Goal: Task Accomplishment & Management: Complete application form

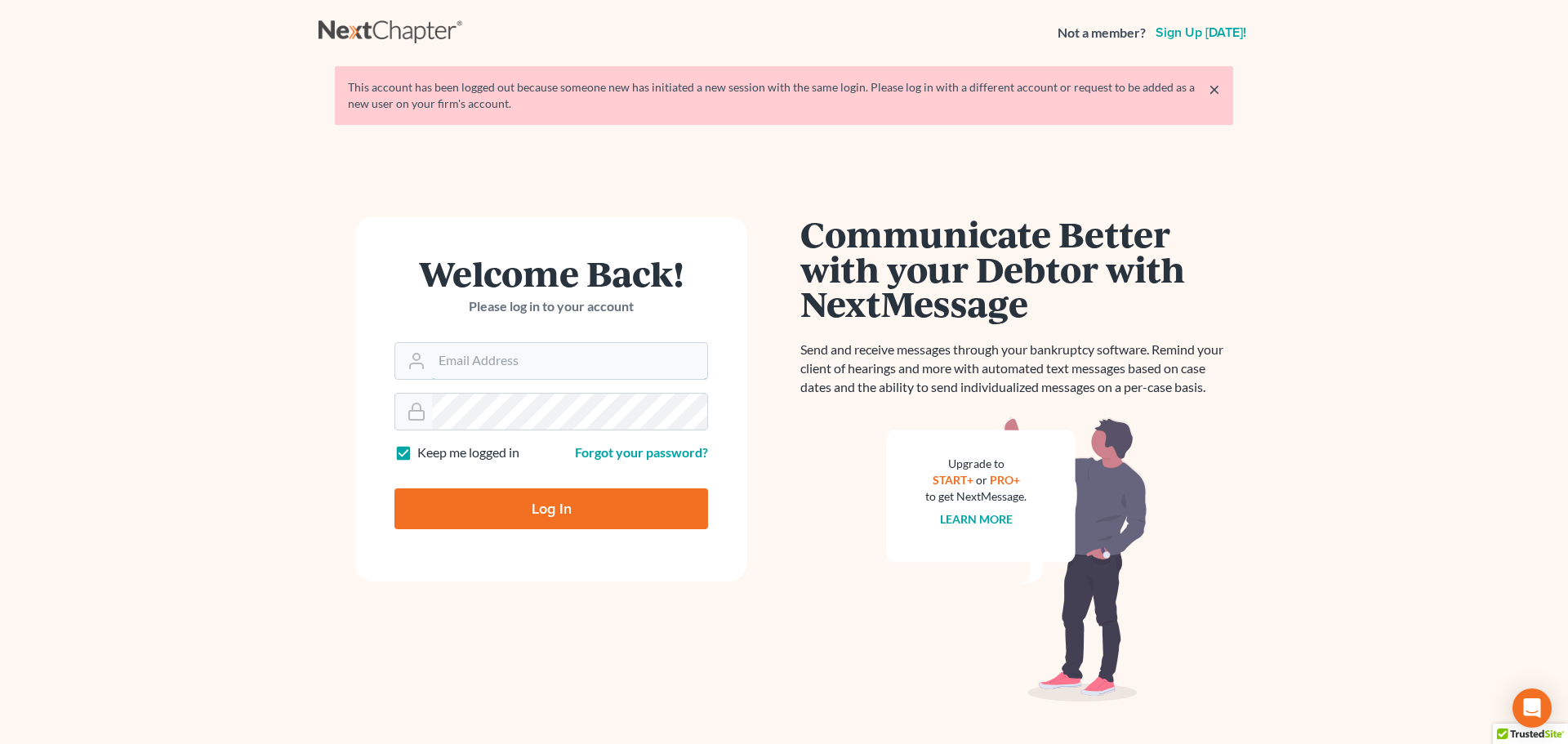
type input "vmajano@scura.com"
click at [506, 517] on input "Log In" at bounding box center [551, 509] width 314 height 41
type input "Thinking..."
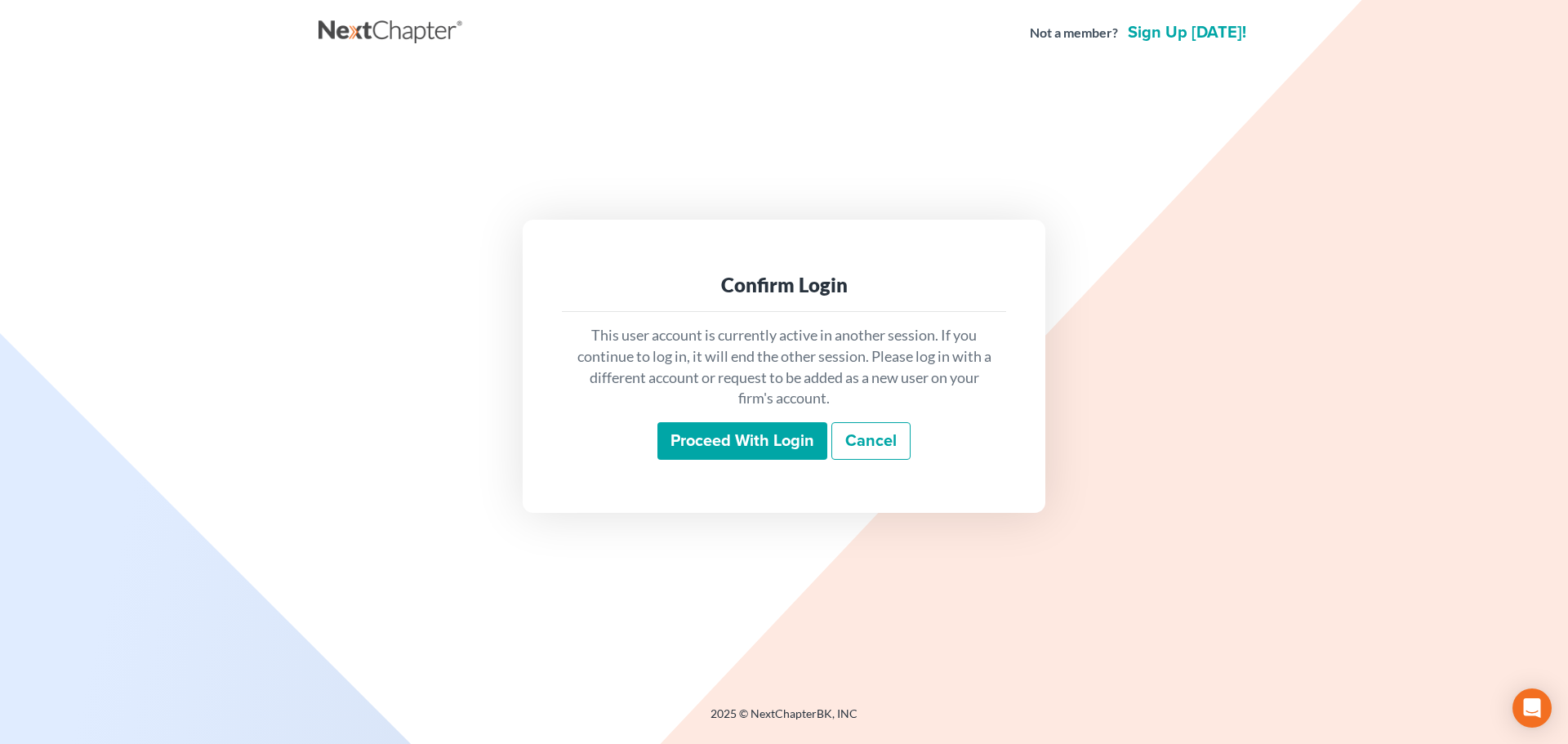
click at [725, 448] on input "Proceed with login" at bounding box center [742, 441] width 170 height 37
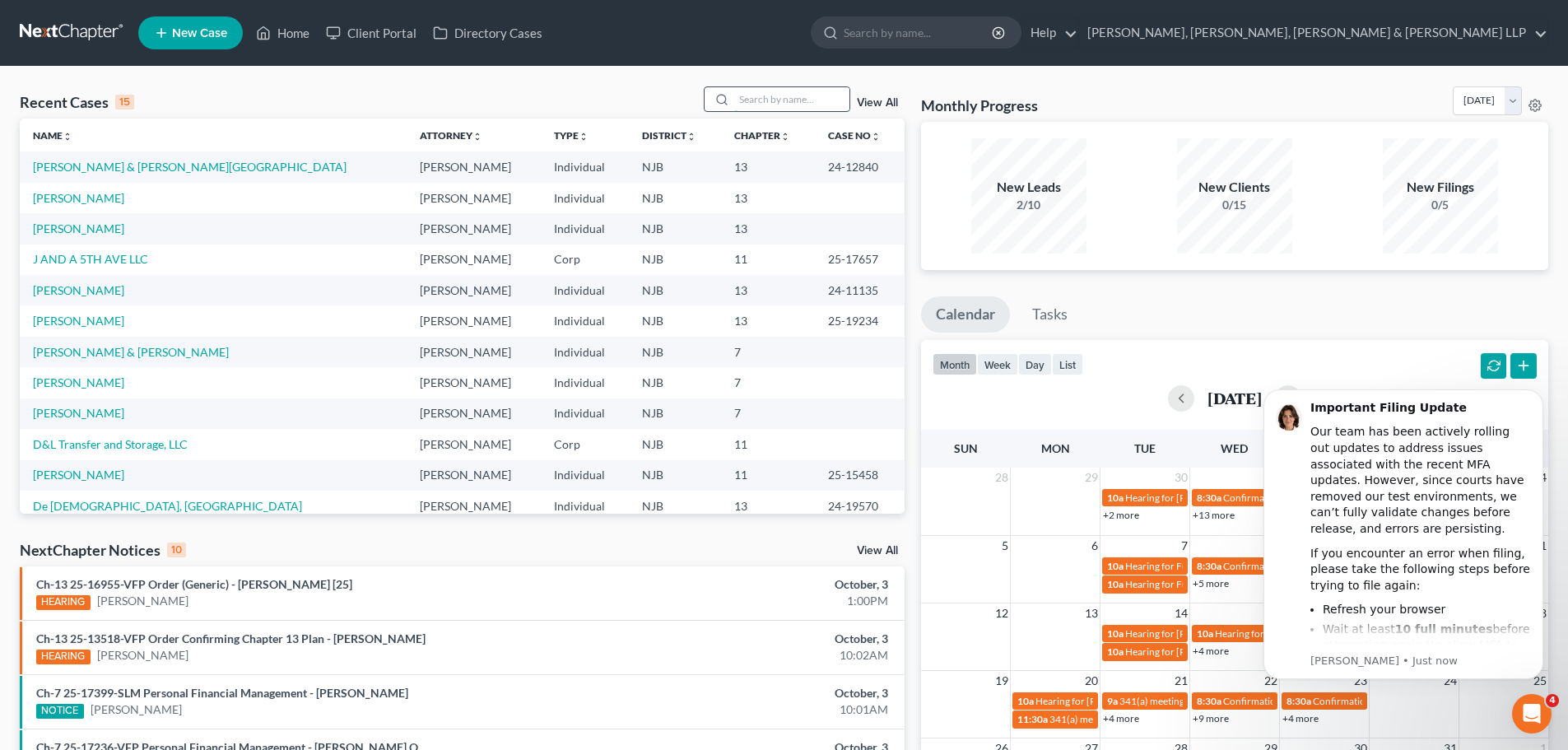
click at [781, 100] on input "search" at bounding box center [792, 99] width 116 height 24
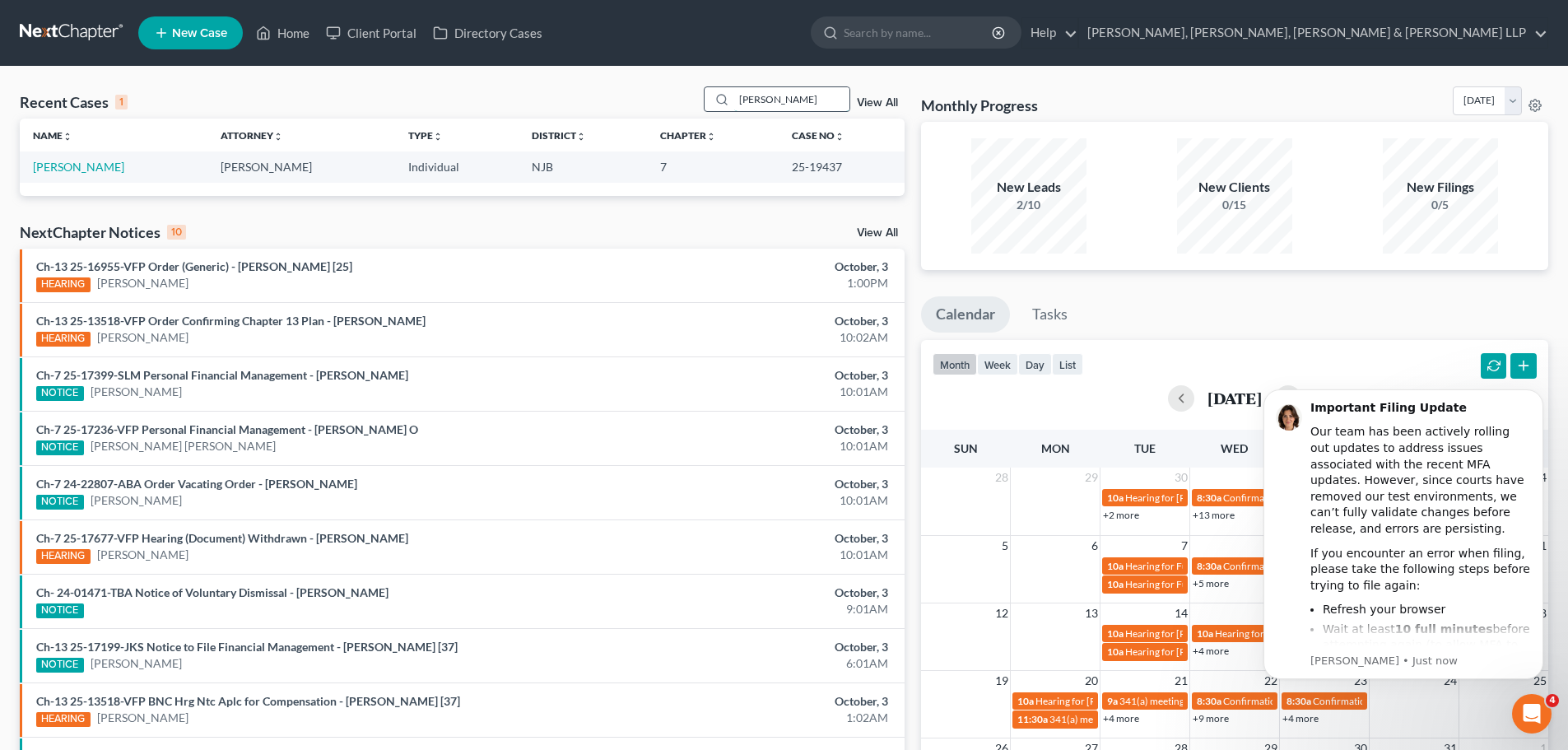
drag, startPoint x: 712, startPoint y: 102, endPoint x: 698, endPoint y: 104, distance: 14.1
click at [707, 102] on div "[PERSON_NAME]" at bounding box center [777, 99] width 147 height 25
type input "[PERSON_NAME]"
click at [174, 28] on span "New Case" at bounding box center [200, 33] width 56 height 13
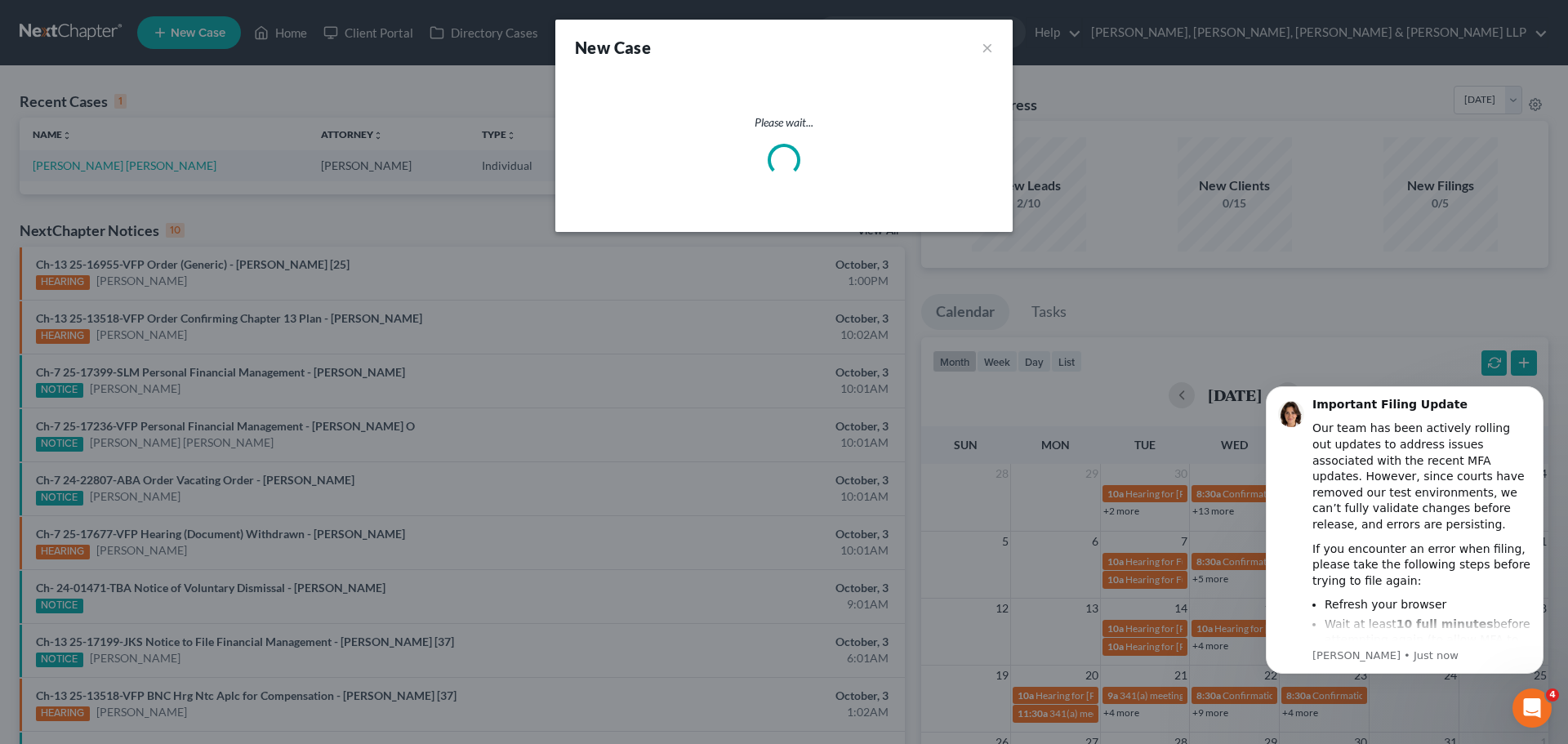
select select "51"
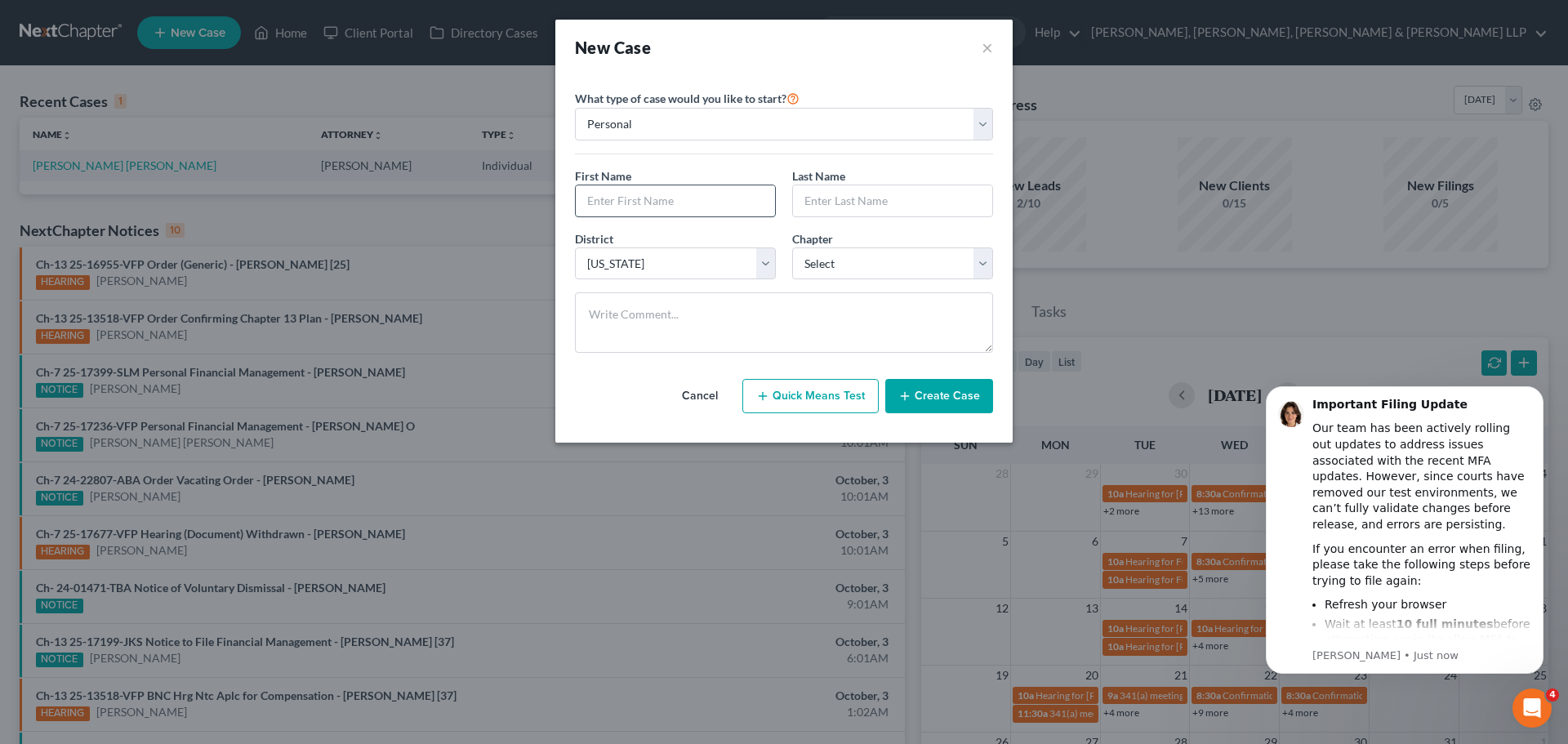
click at [691, 196] on input "text" at bounding box center [675, 201] width 199 height 31
type input "[PERSON_NAME]"
click at [884, 276] on select "Select 7 11 12 13" at bounding box center [892, 263] width 201 height 33
click at [792, 247] on select "Select 7 11 12 13" at bounding box center [892, 263] width 201 height 33
click at [834, 260] on select "Select 7 11 12 13" at bounding box center [892, 263] width 201 height 33
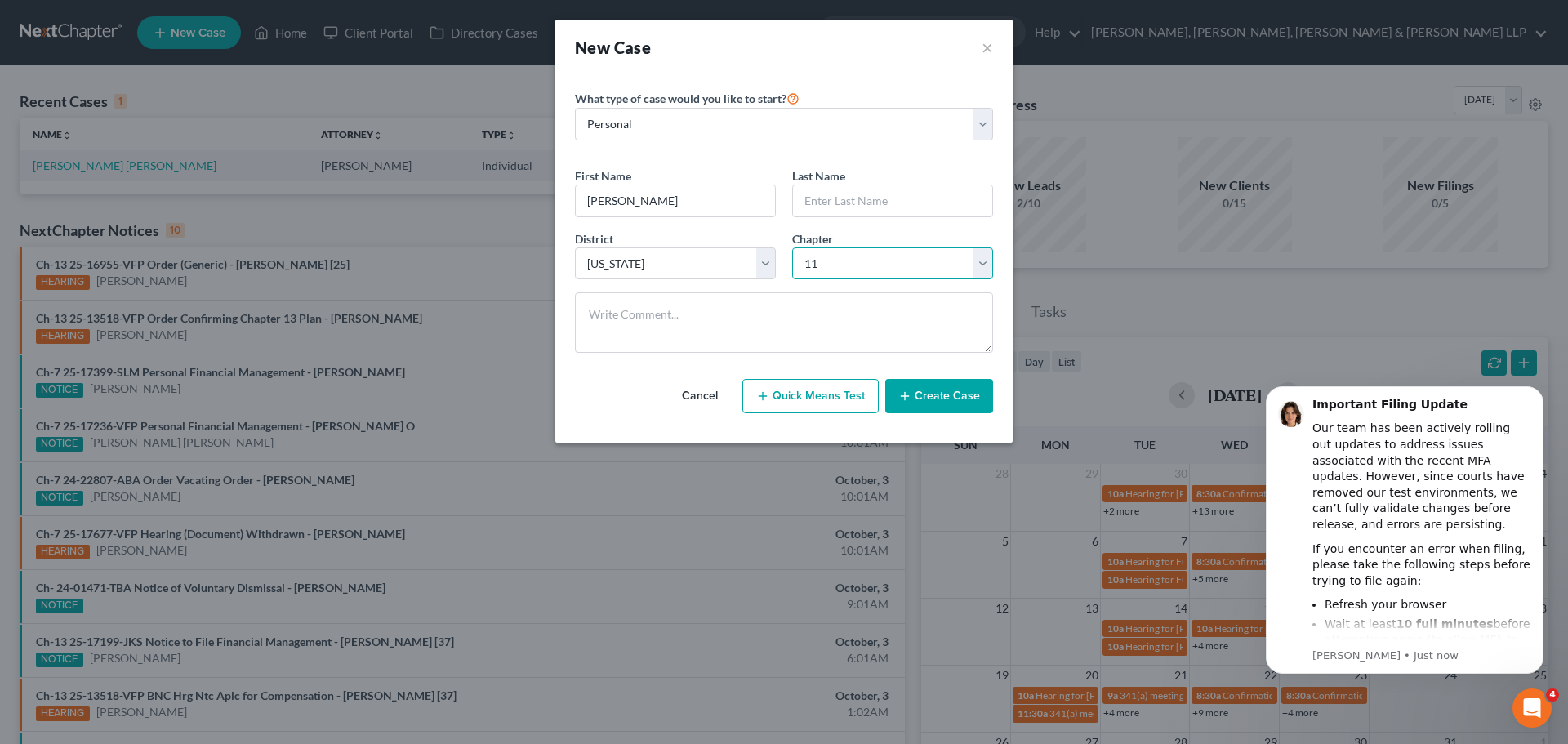
select select "0"
click at [792, 247] on select "Select 7 11 12 13" at bounding box center [892, 263] width 201 height 33
click at [848, 180] on div "Last Name *" at bounding box center [892, 192] width 217 height 50
drag, startPoint x: 851, startPoint y: 199, endPoint x: 879, endPoint y: 214, distance: 31.8
click at [851, 199] on input "text" at bounding box center [892, 201] width 199 height 31
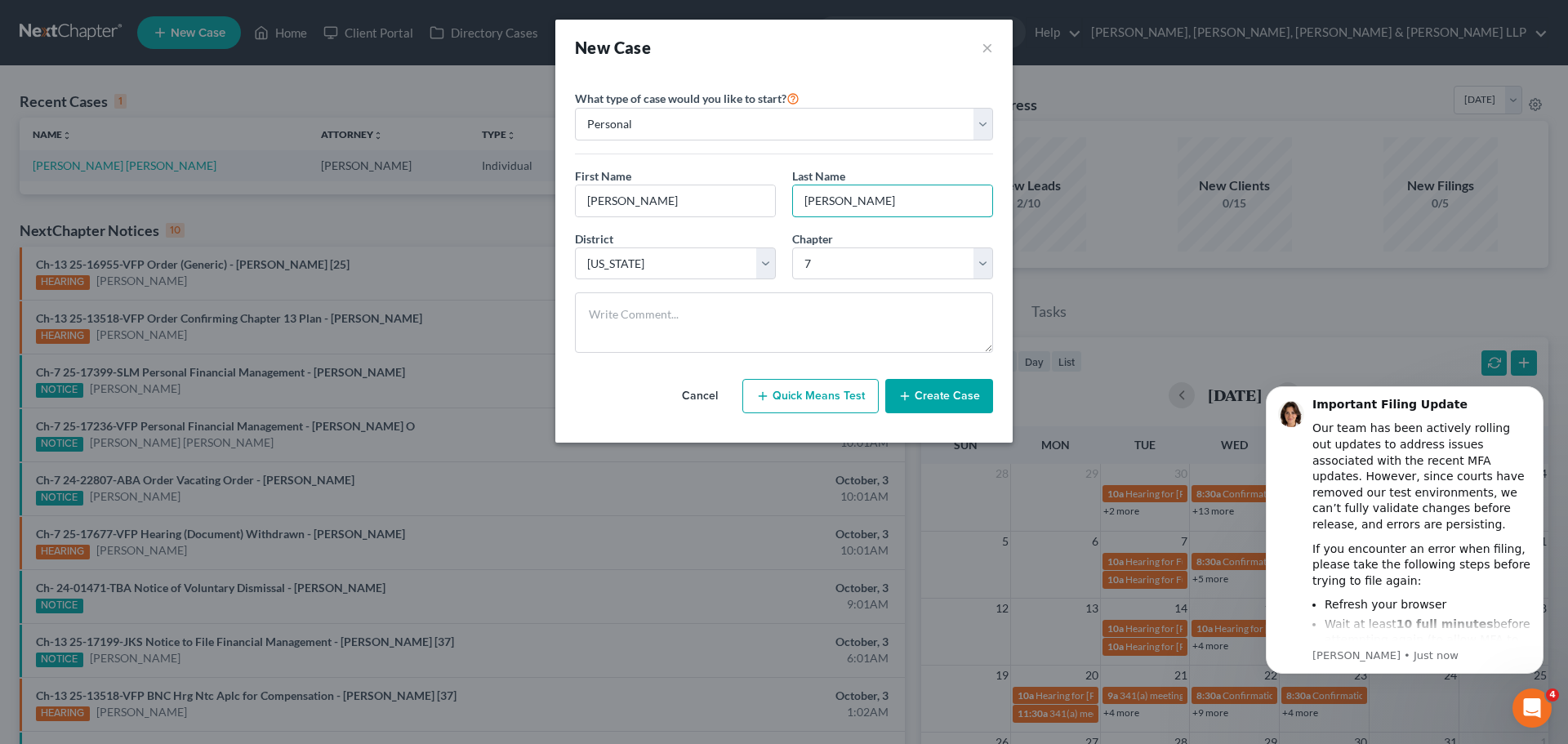
type input "[PERSON_NAME]"
drag, startPoint x: 916, startPoint y: 388, endPoint x: 880, endPoint y: 395, distance: 36.7
click at [903, 393] on button "Create Case" at bounding box center [938, 396] width 107 height 35
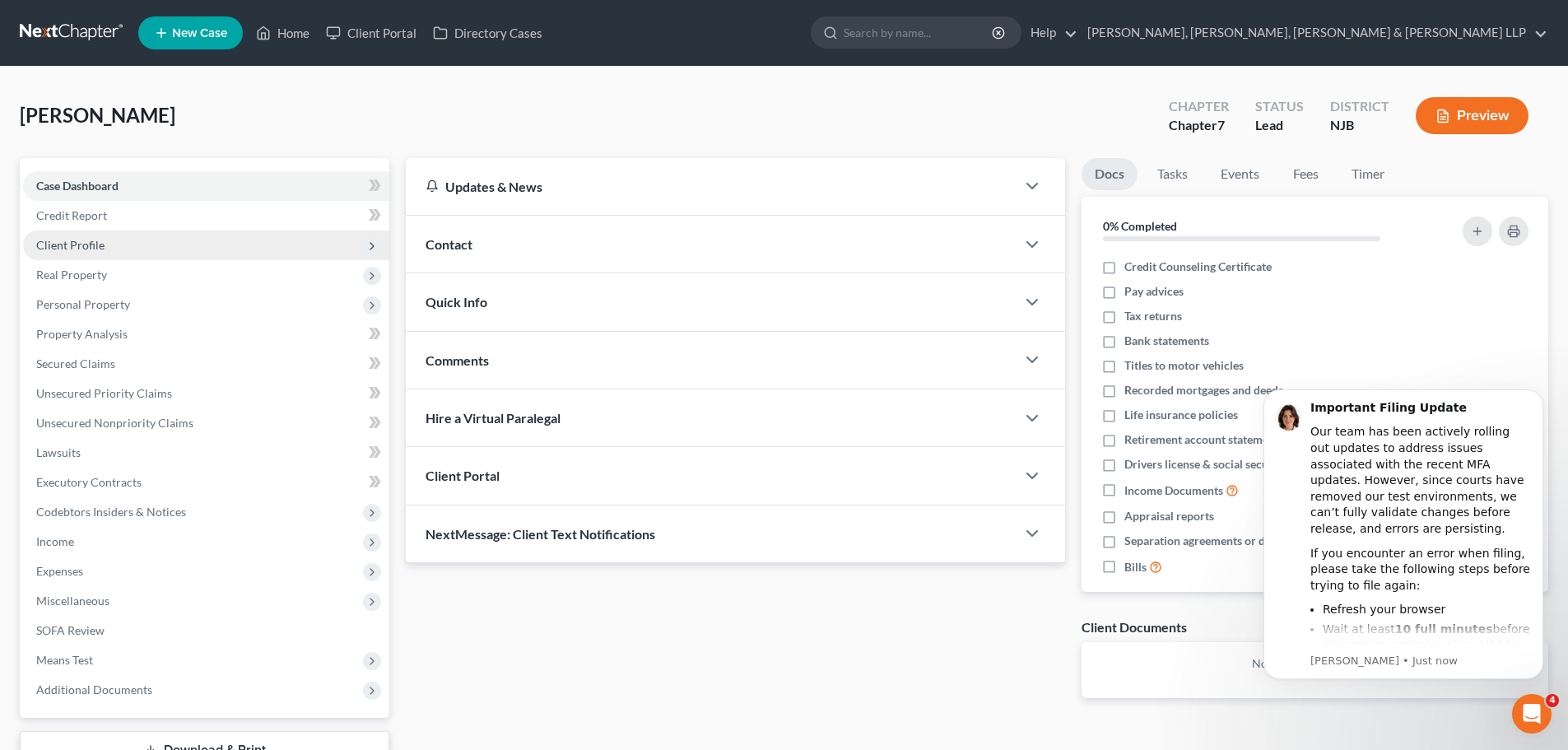
click at [101, 239] on span "Client Profile" at bounding box center [70, 246] width 68 height 14
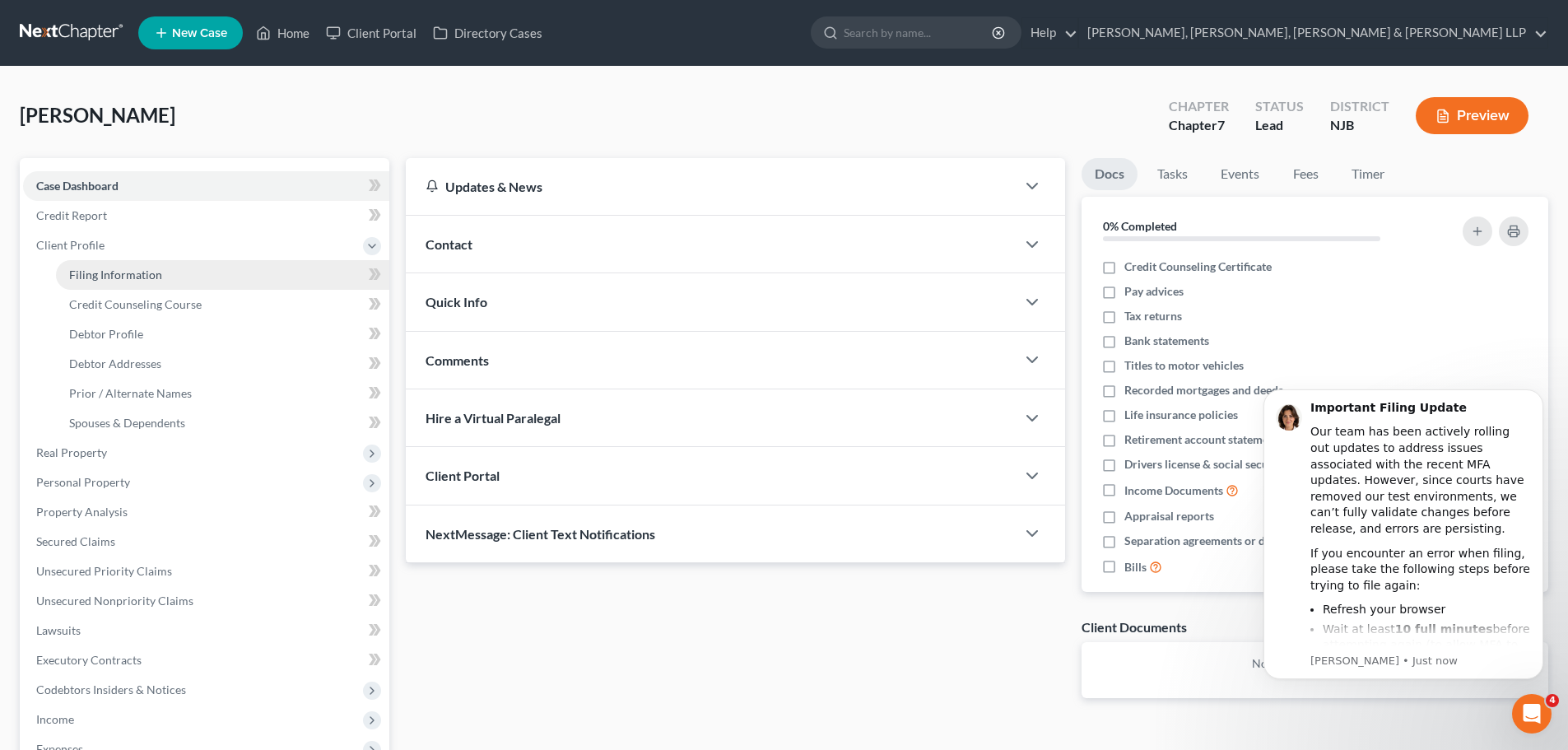
click at [107, 270] on span "Filing Information" at bounding box center [116, 275] width 93 height 14
select select "1"
select select "0"
select select "51"
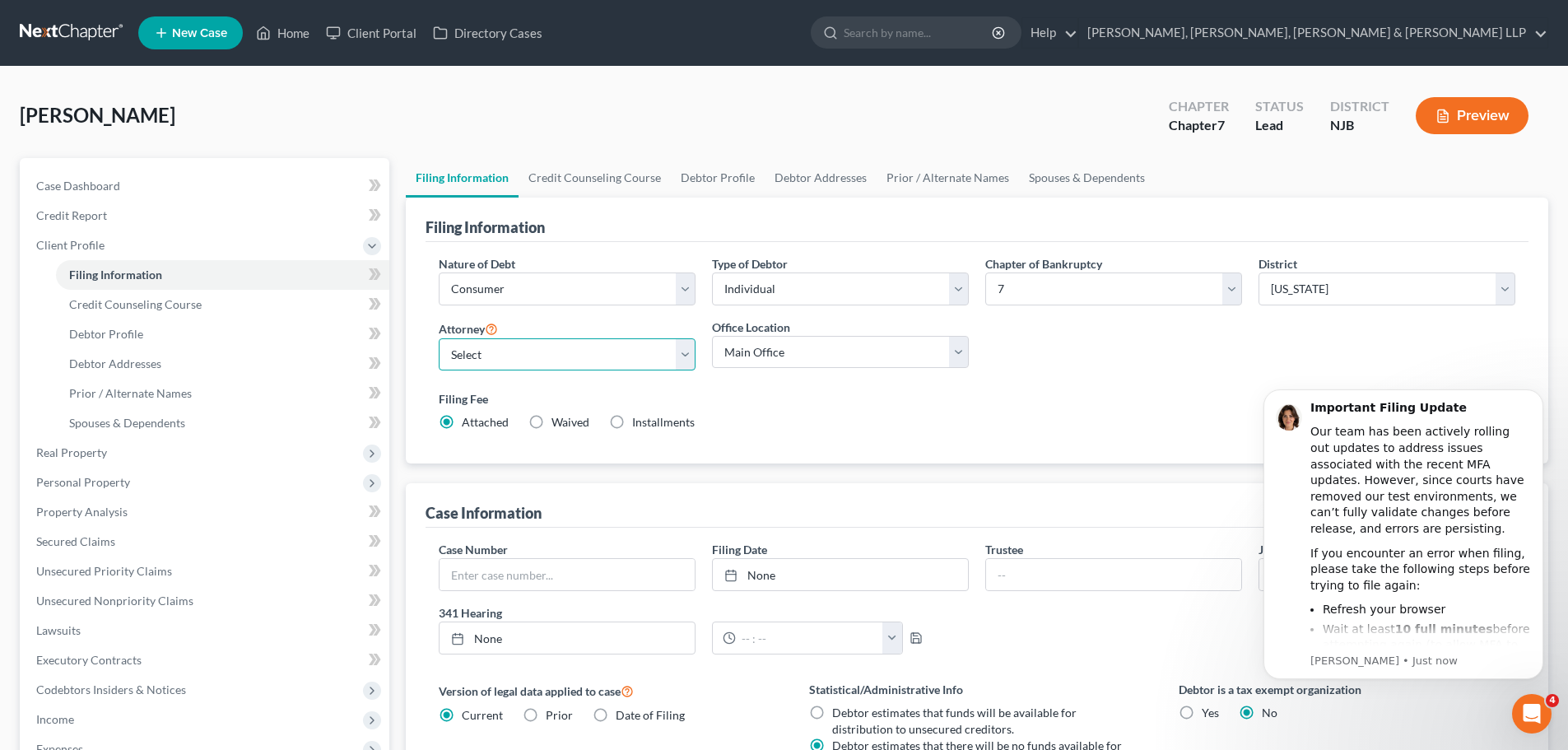
click at [501, 341] on select "Select [PERSON_NAME] - NJB [PERSON_NAME] - NYNB [PERSON_NAME] - NYEB [PERSON_NA…" at bounding box center [567, 355] width 257 height 33
select select "0"
click at [439, 339] on select "Select [PERSON_NAME] - NJB [PERSON_NAME] - NYNB [PERSON_NAME] - NYEB [PERSON_NA…" at bounding box center [567, 355] width 257 height 33
click at [803, 346] on select "Main Office Scura, [GEOGRAPHIC_DATA], [PERSON_NAME], [PERSON_NAME] & [PERSON_NA…" at bounding box center [840, 352] width 257 height 33
select select "0"
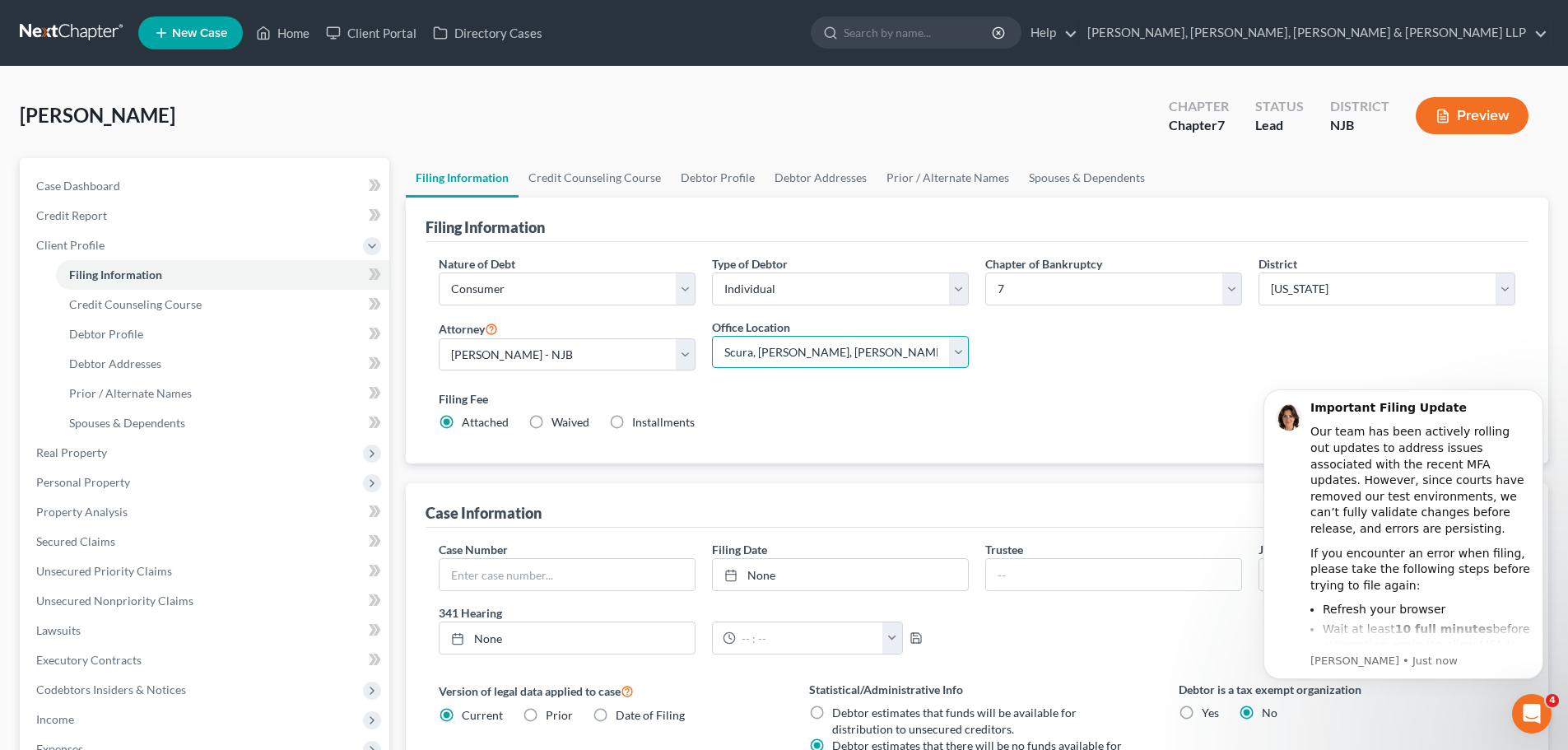
click at [712, 336] on select "Main Office Scura, [GEOGRAPHIC_DATA], [PERSON_NAME], [PERSON_NAME] & [PERSON_NA…" at bounding box center [840, 352] width 257 height 33
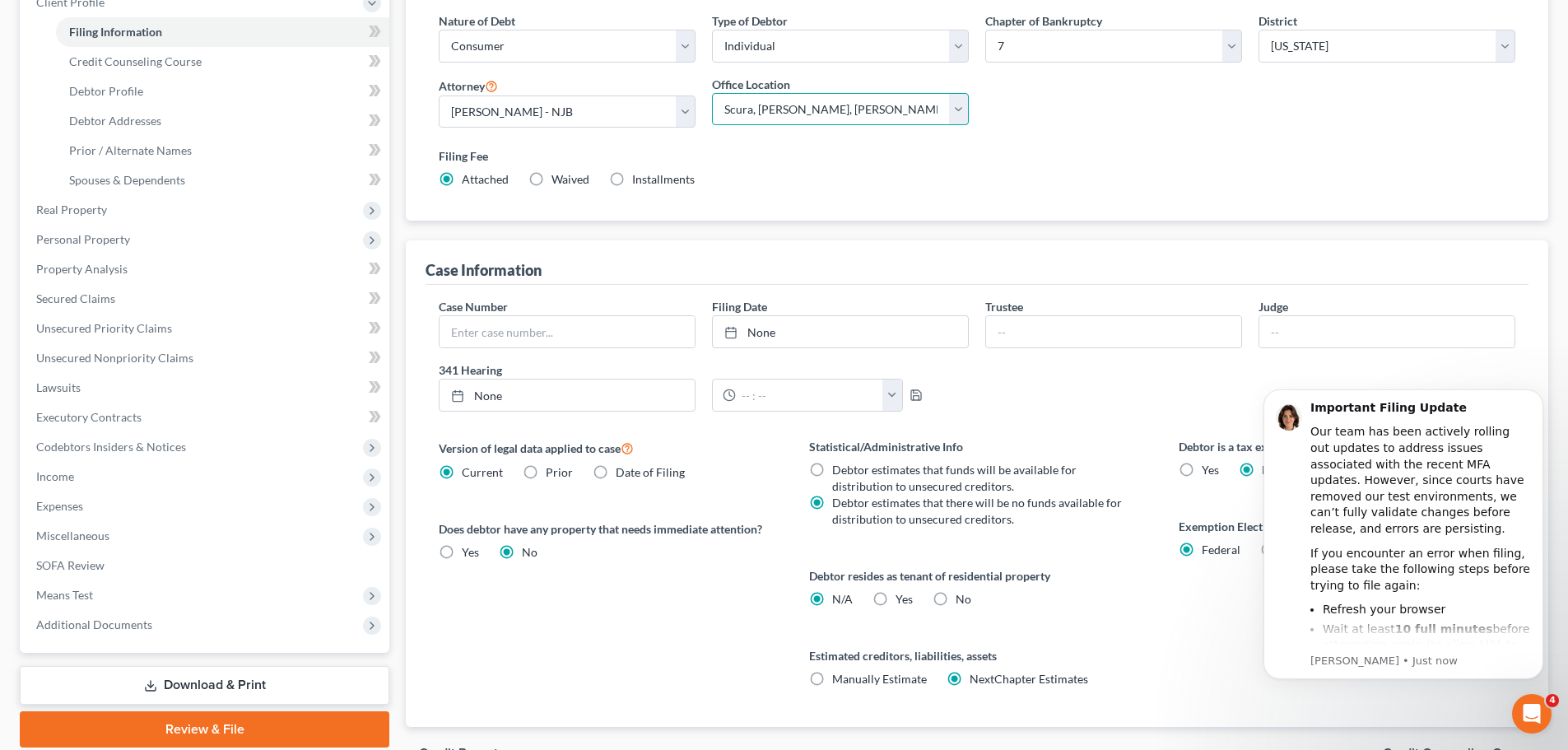
scroll to position [247, 0]
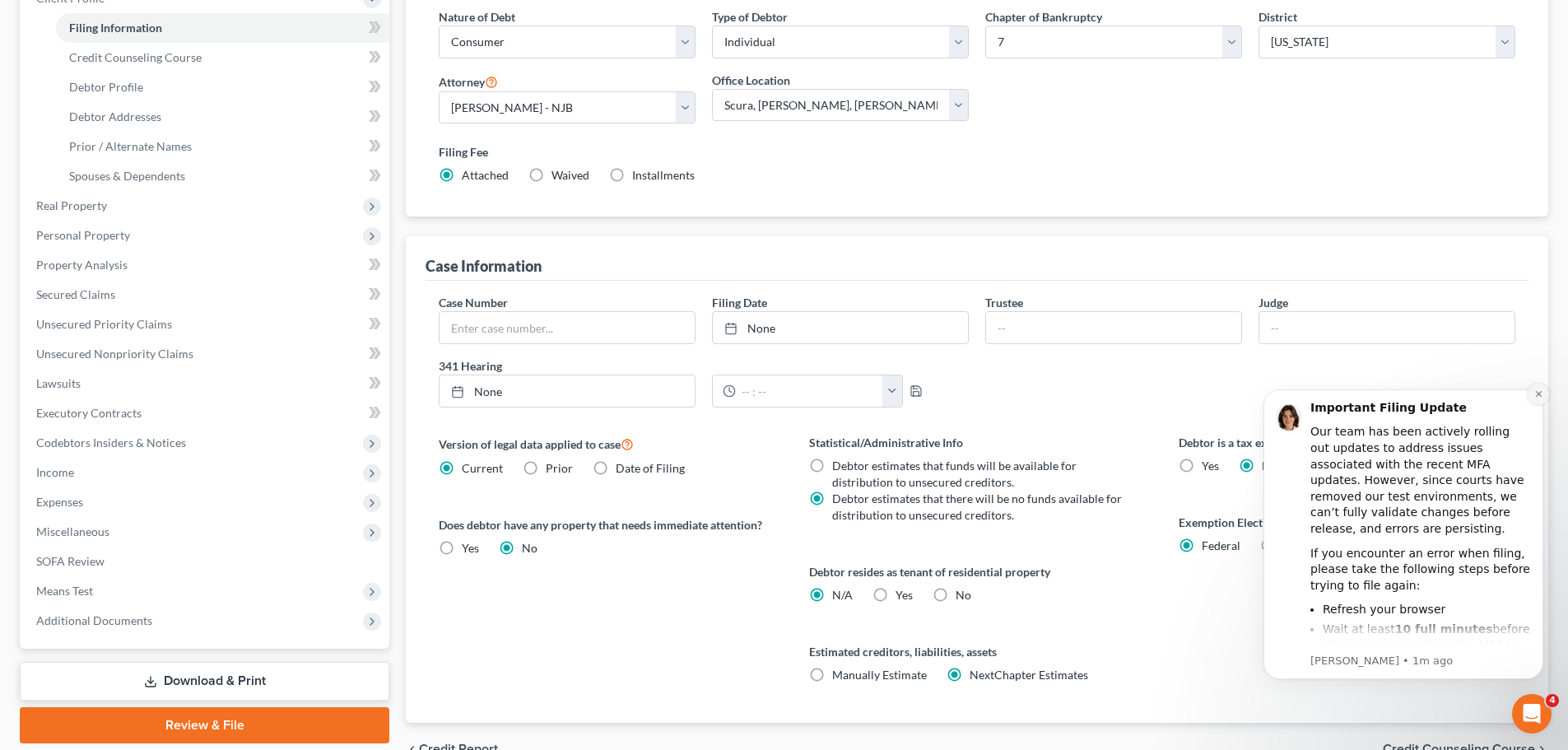
click at [1535, 392] on icon "Dismiss notification" at bounding box center [1538, 394] width 9 height 9
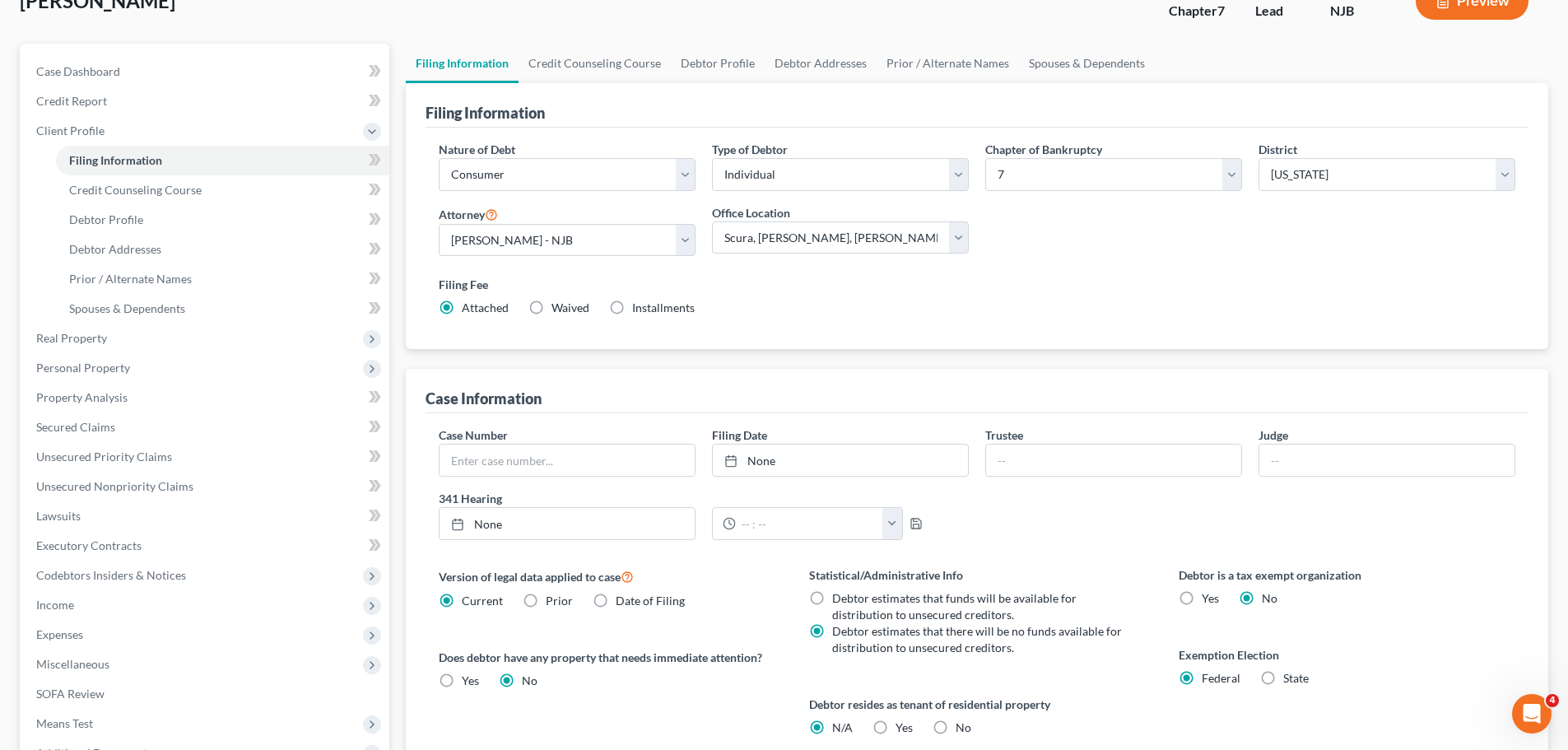
scroll to position [0, 0]
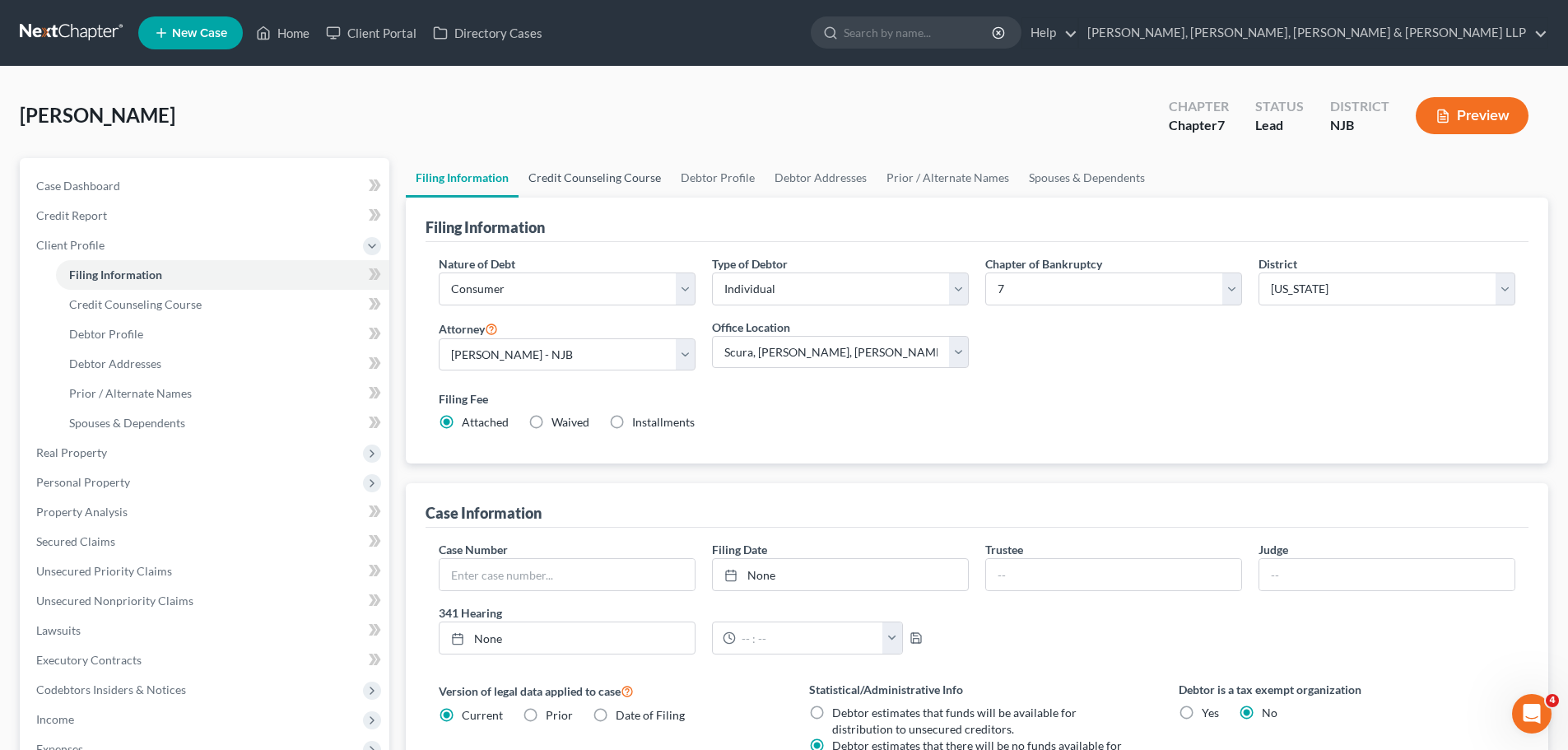
click at [608, 176] on link "Credit Counseling Course" at bounding box center [595, 177] width 152 height 39
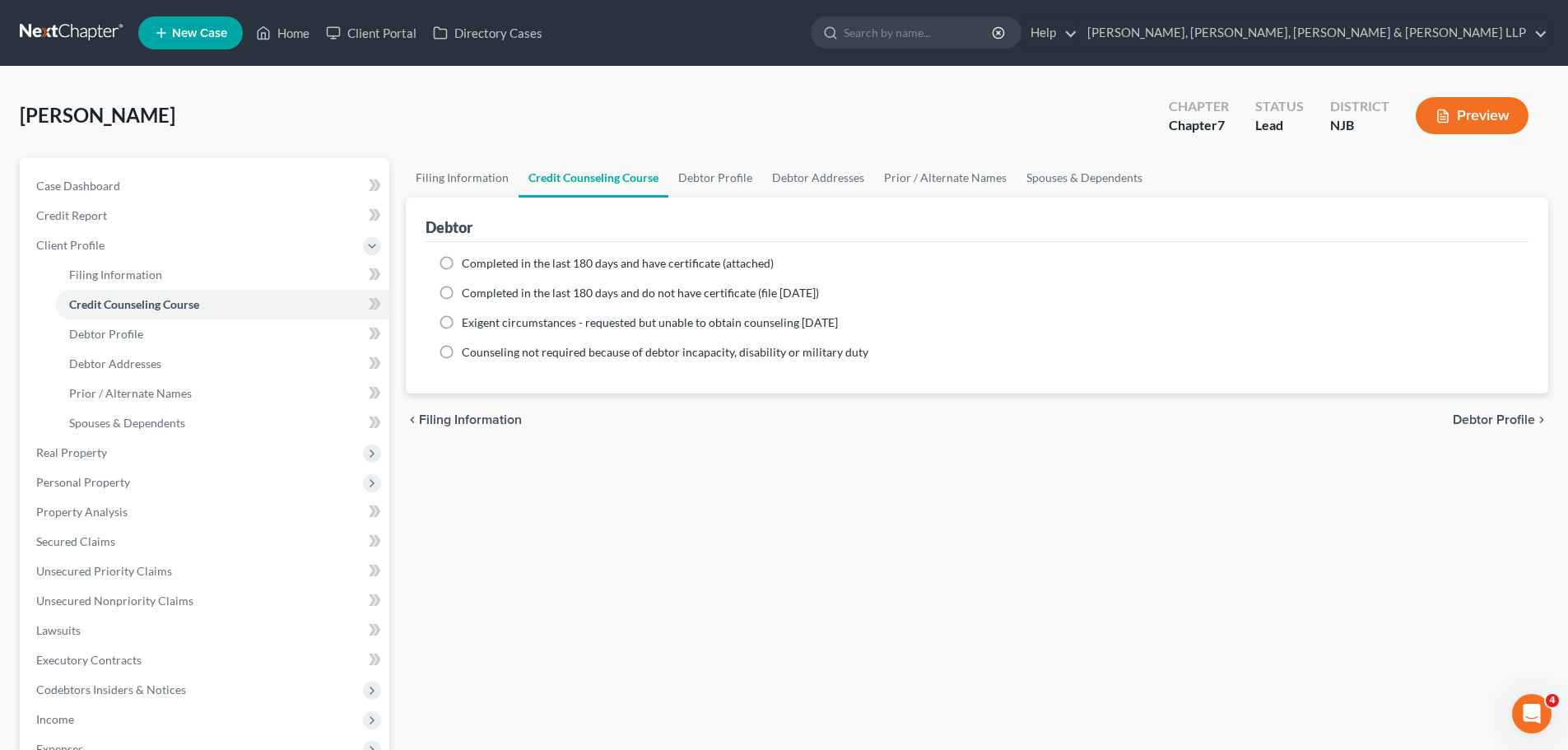
click at [598, 265] on span "Completed in the last 180 days and have certificate (attached)" at bounding box center [618, 263] width 312 height 14
click at [479, 265] on input "Completed in the last 180 days and have certificate (attached)" at bounding box center [474, 261] width 11 height 11
radio input "true"
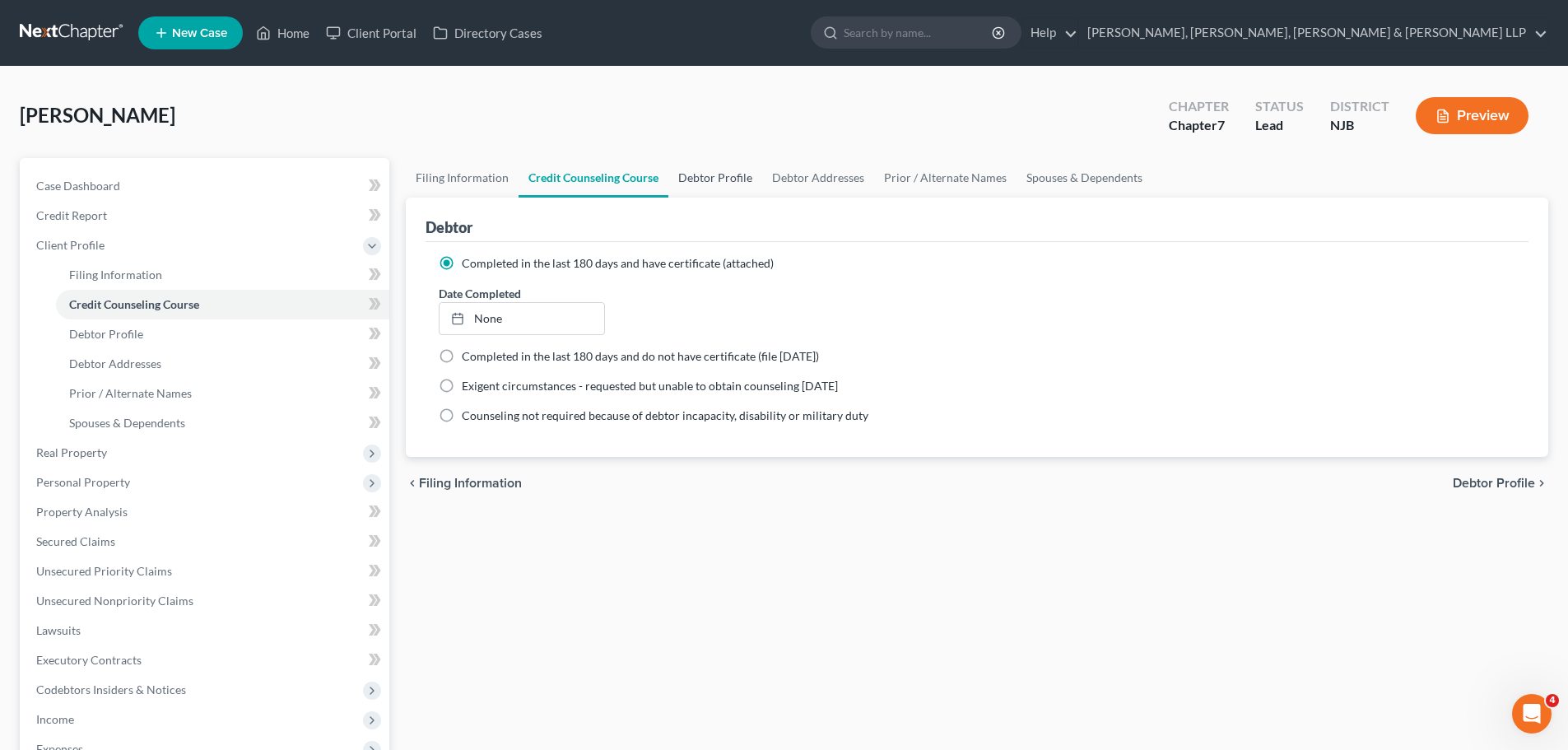
click at [687, 186] on link "Debtor Profile" at bounding box center [715, 177] width 94 height 39
select select "0"
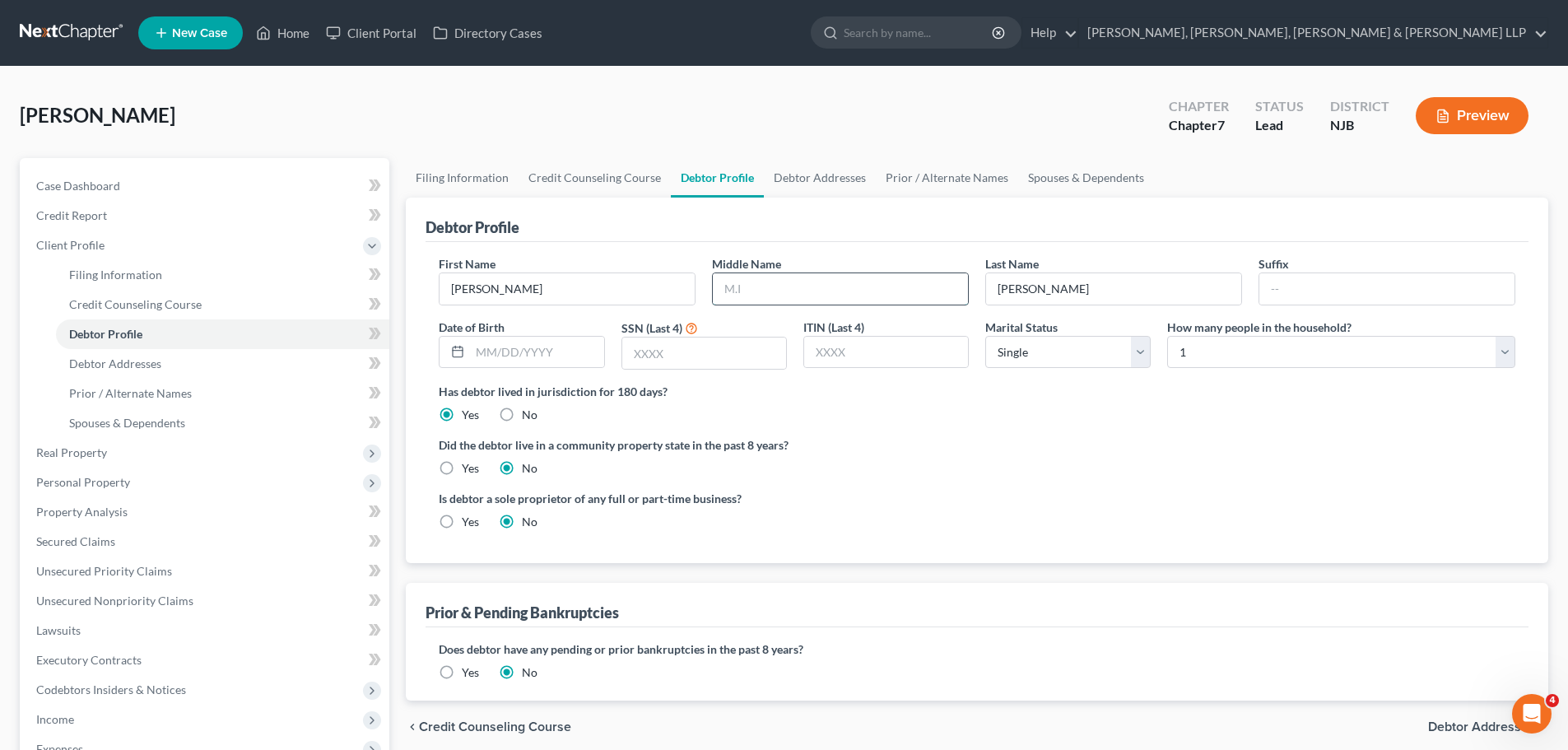
click at [716, 292] on input "text" at bounding box center [840, 289] width 255 height 31
type input "P."
drag, startPoint x: 567, startPoint y: 361, endPoint x: 566, endPoint y: 338, distance: 23.0
click at [567, 359] on input "text" at bounding box center [536, 352] width 133 height 31
type input "[DATE]"
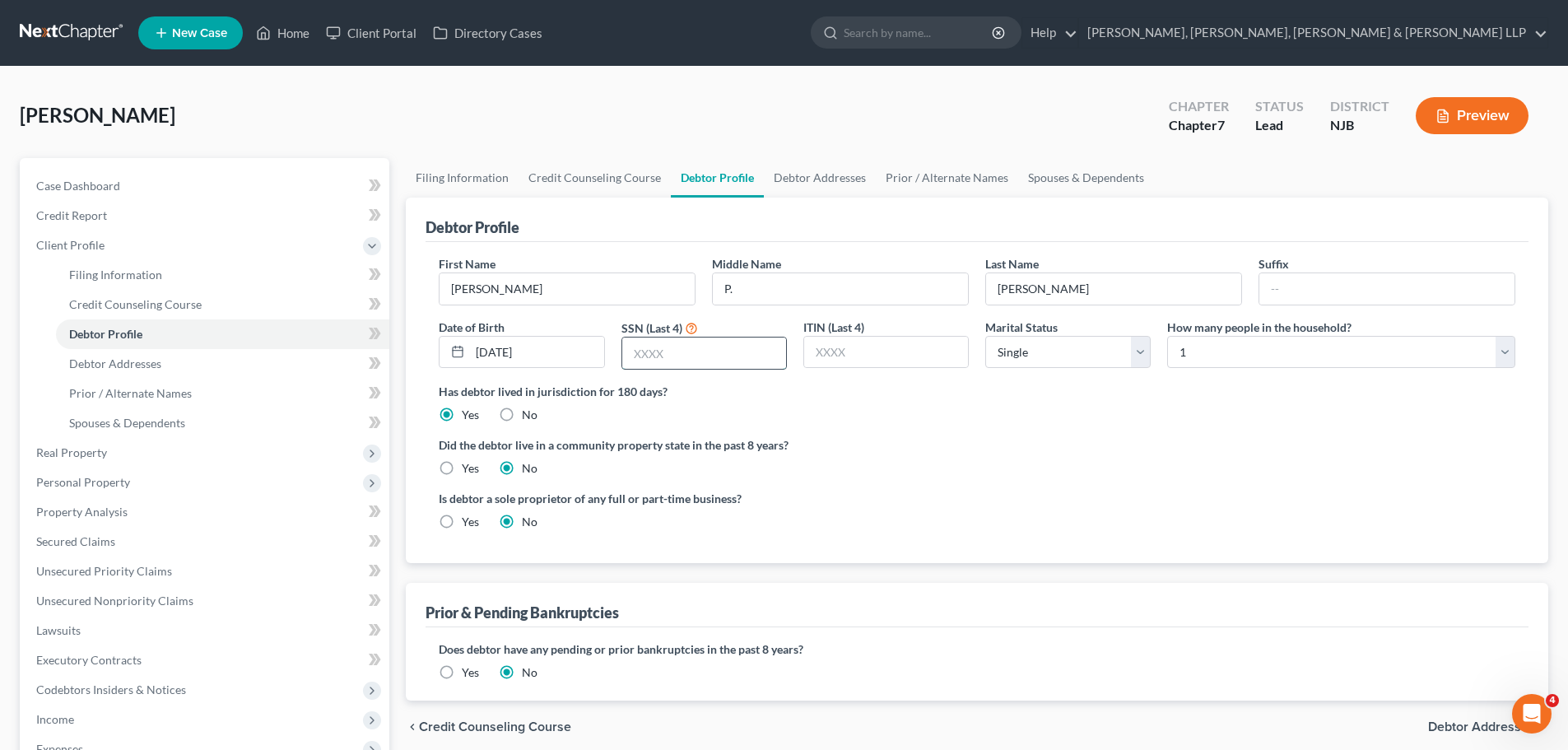
click at [657, 367] on input "text" at bounding box center [704, 353] width 164 height 31
type input "7838"
click at [1086, 354] on select "Select Single Married Separated Divorced Widowed" at bounding box center [1067, 352] width 166 height 33
select select "1"
click at [985, 336] on select "Select Single Married Separated Divorced Widowed" at bounding box center [1067, 352] width 166 height 33
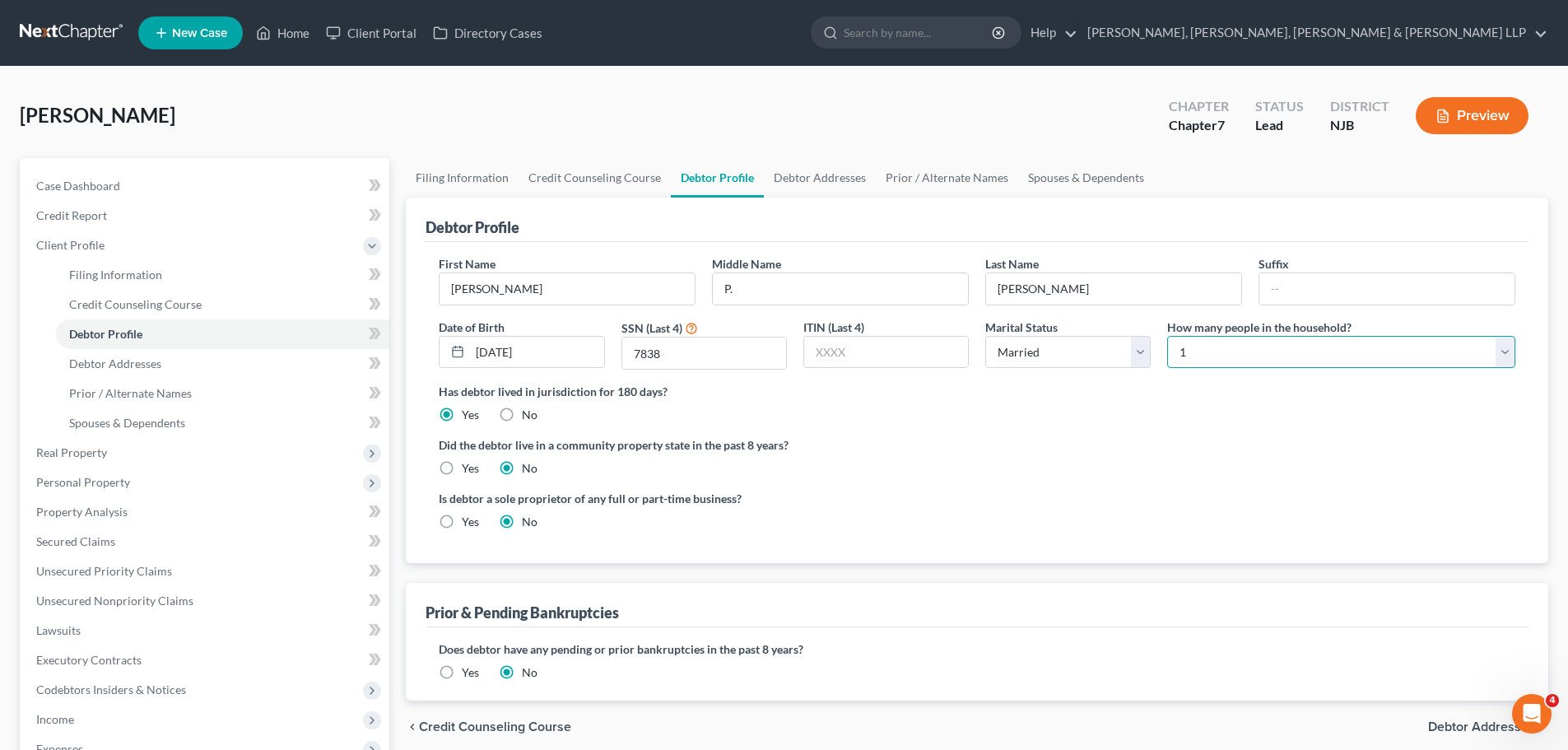
click at [1238, 360] on select "Select 1 2 3 4 5 6 7 8 9 10 11 12 13 14 15 16 17 18 19 20" at bounding box center [1341, 352] width 348 height 33
select select "2"
click at [1167, 336] on select "Select 1 2 3 4 5 6 7 8 9 10 11 12 13 14 15 16 17 18 19 20" at bounding box center [1341, 352] width 348 height 33
click at [803, 192] on link "Debtor Addresses" at bounding box center [819, 177] width 112 height 39
select select "0"
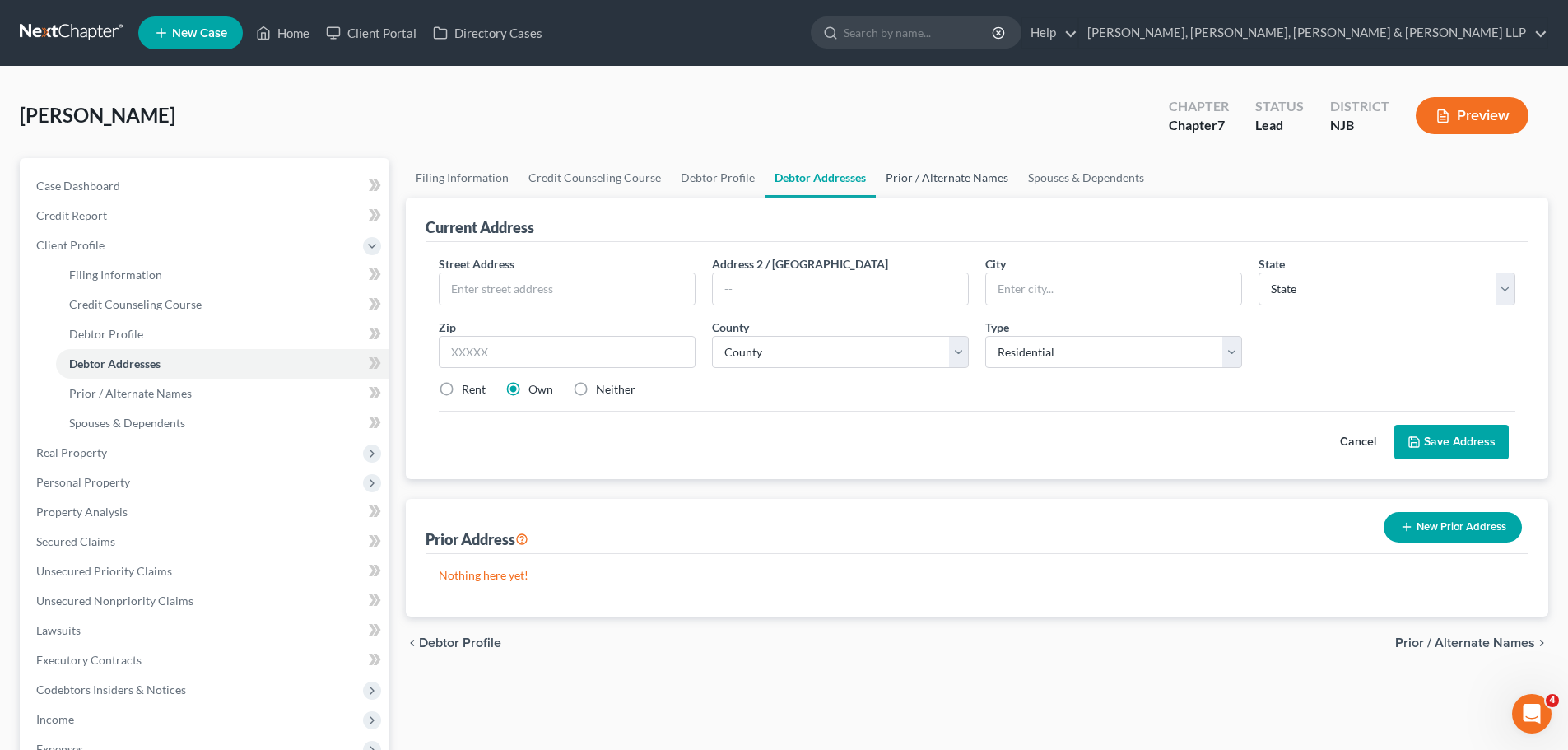
click at [922, 176] on link "Prior / Alternate Names" at bounding box center [947, 177] width 142 height 39
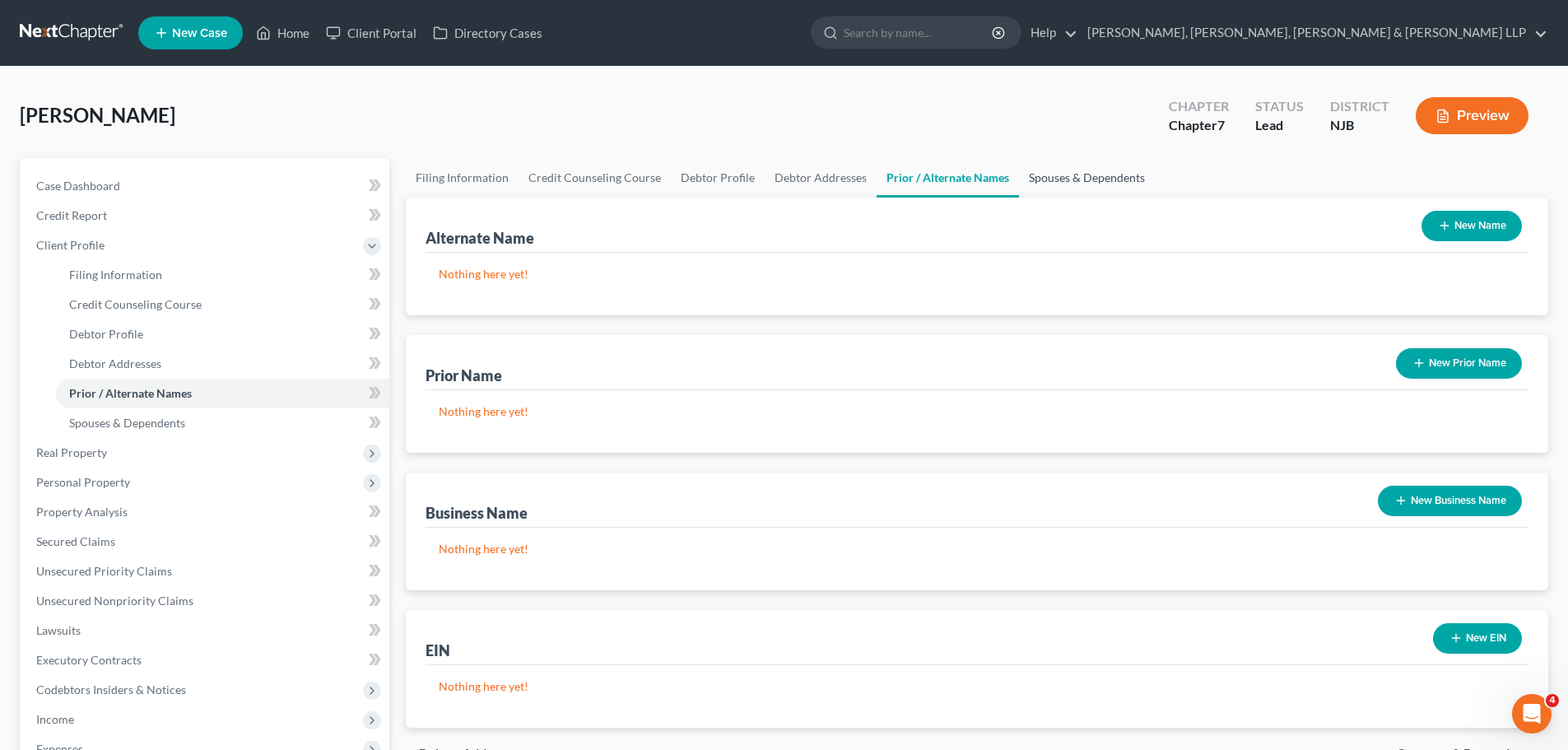
click at [1031, 180] on link "Spouses & Dependents" at bounding box center [1087, 177] width 136 height 39
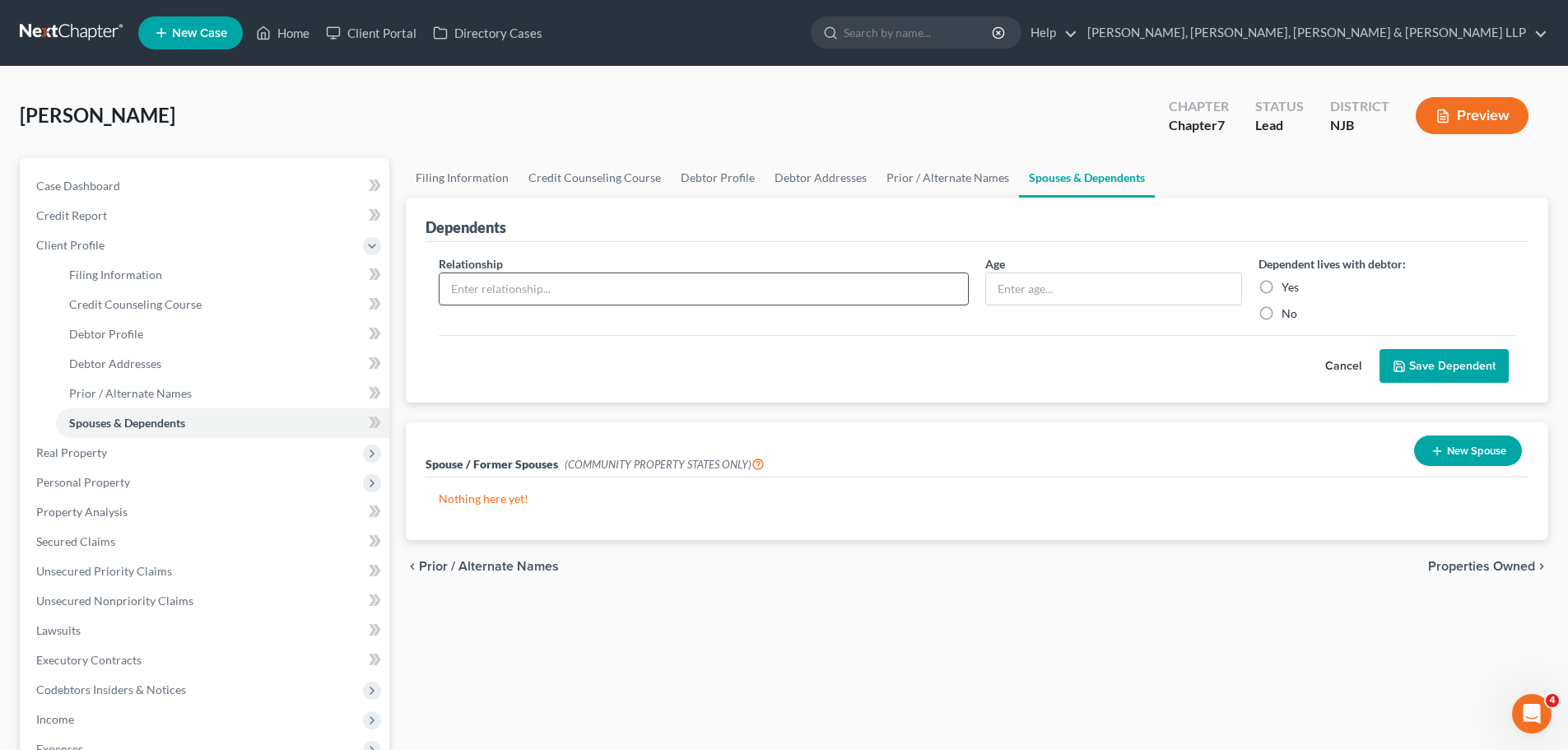
click at [549, 281] on input "text" at bounding box center [704, 289] width 528 height 31
type input "d"
type input "Daughter"
click at [1009, 290] on input "text" at bounding box center [1113, 289] width 255 height 31
type input "16"
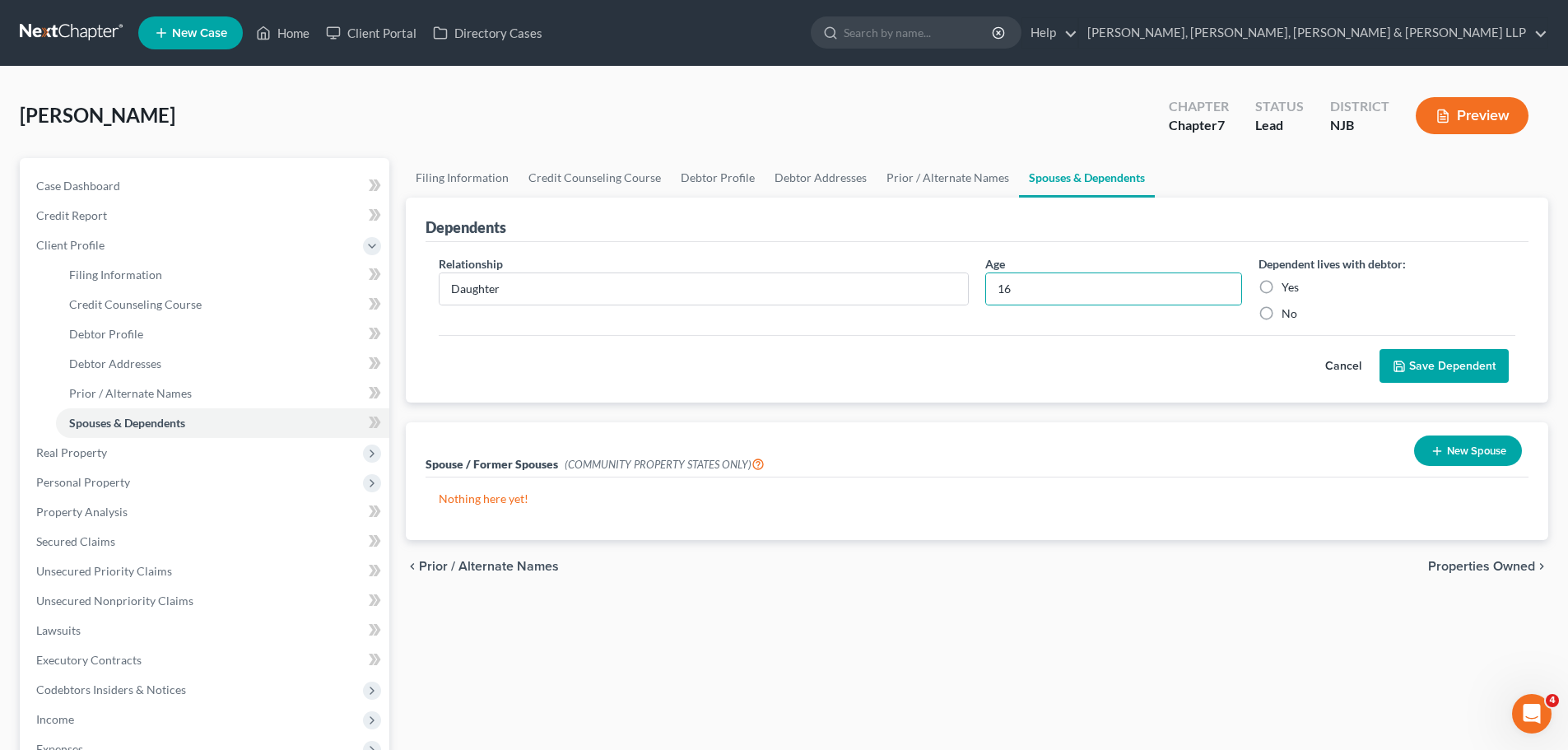
click at [1281, 289] on label "Yes" at bounding box center [1290, 288] width 17 height 16
click at [1288, 289] on input "Yes" at bounding box center [1293, 285] width 11 height 11
radio input "true"
click at [1435, 375] on button "Save Dependent" at bounding box center [1444, 366] width 129 height 35
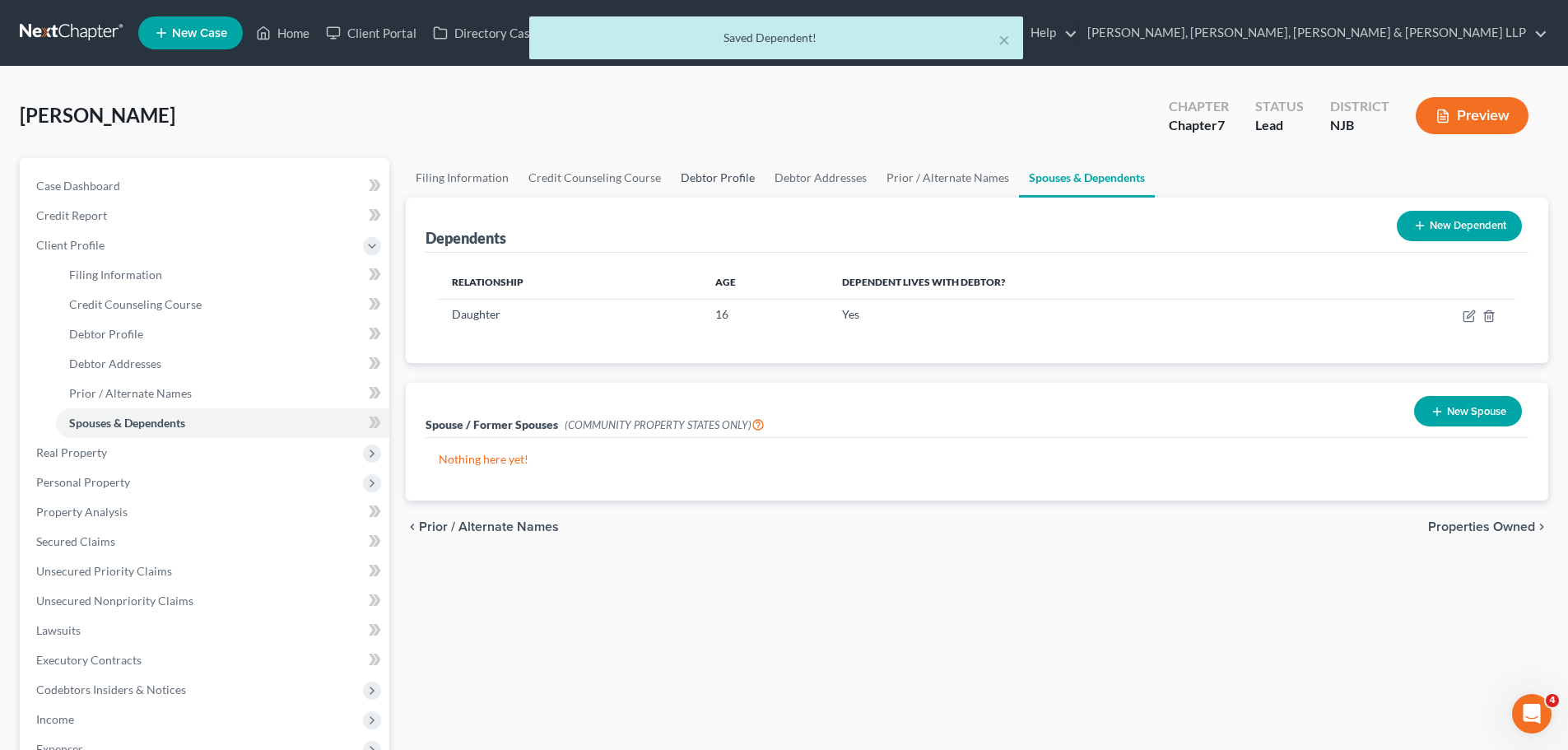
click at [704, 177] on link "Debtor Profile" at bounding box center [717, 177] width 94 height 39
select select "1"
select select "2"
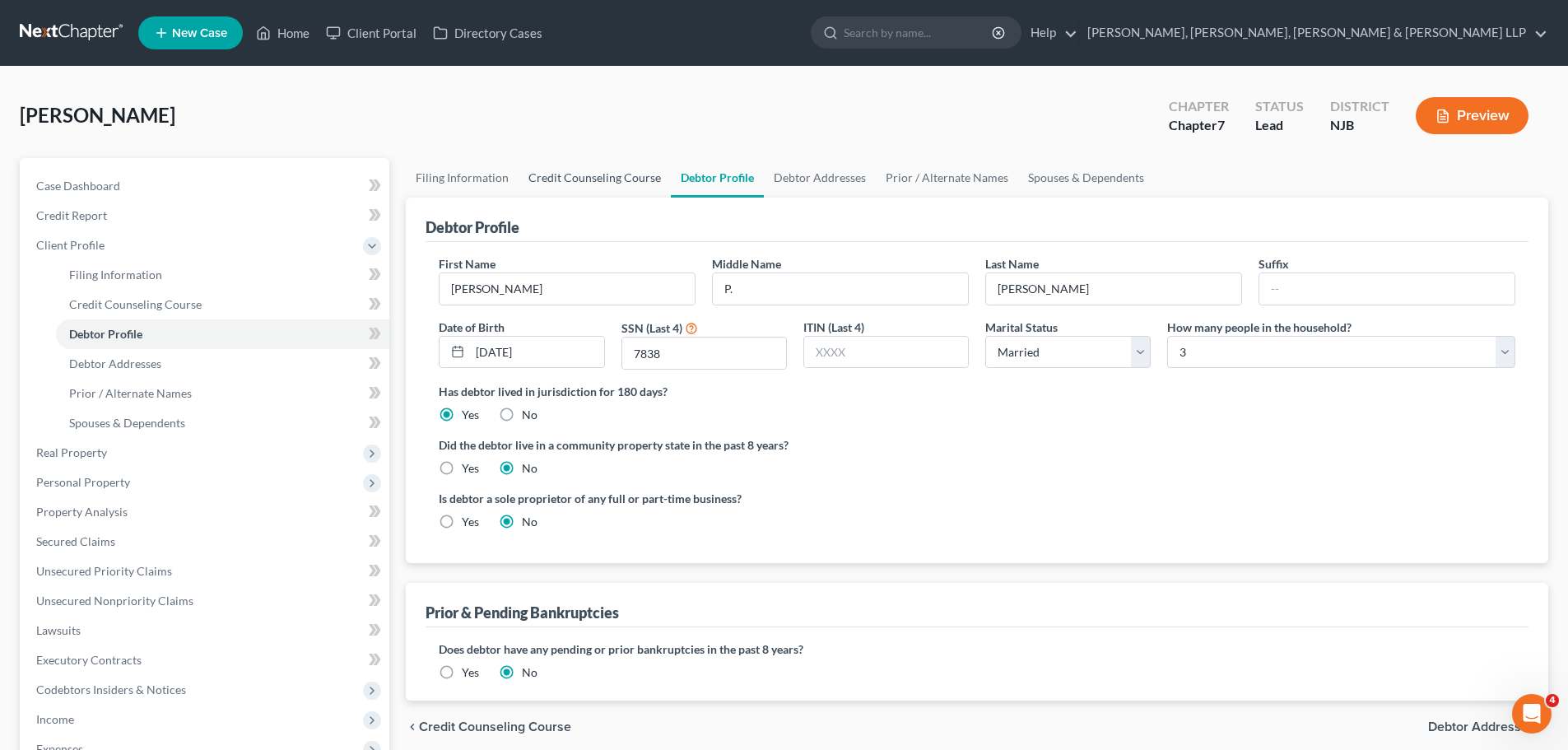
drag, startPoint x: 614, startPoint y: 174, endPoint x: 626, endPoint y: 173, distance: 12.0
click at [616, 174] on link "Credit Counseling Course" at bounding box center [595, 177] width 152 height 39
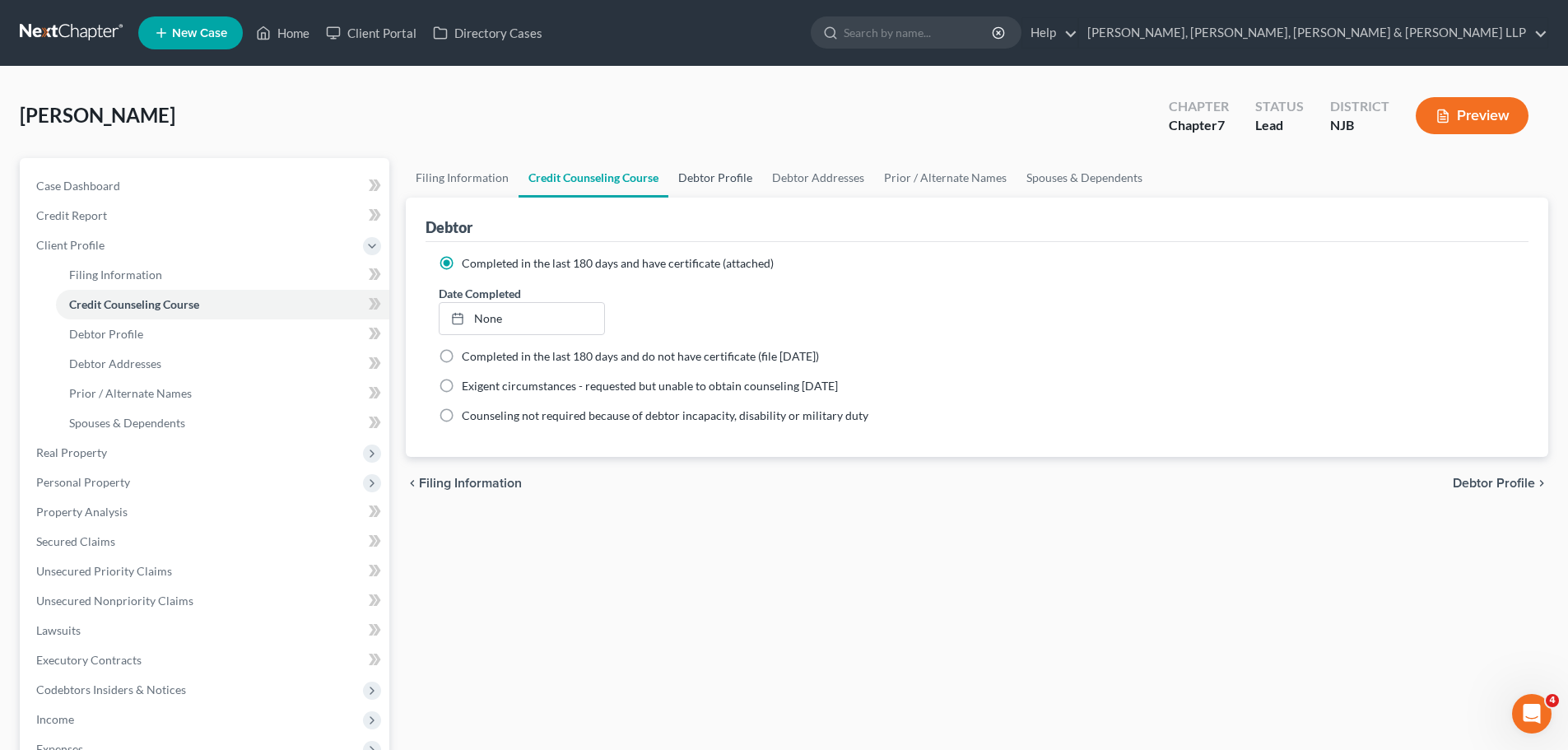
click at [723, 190] on link "Debtor Profile" at bounding box center [715, 177] width 94 height 39
select select "1"
select select "2"
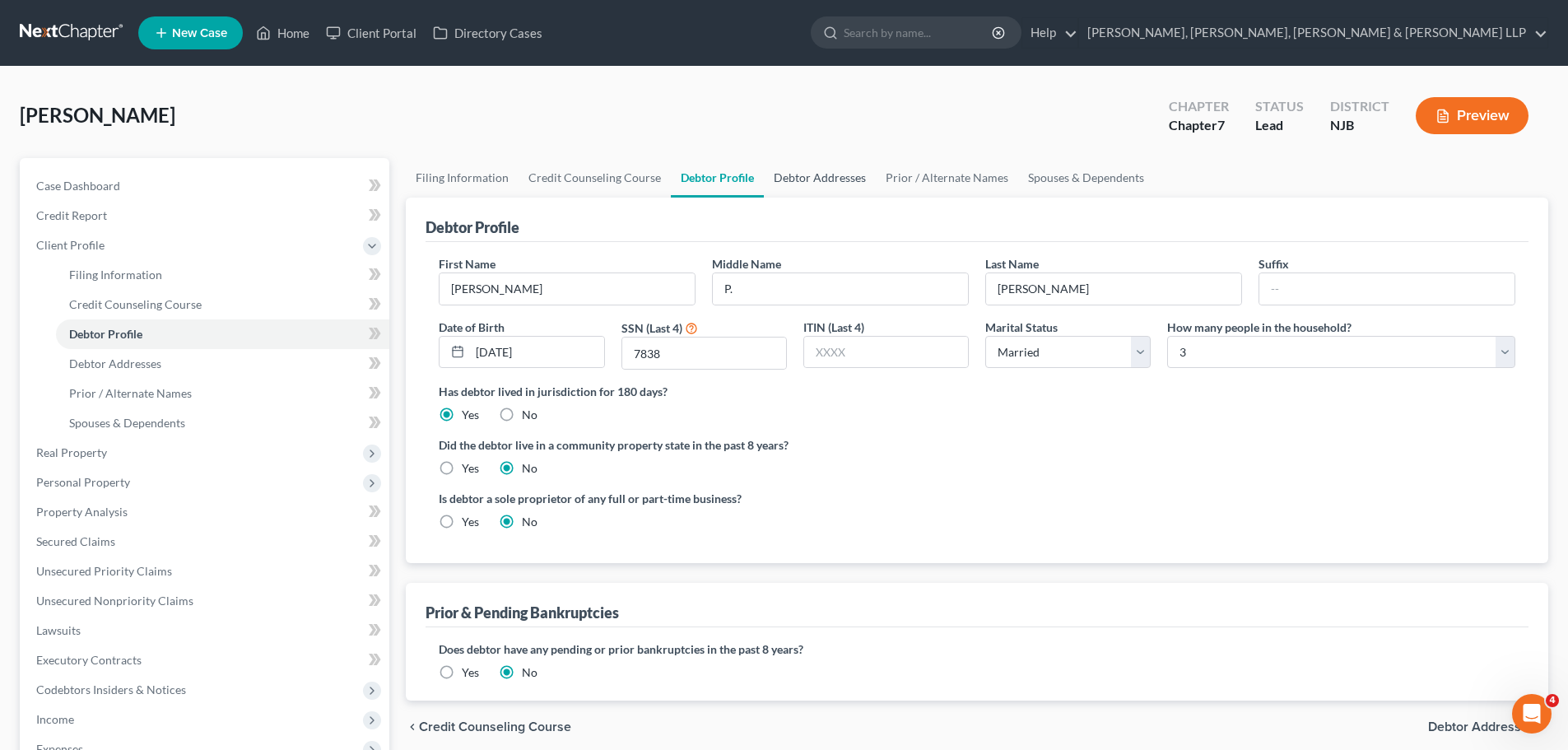
click at [774, 177] on link "Debtor Addresses" at bounding box center [819, 177] width 112 height 39
select select "0"
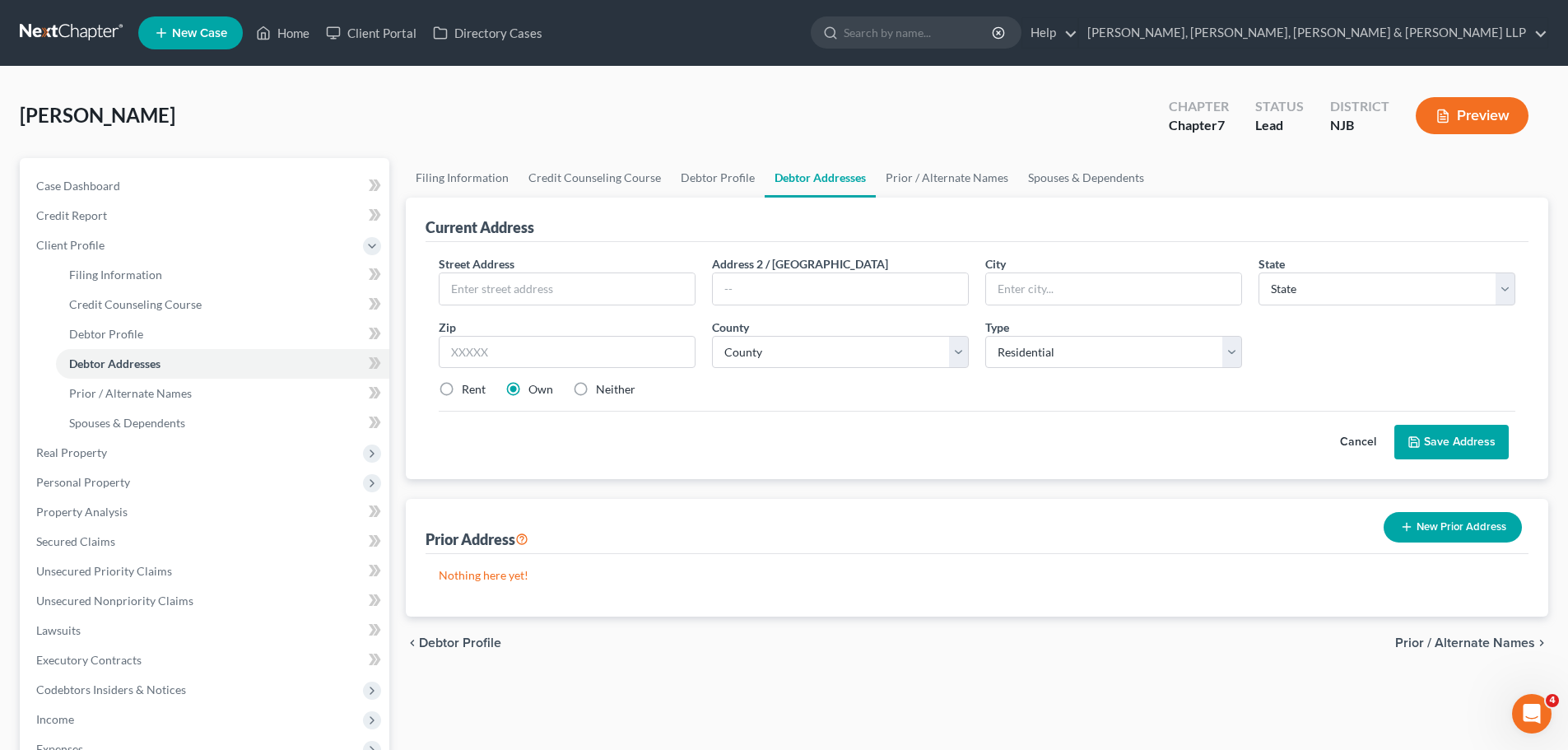
click at [625, 310] on div "Street Address * Address 2 / [GEOGRAPHIC_DATA] * State * State [US_STATE] AK AR…" at bounding box center [977, 333] width 1092 height 157
drag, startPoint x: 620, startPoint y: 303, endPoint x: 611, endPoint y: 295, distance: 12.0
click at [620, 303] on input "text" at bounding box center [567, 289] width 255 height 31
click at [600, 285] on input "8 Centennial Waxx" at bounding box center [567, 289] width 255 height 31
type input "8 Centennial Wax"
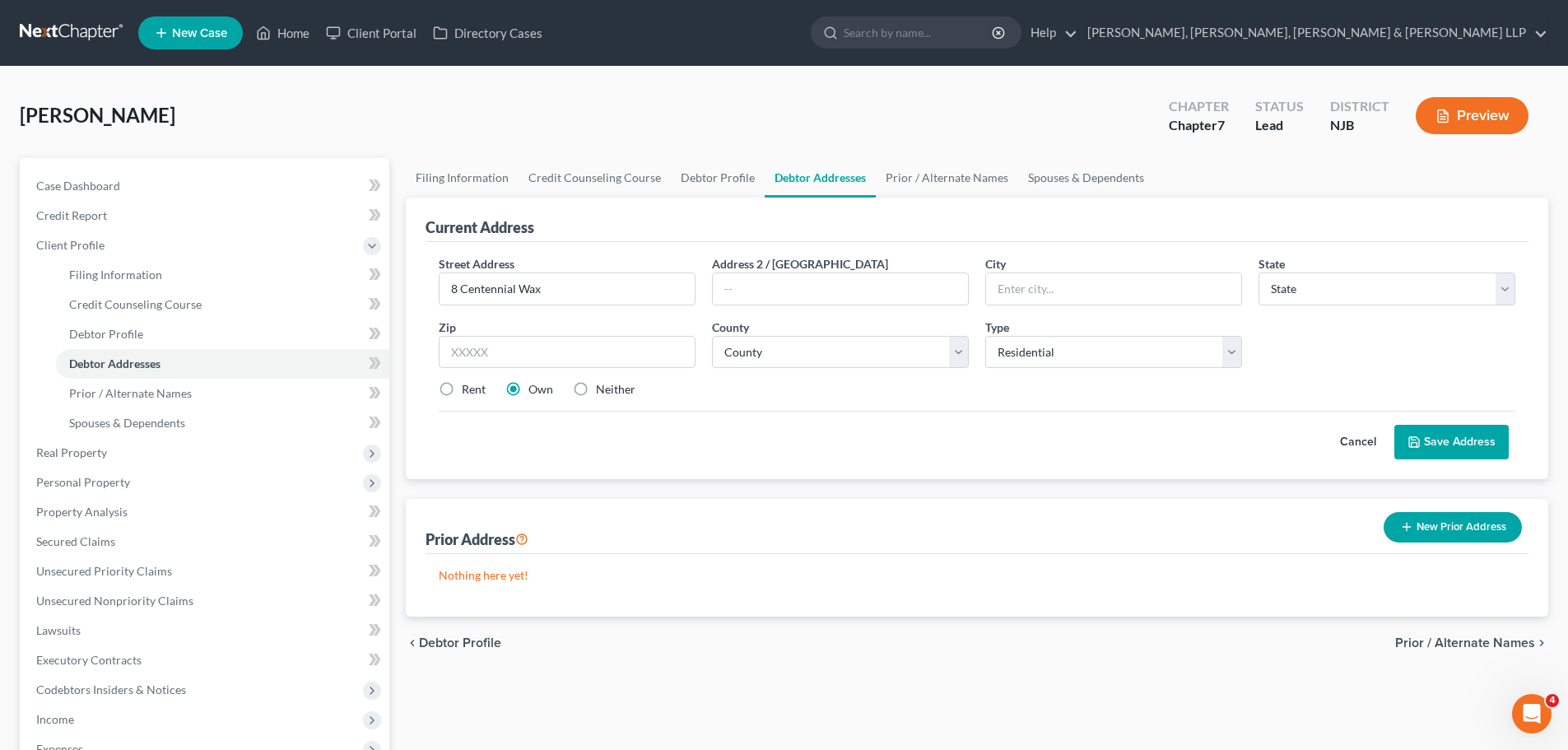
click at [512, 333] on div "Zip *" at bounding box center [567, 344] width 273 height 50
click at [494, 343] on input "text" at bounding box center [567, 352] width 257 height 33
type input "07677"
type input "[GEOGRAPHIC_DATA]"
select select "33"
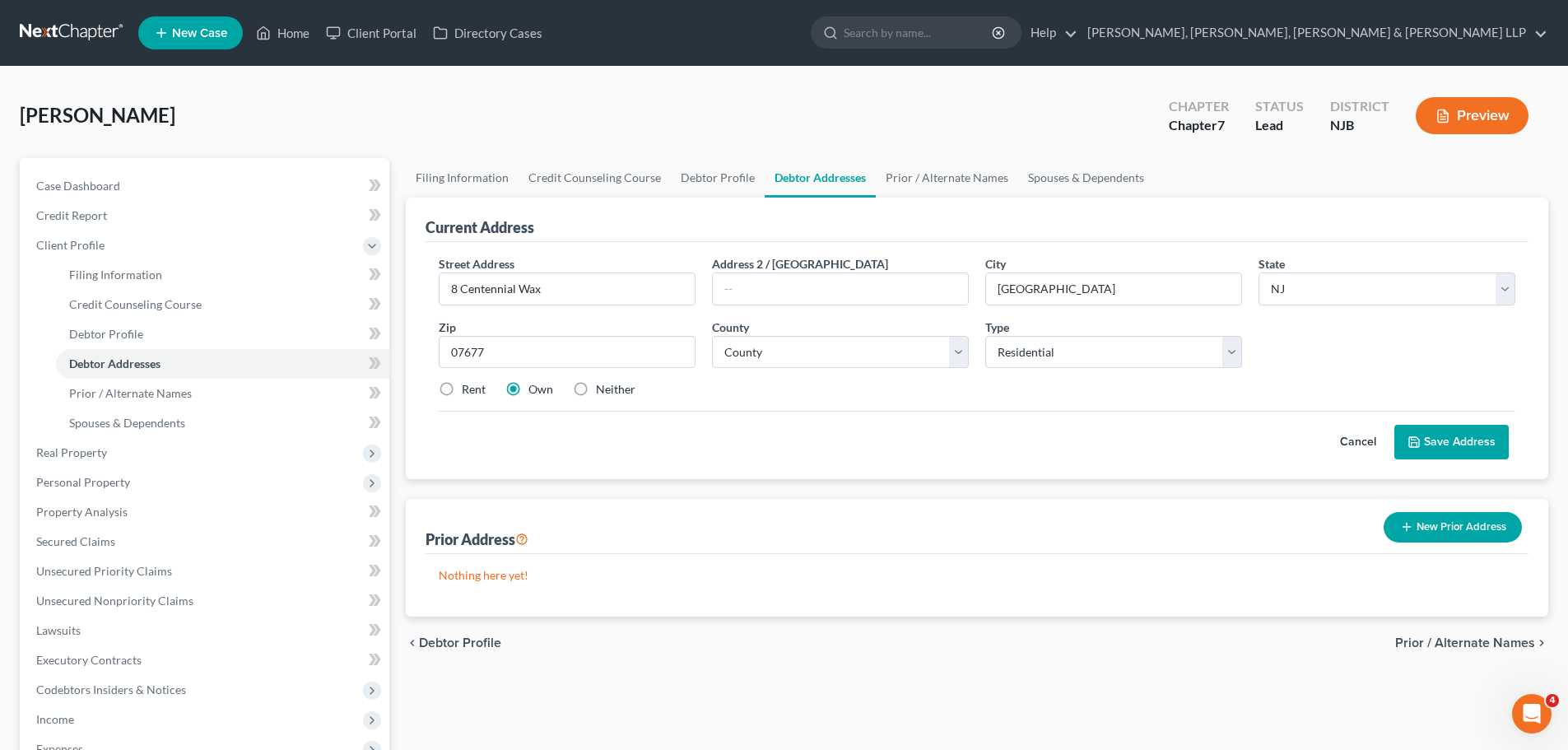
click at [462, 391] on label "Rent" at bounding box center [474, 390] width 24 height 16
click at [468, 391] on input "Rent" at bounding box center [474, 387] width 11 height 11
radio input "true"
drag, startPoint x: 1094, startPoint y: 289, endPoint x: 953, endPoint y: 307, distance: 142.1
click at [953, 307] on div "Street Address * 8 Centennial Wax Address 2 / [GEOGRAPHIC_DATA] * [GEOGRAPHIC_D…" at bounding box center [977, 333] width 1092 height 157
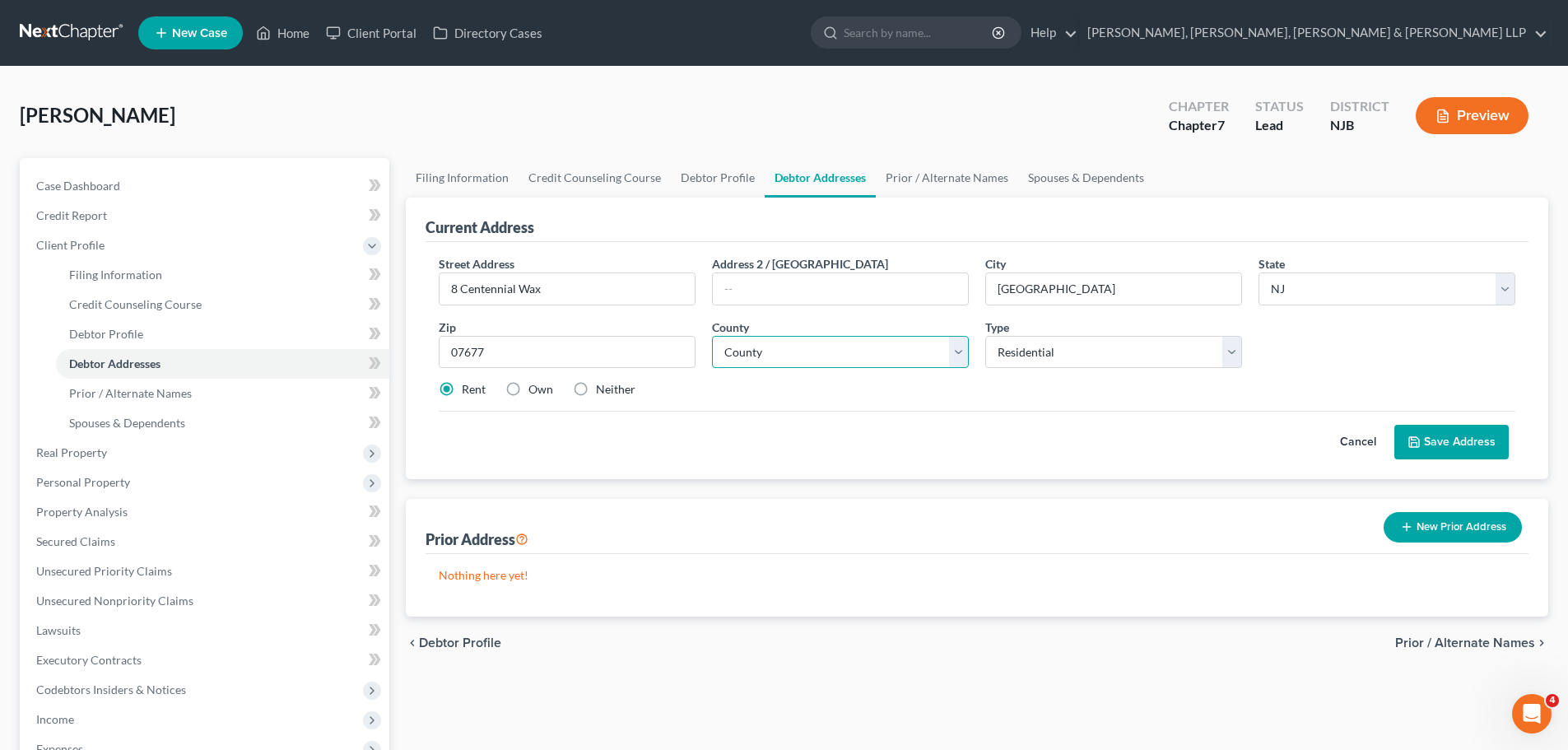
click at [777, 346] on select "County [GEOGRAPHIC_DATA] [GEOGRAPHIC_DATA] [GEOGRAPHIC_DATA] [GEOGRAPHIC_DATA] …" at bounding box center [840, 352] width 257 height 33
select select "1"
click at [712, 336] on select "County [GEOGRAPHIC_DATA] [GEOGRAPHIC_DATA] [GEOGRAPHIC_DATA] [GEOGRAPHIC_DATA] …" at bounding box center [840, 352] width 257 height 33
click at [1437, 436] on button "Save Address" at bounding box center [1452, 442] width 115 height 35
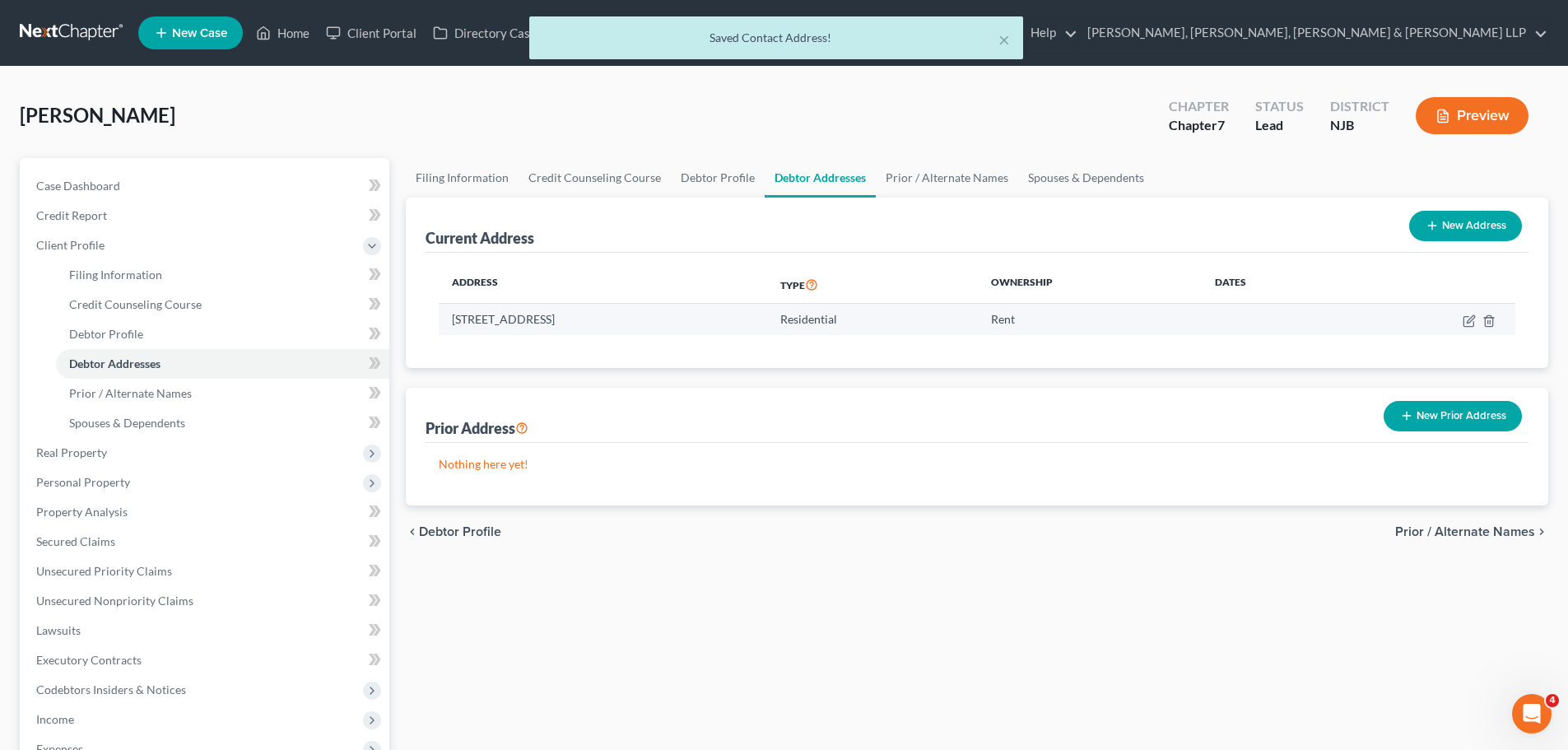
drag, startPoint x: 688, startPoint y: 314, endPoint x: 447, endPoint y: 328, distance: 241.4
click at [447, 328] on td "[STREET_ADDRESS]" at bounding box center [603, 319] width 329 height 31
copy td "[STREET_ADDRESS]"
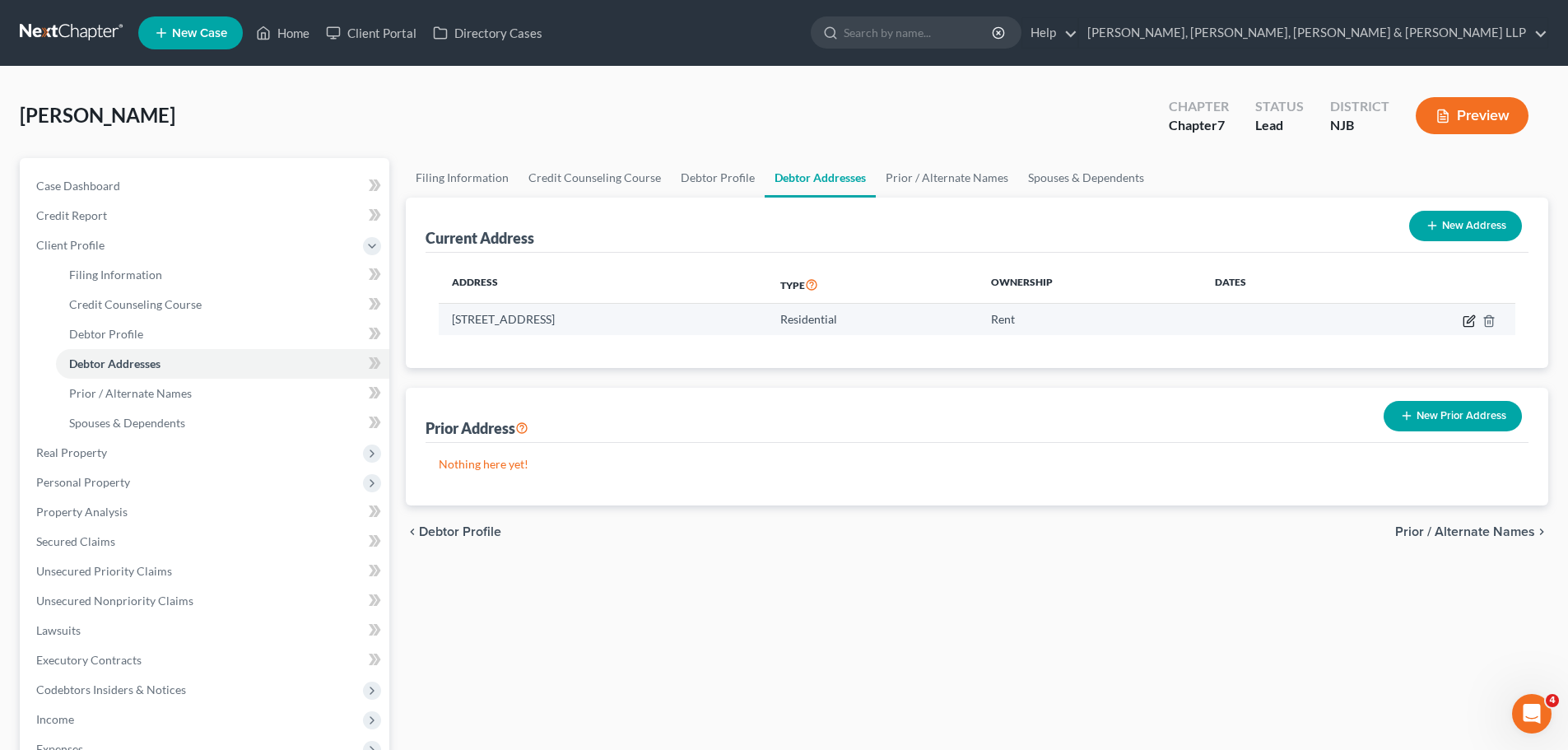
click at [1469, 324] on icon "button" at bounding box center [1469, 321] width 13 height 13
select select "33"
select select "1"
select select "0"
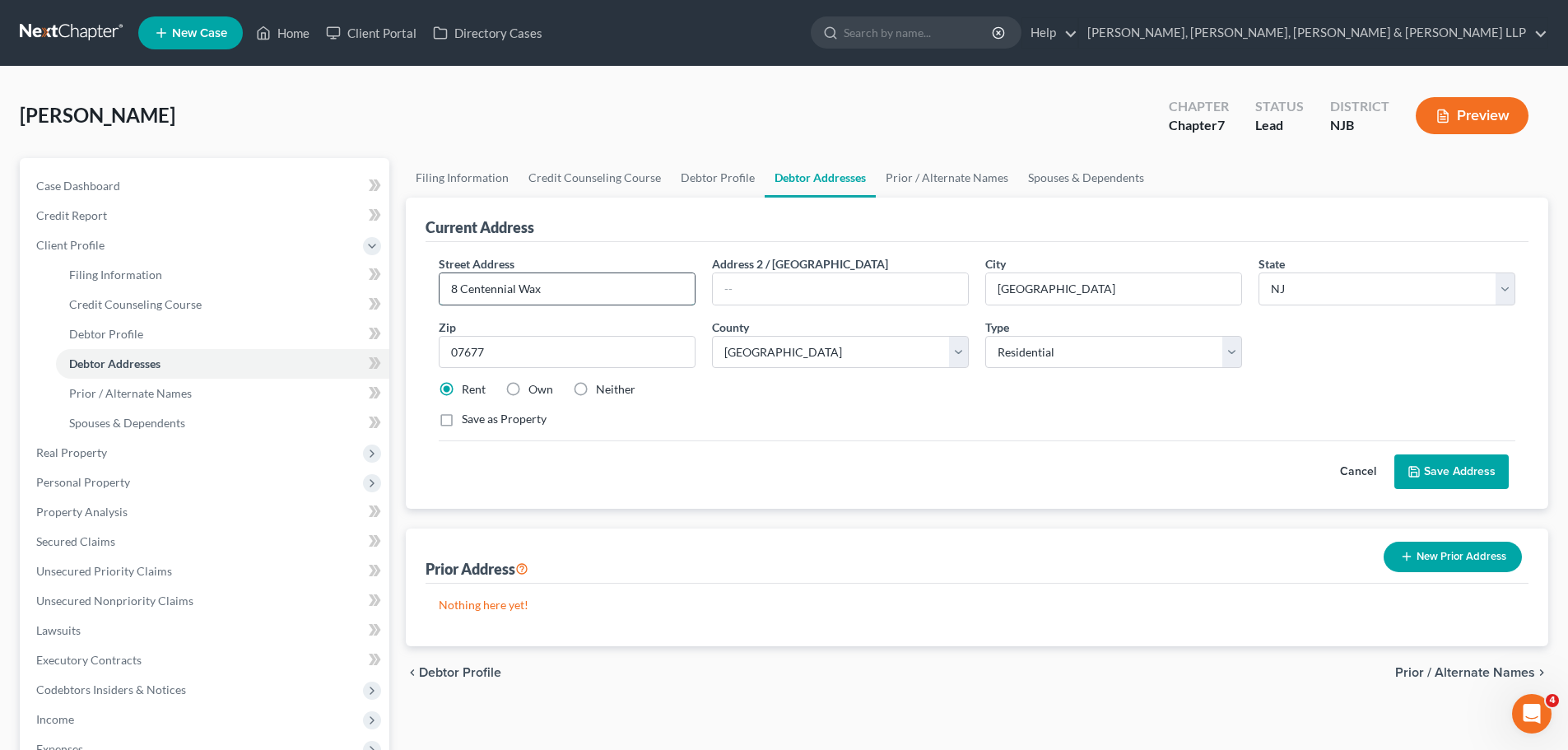
click at [606, 301] on input "8 Centennial Wax" at bounding box center [567, 289] width 255 height 31
type input "[STREET_ADDRESS]"
click at [1480, 473] on button "Save Address" at bounding box center [1452, 471] width 115 height 35
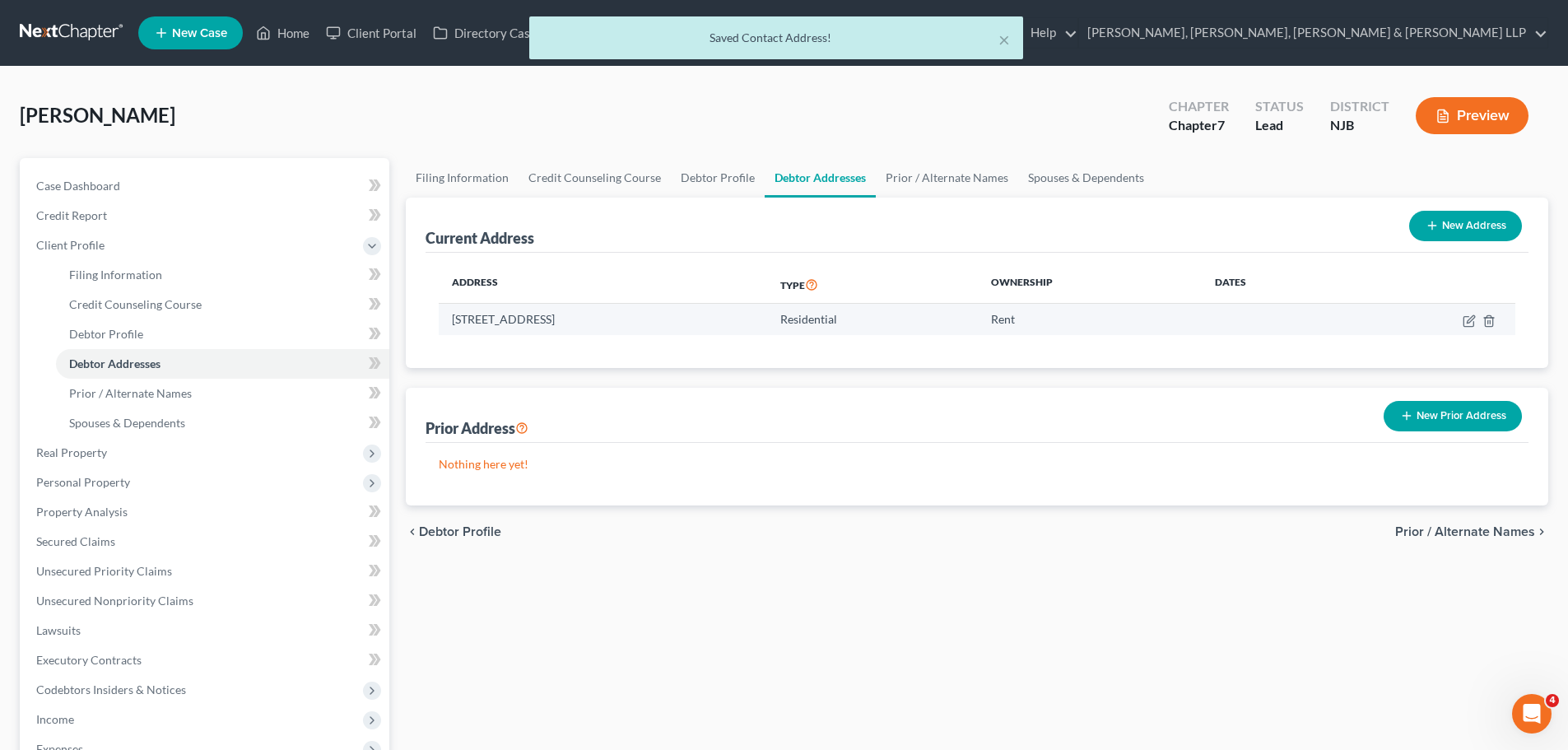
drag, startPoint x: 697, startPoint y: 312, endPoint x: 450, endPoint y: 334, distance: 248.0
click at [450, 334] on td "[STREET_ADDRESS]" at bounding box center [603, 319] width 329 height 31
copy td "[STREET_ADDRESS]"
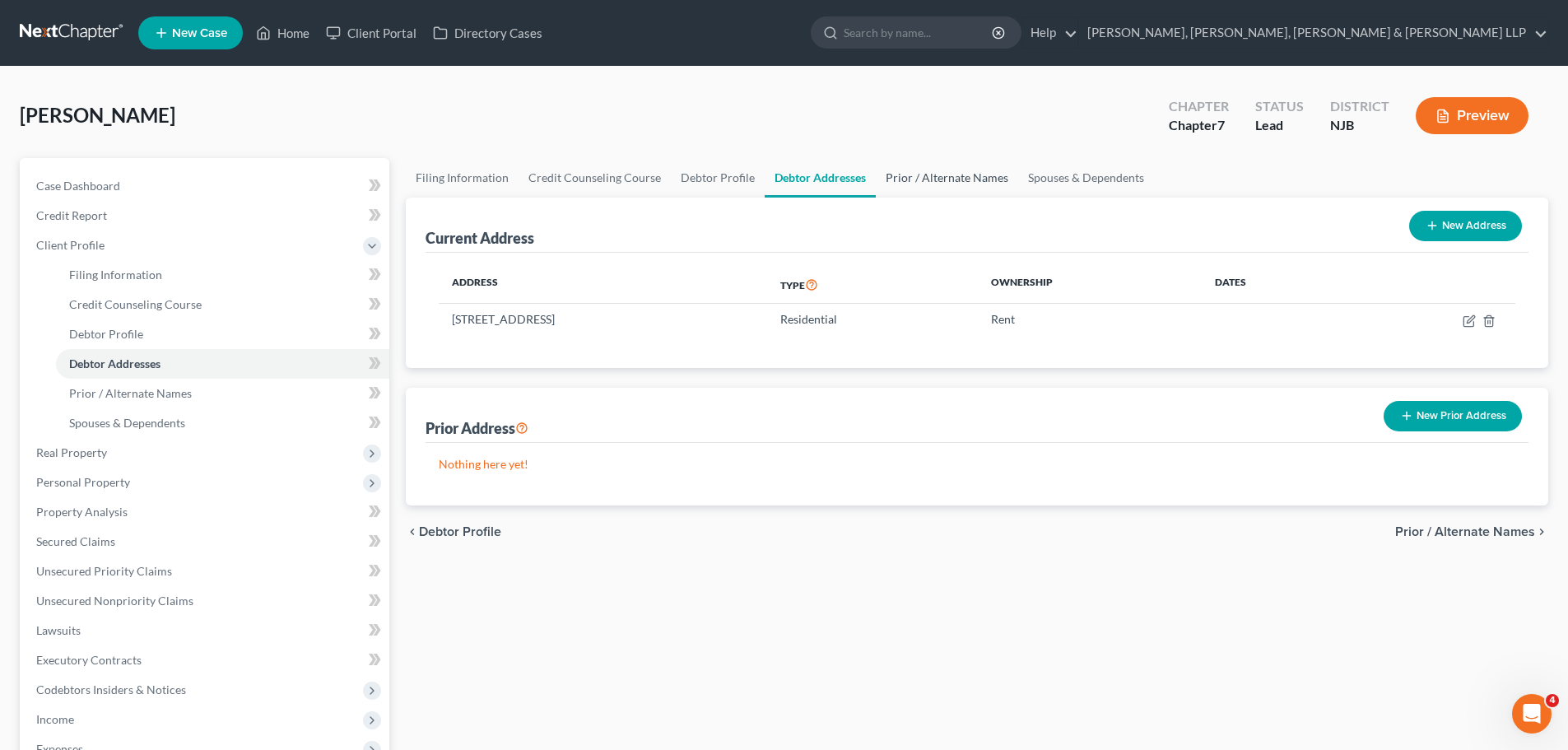
click at [987, 170] on link "Prior / Alternate Names" at bounding box center [947, 177] width 142 height 39
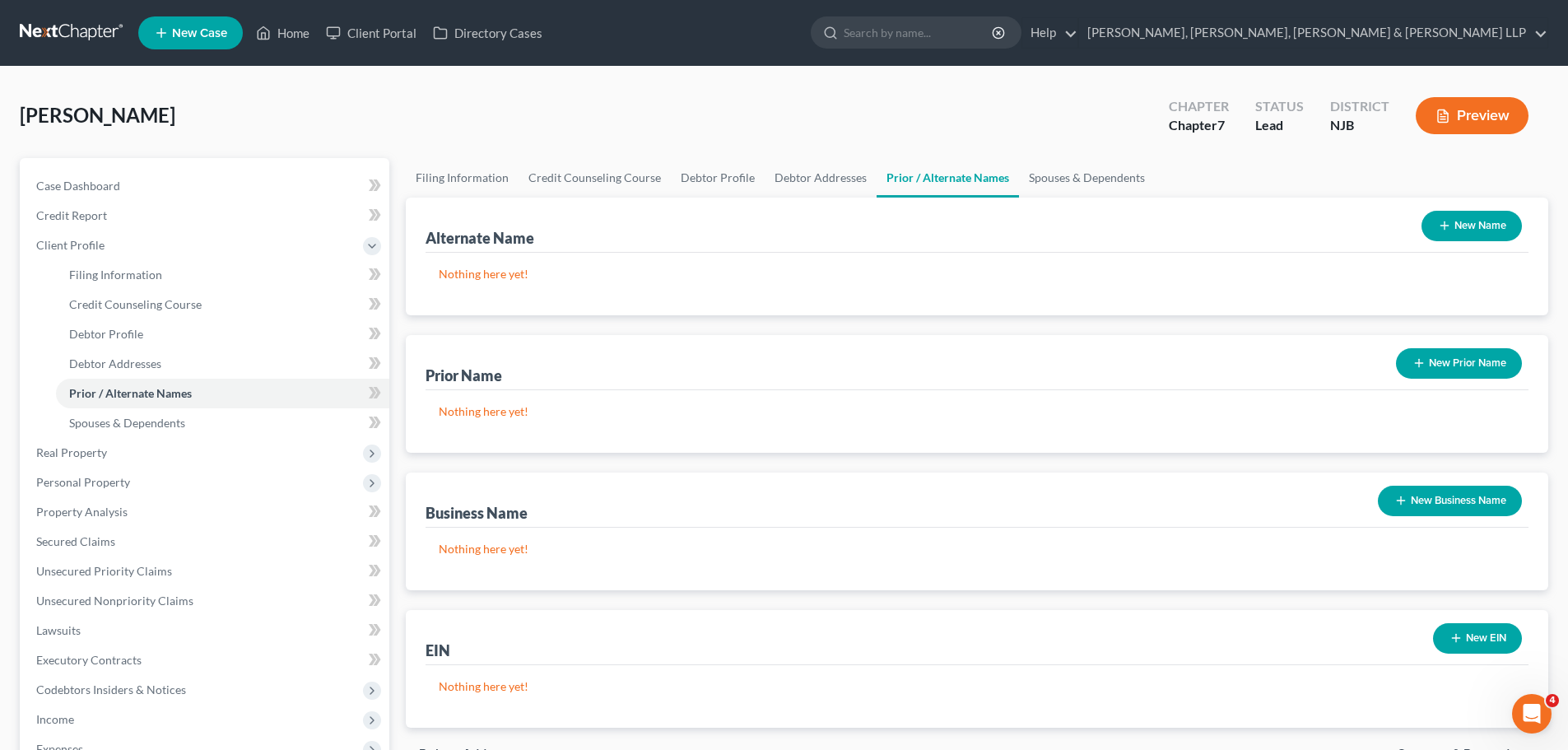
click at [1489, 229] on button "New Name" at bounding box center [1471, 226] width 100 height 30
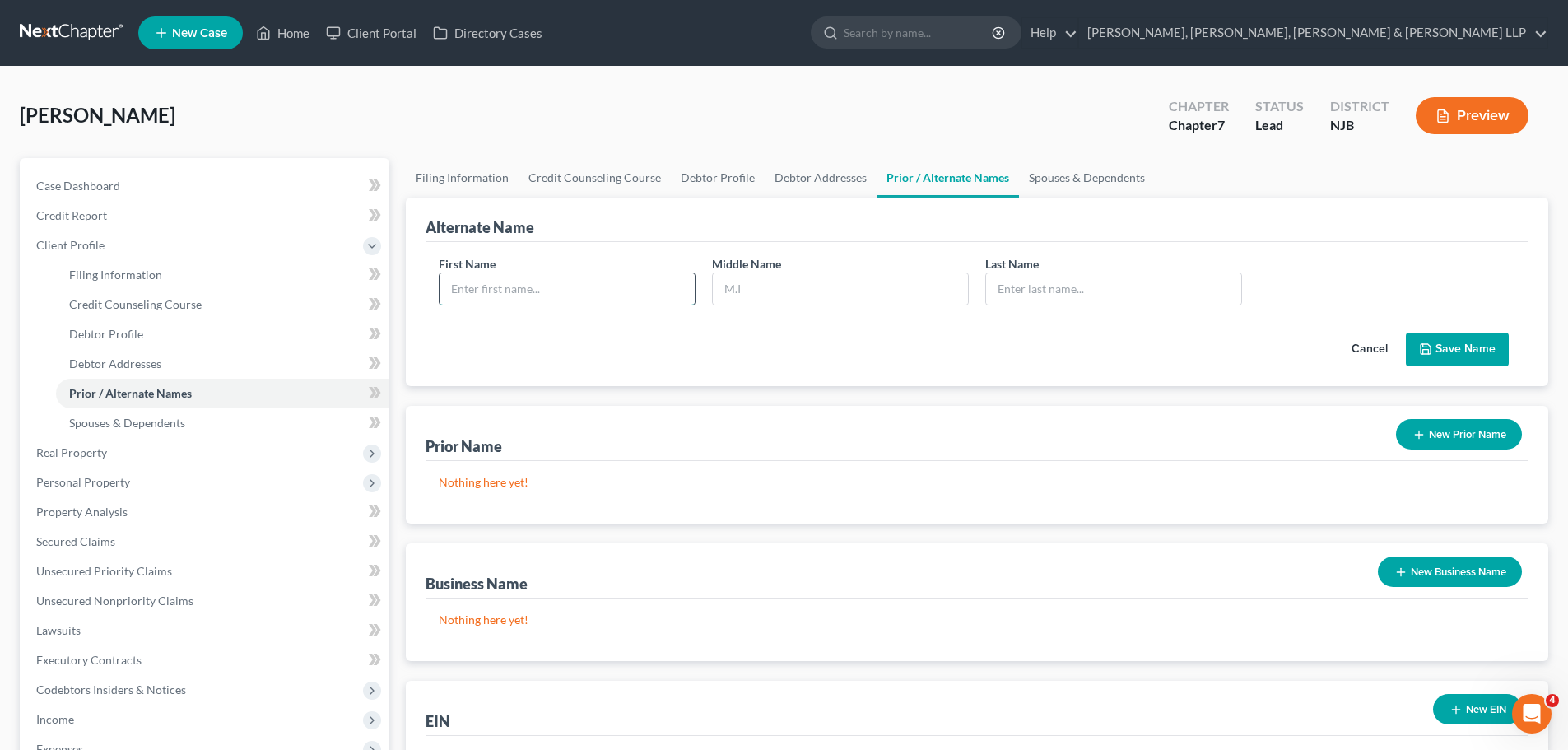
click at [615, 289] on input "text" at bounding box center [567, 289] width 255 height 31
type input "[PERSON_NAME]"
click at [775, 290] on input "text" at bounding box center [840, 289] width 255 height 31
type input "[PERSON_NAME]"
click at [1042, 289] on input "text" at bounding box center [1113, 289] width 255 height 31
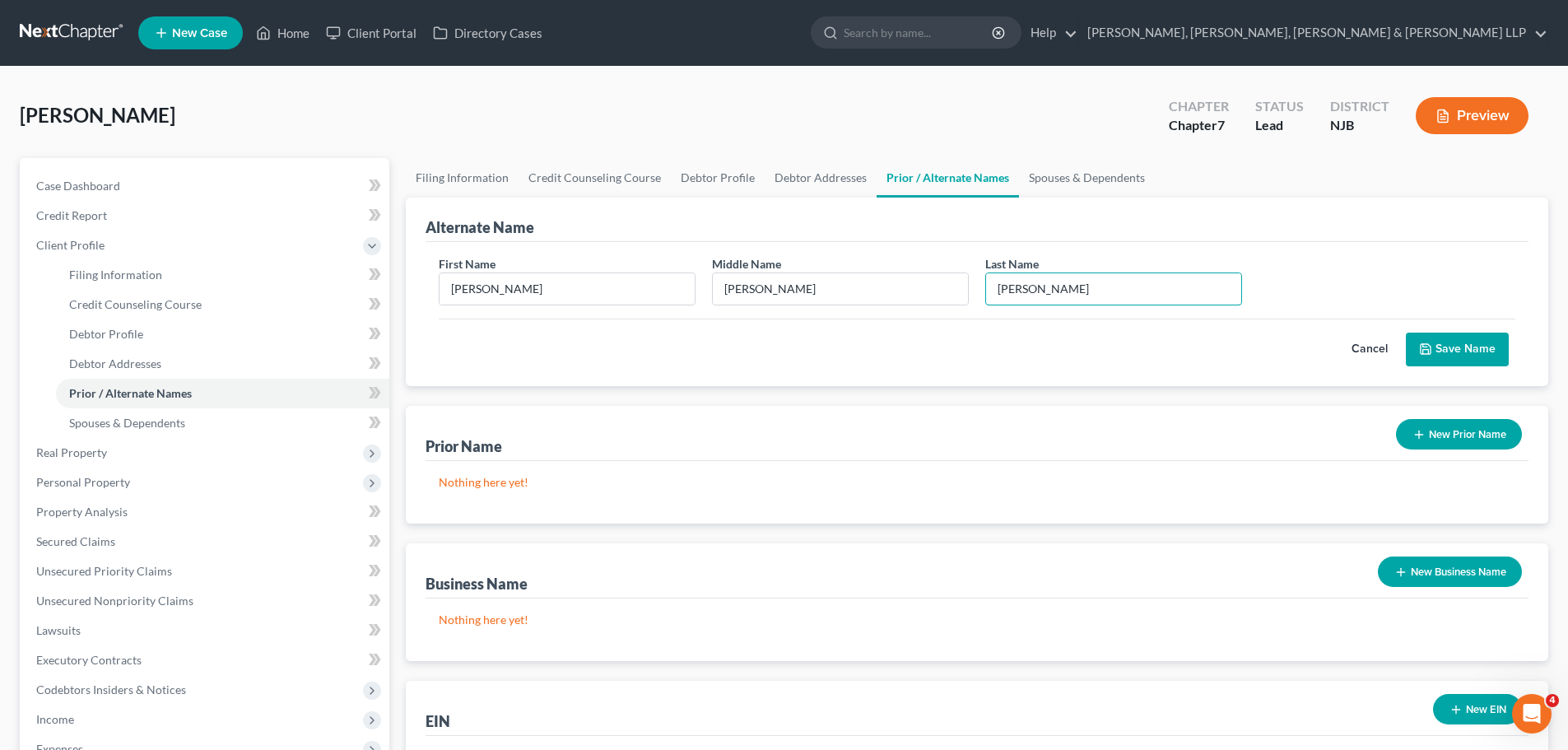
type input "[PERSON_NAME]"
click at [1449, 347] on button "Save Name" at bounding box center [1457, 349] width 103 height 35
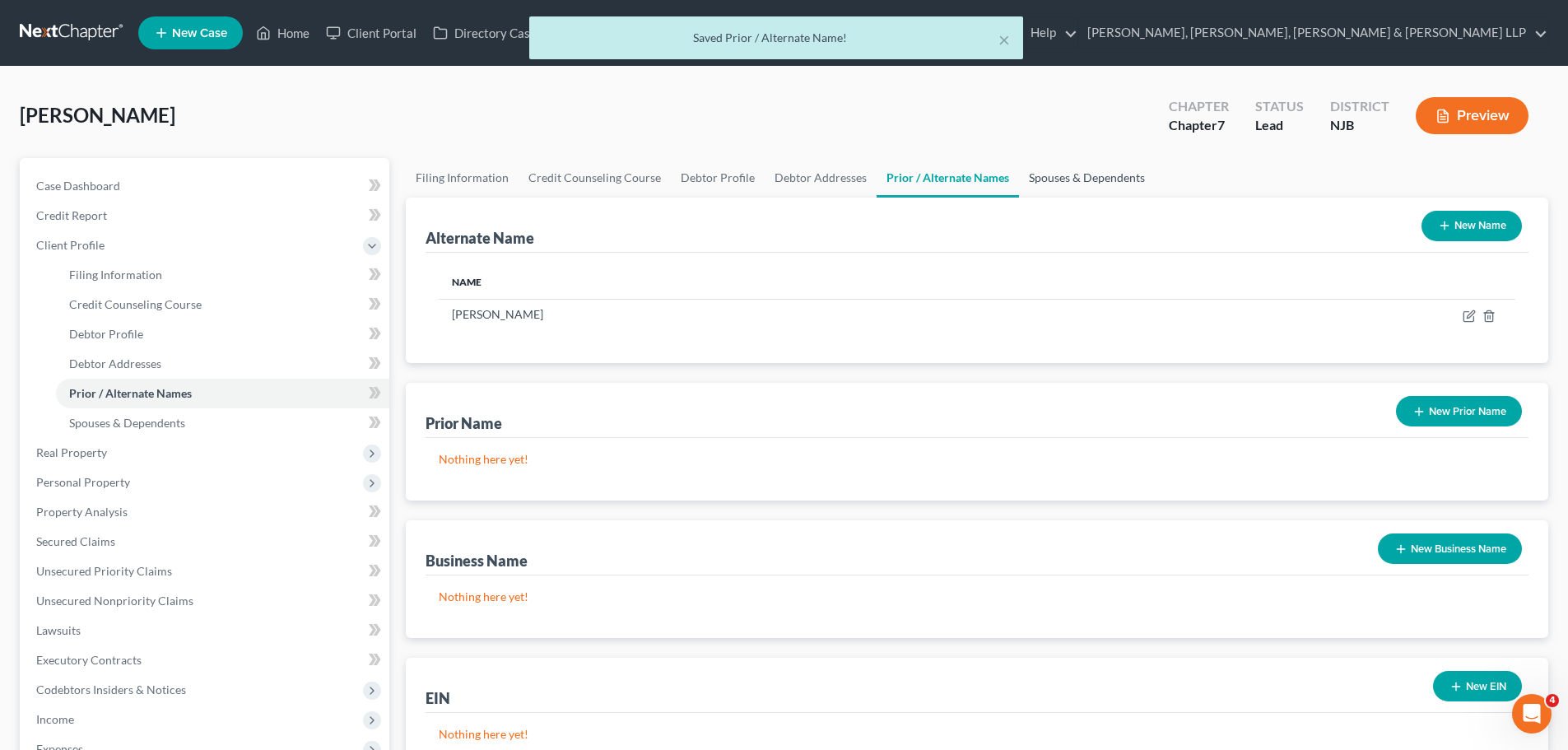
click at [1072, 171] on link "Spouses & Dependents" at bounding box center [1087, 177] width 136 height 39
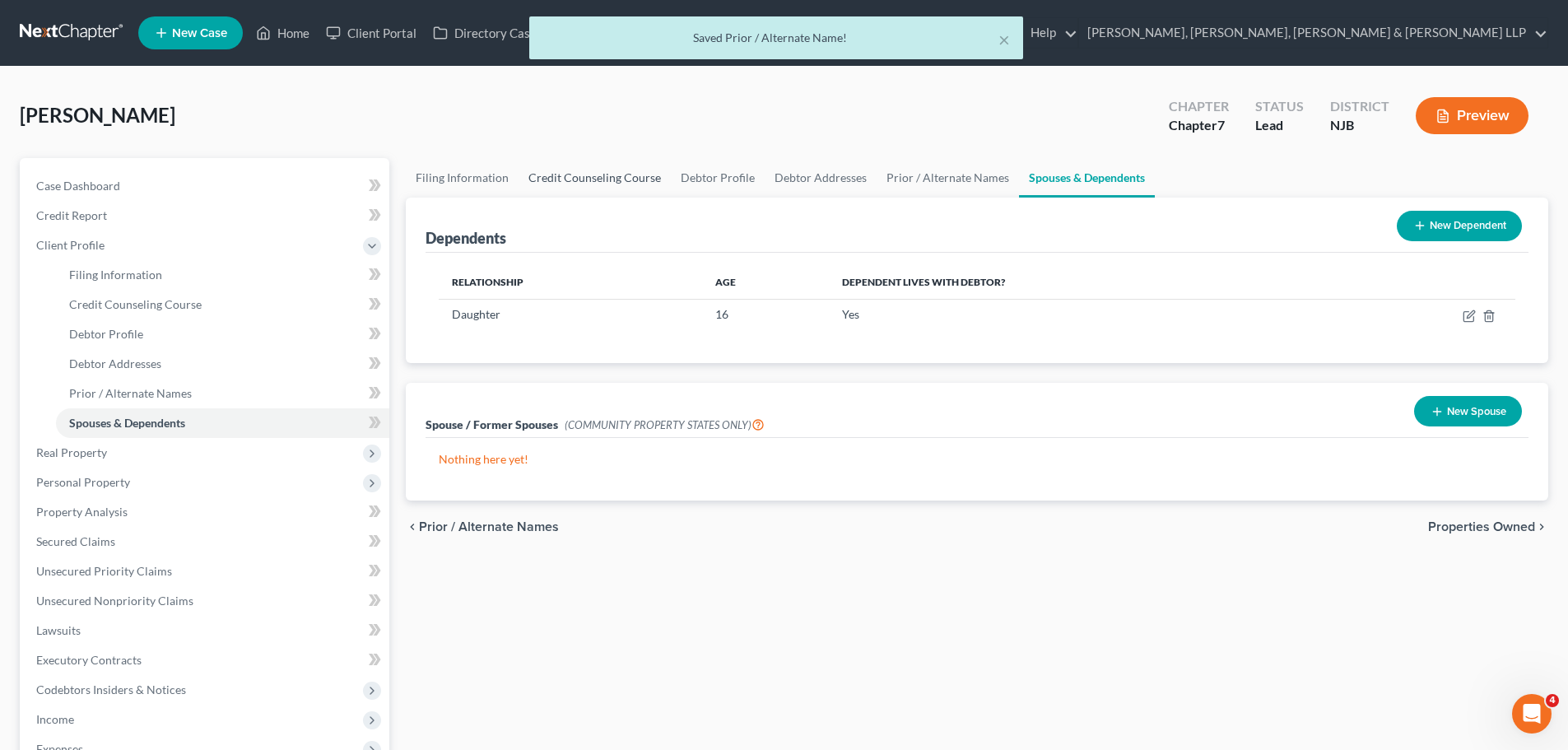
click at [648, 194] on link "Credit Counseling Course" at bounding box center [595, 177] width 152 height 39
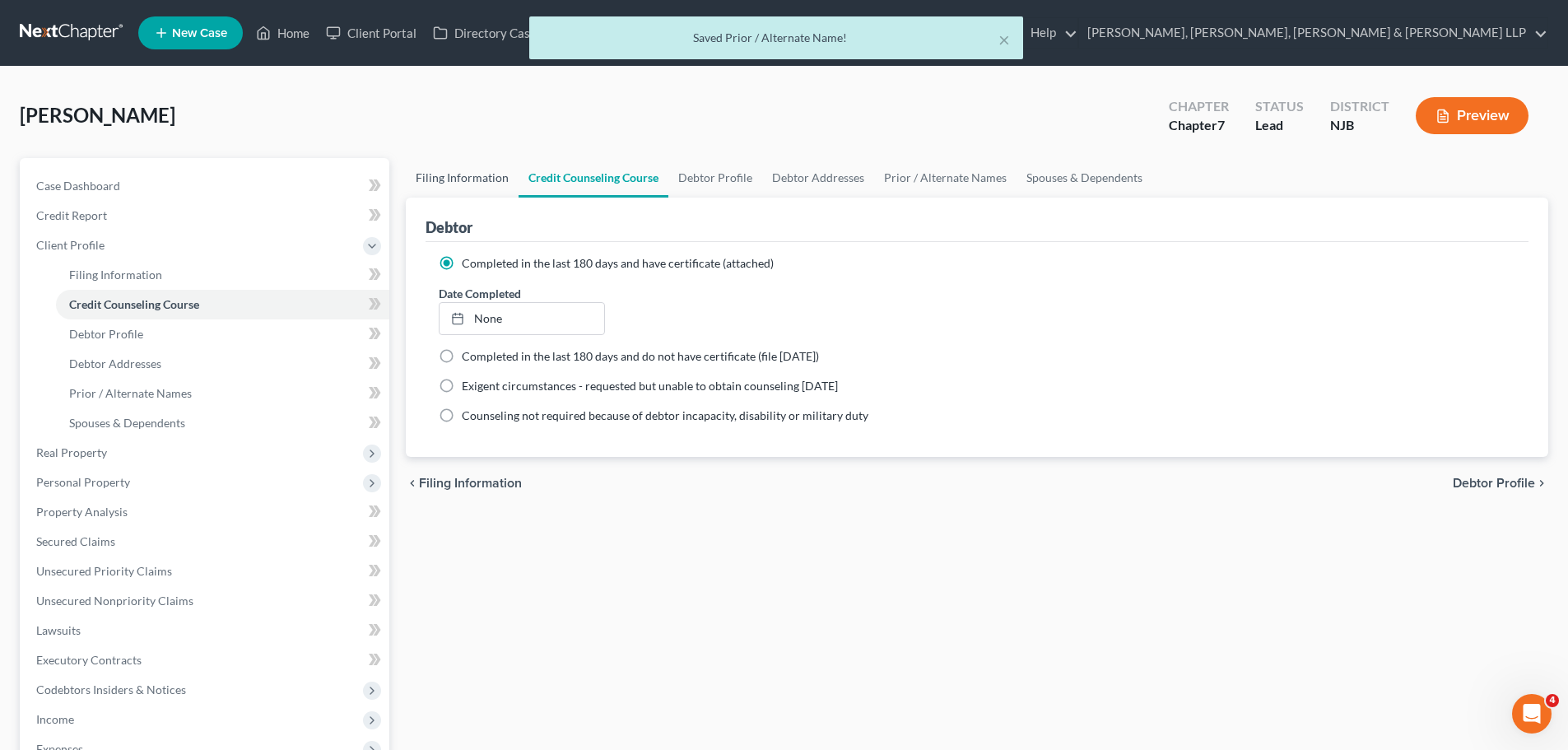
click at [481, 188] on link "Filing Information" at bounding box center [462, 177] width 113 height 39
select select "1"
select select "0"
select select "51"
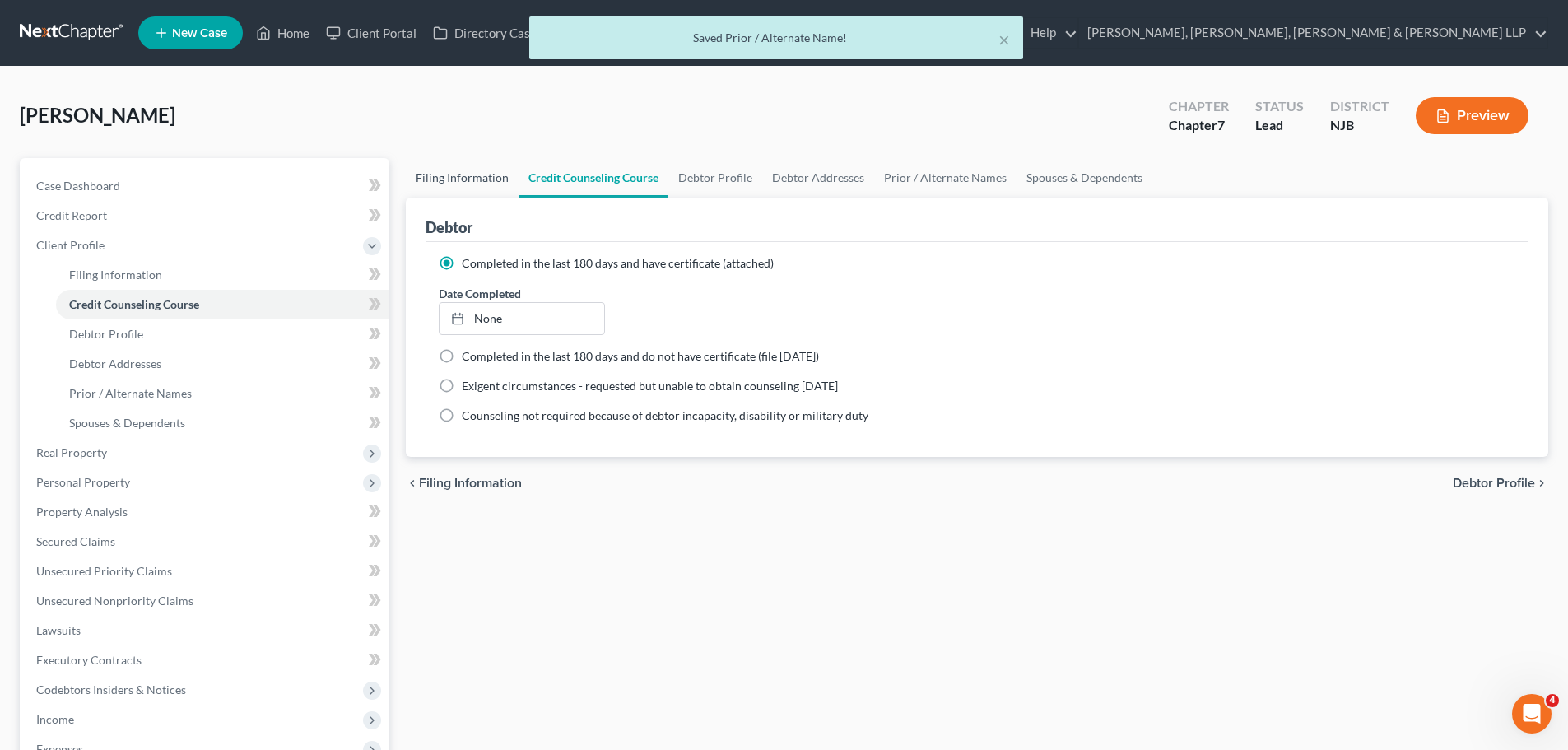
select select "0"
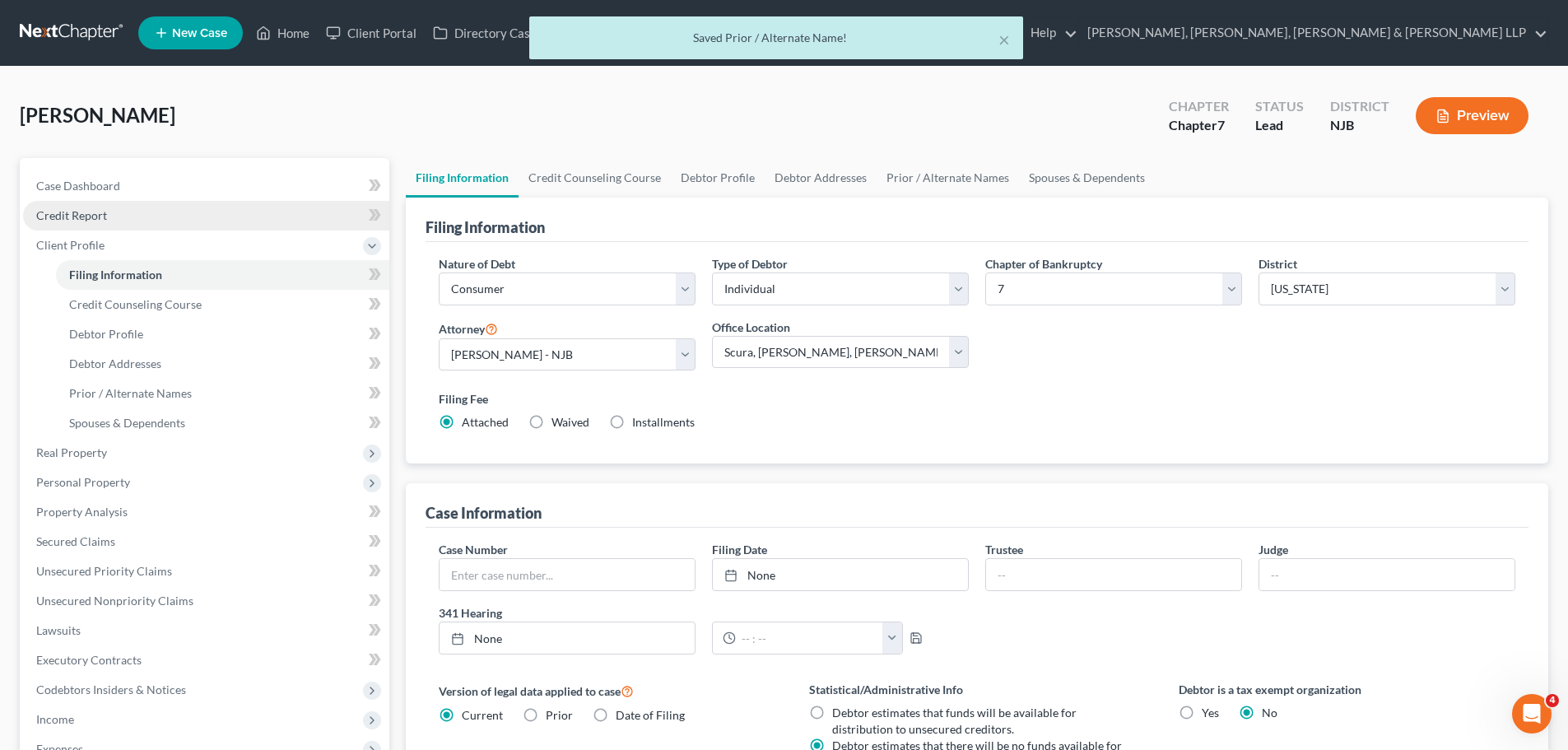
click at [168, 211] on link "Credit Report" at bounding box center [206, 215] width 366 height 30
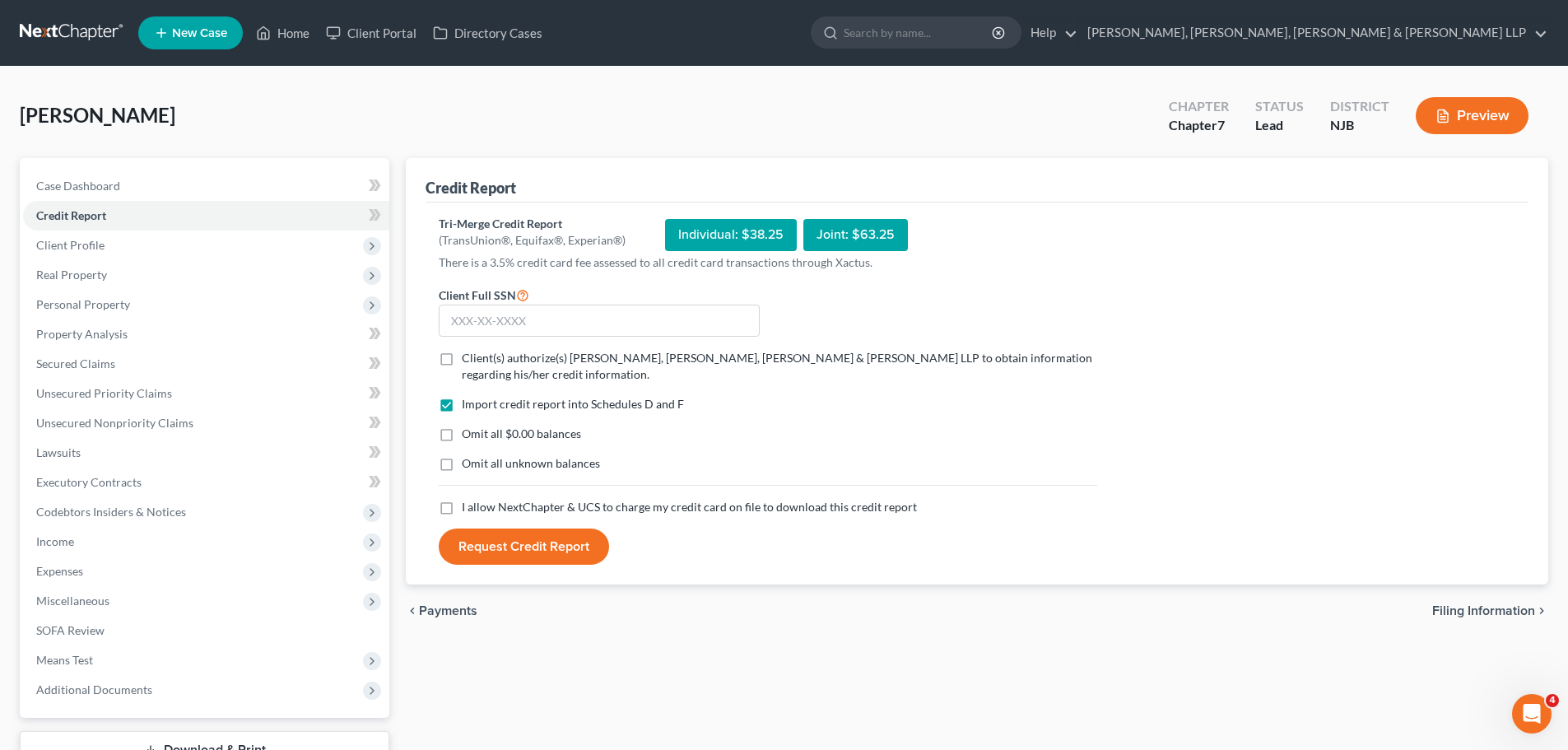
drag, startPoint x: 451, startPoint y: 360, endPoint x: 448, endPoint y: 413, distance: 53.1
click at [462, 361] on label "Client(s) authorize(s) [PERSON_NAME], [PERSON_NAME], [PERSON_NAME] & [PERSON_NA…" at bounding box center [779, 366] width 635 height 33
click at [468, 361] on input "Client(s) authorize(s) [PERSON_NAME], [PERSON_NAME], [PERSON_NAME] & [PERSON_NA…" at bounding box center [474, 356] width 11 height 11
checkbox input "true"
click at [462, 510] on label "I allow NextChapter & UCS to charge my credit card on file to download this cre…" at bounding box center [690, 507] width 455 height 16
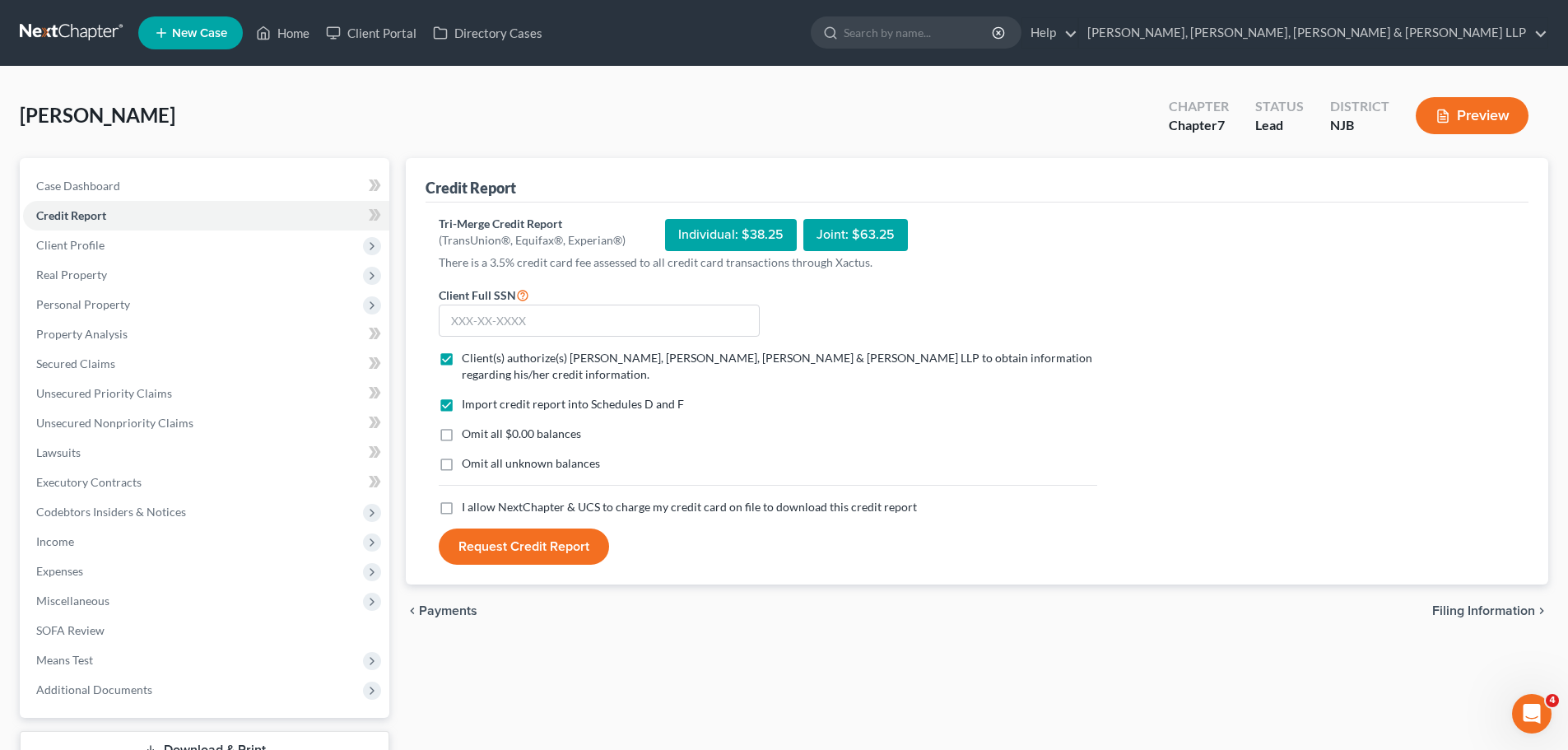
click at [468, 510] on input "I allow NextChapter & UCS to charge my credit card on file to download this cre…" at bounding box center [474, 504] width 11 height 11
checkbox input "true"
click at [473, 308] on input "text" at bounding box center [599, 321] width 321 height 33
type input "139-58-7838"
click at [576, 565] on button "Request Credit Report" at bounding box center [524, 547] width 170 height 36
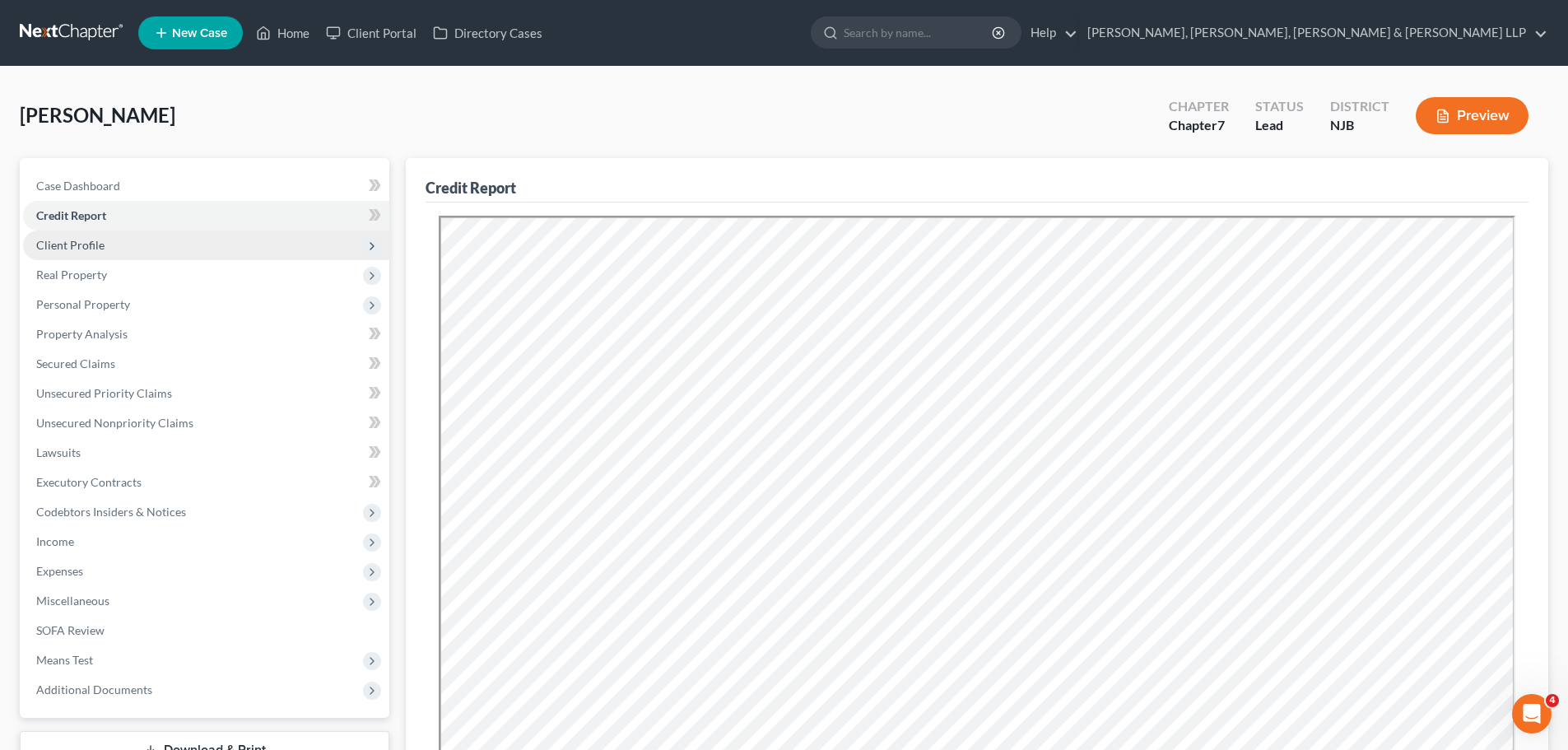
click at [186, 247] on span "Client Profile" at bounding box center [206, 245] width 366 height 30
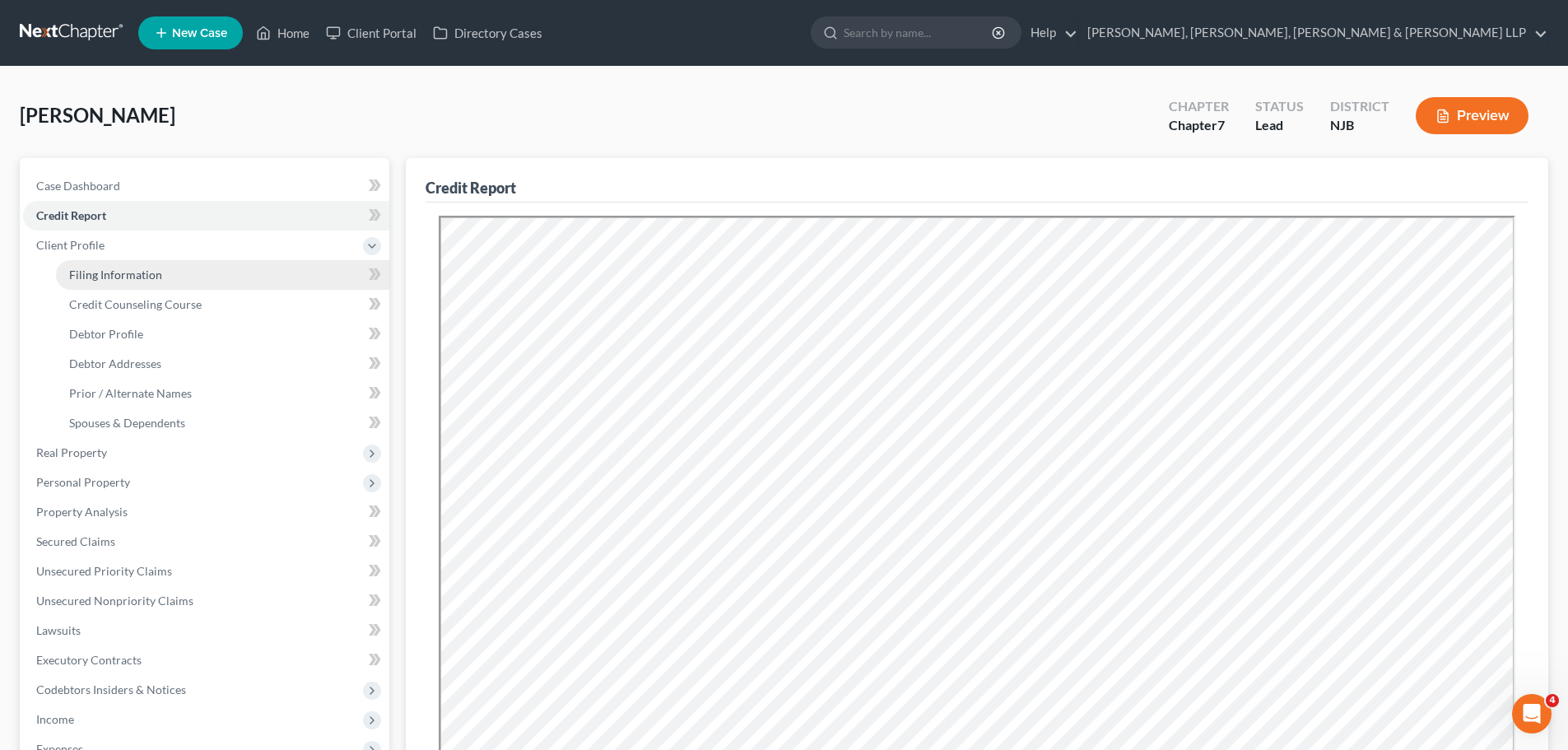
click at [180, 279] on link "Filing Information" at bounding box center [222, 274] width 333 height 30
select select "1"
select select "0"
select select "51"
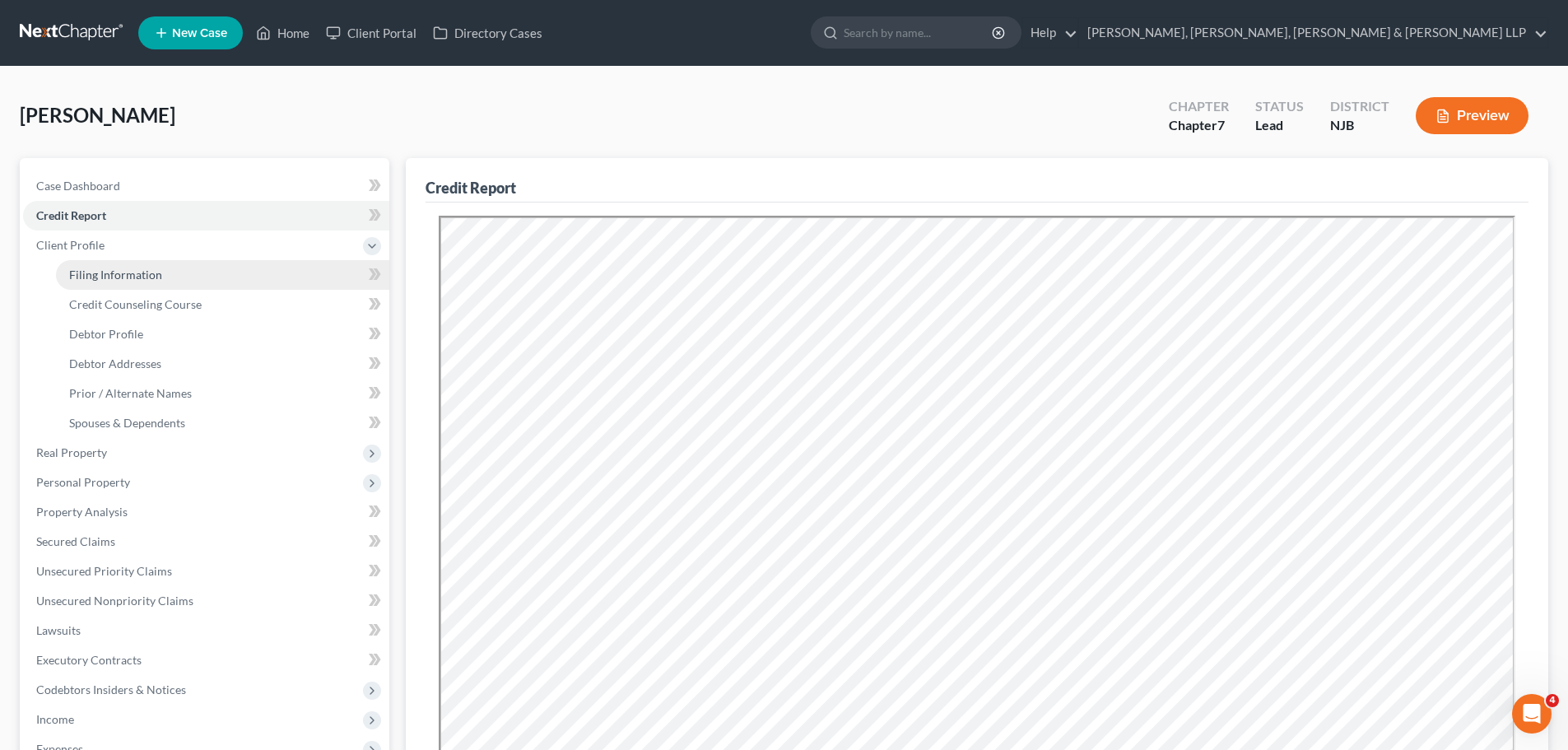
select select "0"
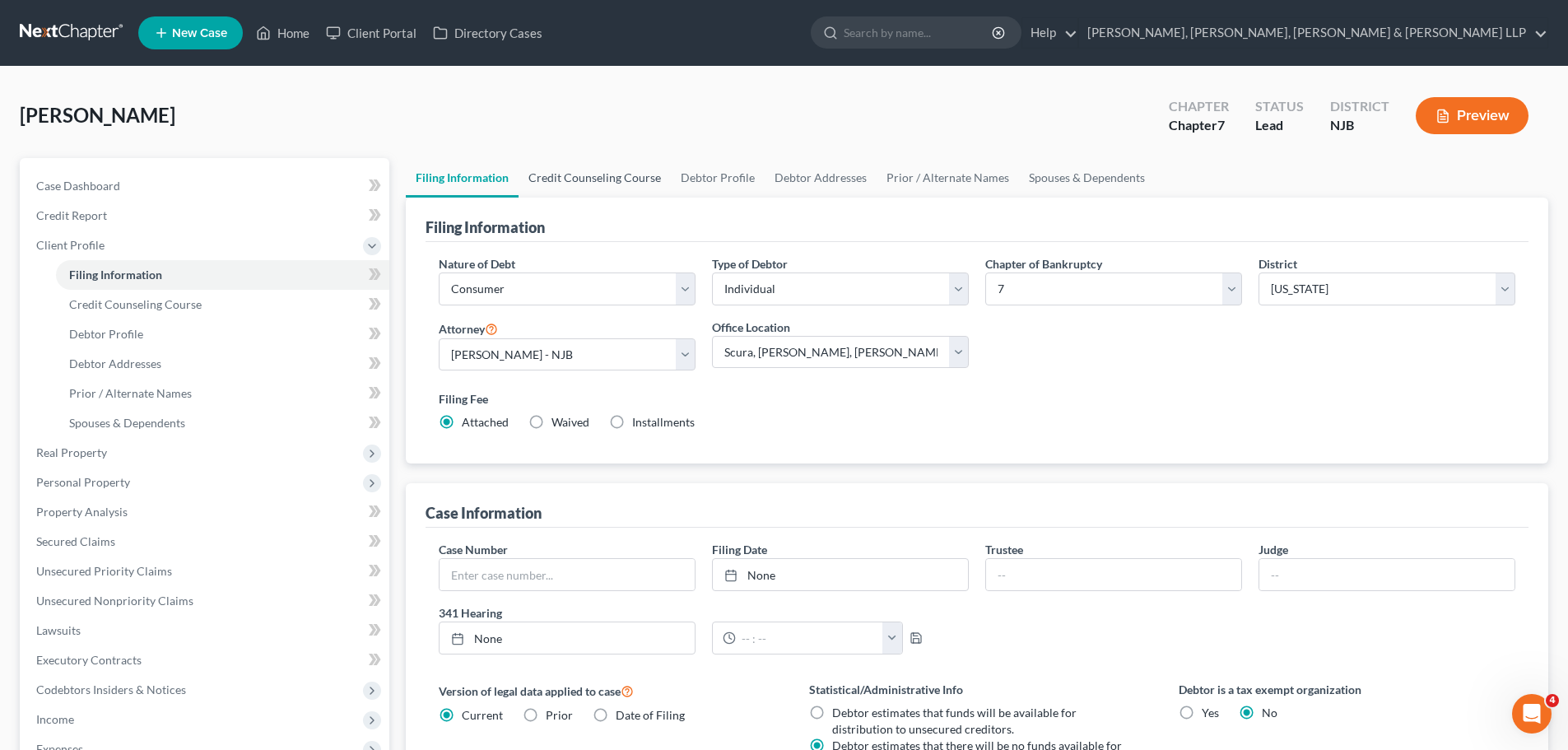
click at [599, 177] on link "Credit Counseling Course" at bounding box center [595, 177] width 152 height 39
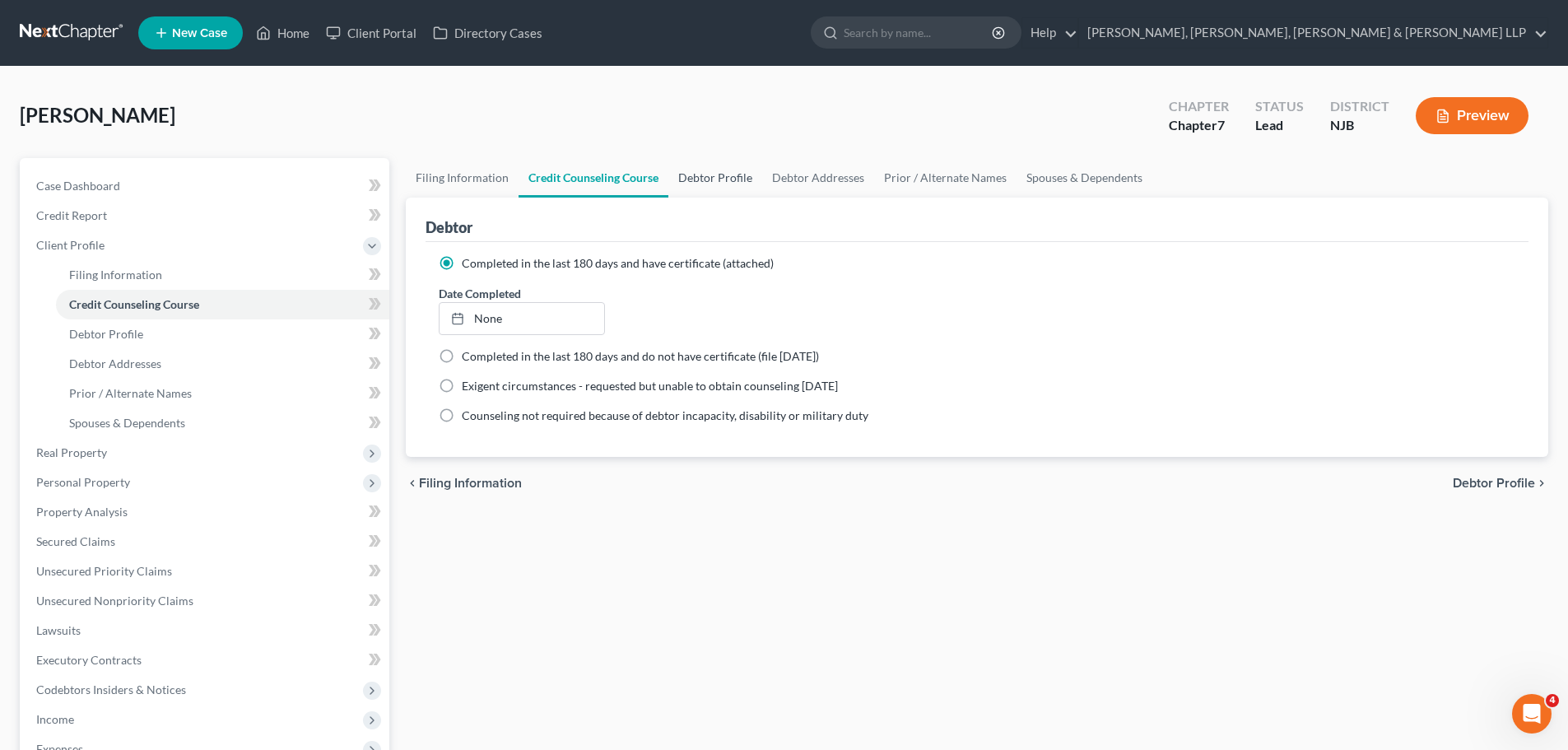
click at [682, 178] on link "Debtor Profile" at bounding box center [715, 177] width 94 height 39
select select "1"
select select "2"
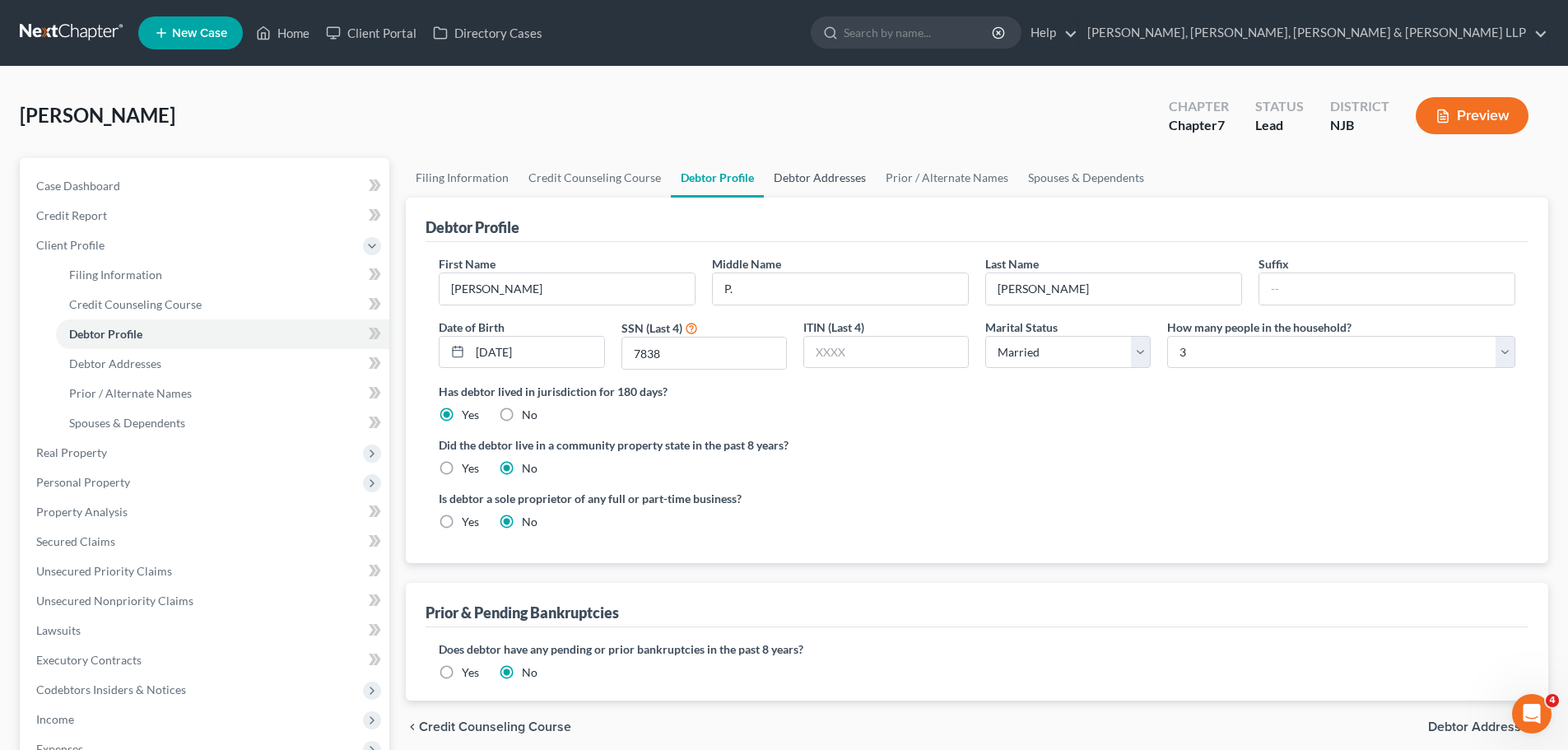
click at [829, 171] on link "Debtor Addresses" at bounding box center [819, 177] width 112 height 39
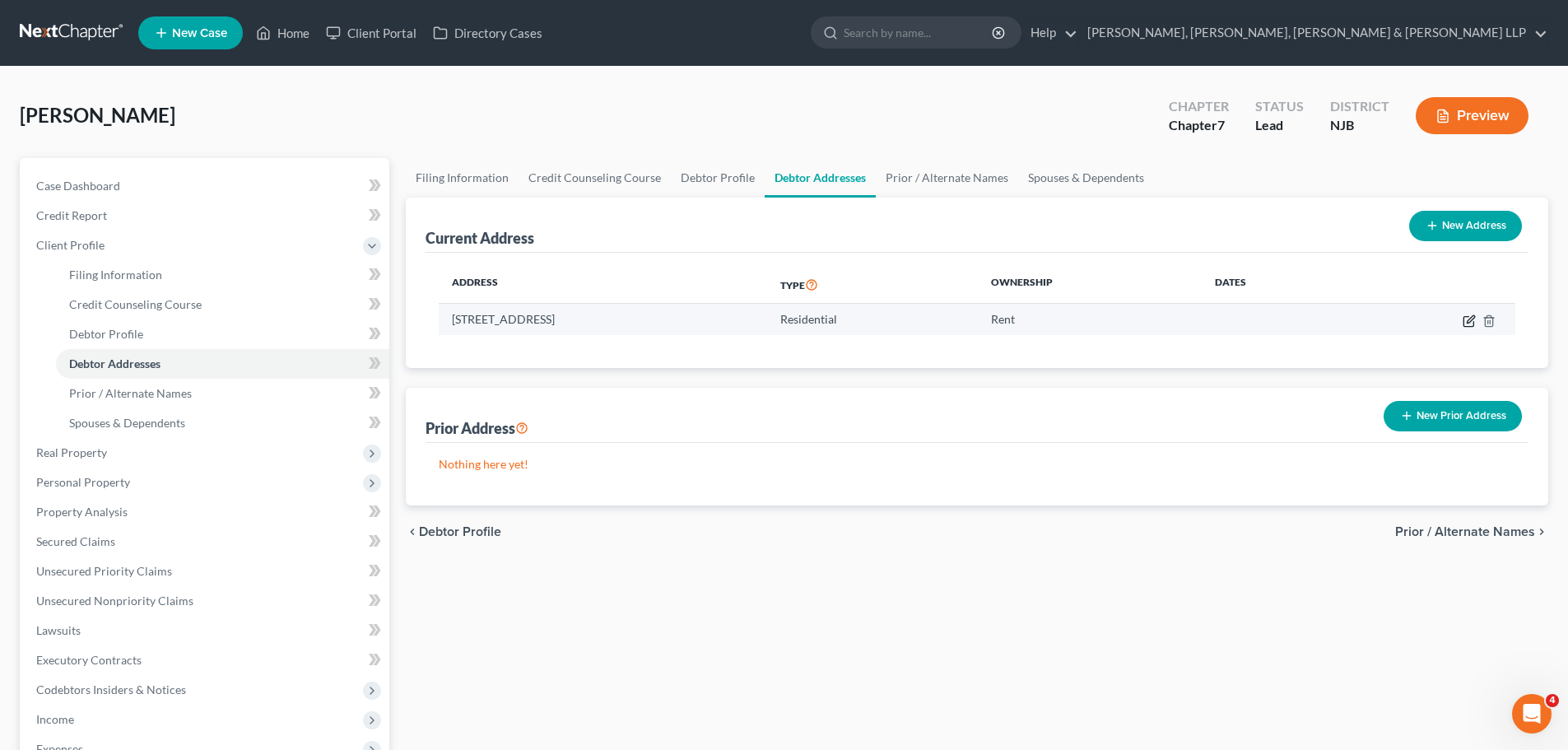
click at [1475, 315] on icon "button" at bounding box center [1469, 321] width 13 height 13
select select "33"
select select "1"
select select "0"
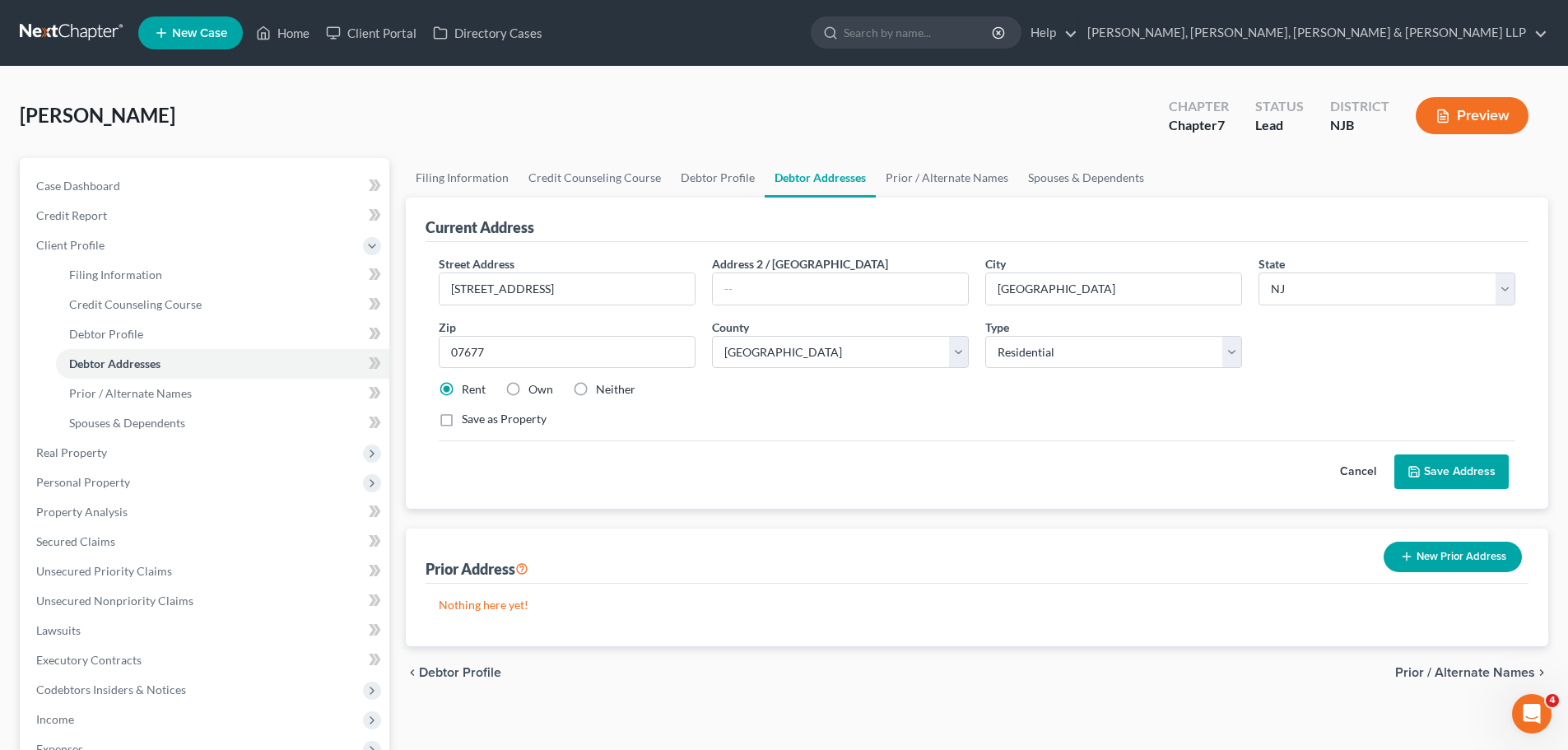
click at [549, 393] on label "Own" at bounding box center [541, 390] width 25 height 16
click at [545, 392] on input "Own" at bounding box center [540, 387] width 11 height 11
radio input "true"
click at [1466, 468] on button "Save Address" at bounding box center [1452, 471] width 115 height 35
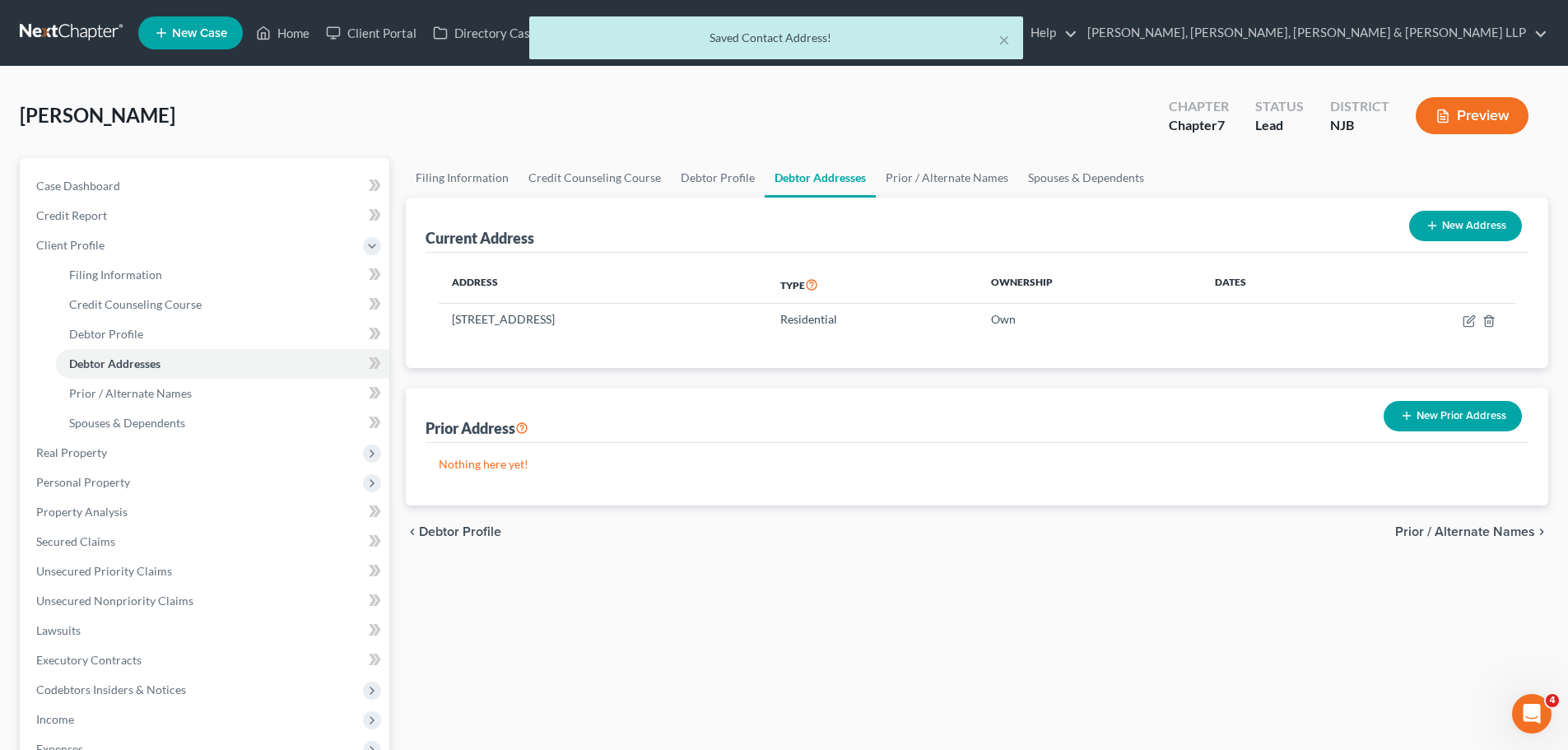
click at [938, 156] on div "[PERSON_NAME] Upgraded Chapter Chapter 7 Status Lead District [GEOGRAPHIC_DATA]…" at bounding box center [784, 122] width 1529 height 72
click at [945, 183] on link "Prior / Alternate Names" at bounding box center [947, 177] width 142 height 39
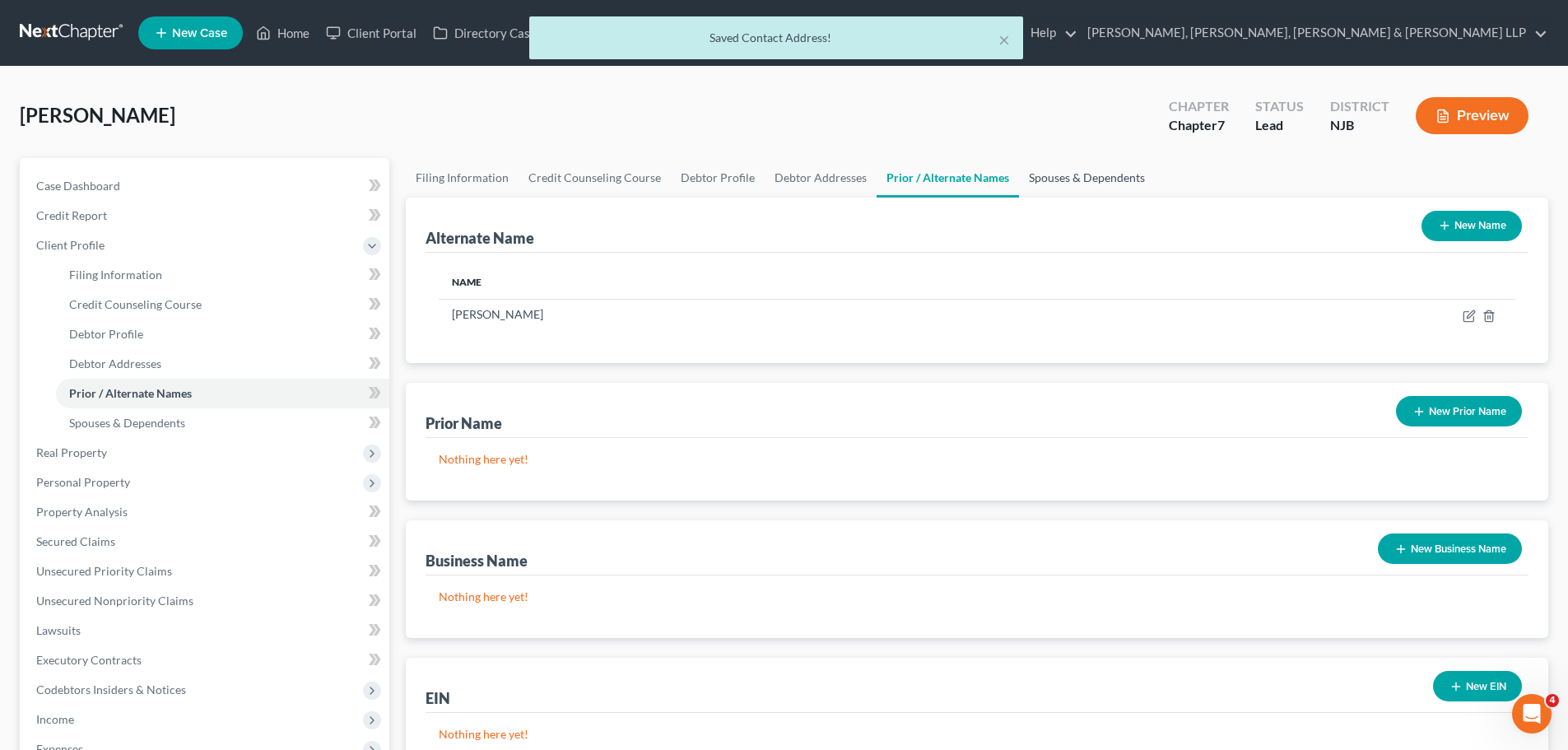
click at [1062, 184] on link "Spouses & Dependents" at bounding box center [1087, 177] width 136 height 39
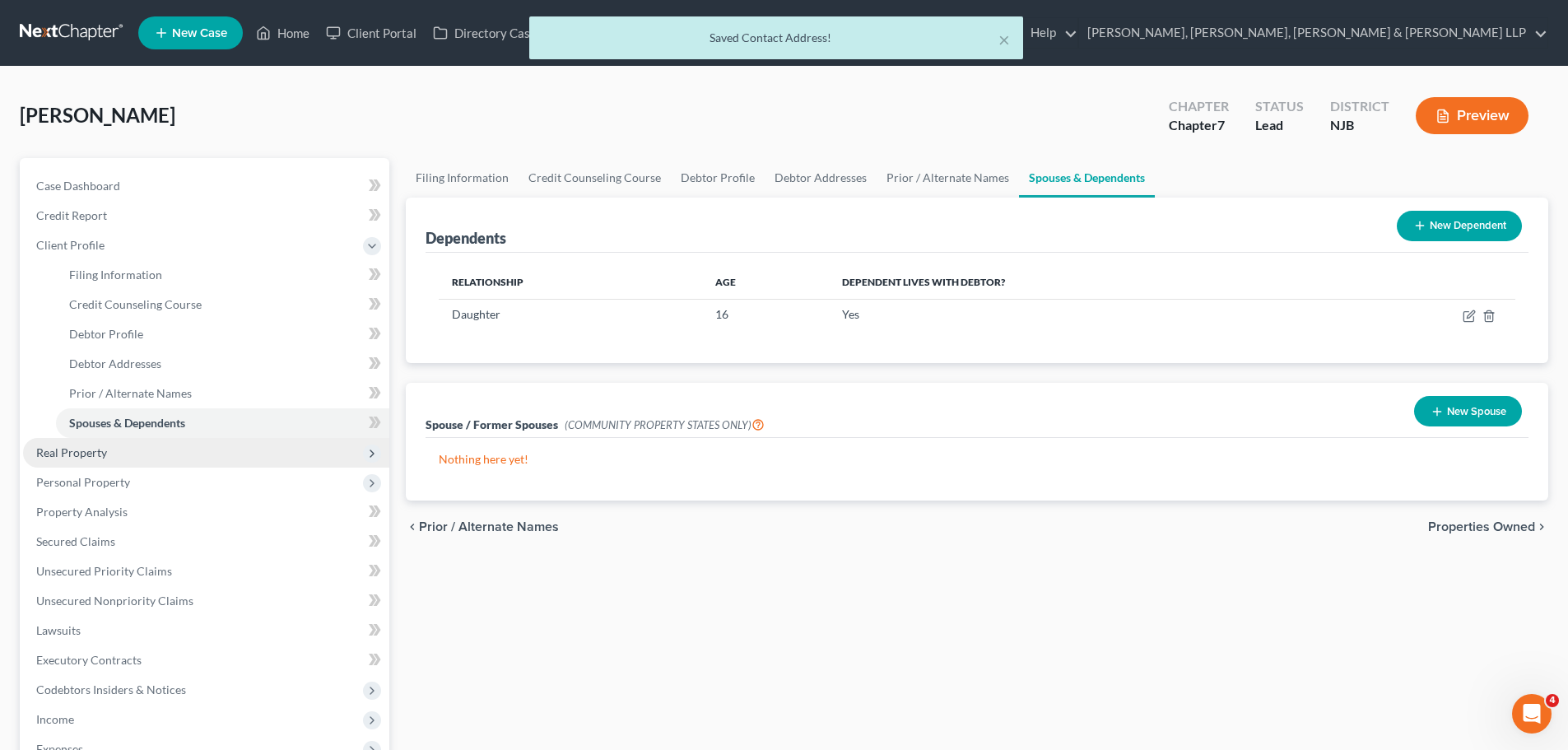
click at [164, 448] on span "Real Property" at bounding box center [206, 453] width 366 height 30
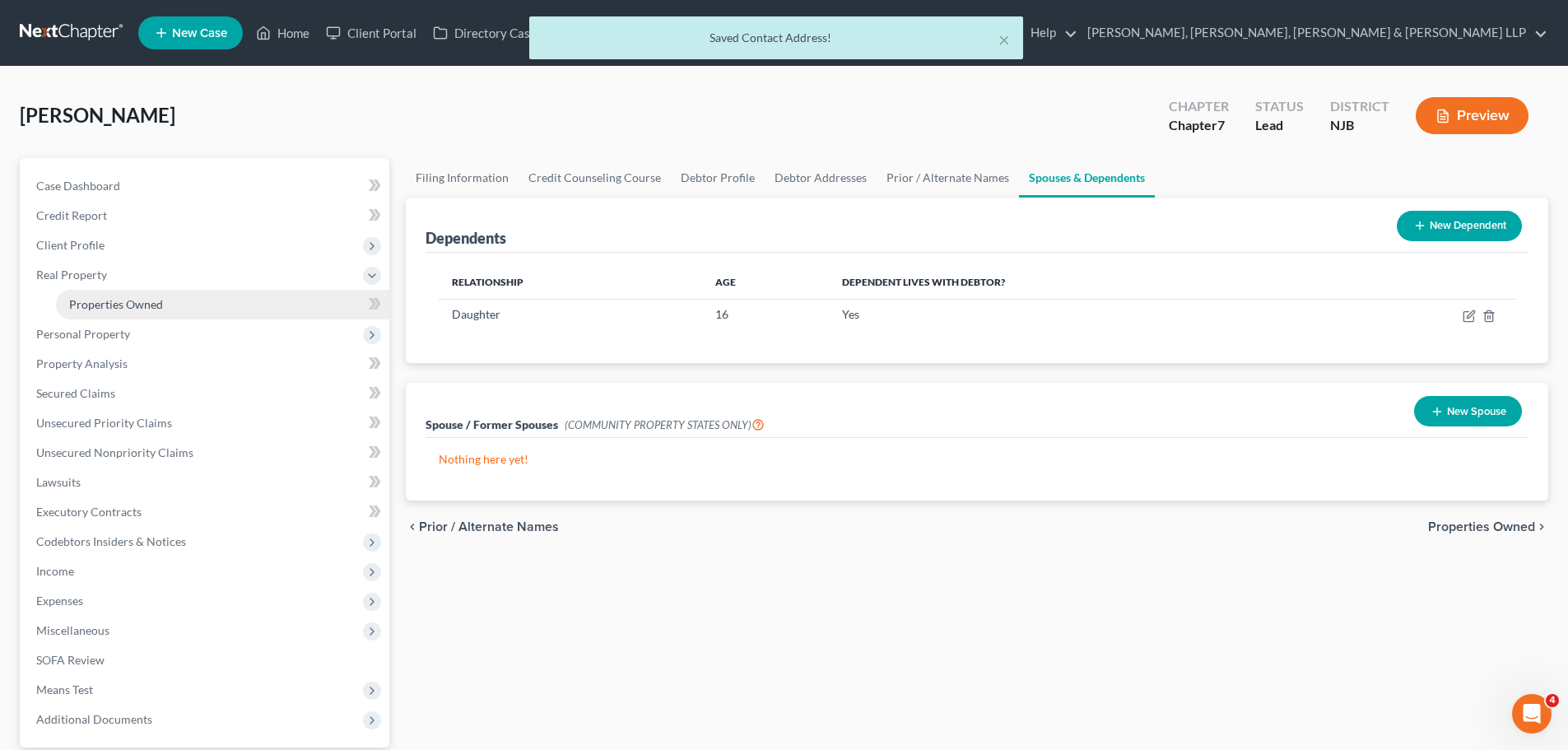
click at [193, 305] on link "Properties Owned" at bounding box center [222, 304] width 333 height 30
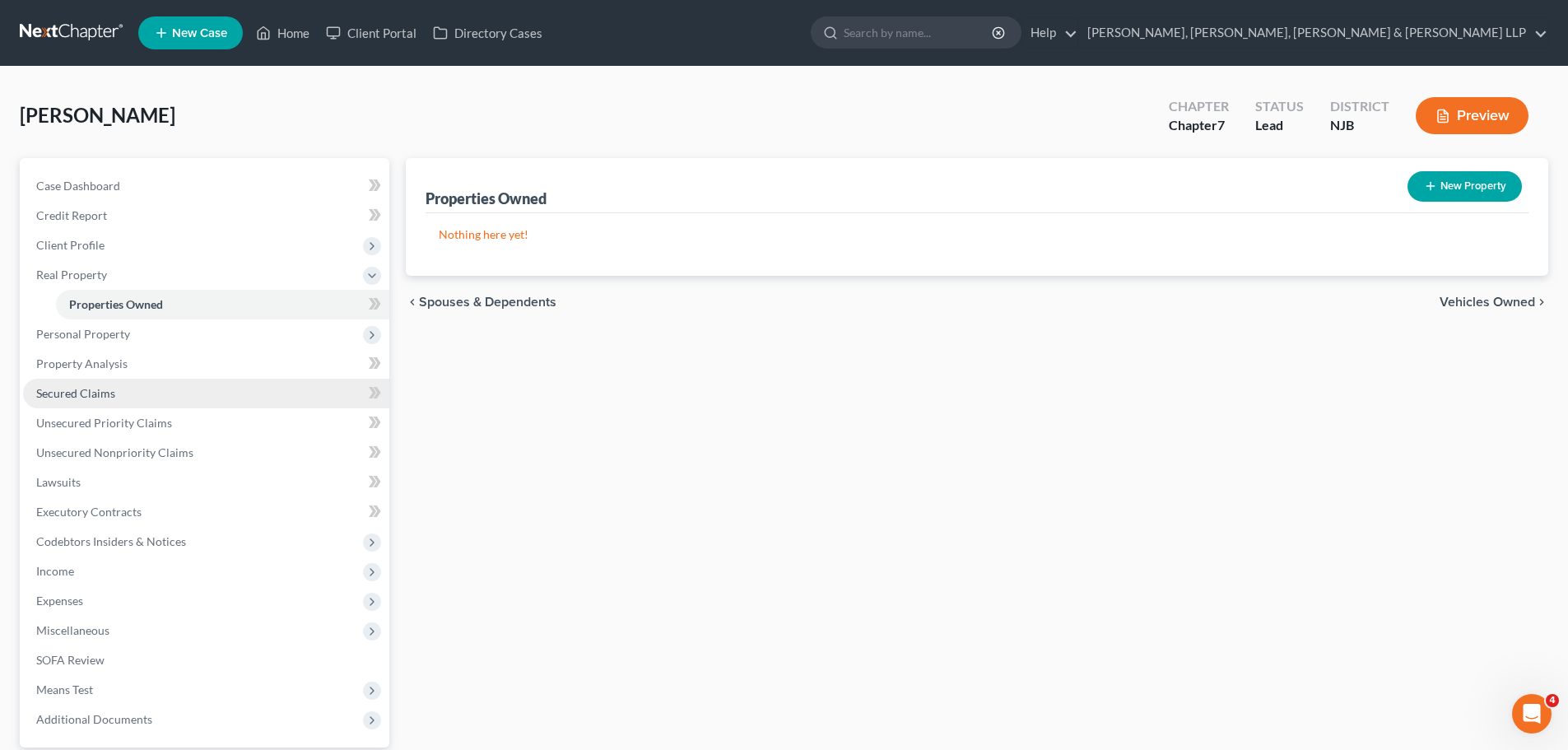
click at [133, 398] on link "Secured Claims" at bounding box center [206, 393] width 366 height 30
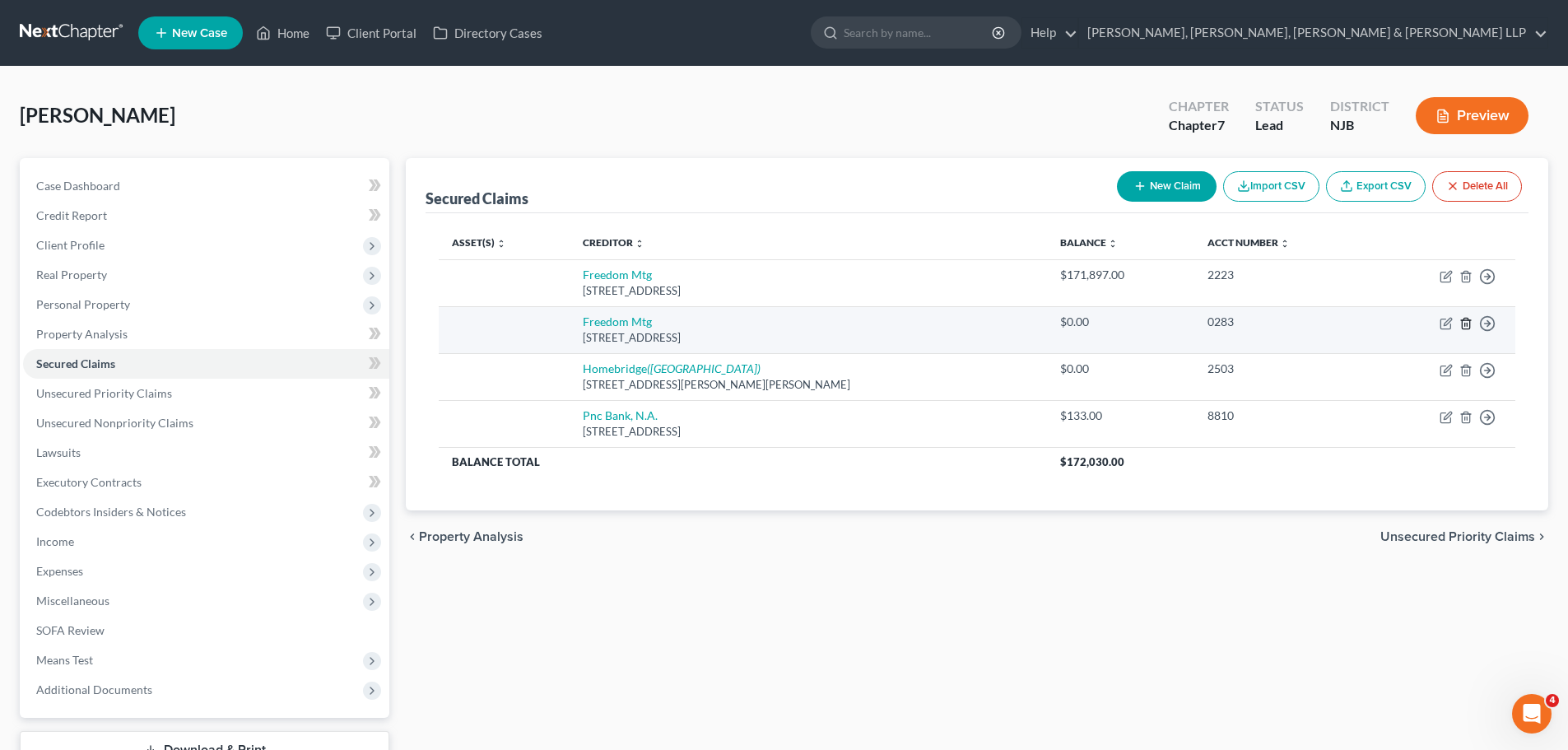
click at [1469, 321] on icon "button" at bounding box center [1465, 323] width 7 height 11
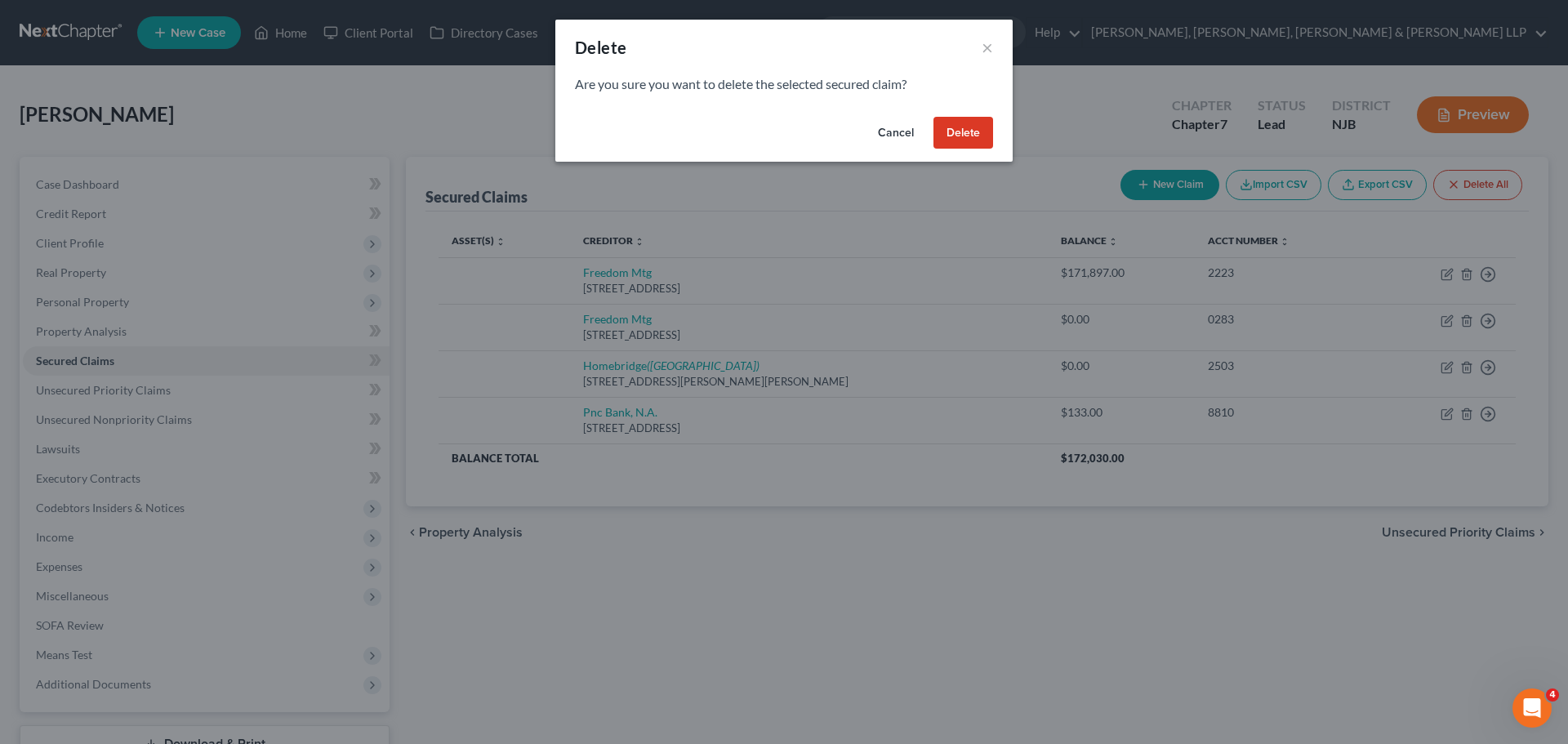
click at [981, 128] on button "Delete" at bounding box center [962, 132] width 60 height 33
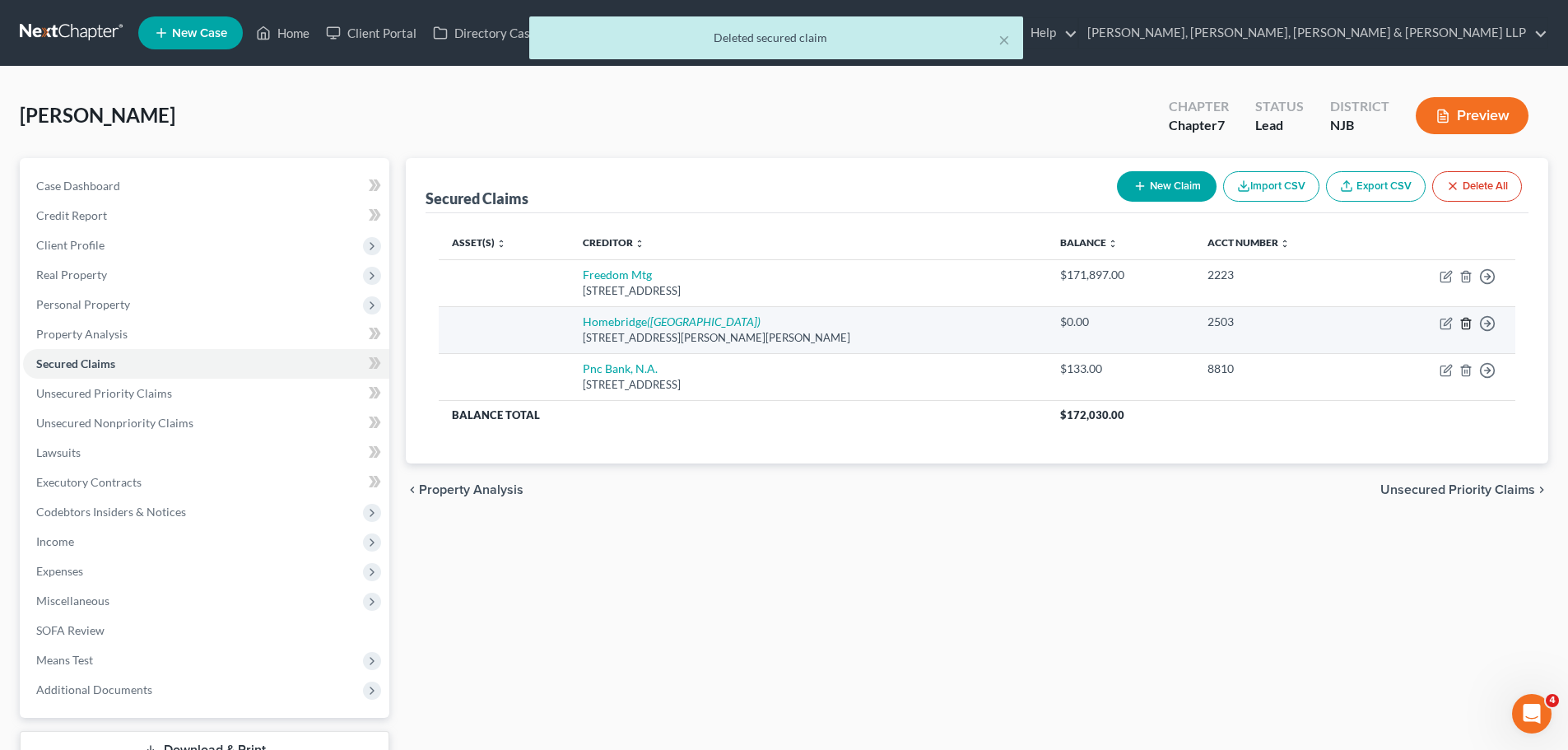
click at [1465, 321] on icon "button" at bounding box center [1465, 323] width 13 height 13
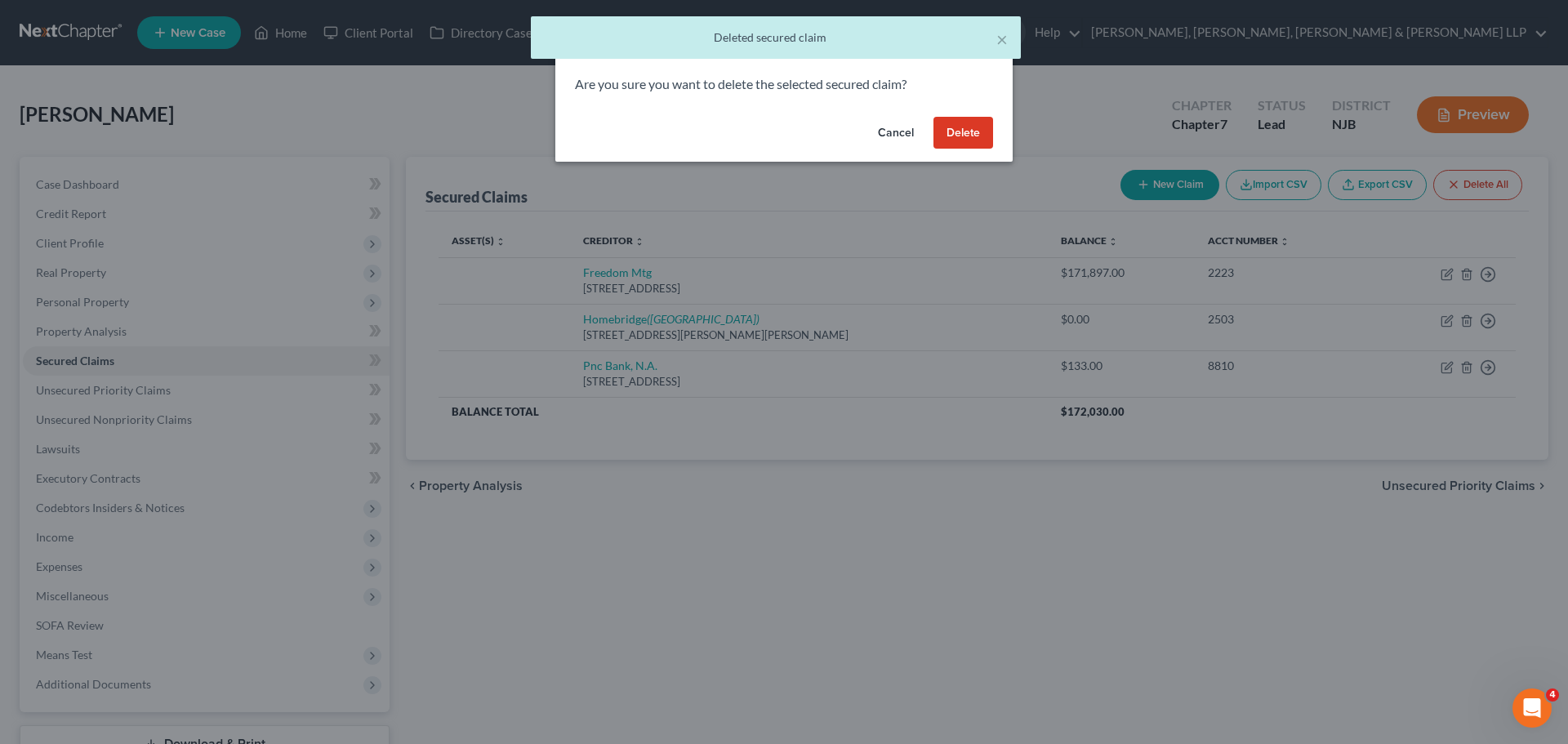
click at [974, 134] on button "Delete" at bounding box center [962, 132] width 60 height 33
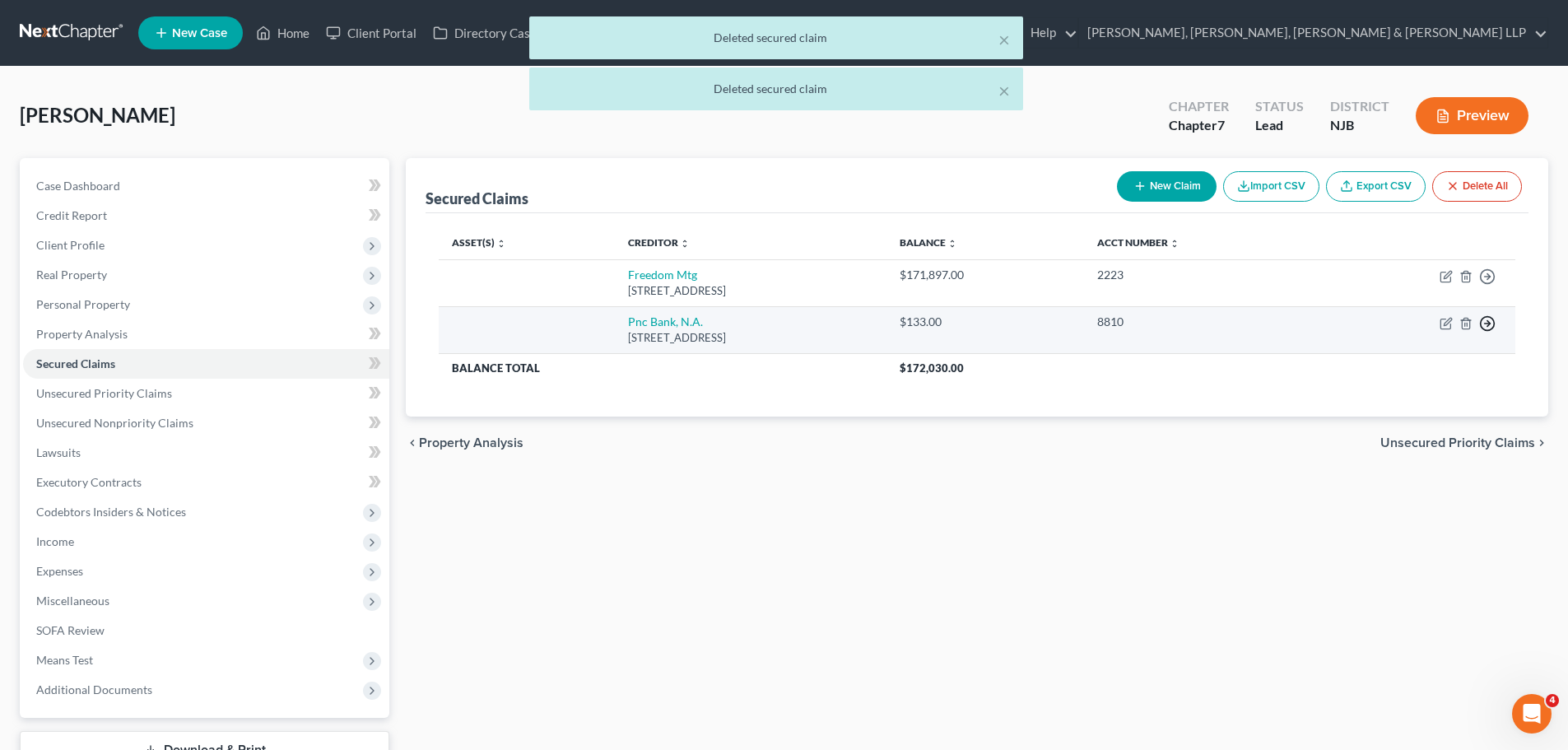
click at [1489, 320] on icon "button" at bounding box center [1487, 323] width 16 height 16
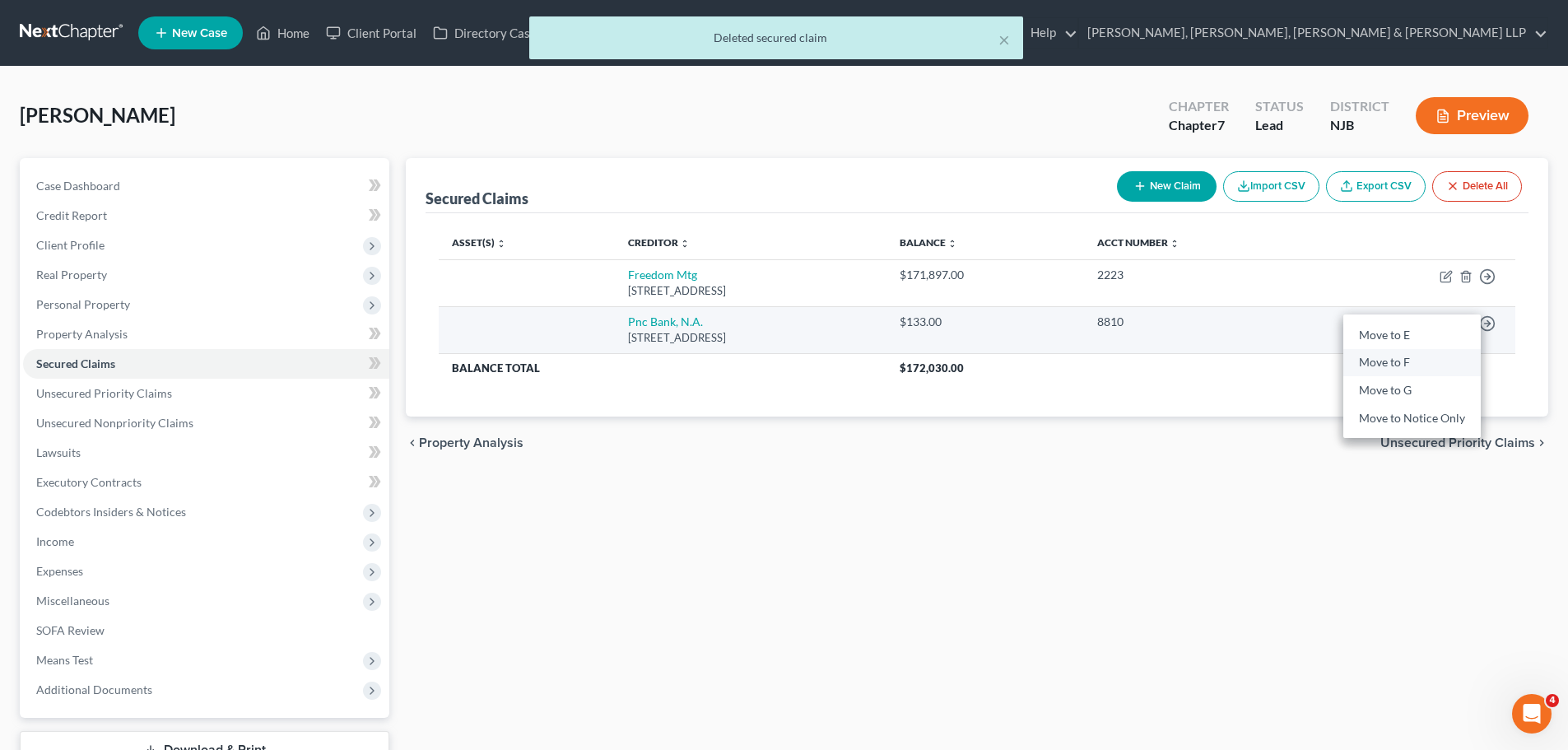
click at [1418, 364] on link "Move to F" at bounding box center [1411, 363] width 137 height 28
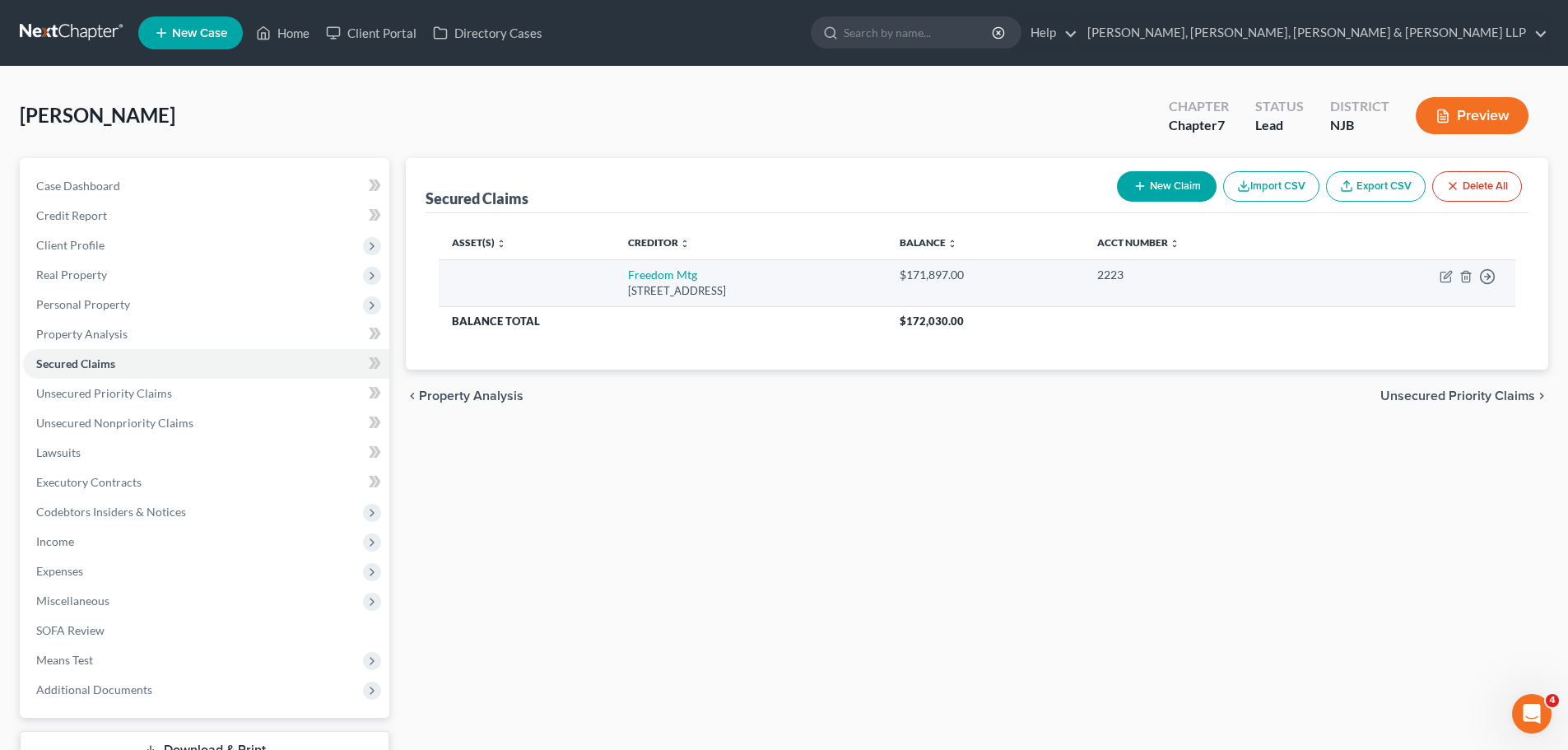
drag, startPoint x: 748, startPoint y: 294, endPoint x: 589, endPoint y: 269, distance: 161.0
click at [615, 269] on td "Freedom Mtg 11988 Exit 5 Prkwy Bldg, Fishers, IN 46037" at bounding box center [750, 282] width 271 height 47
click at [1441, 276] on icon "button" at bounding box center [1444, 277] width 10 height 10
select select "15"
select select "0"
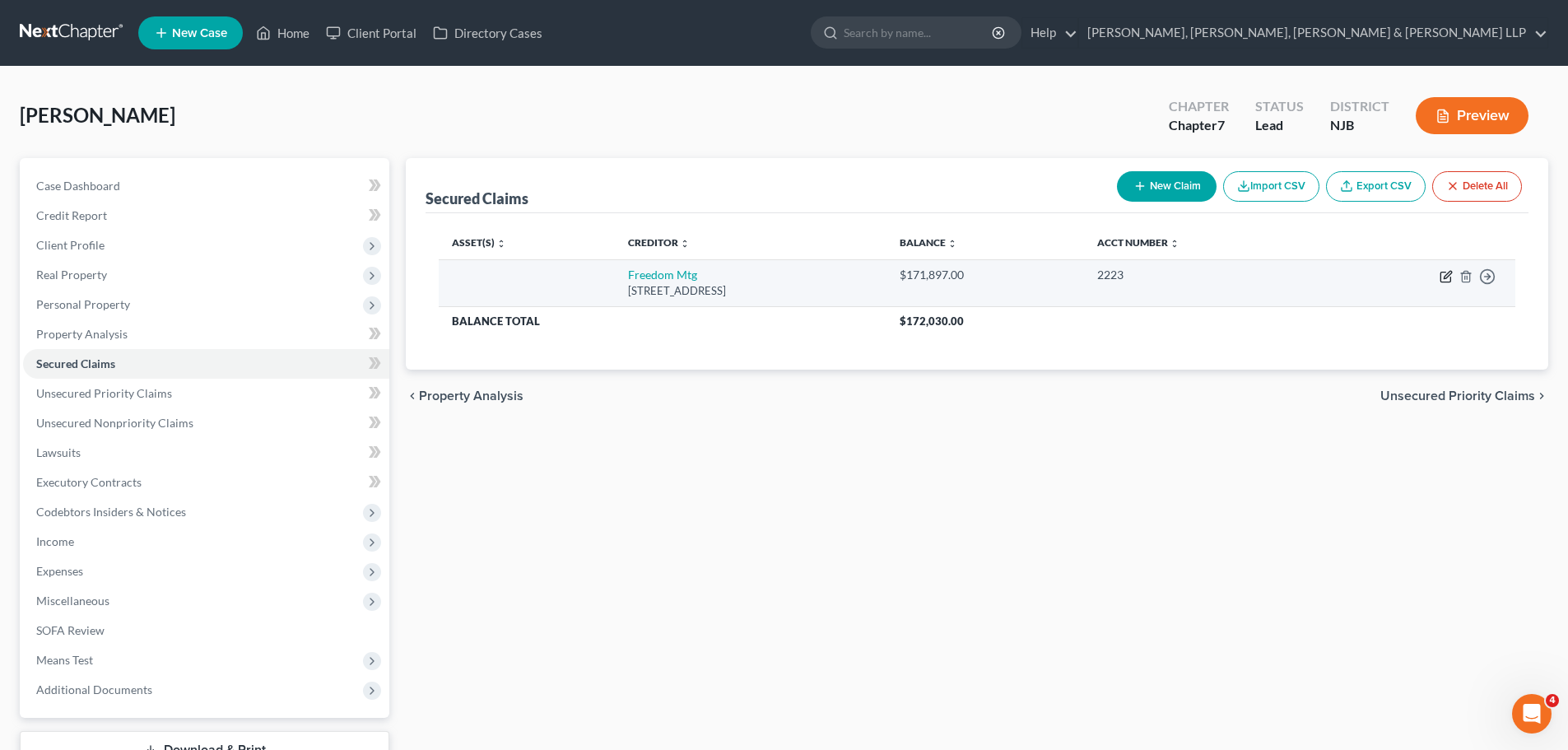
select select "0"
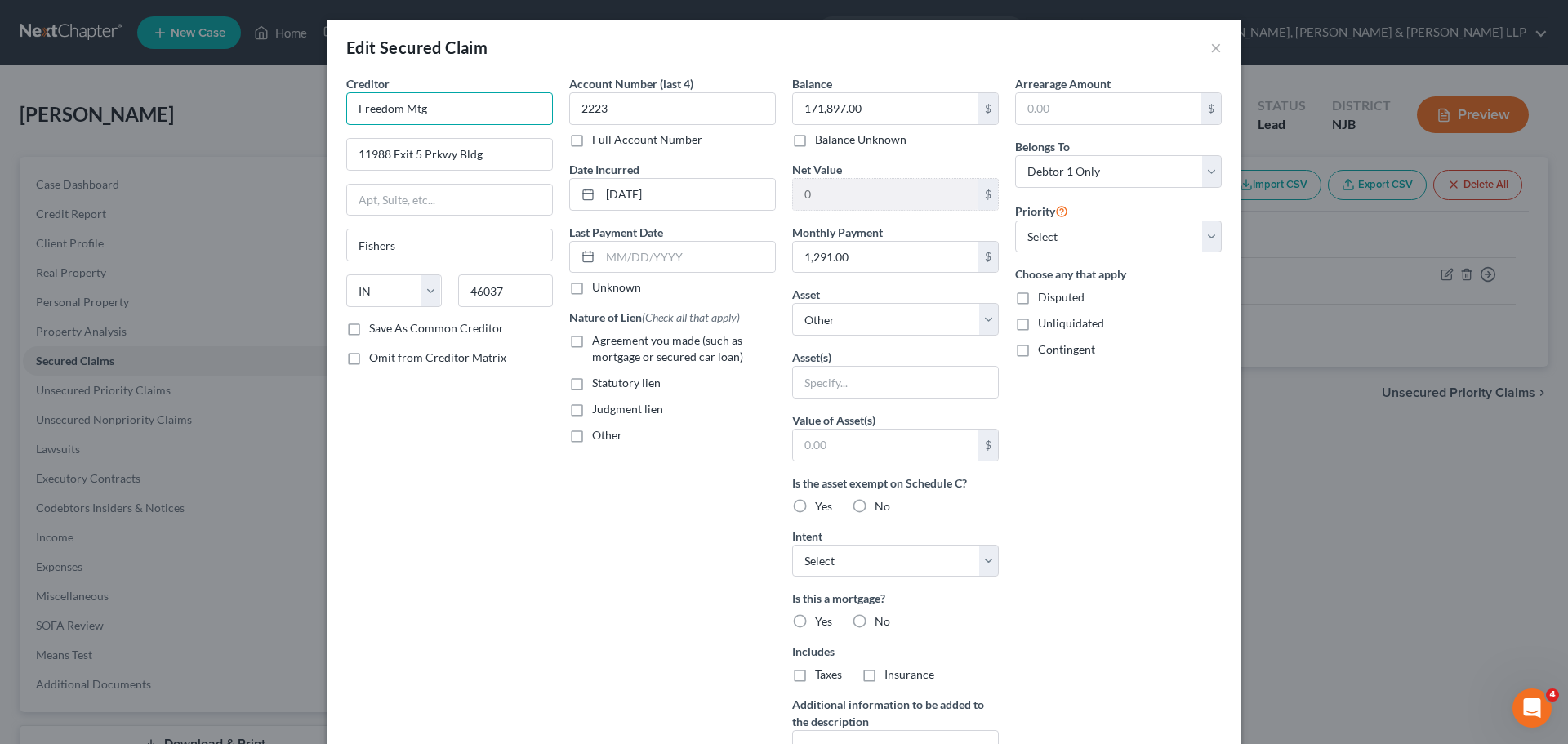
drag, startPoint x: 346, startPoint y: 111, endPoint x: 306, endPoint y: 121, distance: 41.2
click at [271, 110] on div "Edit Secured Claim × Creditor * Freedom Mtg 11988 Exit 5 Prkwy Bldg Fishers Sta…" at bounding box center [784, 372] width 1568 height 744
paste input "ortgage"
type input "Freedom Mortgage"
click at [592, 346] on label "Agreement you made (such as mortgage or secured car loan)" at bounding box center [683, 348] width 184 height 33
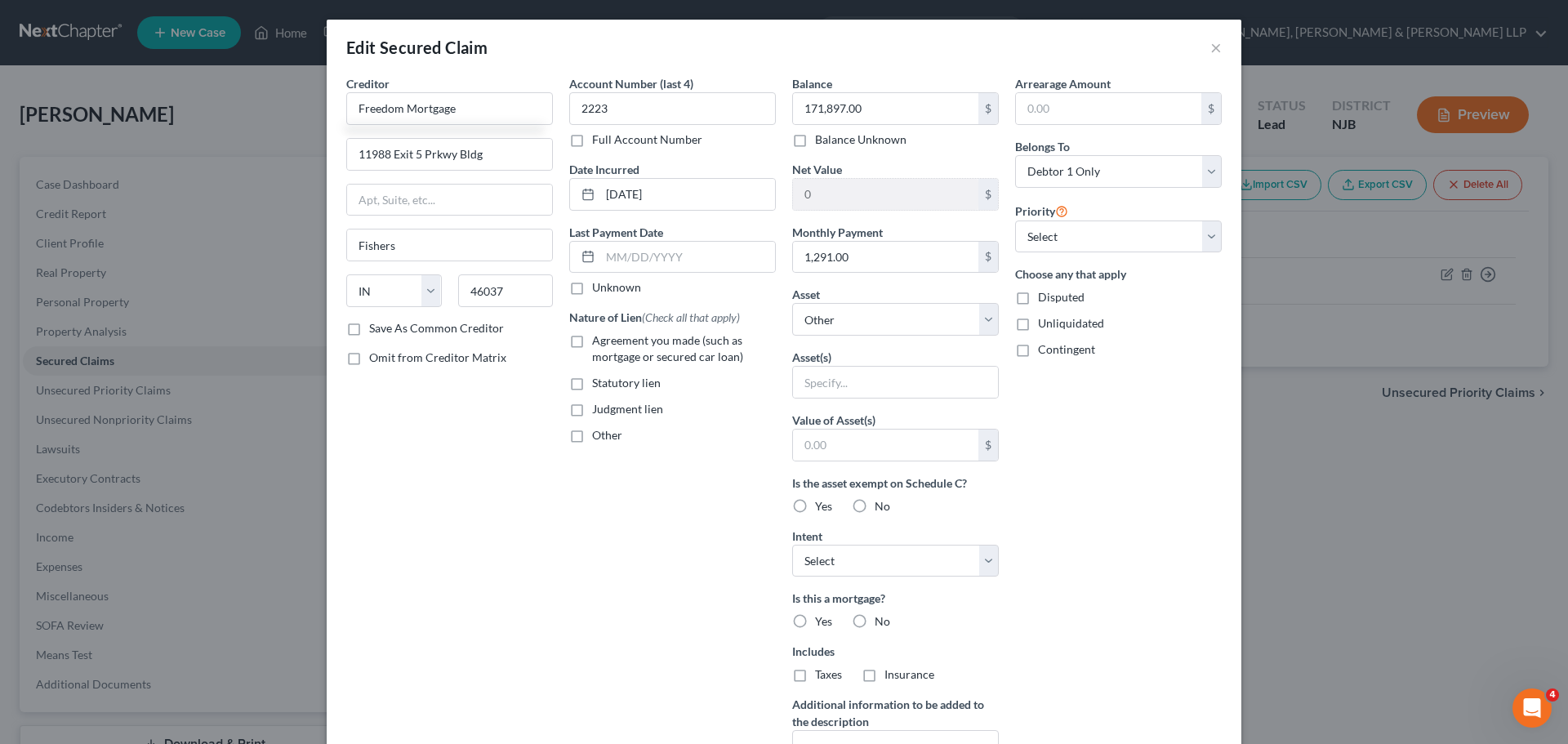
click at [599, 343] on input "Agreement you made (such as mortgage or secured car loan)" at bounding box center [604, 338] width 11 height 11
checkbox input "true"
click at [838, 324] on select "Select Other Multiple Assets" at bounding box center [895, 319] width 207 height 33
click at [1047, 497] on div "Arrearage Amount $ Belongs To * Select Debtor 1 Only Debtor 2 Only Debtor 1 And…" at bounding box center [1118, 440] width 223 height 729
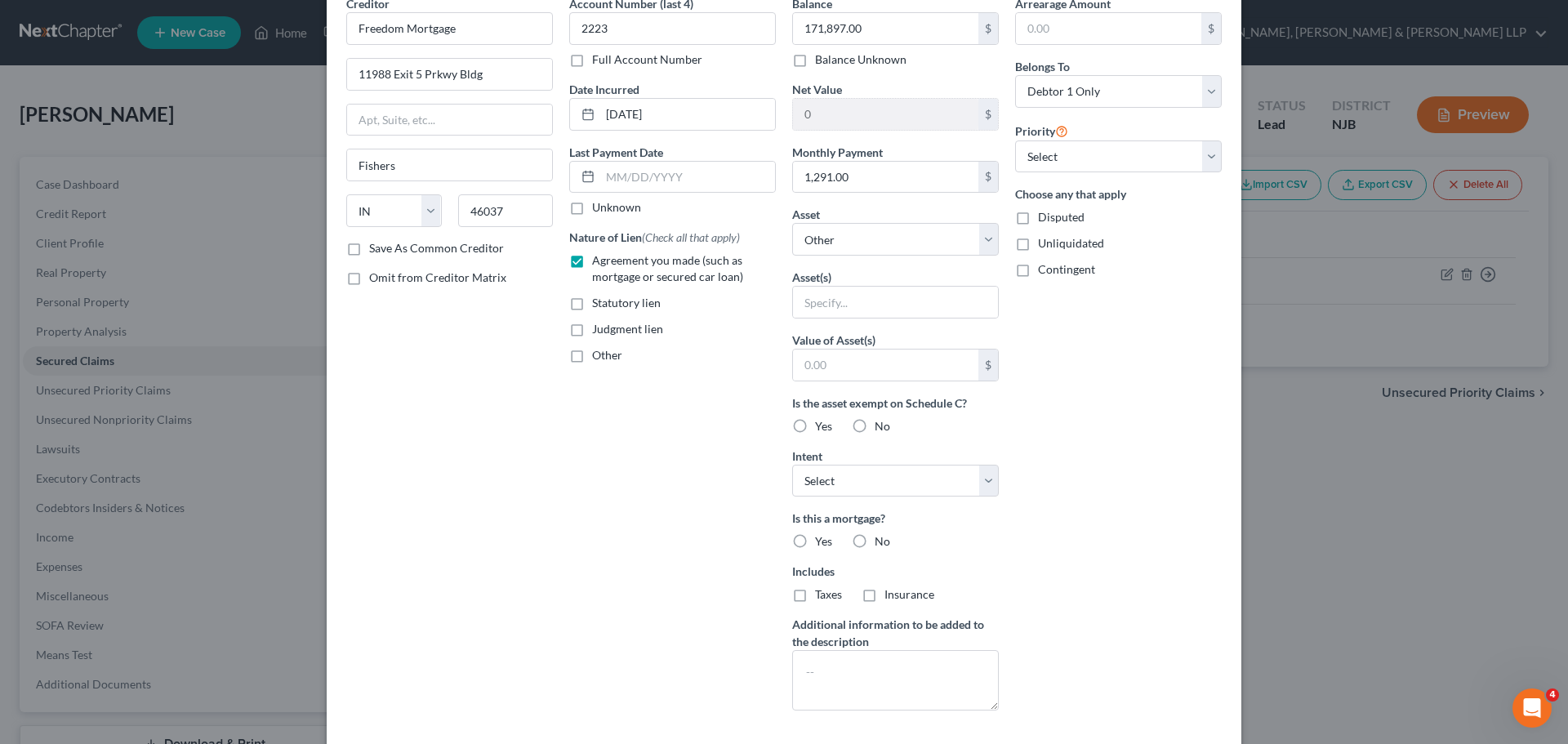
scroll to position [176, 0]
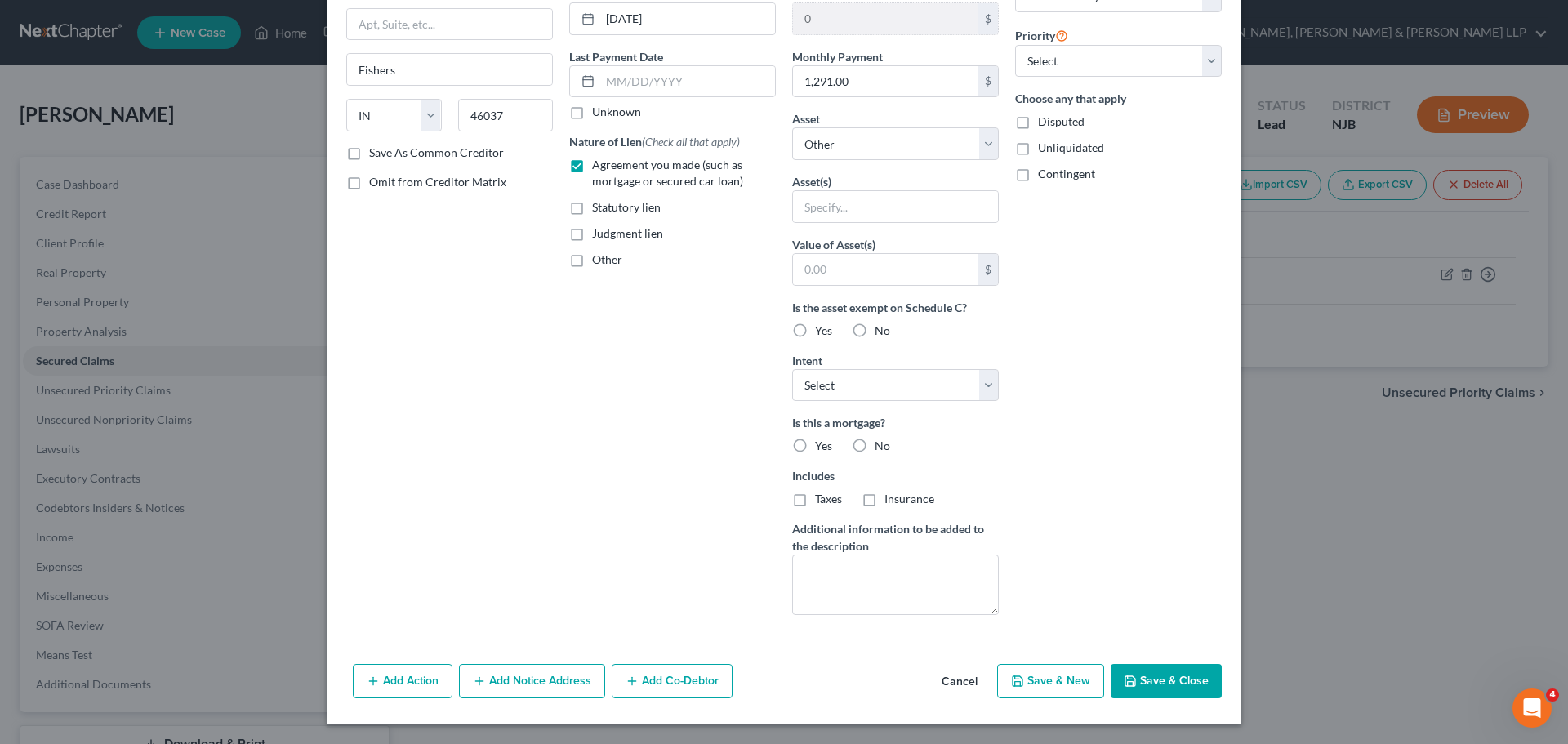
click at [1125, 664] on button "Save & Close" at bounding box center [1166, 681] width 111 height 35
select select
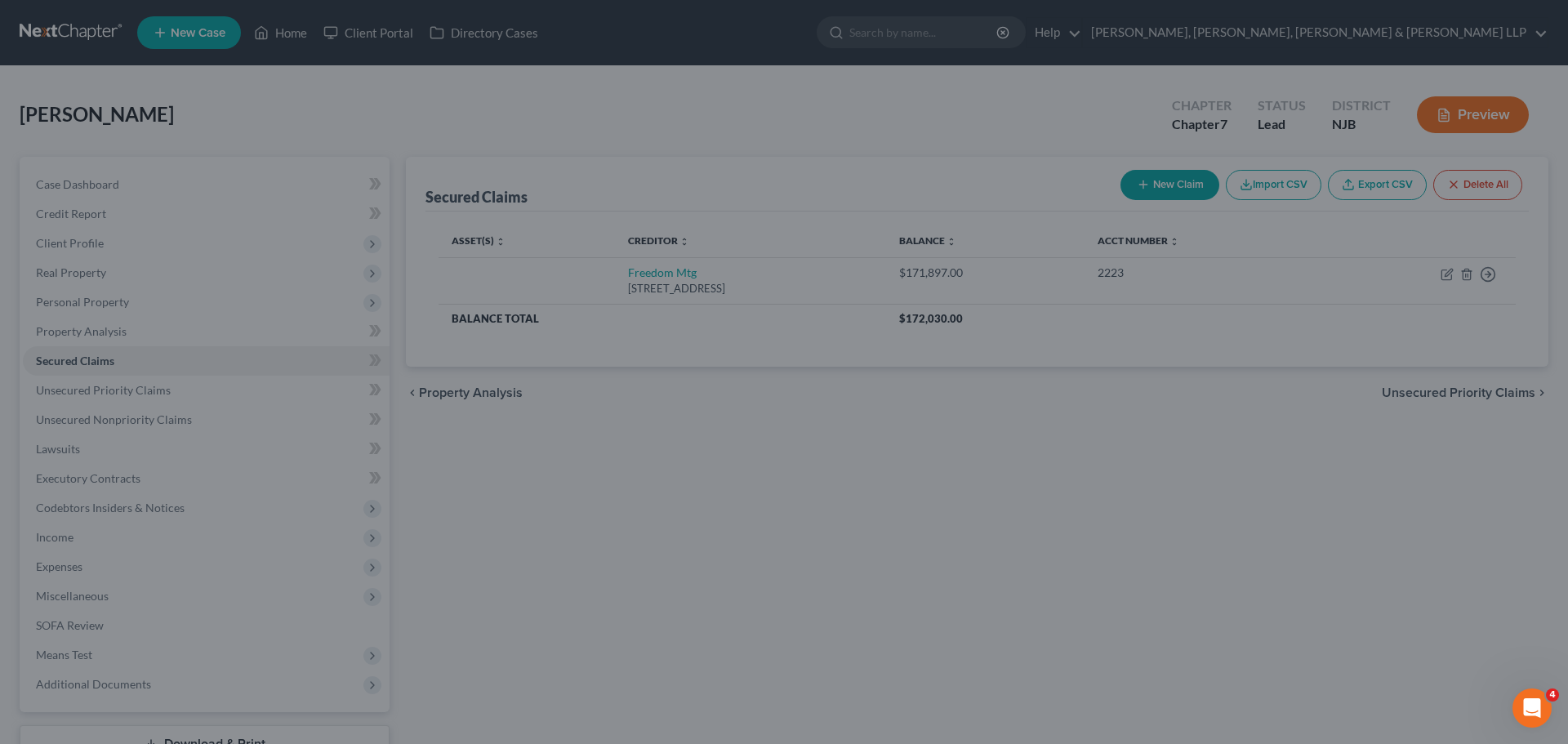
scroll to position [0, 0]
type input "0"
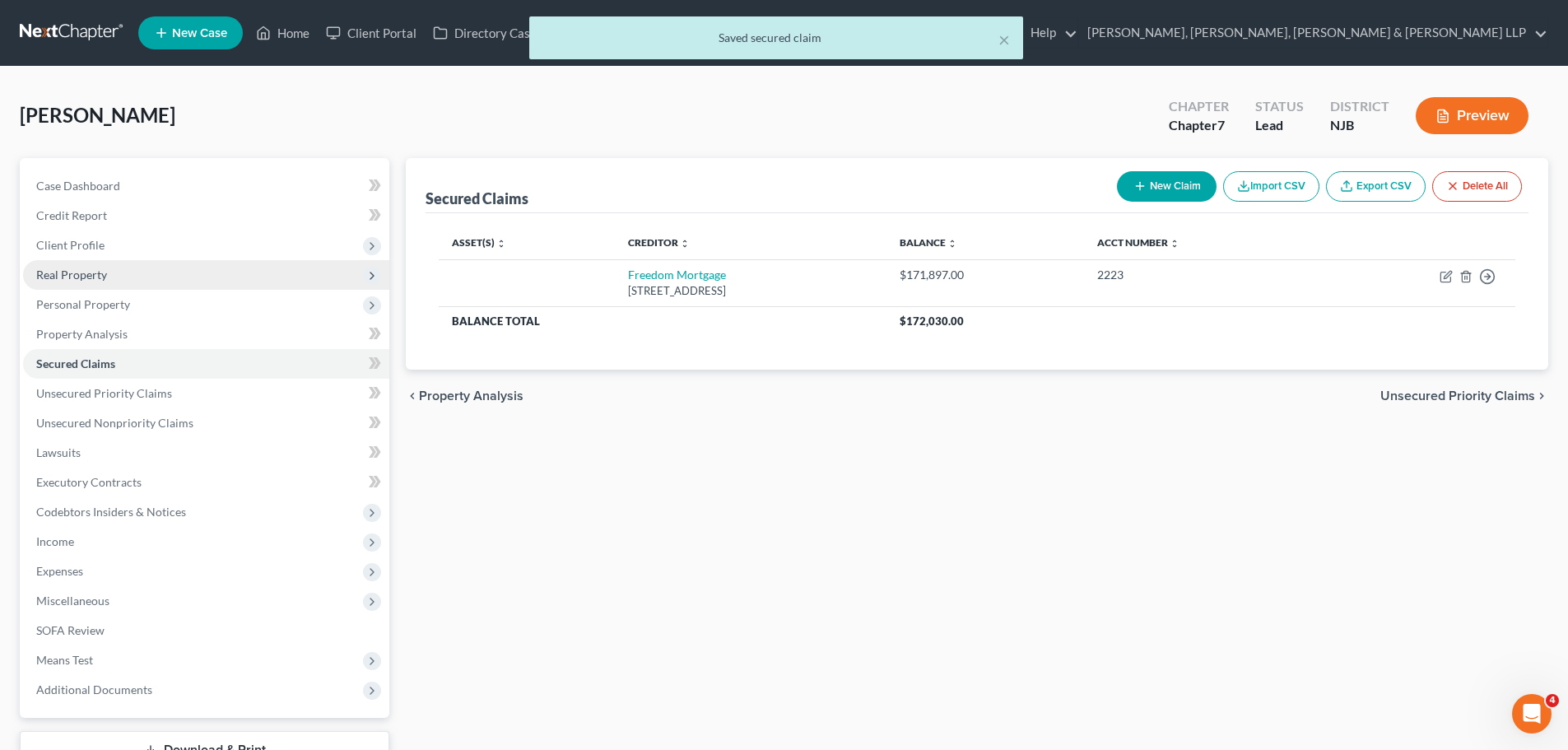
click at [125, 282] on span "Real Property" at bounding box center [206, 274] width 366 height 30
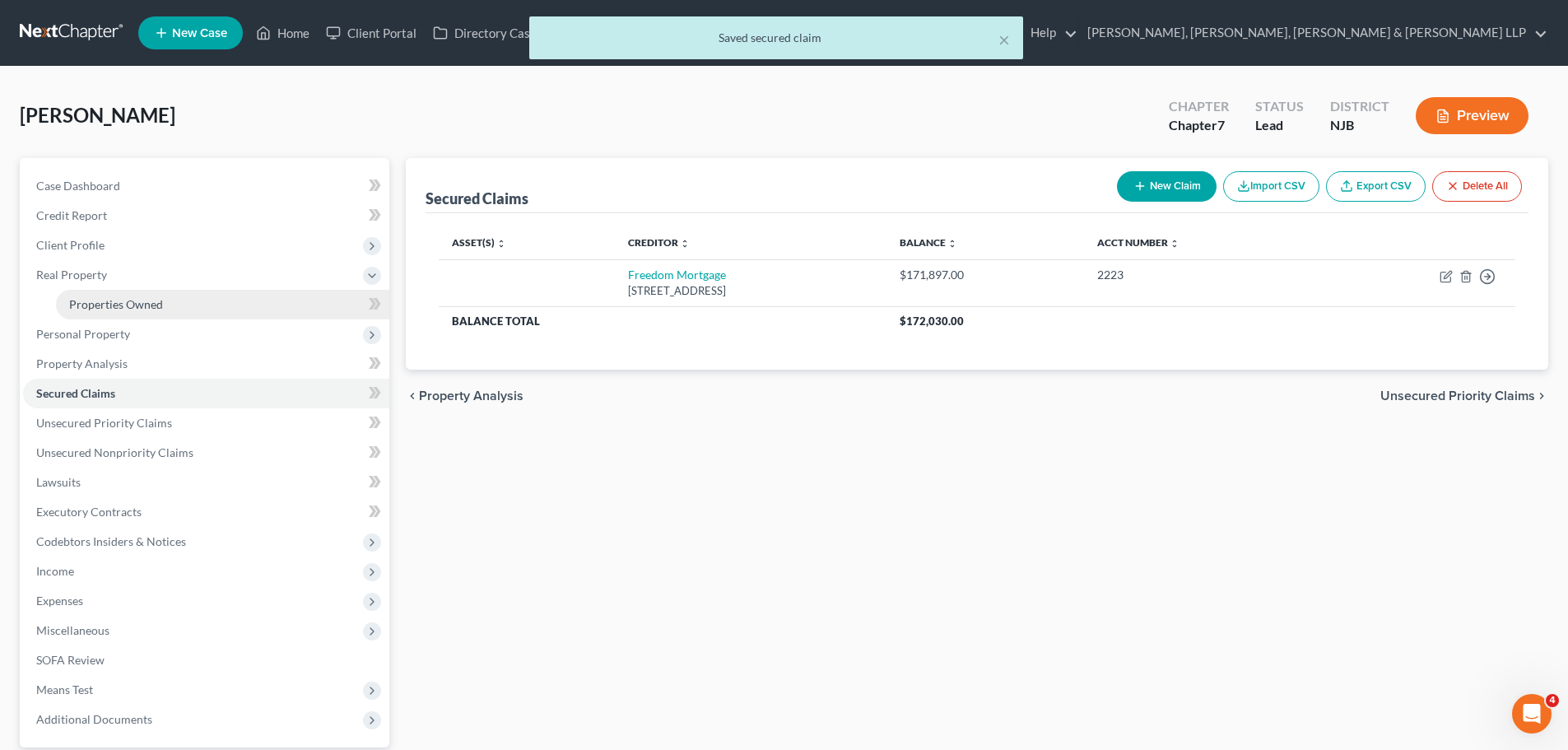
click at [127, 293] on link "Properties Owned" at bounding box center [222, 304] width 333 height 30
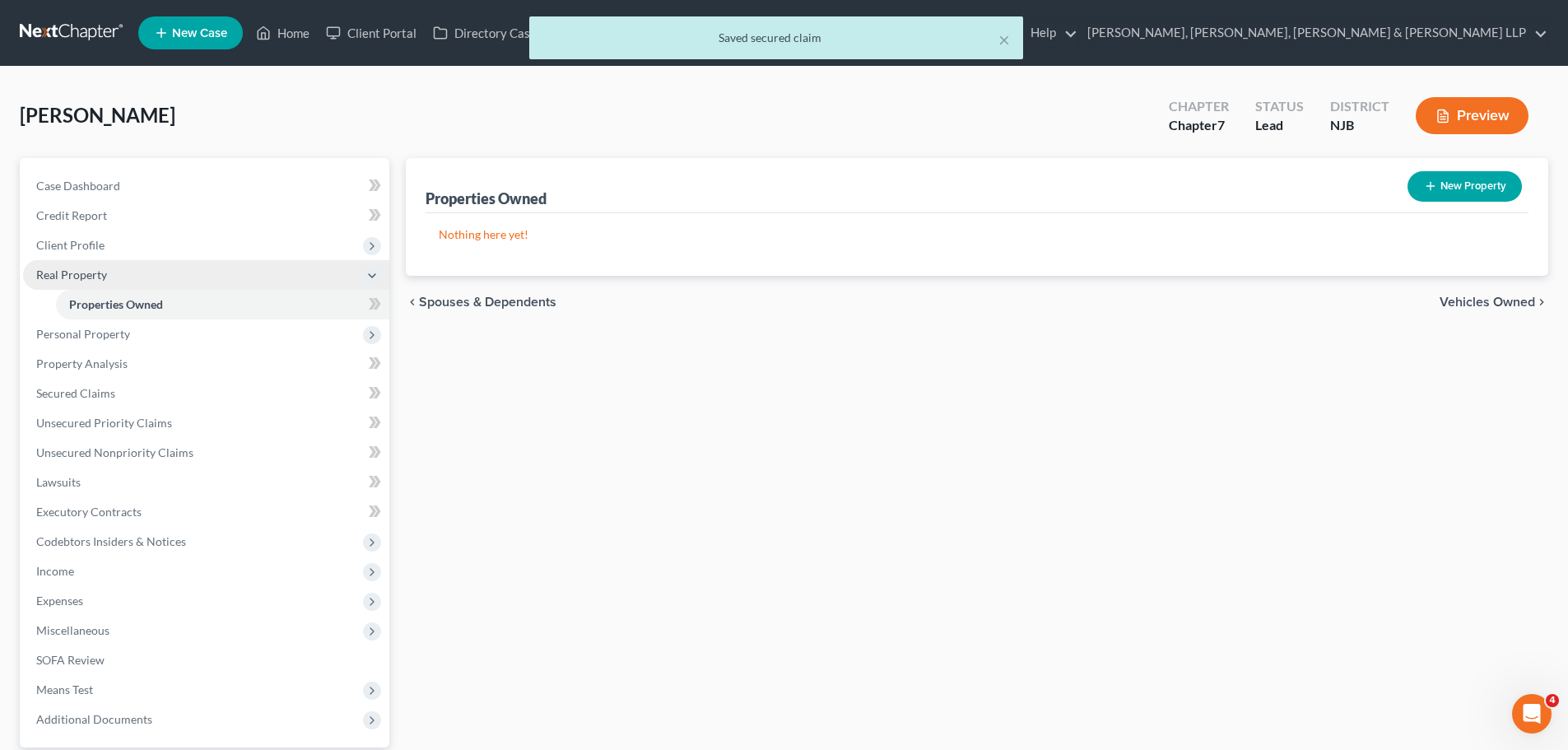
click at [128, 260] on span "Real Property" at bounding box center [206, 274] width 366 height 30
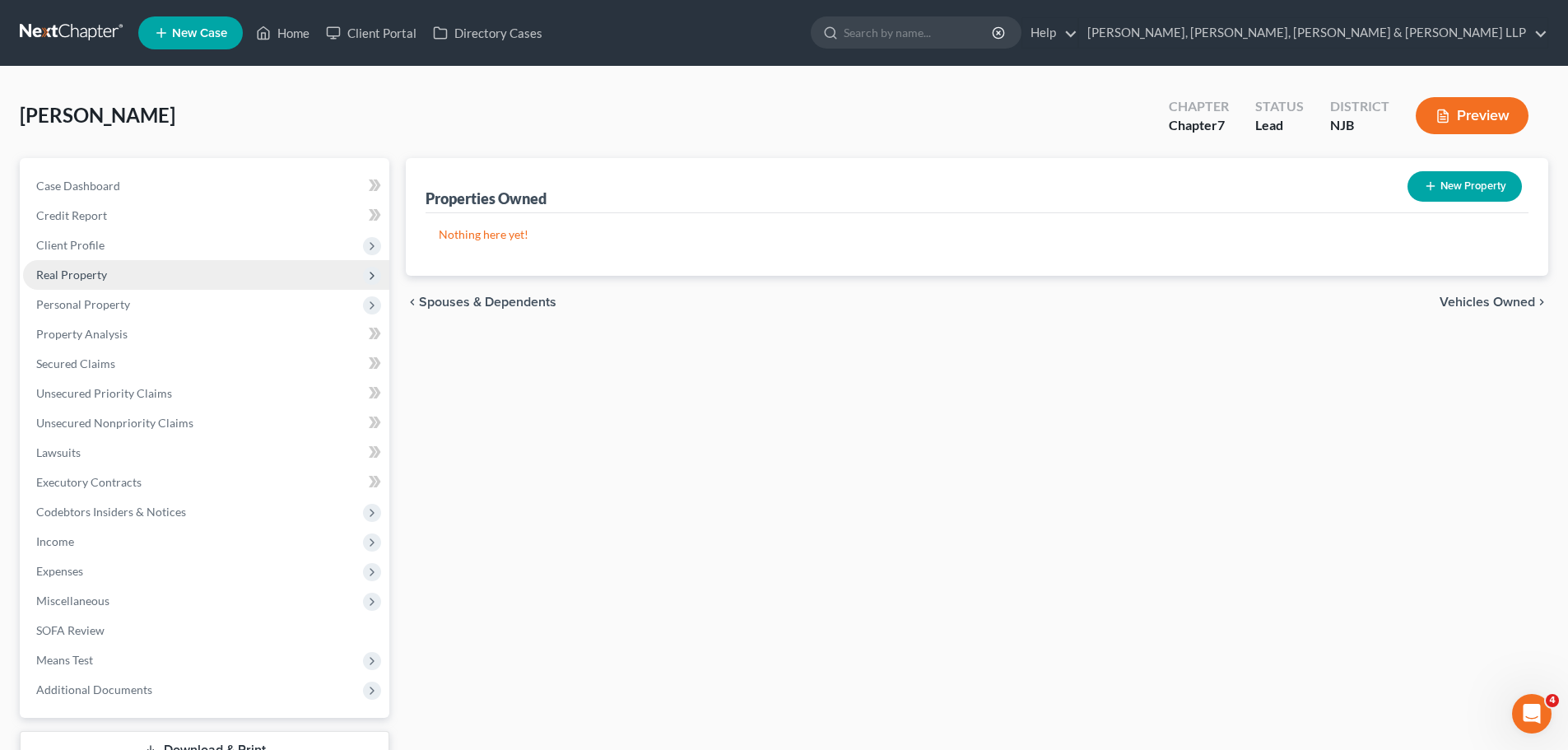
click at [123, 279] on span "Real Property" at bounding box center [206, 274] width 366 height 30
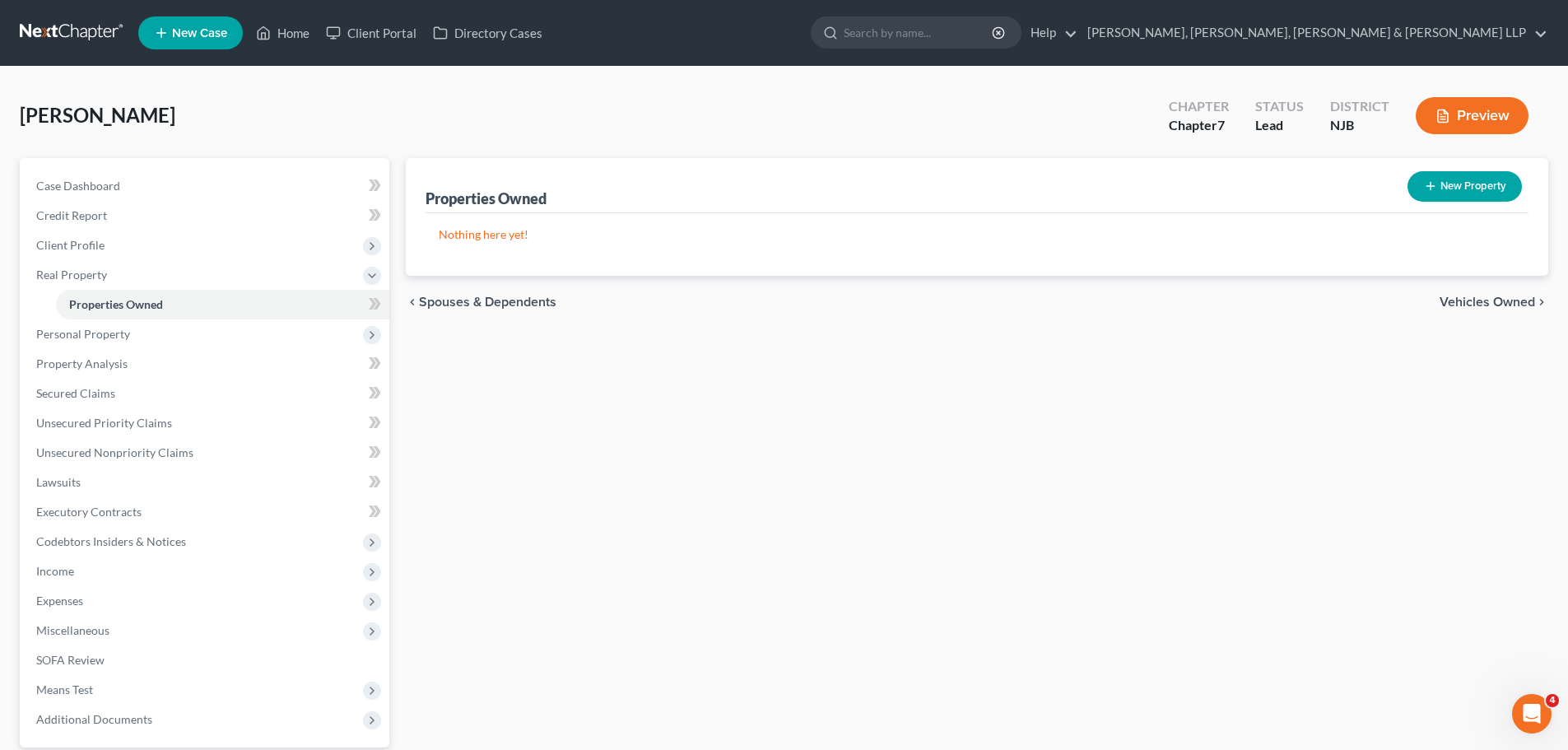
click at [1479, 180] on button "New Property" at bounding box center [1465, 186] width 115 height 30
select select "33"
select select "1"
select select "0"
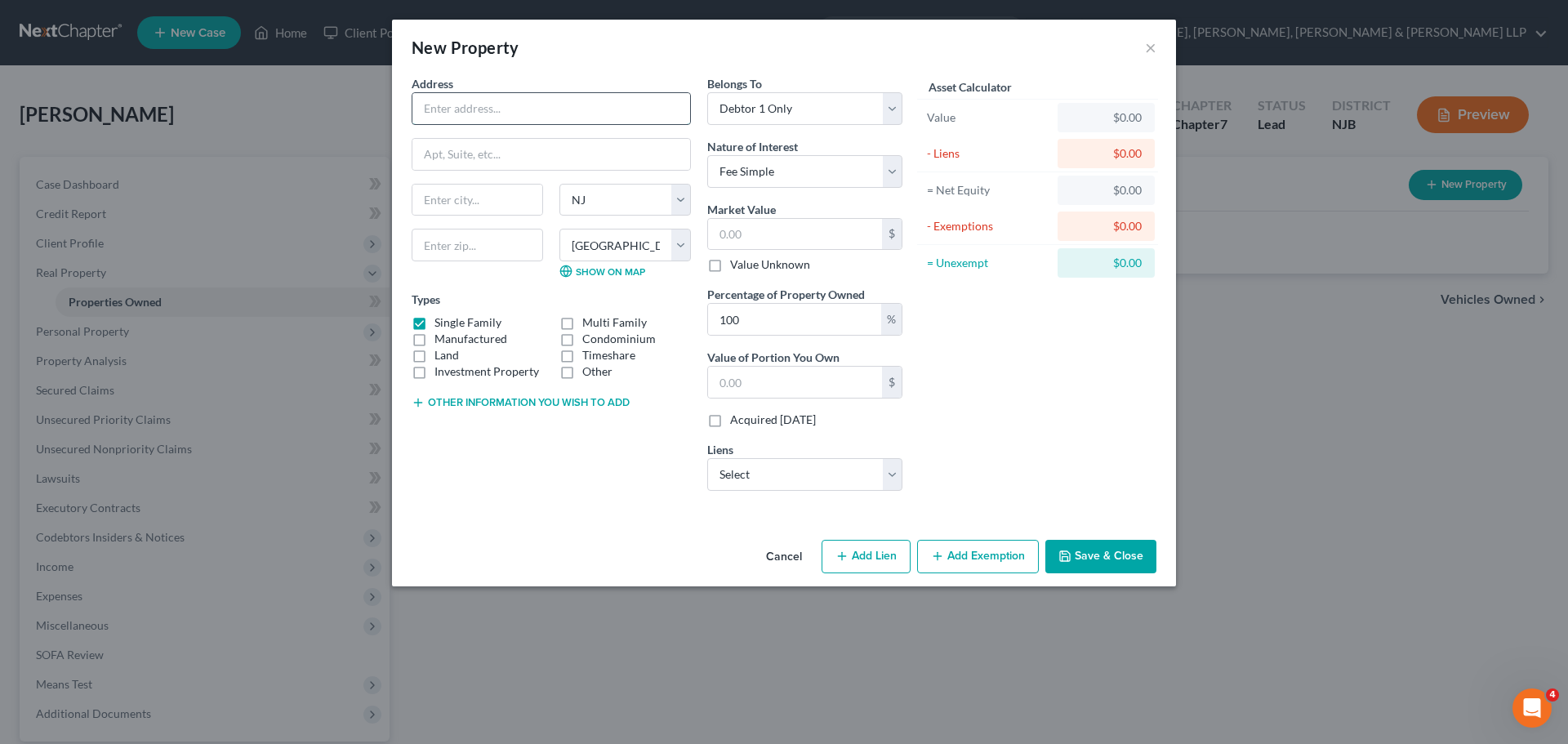
click at [493, 108] on input "text" at bounding box center [551, 108] width 277 height 31
paste input "[STREET_ADDRESS]"
type input "[STREET_ADDRESS]"
click at [495, 237] on input "text" at bounding box center [477, 244] width 131 height 33
type input "07677"
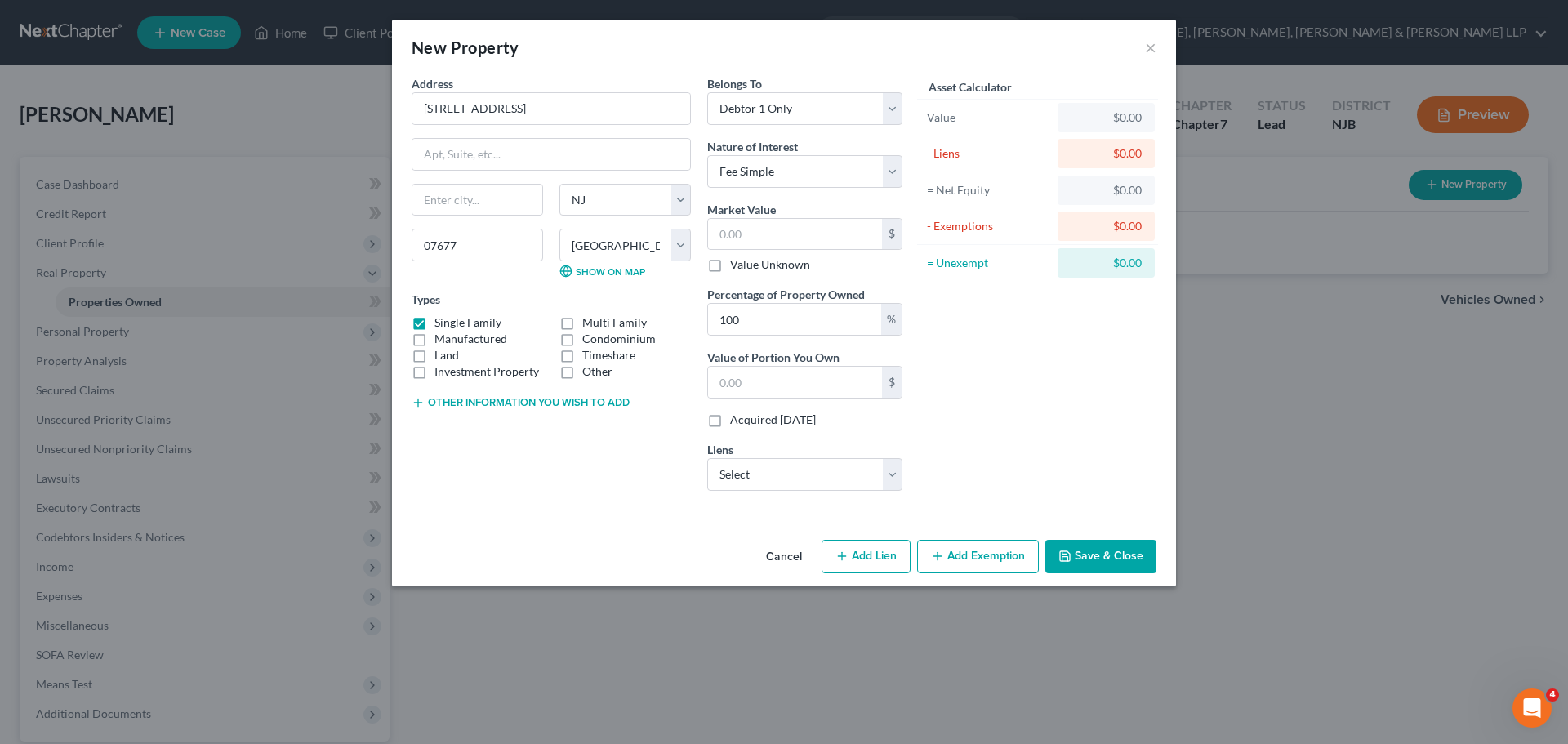
type input "[GEOGRAPHIC_DATA]"
click at [534, 180] on div "Address * [GEOGRAPHIC_DATA], [GEOGRAPHIC_DATA] [GEOGRAPHIC_DATA] [US_STATE][GEO…" at bounding box center [551, 290] width 296 height 428
drag, startPoint x: 654, startPoint y: 107, endPoint x: 560, endPoint y: 108, distance: 94.0
click at [559, 108] on div "Address * [GEOGRAPHIC_DATA], [GEOGRAPHIC_DATA] [GEOGRAPHIC_DATA] [US_STATE][GEO…" at bounding box center [551, 290] width 296 height 428
drag, startPoint x: 515, startPoint y: 98, endPoint x: 759, endPoint y: 103, distance: 244.1
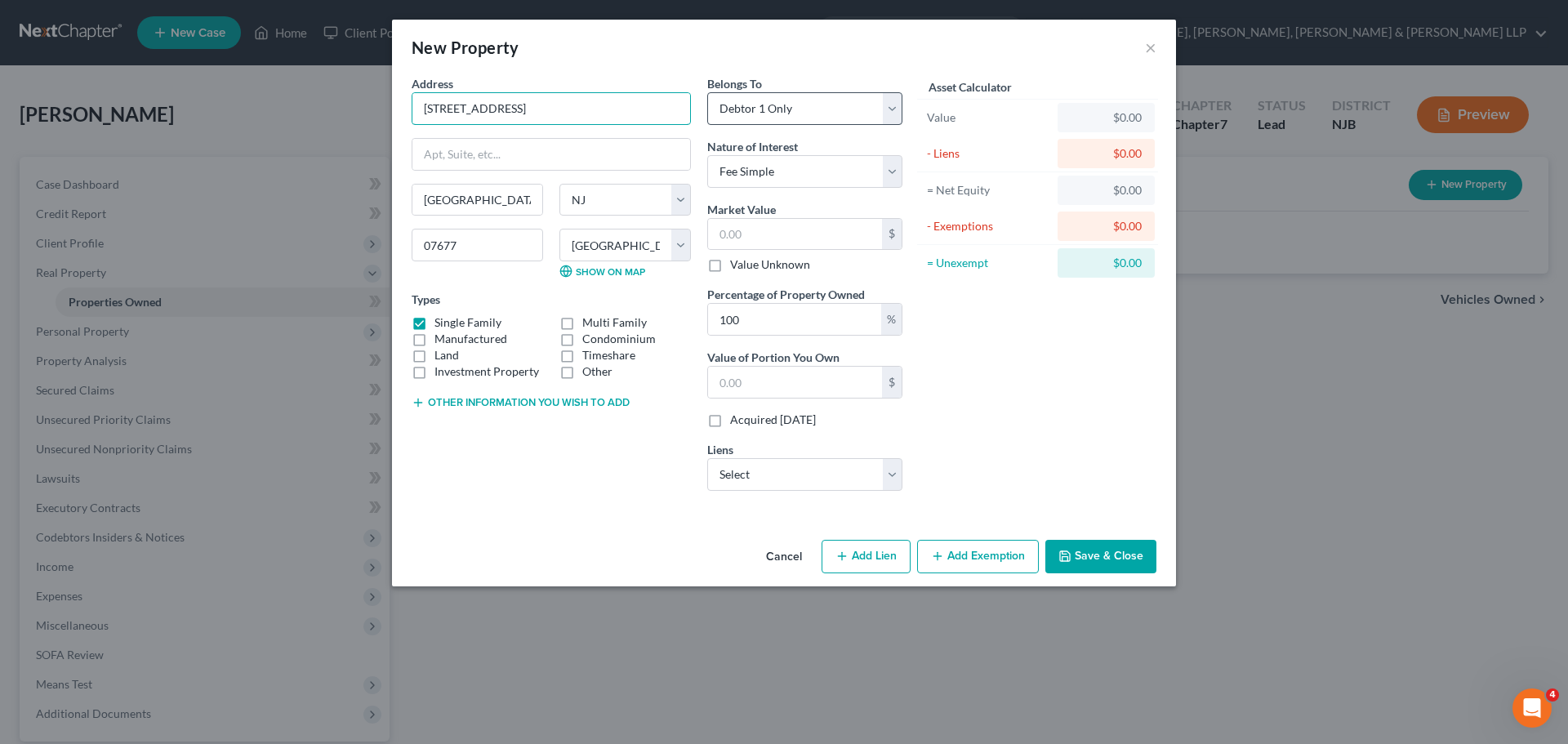
click at [759, 103] on div "Address * [GEOGRAPHIC_DATA], [GEOGRAPHIC_DATA] [GEOGRAPHIC_DATA] [US_STATE][GEO…" at bounding box center [657, 290] width 507 height 428
type input "[STREET_ADDRESS]"
click at [784, 490] on select "Select Freedom Mortgage - $171,897.00" at bounding box center [805, 475] width 195 height 33
select select "15"
select select "0"
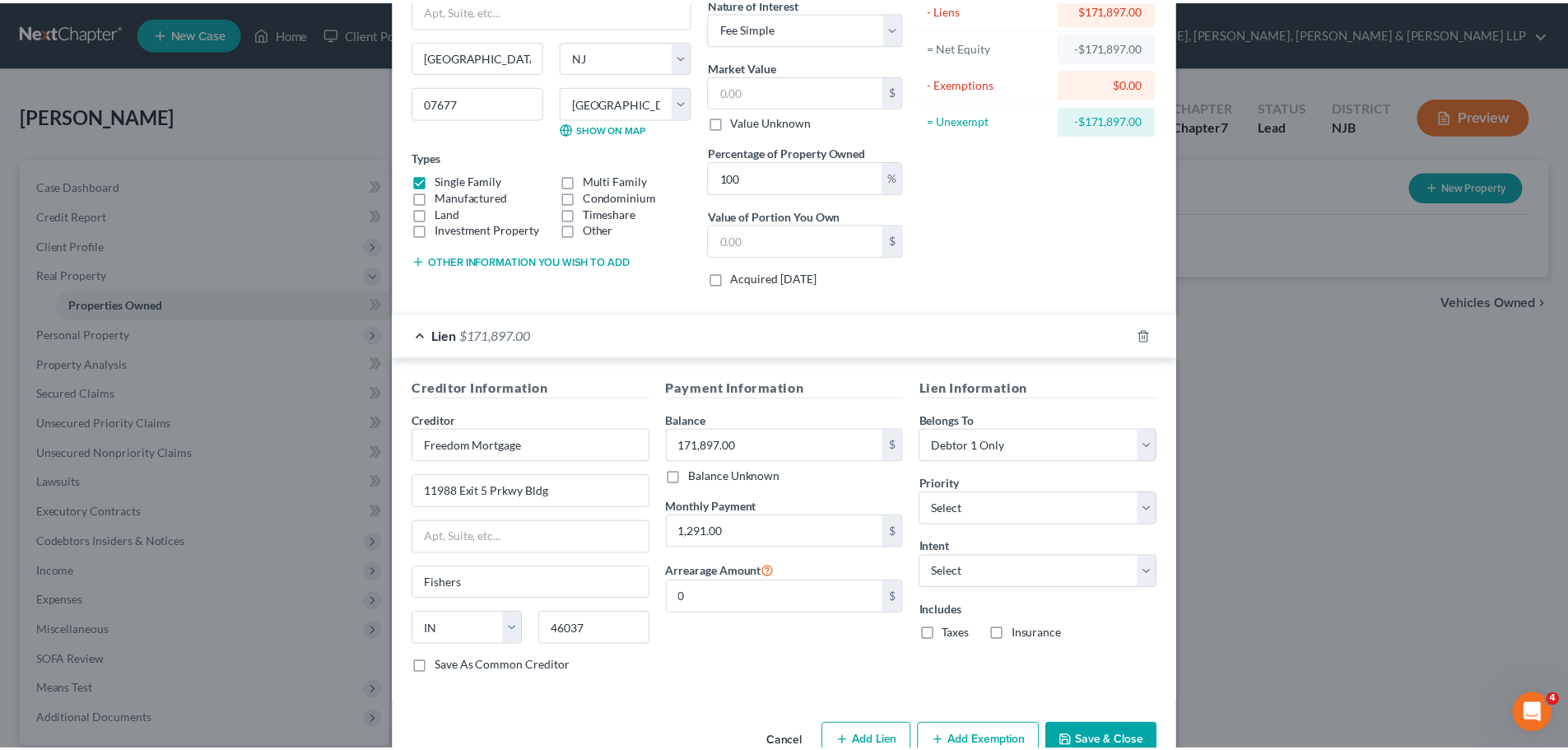
scroll to position [165, 0]
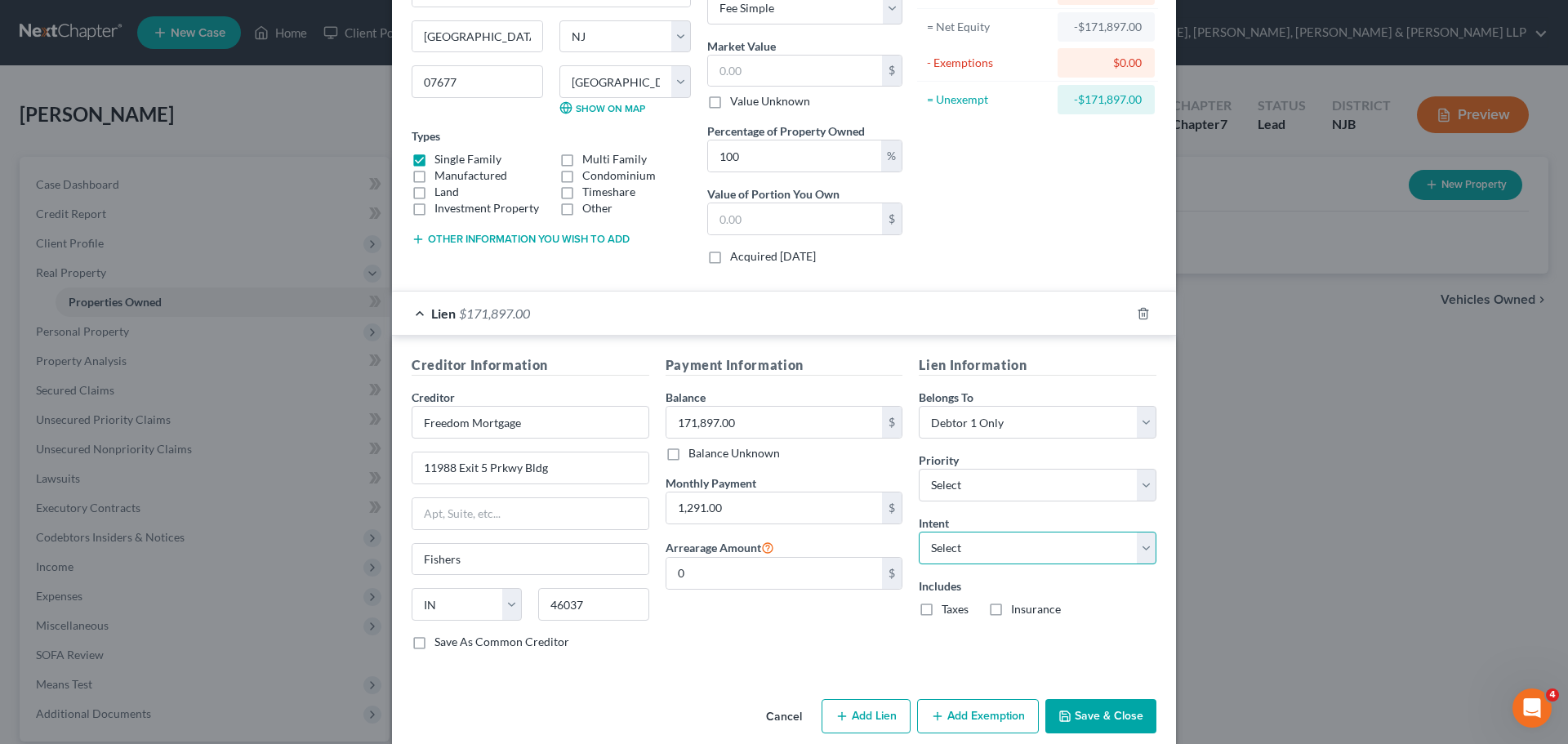
click at [983, 549] on select "Select Surrender Redeem Reaffirm Avoid Other" at bounding box center [1037, 548] width 237 height 33
click at [984, 480] on select "Select 1st 2nd 3rd 4th 5th 6th 7th 8th 9th 10th 11th 12th 13th 14th 15th 16th 1…" at bounding box center [1037, 485] width 237 height 33
select select "0"
click at [919, 469] on select "Select 1st 2nd 3rd 4th 5th 6th 7th 8th 9th 10th 11th 12th 13th 14th 15th 16th 1…" at bounding box center [1037, 485] width 237 height 33
click at [1116, 726] on button "Save & Close" at bounding box center [1100, 716] width 111 height 35
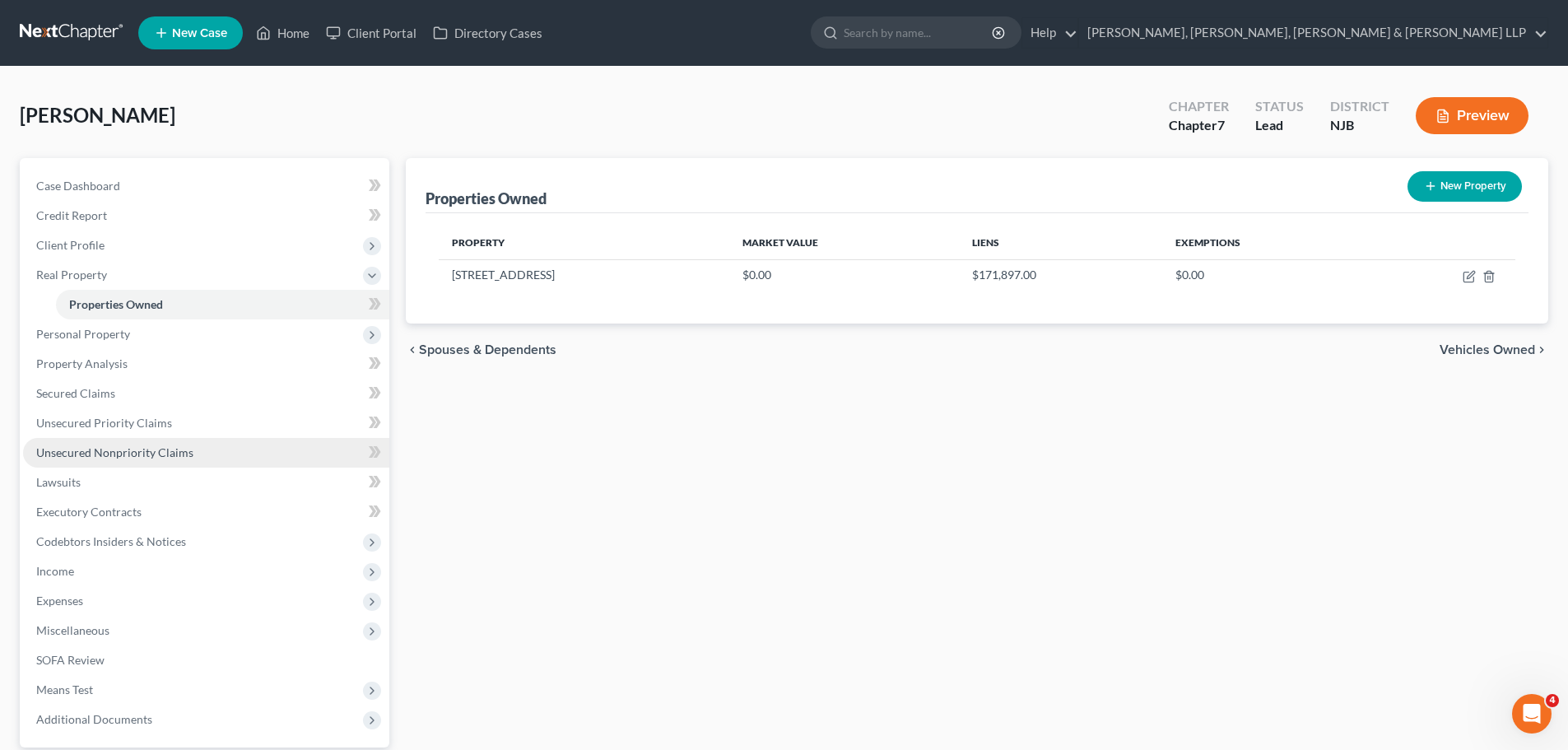
click at [90, 449] on span "Unsecured Nonpriority Claims" at bounding box center [115, 453] width 158 height 14
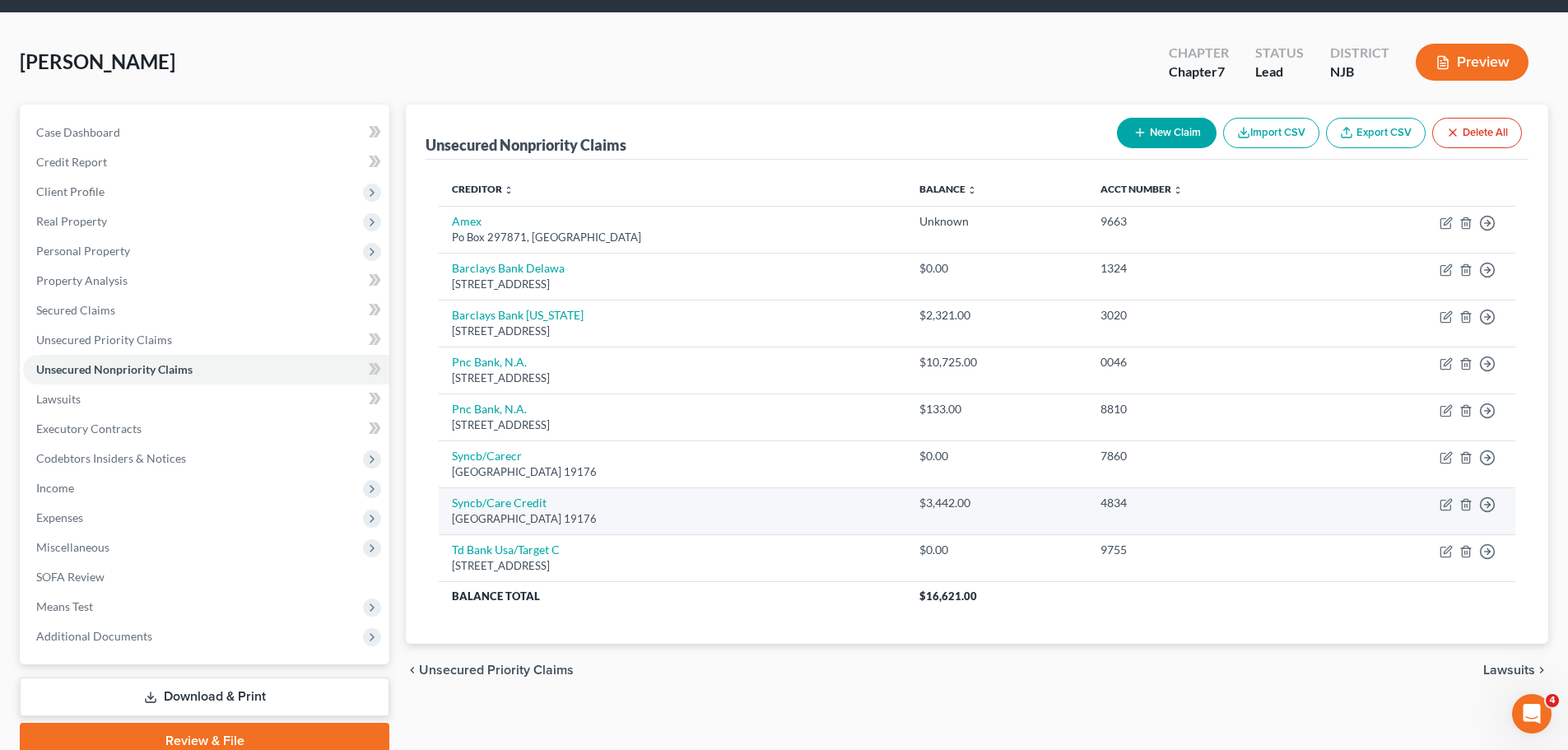
scroll to position [82, 0]
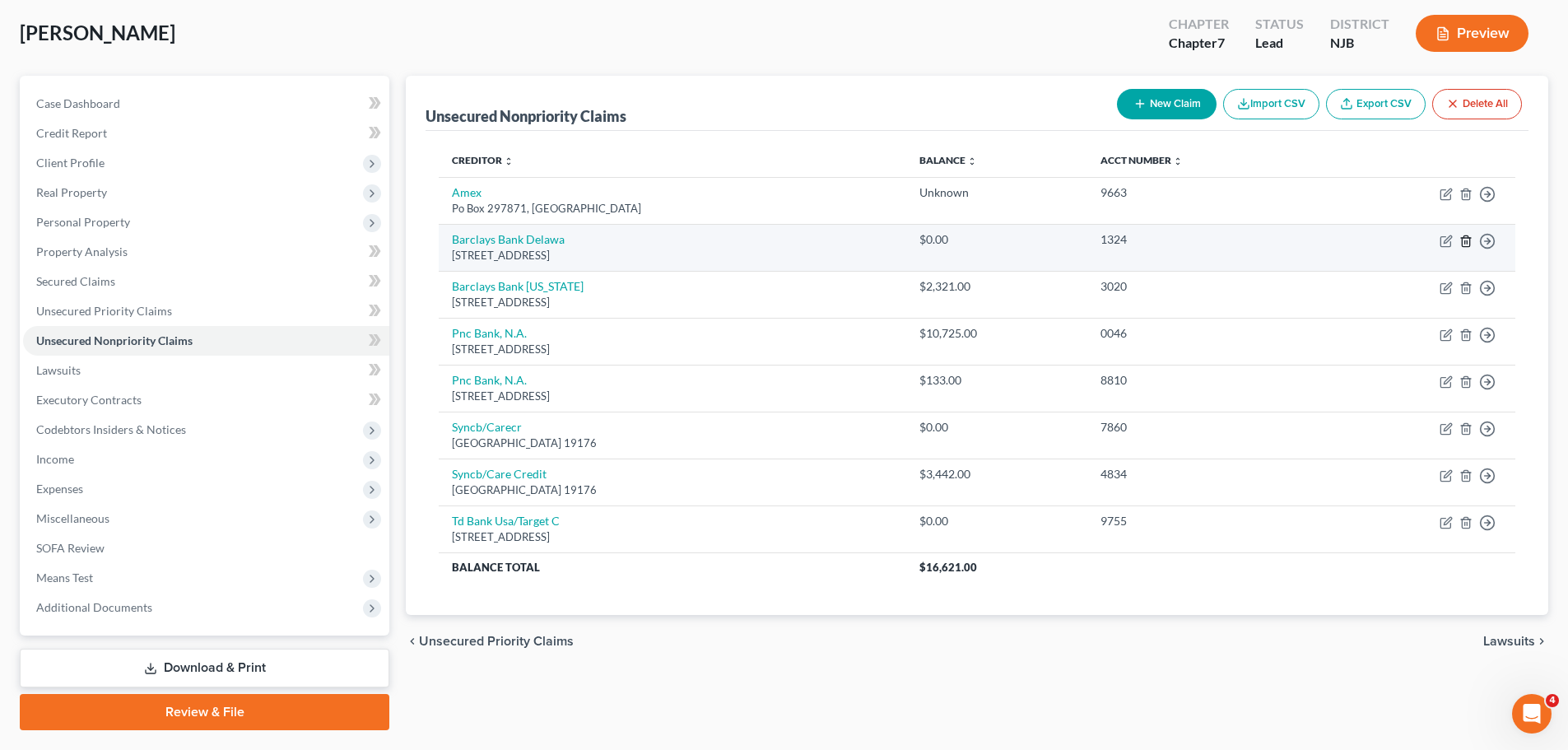
click at [1462, 245] on icon "button" at bounding box center [1465, 241] width 7 height 11
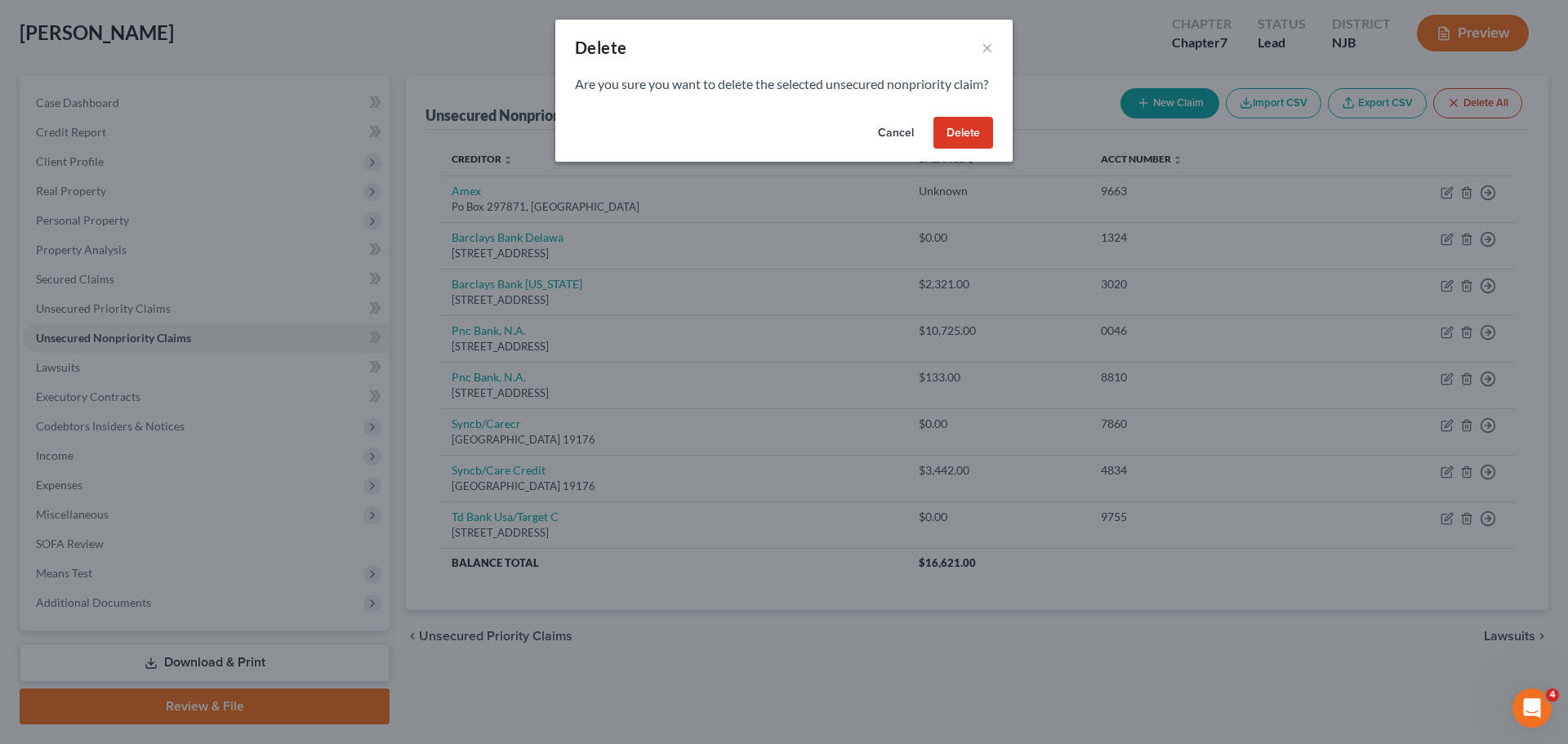
click at [975, 149] on button "Delete" at bounding box center [962, 132] width 60 height 33
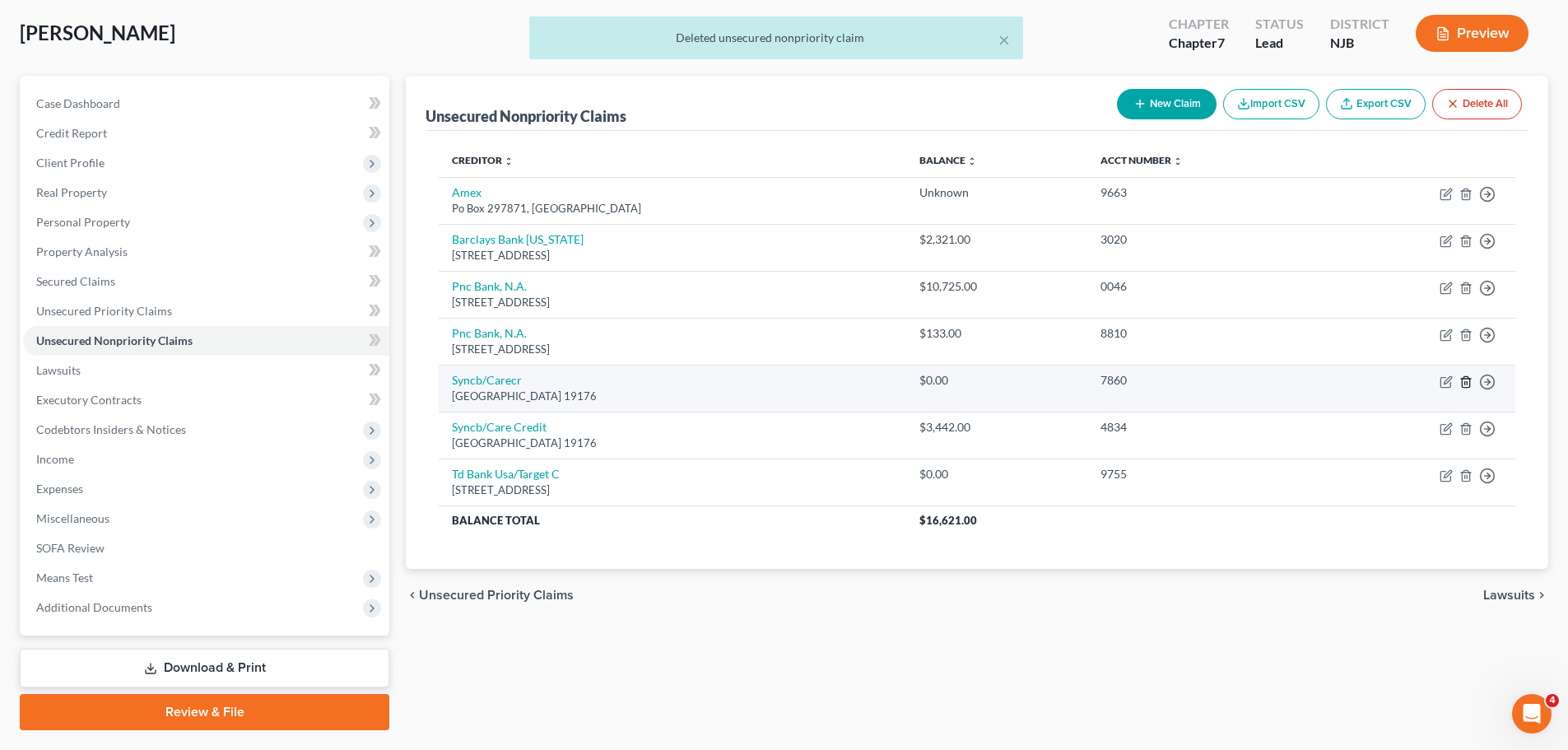
click at [1459, 383] on icon "button" at bounding box center [1465, 382] width 13 height 13
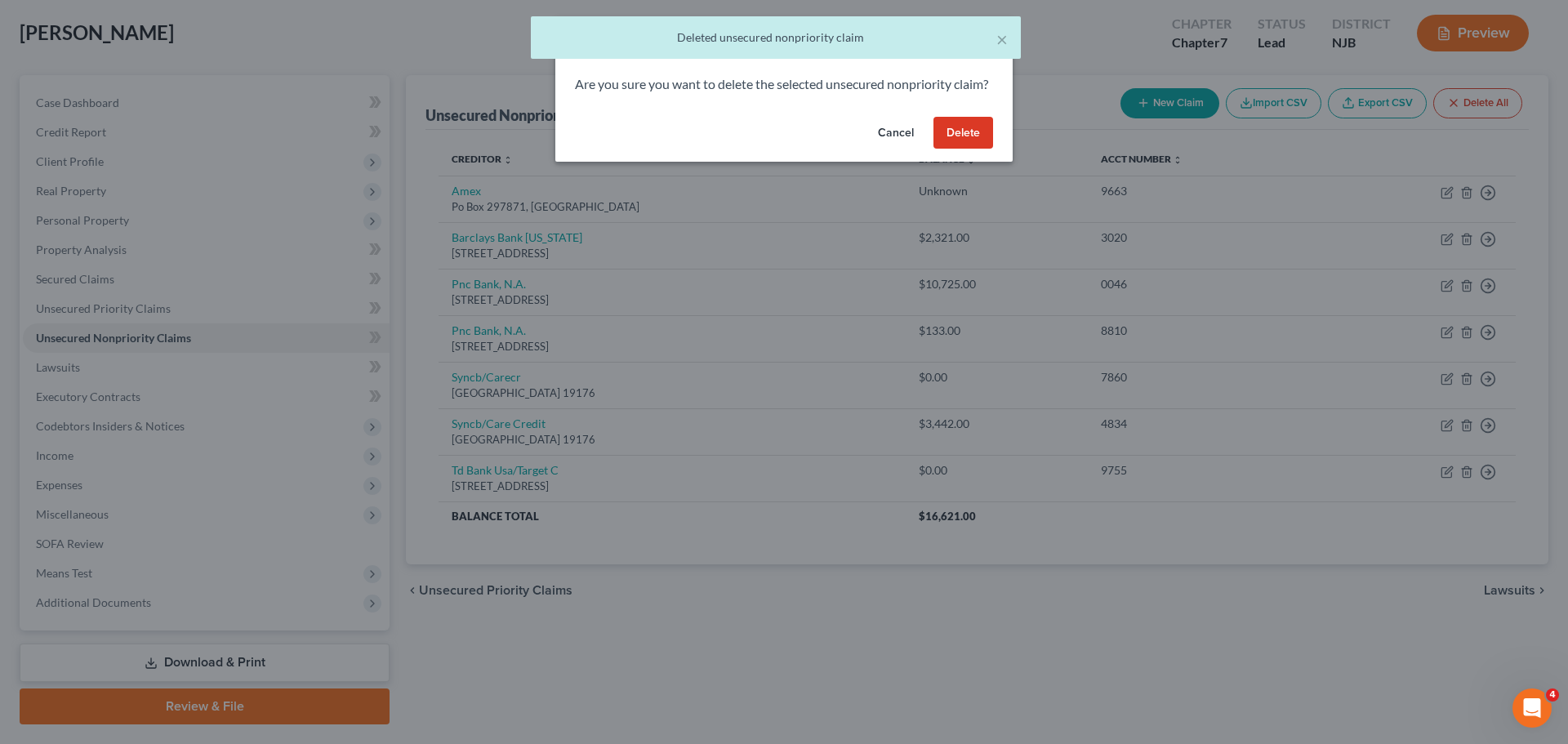
click at [982, 149] on button "Delete" at bounding box center [962, 132] width 60 height 33
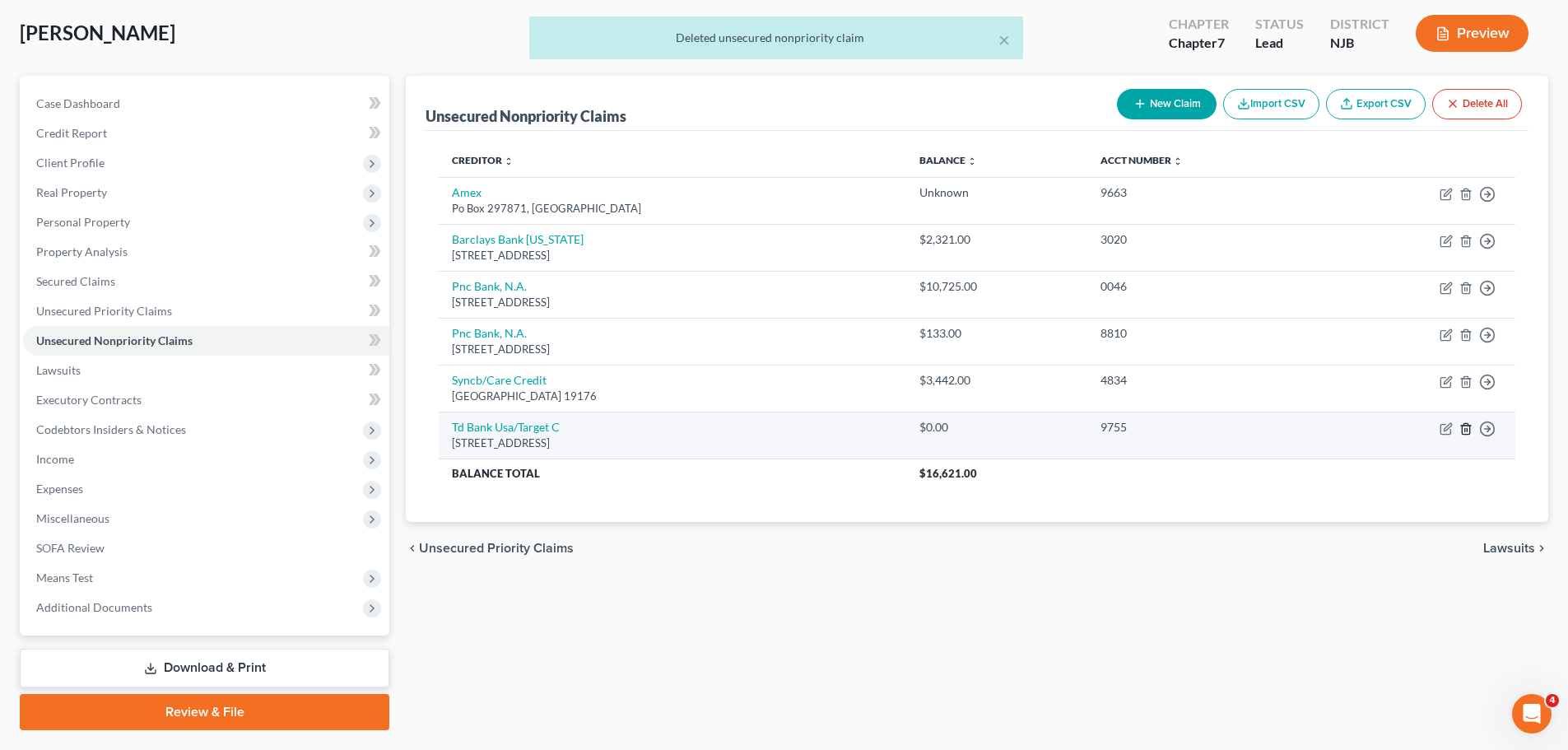
click at [1461, 427] on icon "button" at bounding box center [1465, 428] width 13 height 13
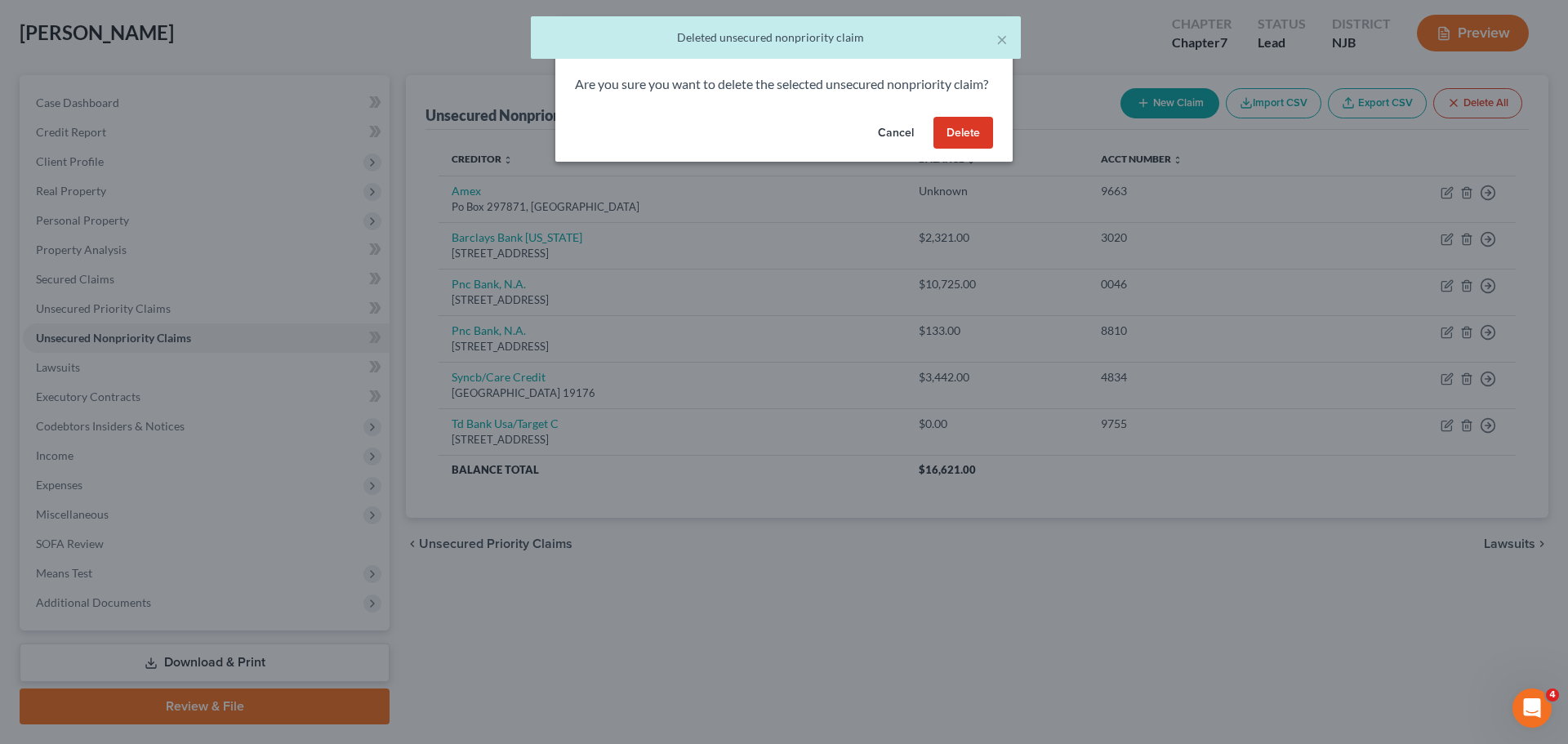
click at [986, 139] on button "Delete" at bounding box center [962, 132] width 60 height 33
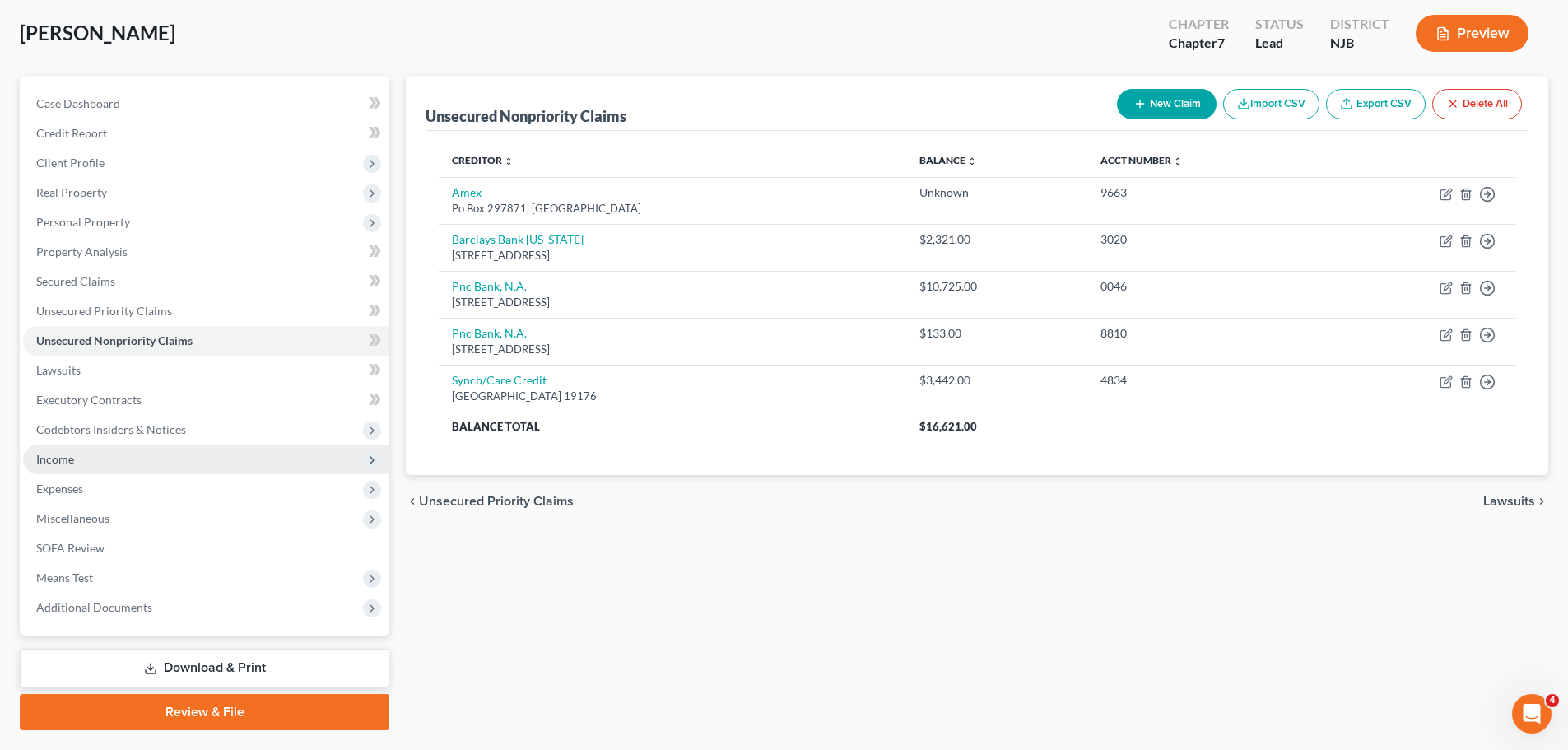
click at [57, 462] on span "Income" at bounding box center [55, 460] width 38 height 14
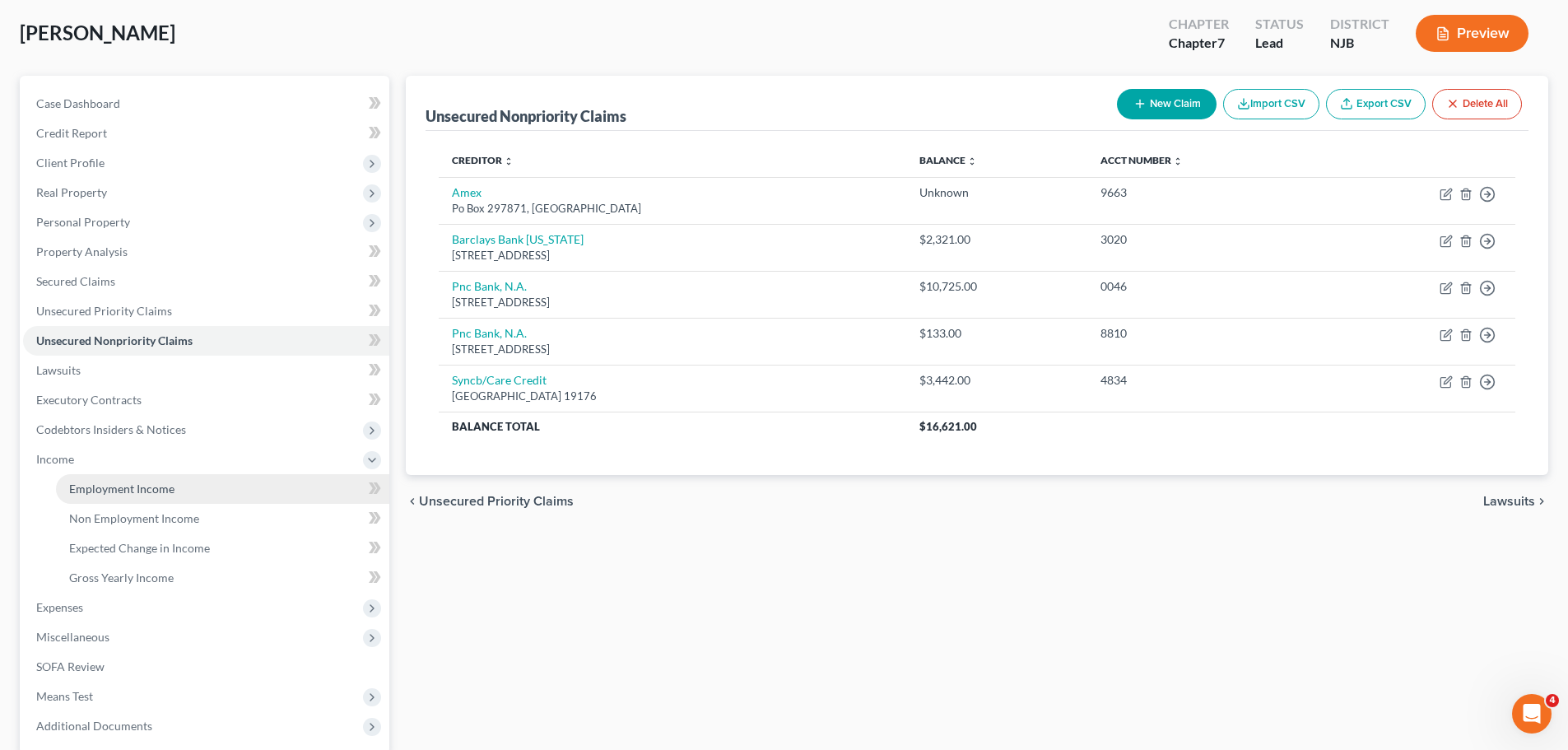
click at [124, 486] on span "Employment Income" at bounding box center [122, 489] width 106 height 14
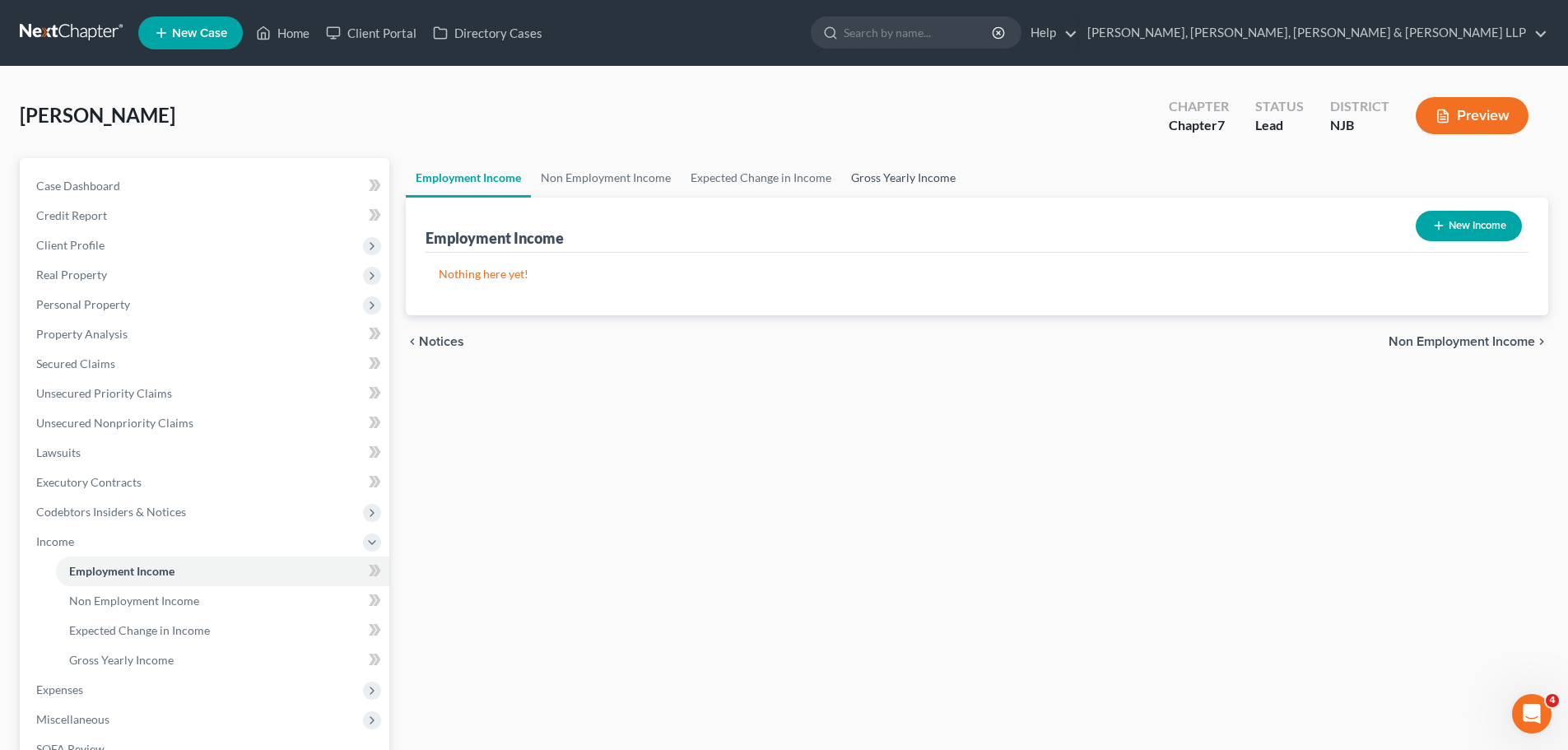
click at [903, 168] on link "Gross Yearly Income" at bounding box center [903, 177] width 124 height 39
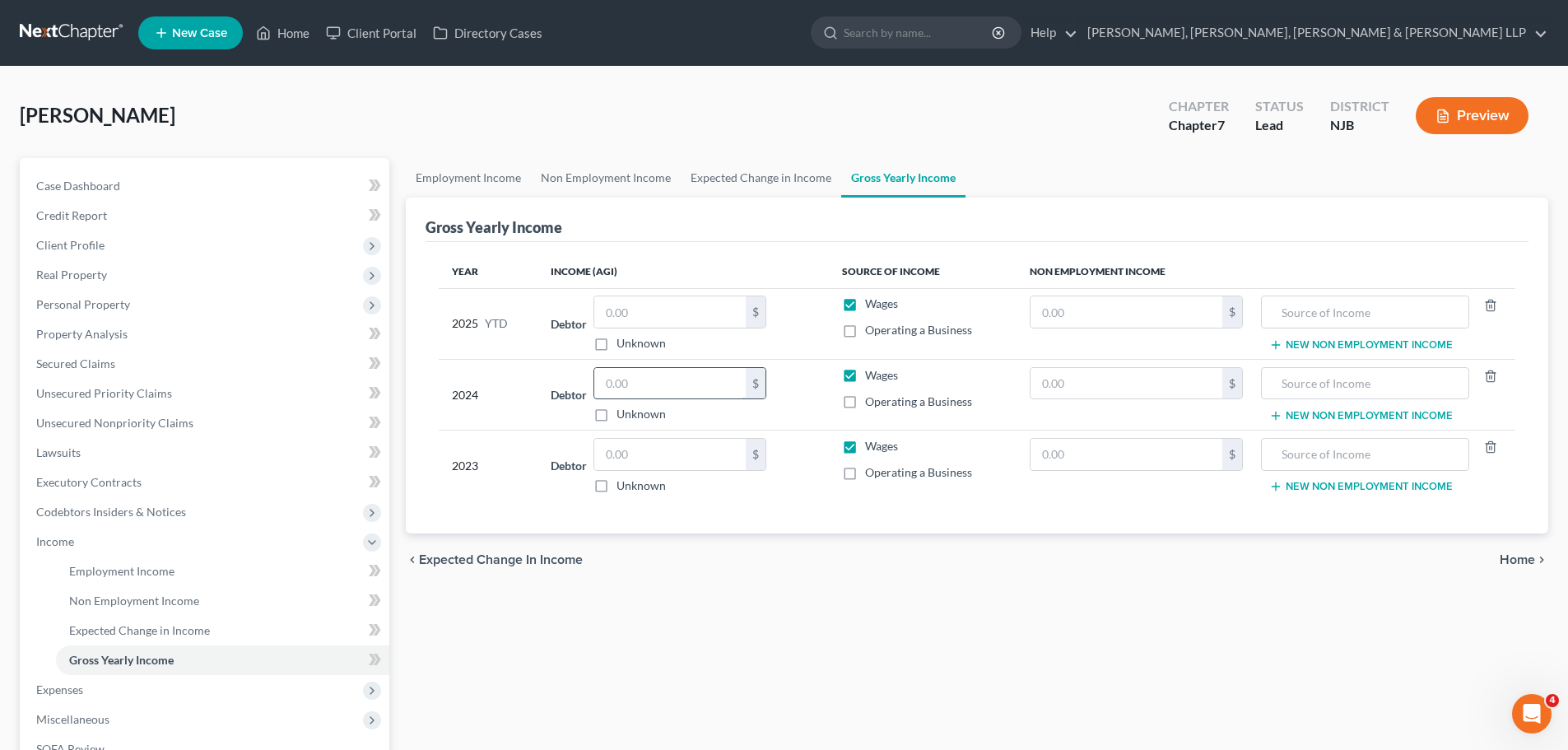
click at [647, 386] on input "text" at bounding box center [670, 384] width 151 height 31
type input "39,910.00"
click at [635, 447] on input "text" at bounding box center [670, 454] width 151 height 31
type input "26,925.00"
click at [749, 177] on link "Expected Change in Income" at bounding box center [760, 177] width 160 height 39
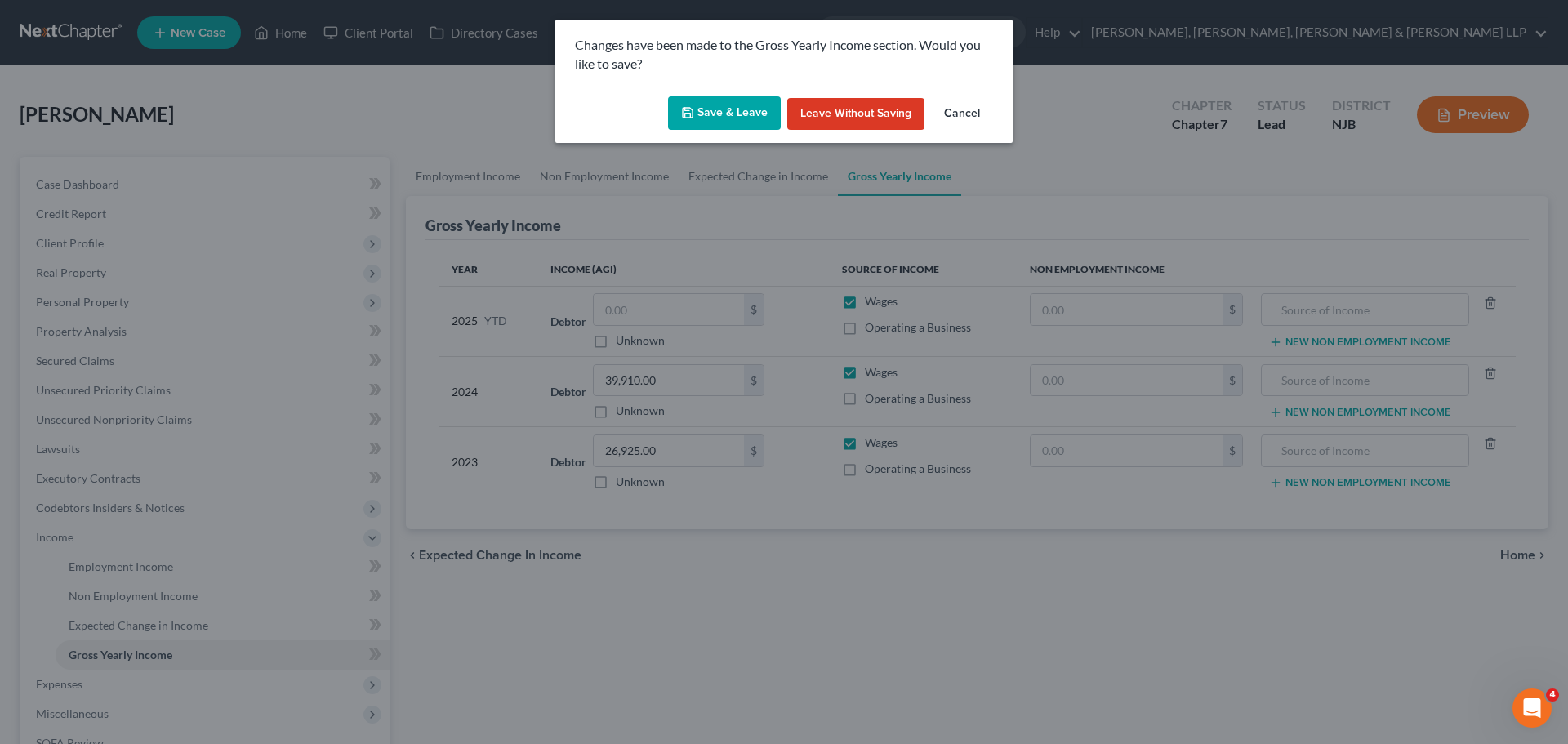
click at [686, 116] on icon "button" at bounding box center [687, 112] width 13 height 13
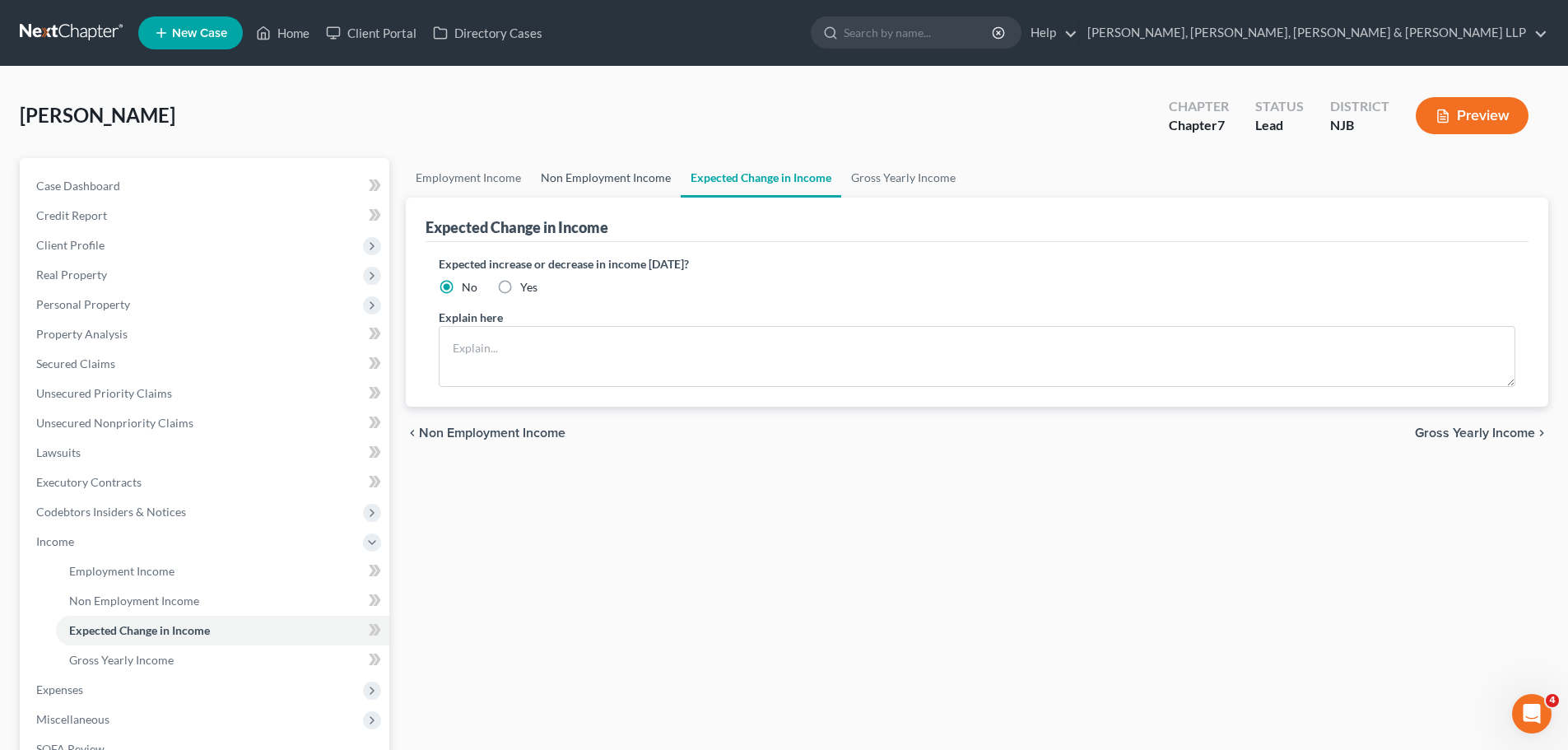
click at [615, 178] on link "Non Employment Income" at bounding box center [605, 177] width 150 height 39
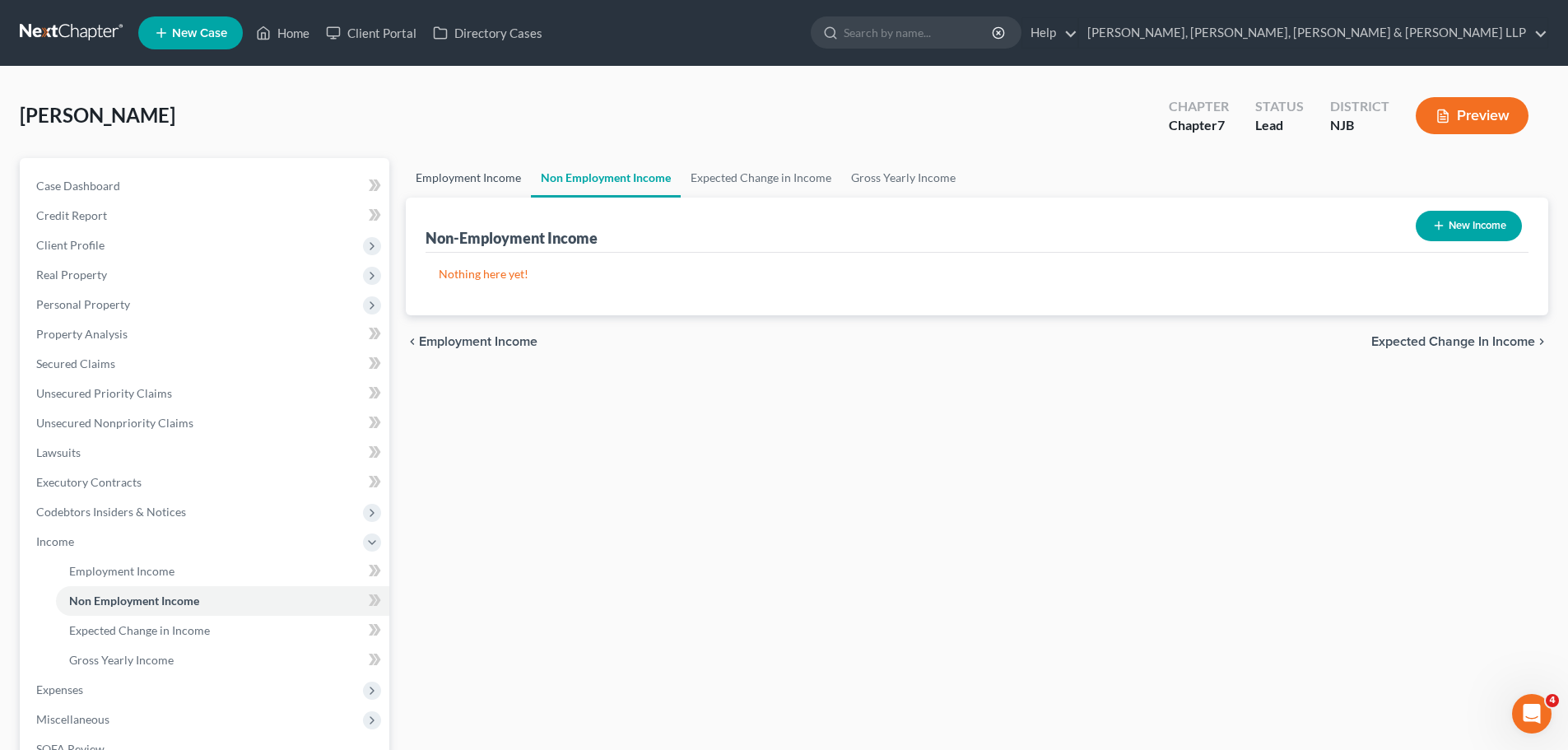
click at [443, 184] on link "Employment Income" at bounding box center [468, 177] width 125 height 39
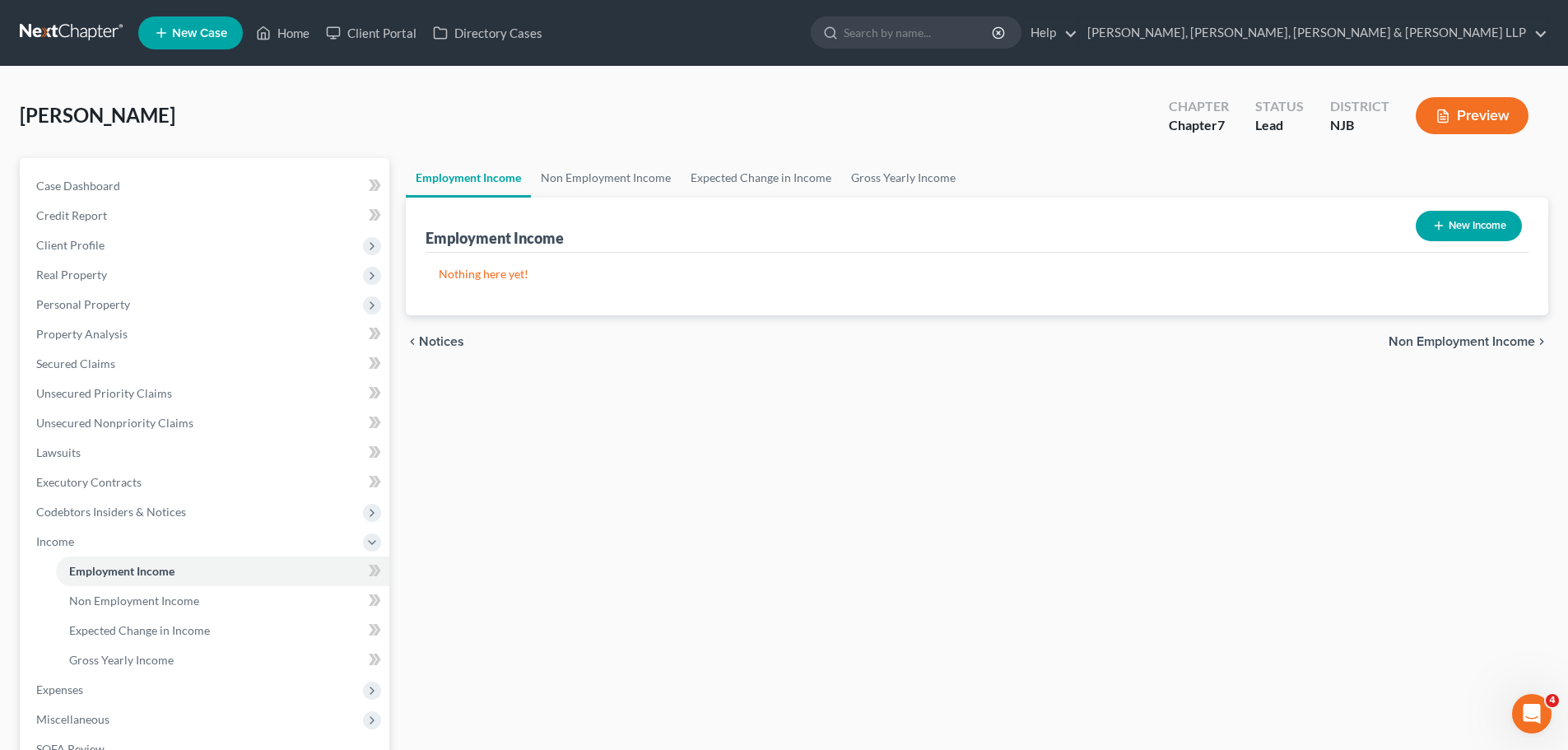
click at [503, 607] on div "Employment Income Non Employment Income Expected Change in Income Gross Yearly …" at bounding box center [977, 544] width 1159 height 773
click at [142, 359] on link "Secured Claims" at bounding box center [206, 364] width 366 height 30
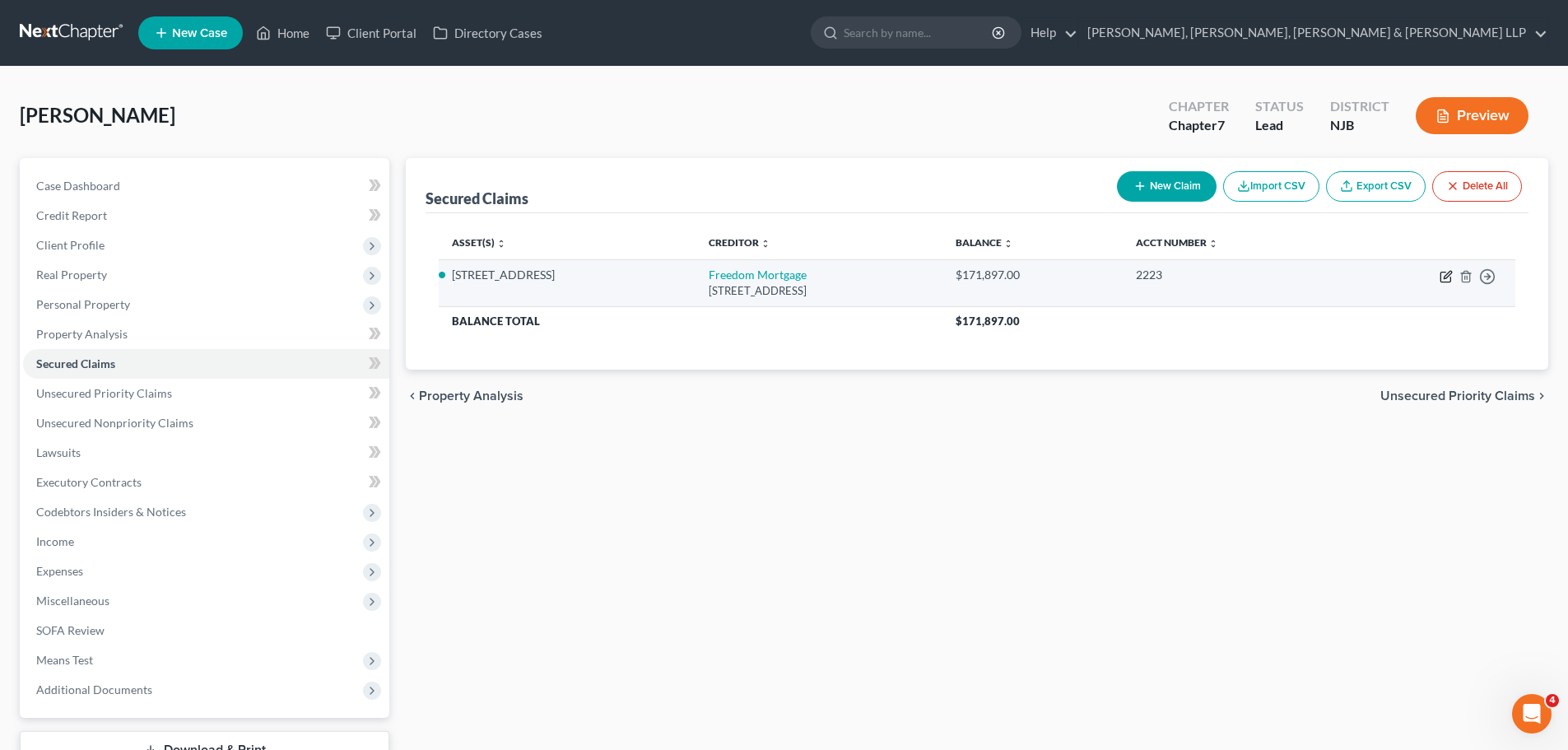
click at [1441, 272] on icon "button" at bounding box center [1444, 277] width 10 height 10
select select "15"
select select "2"
select select "0"
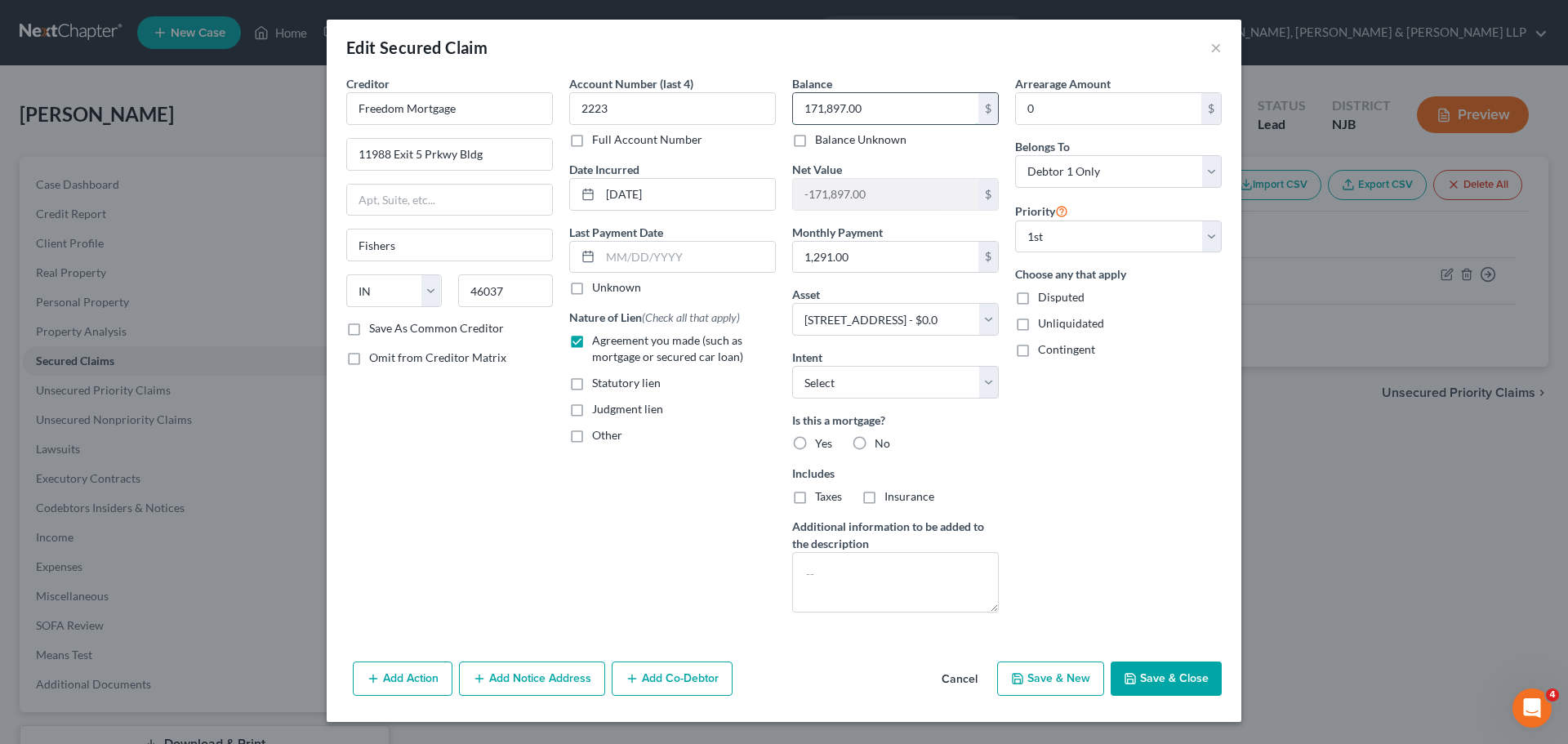
click at [873, 104] on input "171,897.00" at bounding box center [885, 108] width 186 height 31
type input "172,236.47"
drag, startPoint x: 890, startPoint y: 382, endPoint x: 890, endPoint y: 394, distance: 12.0
click at [890, 383] on select "Select Surrender Redeem Reaffirm Avoid Other" at bounding box center [895, 382] width 207 height 33
select select "4"
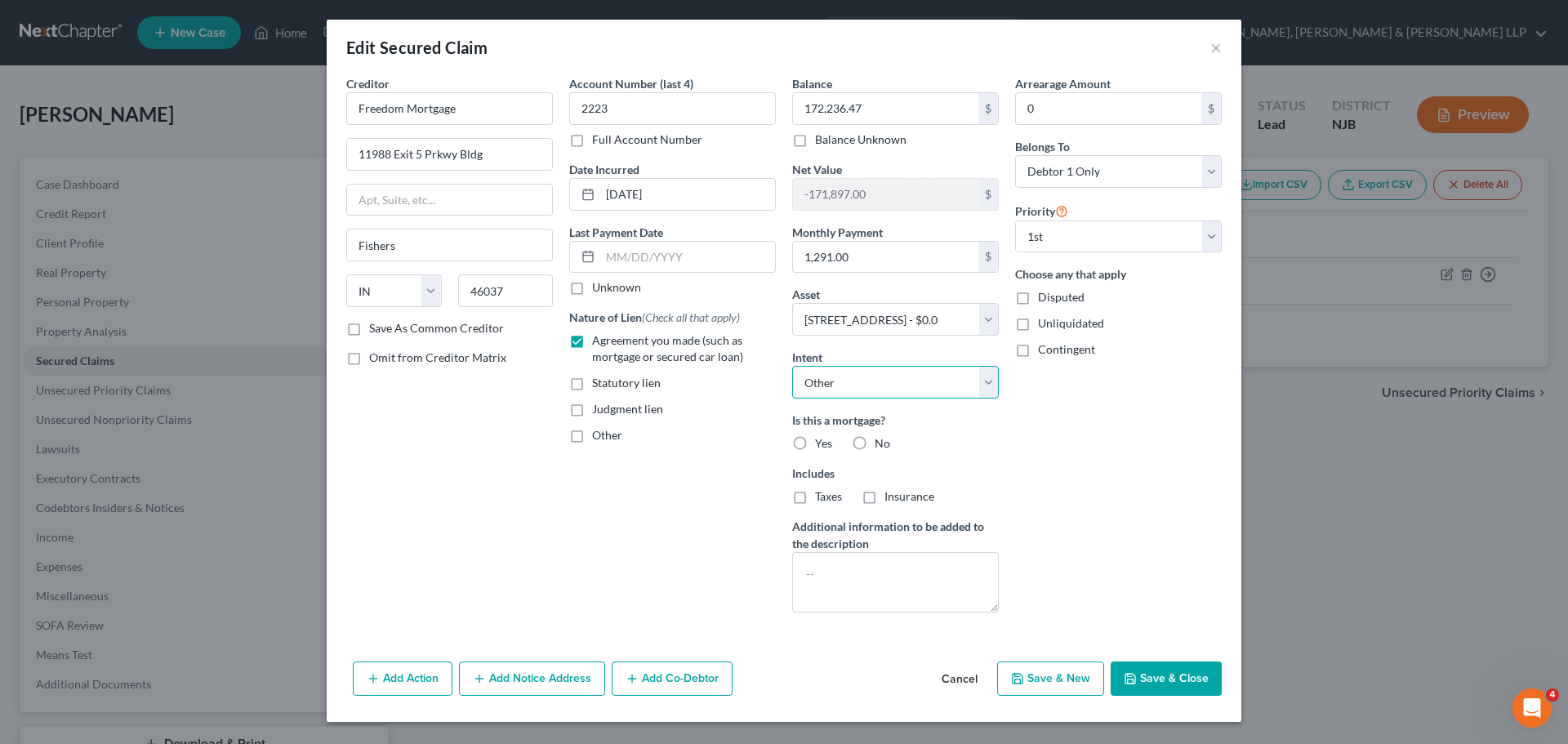
click at [792, 366] on select "Select Surrender Redeem Reaffirm Avoid Other" at bounding box center [895, 382] width 207 height 33
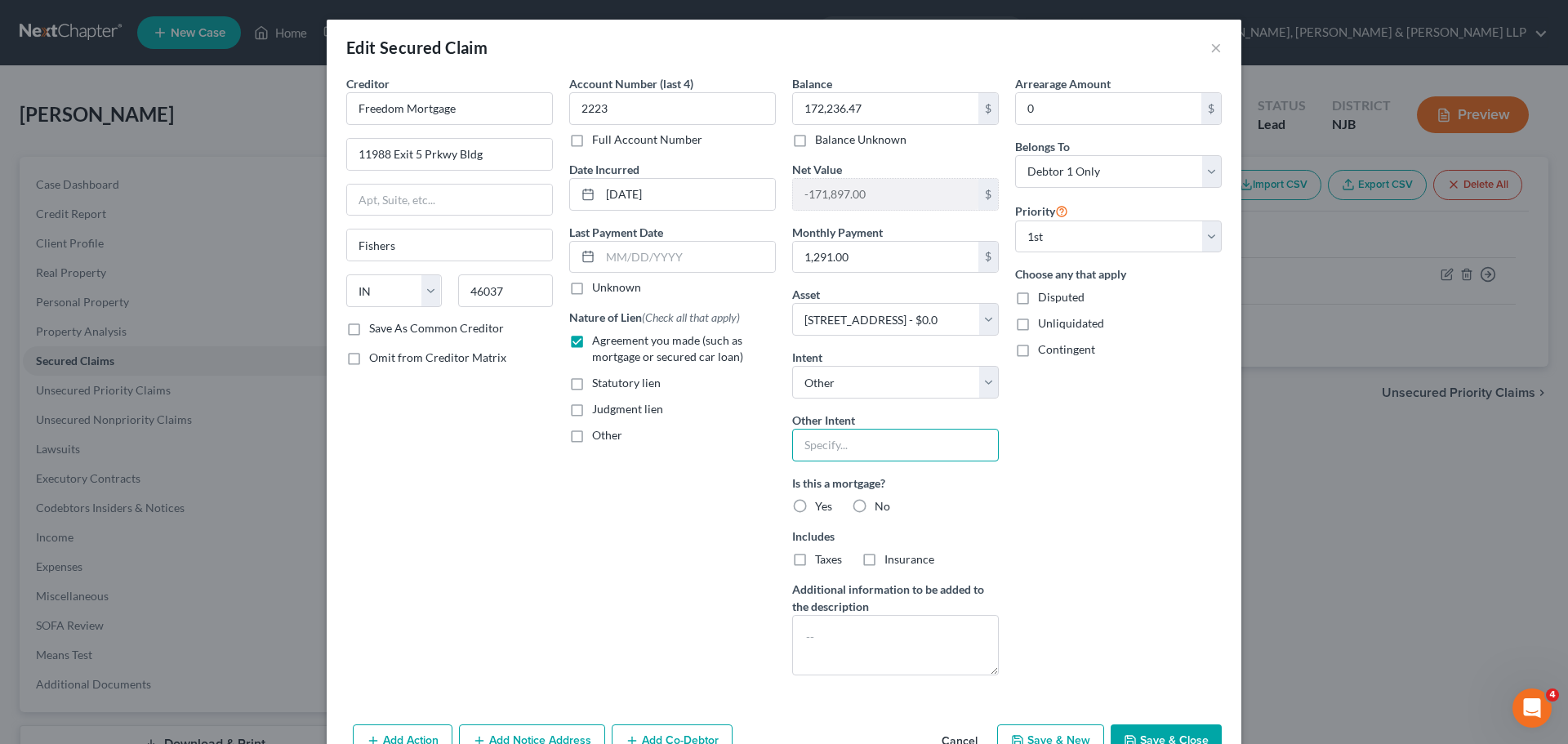
click at [854, 449] on input "text" at bounding box center [895, 444] width 207 height 33
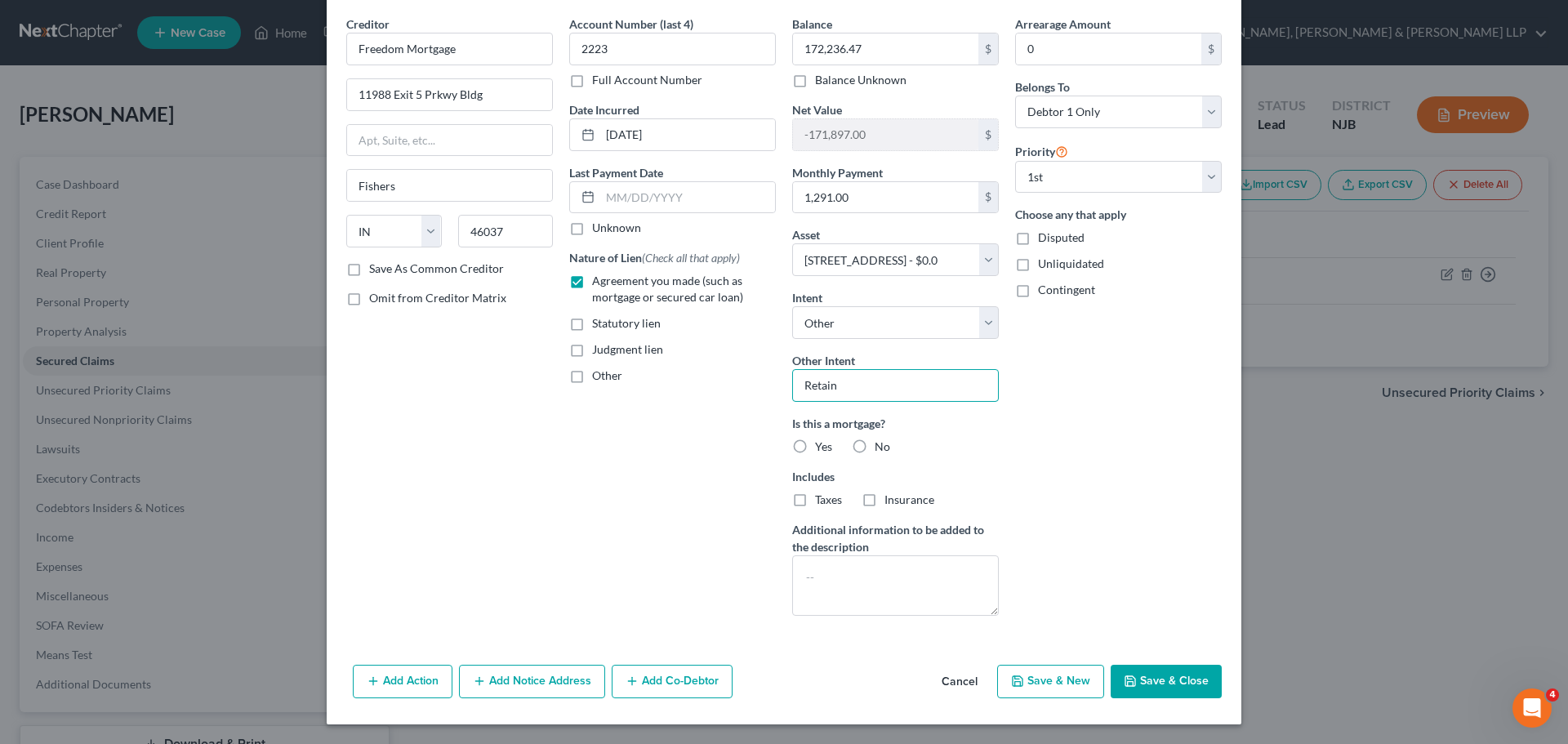
type input "Retain"
click at [1172, 686] on button "Save & Close" at bounding box center [1166, 682] width 111 height 35
select select
type input "-172,236.47"
select select "2"
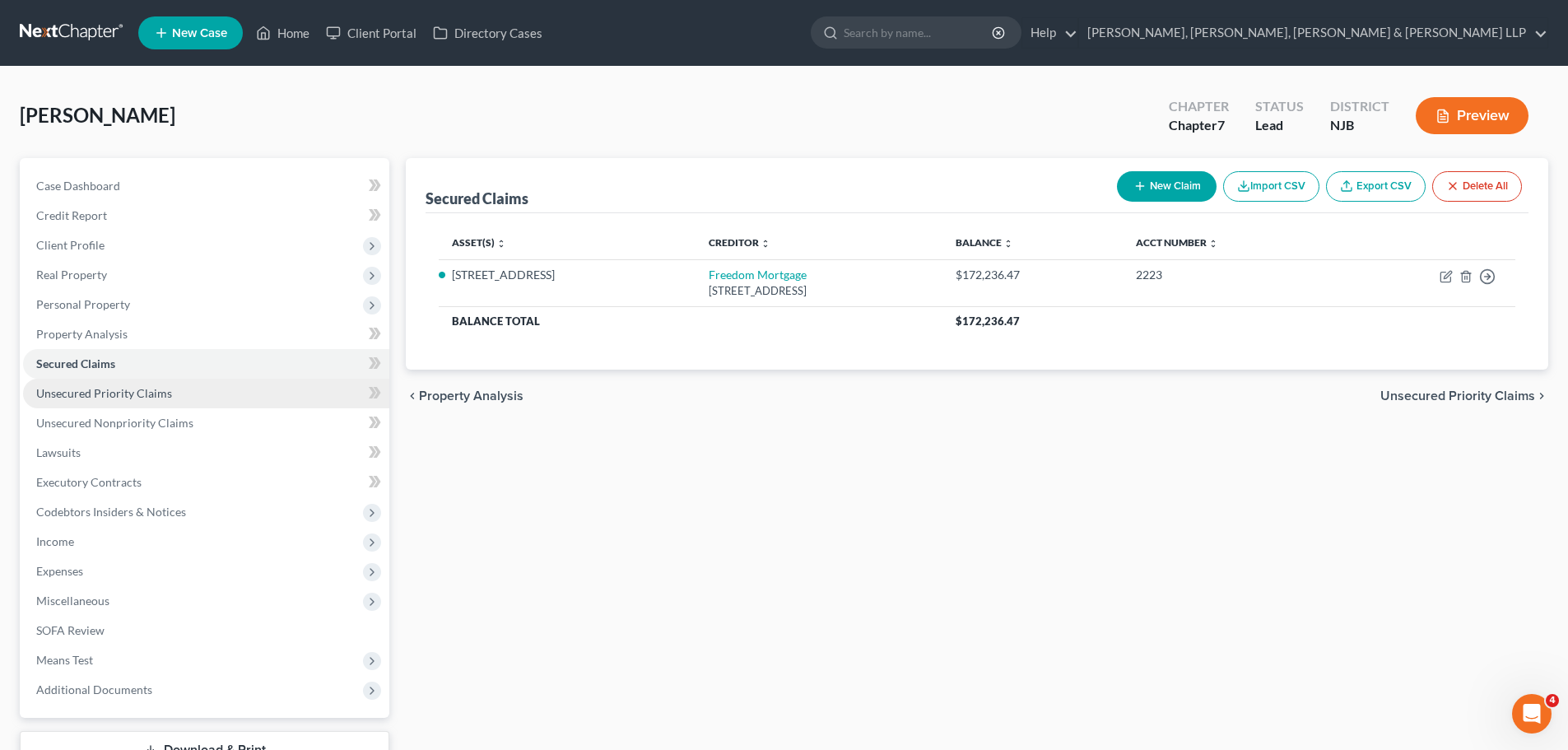
click at [201, 394] on link "Unsecured Priority Claims" at bounding box center [206, 393] width 366 height 30
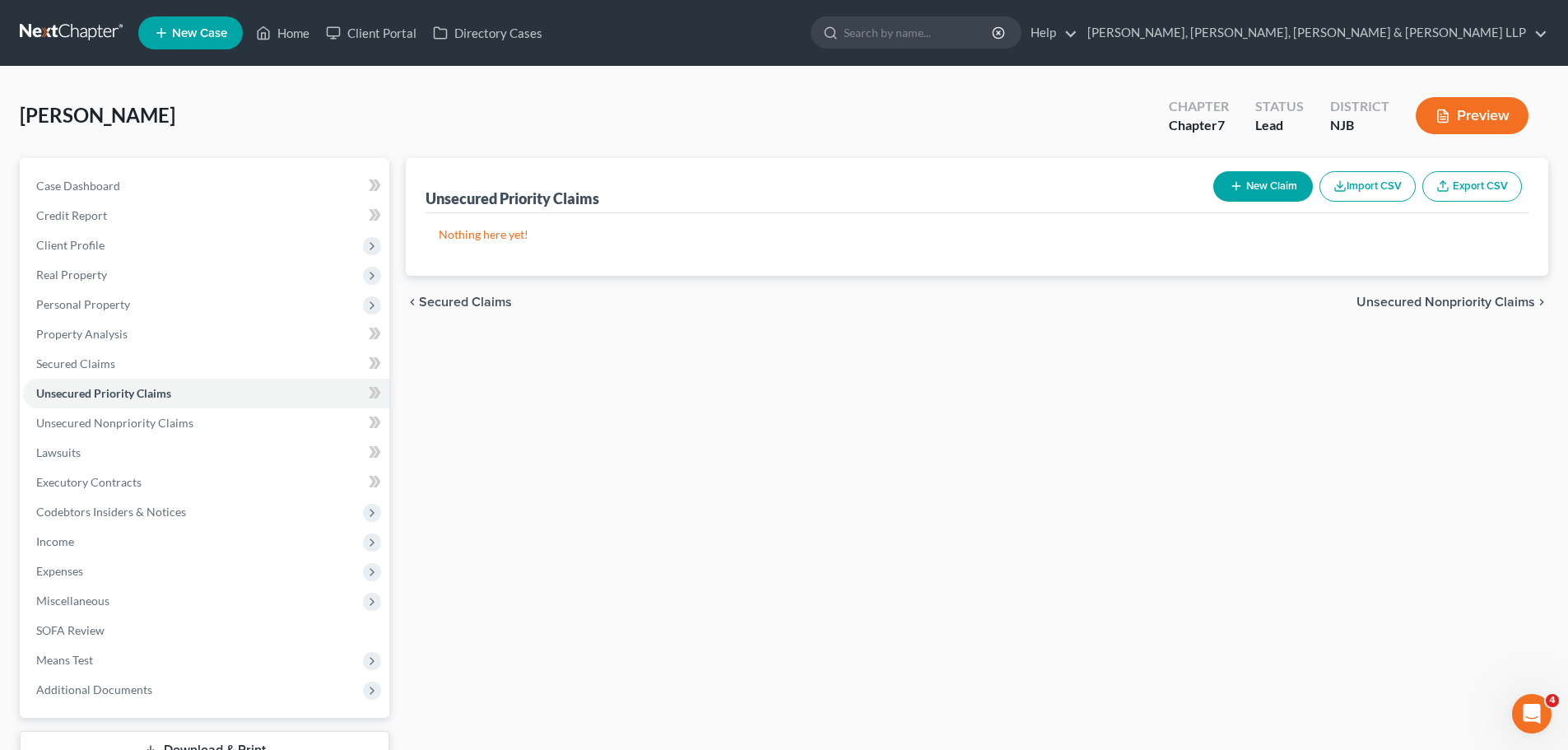
click at [1293, 189] on button "New Claim" at bounding box center [1263, 186] width 99 height 30
select select "0"
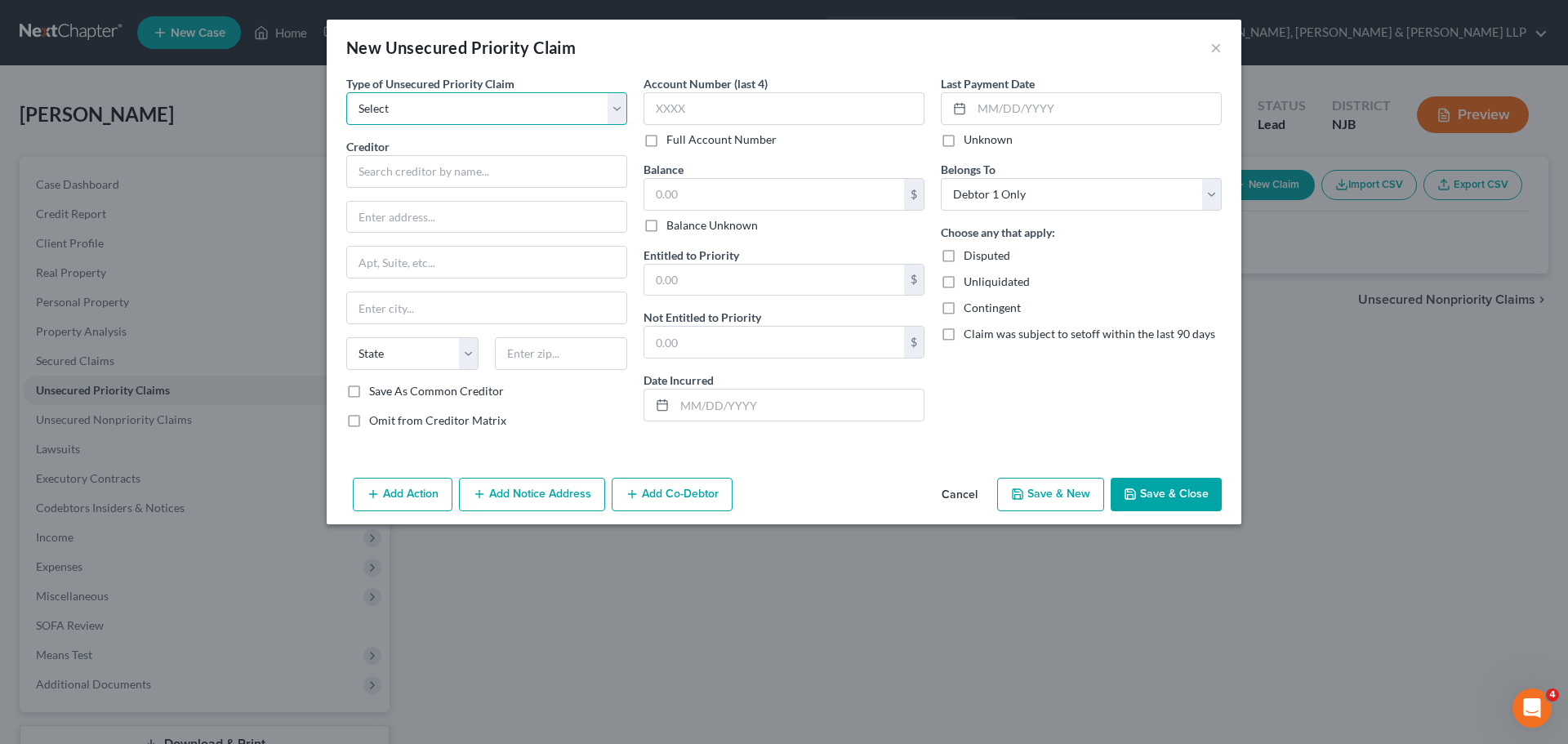
drag, startPoint x: 511, startPoint y: 100, endPoint x: 490, endPoint y: 120, distance: 29.0
click at [509, 101] on select "Select Taxes & Other Government Units Domestic Support Obligations Extensions o…" at bounding box center [487, 108] width 281 height 33
select select "0"
click at [346, 92] on select "Select Taxes & Other Government Units Domestic Support Obligations Extensions o…" at bounding box center [487, 108] width 281 height 33
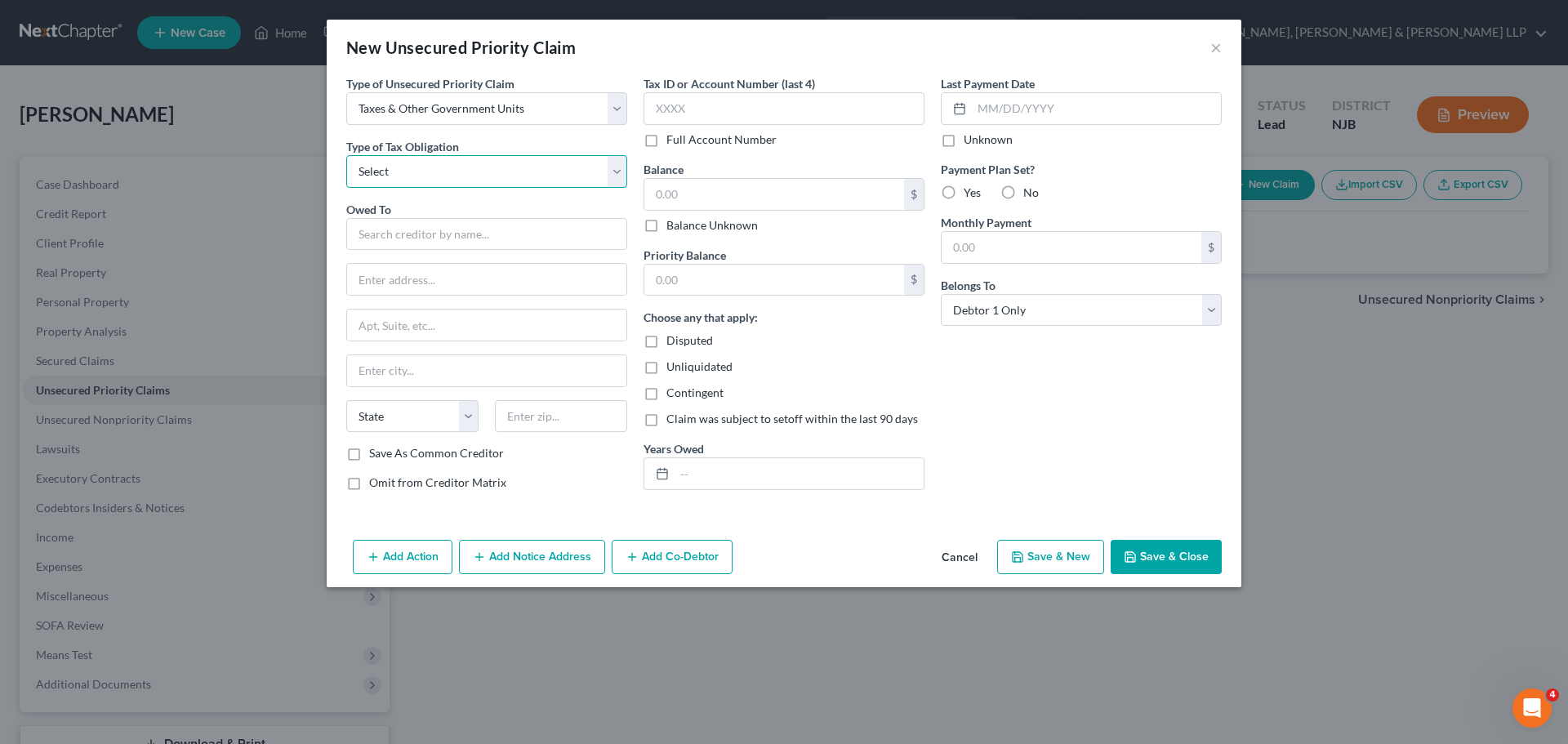
drag, startPoint x: 485, startPoint y: 124, endPoint x: 439, endPoint y: 163, distance: 60.3
click at [439, 163] on select "Select Federal City State Franchise Tax Board Other" at bounding box center [487, 172] width 281 height 33
select select "0"
click at [346, 156] on select "Select Federal City State Franchise Tax Board Other" at bounding box center [487, 172] width 281 height 33
click at [400, 223] on input "text" at bounding box center [487, 234] width 281 height 33
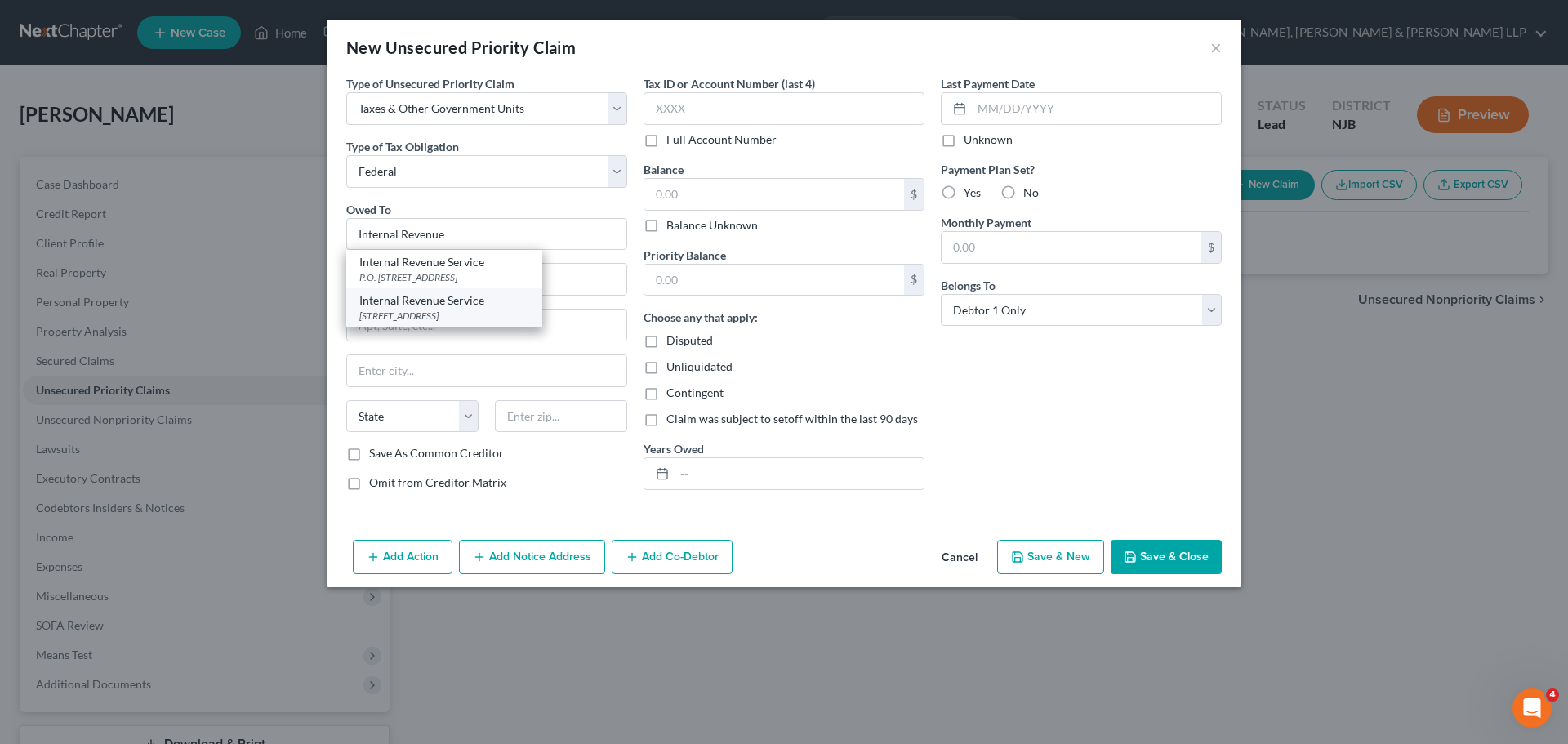
click at [476, 305] on div "Internal Revenue Service" at bounding box center [443, 300] width 170 height 16
type input "Internal Revenue Service"
type input "PO Box 7346"
type input "[GEOGRAPHIC_DATA]"
select select "39"
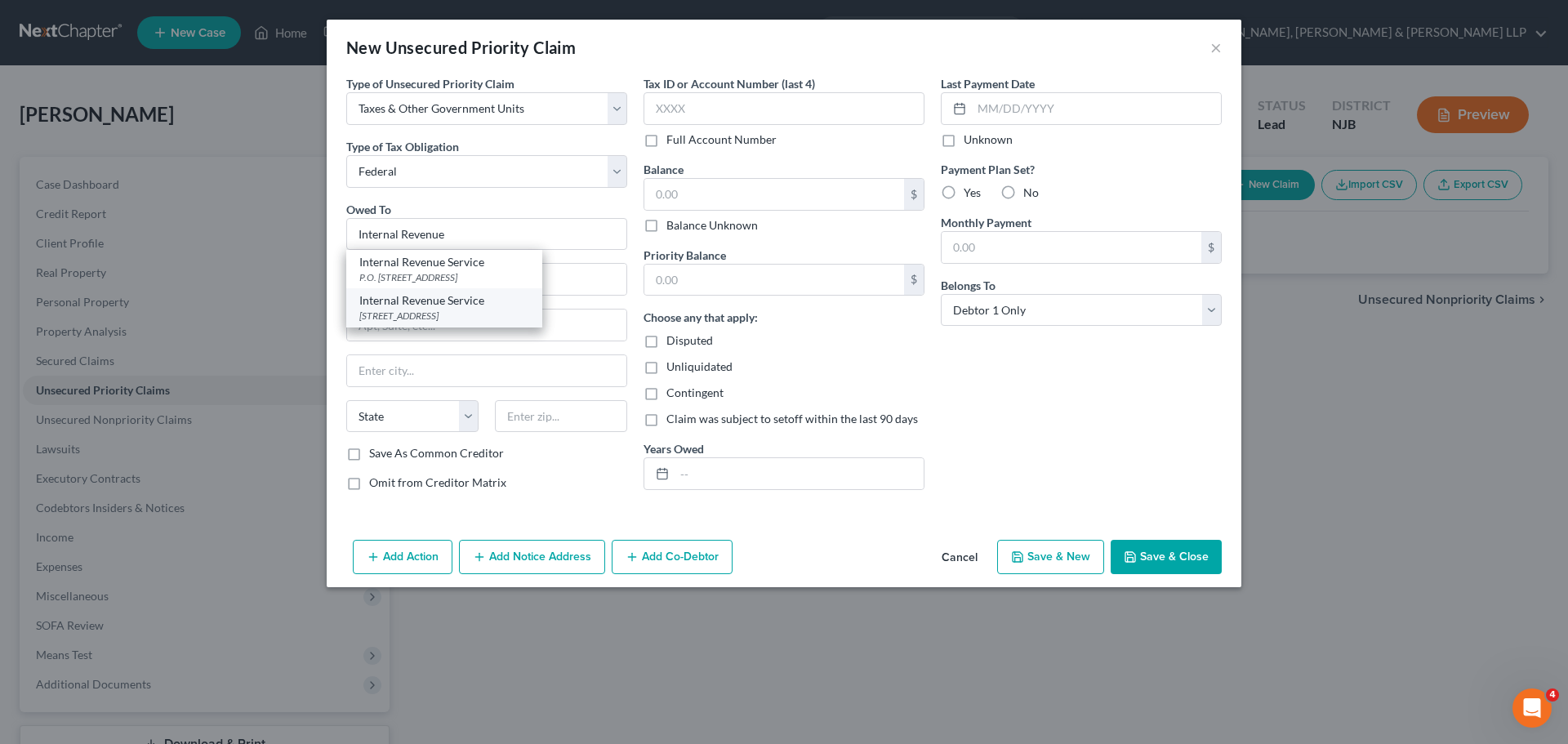
type input "19101"
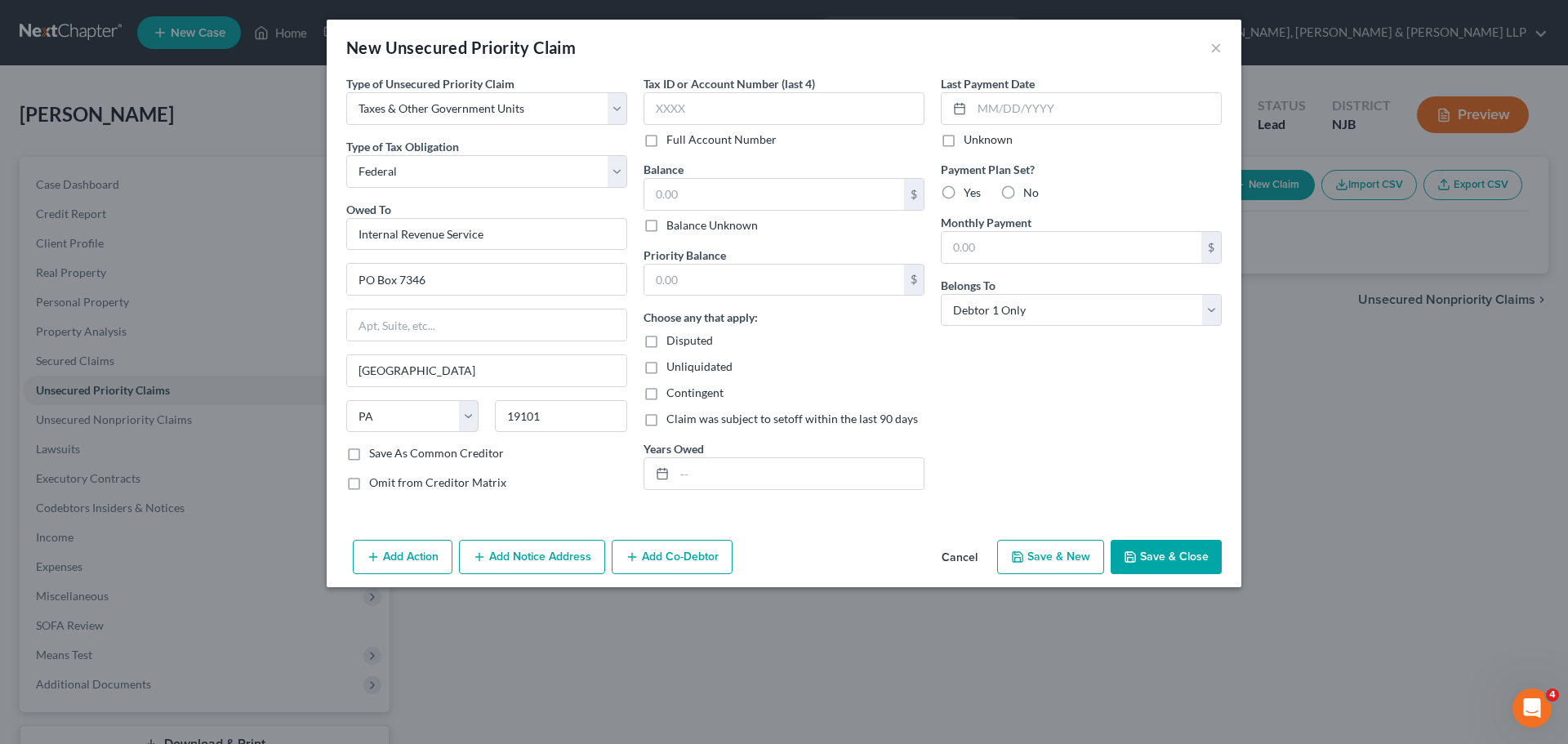
click at [1144, 543] on button "Save & Close" at bounding box center [1166, 556] width 111 height 35
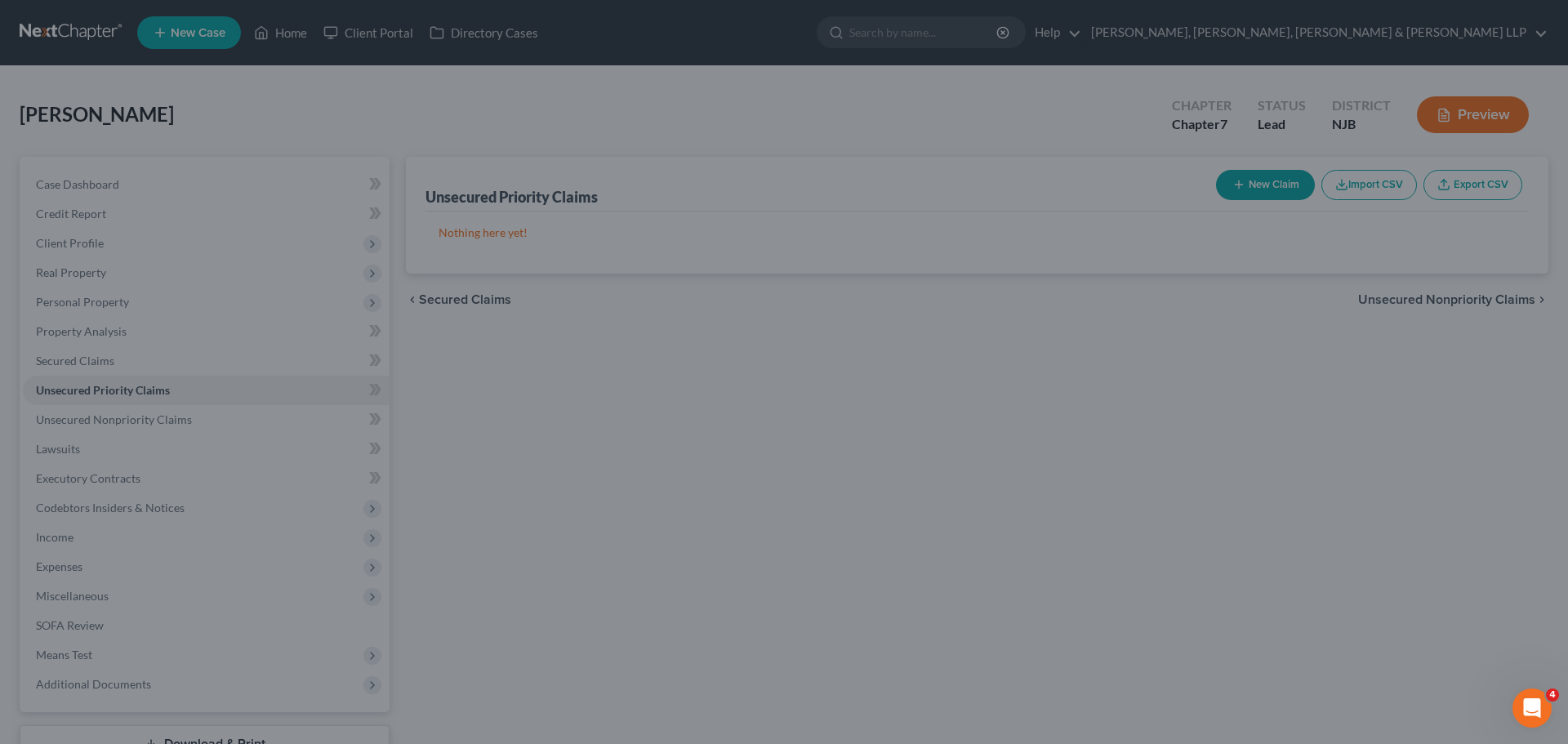
type input "0.00"
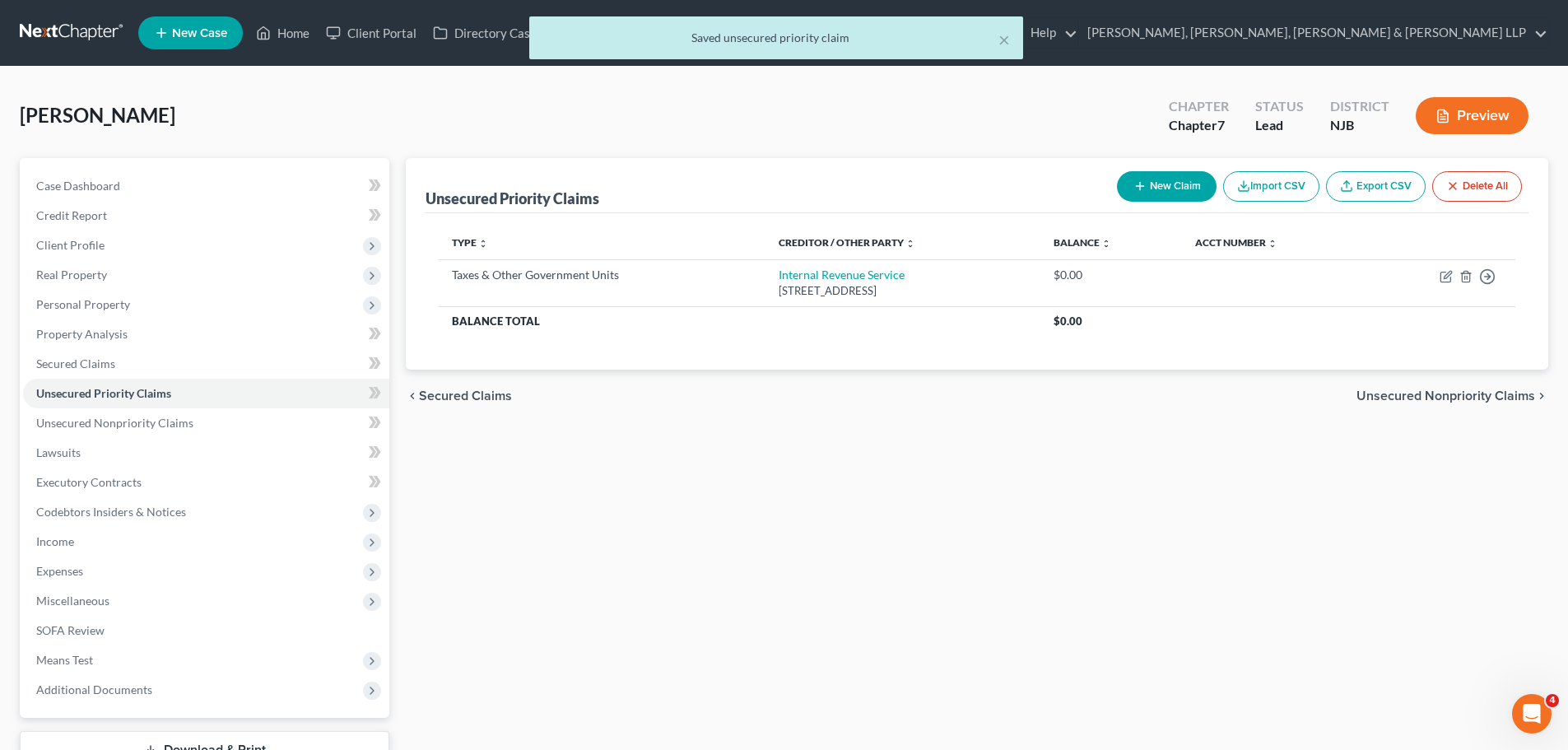
click at [1149, 177] on button "New Claim" at bounding box center [1166, 186] width 99 height 30
select select "0"
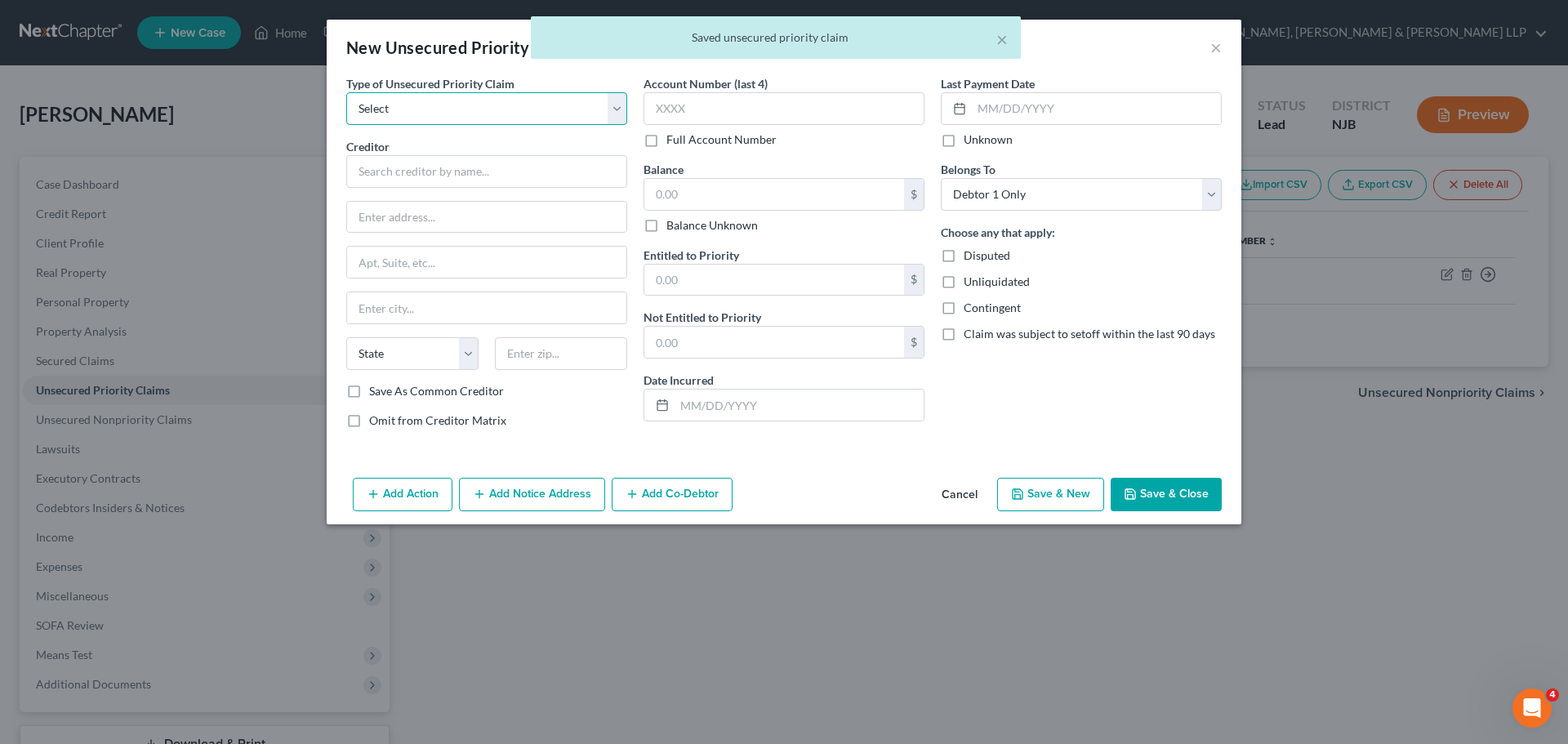
click at [493, 103] on select "Select Taxes & Other Government Units Domestic Support Obligations Extensions o…" at bounding box center [487, 108] width 281 height 33
select select "0"
click at [346, 92] on select "Select Taxes & Other Government Units Domestic Support Obligations Extensions o…" at bounding box center [487, 108] width 281 height 33
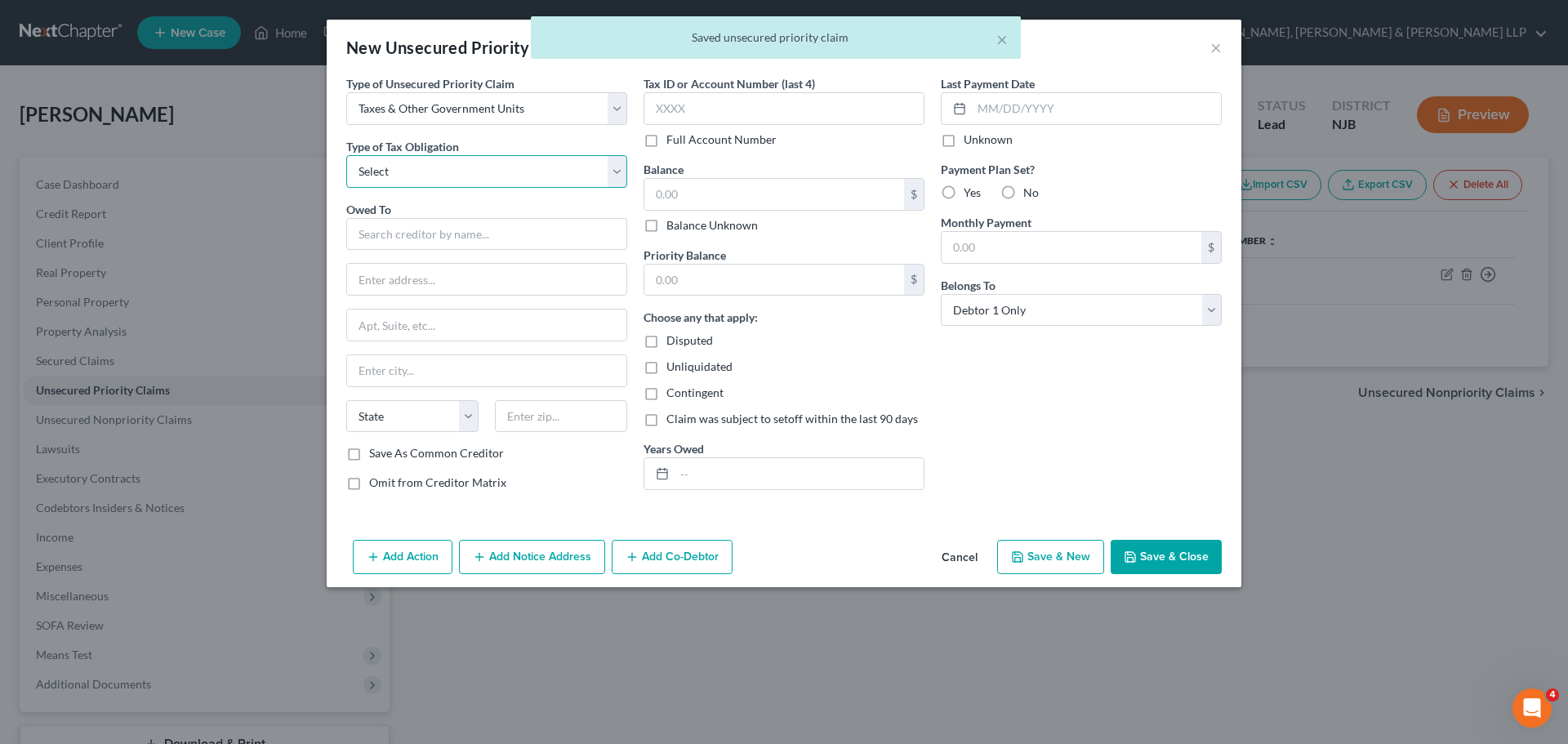
click at [439, 172] on select "Select Federal City State Franchise Tax Board Other" at bounding box center [487, 172] width 281 height 33
select select "2"
click at [346, 156] on select "Select Federal City State Franchise Tax Board Other" at bounding box center [487, 172] width 281 height 33
click at [418, 250] on input "text" at bounding box center [487, 234] width 281 height 33
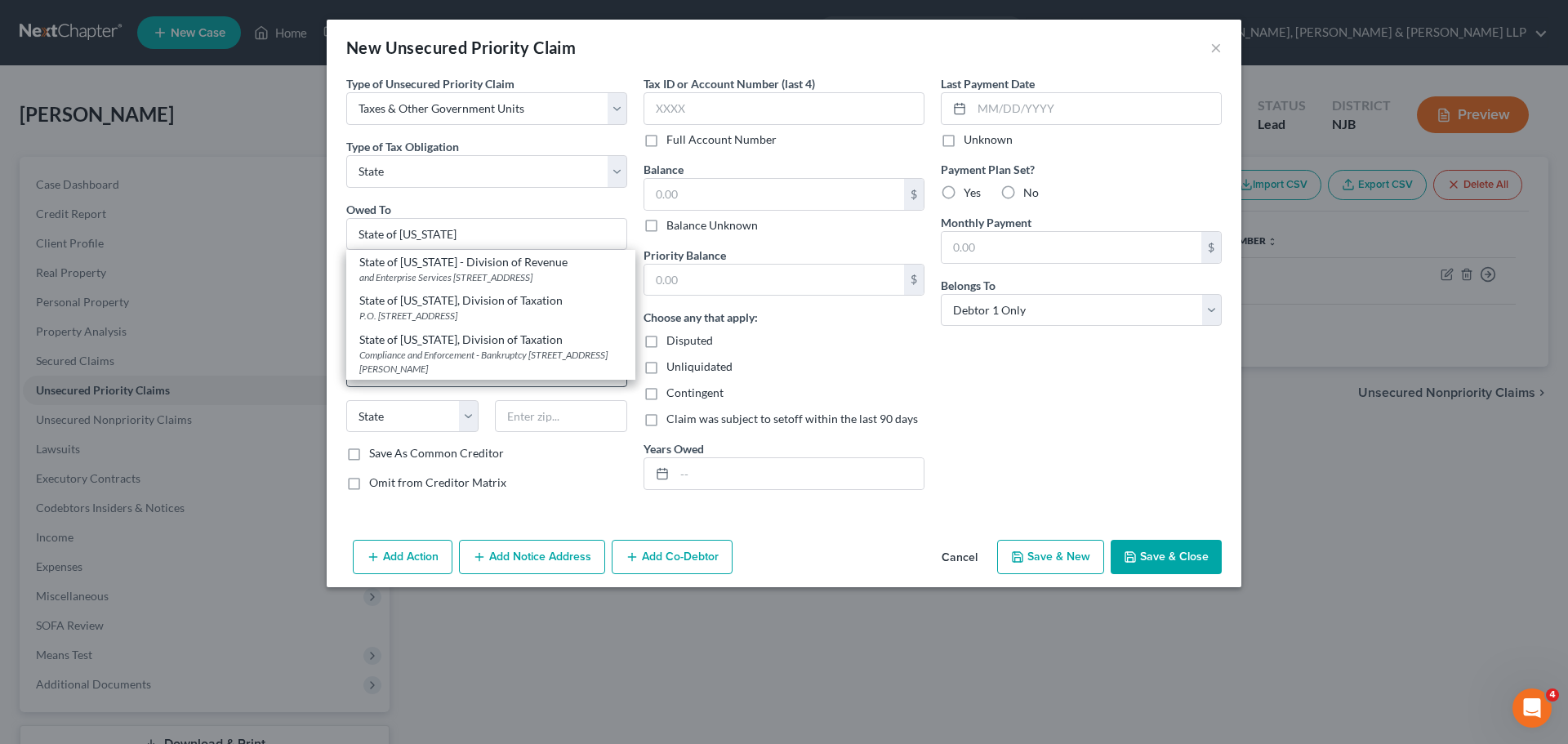
drag, startPoint x: 489, startPoint y: 371, endPoint x: 497, endPoint y: 367, distance: 8.9
click at [489, 371] on div "Compliance and Enforcement - Bankruptcy [STREET_ADDRESS][PERSON_NAME]" at bounding box center [490, 362] width 263 height 28
type input "State of [US_STATE], Division of Taxation"
type input "Compliance and Enforcement - Bankruptcy Unit"
type input "[STREET_ADDRESS][PERSON_NAME]"
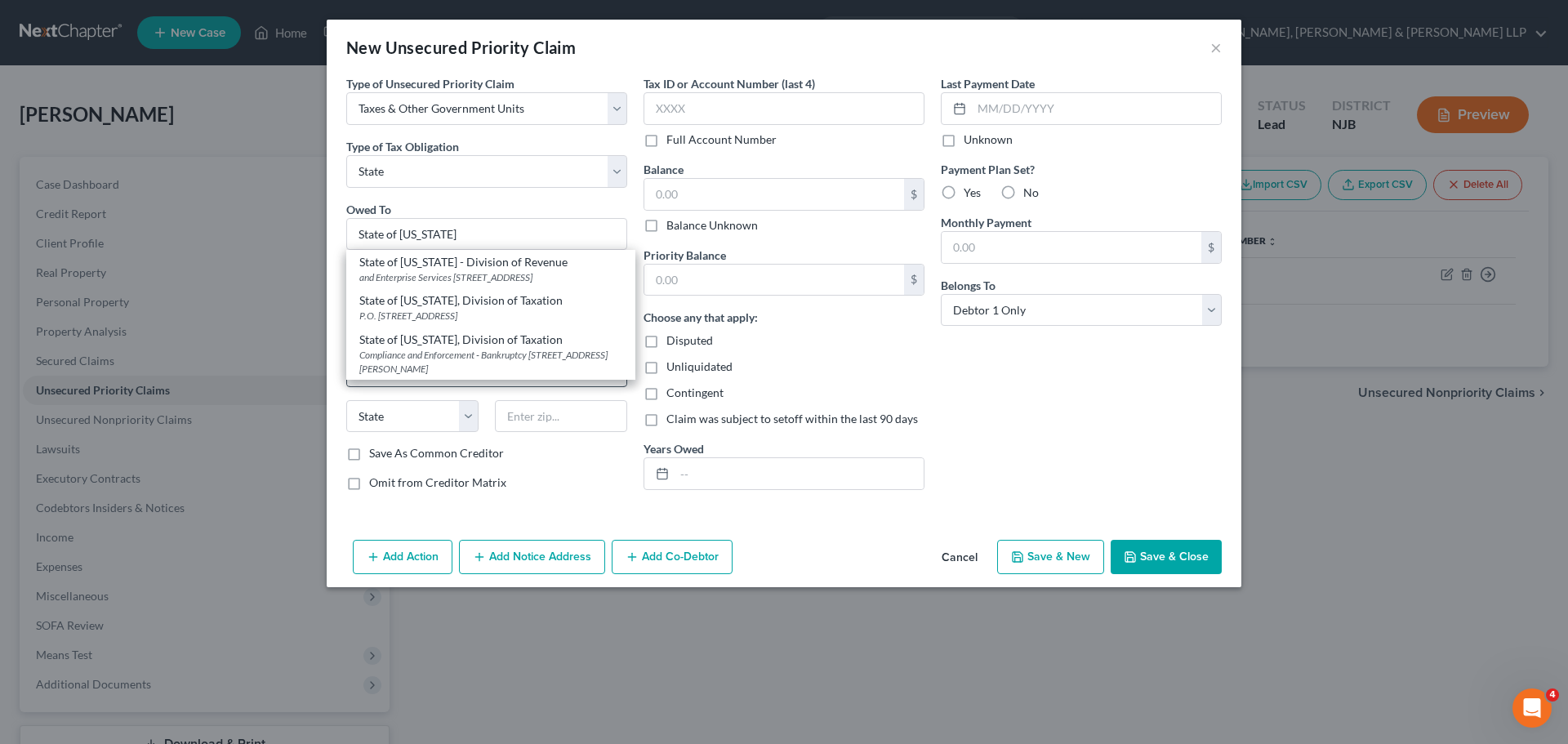
type input "[GEOGRAPHIC_DATA]"
select select "33"
type input "08695"
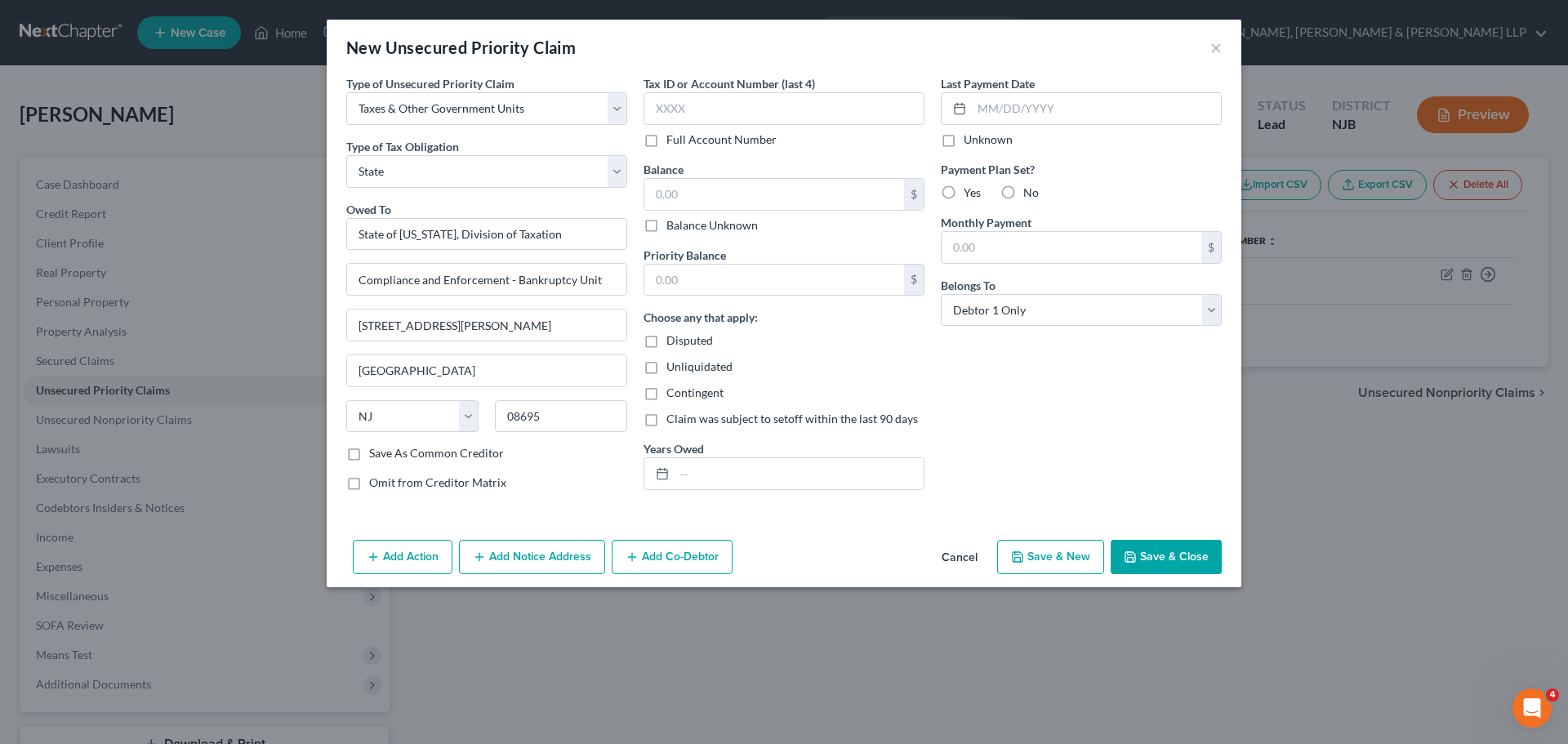
click at [1155, 560] on button "Save & Close" at bounding box center [1166, 556] width 111 height 35
type input "0.00"
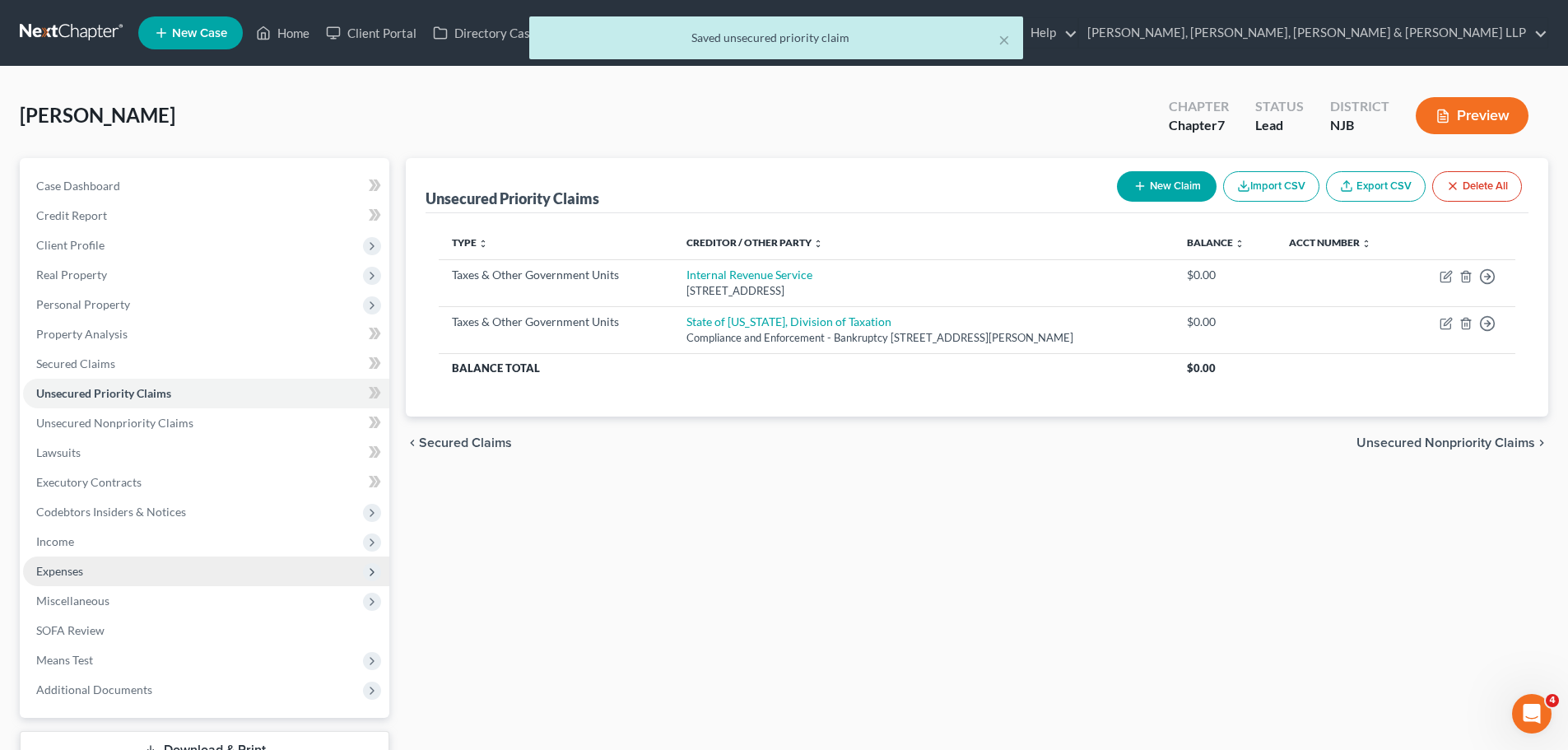
click at [107, 578] on span "Expenses" at bounding box center [206, 571] width 366 height 30
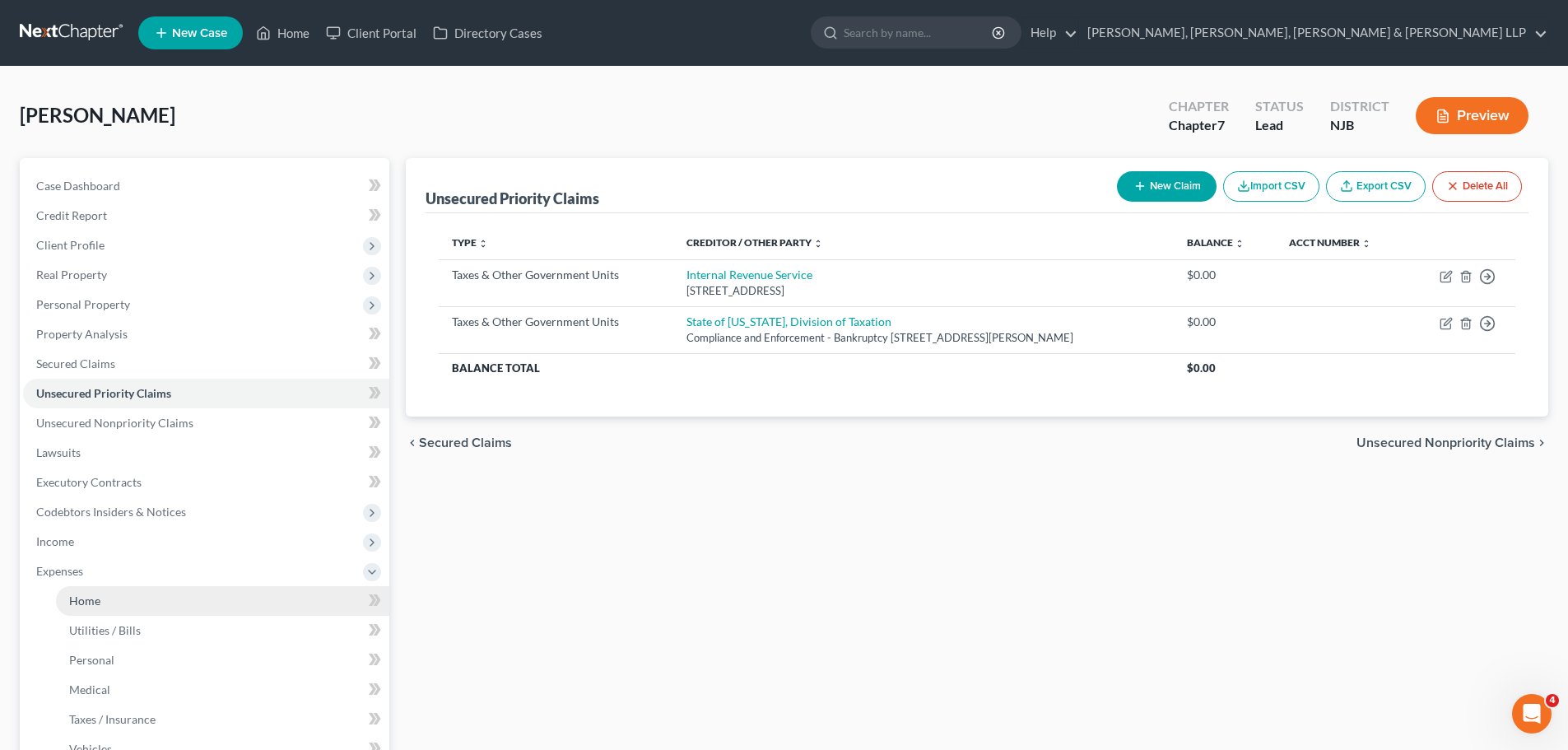
click at [84, 599] on span "Home" at bounding box center [84, 601] width 31 height 14
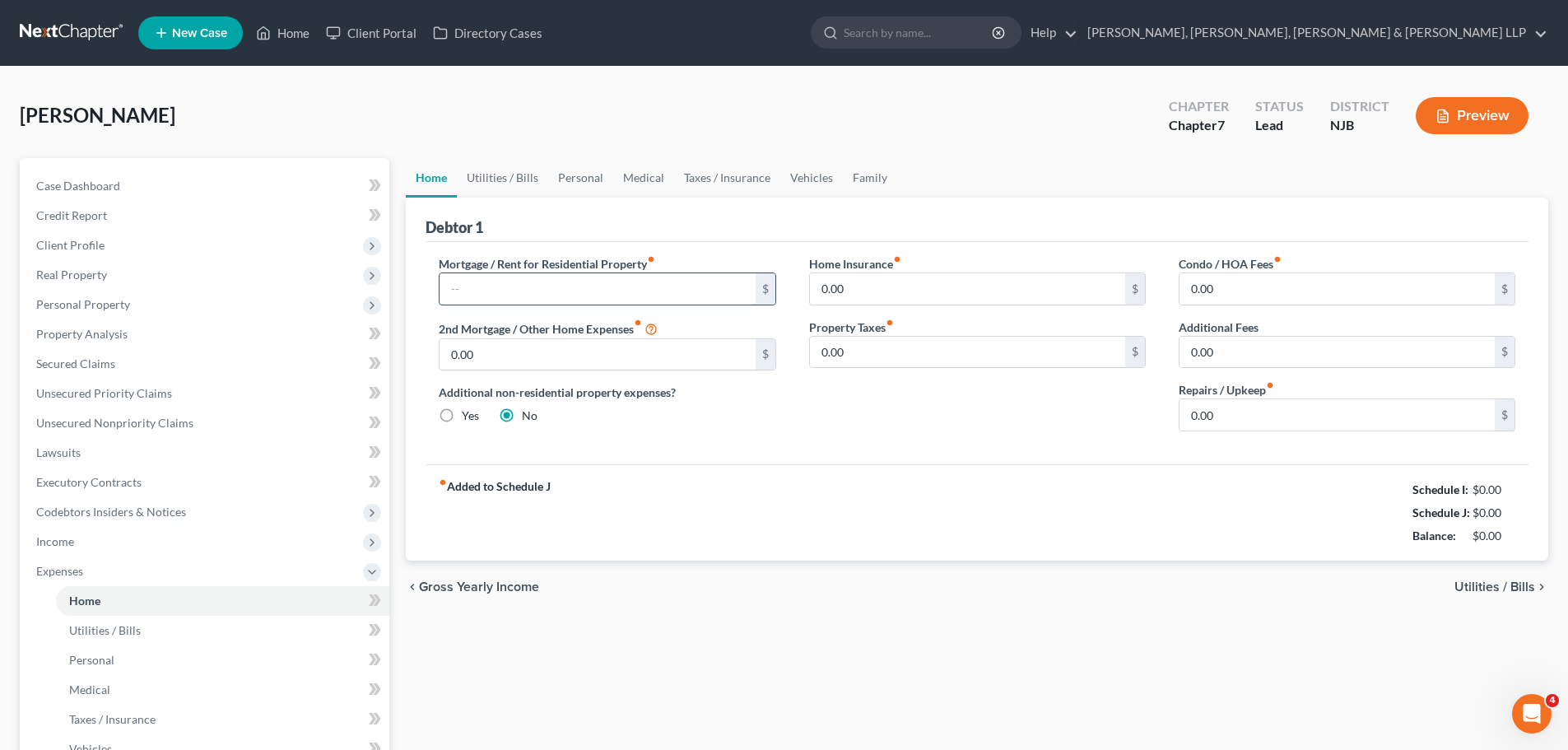
click at [449, 291] on input "text" at bounding box center [597, 289] width 315 height 31
type input "1,291.12"
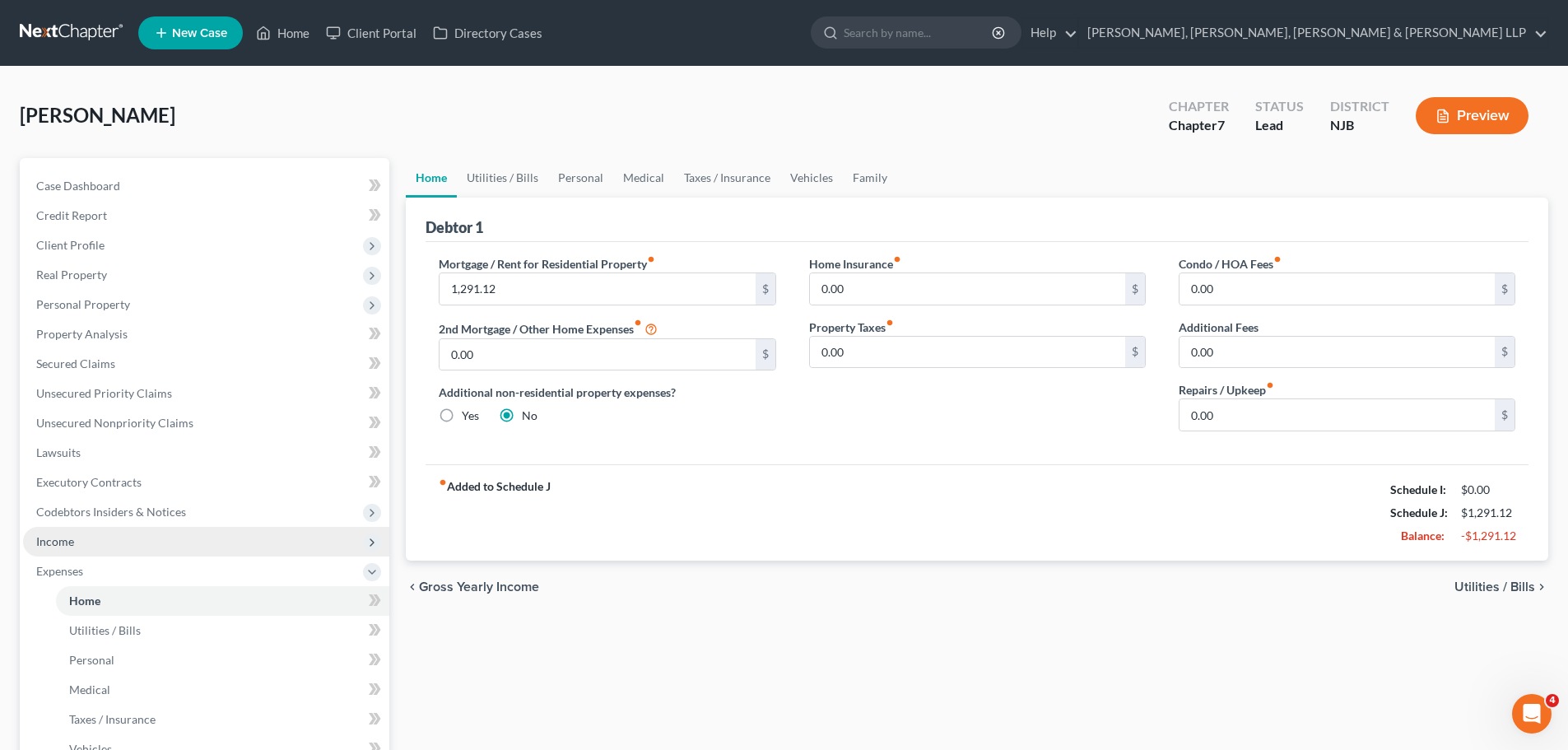
click at [117, 539] on span "Income" at bounding box center [206, 541] width 366 height 30
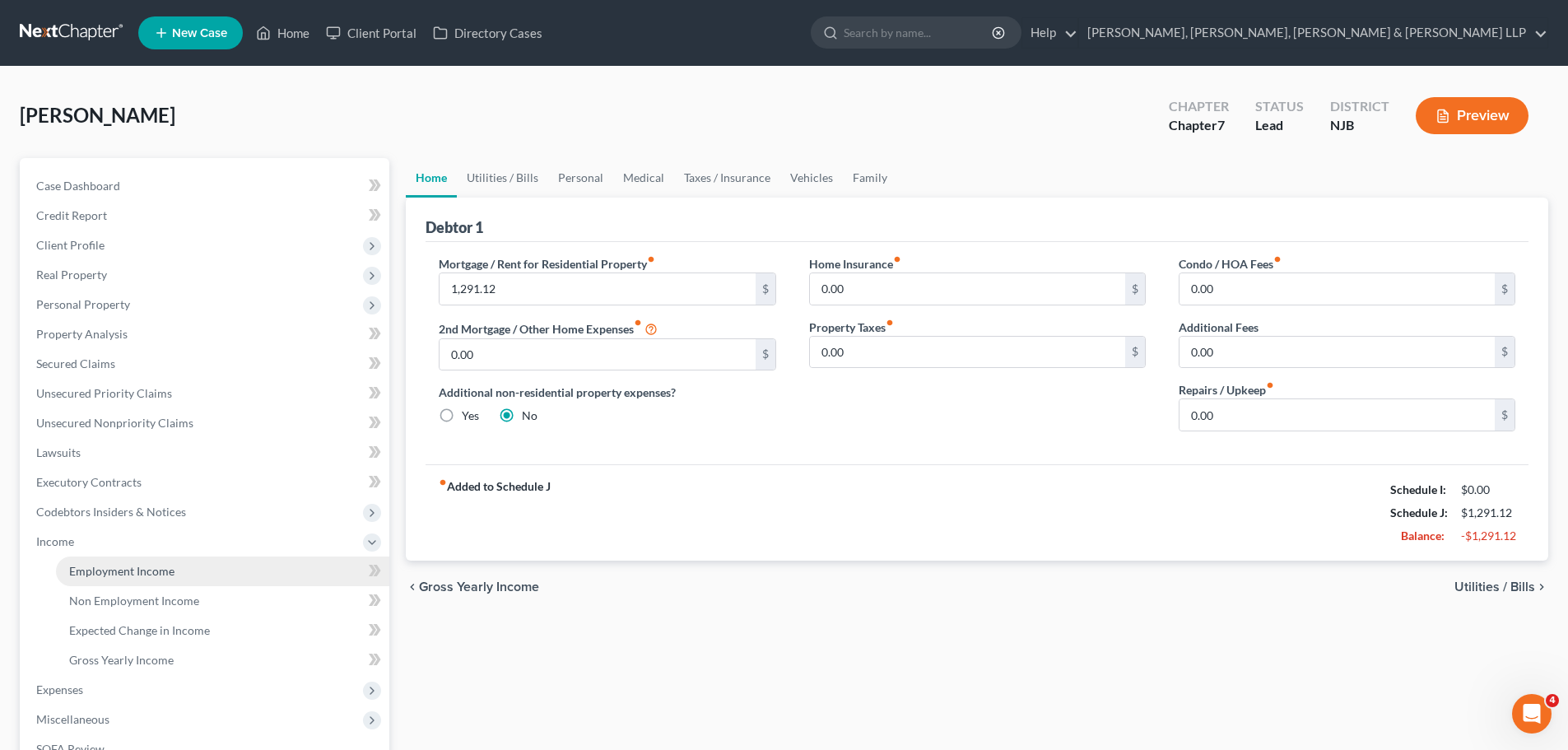
click at [119, 563] on link "Employment Income" at bounding box center [222, 571] width 333 height 30
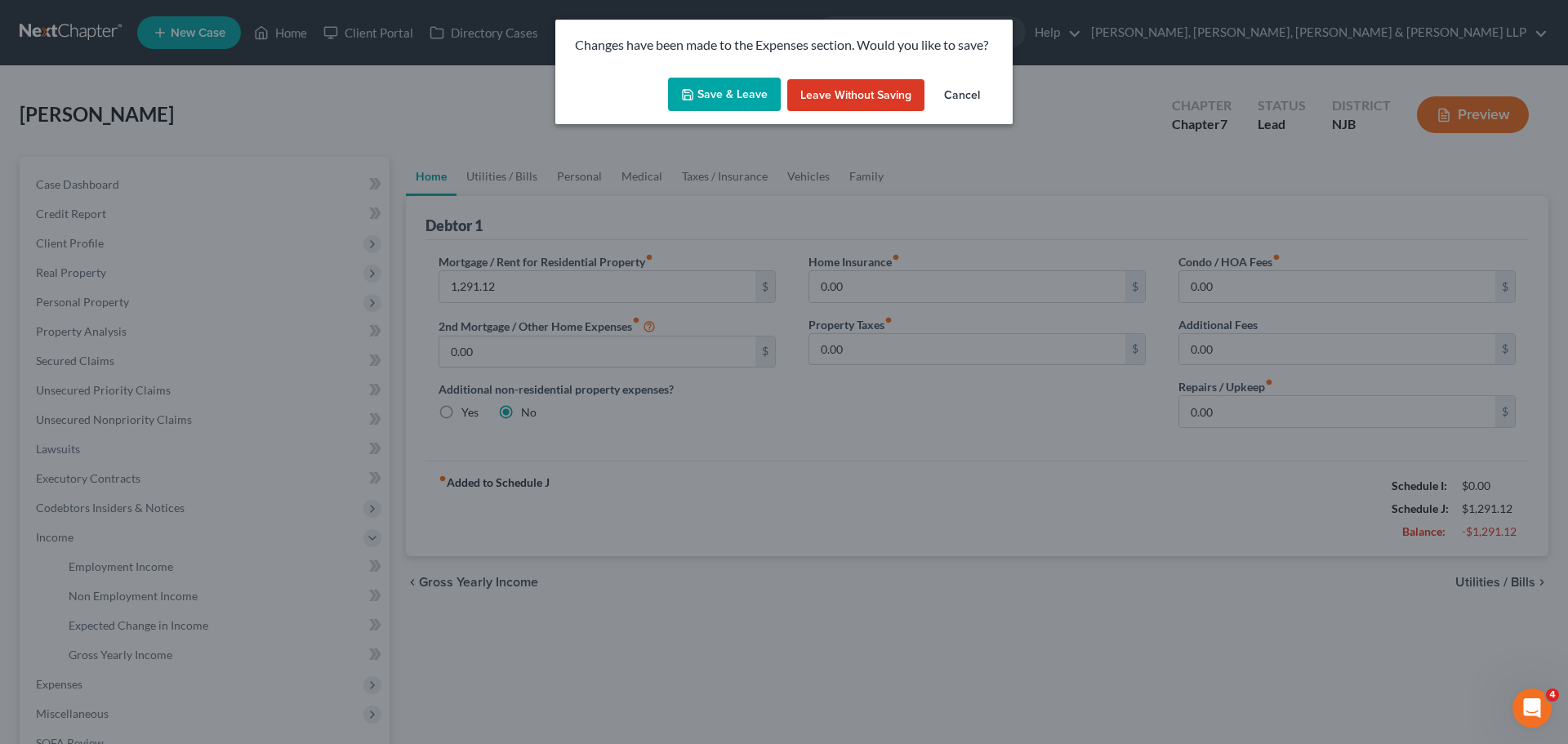
click at [717, 89] on button "Save & Leave" at bounding box center [724, 94] width 113 height 35
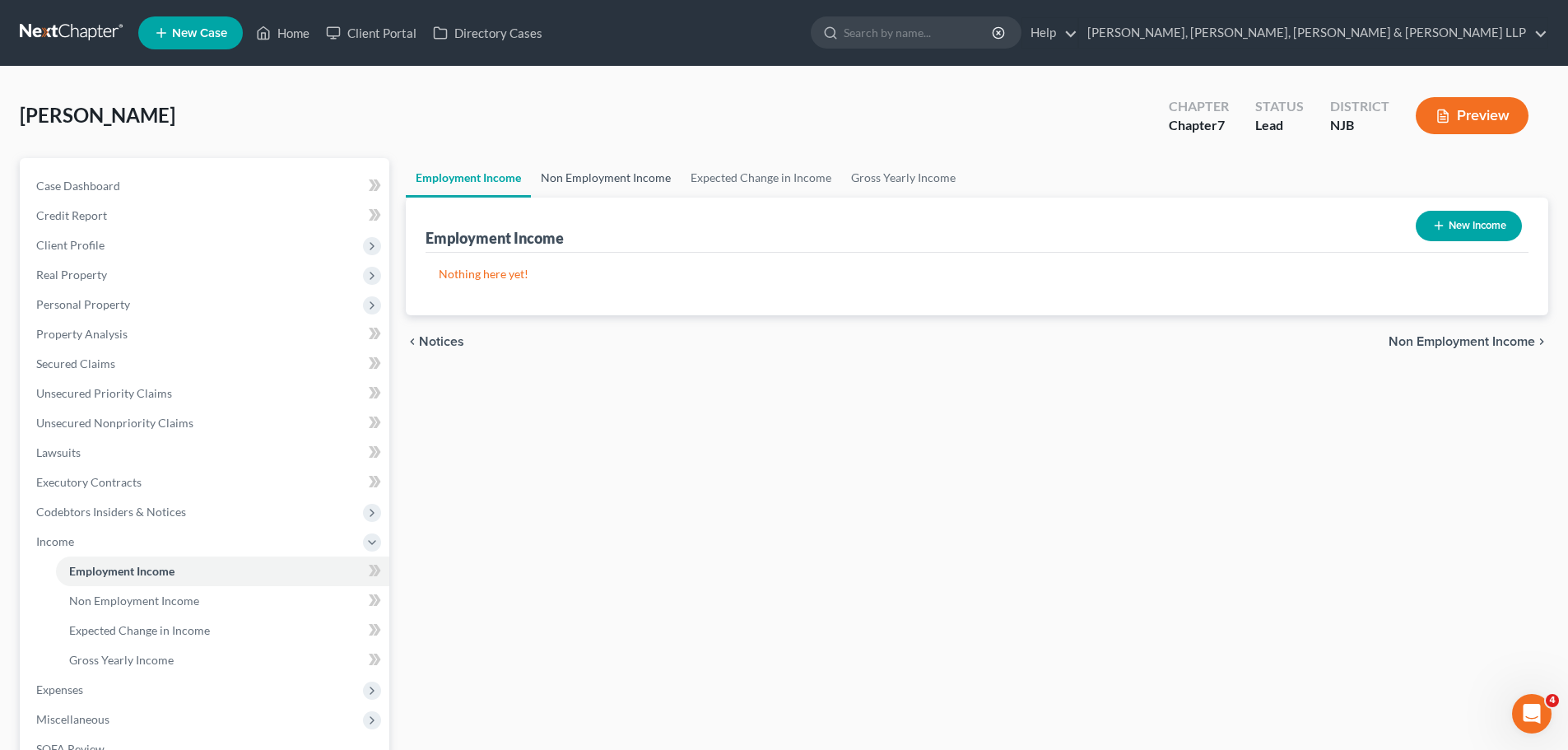
click at [600, 186] on link "Non Employment Income" at bounding box center [605, 177] width 150 height 39
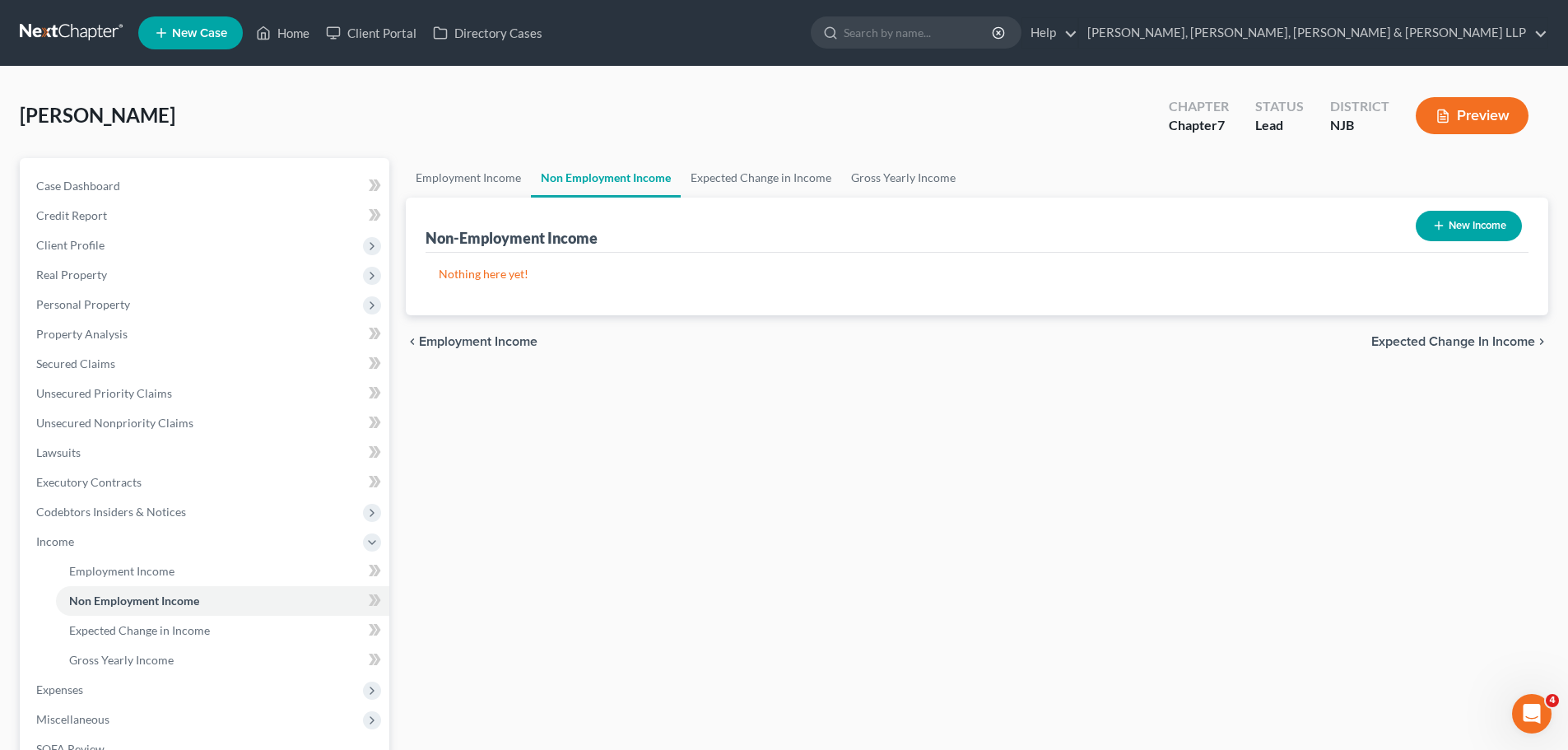
click at [1451, 222] on button "New Income" at bounding box center [1469, 226] width 107 height 30
select select "0"
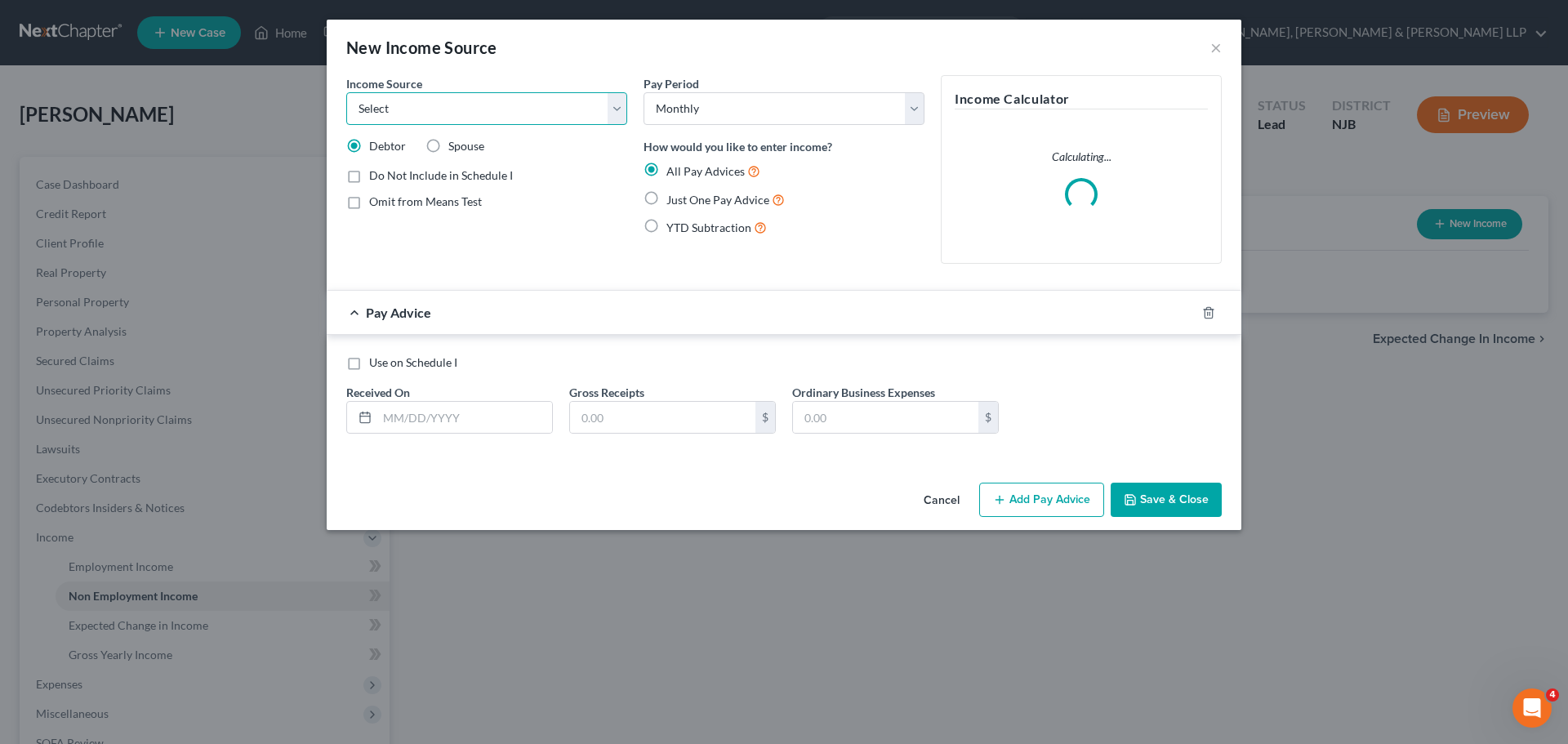
click at [584, 118] on select "Select Unemployment Disability (from employer) Pension Retirement Social Securi…" at bounding box center [487, 108] width 281 height 33
select select "4"
click at [346, 92] on select "Select Unemployment Disability (from employer) Pension Retirement Social Securi…" at bounding box center [487, 108] width 281 height 33
click at [472, 160] on div "Income Source * Select Unemployment Disability (from employer) Pension Retireme…" at bounding box center [486, 176] width 298 height 202
click at [466, 154] on label "Spouse" at bounding box center [466, 146] width 36 height 16
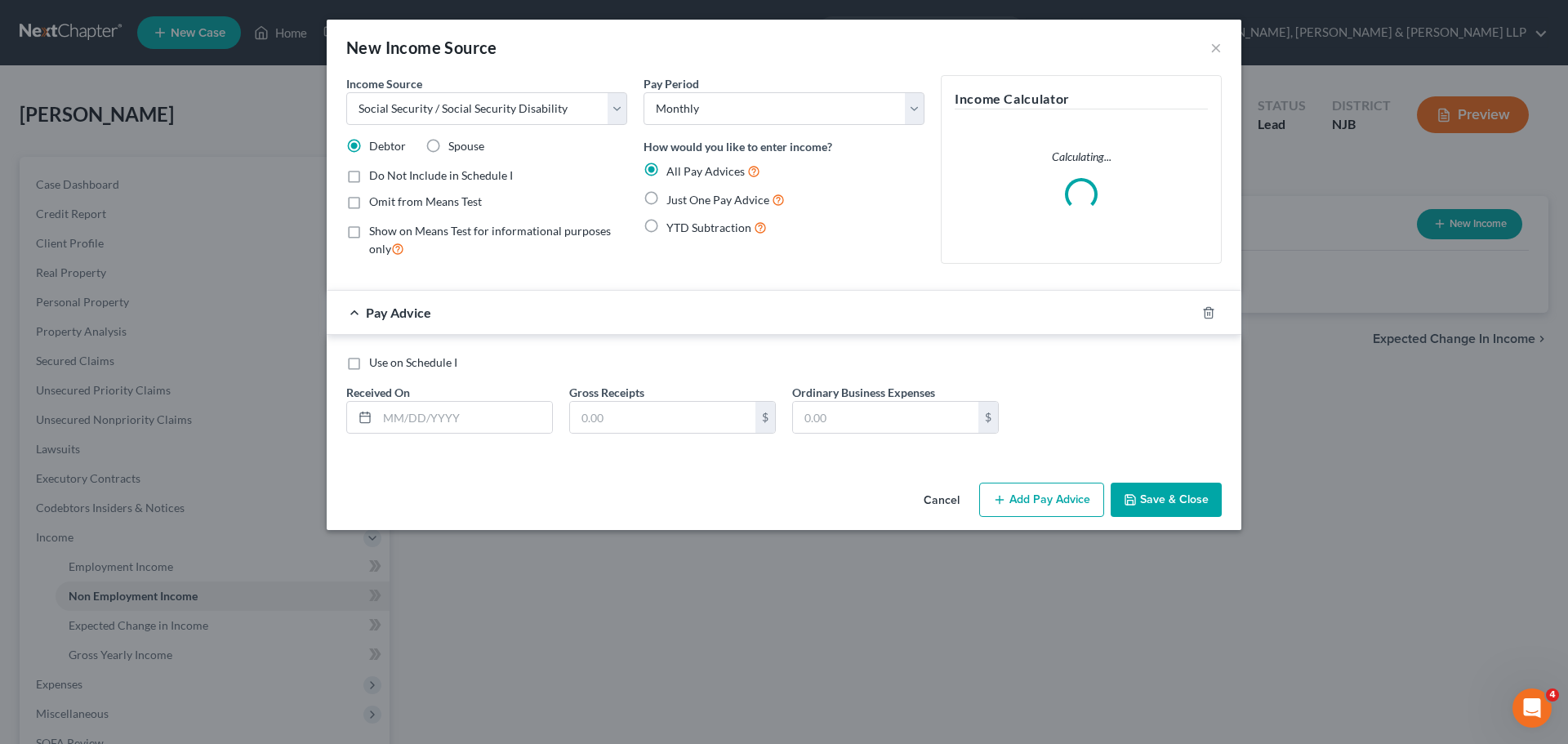
click at [466, 148] on input "Spouse" at bounding box center [460, 143] width 11 height 11
radio input "true"
click at [666, 204] on label "Just One Pay Advice" at bounding box center [725, 199] width 118 height 19
click at [673, 201] on input "Just One Pay Advice" at bounding box center [678, 196] width 11 height 11
radio input "true"
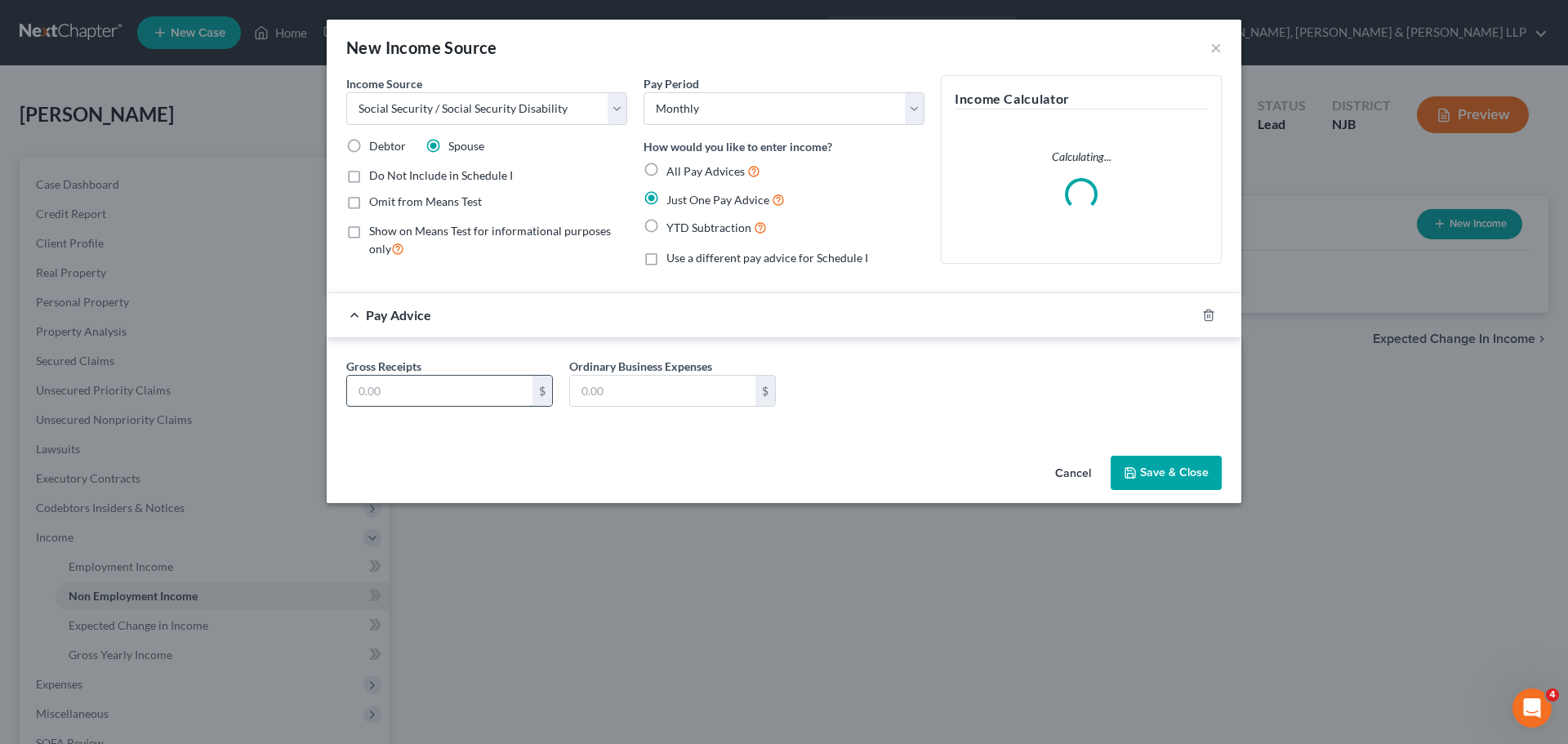
click at [407, 398] on input "text" at bounding box center [440, 391] width 186 height 31
type input "1,392.00"
click at [1175, 469] on button "Save & Close" at bounding box center [1166, 473] width 111 height 35
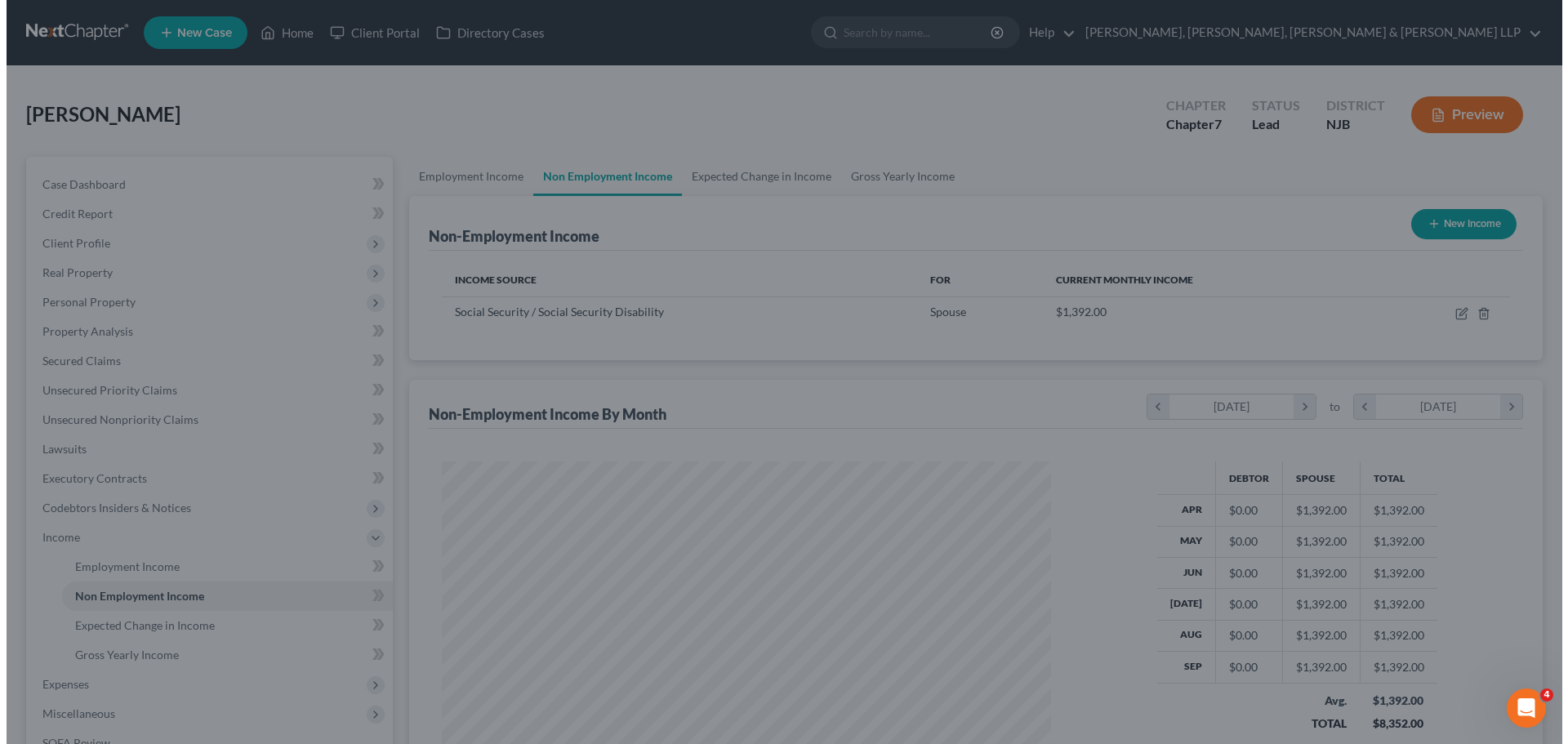
scroll to position [816604, 815804]
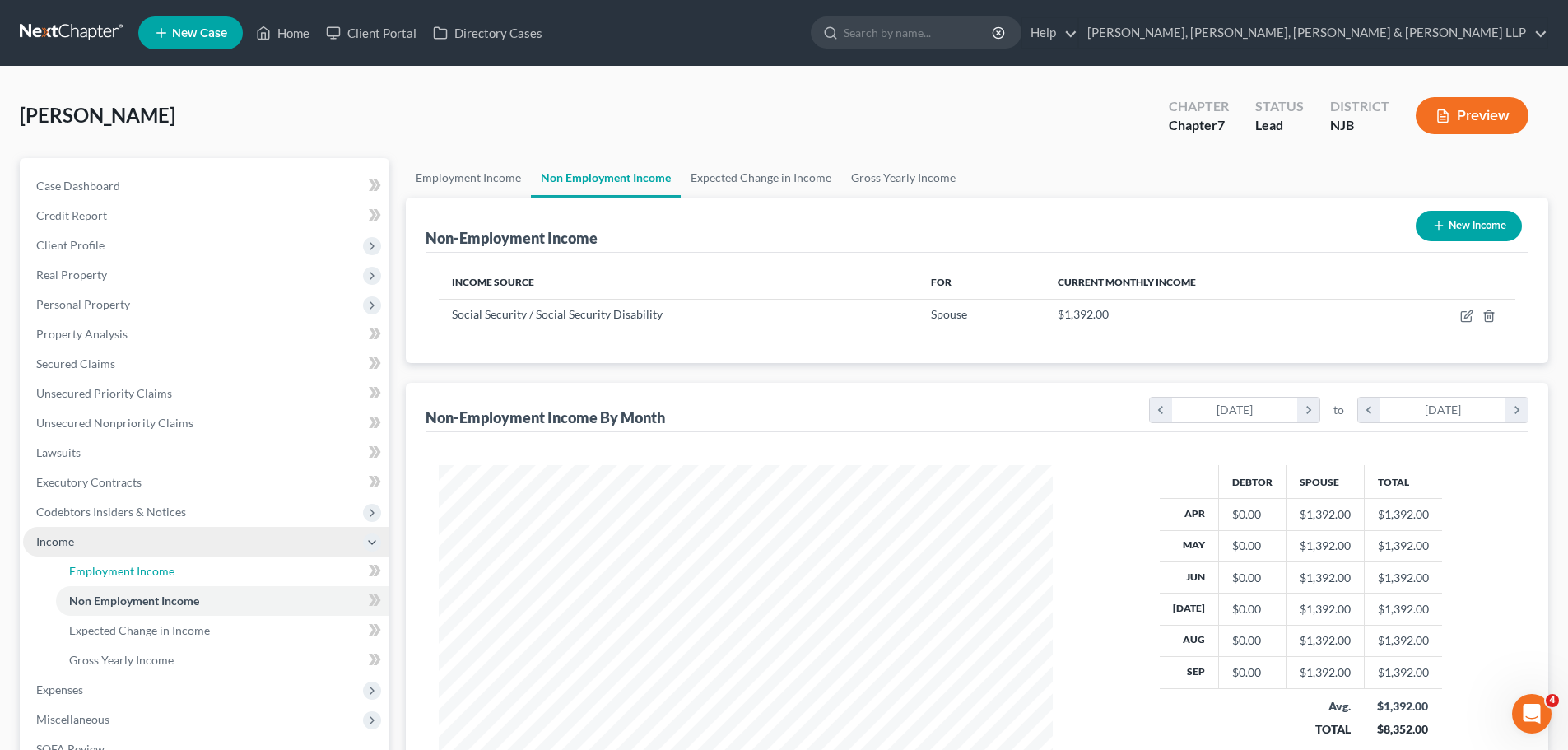
drag, startPoint x: 105, startPoint y: 571, endPoint x: 131, endPoint y: 544, distance: 37.5
click at [105, 571] on span "Employment Income" at bounding box center [122, 572] width 106 height 14
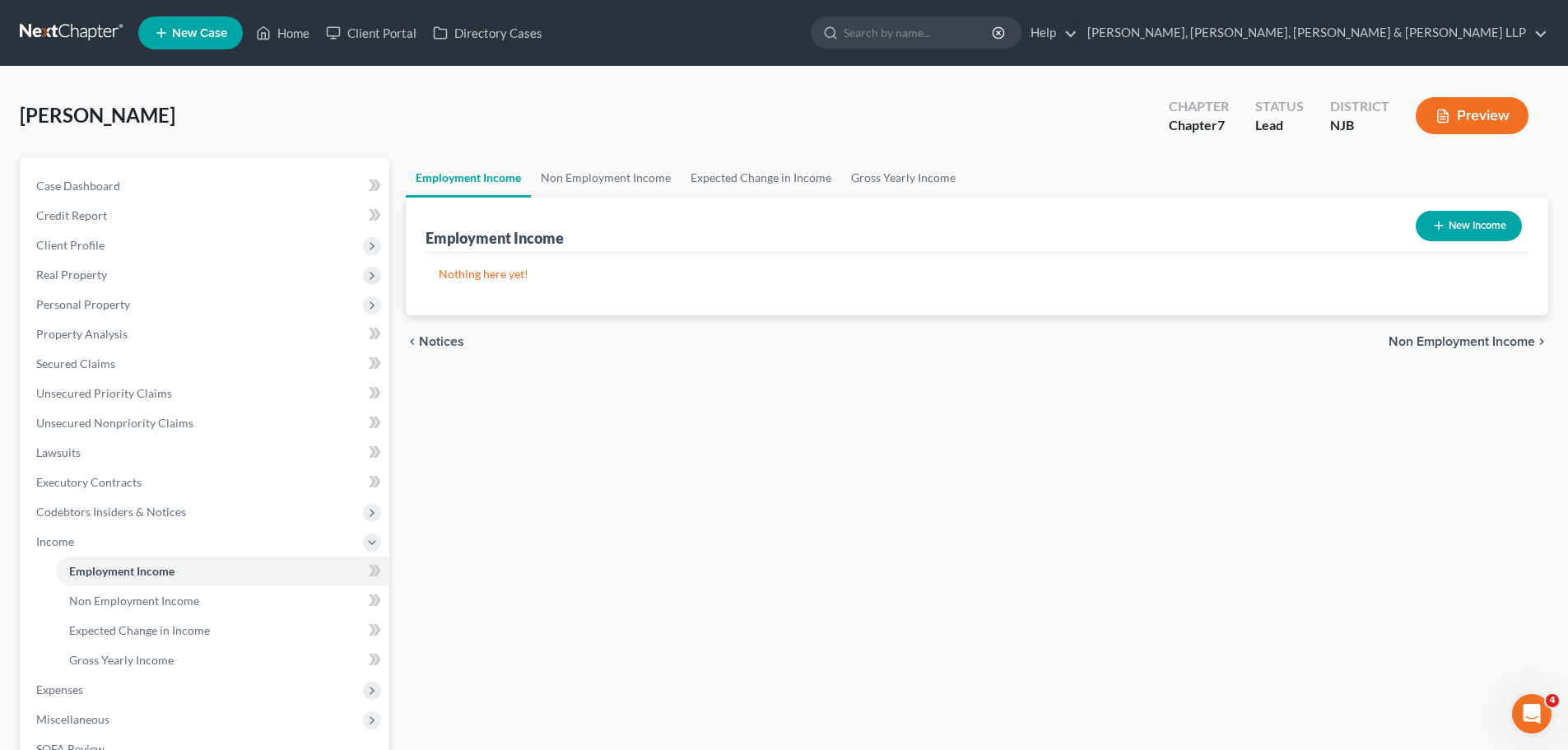
click at [1452, 225] on button "New Income" at bounding box center [1469, 226] width 107 height 30
select select "0"
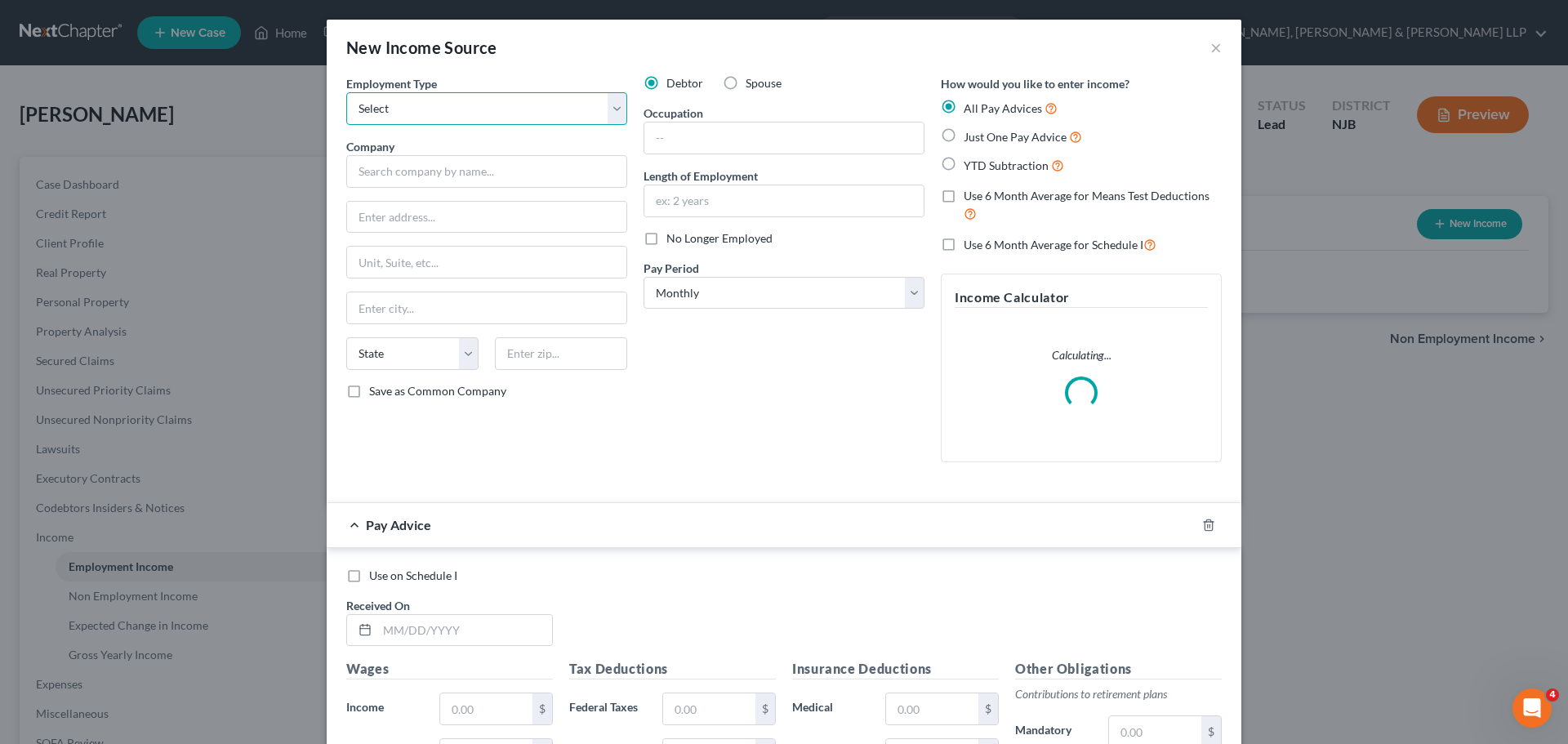
click at [475, 108] on select "Select Full or [DEMOGRAPHIC_DATA] Employment Self Employment" at bounding box center [487, 108] width 281 height 33
select select "0"
click at [346, 92] on select "Select Full or [DEMOGRAPHIC_DATA] Employment Self Employment" at bounding box center [487, 108] width 281 height 33
click at [426, 190] on div "Employment Type * Select Full or [DEMOGRAPHIC_DATA] Employment Self Employment …" at bounding box center [486, 276] width 298 height 400
click at [420, 176] on input "text" at bounding box center [487, 172] width 281 height 33
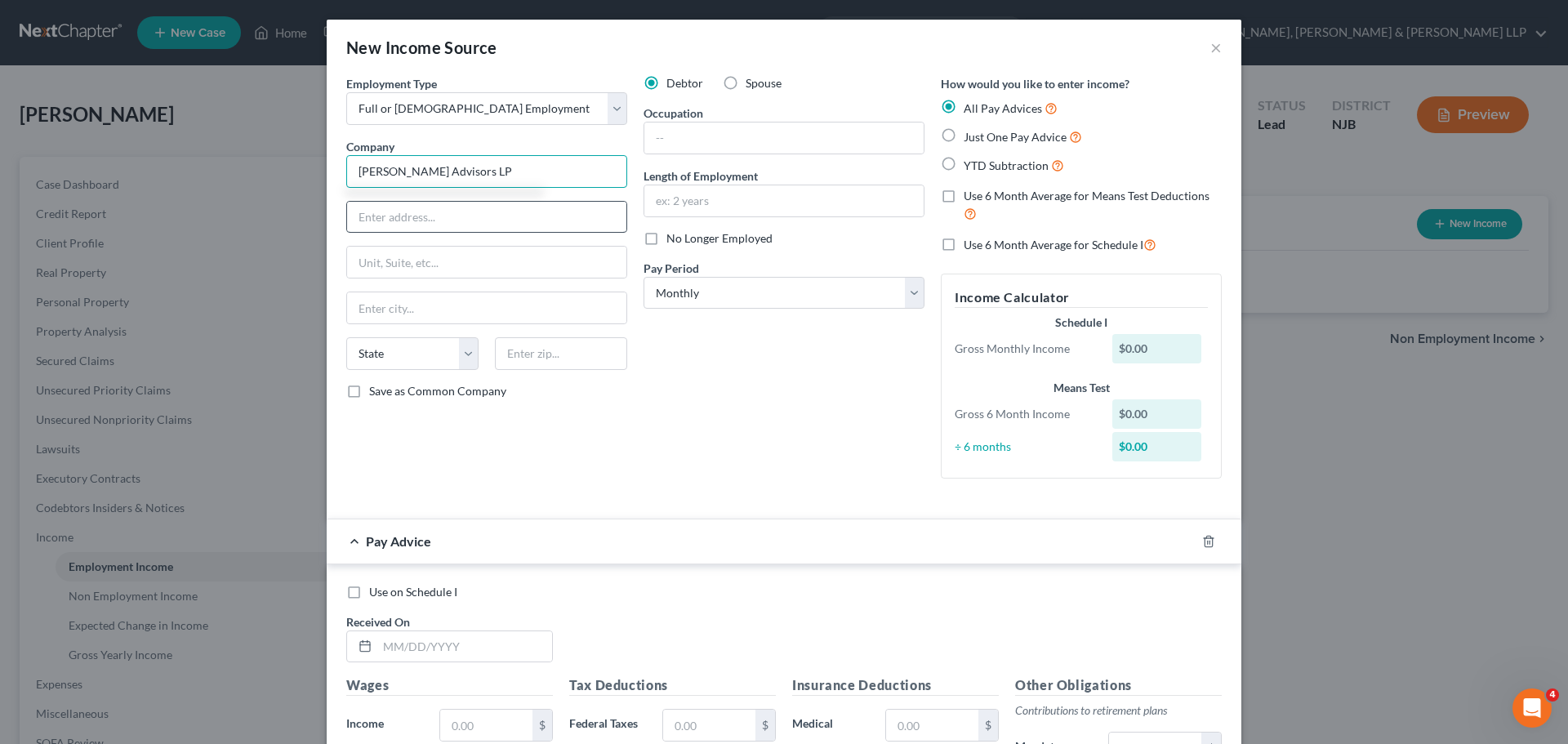
type input "[PERSON_NAME] Advisors LP"
click at [417, 212] on input "text" at bounding box center [487, 217] width 279 height 31
type input "[STREET_ADDRESS]"
click at [545, 338] on input "text" at bounding box center [561, 354] width 132 height 33
type input "07302"
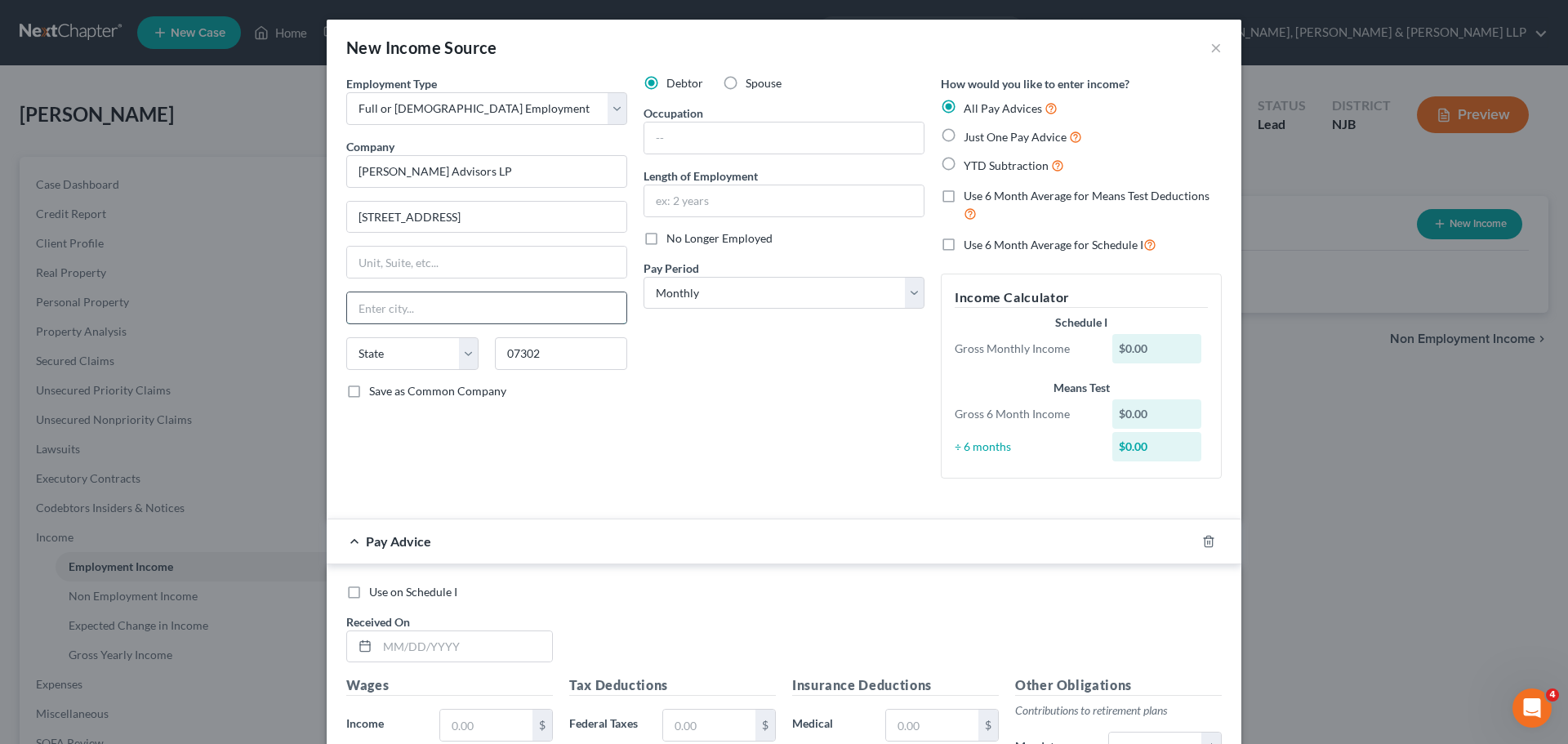
type input "[GEOGRAPHIC_DATA]"
select select "33"
click at [507, 316] on input "[GEOGRAPHIC_DATA]" at bounding box center [487, 308] width 279 height 31
drag, startPoint x: 653, startPoint y: 135, endPoint x: 687, endPoint y: 162, distance: 43.4
click at [656, 135] on input "text" at bounding box center [784, 138] width 279 height 31
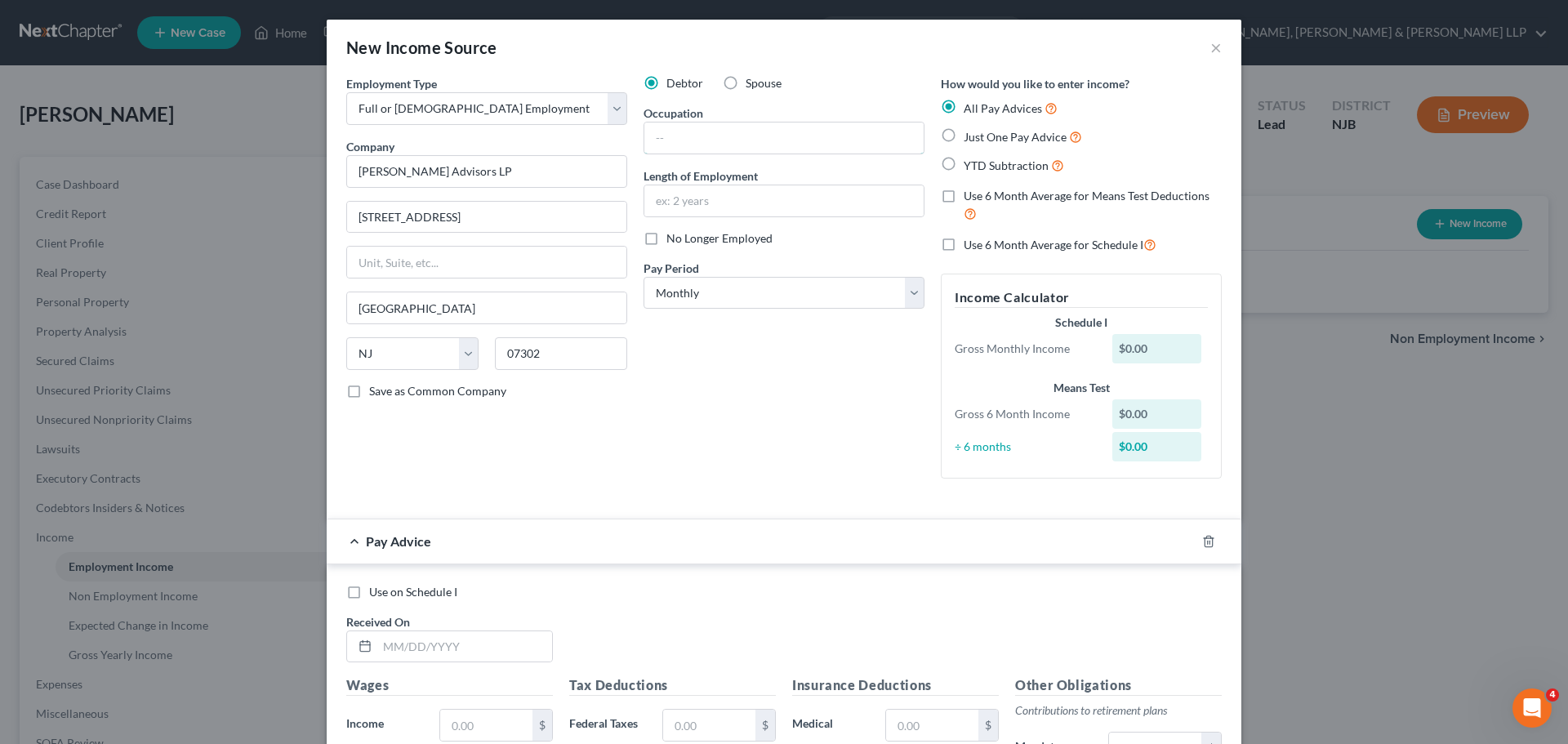
paste input "Help Desk Analyst/"
type input "Help Desk Analyst"
click at [694, 192] on input "text" at bounding box center [784, 201] width 279 height 31
type input "13 Months"
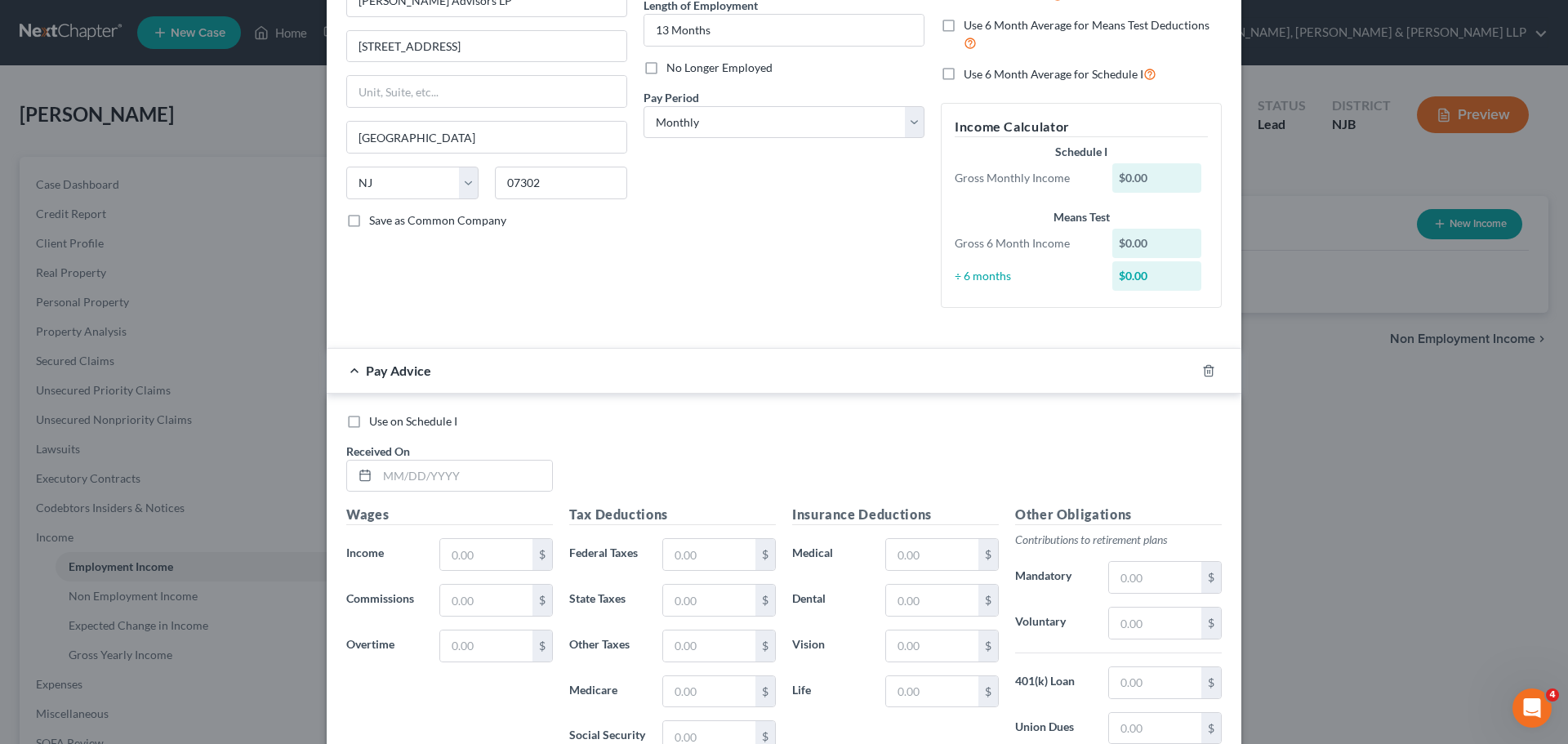
scroll to position [245, 0]
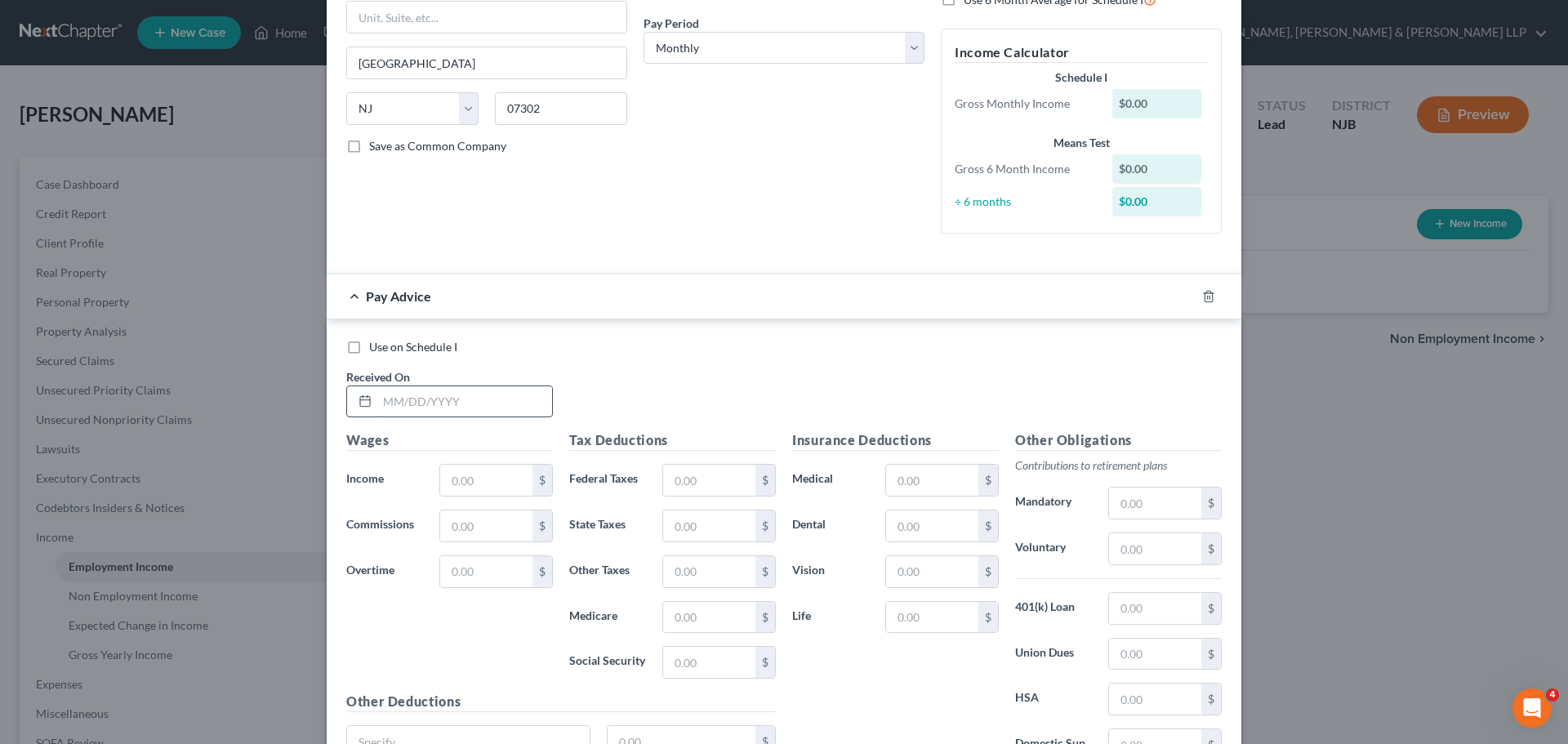
drag, startPoint x: 468, startPoint y: 400, endPoint x: 456, endPoint y: 394, distance: 13.4
click at [468, 400] on input "text" at bounding box center [465, 402] width 175 height 31
type input "[DATE]"
click at [480, 493] on input "text" at bounding box center [486, 480] width 92 height 31
type input "4,312.13"
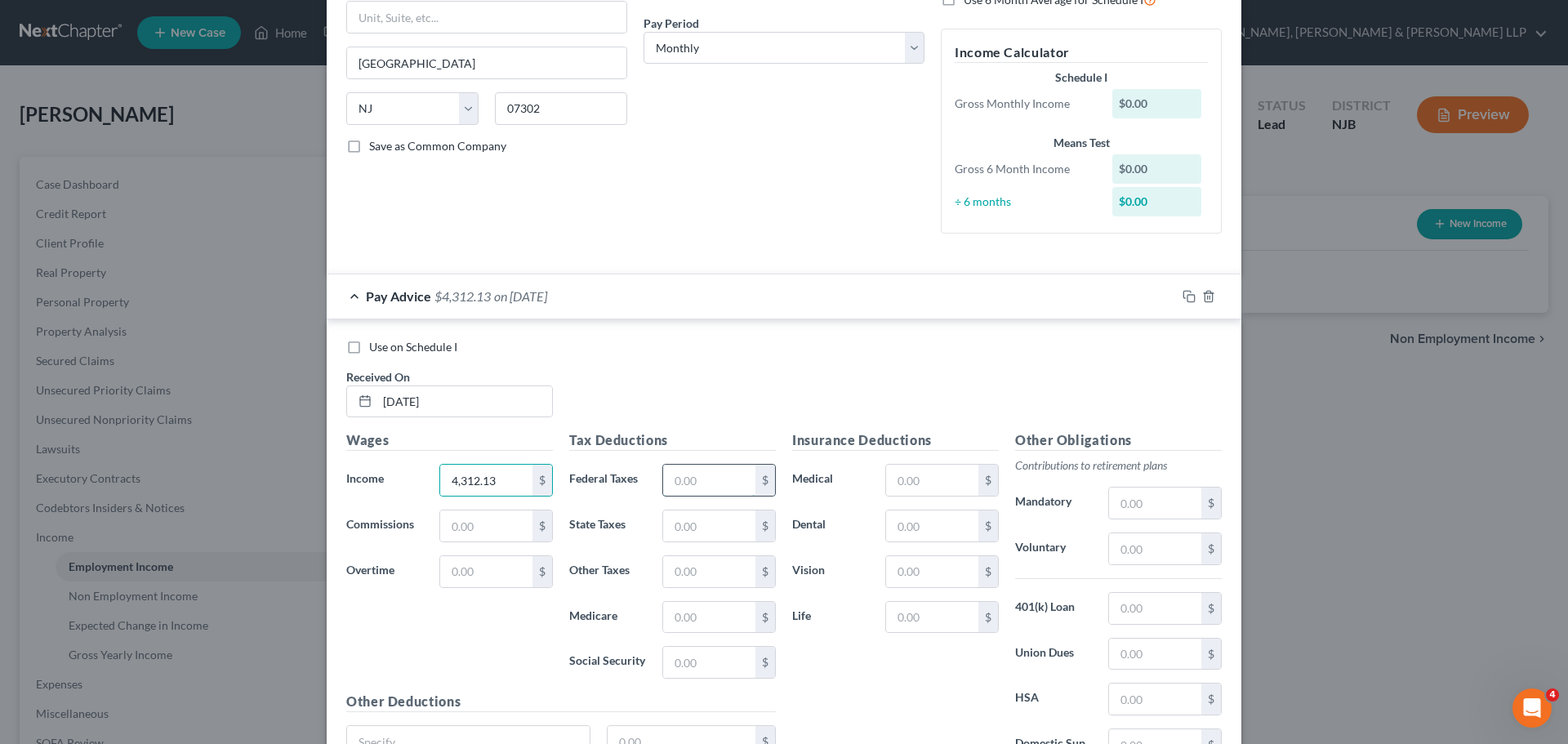
click at [702, 489] on input "text" at bounding box center [709, 480] width 92 height 31
type input "264.50"
click at [684, 528] on input "text" at bounding box center [709, 525] width 92 height 31
type input "212.74"
click at [681, 613] on input "text" at bounding box center [709, 617] width 92 height 31
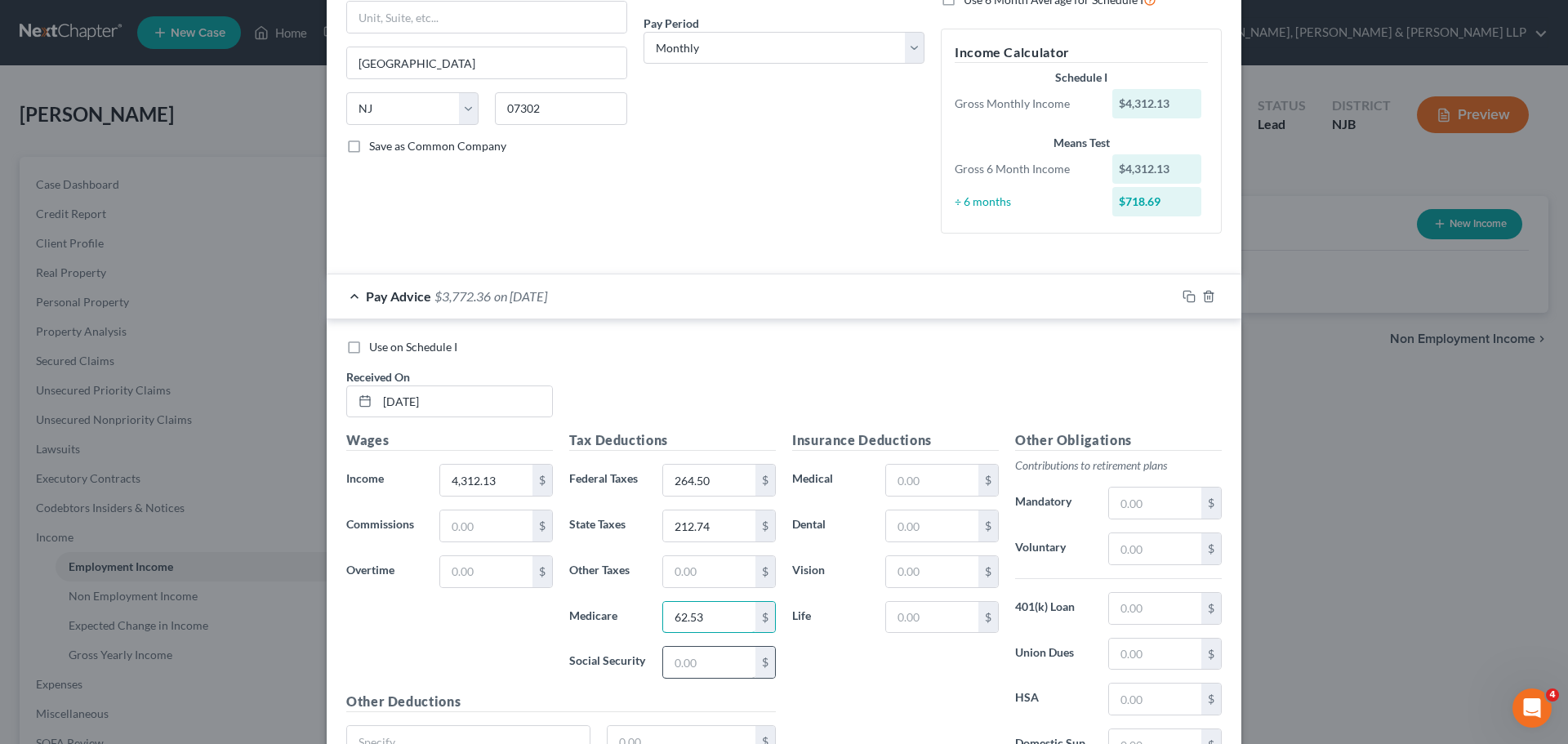
type input "62.53"
click at [704, 671] on input "text" at bounding box center [709, 662] width 92 height 31
type input "267.55"
drag, startPoint x: 694, startPoint y: 580, endPoint x: 664, endPoint y: 562, distance: 35.0
click at [694, 580] on input "text" at bounding box center [709, 572] width 92 height 31
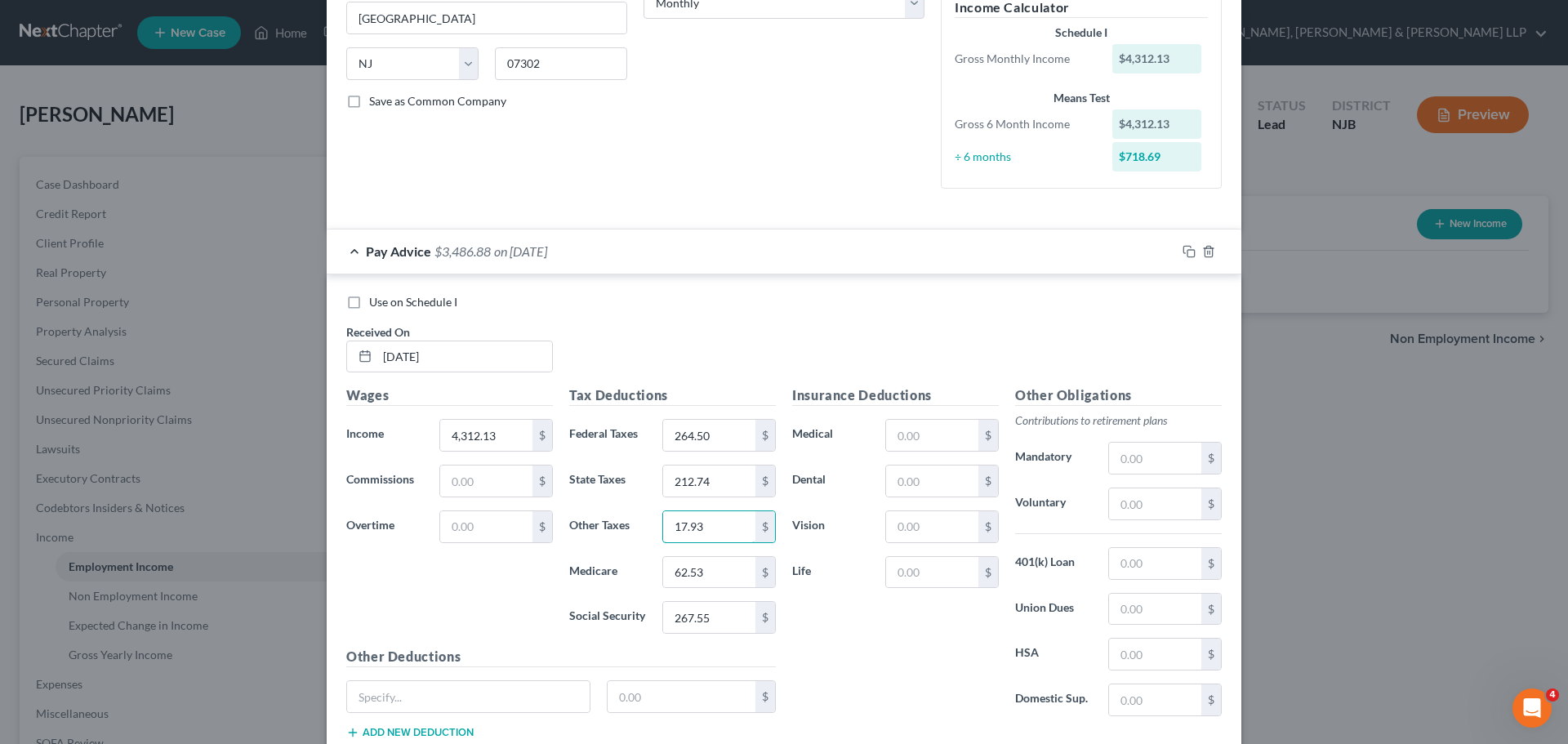
scroll to position [327, 0]
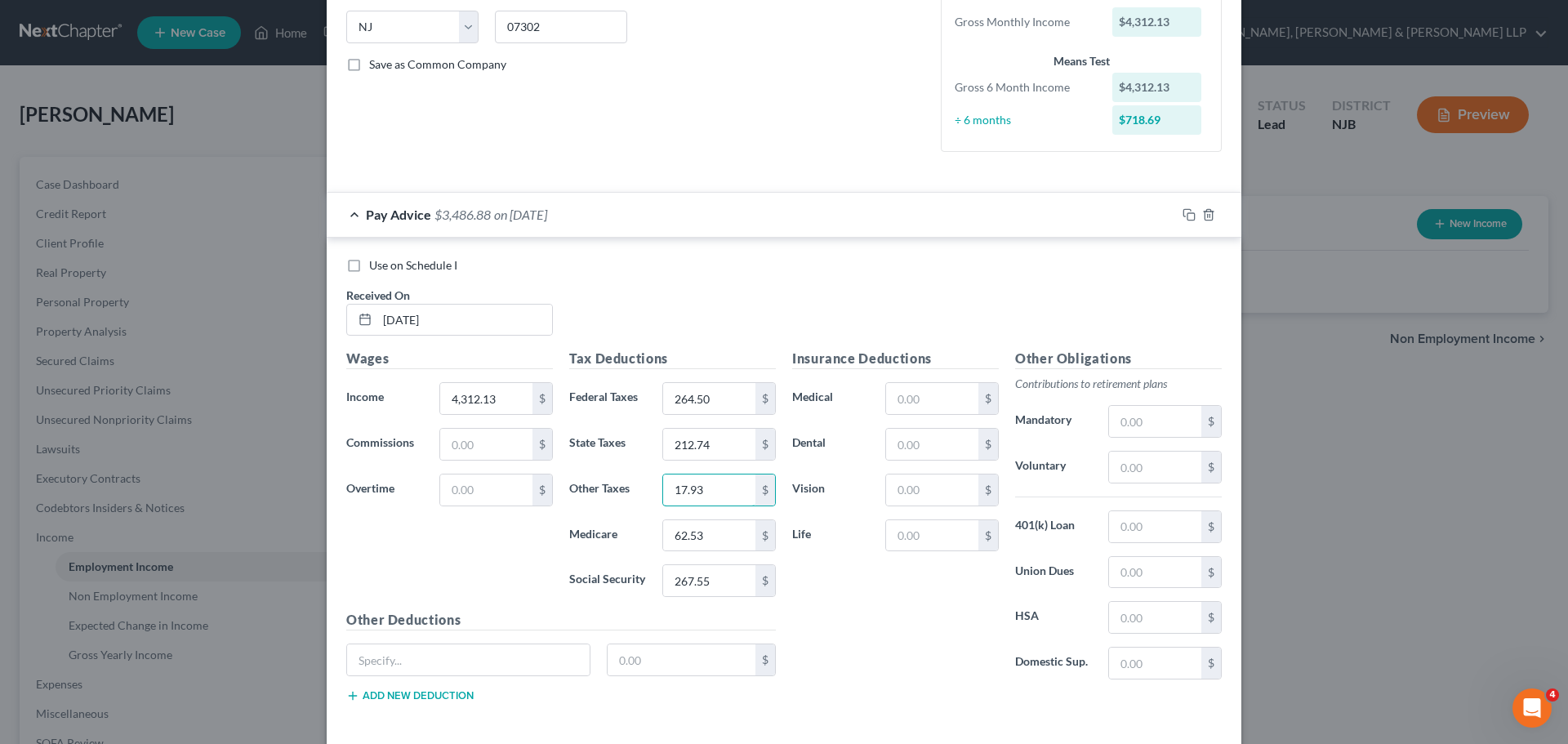
type input "17.93"
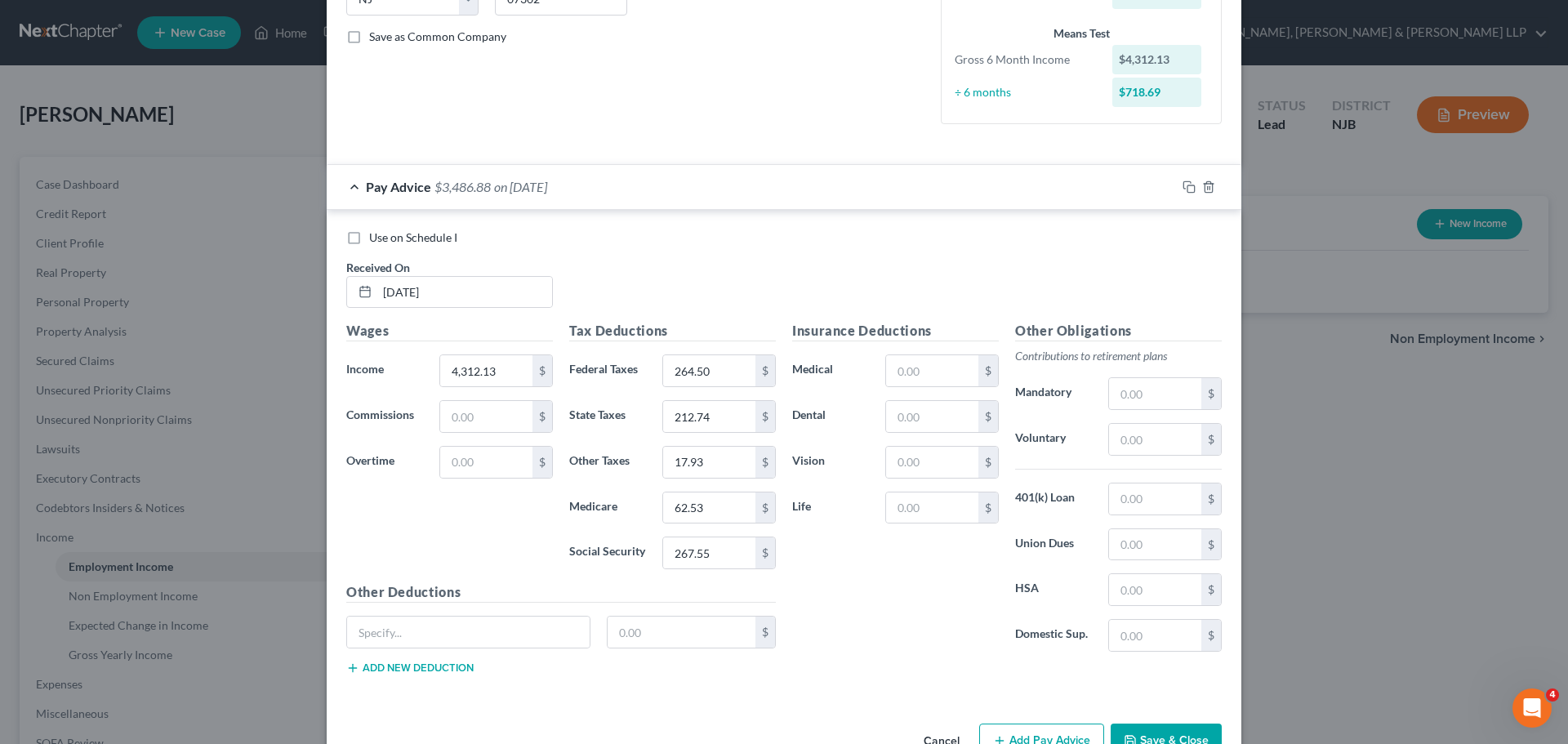
scroll to position [401, 0]
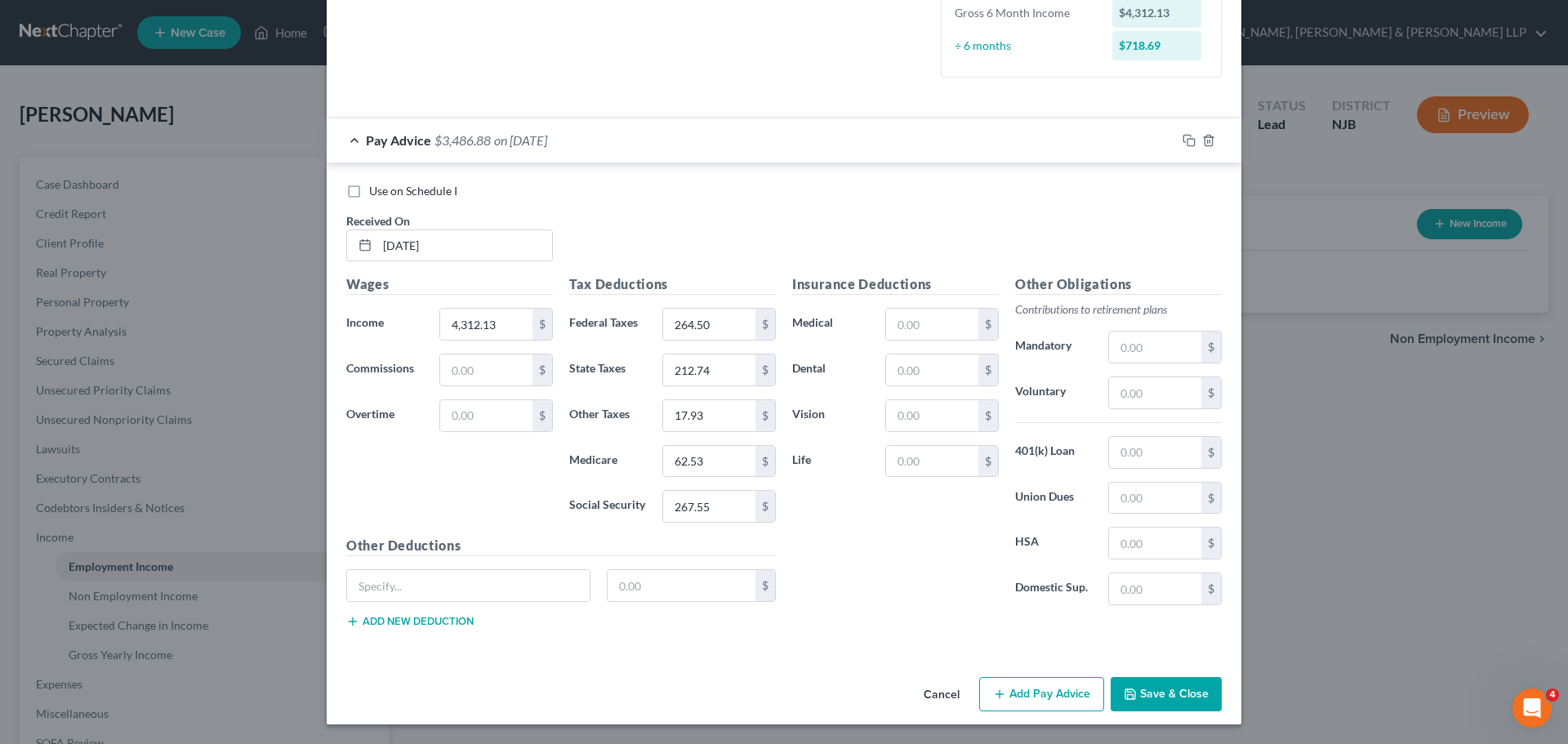
click at [1044, 689] on button "Add Pay Advice" at bounding box center [1041, 694] width 125 height 35
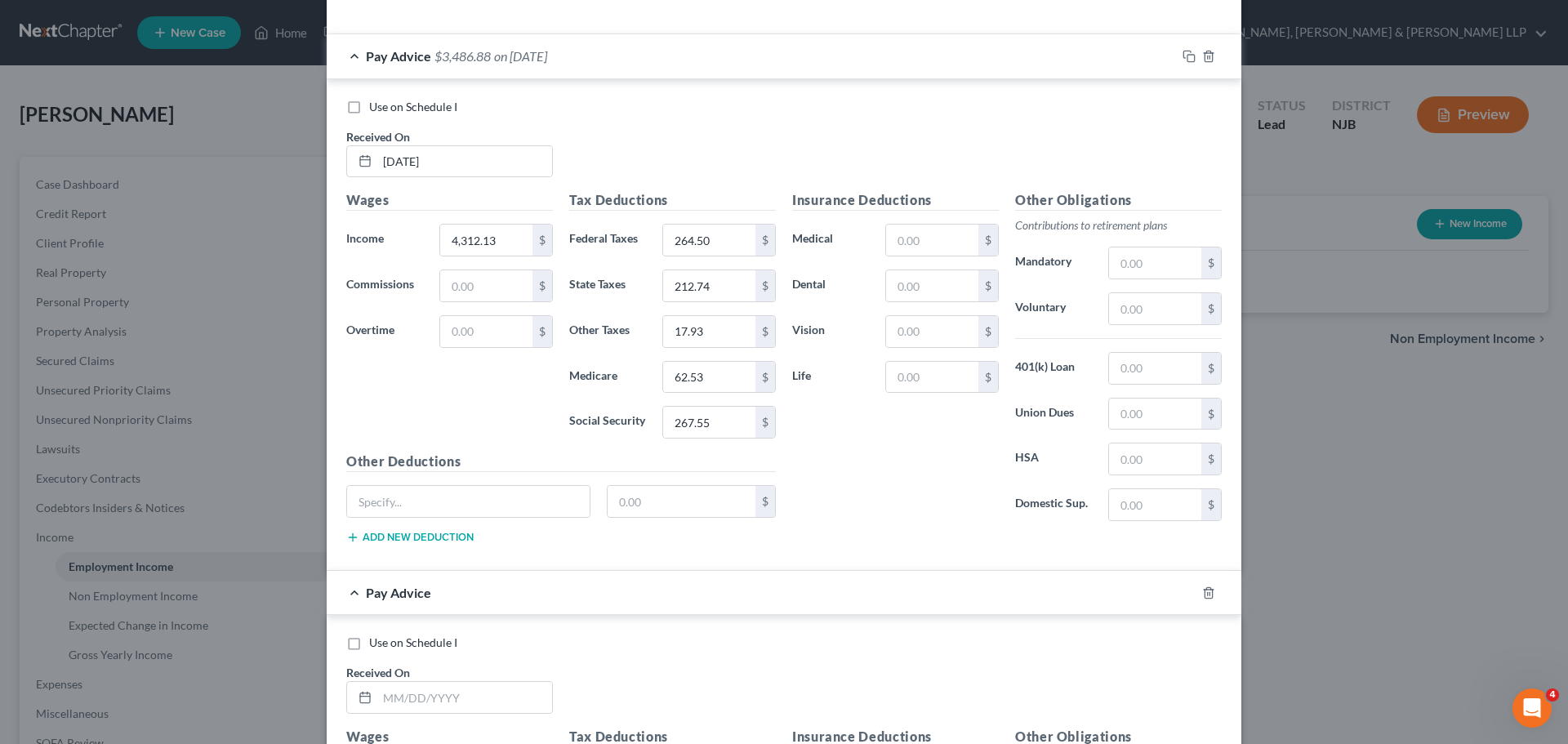
scroll to position [564, 0]
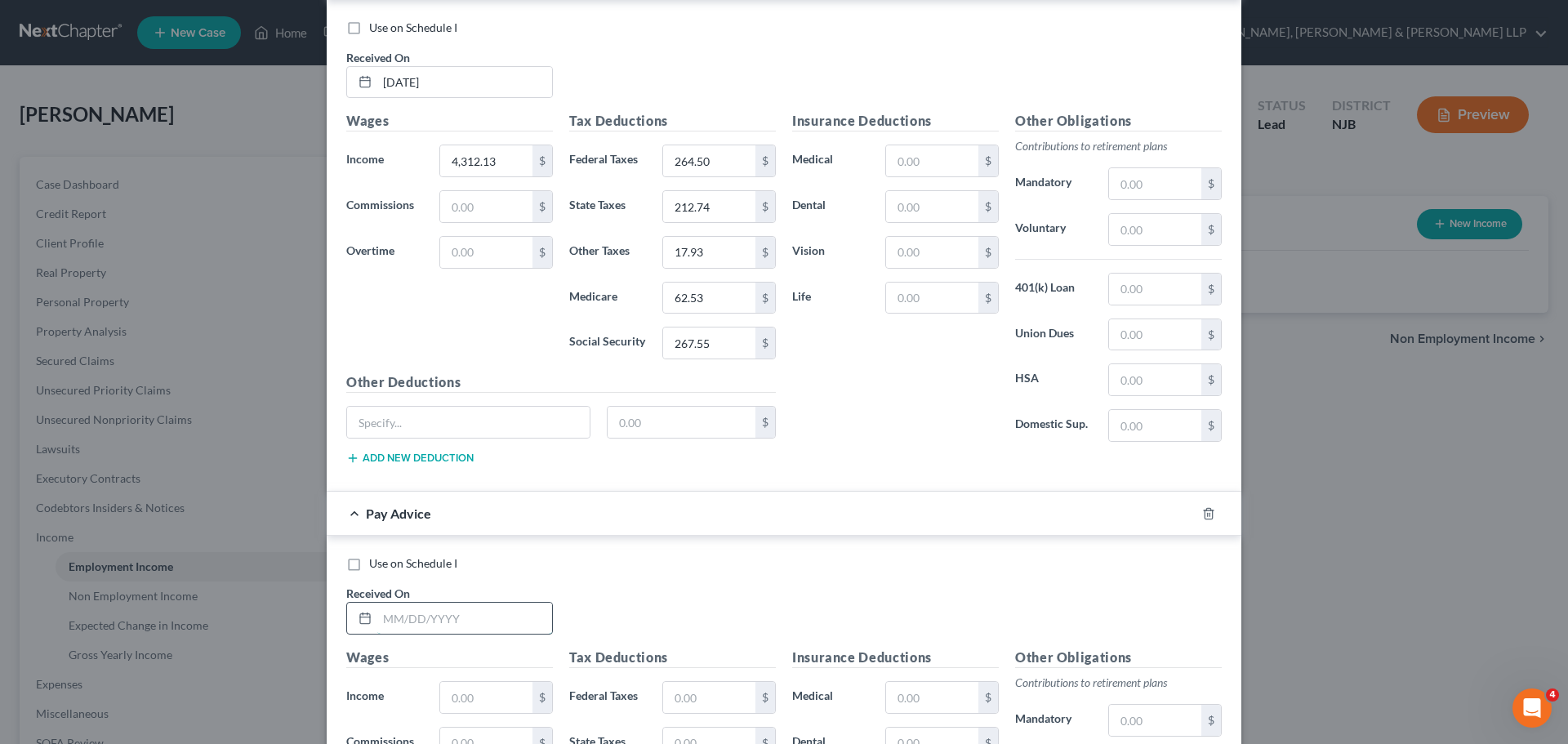
click at [442, 612] on input "text" at bounding box center [465, 618] width 175 height 31
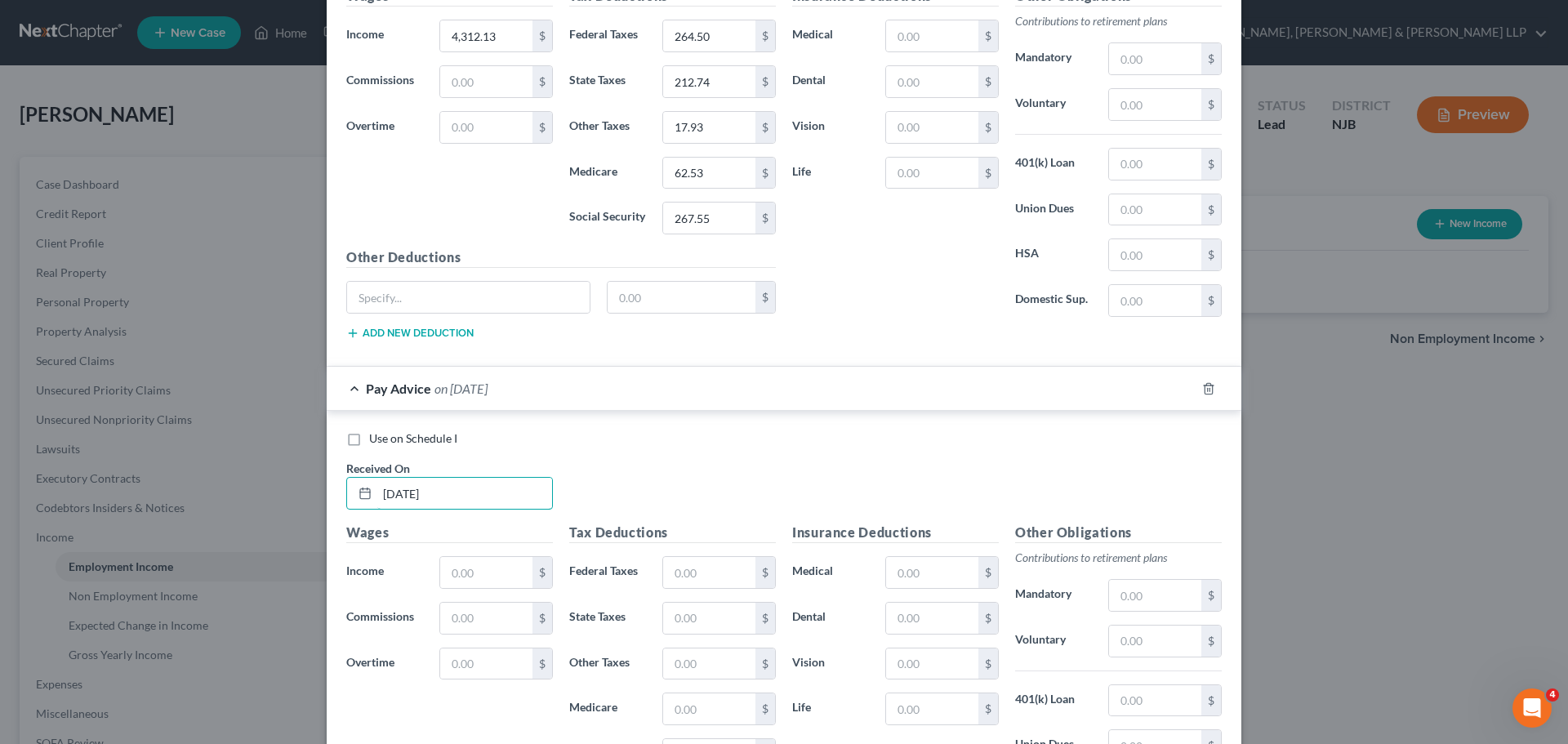
scroll to position [728, 0]
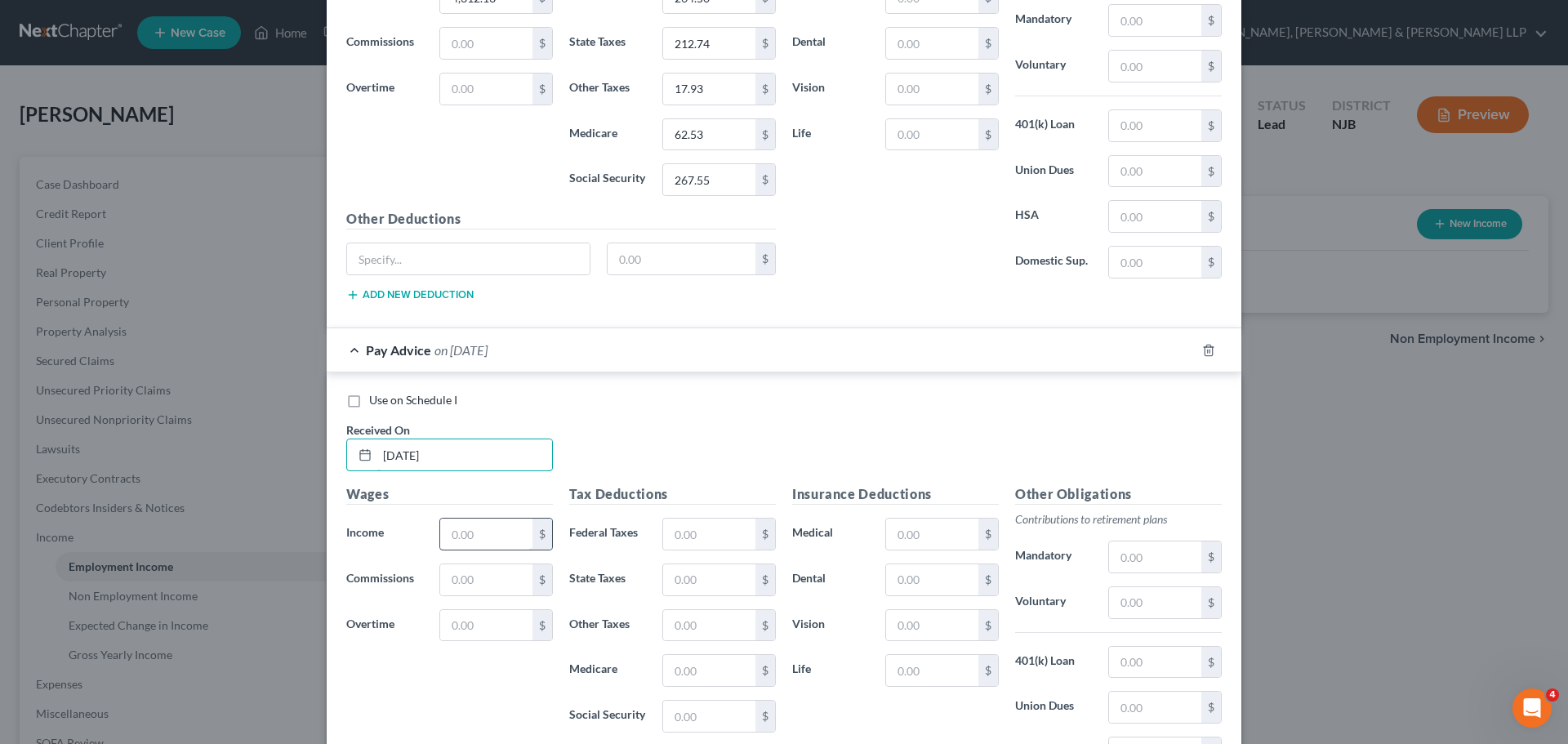
type input "[DATE]"
click at [472, 540] on input "text" at bounding box center [486, 534] width 92 height 31
type input "4,229.55"
click at [679, 539] on input "text" at bounding box center [709, 534] width 92 height 31
type input "254.59"
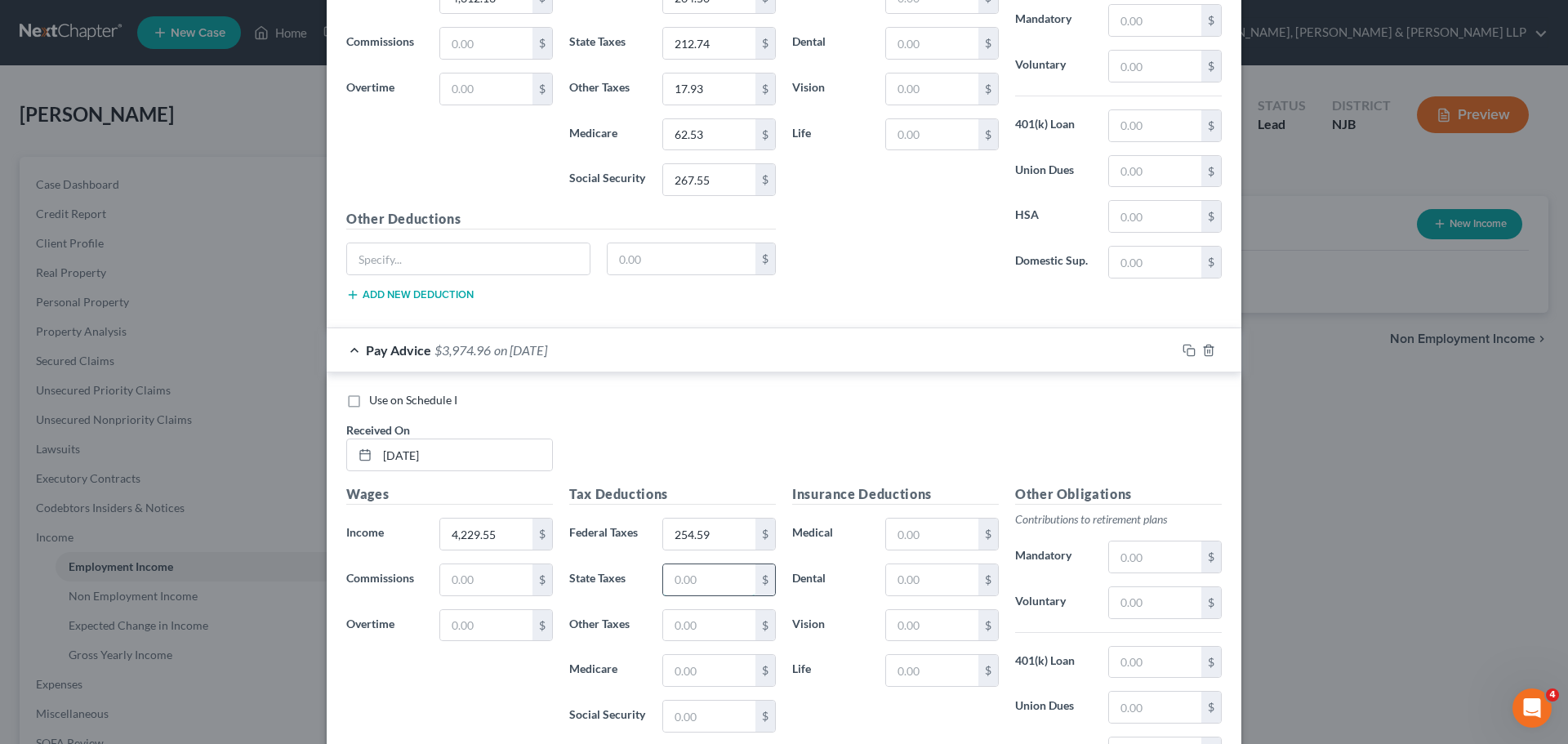
click at [677, 588] on input "text" at bounding box center [709, 580] width 92 height 31
type input "207.23"
click at [720, 667] on input "text" at bounding box center [709, 670] width 92 height 31
type input "61.33"
click at [693, 721] on input "text" at bounding box center [709, 716] width 92 height 31
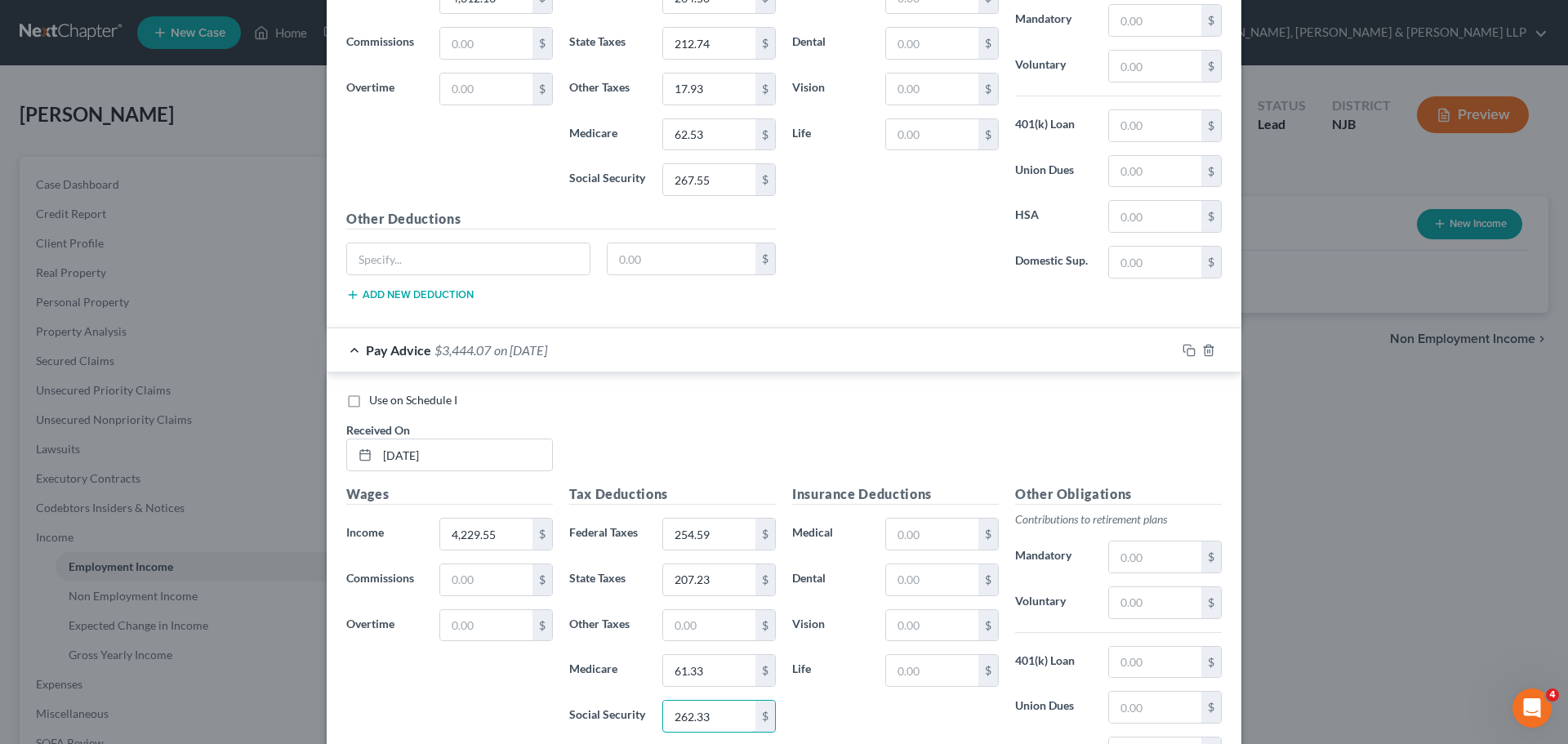
type input "262.33"
click at [718, 618] on input "text" at bounding box center [709, 626] width 92 height 31
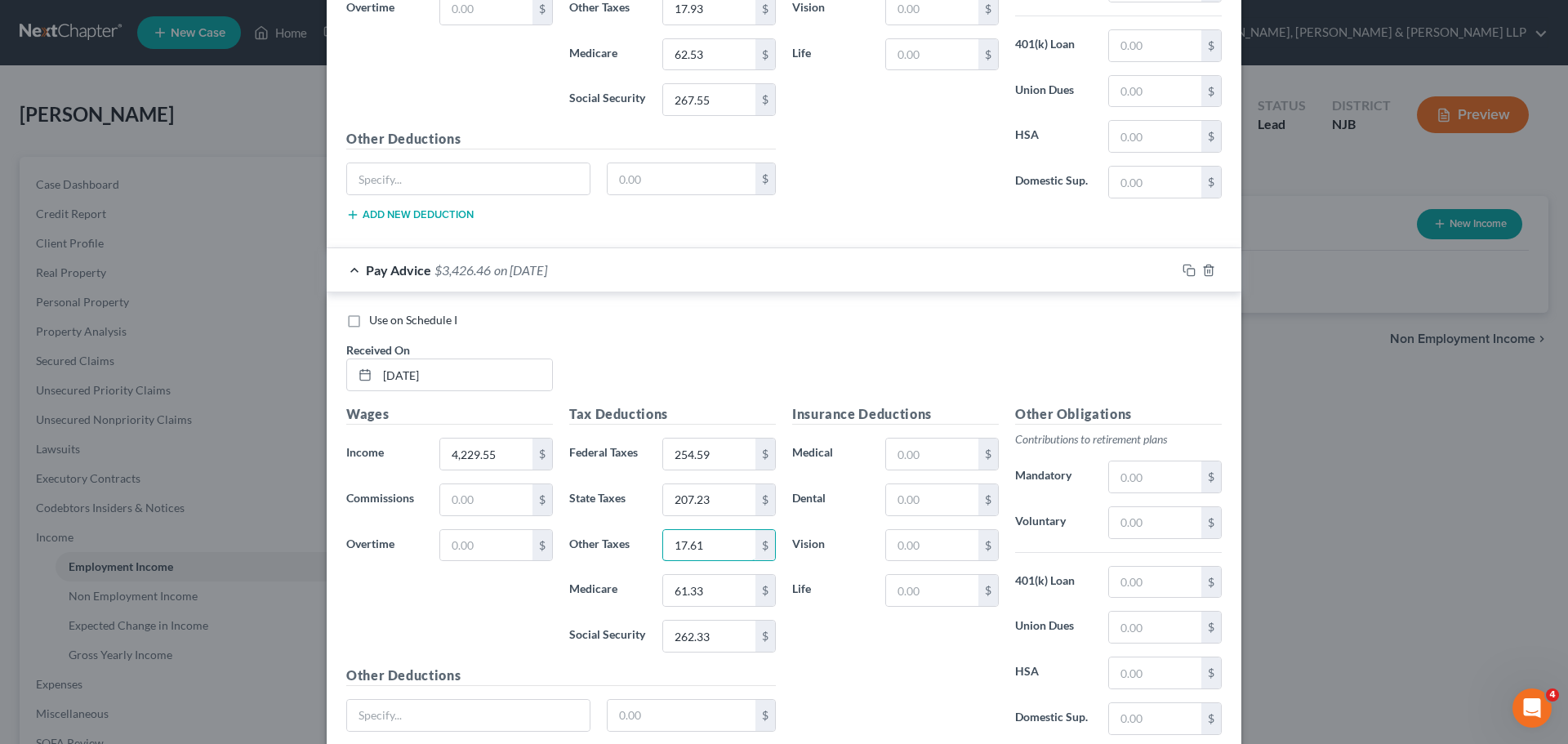
scroll to position [937, 0]
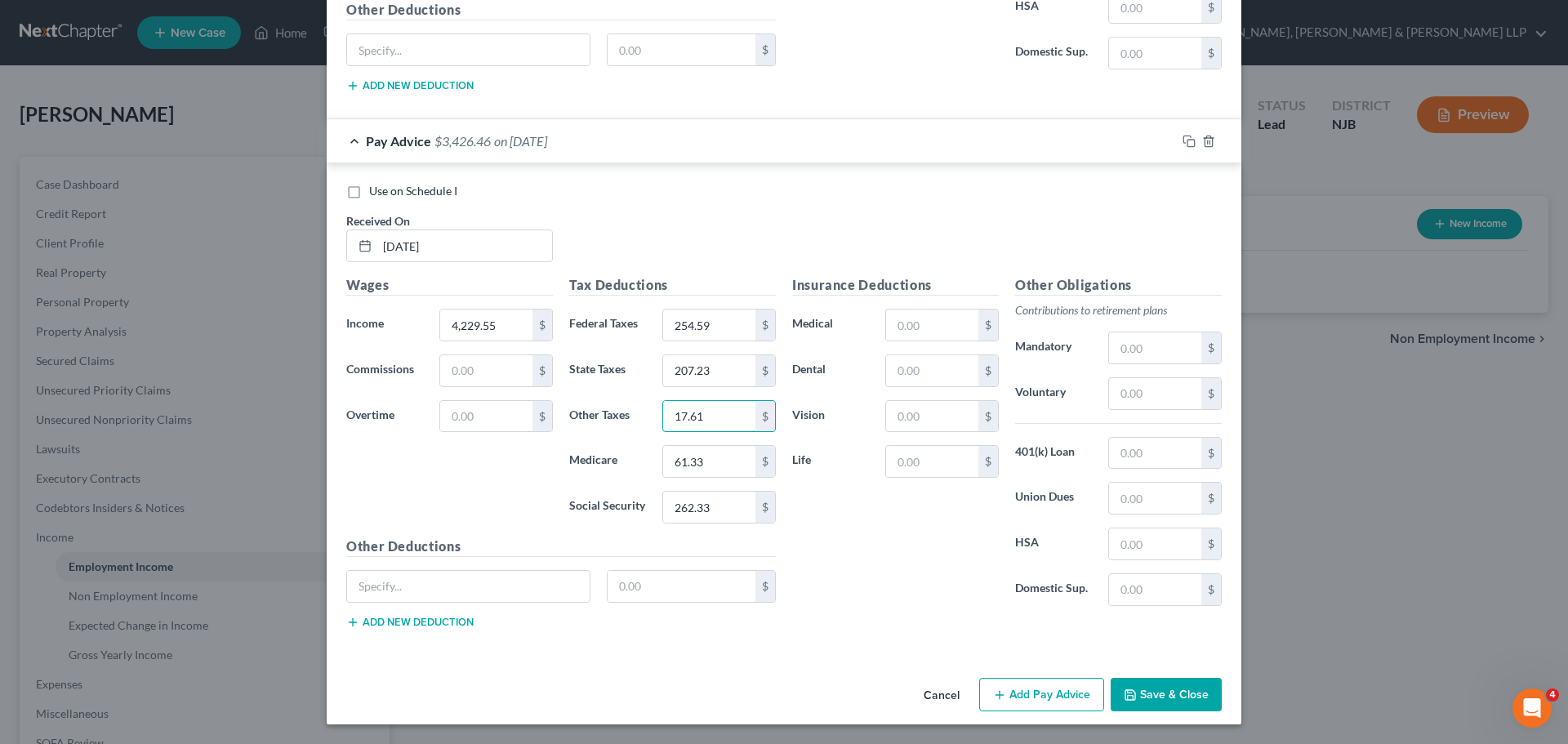
type input "17.61"
click at [1035, 706] on button "Add Pay Advice" at bounding box center [1041, 695] width 125 height 35
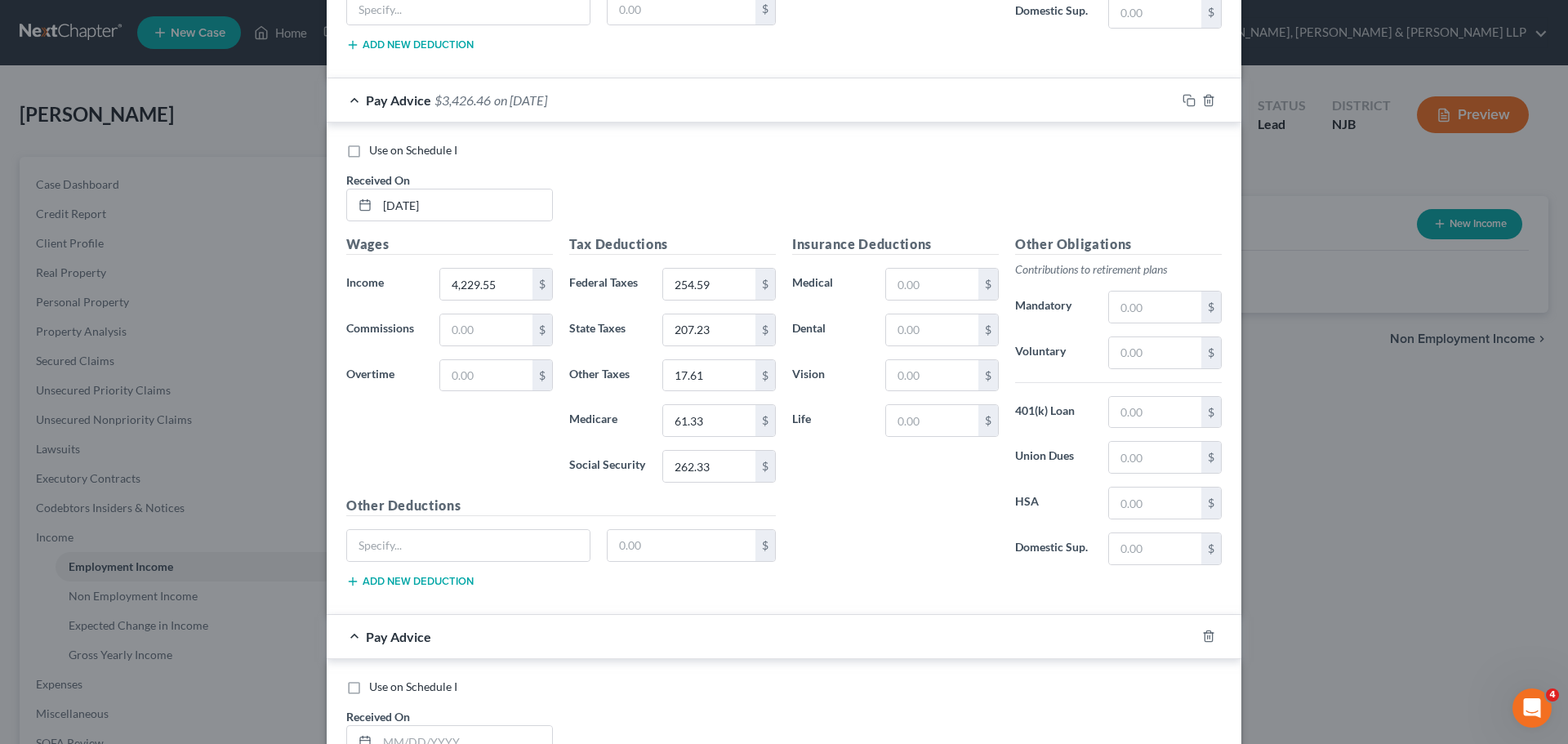
scroll to position [1182, 0]
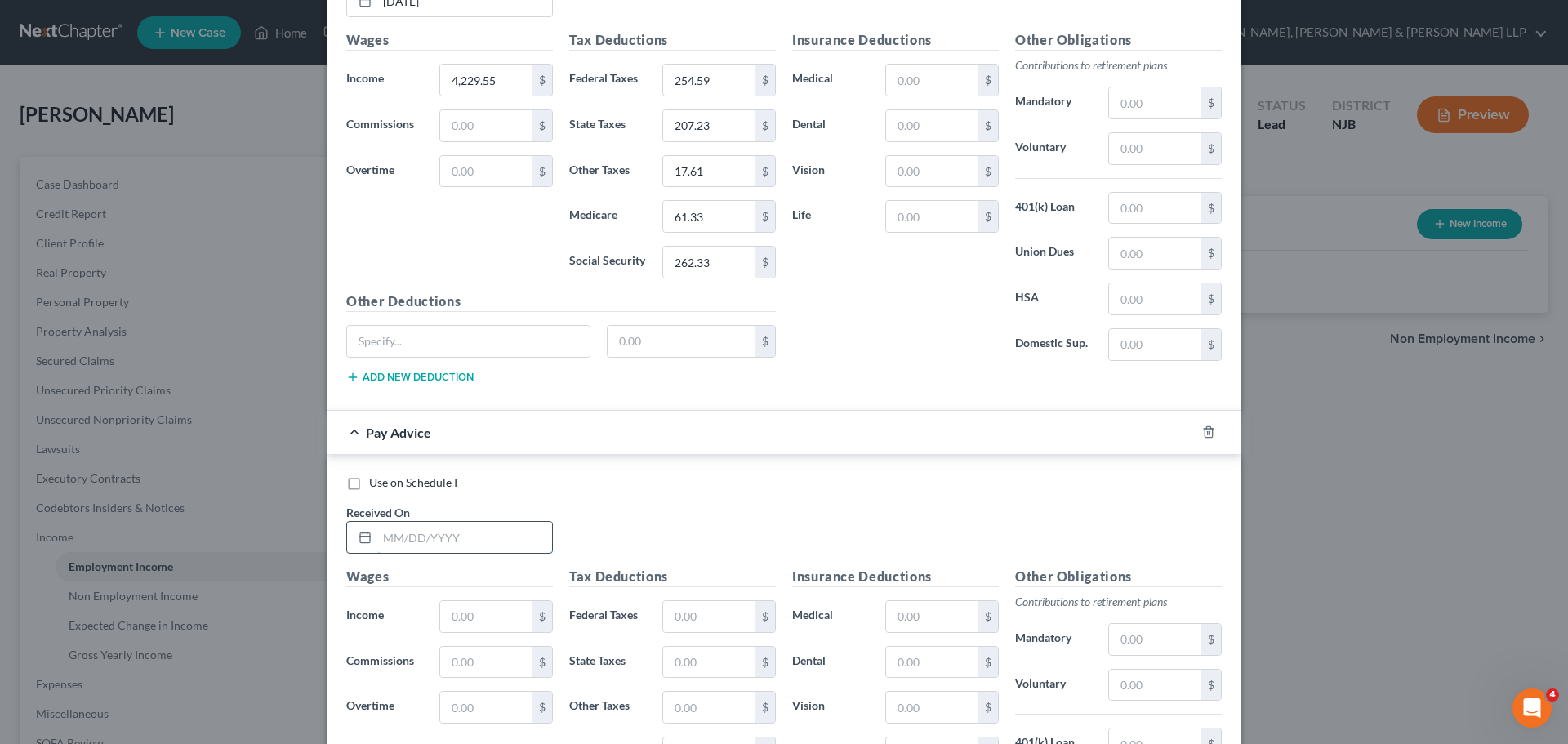
click at [432, 542] on input "text" at bounding box center [465, 537] width 175 height 31
type input "[DATE]"
click at [490, 619] on input "text" at bounding box center [486, 616] width 92 height 31
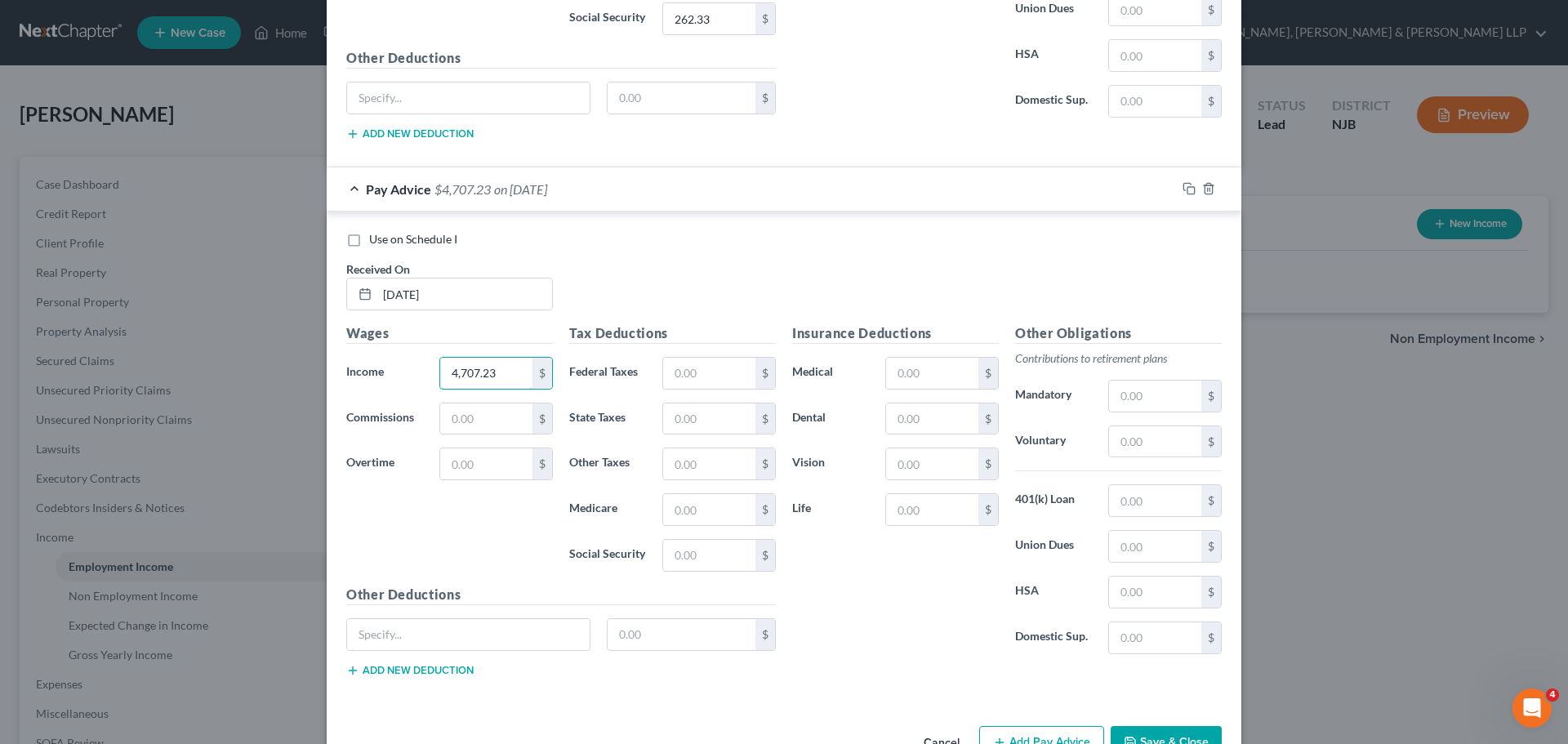
scroll to position [1428, 0]
type input "4,707.23"
click at [663, 369] on input "text" at bounding box center [709, 372] width 92 height 31
type input "311.91"
click at [684, 419] on input "text" at bounding box center [709, 417] width 92 height 31
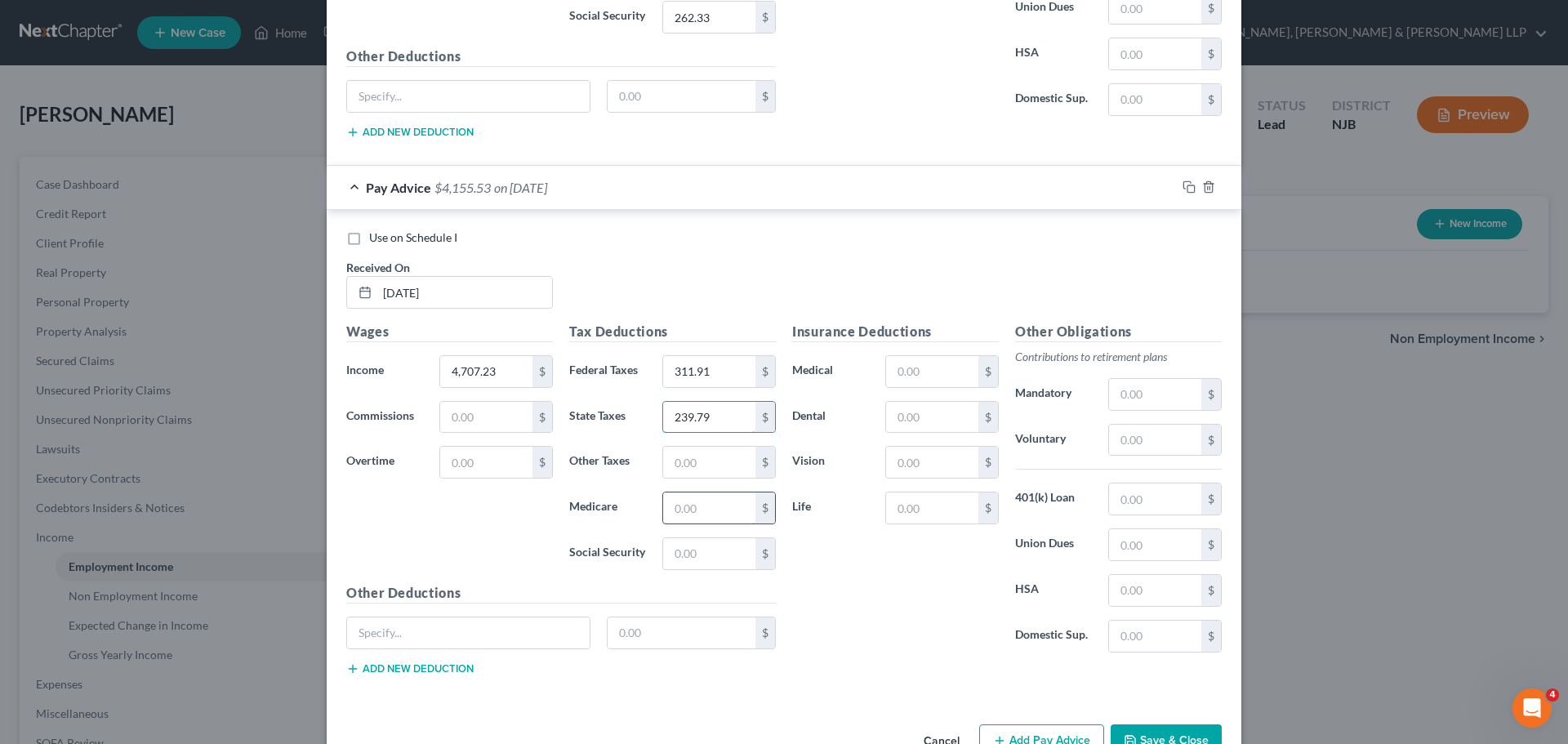
type input "239.79"
click at [705, 508] on input "text" at bounding box center [709, 508] width 92 height 31
type input "68.25"
click at [697, 563] on input "text" at bounding box center [709, 554] width 92 height 31
type input "291.85"
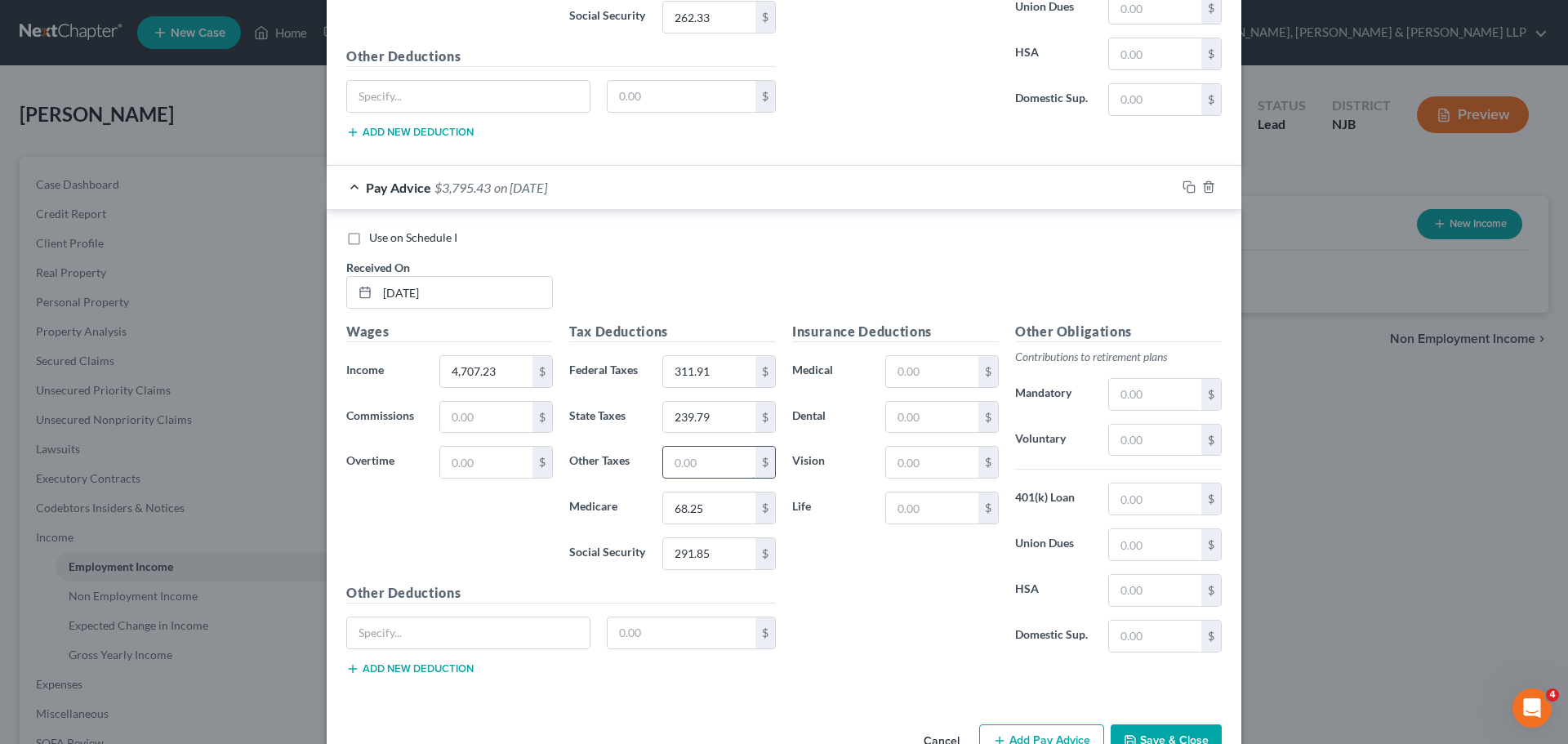
click at [744, 465] on input "text" at bounding box center [709, 462] width 92 height 31
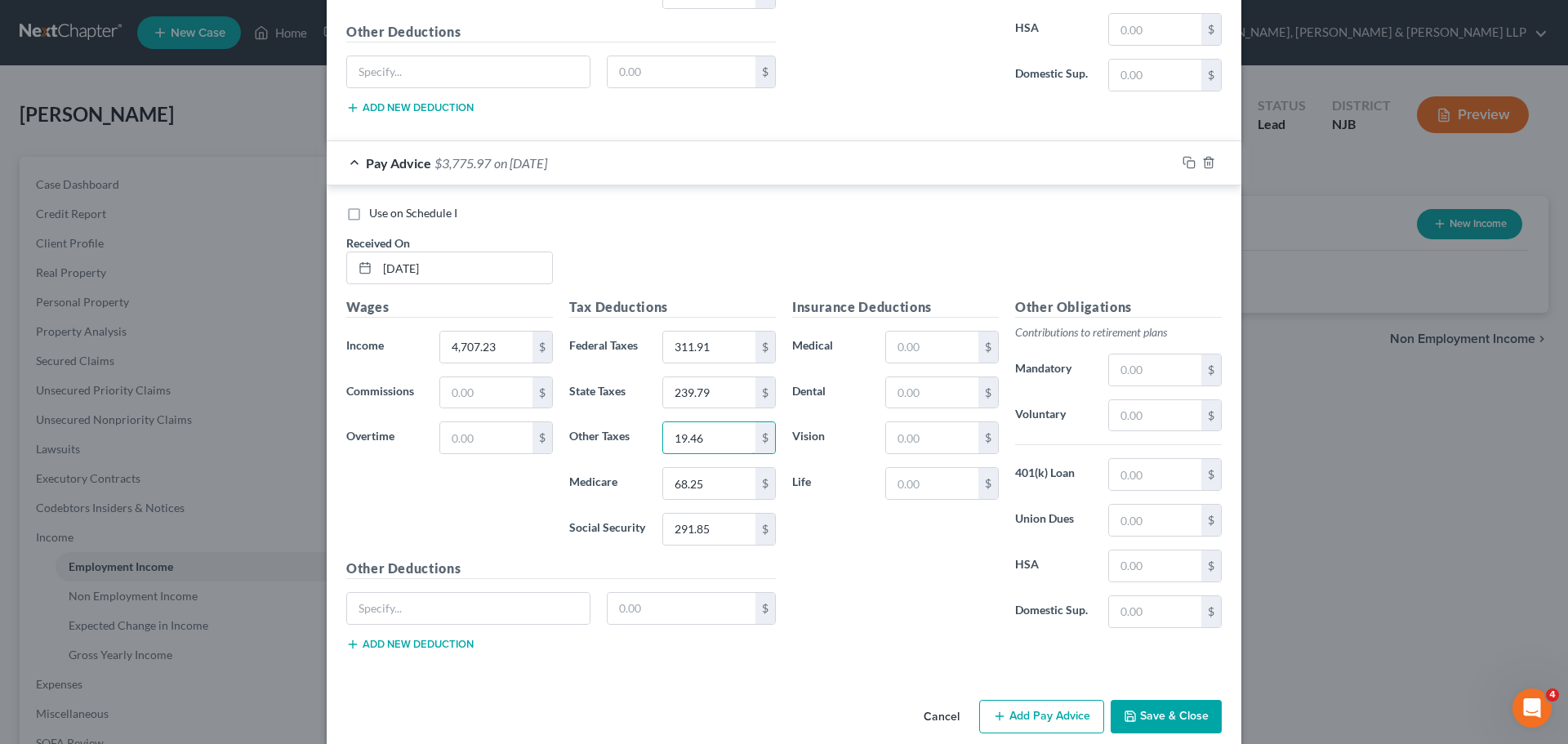
scroll to position [1474, 0]
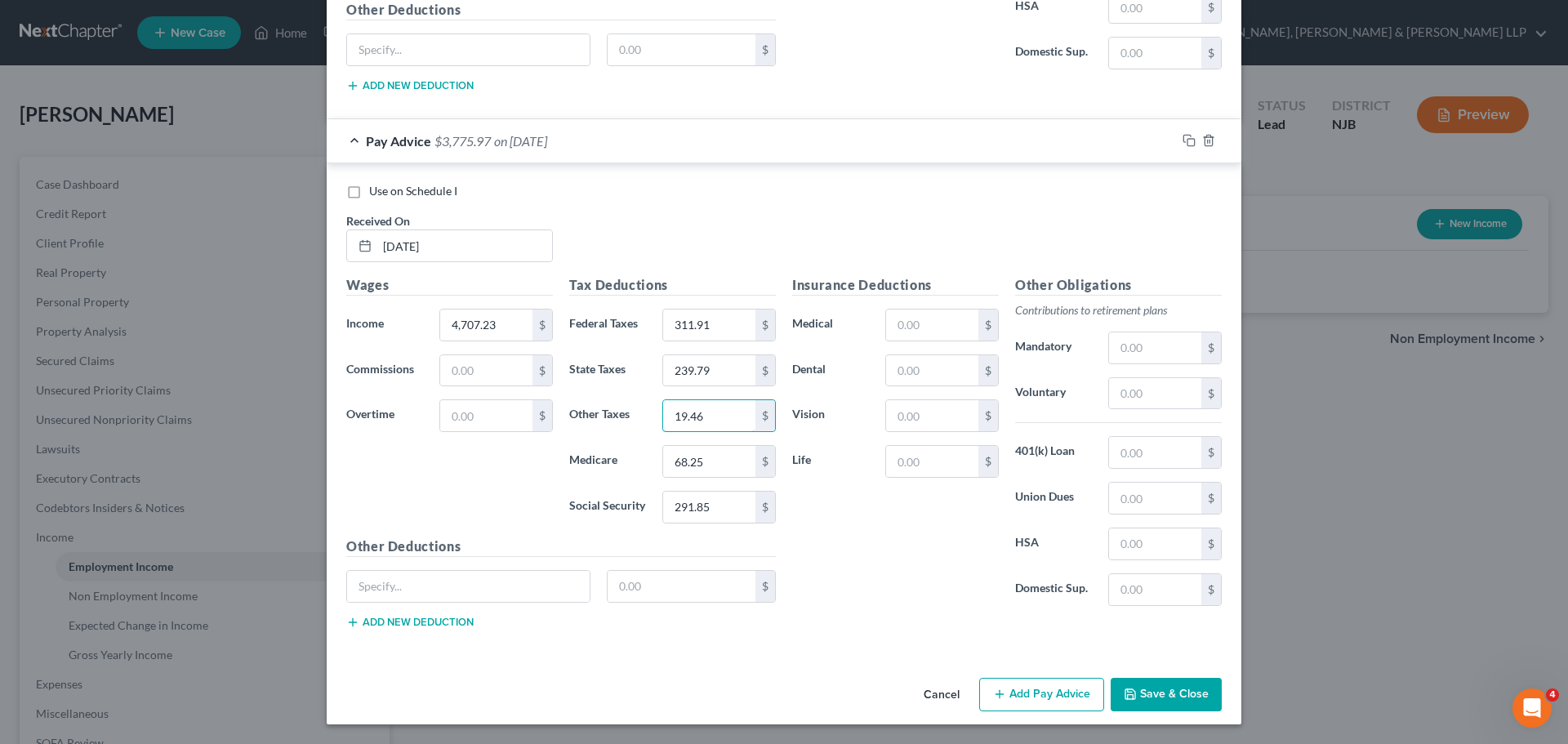
type input "19.46"
click at [1034, 695] on button "Add Pay Advice" at bounding box center [1041, 695] width 125 height 35
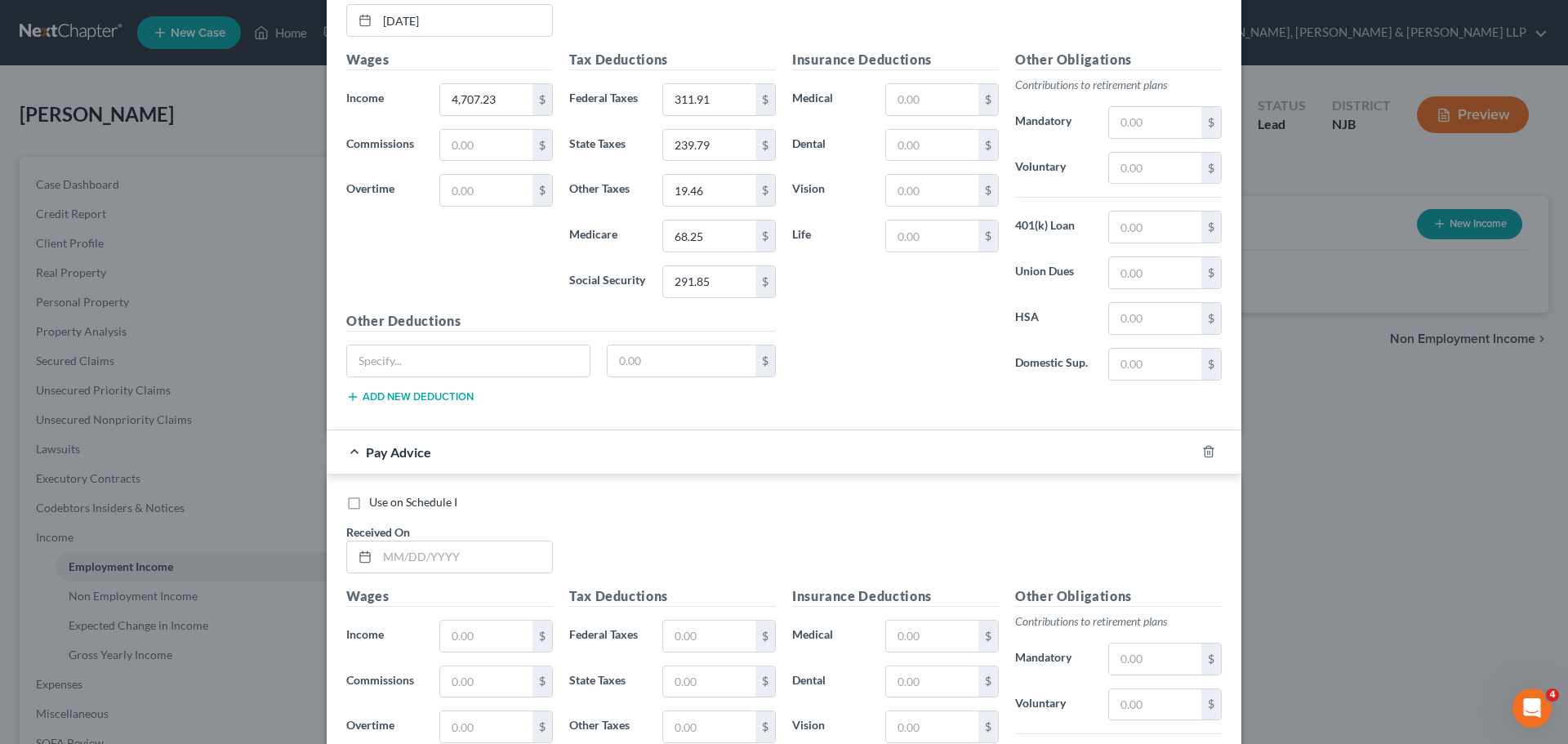
scroll to position [1801, 0]
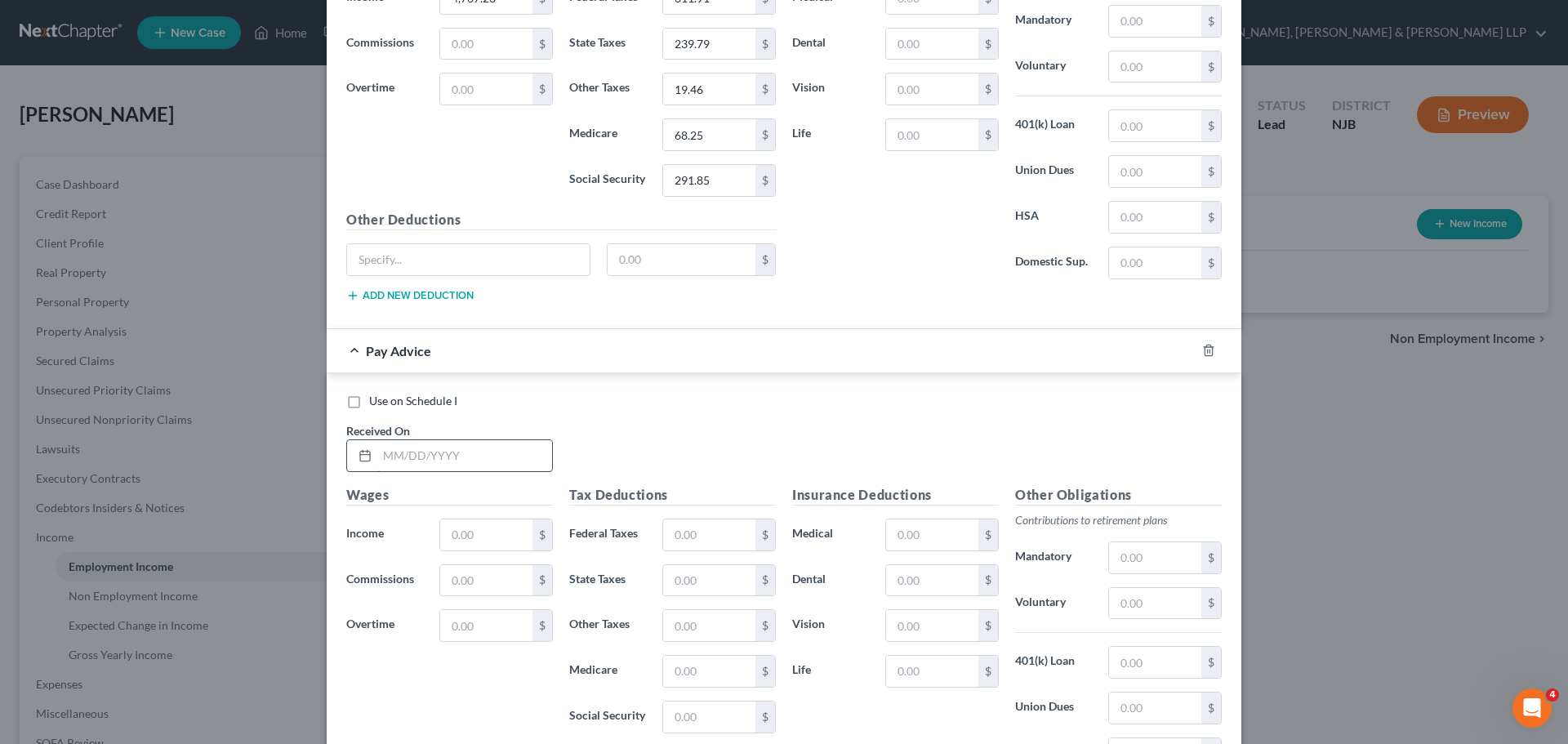
click at [451, 459] on input "text" at bounding box center [465, 455] width 175 height 31
type input "[DATE]"
click at [452, 539] on input "text" at bounding box center [486, 534] width 92 height 31
type input "4,485.60"
click at [695, 548] on input "text" at bounding box center [709, 534] width 92 height 31
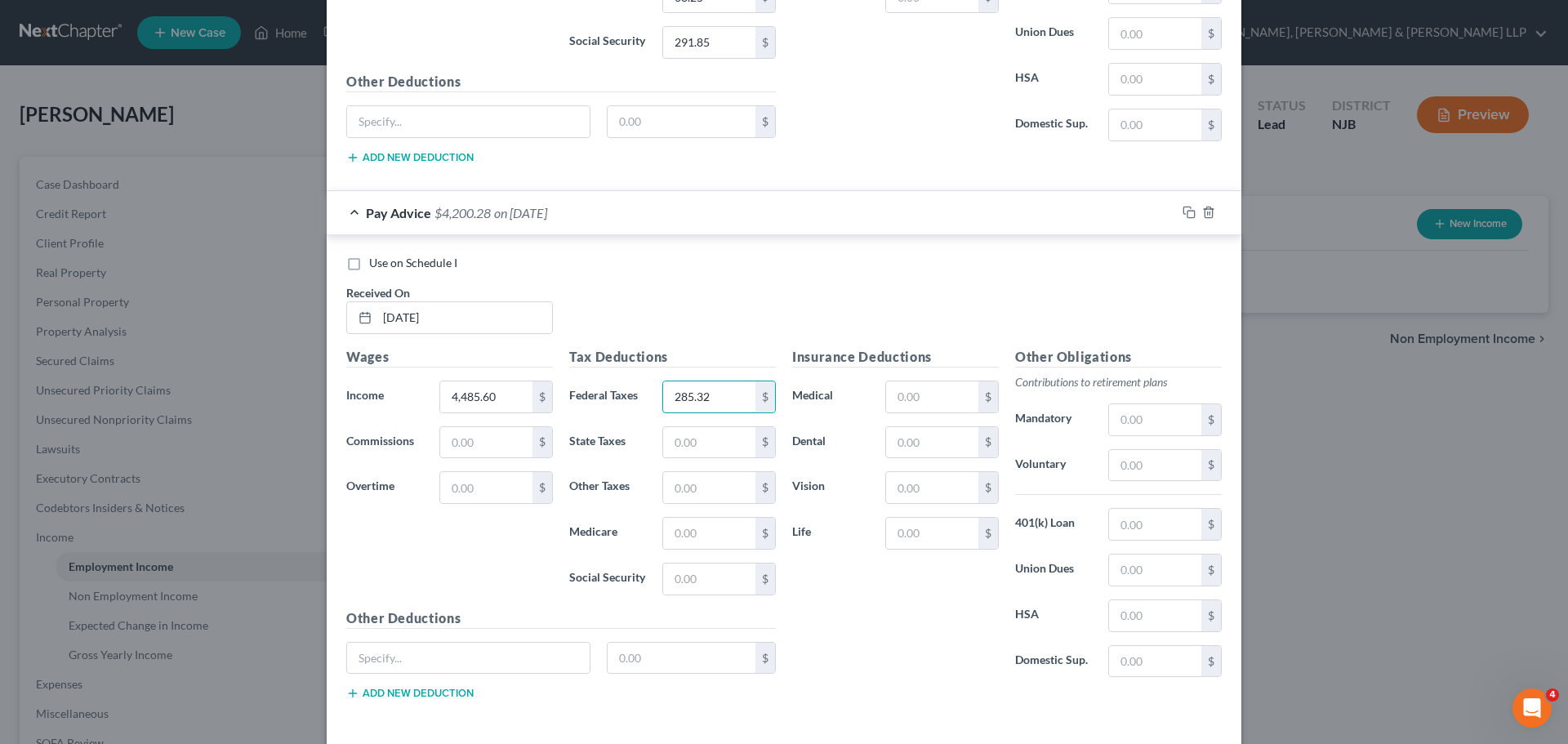
scroll to position [1964, 0]
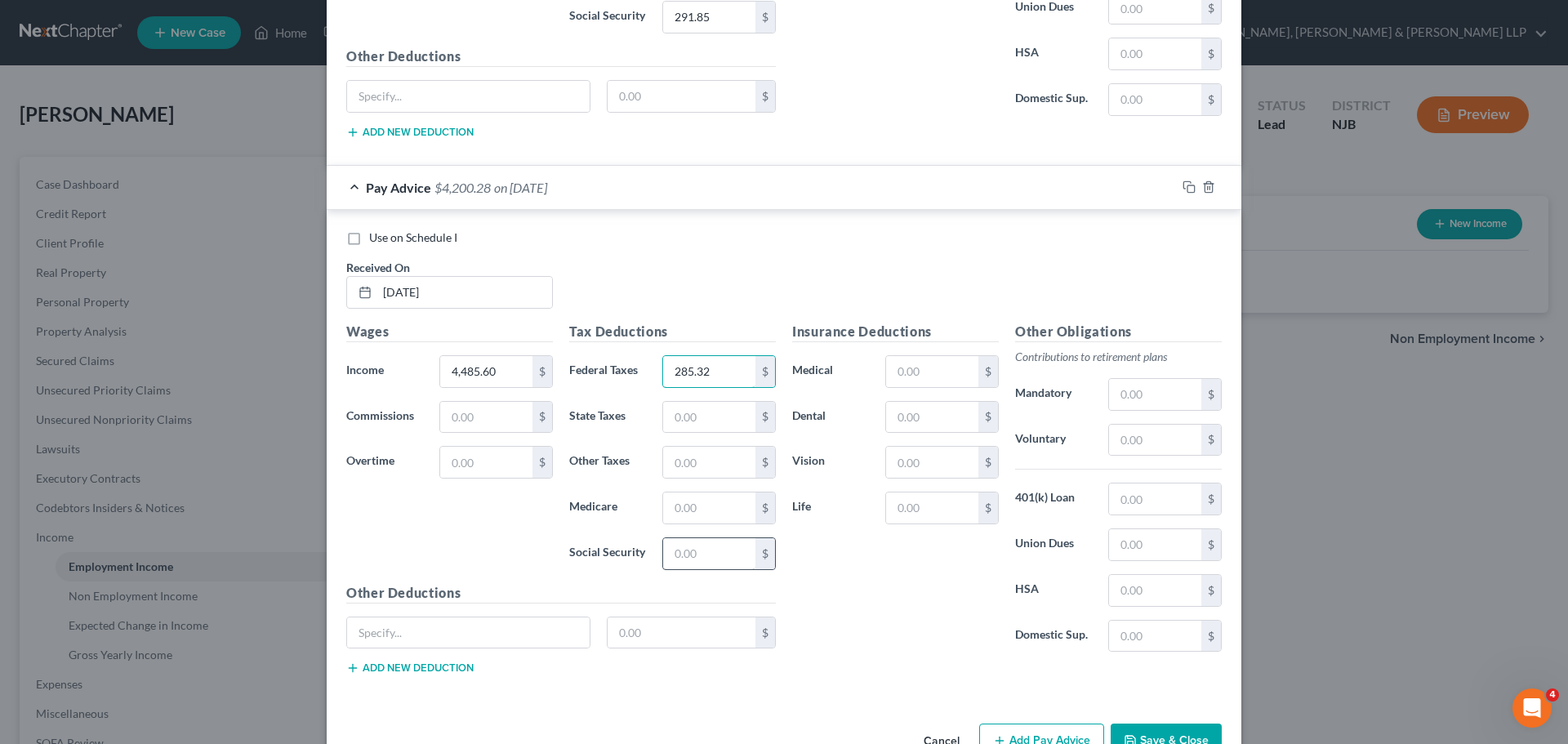
type input "285.32"
click at [694, 569] on input "text" at bounding box center [709, 554] width 92 height 31
type input "278.11"
click at [713, 498] on input "text" at bounding box center [709, 508] width 92 height 31
type input "65.04"
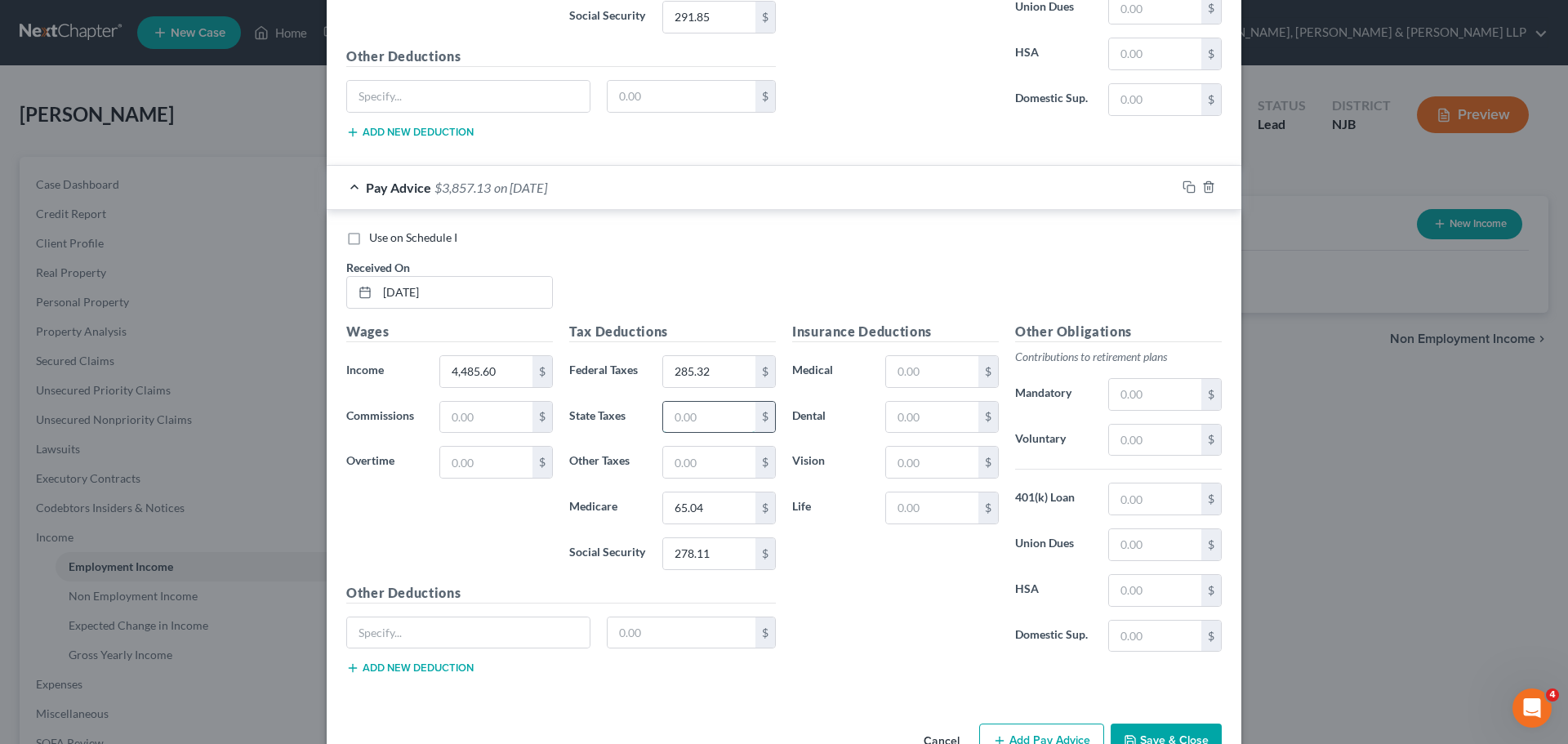
click at [708, 427] on input "text" at bounding box center [709, 417] width 92 height 31
type input "224.31"
click at [731, 460] on input "text" at bounding box center [709, 462] width 92 height 31
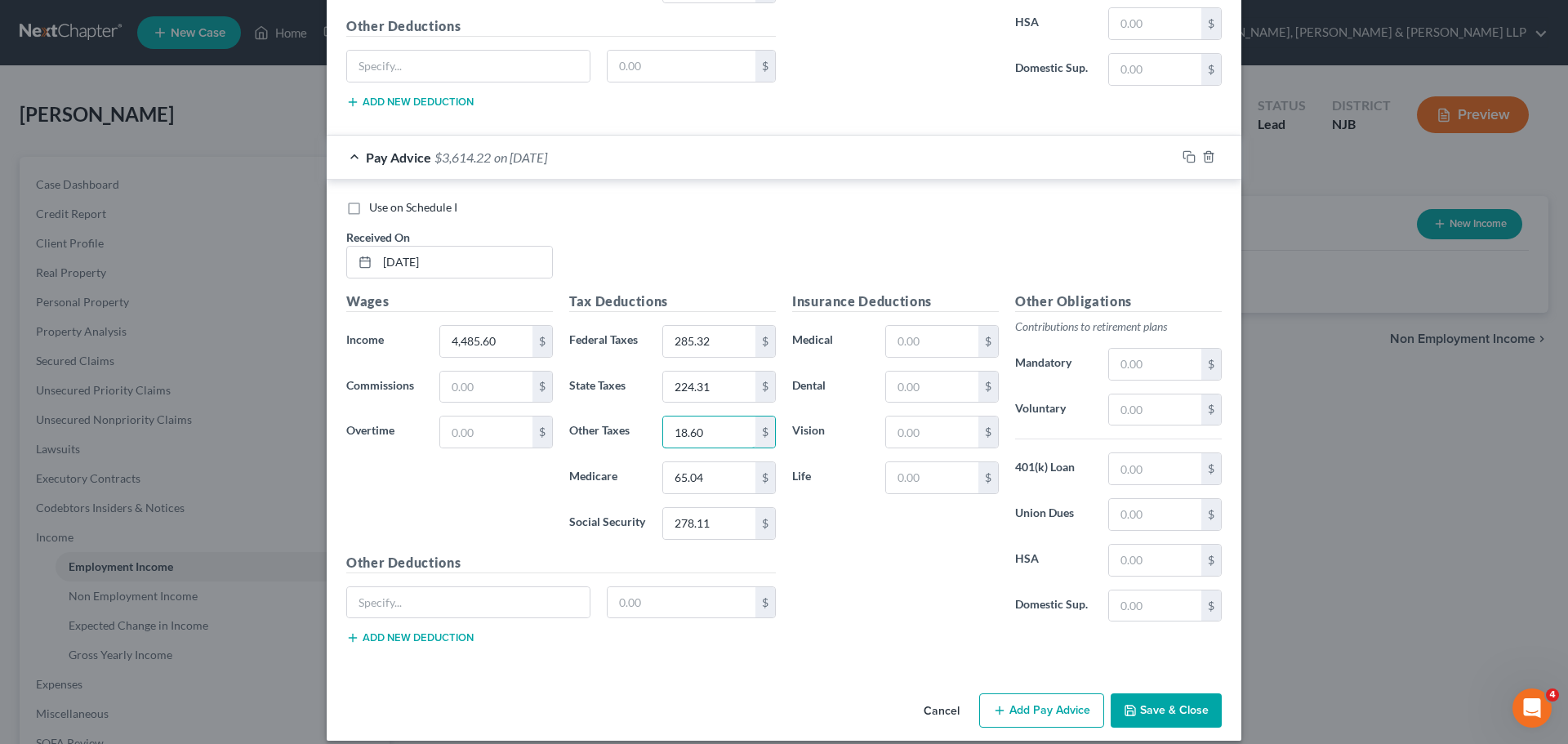
scroll to position [2011, 0]
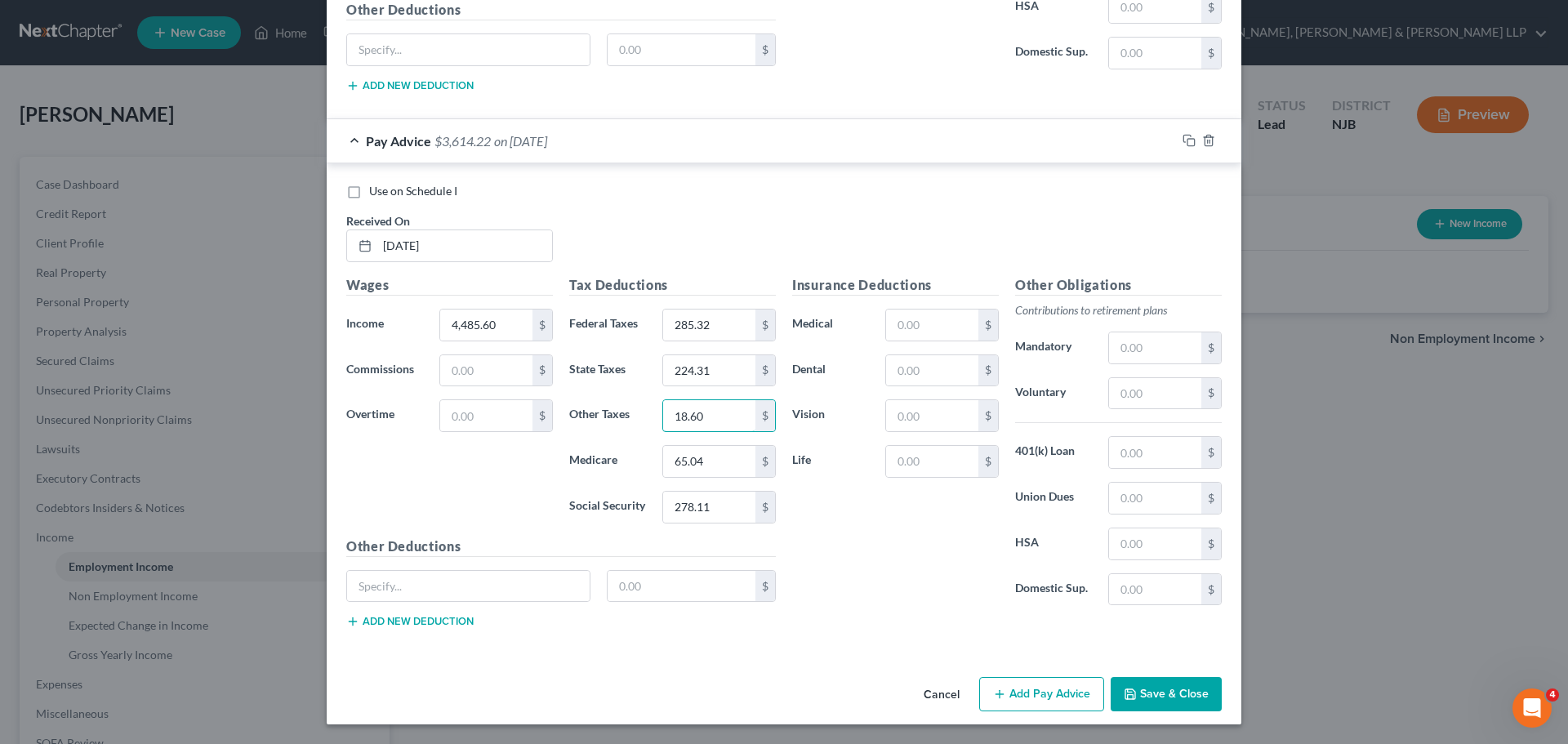
type input "18.60"
click at [1083, 695] on button "Add Pay Advice" at bounding box center [1041, 694] width 125 height 35
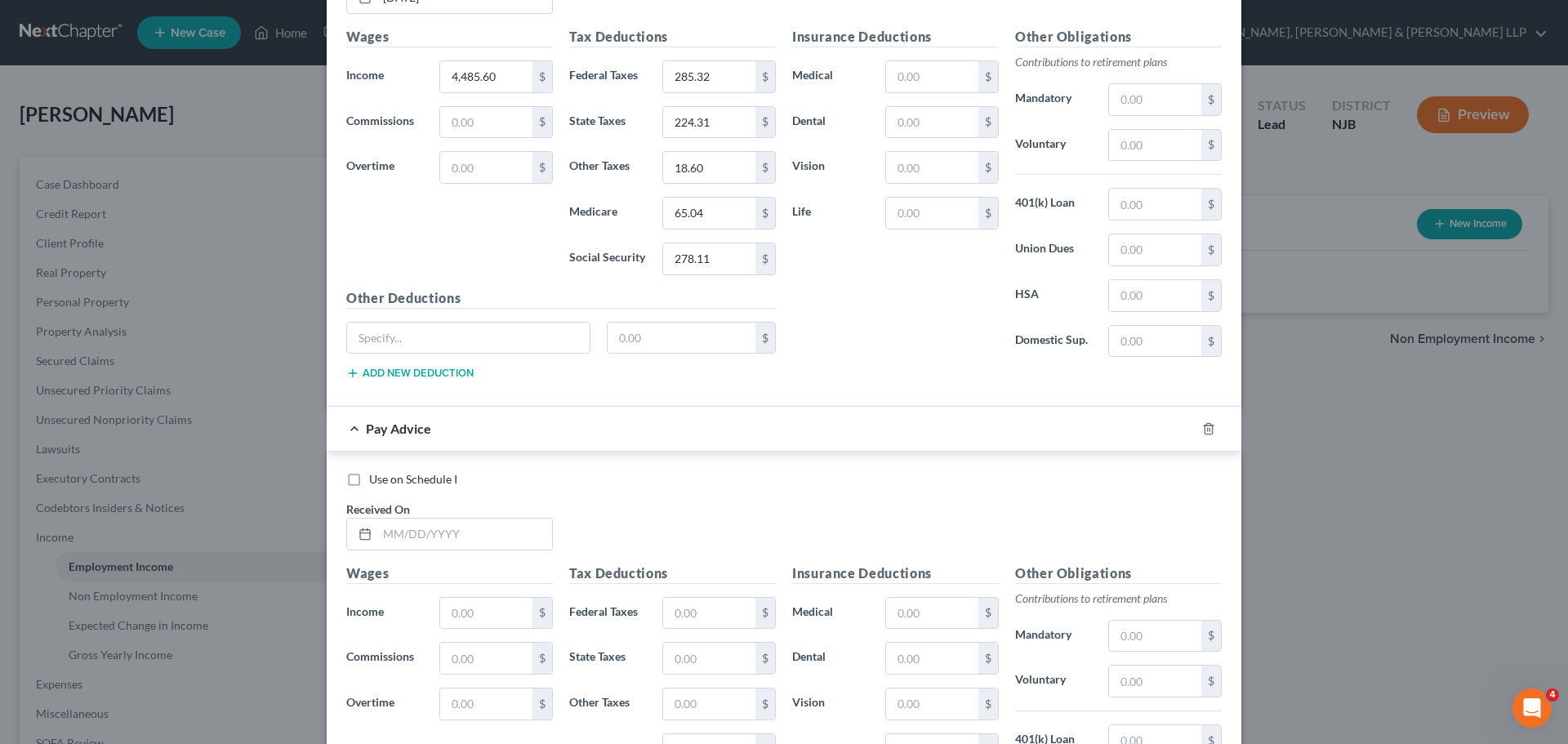
scroll to position [2337, 0]
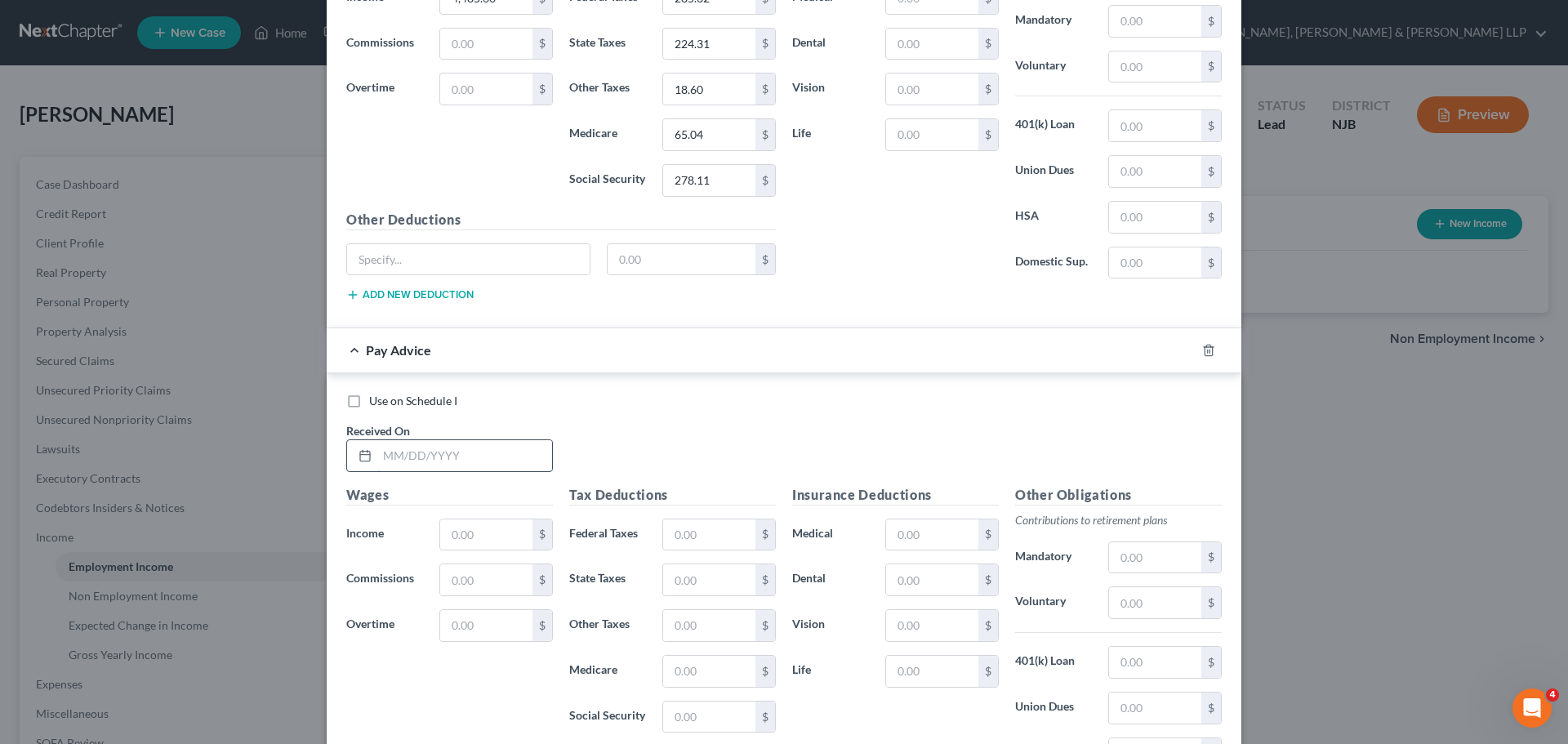
click at [435, 461] on input "text" at bounding box center [465, 455] width 175 height 31
type input "[DATE]"
click at [461, 538] on input "text" at bounding box center [486, 534] width 92 height 31
type input "3,627.00"
click at [726, 527] on input "text" at bounding box center [709, 534] width 92 height 31
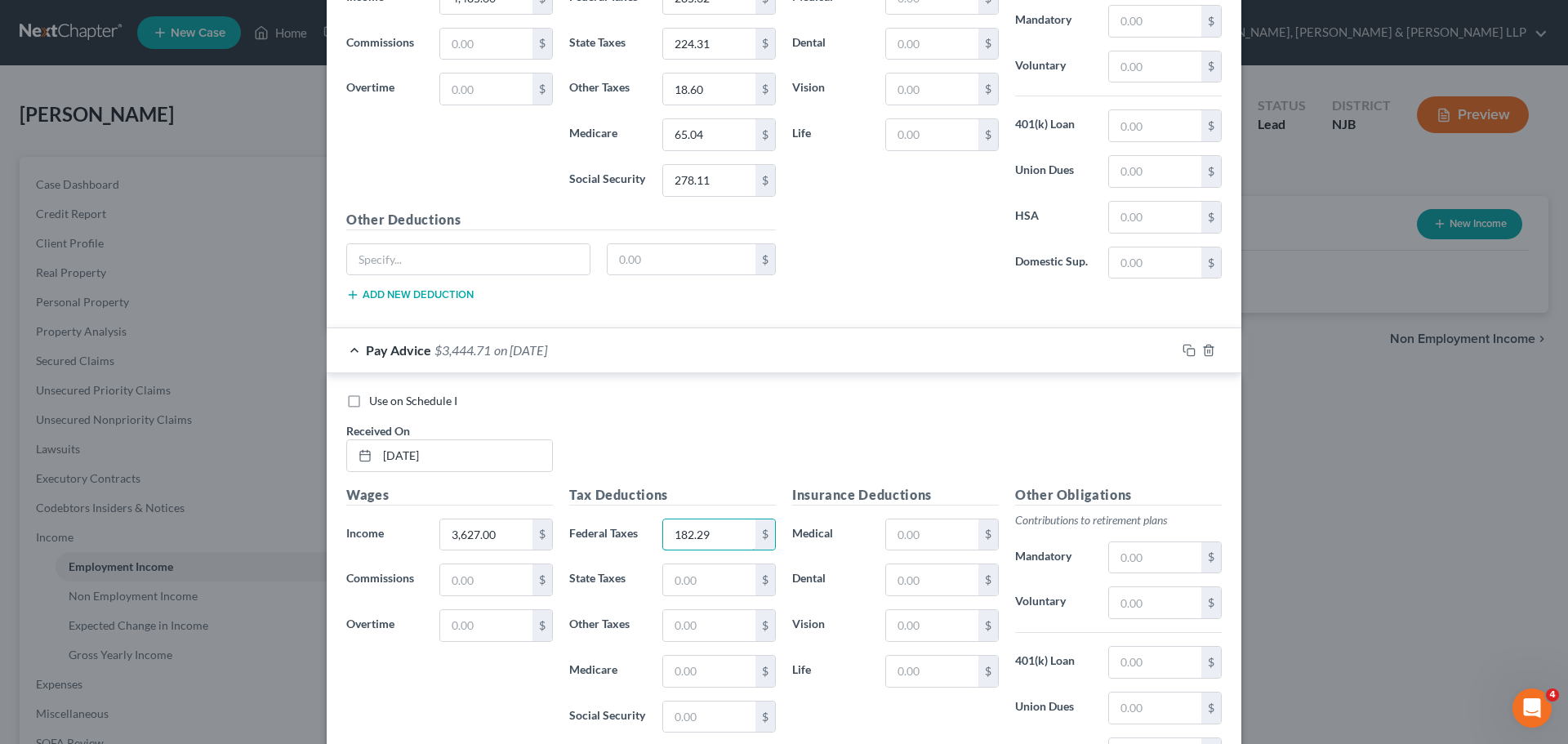
type input "182.29"
click at [689, 604] on div "Tax Deductions Federal Taxes 182.29 $ State Taxes $ Other Taxes $ Medicare $ So…" at bounding box center [672, 616] width 223 height 261
click at [712, 585] on input "text" at bounding box center [709, 580] width 92 height 31
type input "170.50"
click at [701, 670] on input "text" at bounding box center [709, 671] width 92 height 31
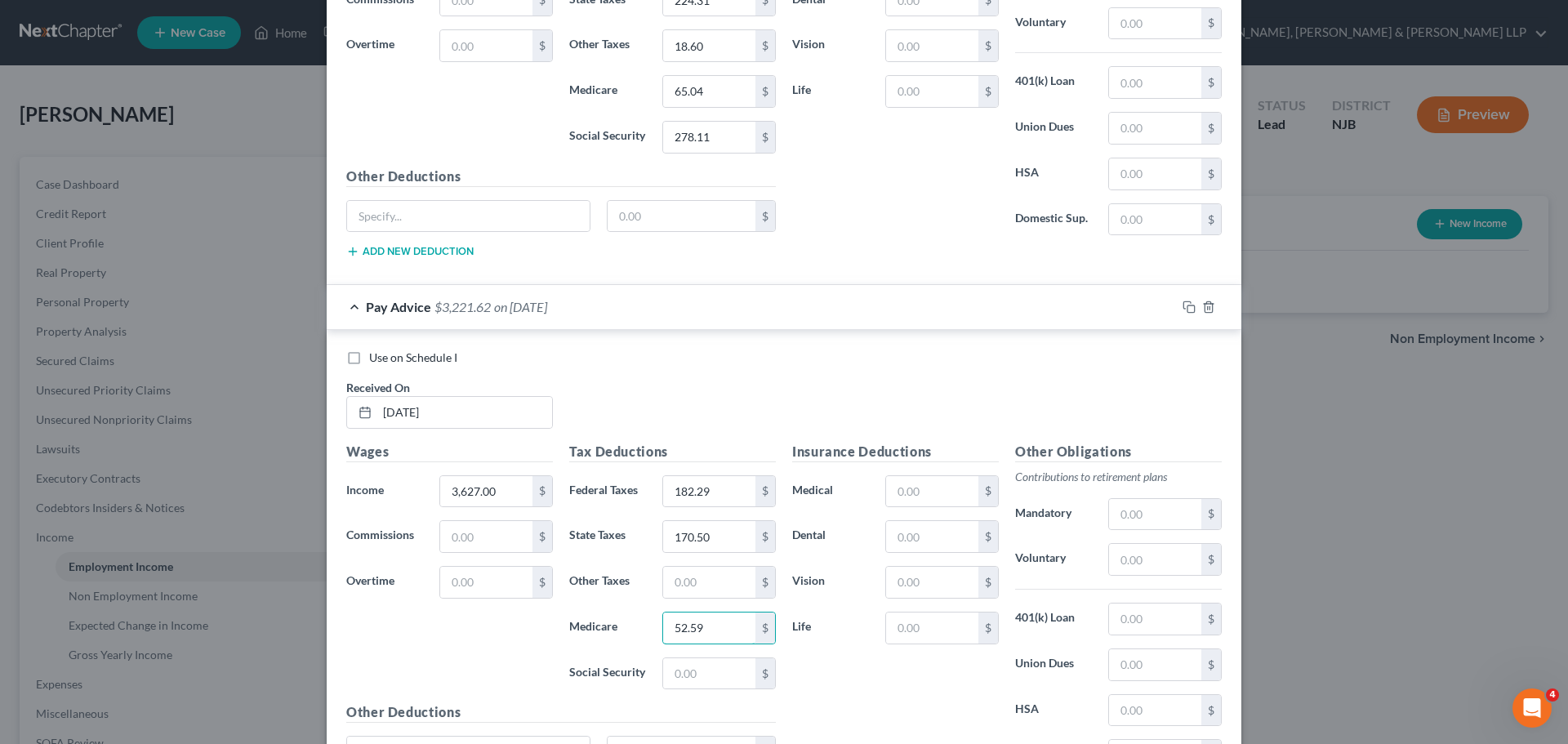
scroll to position [2419, 0]
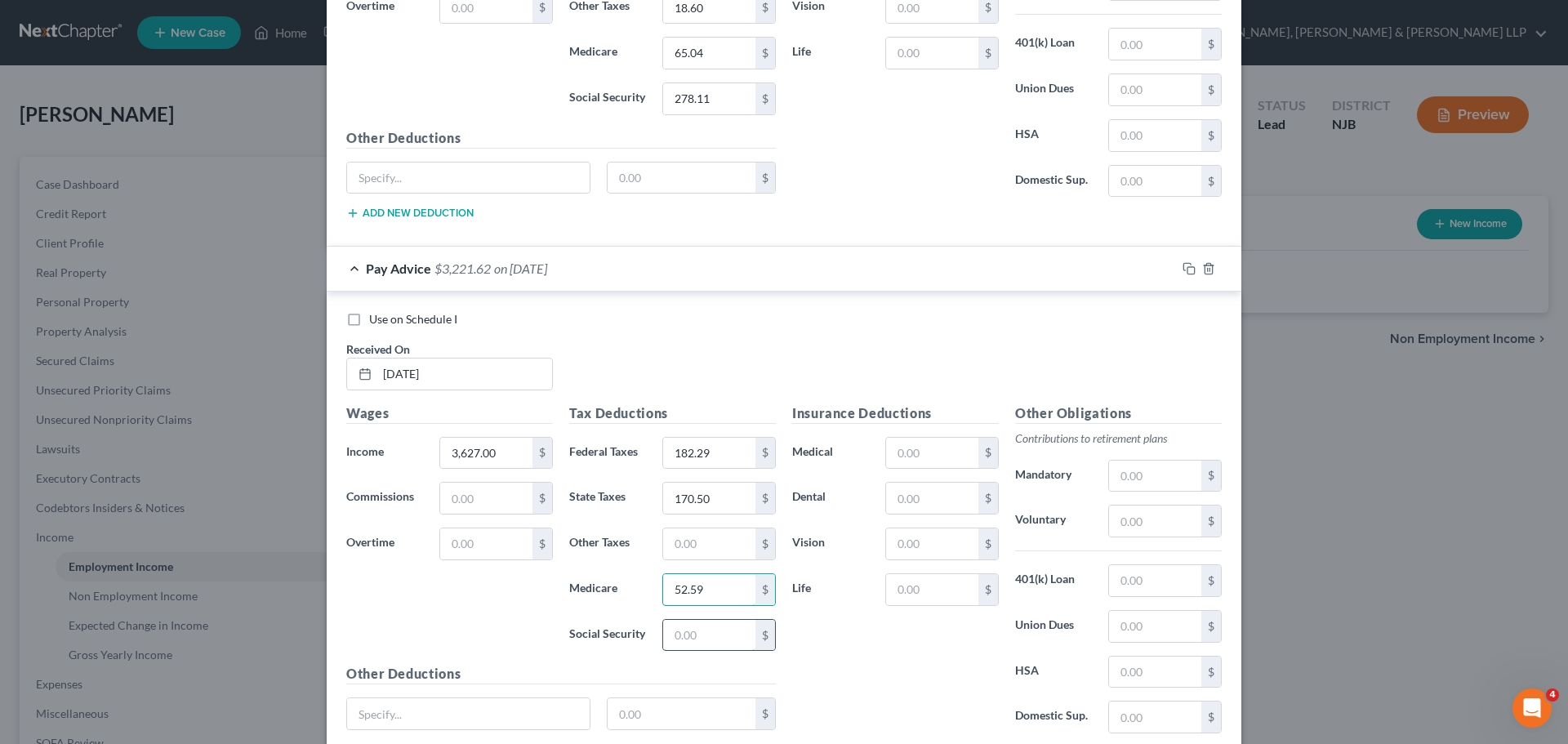
type input "52.59"
click at [711, 621] on input "text" at bounding box center [709, 636] width 92 height 31
type input "224.87"
drag, startPoint x: 678, startPoint y: 537, endPoint x: 667, endPoint y: 521, distance: 19.4
click at [678, 537] on input "text" at bounding box center [709, 544] width 92 height 31
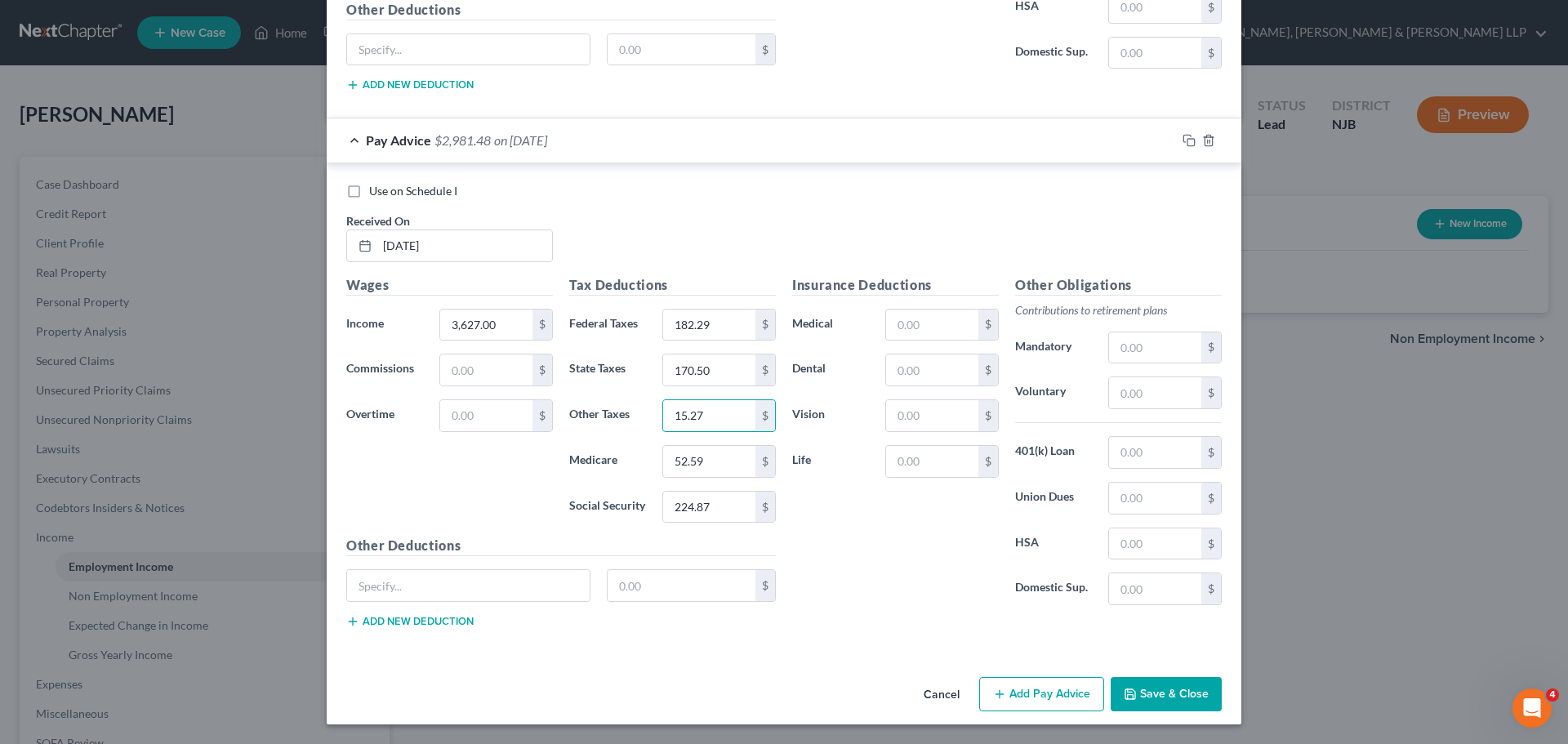
type input "15.27"
click at [1007, 688] on button "Add Pay Advice" at bounding box center [1041, 694] width 125 height 35
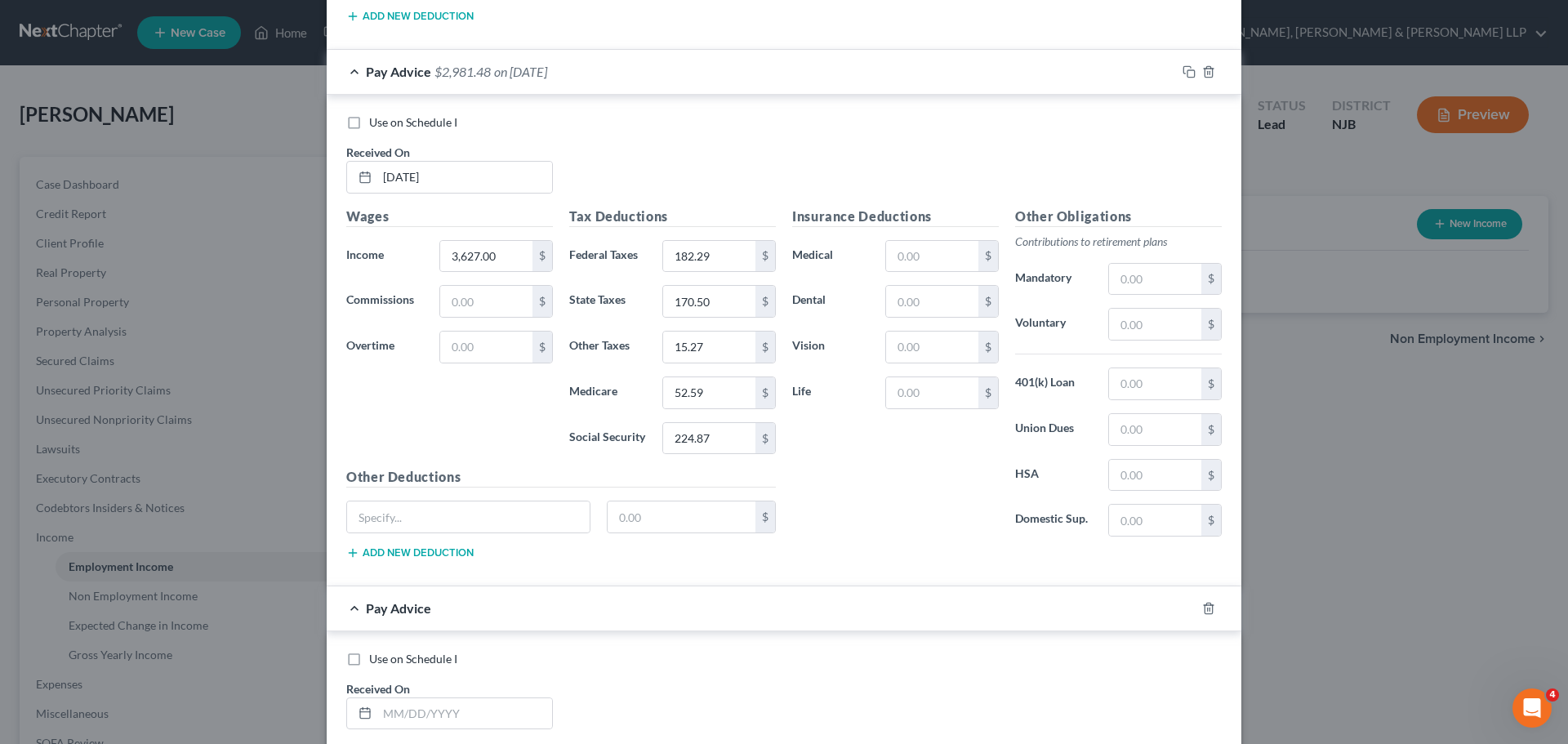
scroll to position [2710, 0]
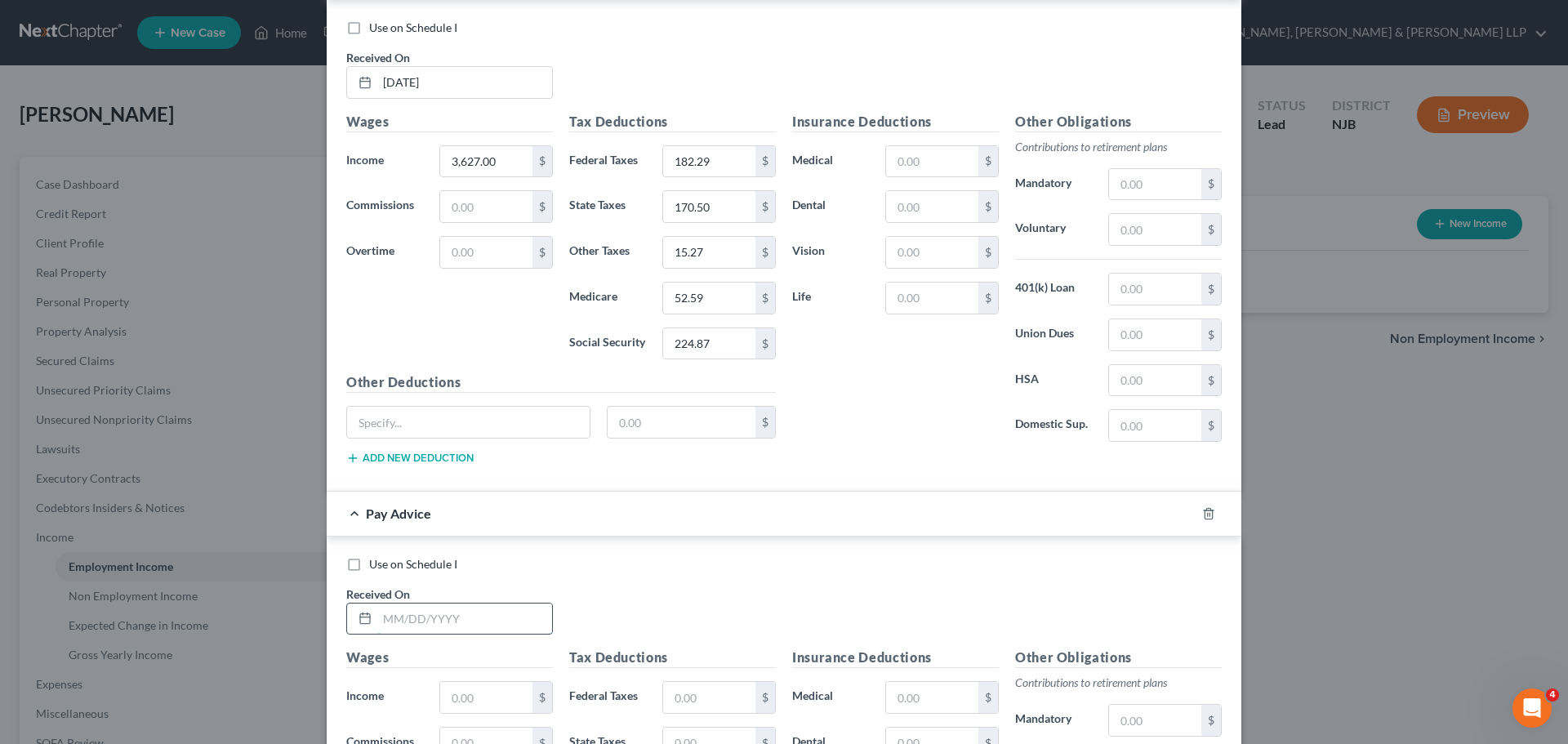
drag, startPoint x: 515, startPoint y: 632, endPoint x: 482, endPoint y: 620, distance: 35.1
click at [513, 632] on input "text" at bounding box center [465, 619] width 175 height 31
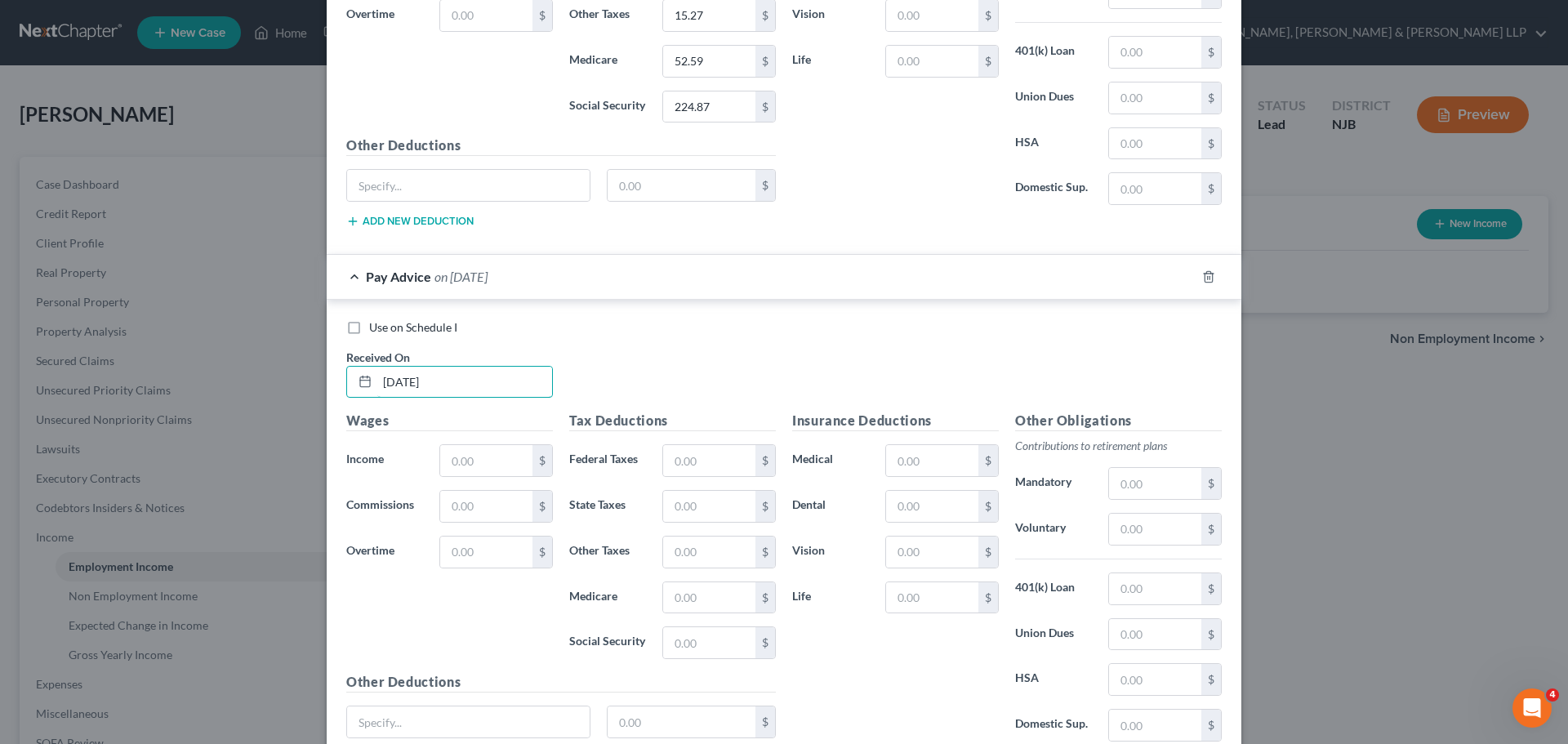
scroll to position [3037, 0]
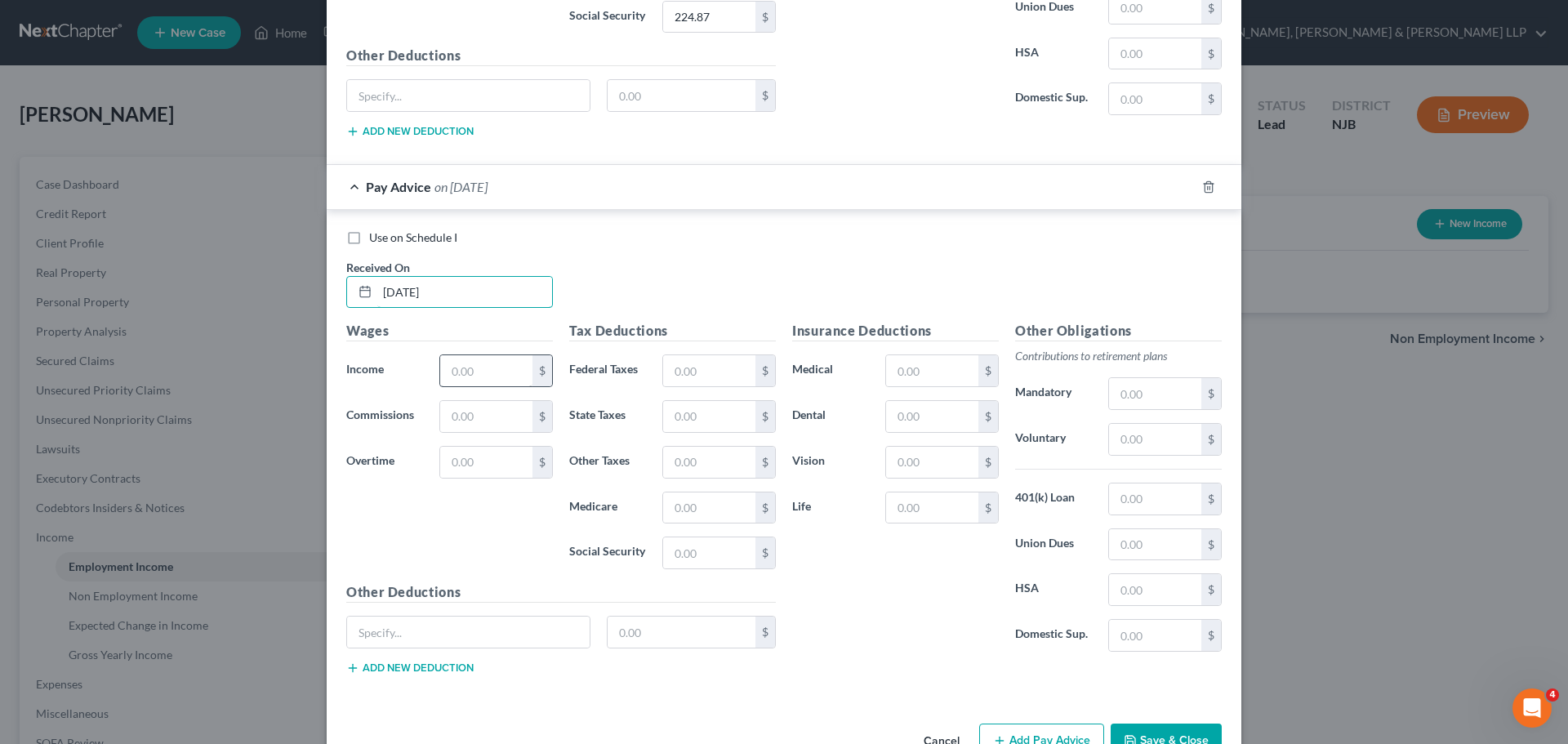
type input "[DATE]"
click at [477, 367] on input "text" at bounding box center [486, 371] width 92 height 31
type input "4,404.60"
click at [705, 368] on input "text" at bounding box center [709, 371] width 92 height 31
type input "275.60"
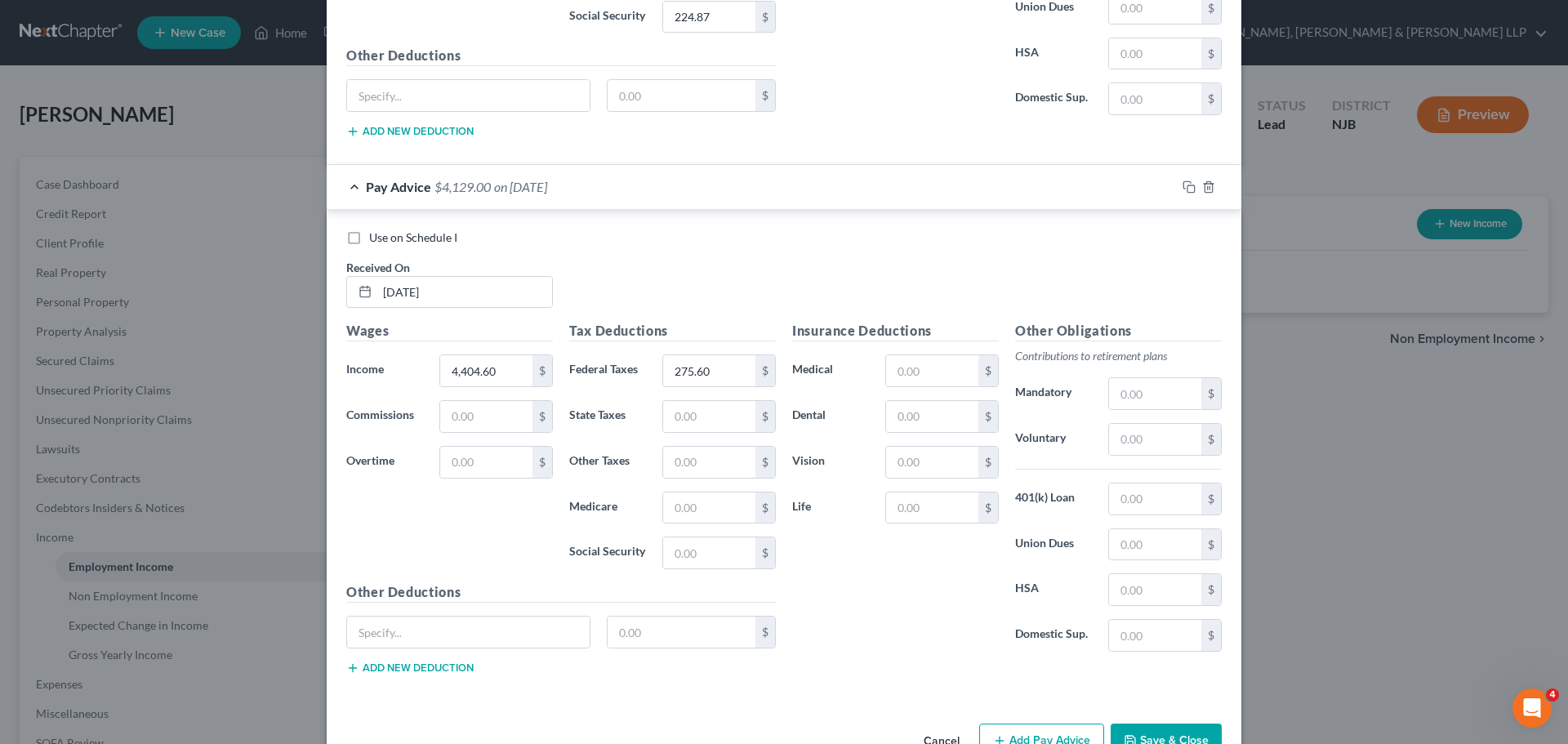
click at [680, 435] on div "Tax Deductions Federal Taxes 275.60 $ State Taxes $ Other Taxes $ Medicare $ So…" at bounding box center [672, 452] width 223 height 261
click at [688, 412] on input "text" at bounding box center [709, 416] width 92 height 31
type input "218.91"
click at [707, 509] on input "text" at bounding box center [709, 508] width 92 height 31
type input "63.86"
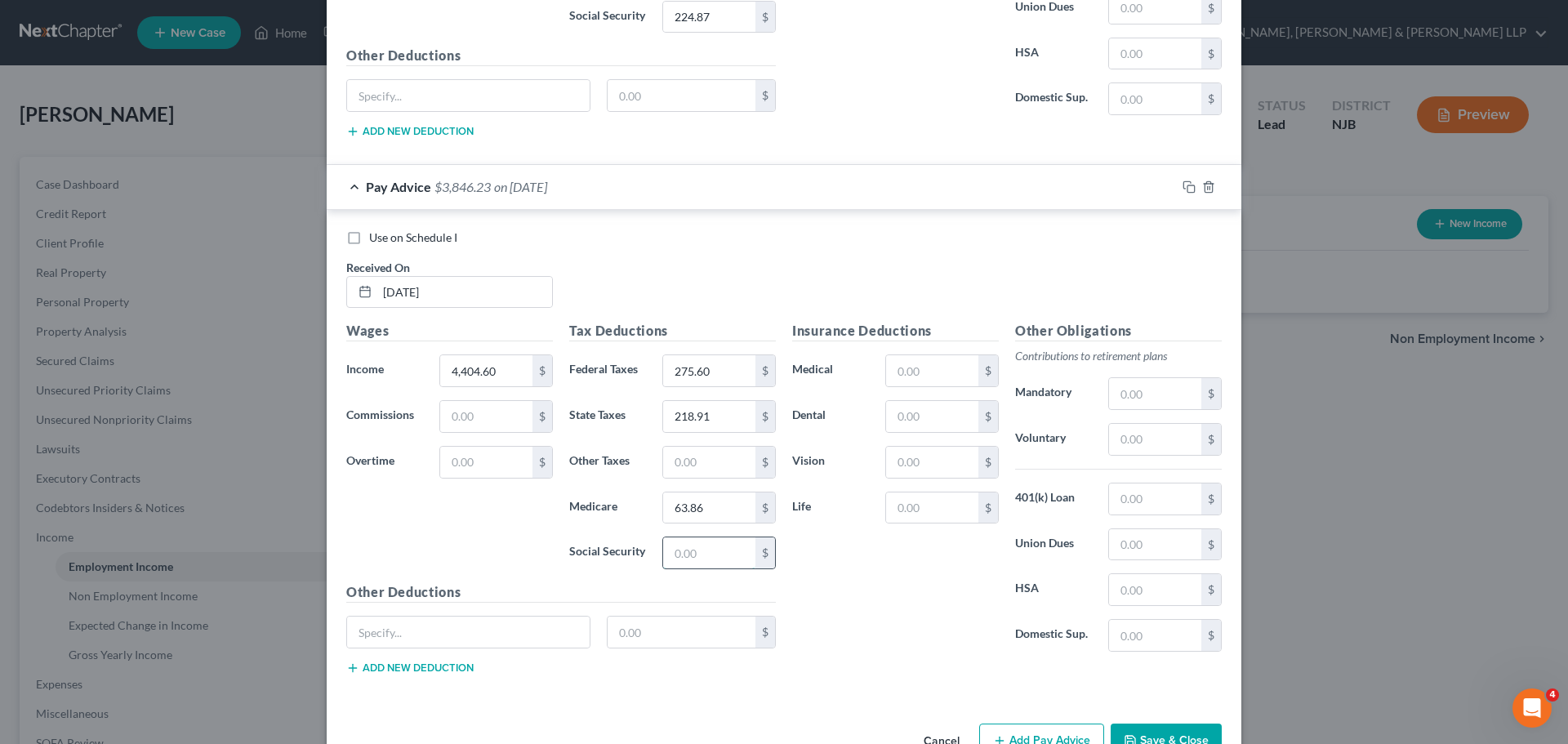
click at [708, 557] on input "text" at bounding box center [709, 553] width 92 height 31
type input "273.08"
click at [708, 471] on input "text" at bounding box center [709, 462] width 92 height 31
type input "18.29"
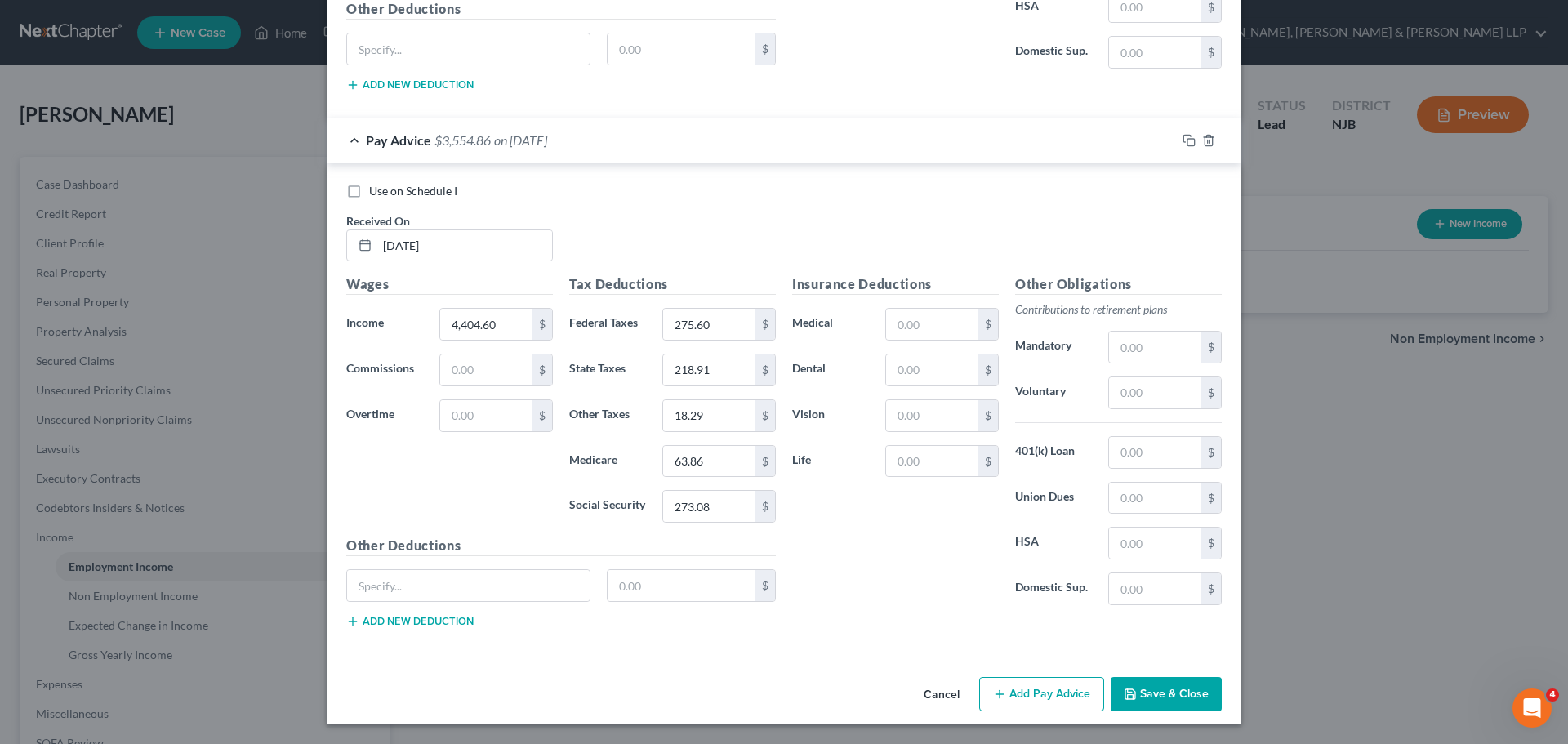
click at [1063, 694] on button "Add Pay Advice" at bounding box center [1041, 694] width 125 height 35
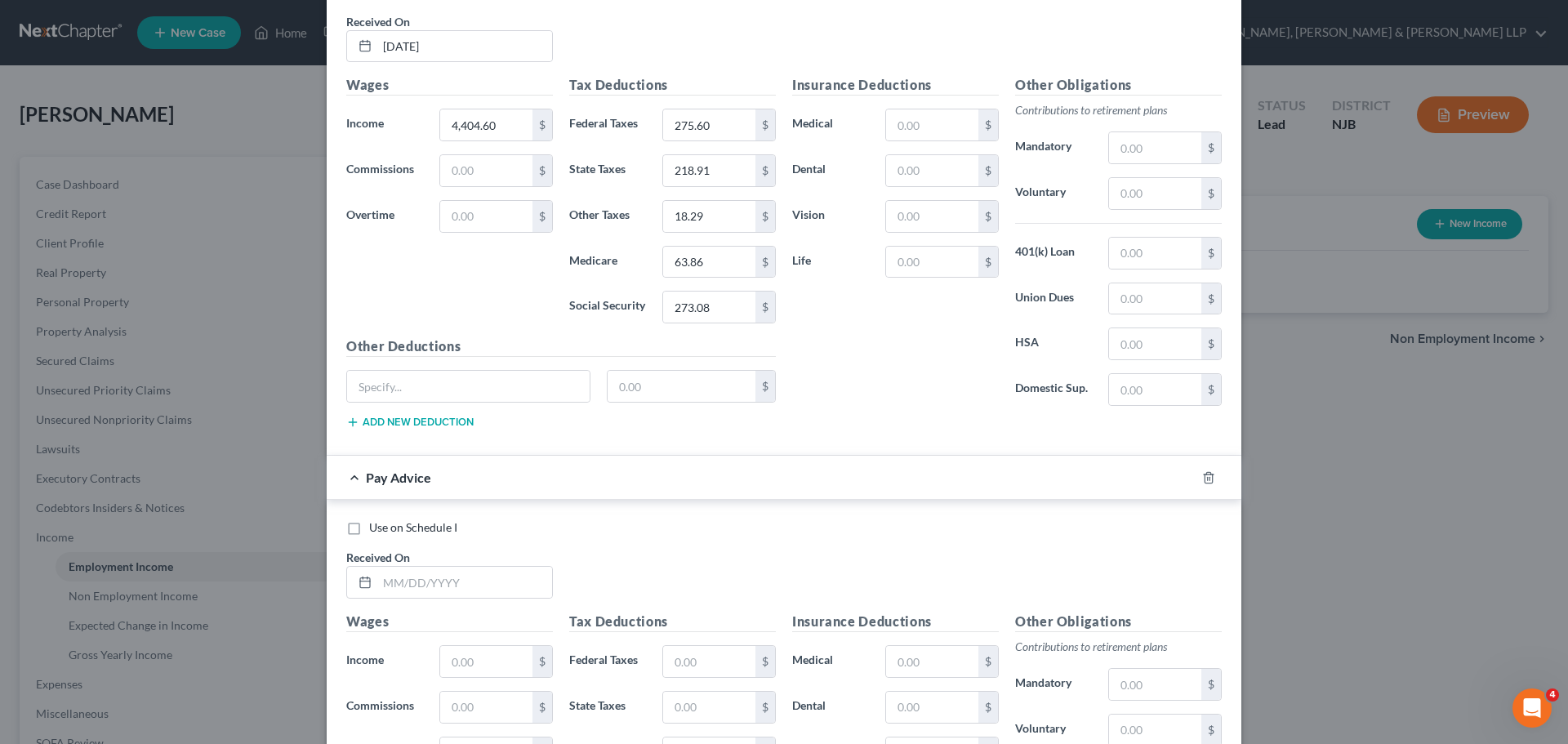
scroll to position [3329, 0]
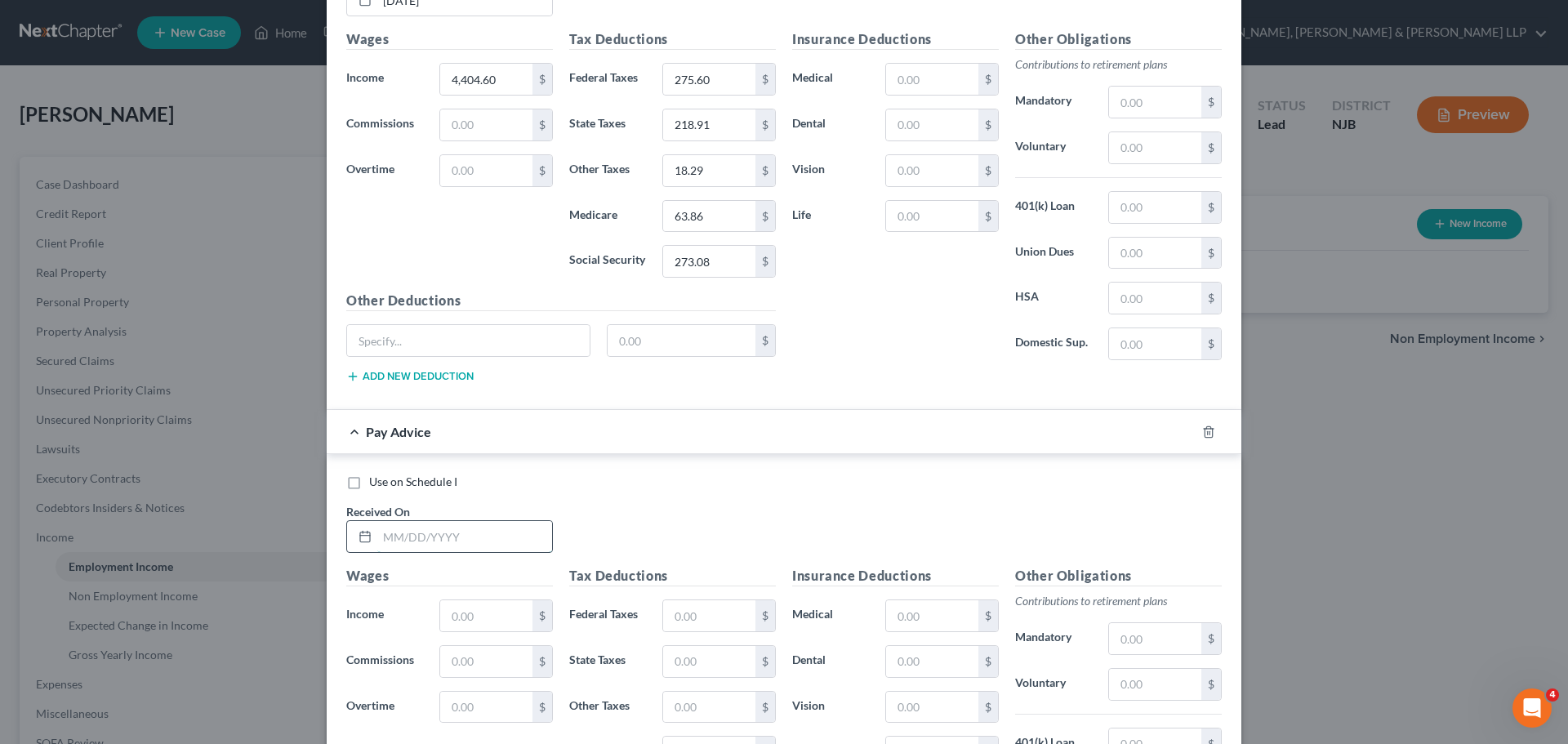
click at [482, 539] on input "text" at bounding box center [465, 536] width 175 height 31
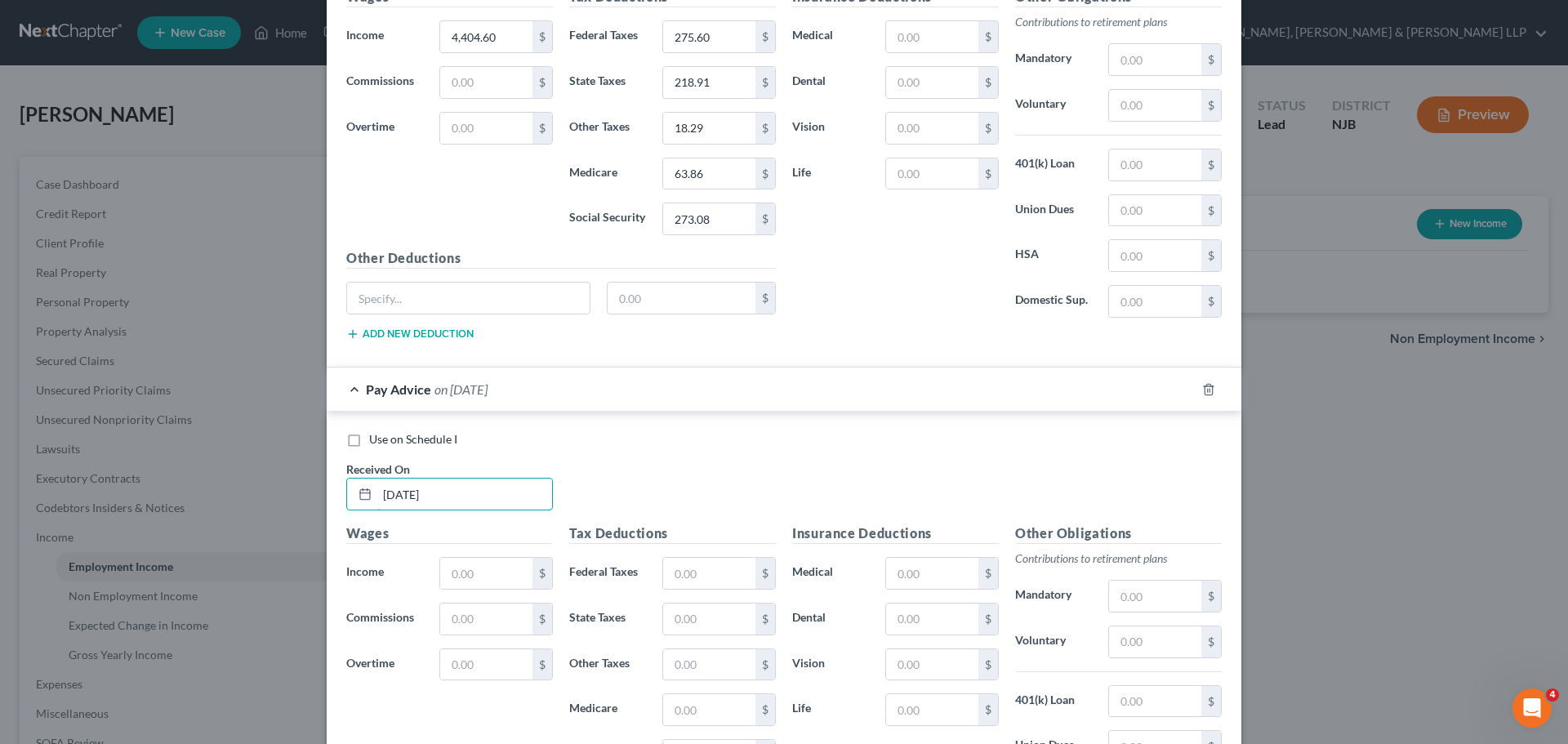
scroll to position [3411, 0]
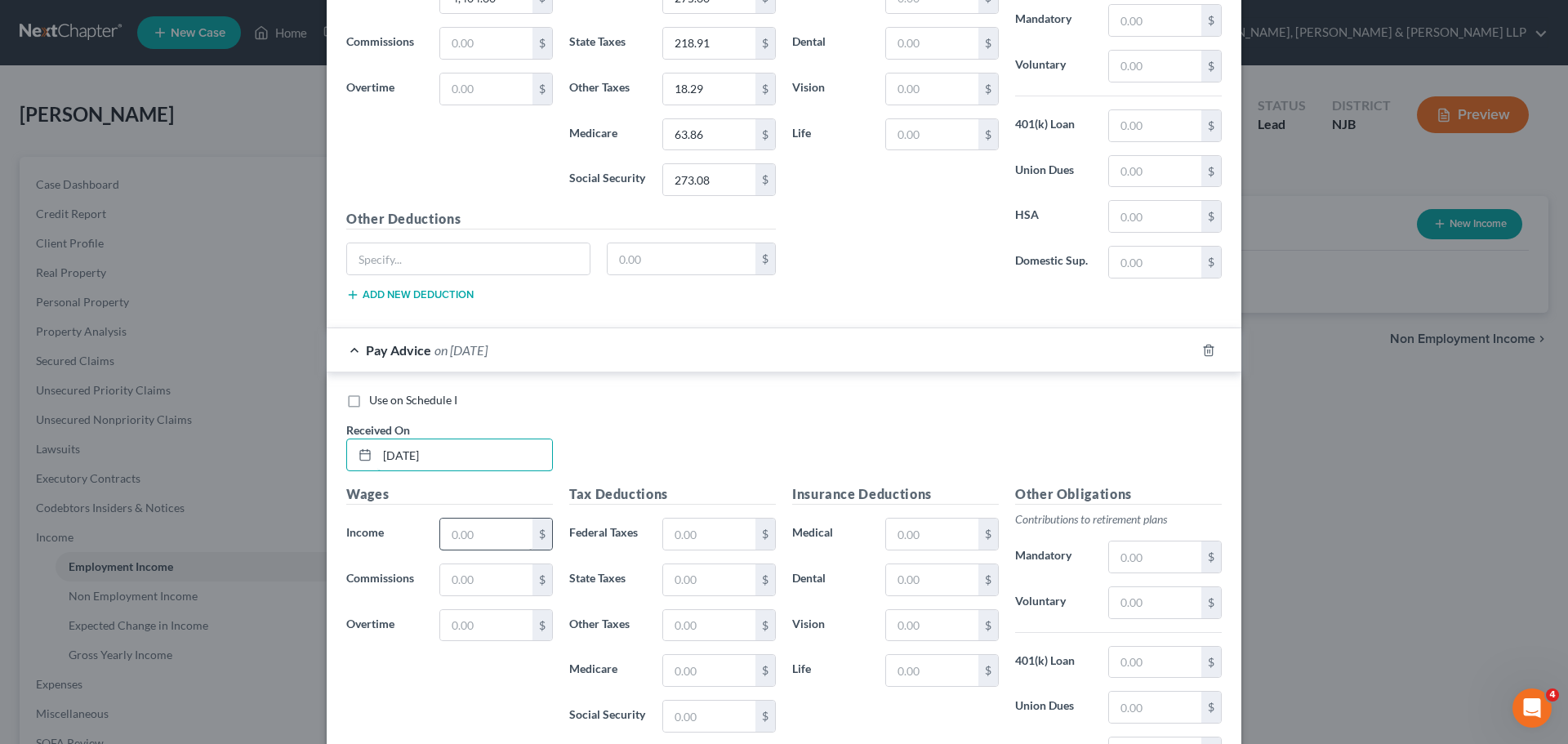
type input "[DATE]"
click at [458, 522] on input "text" at bounding box center [486, 534] width 92 height 31
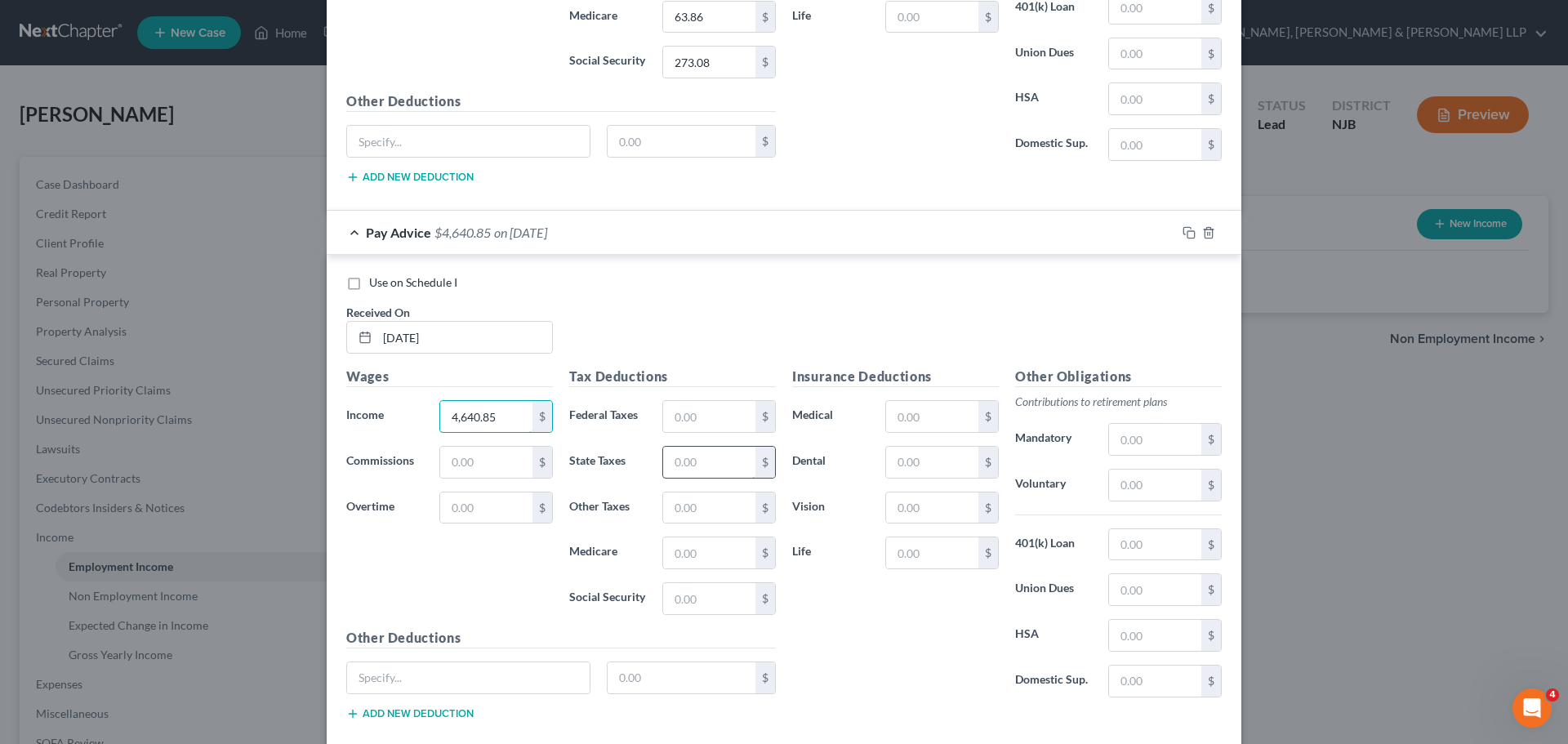
scroll to position [3574, 0]
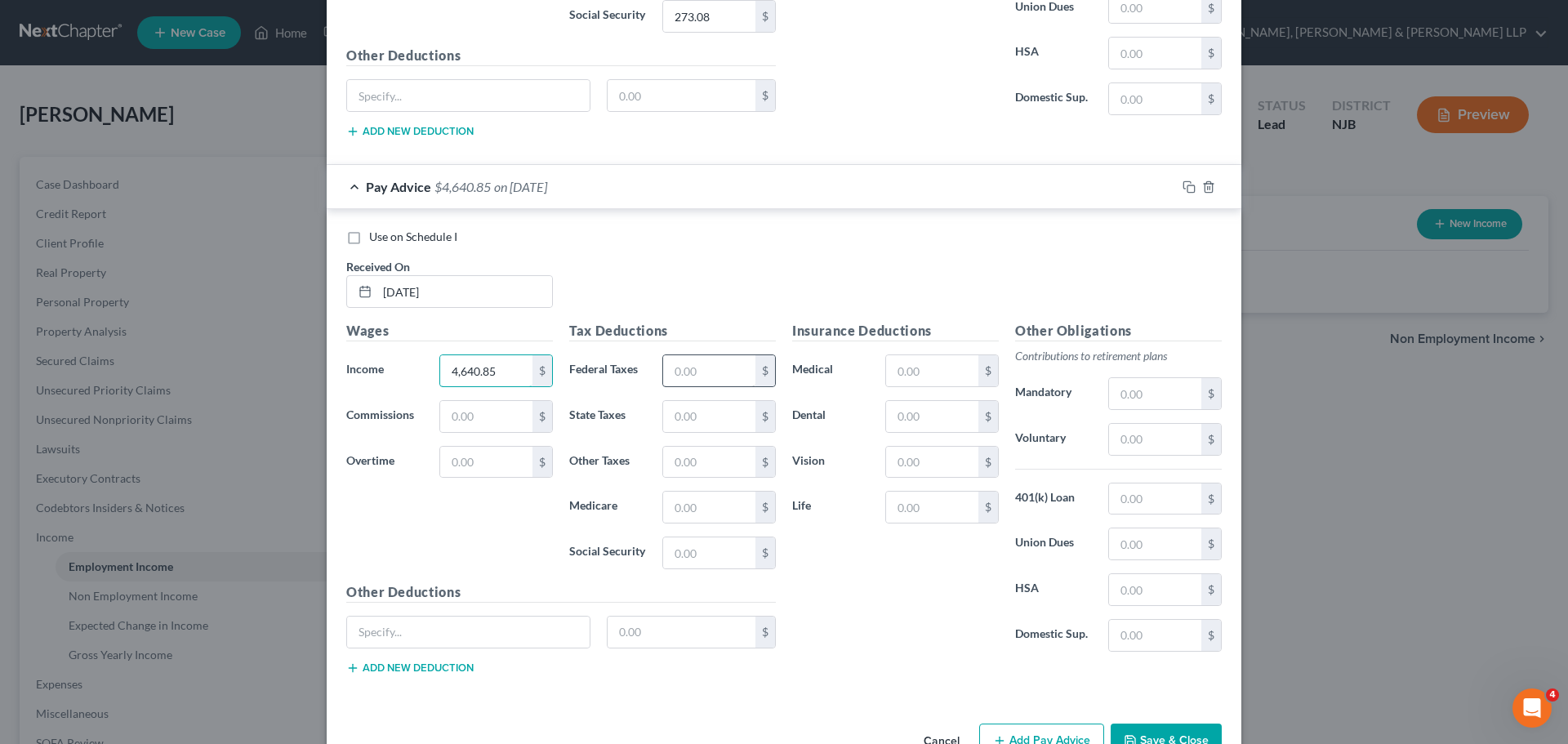
type input "4,640.85"
click at [736, 379] on div "$" at bounding box center [719, 371] width 114 height 33
click at [736, 378] on input "text" at bounding box center [709, 371] width 92 height 31
type input "303.95"
click at [709, 424] on input "text" at bounding box center [709, 416] width 92 height 31
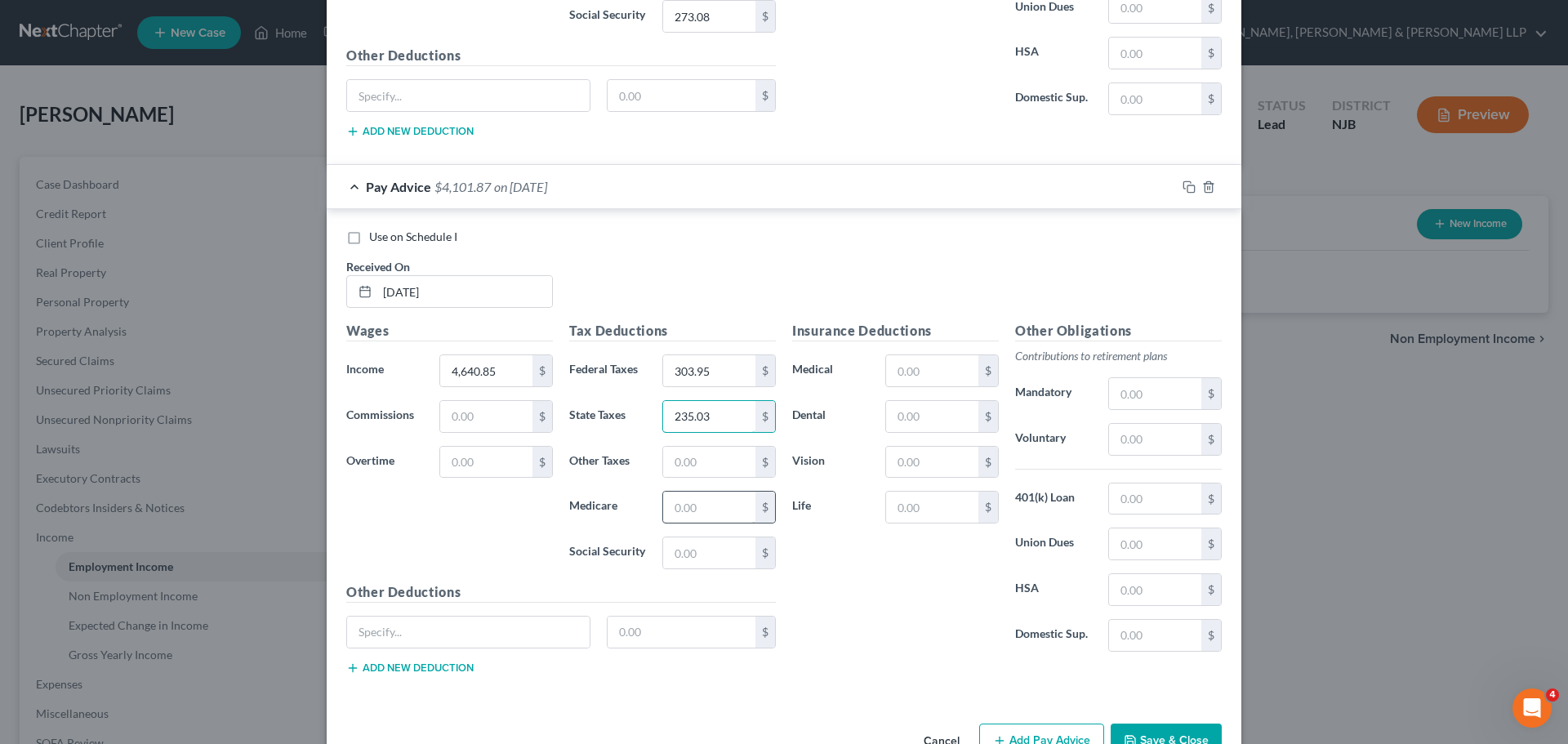
type input "235.03"
click at [691, 509] on input "text" at bounding box center [709, 507] width 92 height 31
type input "67.30"
click at [688, 553] on input "text" at bounding box center [709, 553] width 92 height 31
type input "3"
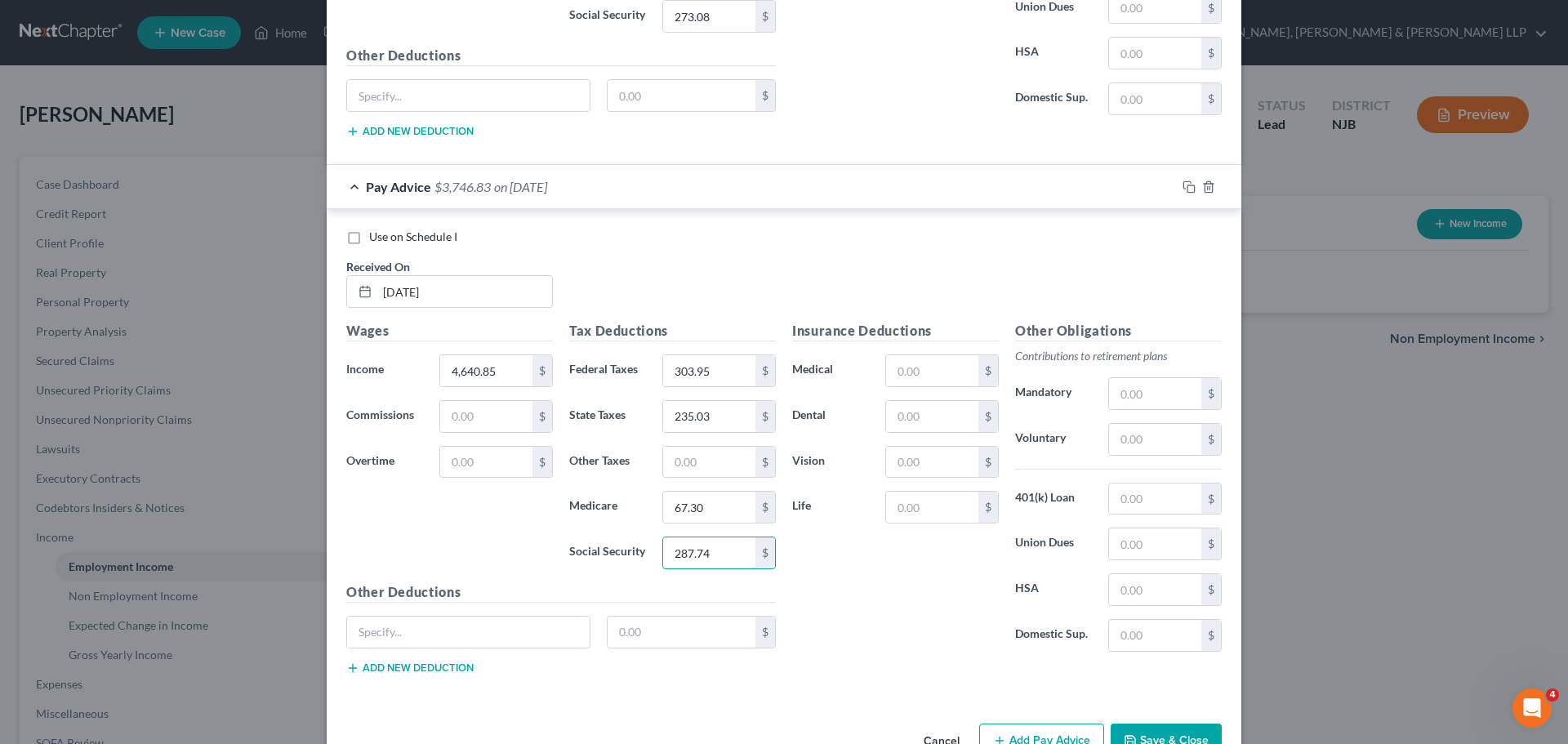
type input "287.74"
drag, startPoint x: 710, startPoint y: 457, endPoint x: 696, endPoint y: 444, distance: 19.1
click at [710, 457] on input "text" at bounding box center [709, 462] width 92 height 31
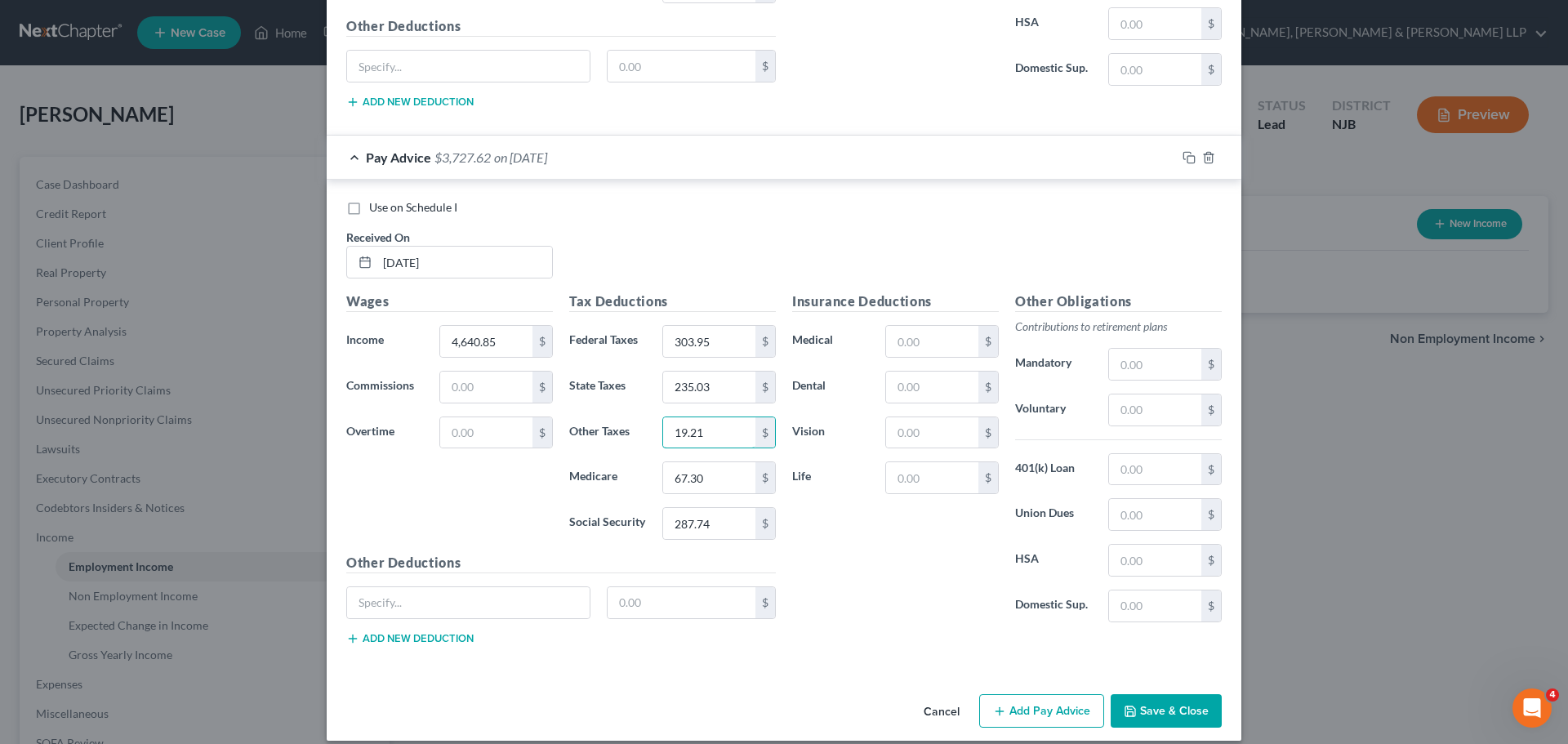
scroll to position [3620, 0]
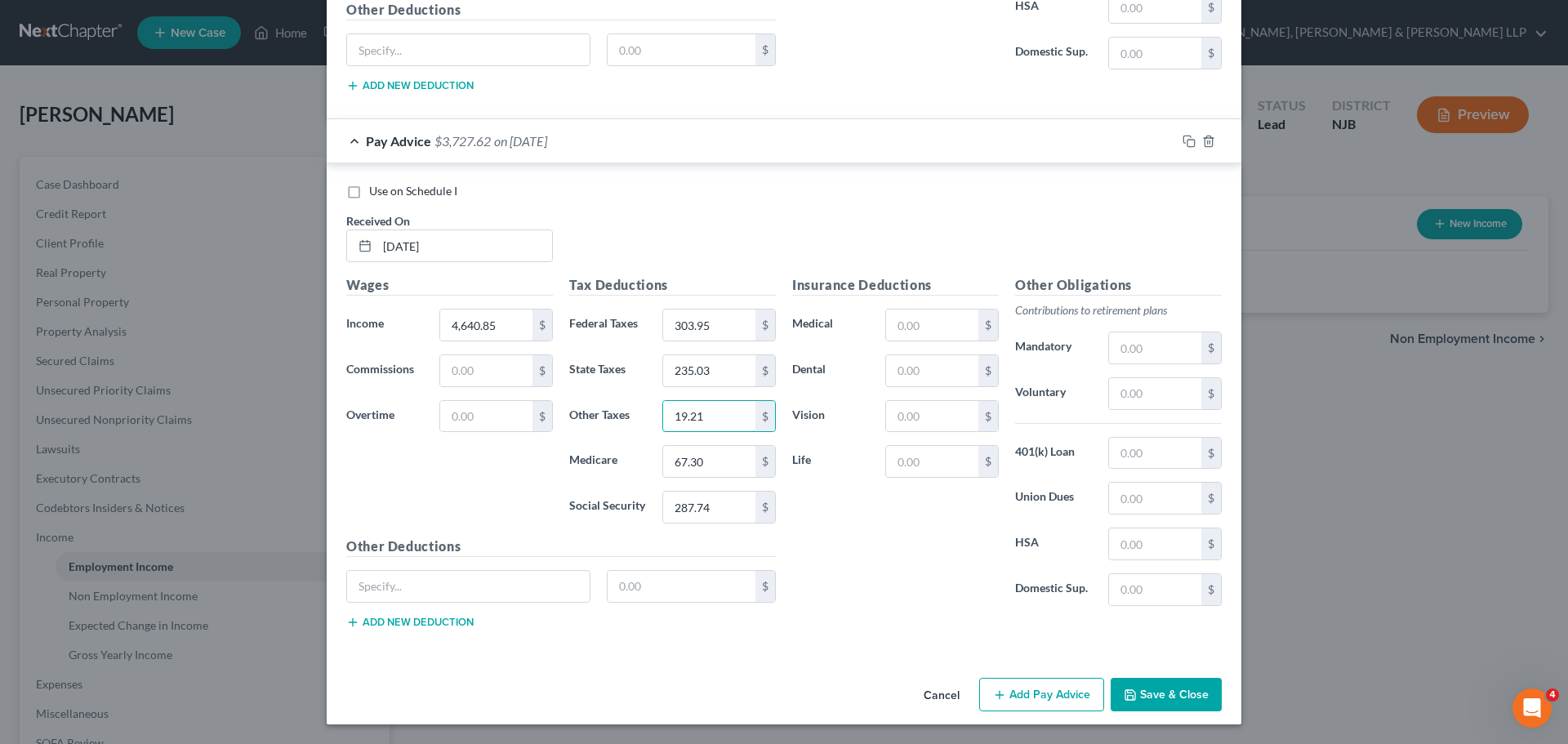
type input "19.21"
click at [1017, 686] on button "Add Pay Advice" at bounding box center [1041, 695] width 125 height 35
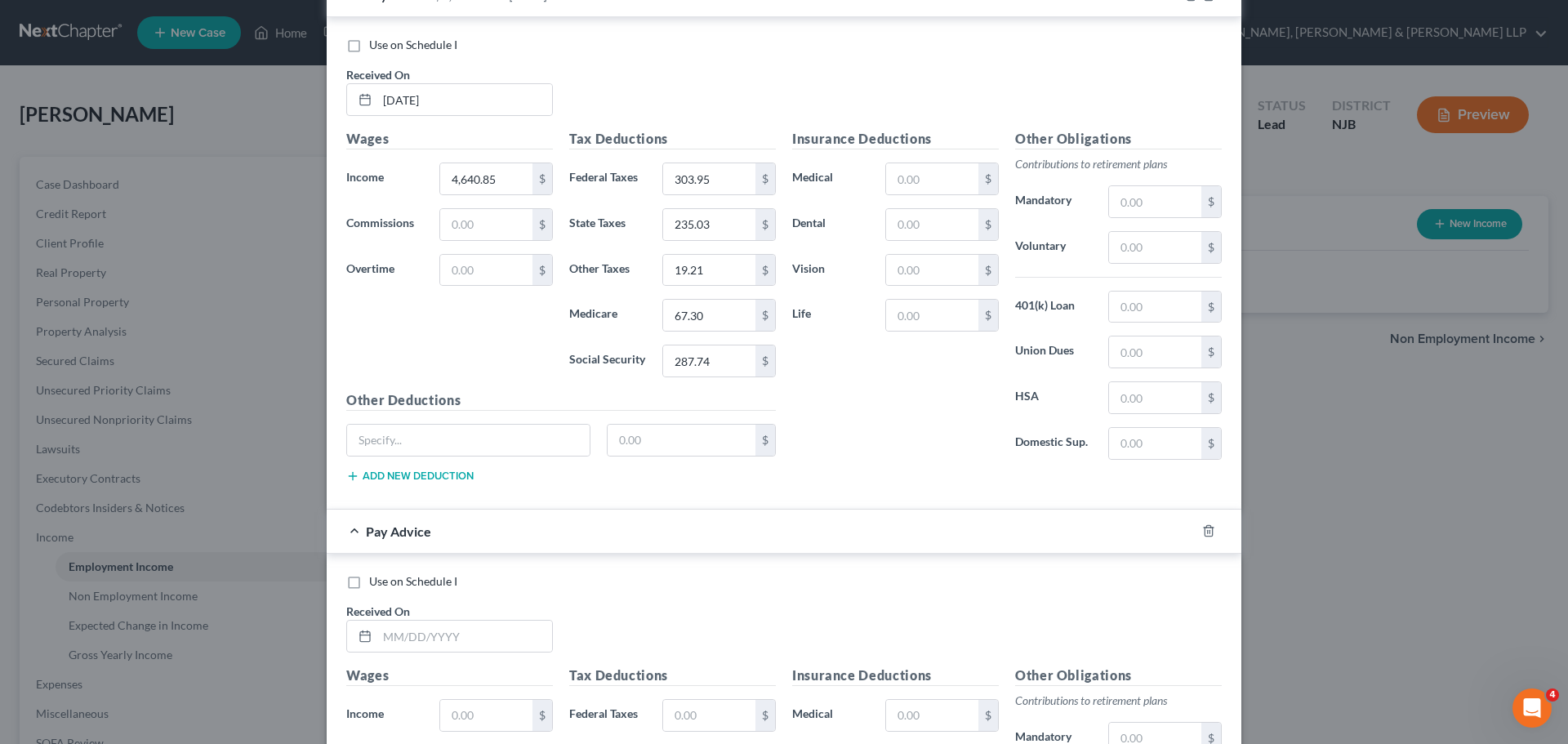
scroll to position [3947, 0]
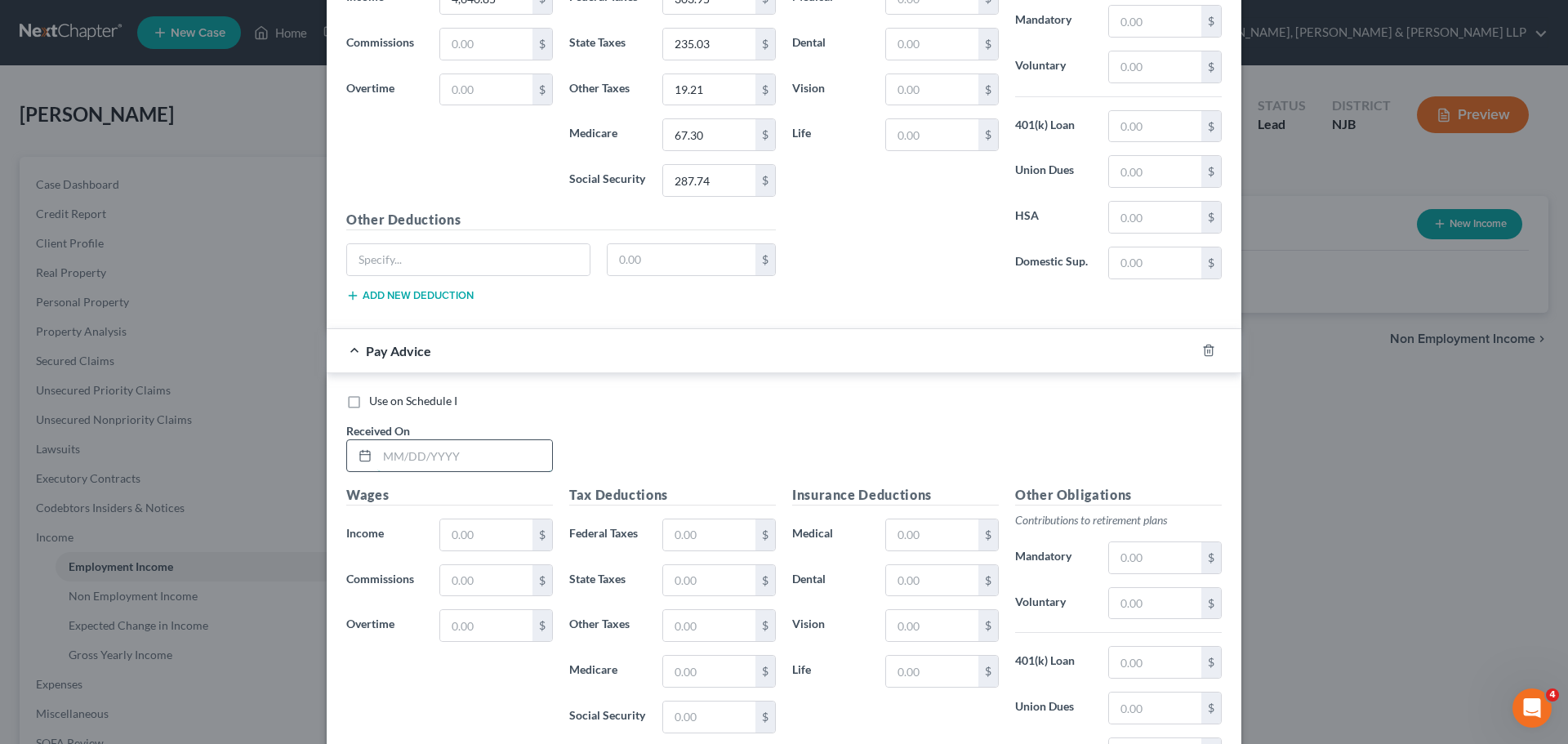
click at [457, 460] on input "text" at bounding box center [465, 455] width 175 height 31
type input "[DATE]"
click at [469, 524] on input "text" at bounding box center [486, 534] width 92 height 31
type input "5,124.15"
click at [732, 537] on input "text" at bounding box center [709, 534] width 92 height 31
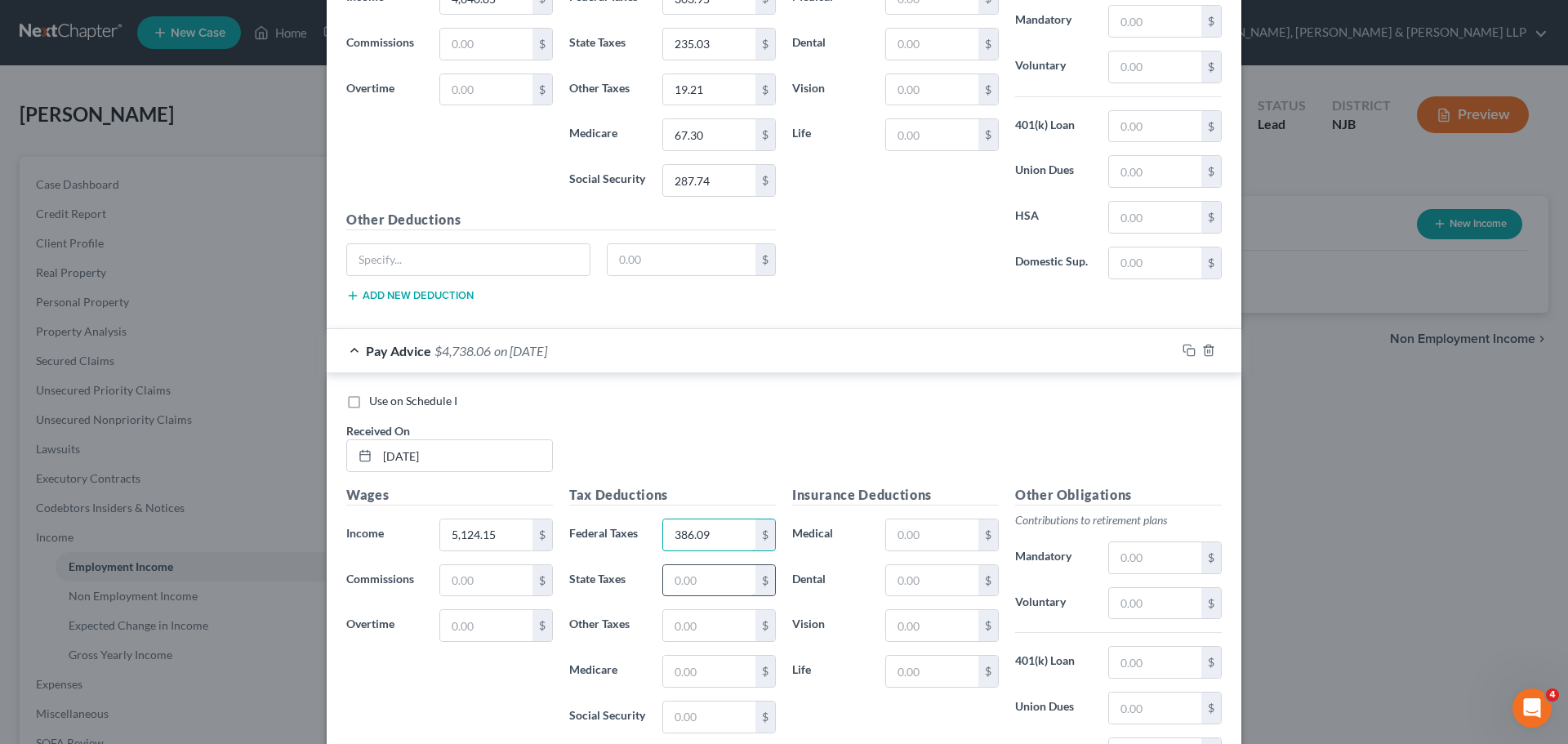
type input "386.09"
click at [684, 576] on input "text" at bounding box center [709, 580] width 92 height 31
type input "269.68"
click at [690, 661] on input "text" at bounding box center [709, 671] width 92 height 31
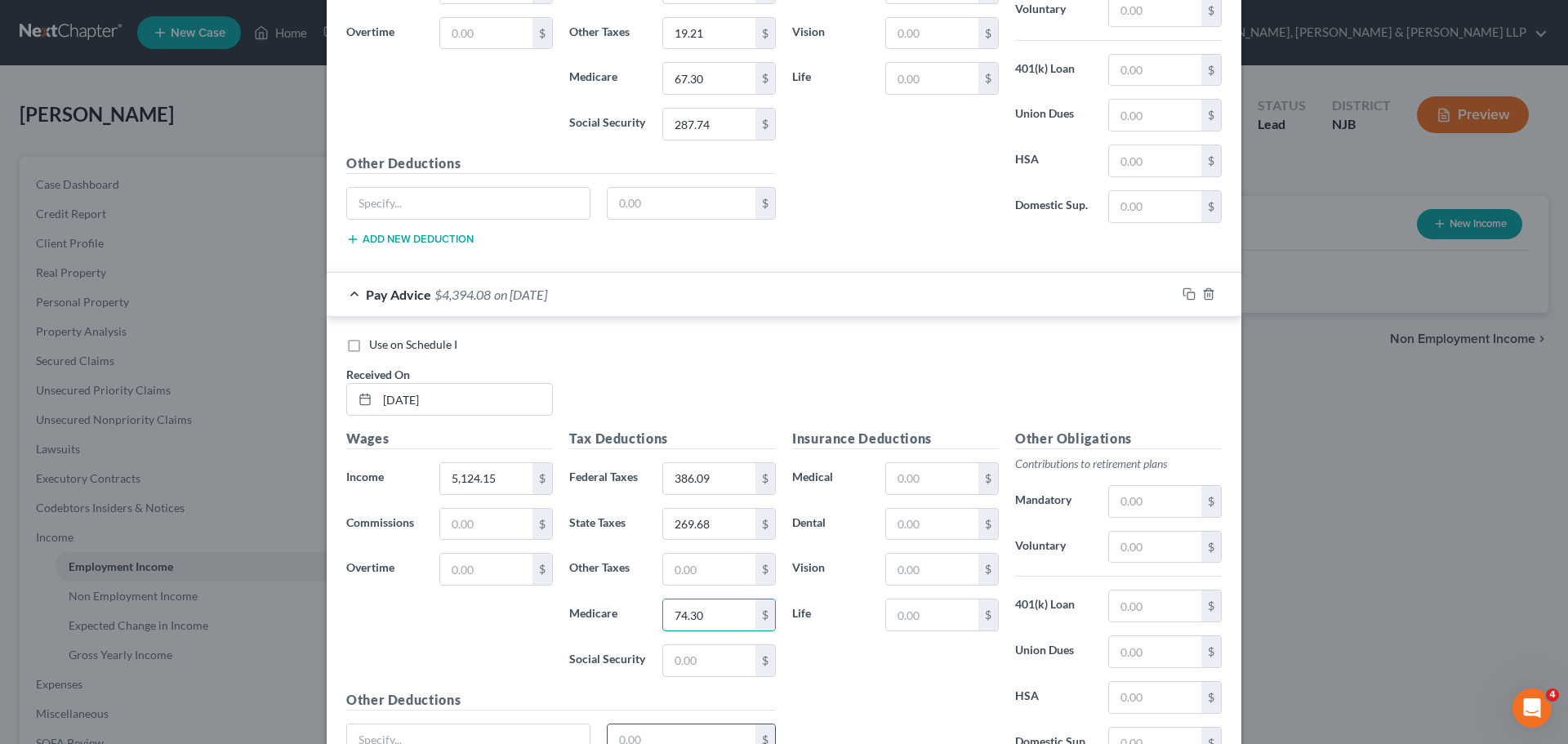
scroll to position [4110, 0]
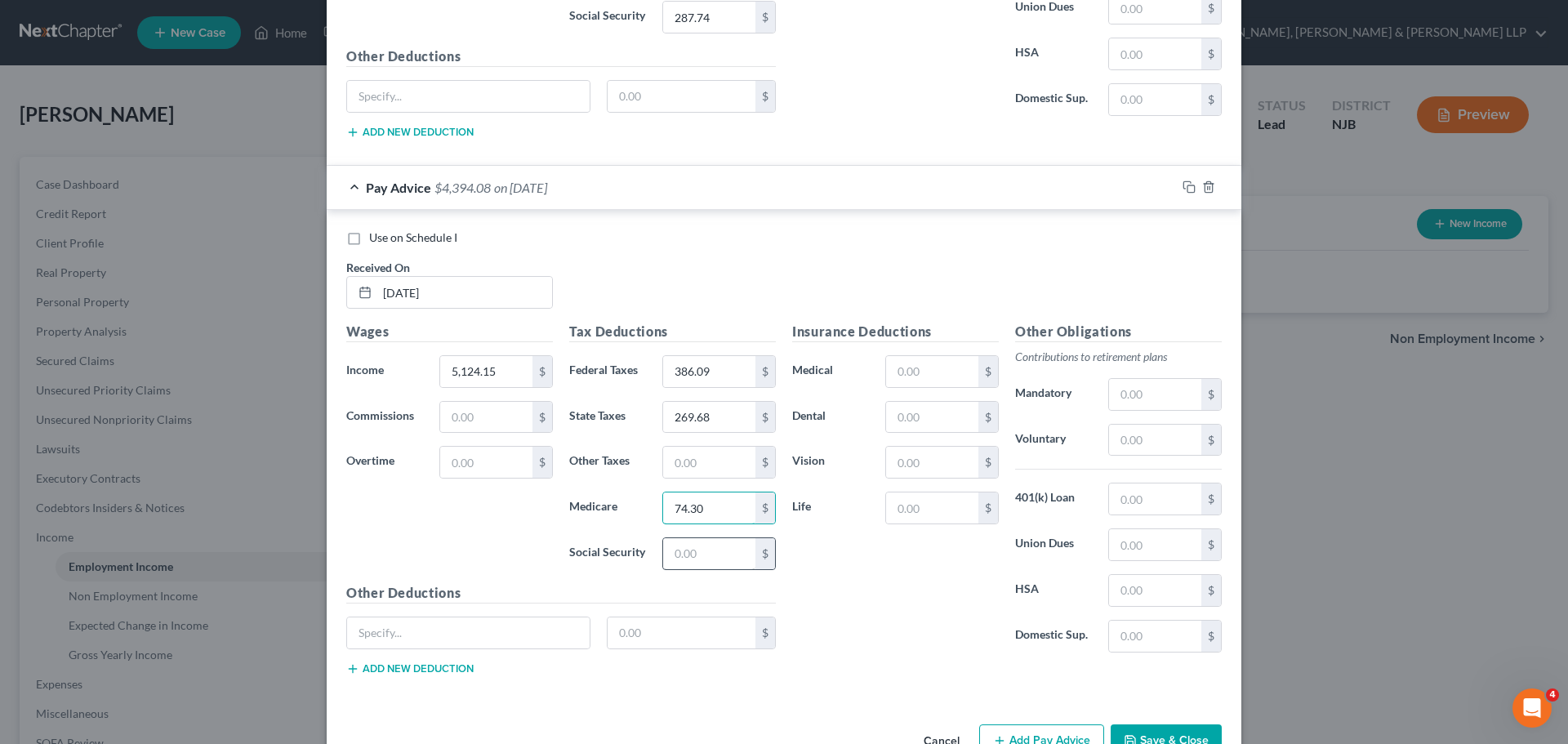
type input "74.30"
click at [691, 560] on input "text" at bounding box center [709, 554] width 92 height 31
type input "317.69"
click at [734, 463] on input "text" at bounding box center [709, 462] width 92 height 31
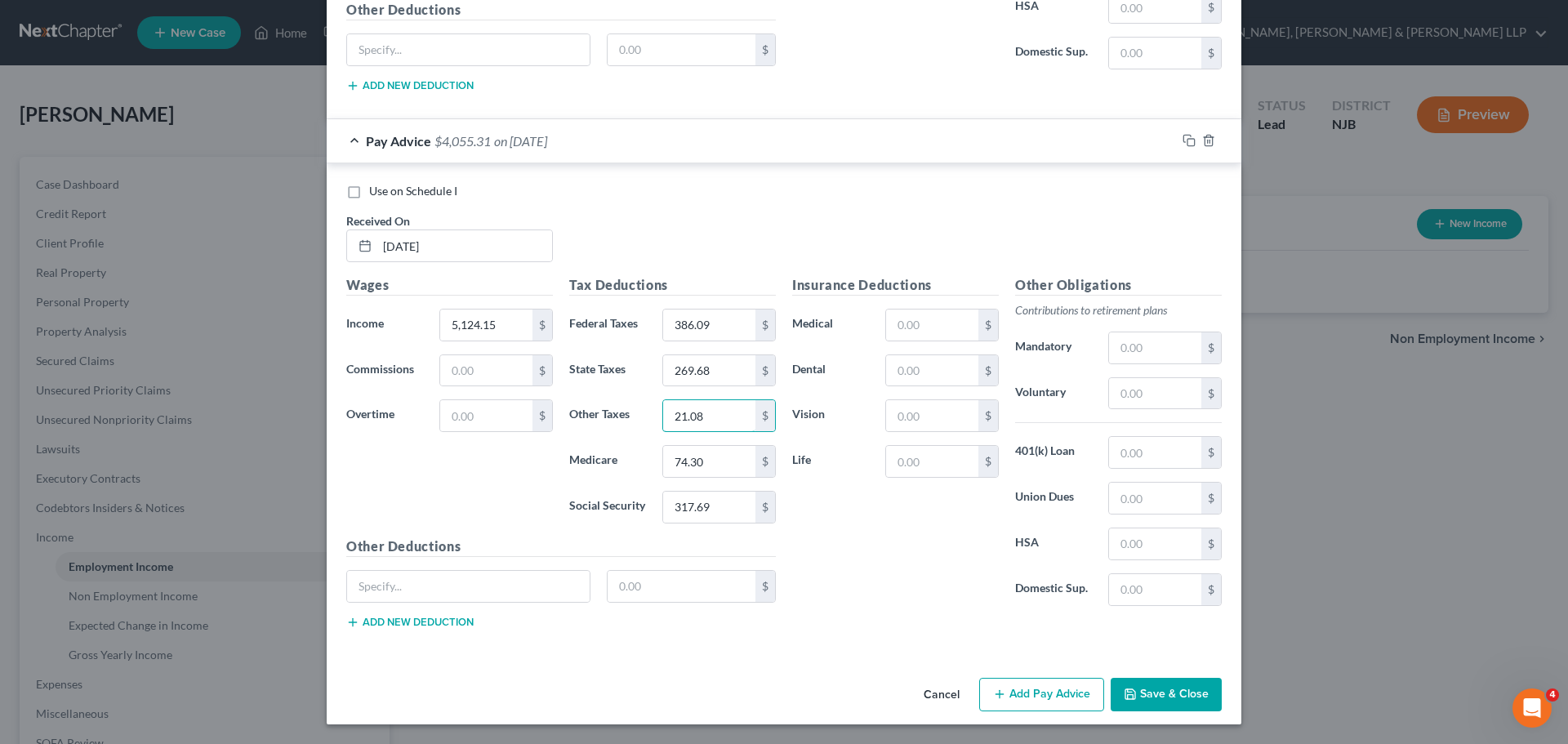
type input "21.08"
click at [1036, 706] on button "Add Pay Advice" at bounding box center [1041, 695] width 125 height 35
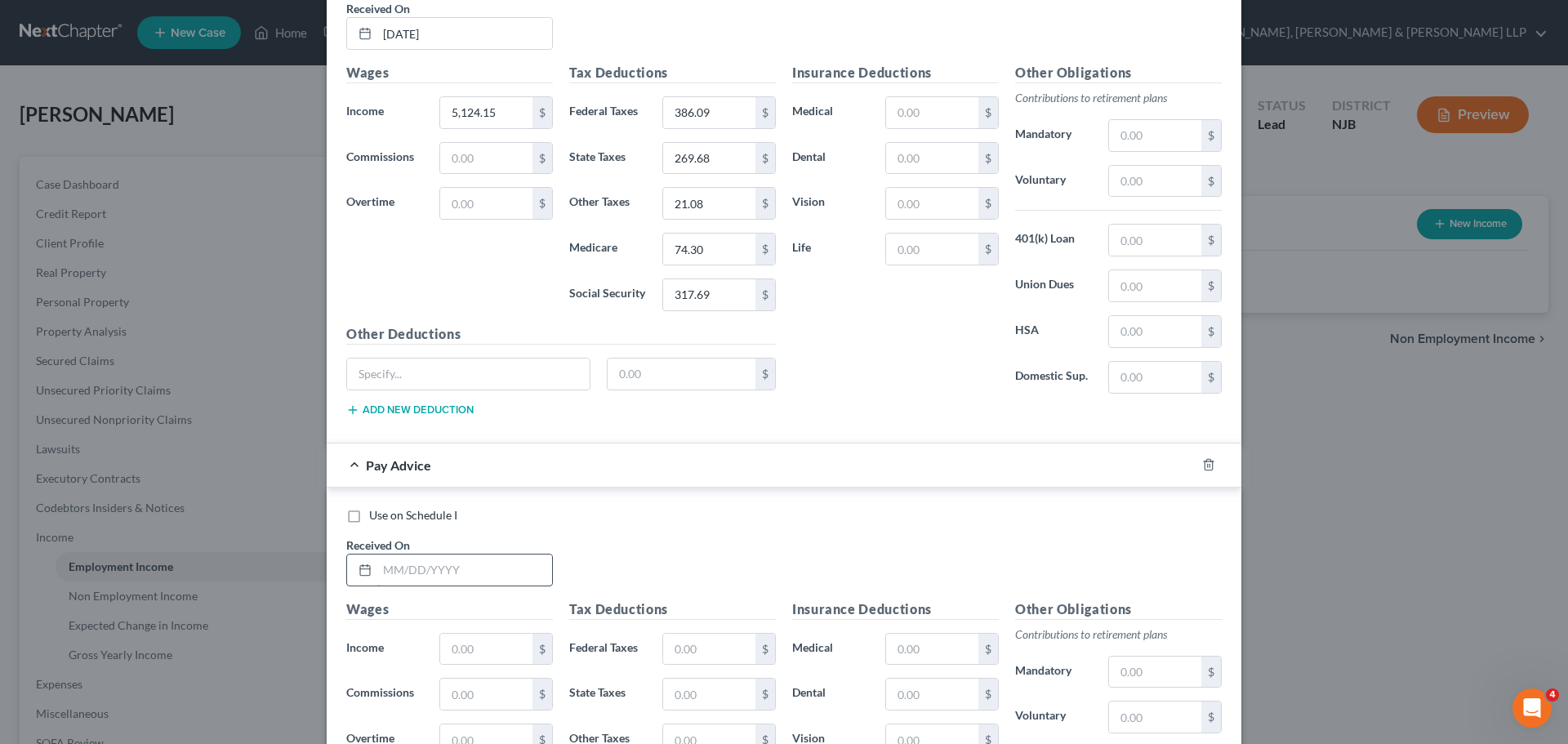
scroll to position [4402, 0]
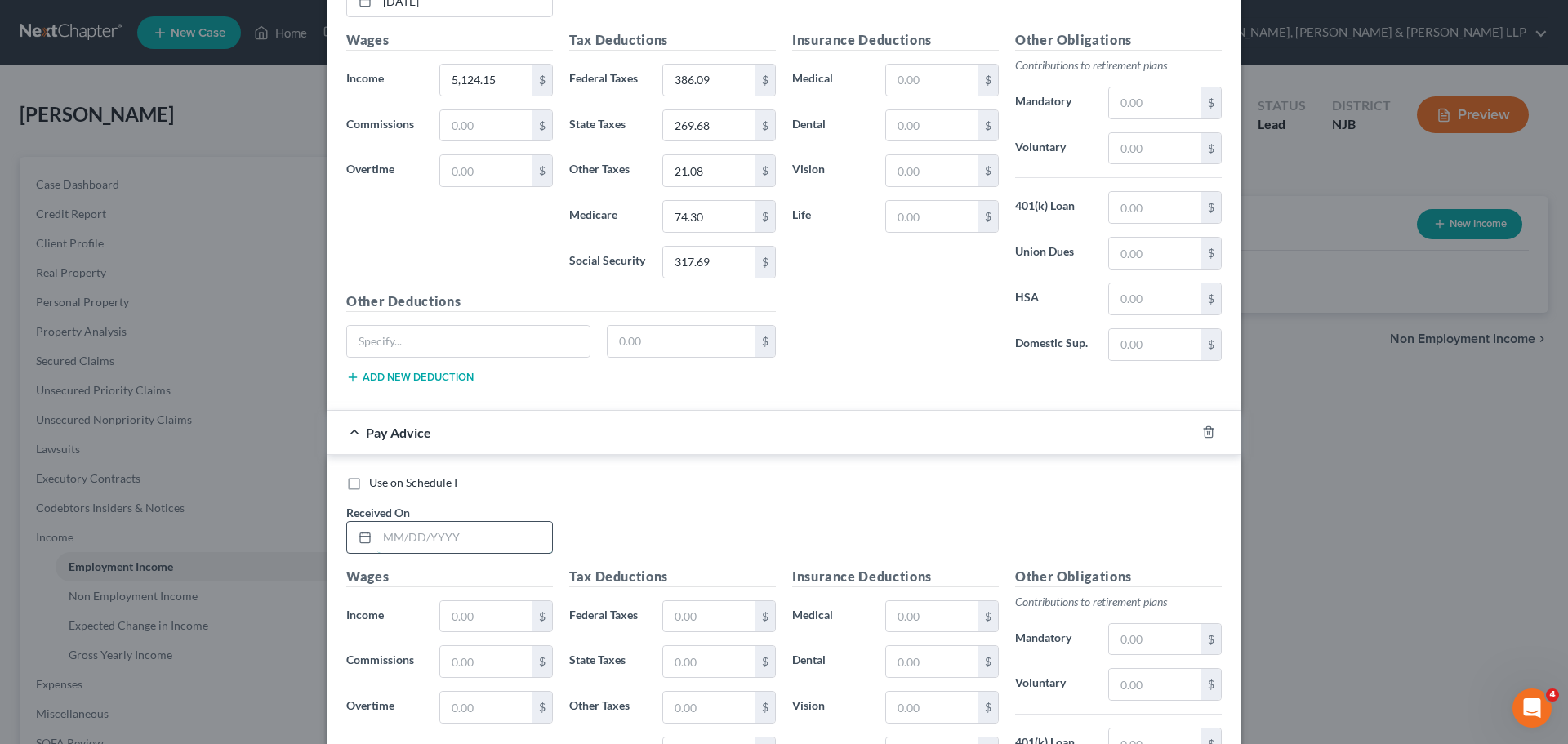
click at [424, 544] on input "text" at bounding box center [465, 537] width 175 height 31
type input "[DATE]"
click at [462, 622] on input "text" at bounding box center [486, 616] width 92 height 31
type input "5,350.28"
click at [712, 604] on input "text" at bounding box center [709, 616] width 92 height 31
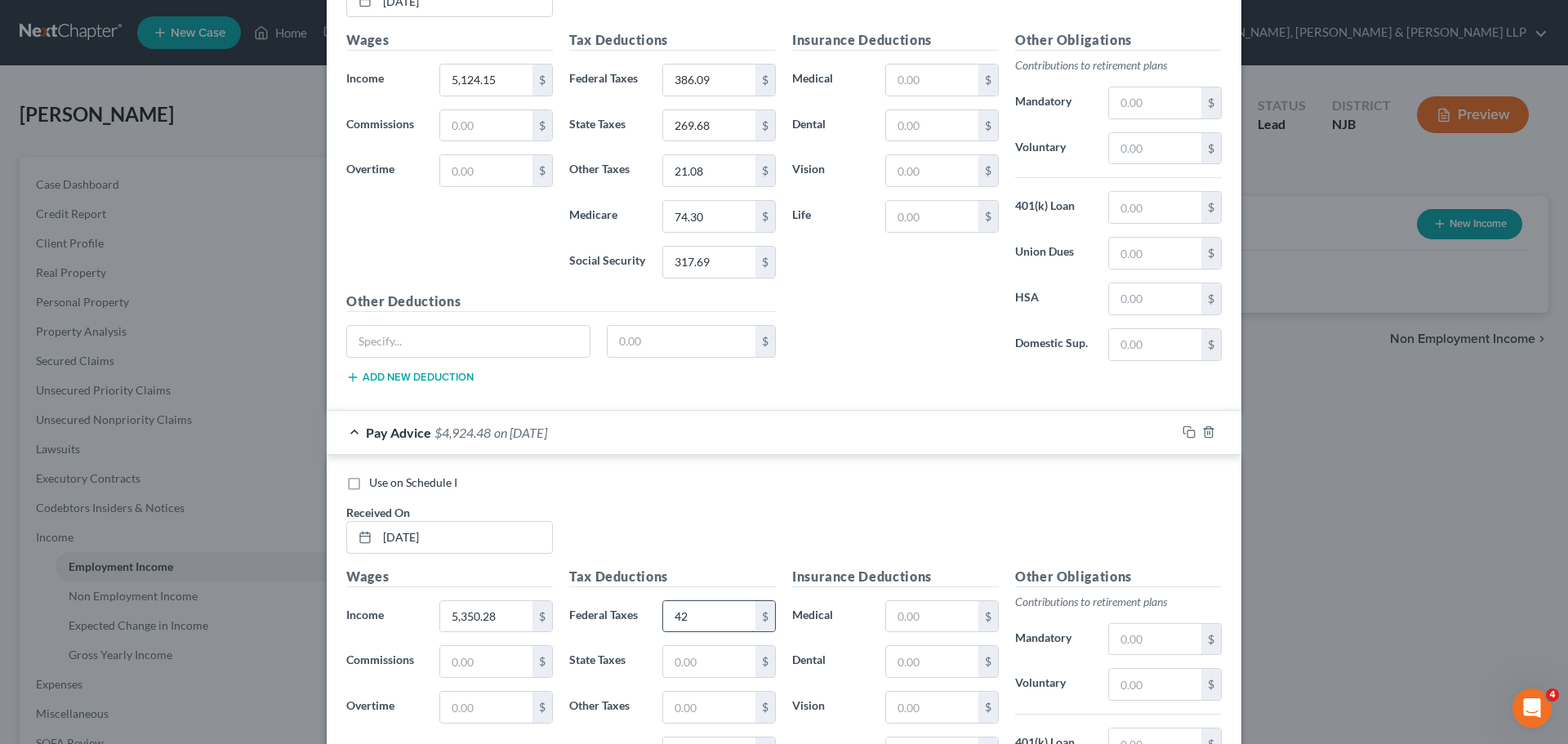
type input "4"
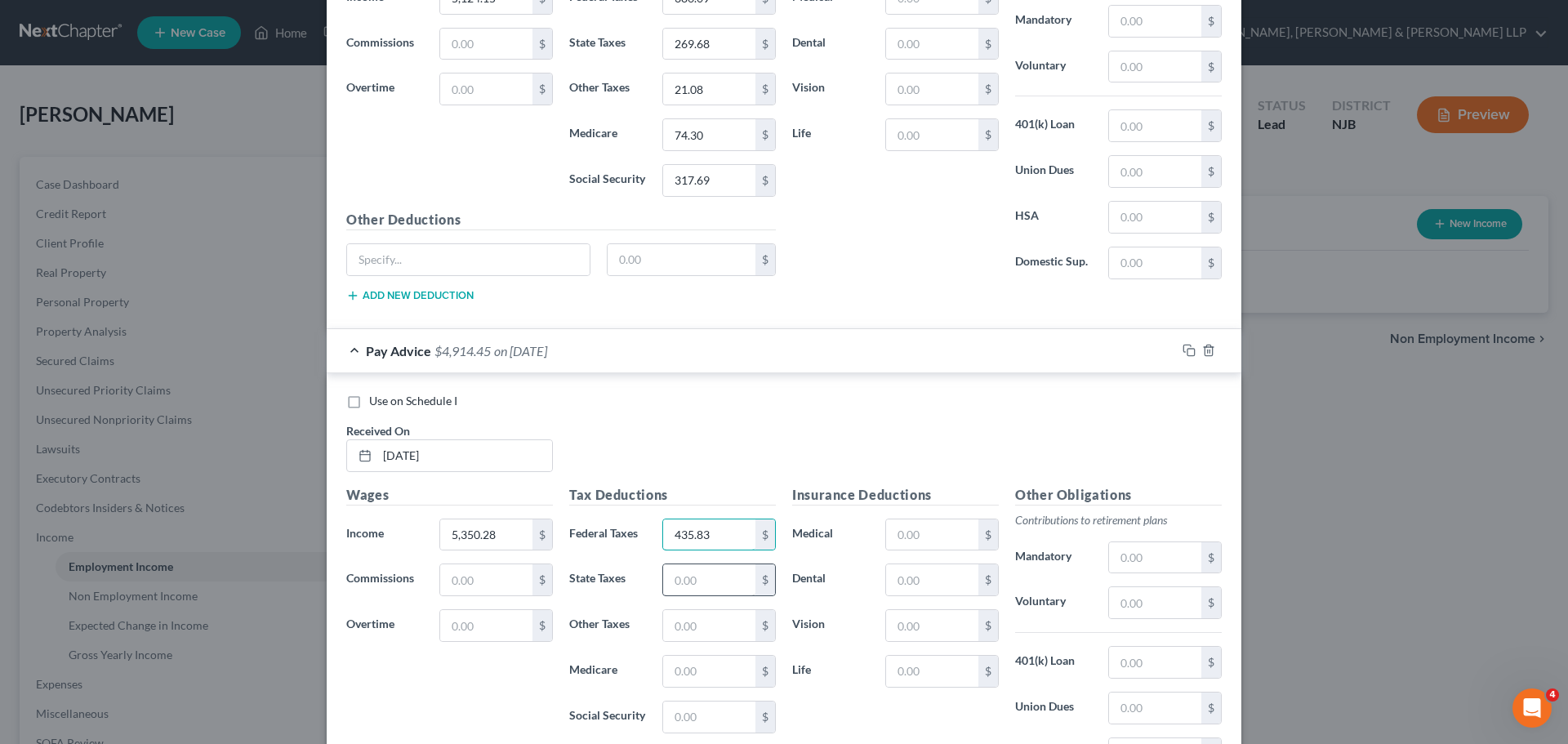
type input "435.83"
click at [716, 572] on input "text" at bounding box center [709, 580] width 92 height 31
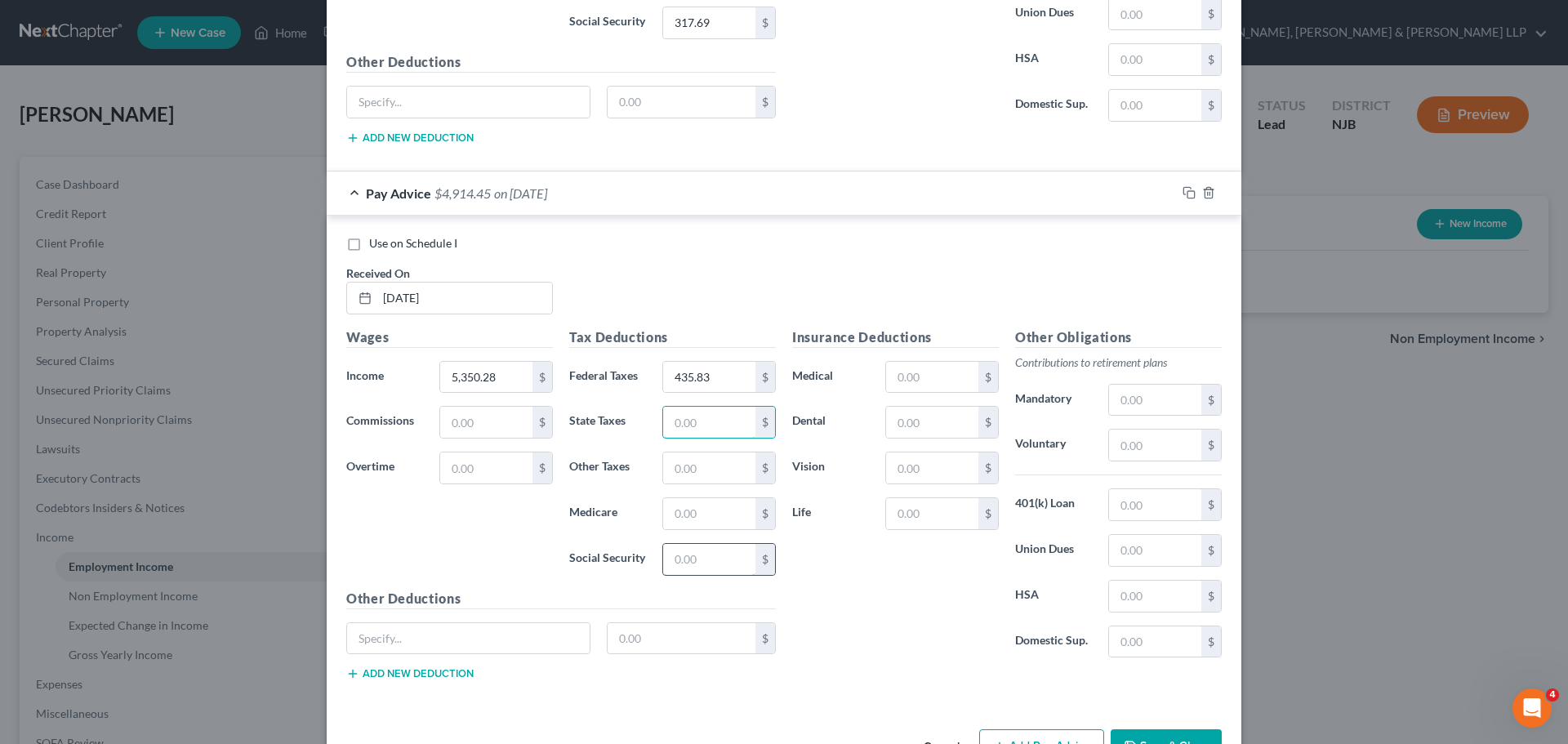
scroll to position [4646, 0]
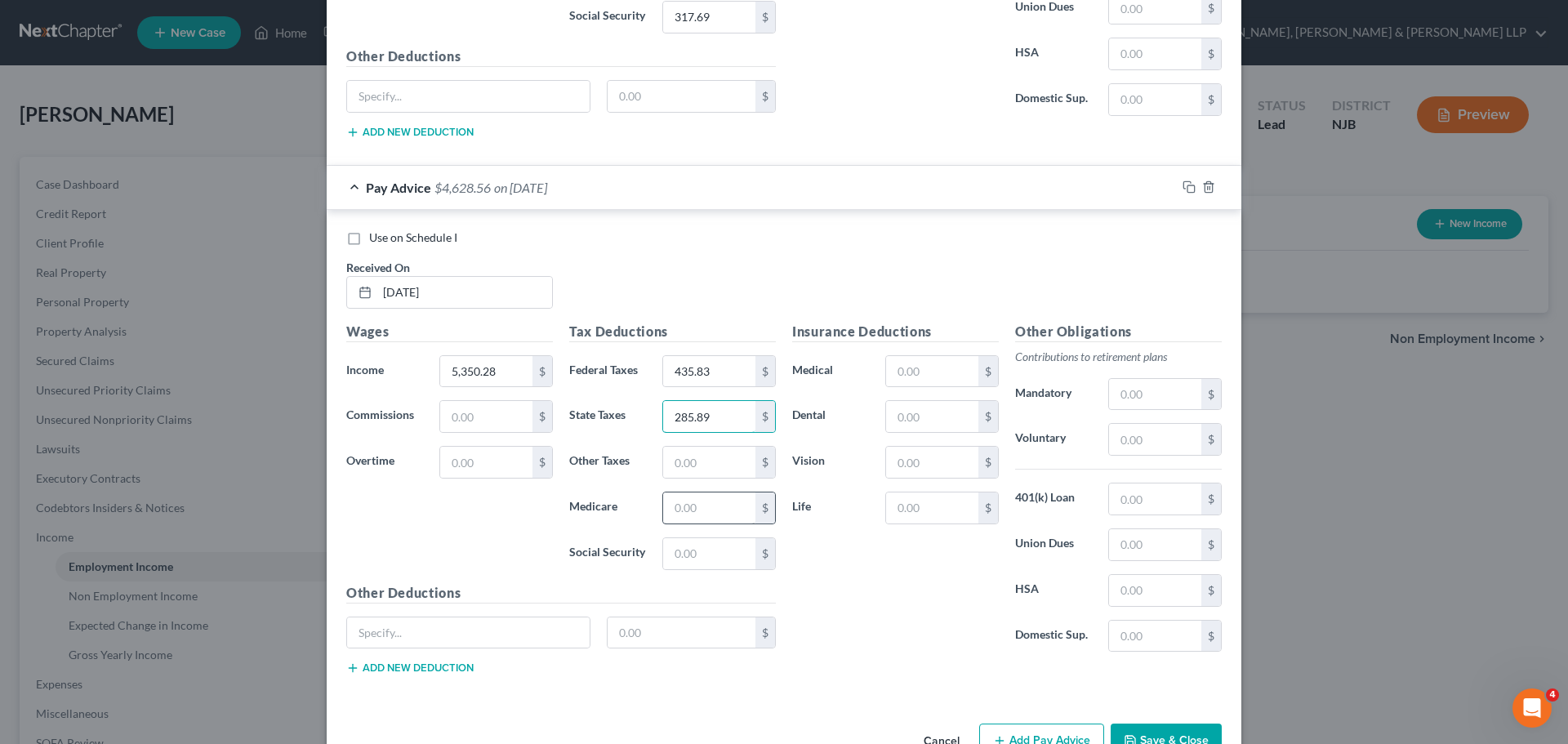
type input "285.89"
click at [684, 519] on input "text" at bounding box center [709, 508] width 92 height 31
type input "77.57"
click at [720, 548] on input "text" at bounding box center [709, 554] width 92 height 31
type input "331.72"
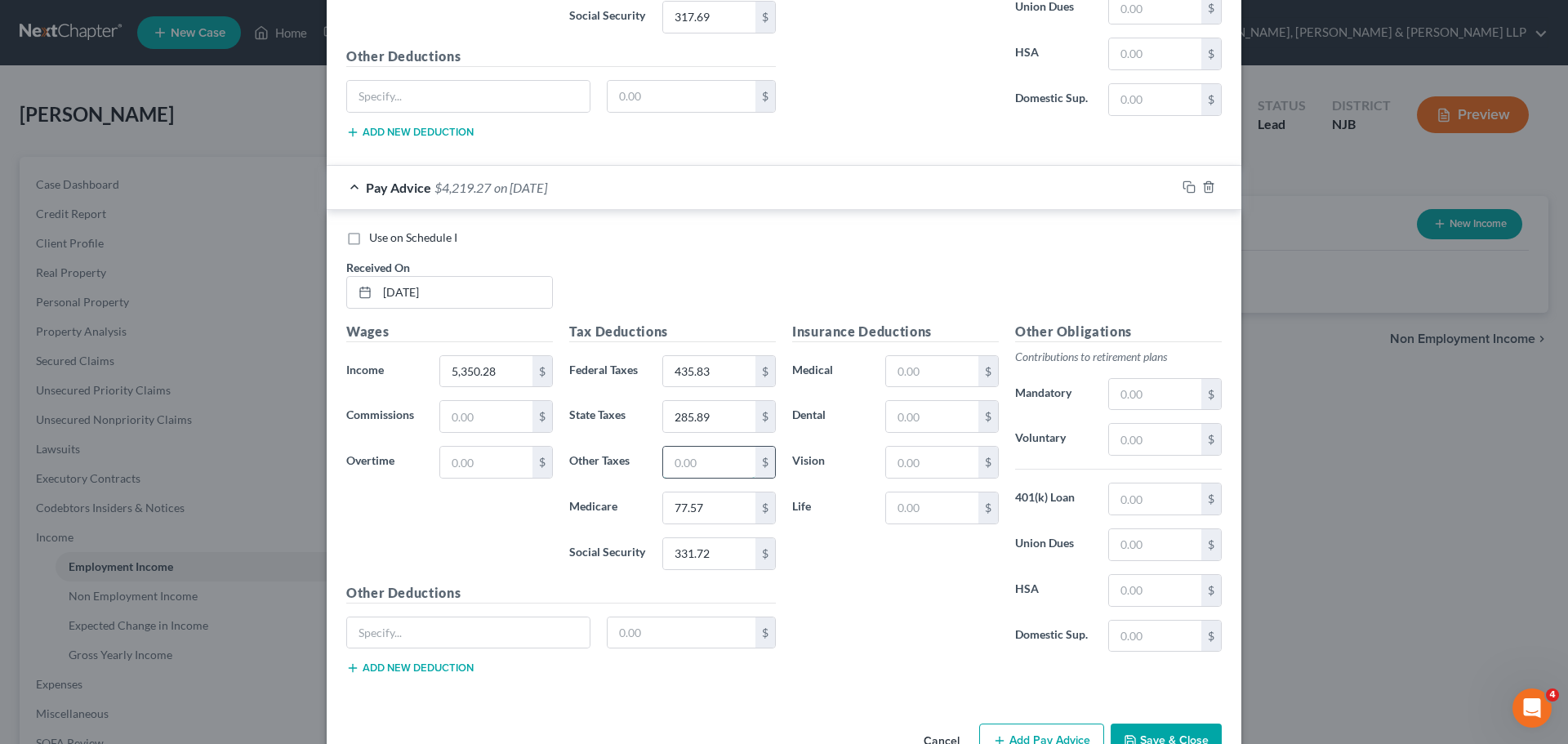
drag, startPoint x: 709, startPoint y: 470, endPoint x: 752, endPoint y: 457, distance: 44.9
click at [709, 470] on input "text" at bounding box center [709, 462] width 92 height 31
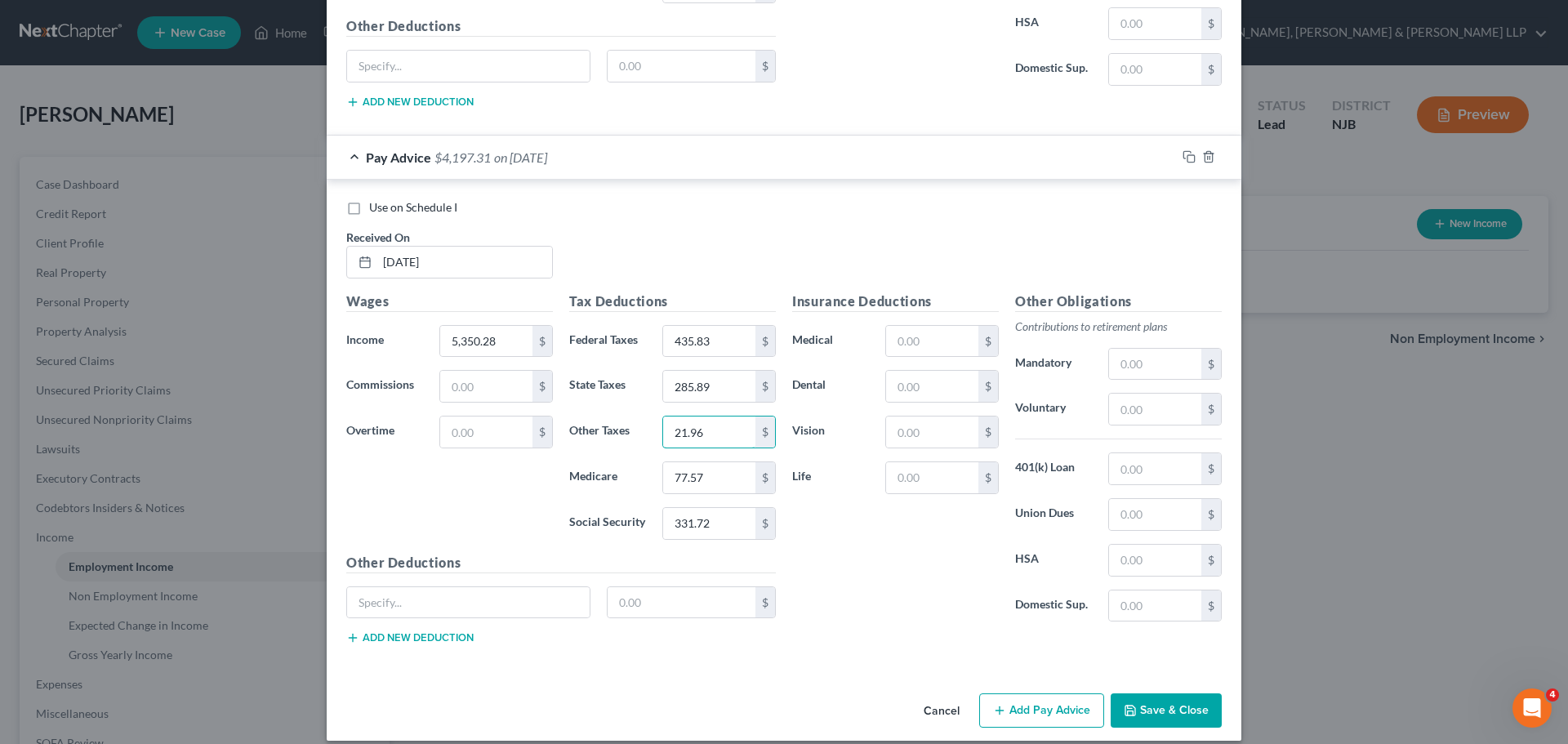
scroll to position [4693, 0]
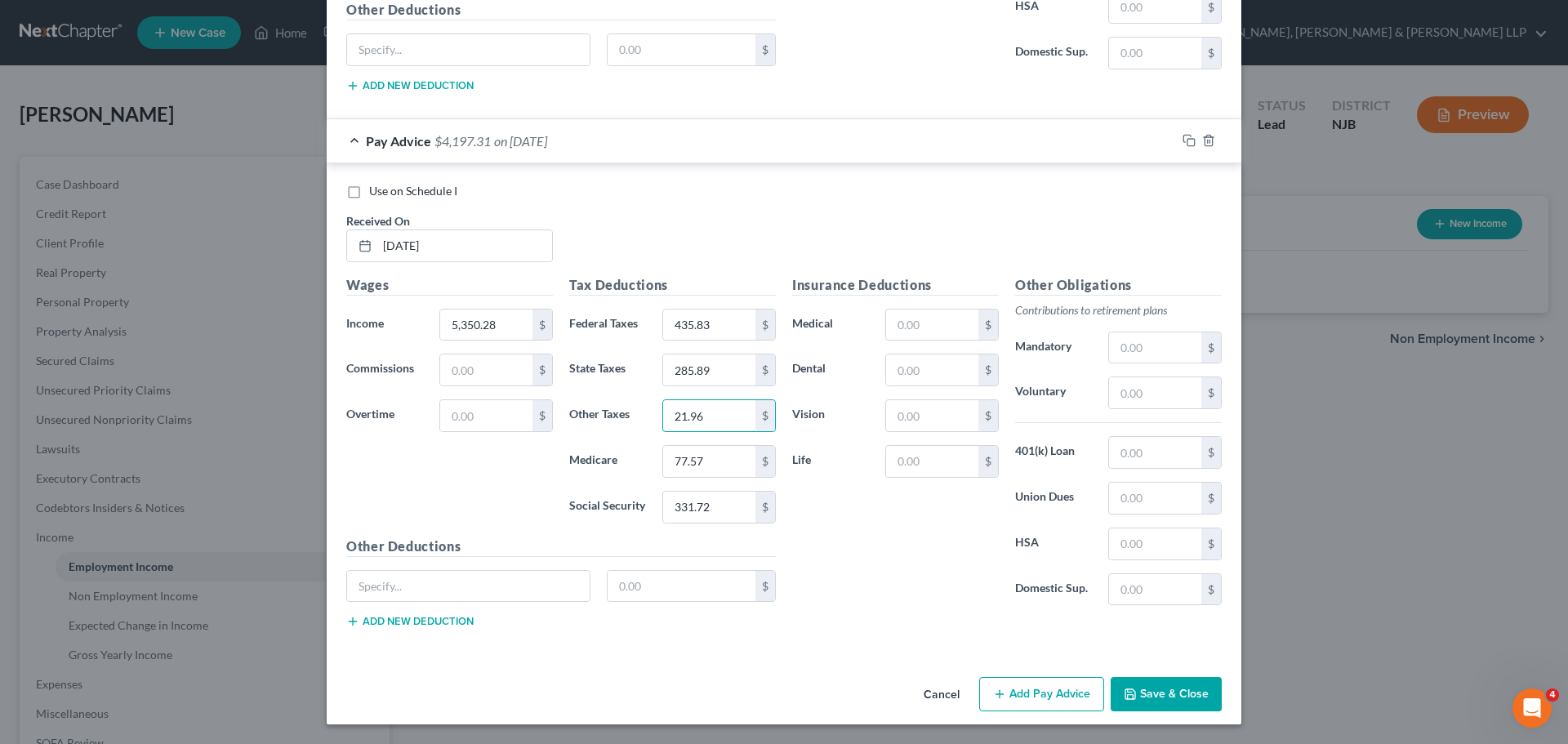
type input "21.96"
click at [1186, 696] on button "Save & Close" at bounding box center [1166, 694] width 111 height 35
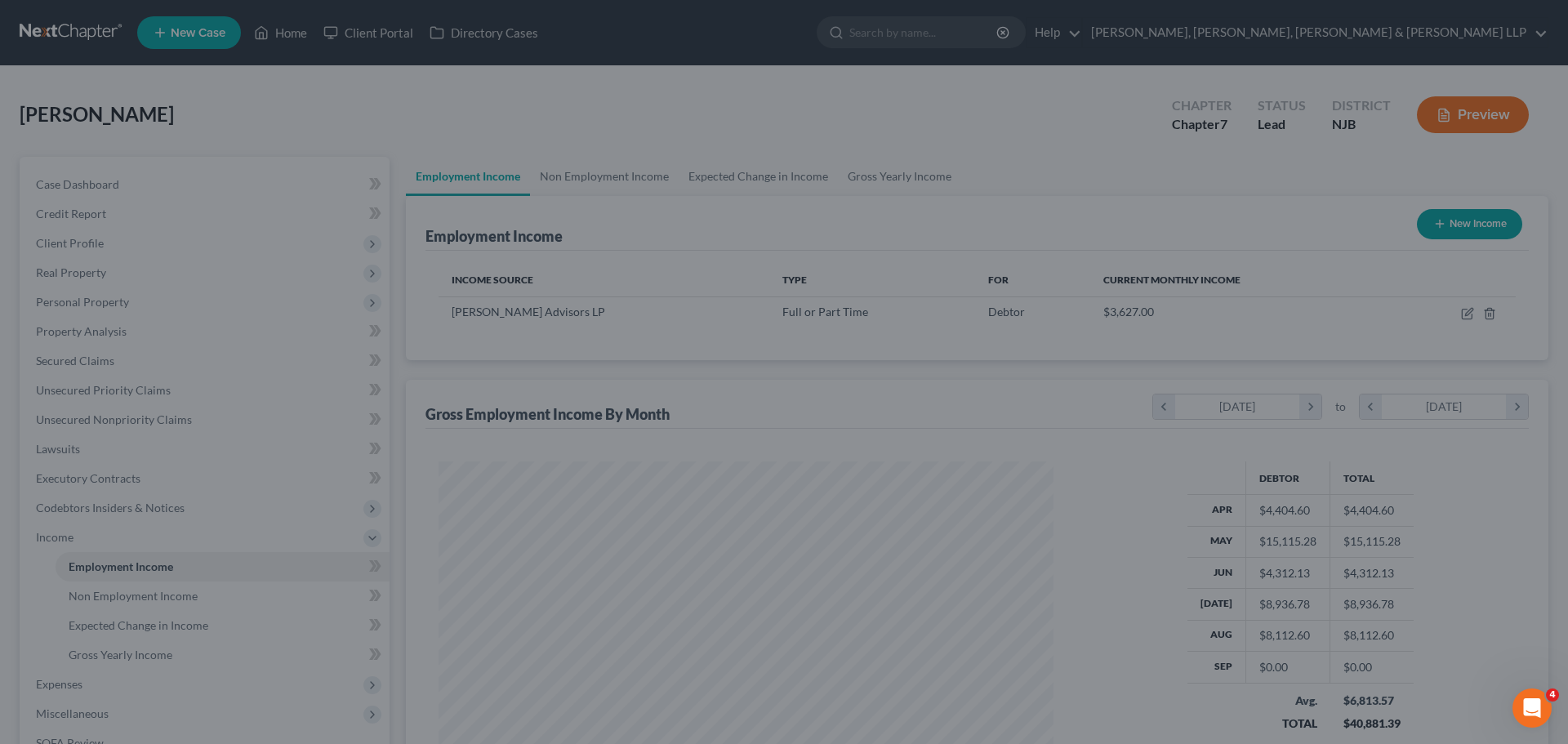
scroll to position [816604, 815804]
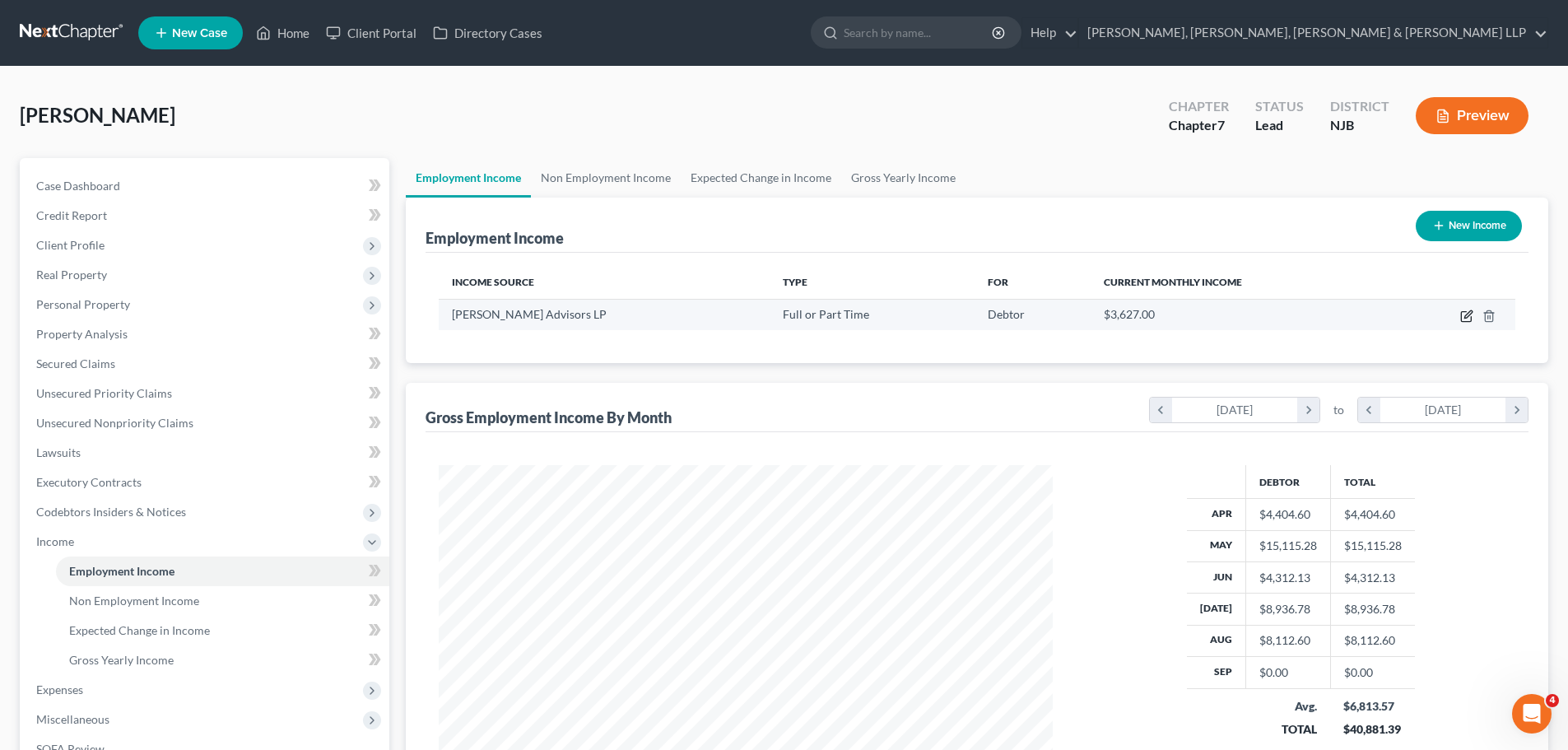
click at [1467, 313] on icon "button" at bounding box center [1466, 316] width 13 height 13
select select "0"
select select "33"
select select "0"
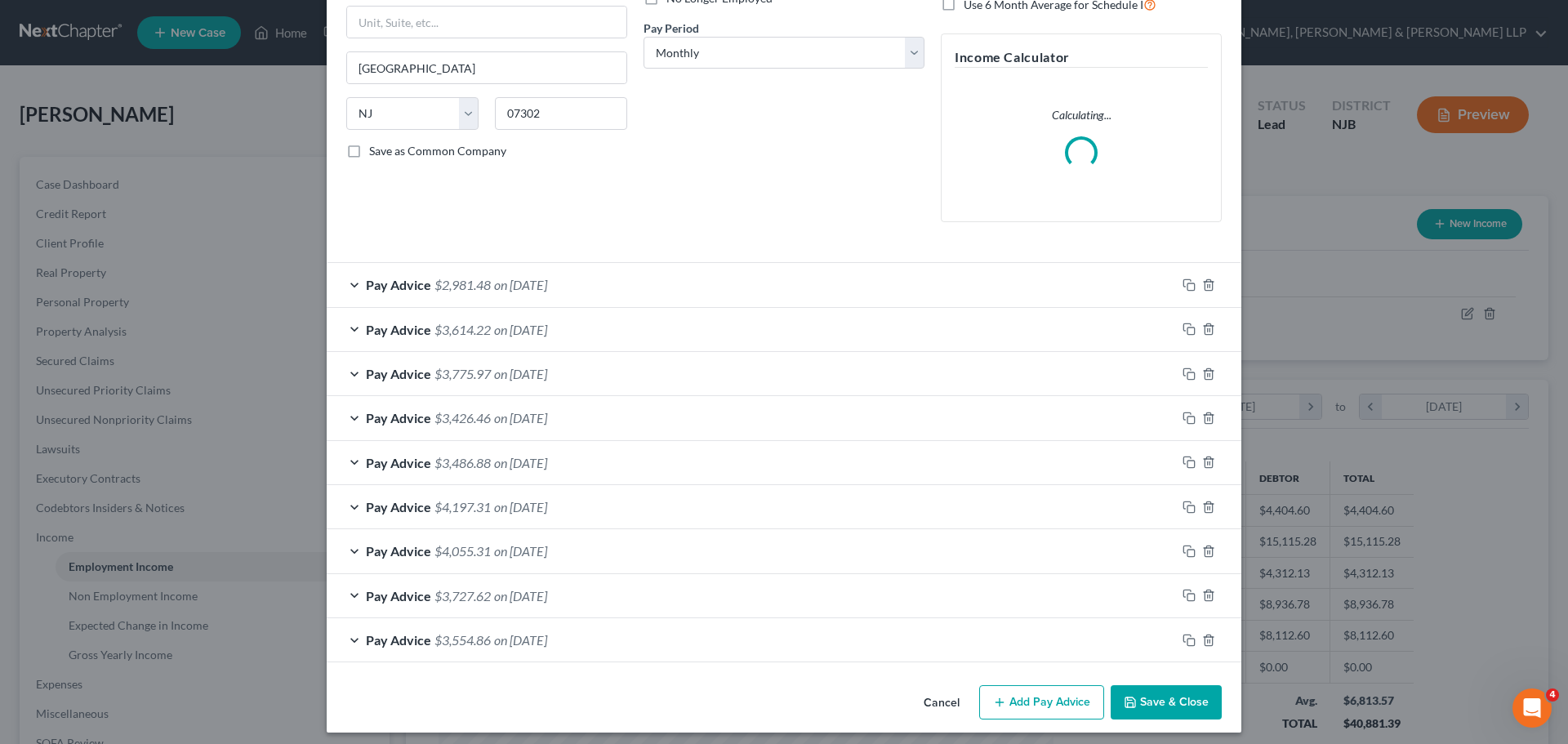
scroll to position [248, 0]
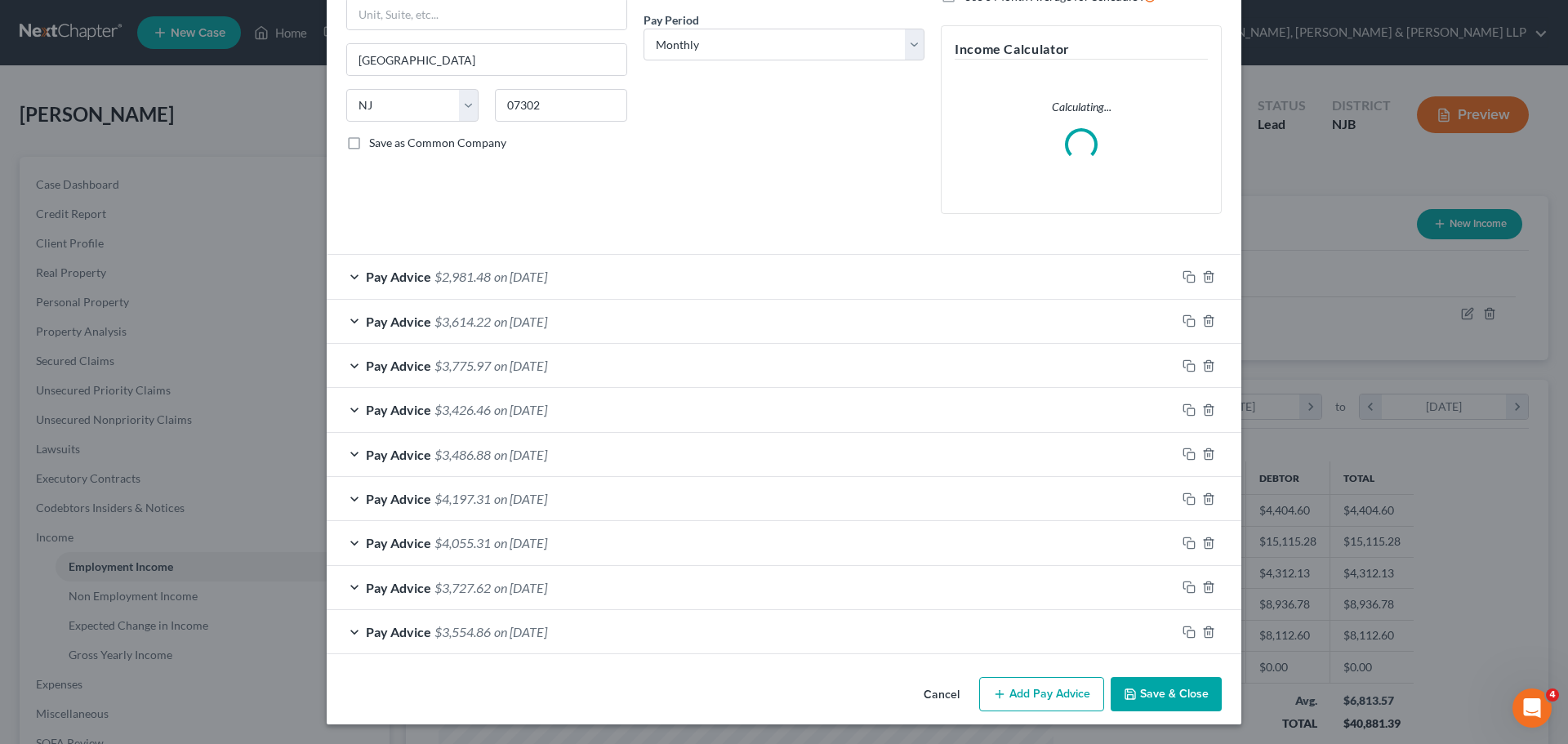
click at [1033, 692] on button "Add Pay Advice" at bounding box center [1041, 694] width 125 height 35
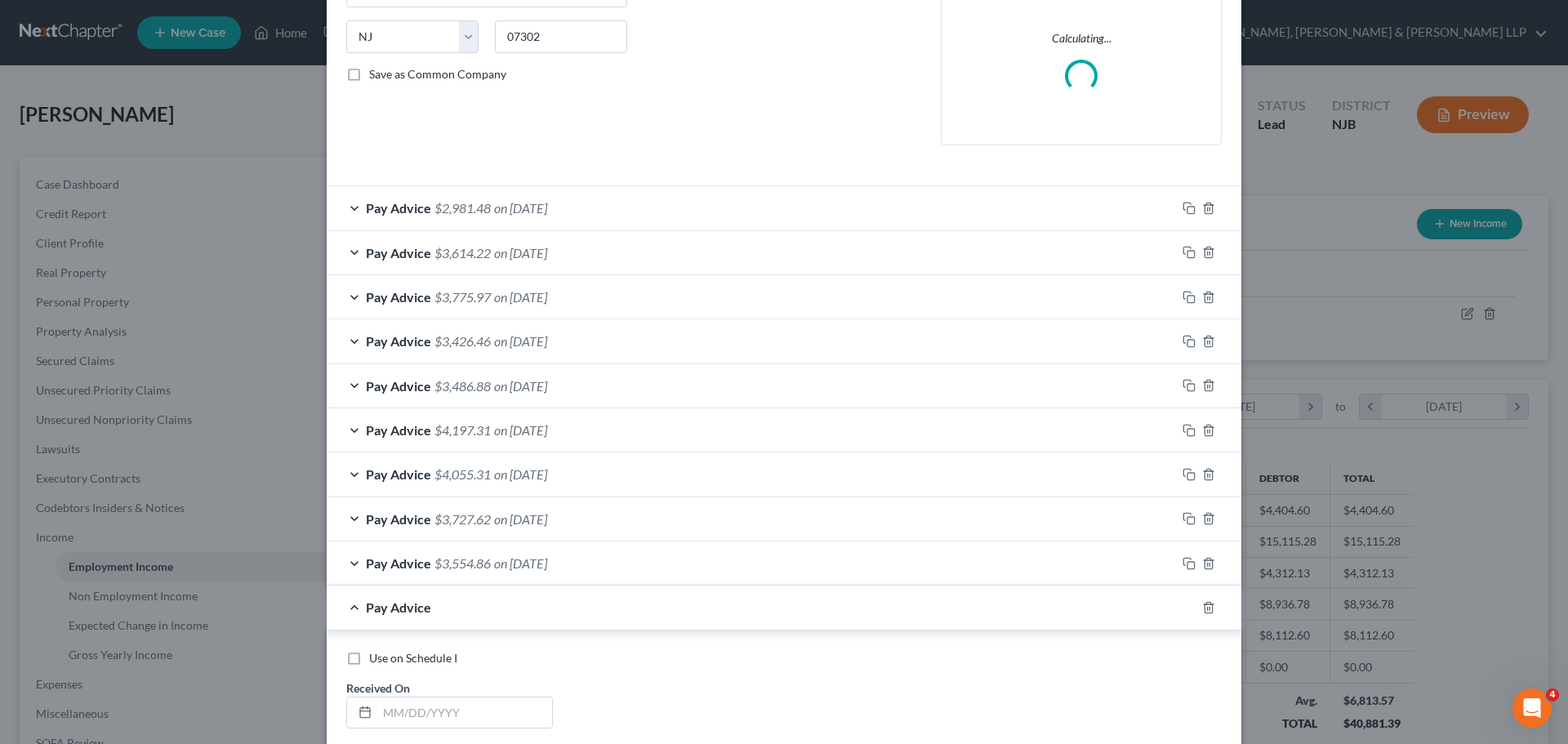
scroll to position [412, 0]
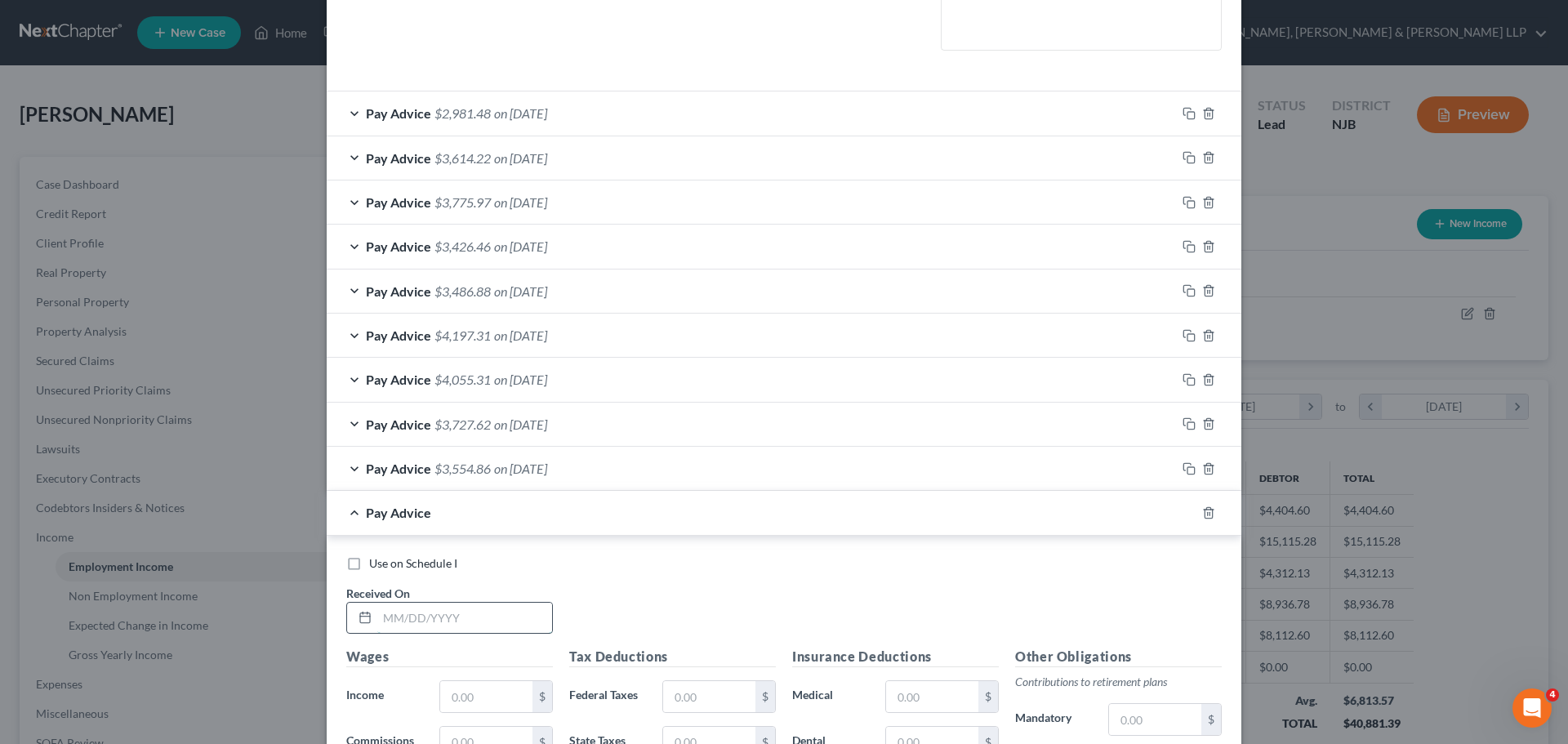
drag, startPoint x: 468, startPoint y: 625, endPoint x: 453, endPoint y: 621, distance: 15.5
click at [468, 625] on input "text" at bounding box center [465, 618] width 175 height 31
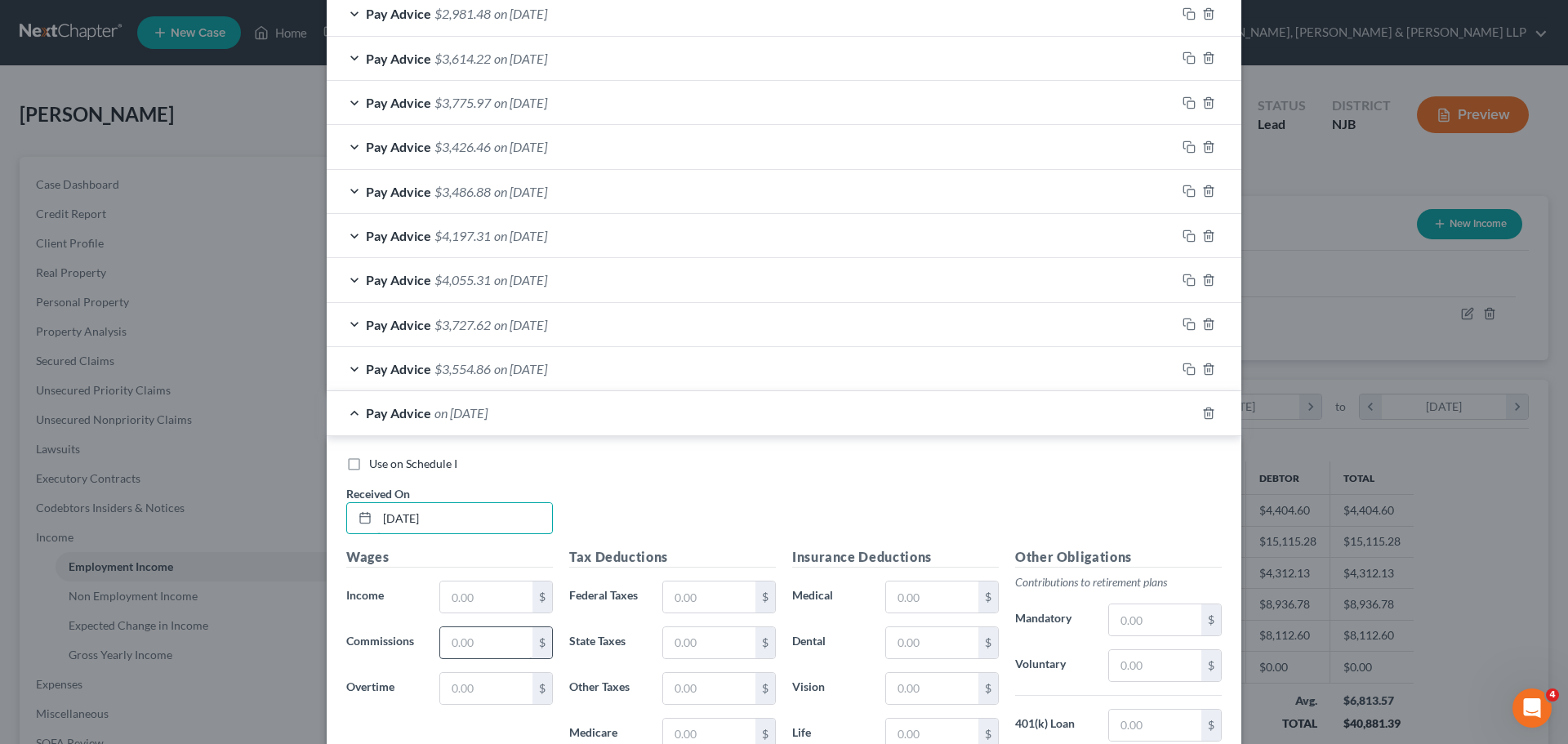
scroll to position [575, 0]
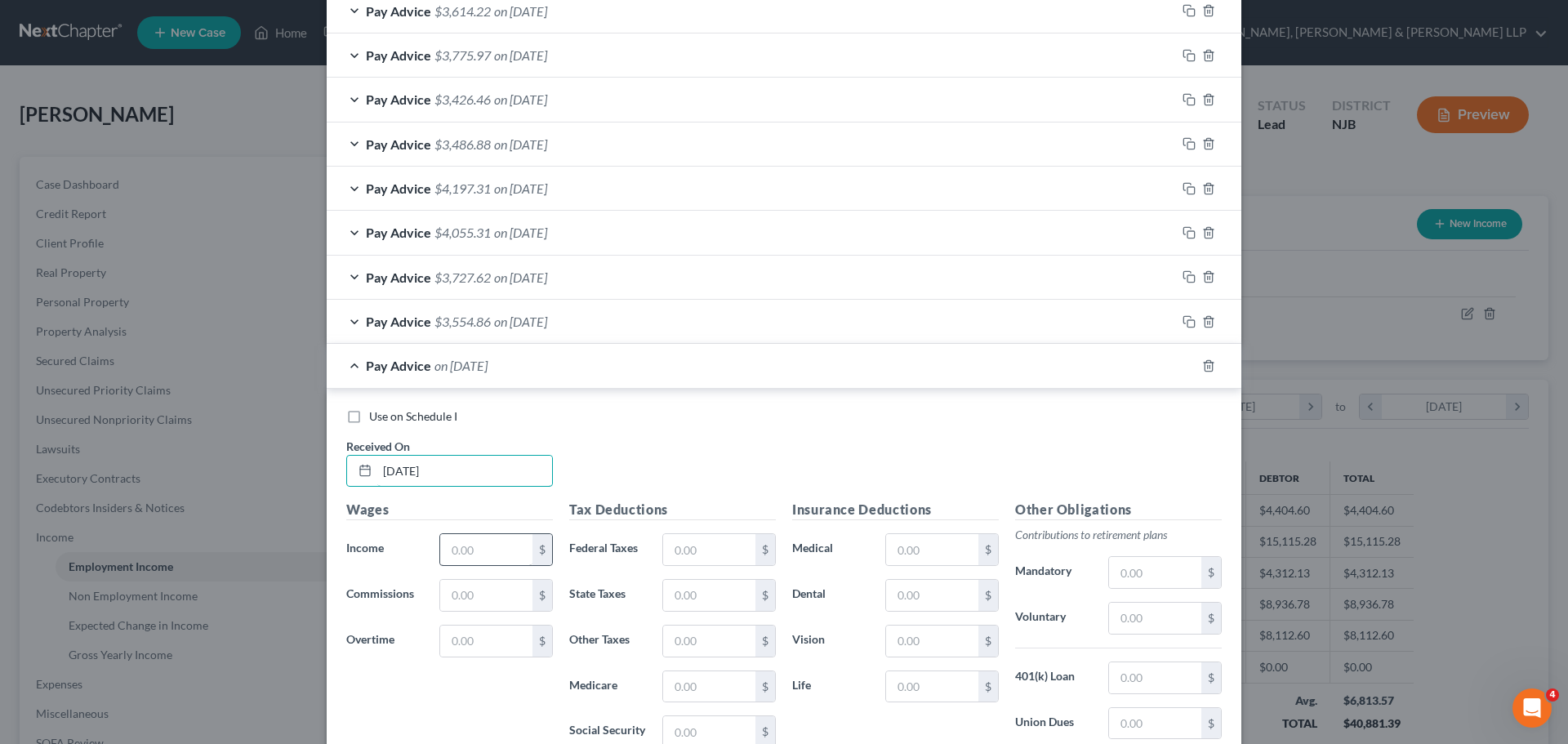
type input "[DATE]"
drag, startPoint x: 466, startPoint y: 561, endPoint x: 465, endPoint y: 543, distance: 18.0
click at [466, 561] on input "text" at bounding box center [486, 549] width 92 height 31
type input "4,278.38"
click at [715, 548] on input "text" at bounding box center [709, 549] width 92 height 31
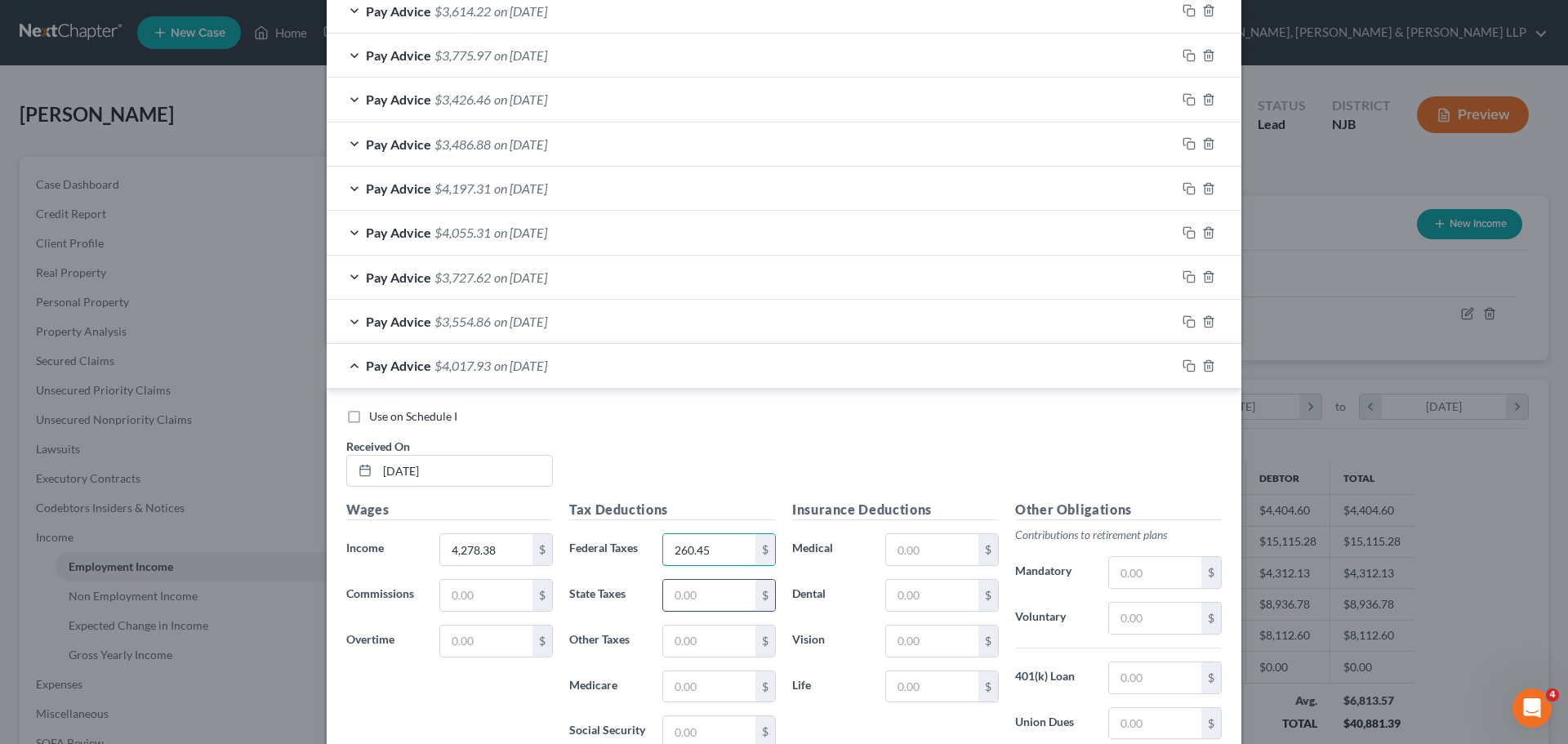
type input "260.45"
click at [720, 595] on input "text" at bounding box center [709, 596] width 92 height 31
click at [713, 696] on input "text" at bounding box center [709, 686] width 92 height 31
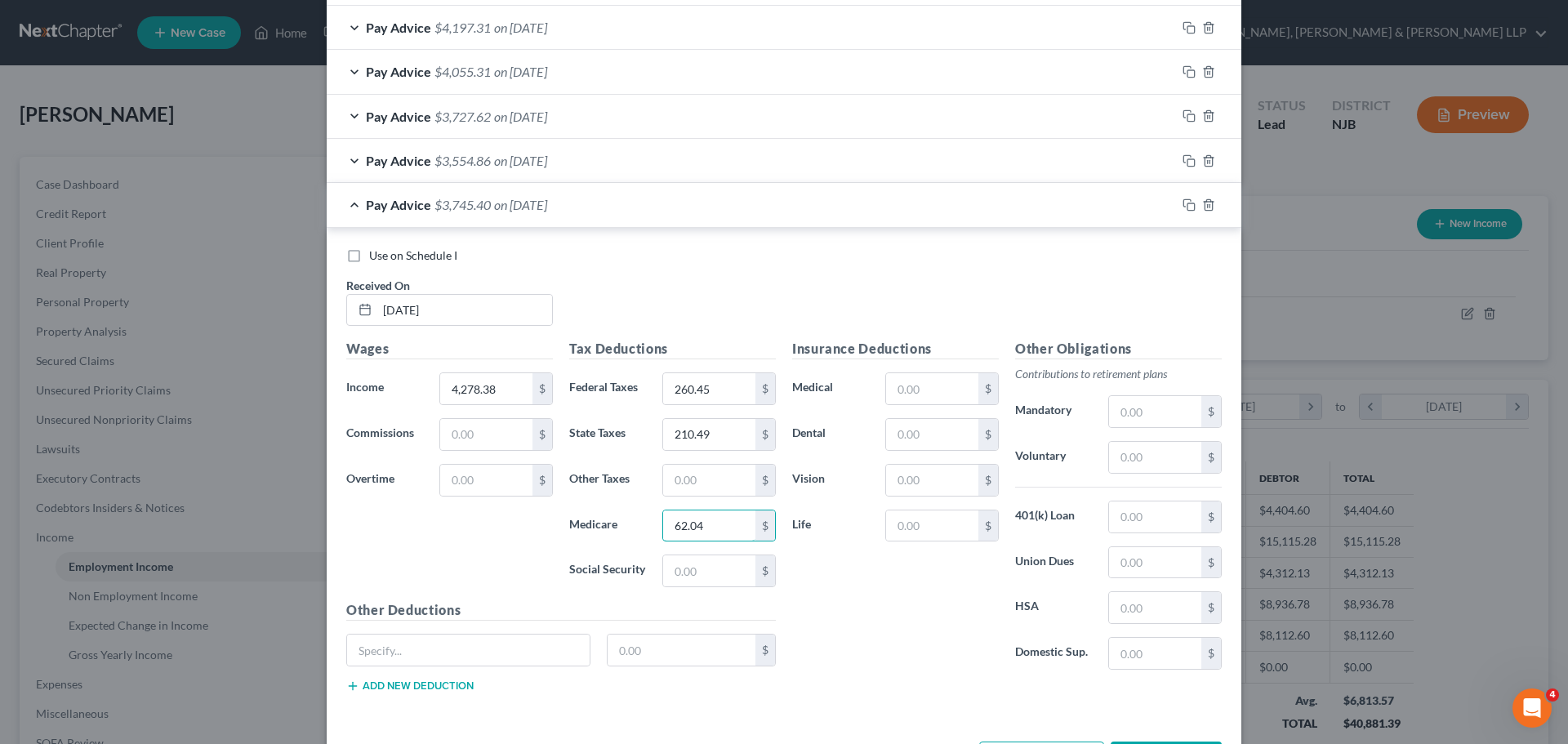
scroll to position [739, 0]
click at [714, 558] on input "text" at bounding box center [709, 568] width 92 height 31
drag, startPoint x: 691, startPoint y: 489, endPoint x: 683, endPoint y: 471, distance: 19.7
click at [691, 489] on input "text" at bounding box center [709, 477] width 92 height 31
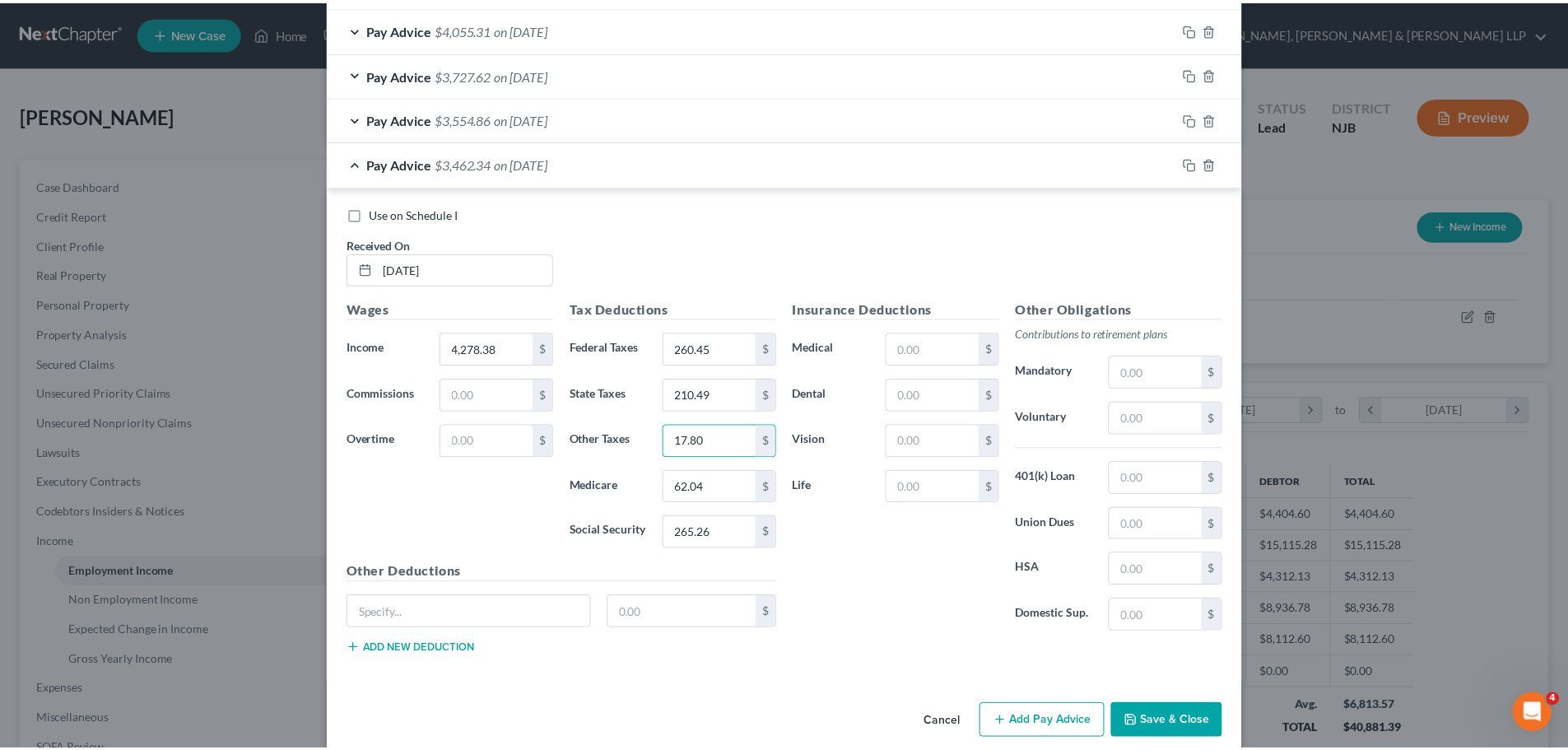
scroll to position [807, 0]
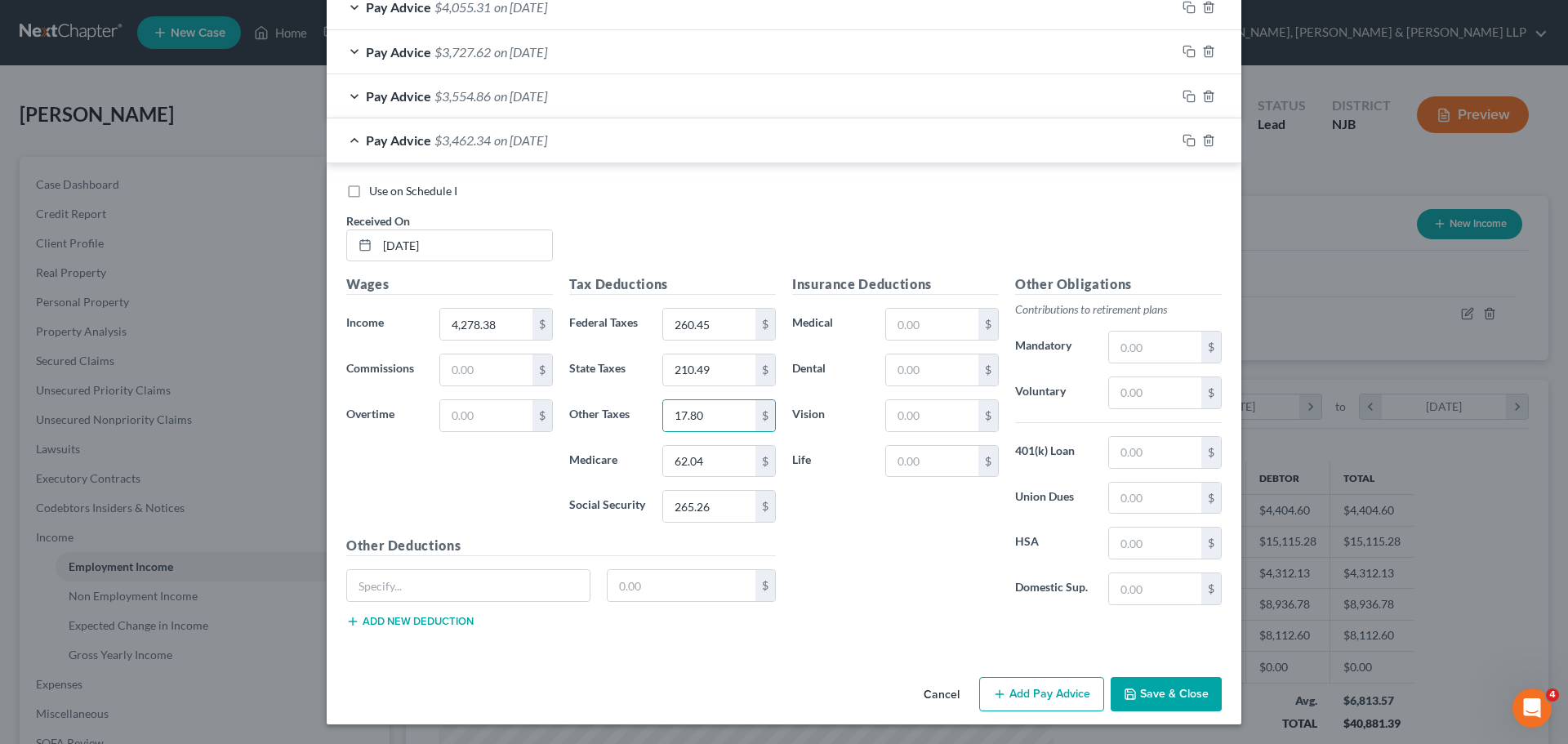
click at [1136, 694] on button "Save & Close" at bounding box center [1166, 694] width 111 height 35
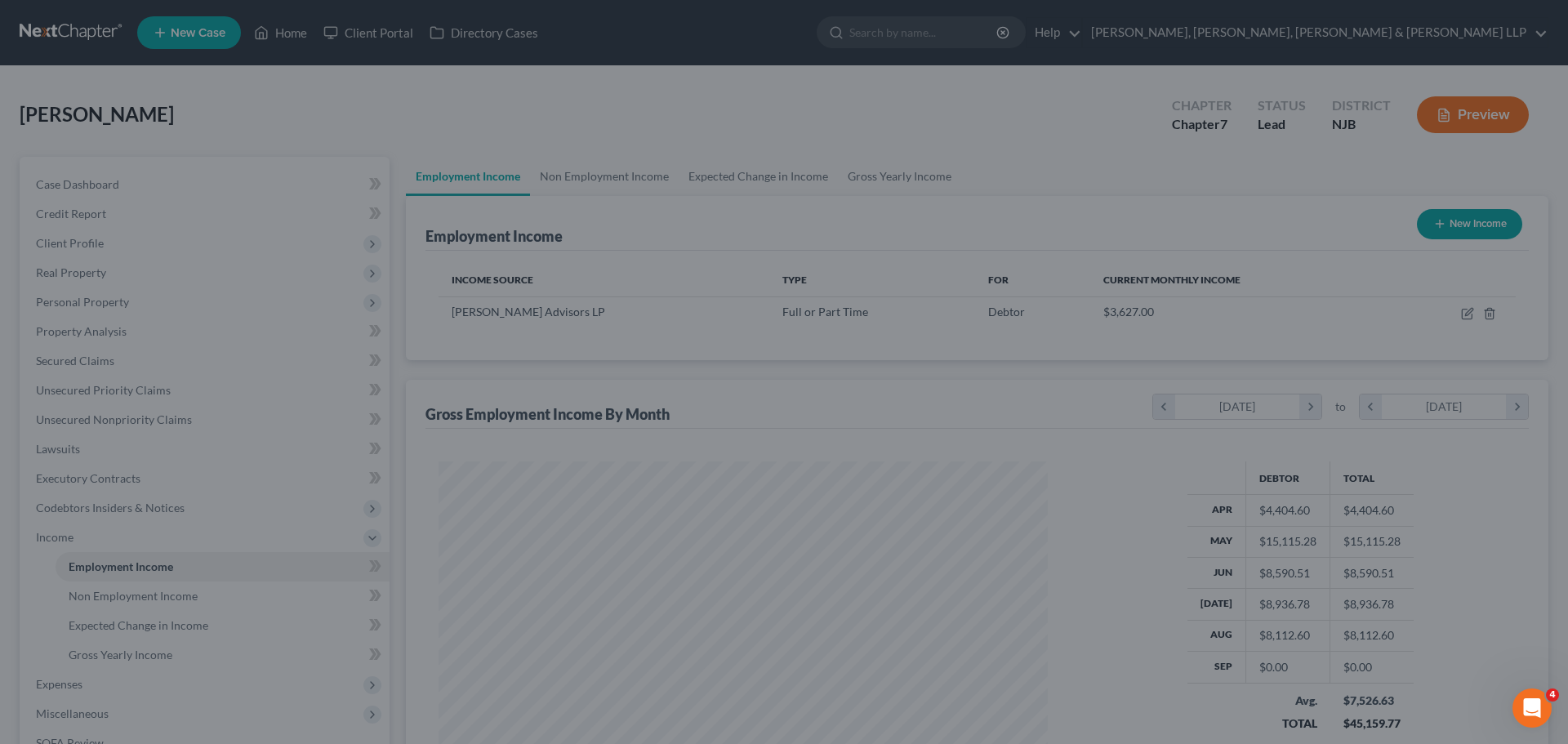
scroll to position [816604, 815804]
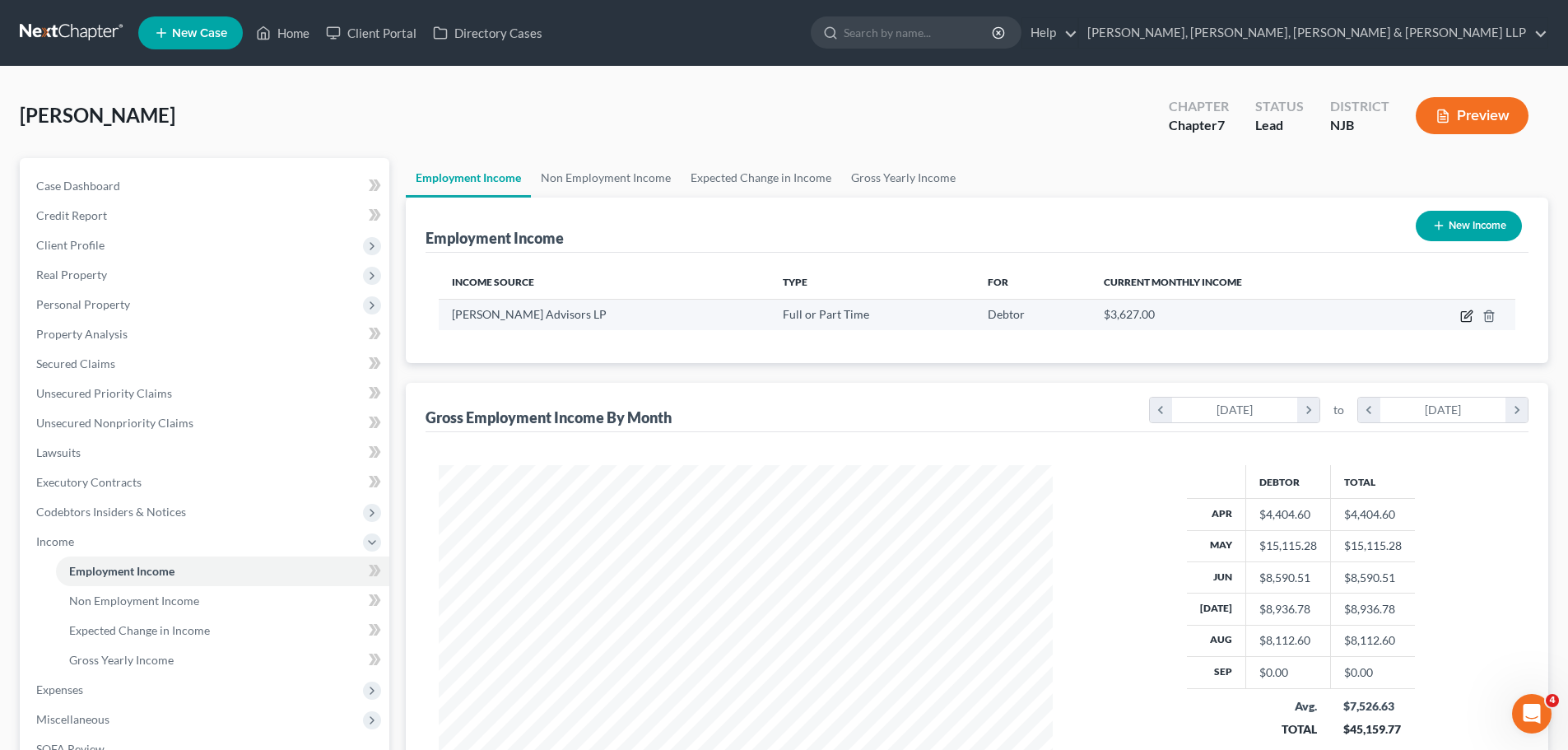
click at [1464, 320] on icon "button" at bounding box center [1466, 316] width 13 height 13
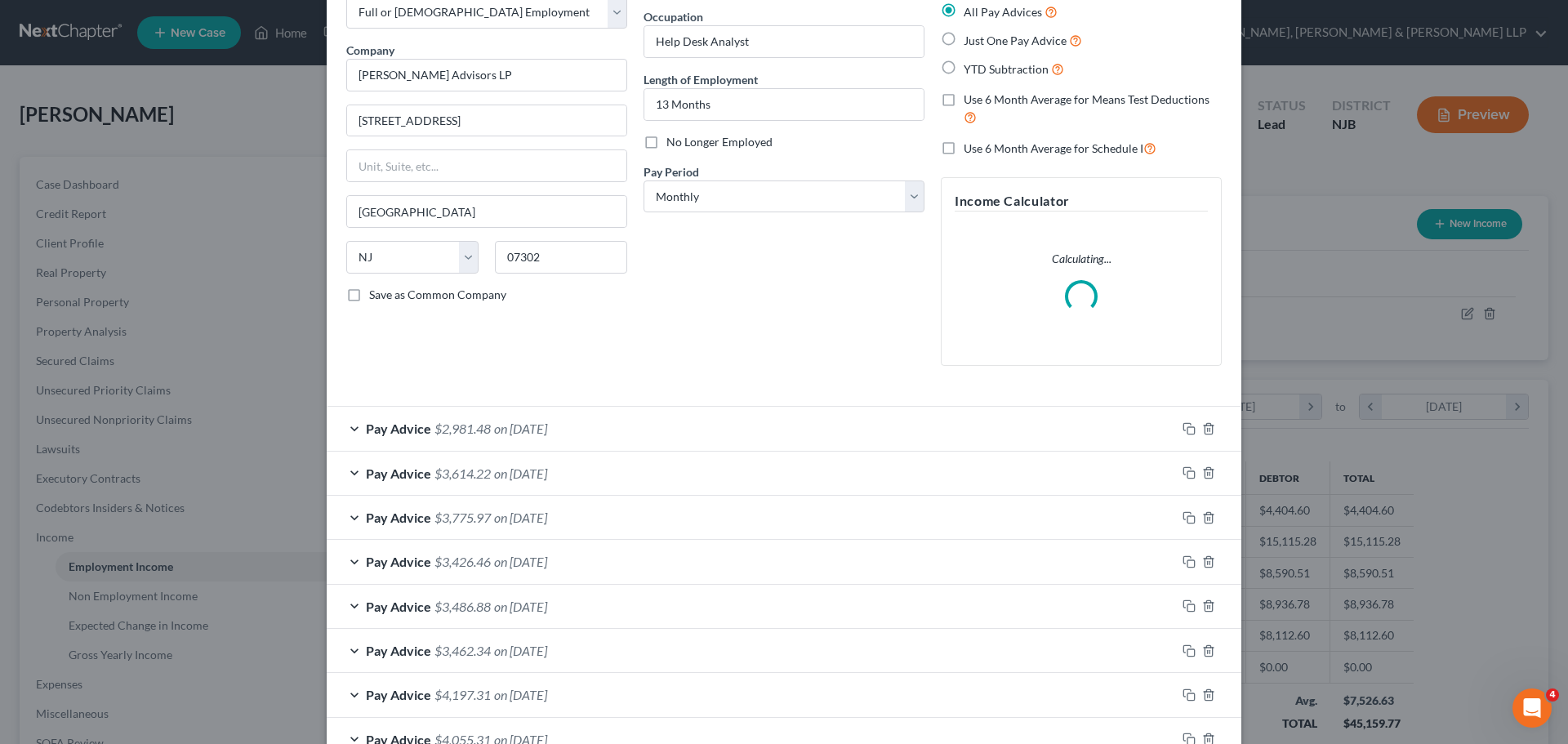
scroll to position [292, 0]
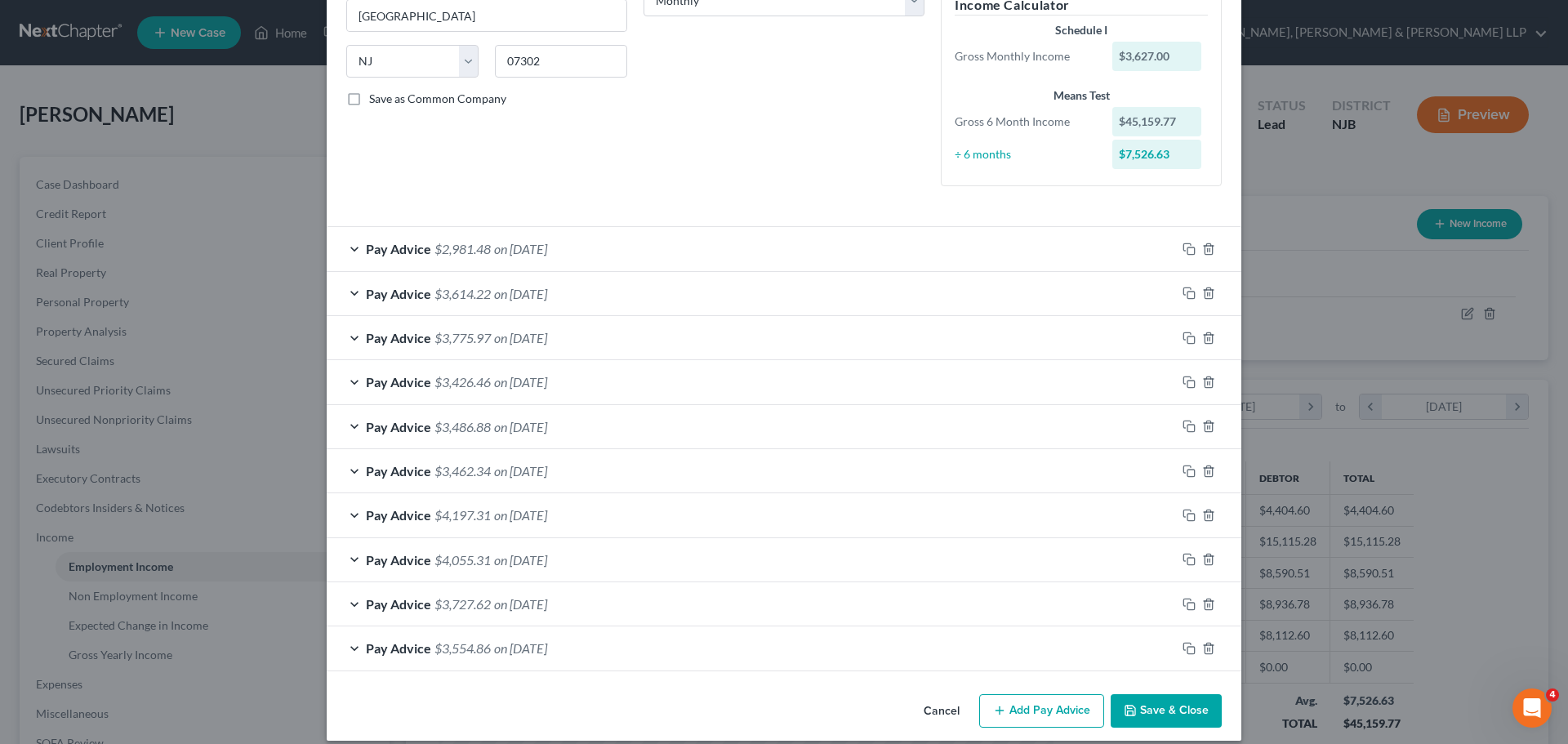
click at [1036, 710] on button "Add Pay Advice" at bounding box center [1041, 711] width 125 height 35
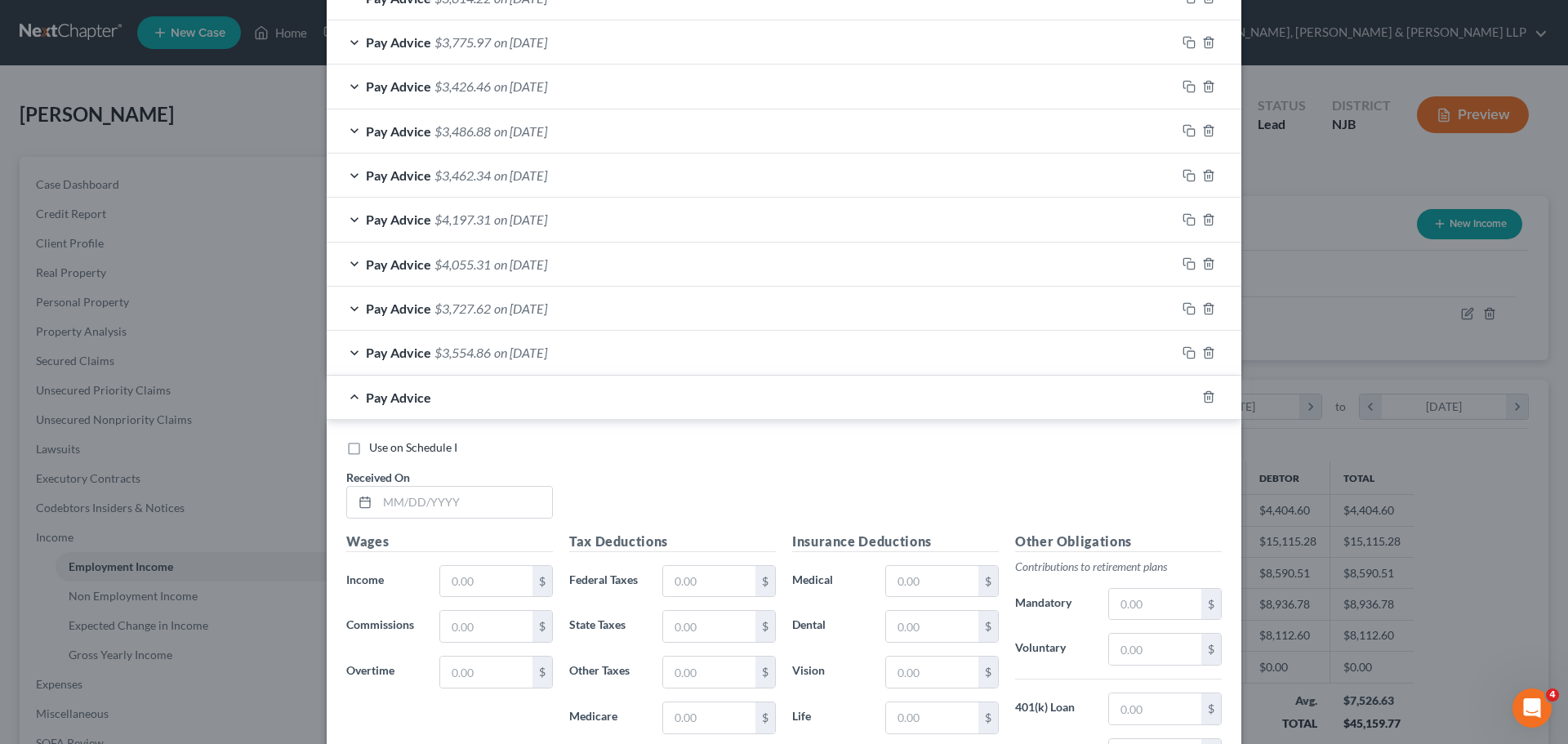
scroll to position [620, 0]
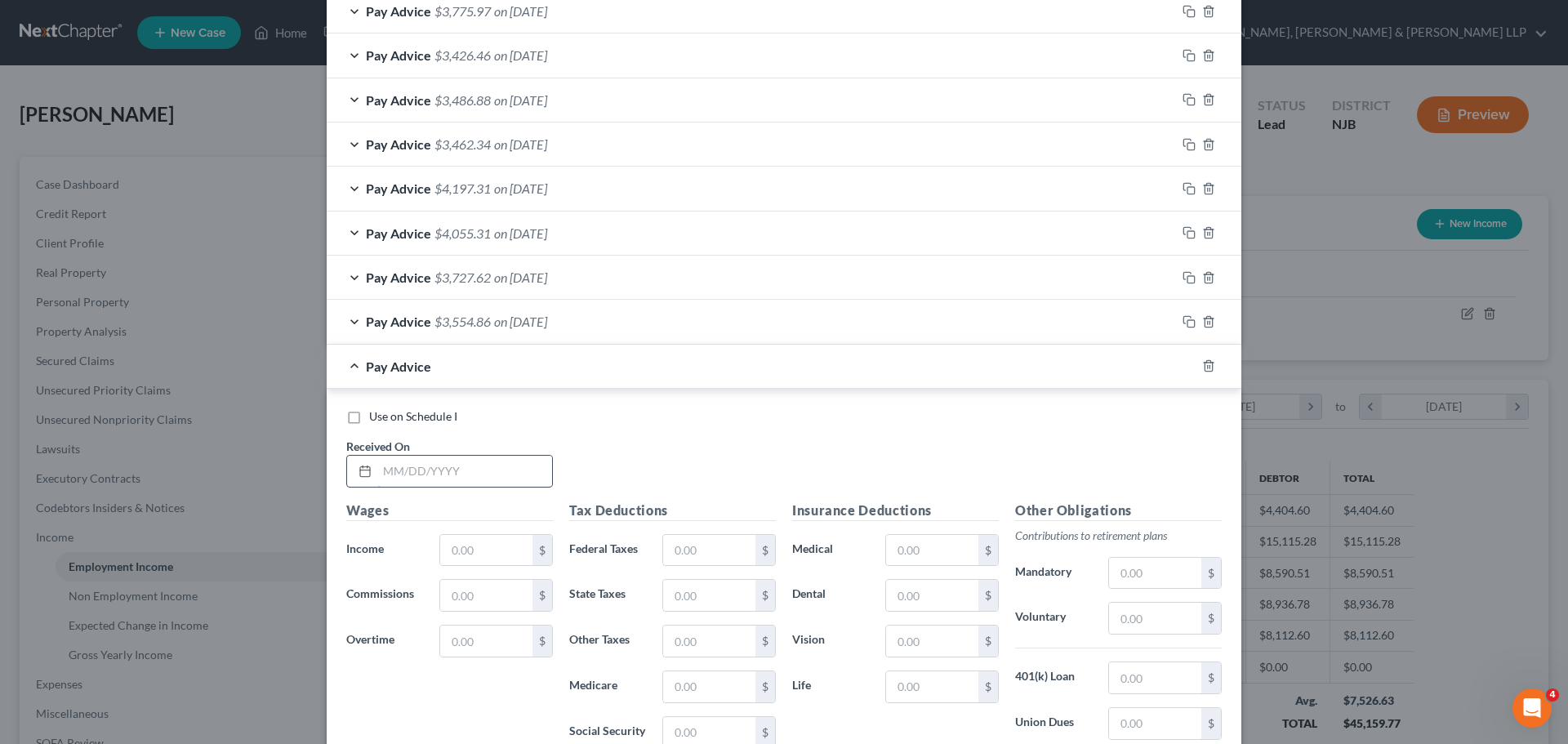
click at [494, 479] on input "text" at bounding box center [465, 471] width 175 height 31
click at [495, 544] on input "text" at bounding box center [486, 550] width 92 height 31
click at [715, 559] on input "text" at bounding box center [709, 550] width 92 height 31
click at [744, 596] on input "text" at bounding box center [709, 596] width 92 height 31
click at [711, 686] on input "text" at bounding box center [709, 686] width 92 height 31
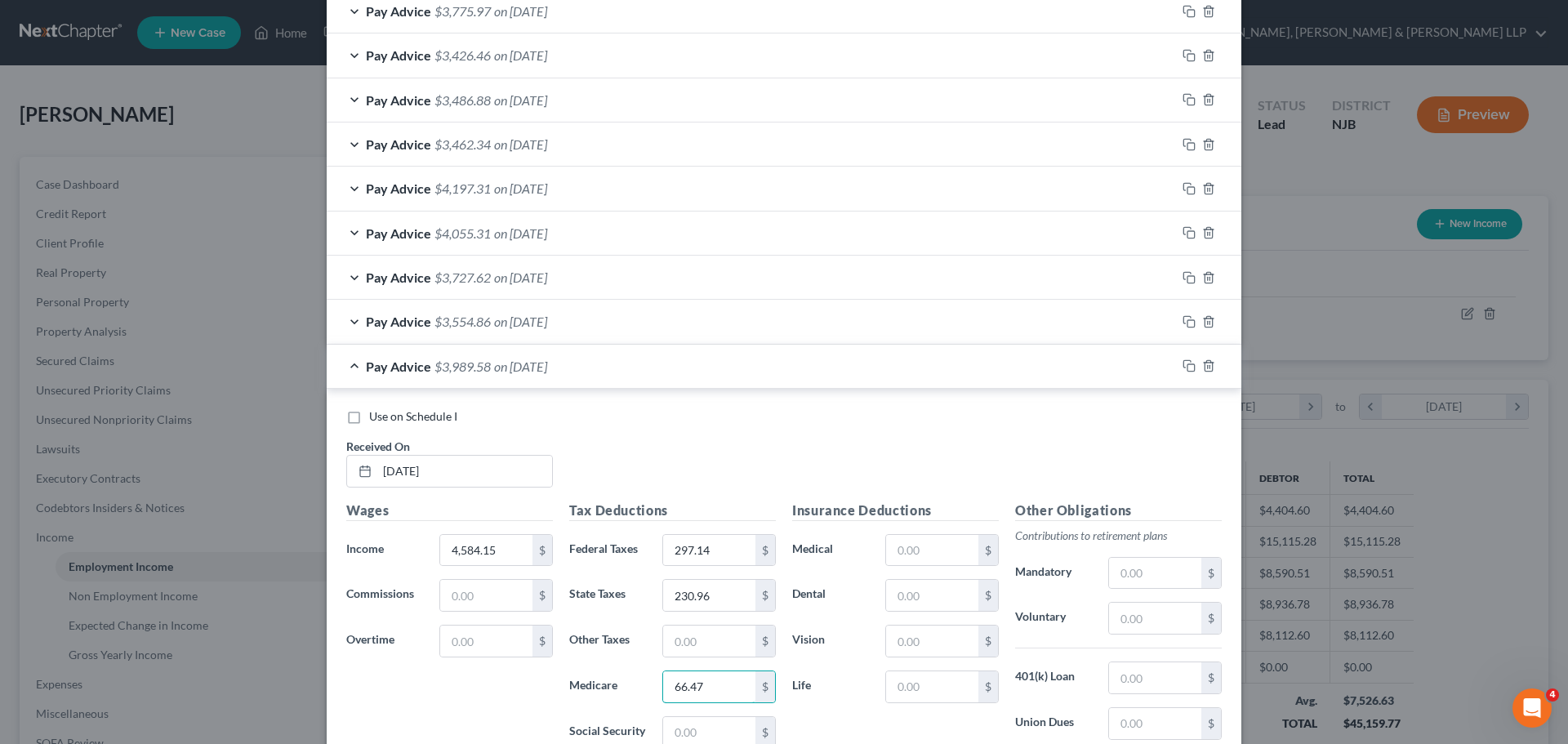
scroll to position [782, 0]
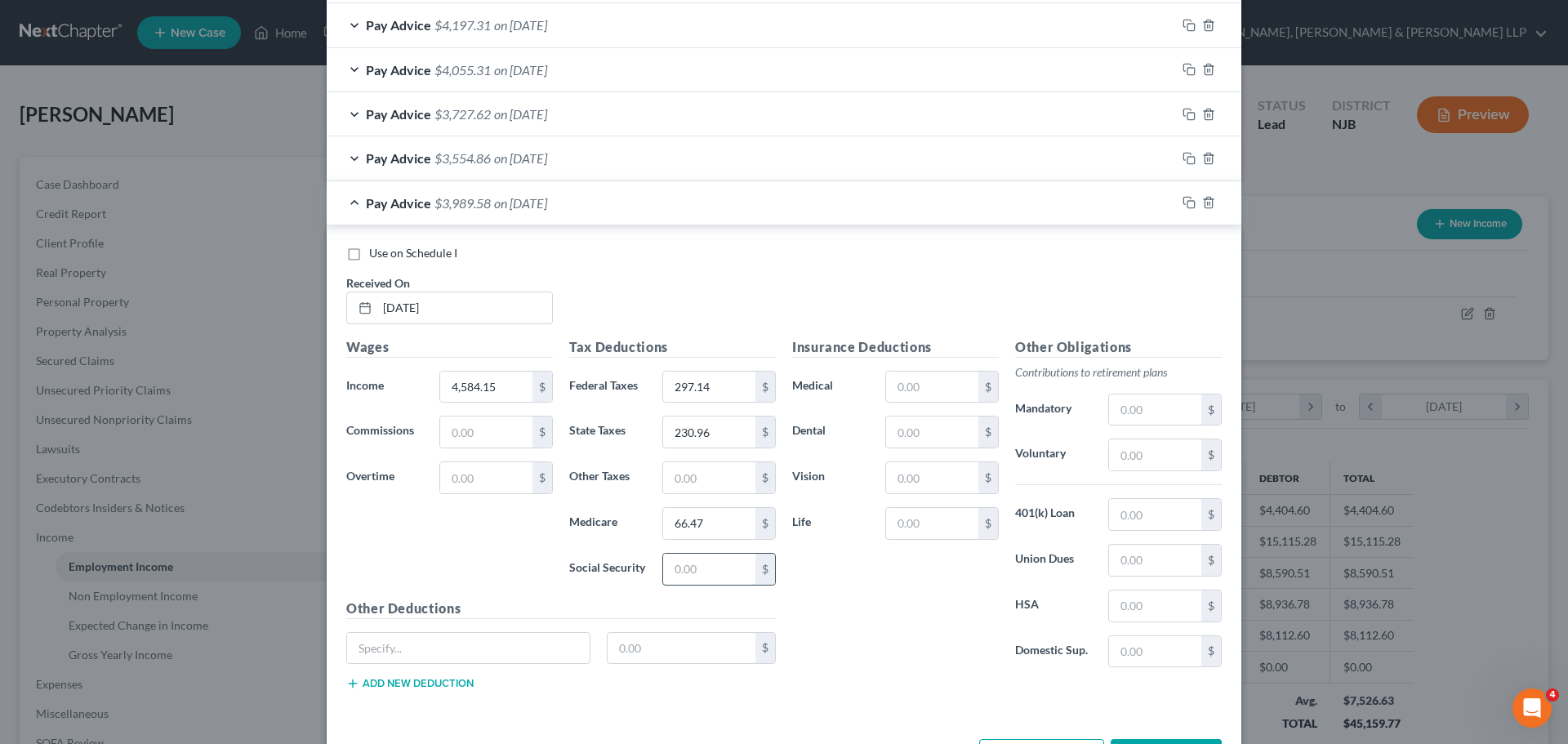
click at [711, 572] on input "text" at bounding box center [709, 569] width 92 height 31
click at [724, 476] on input "text" at bounding box center [709, 477] width 92 height 31
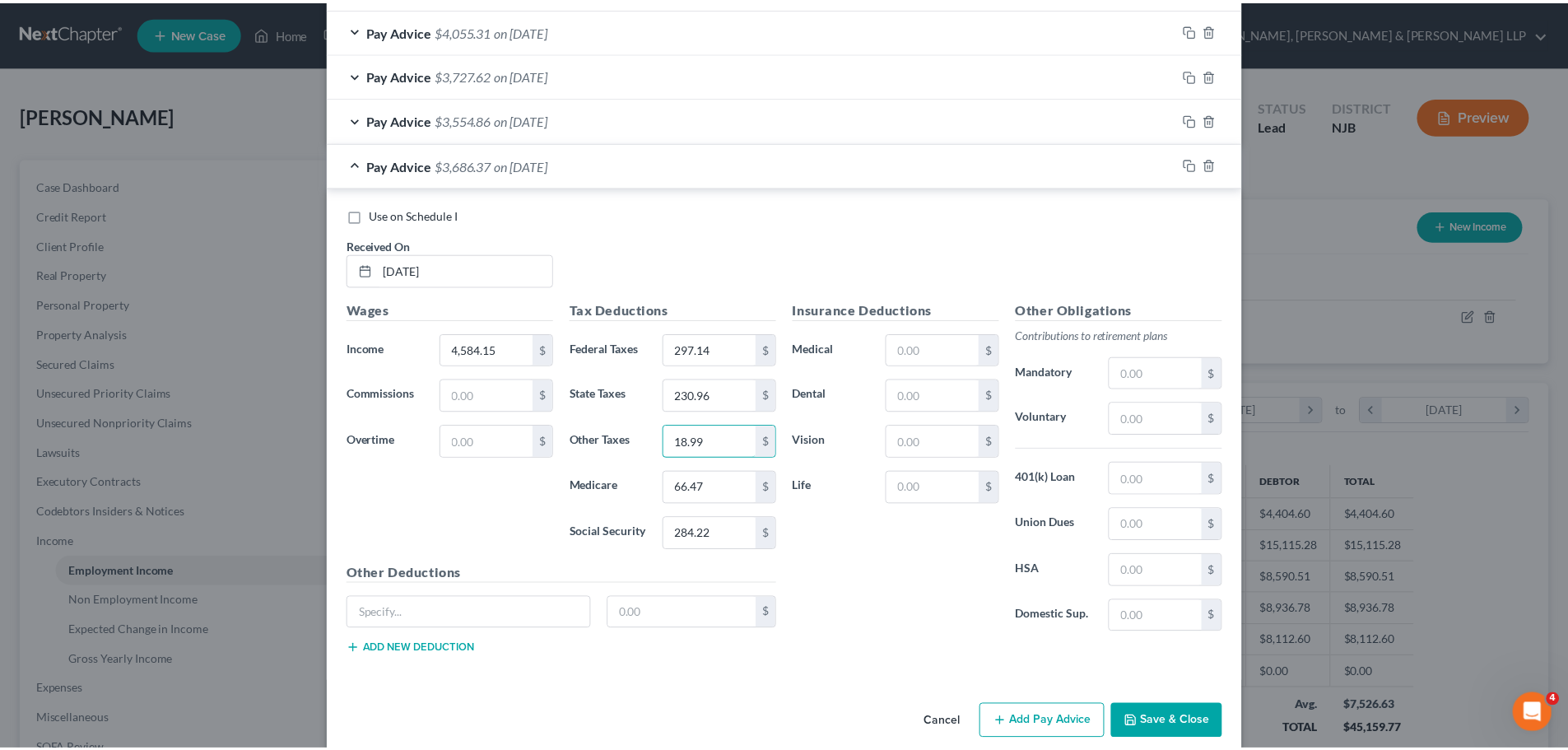
scroll to position [851, 0]
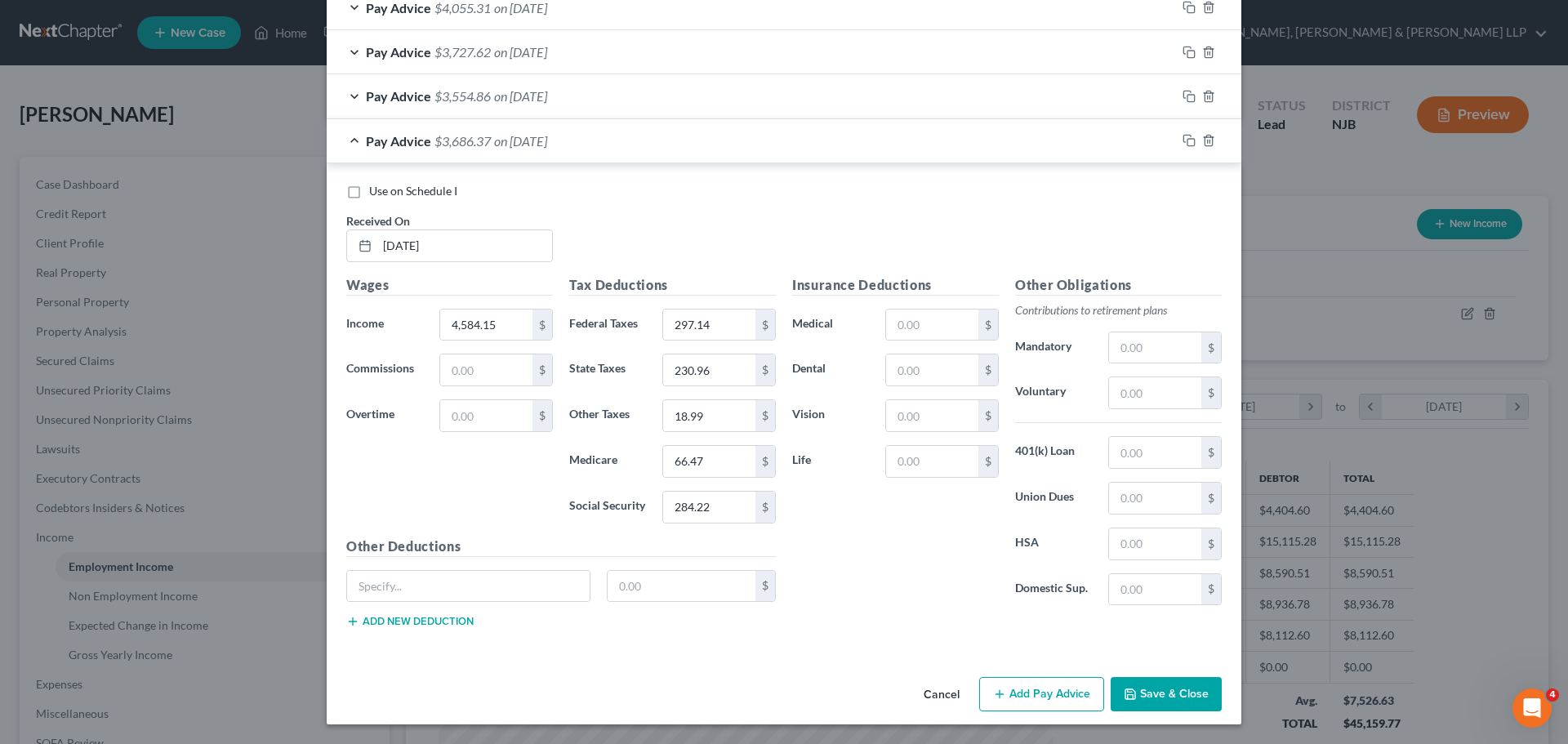
click at [1190, 692] on button "Save & Close" at bounding box center [1166, 694] width 111 height 35
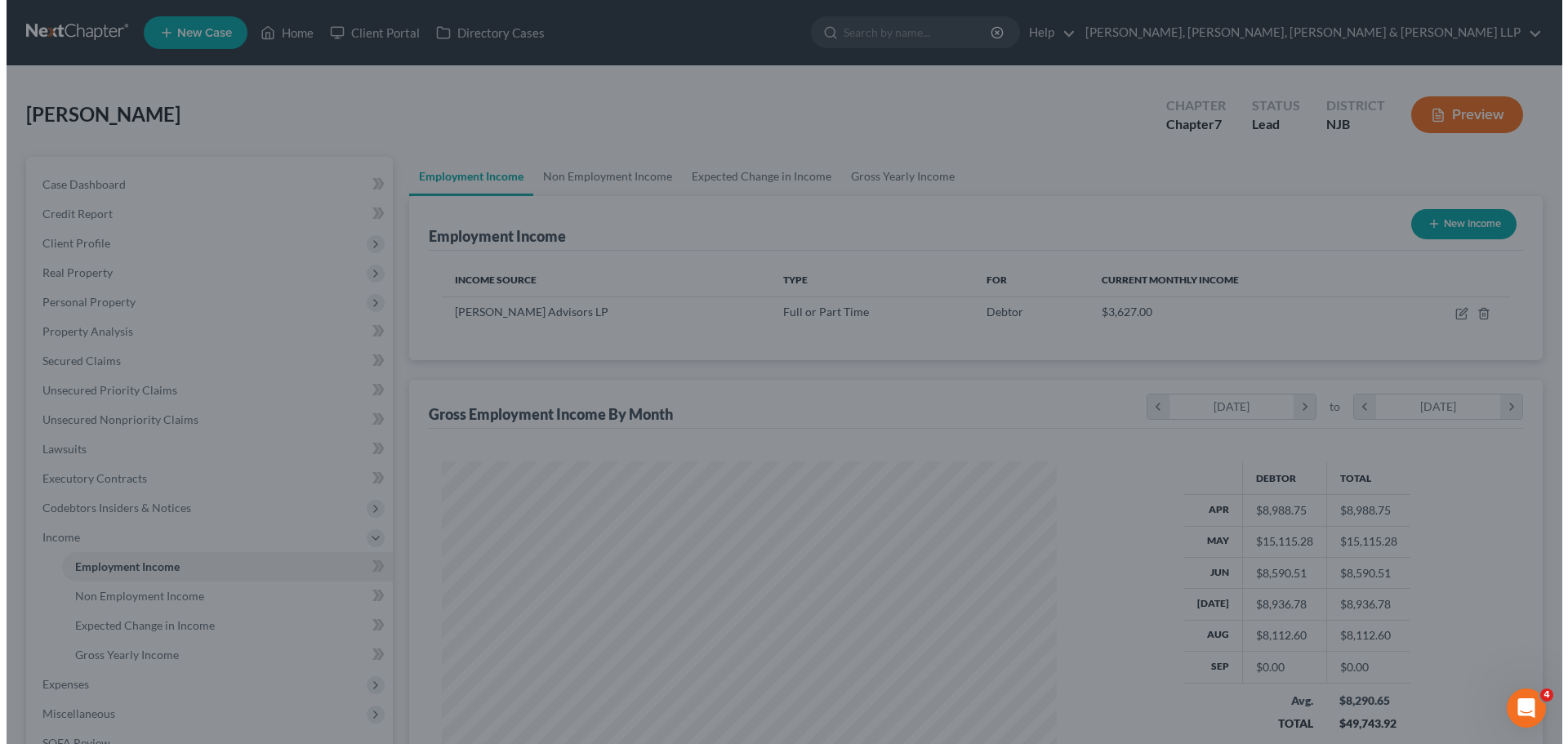
scroll to position [816604, 815804]
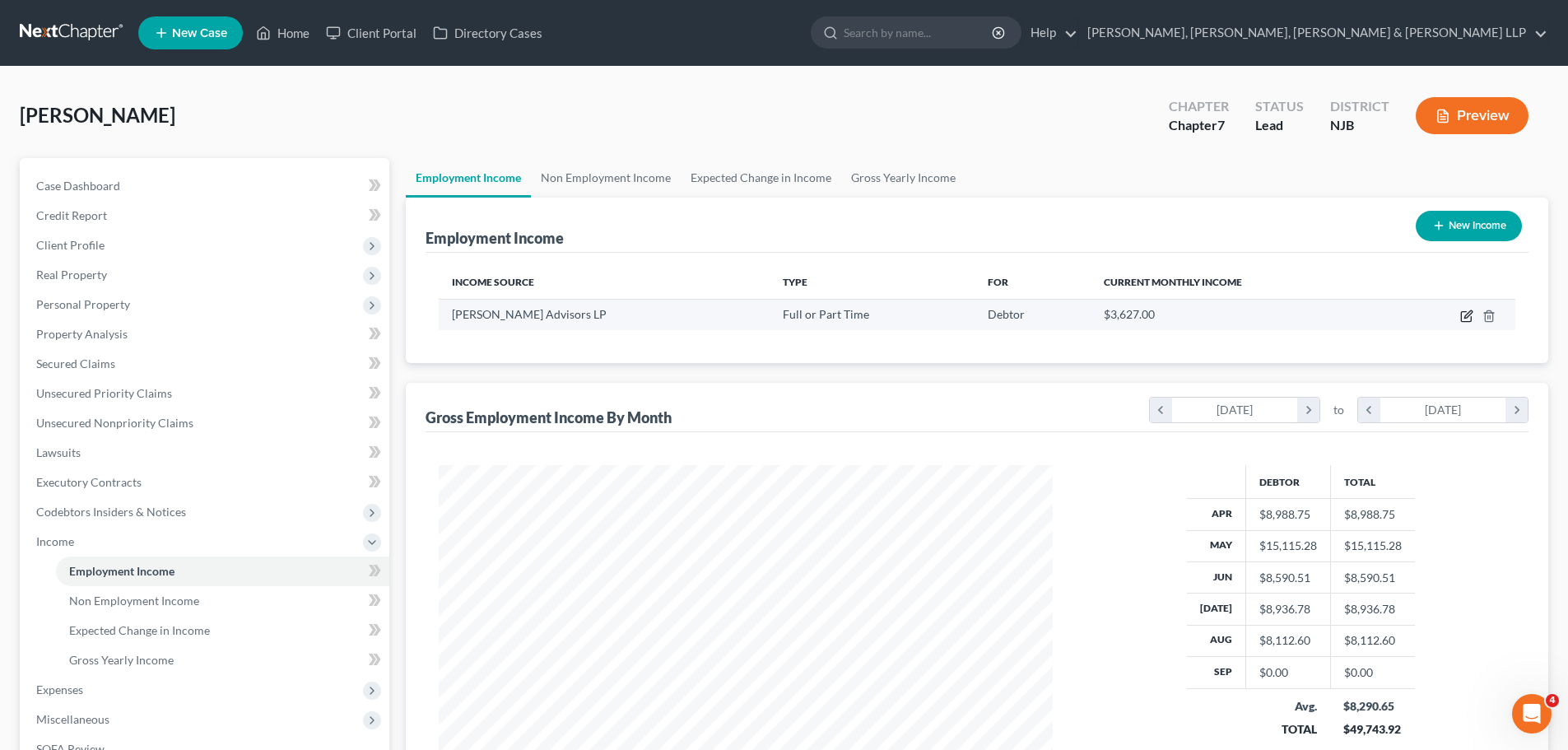
click at [1467, 317] on icon "button" at bounding box center [1466, 316] width 13 height 13
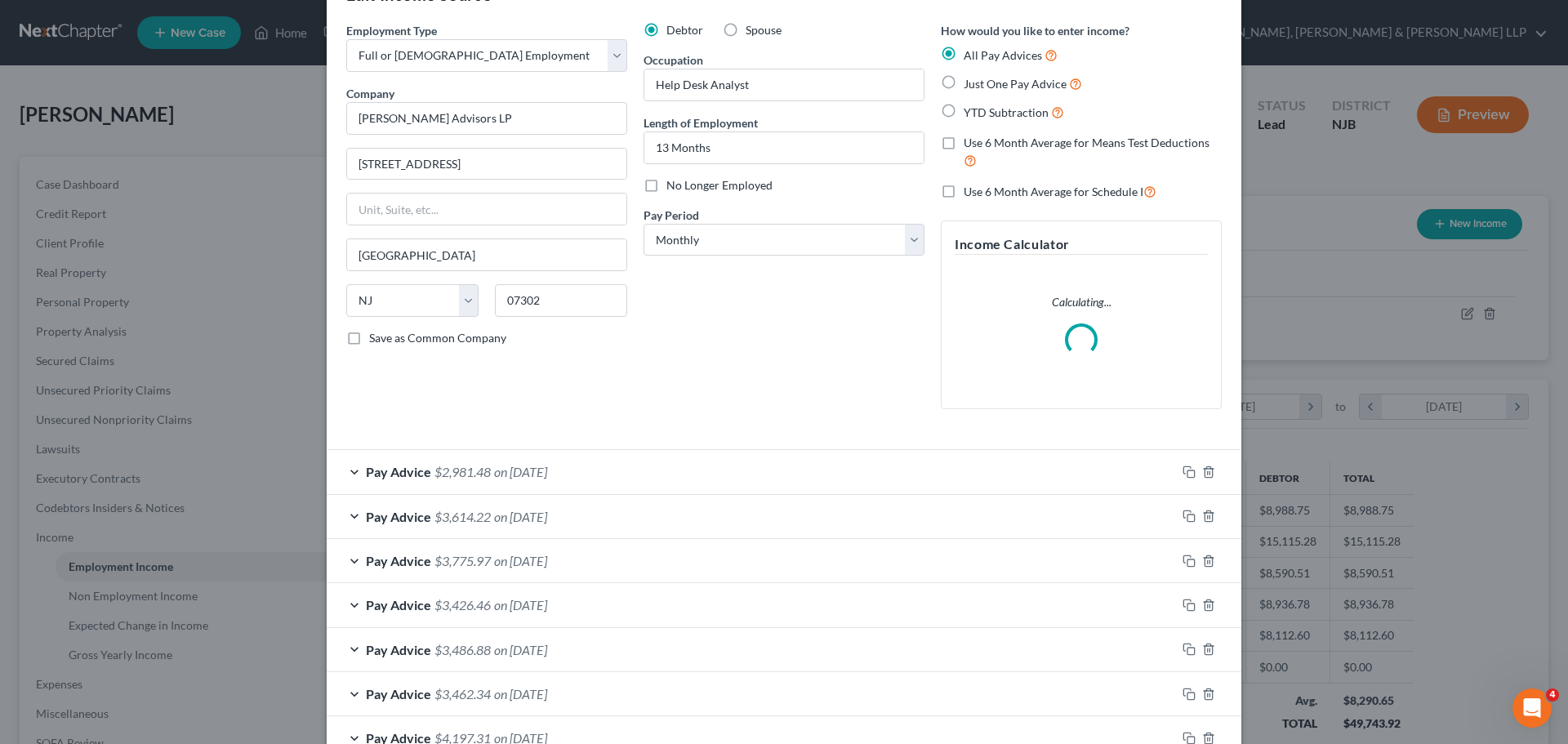
scroll to position [82, 0]
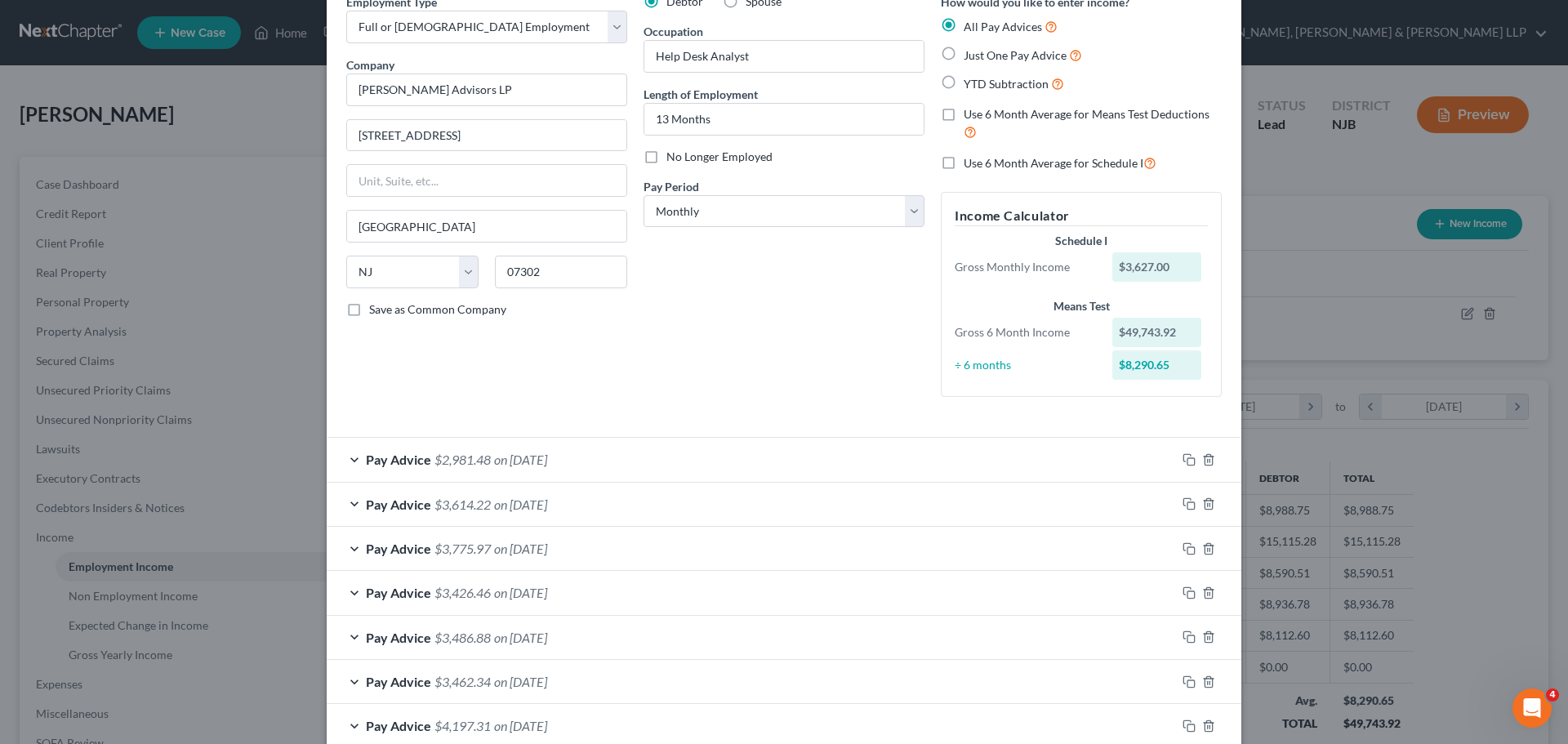
click at [963, 163] on label "Use 6 Month Average for Schedule I" at bounding box center [1059, 163] width 193 height 19
click at [970, 163] on input "Use 6 Month Average for Schedule I" at bounding box center [975, 159] width 11 height 11
click at [963, 156] on label "Use 6 Month Average for Schedule I" at bounding box center [1059, 163] width 193 height 19
click at [970, 156] on input "Use 6 Month Average for Schedule I" at bounding box center [975, 159] width 11 height 11
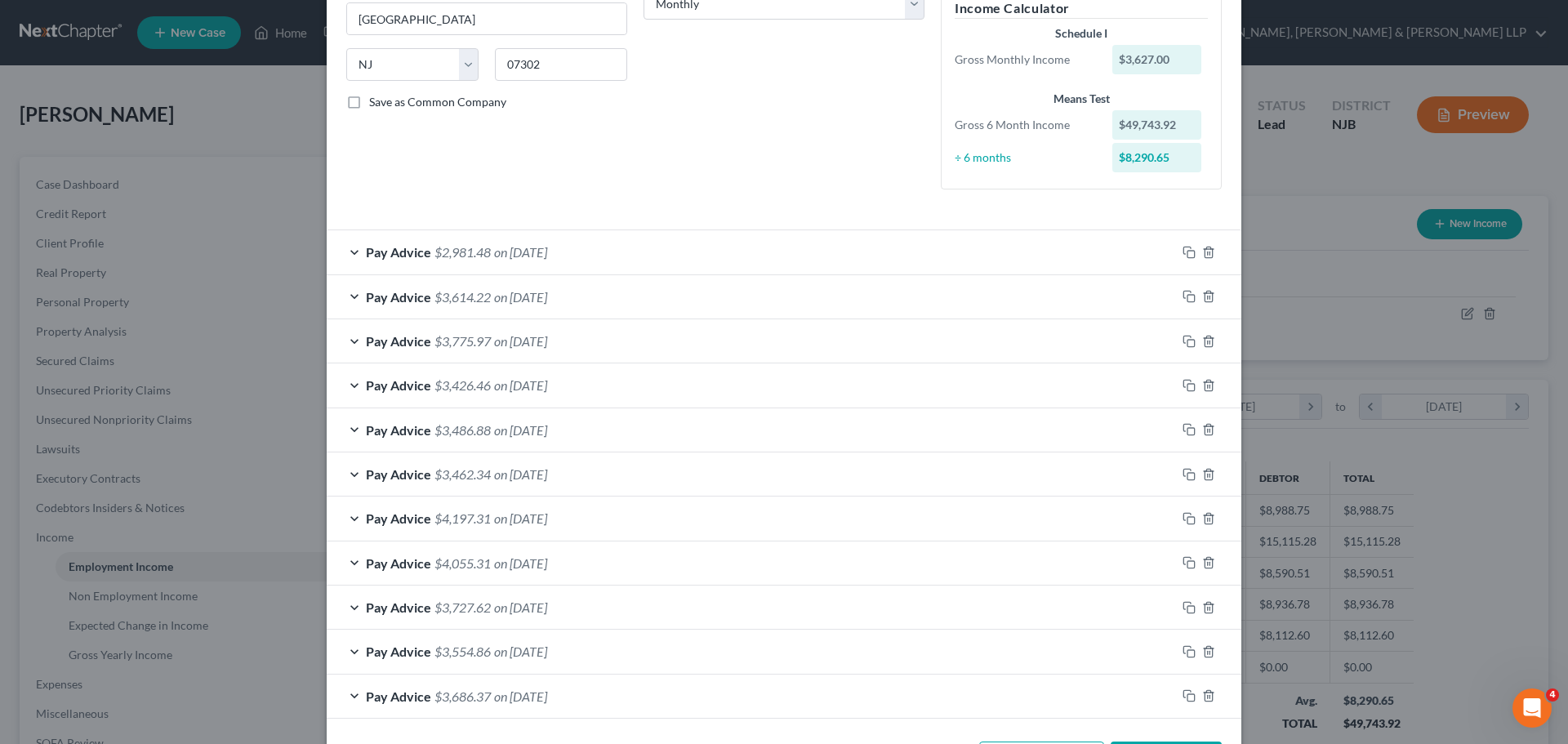
scroll to position [353, 0]
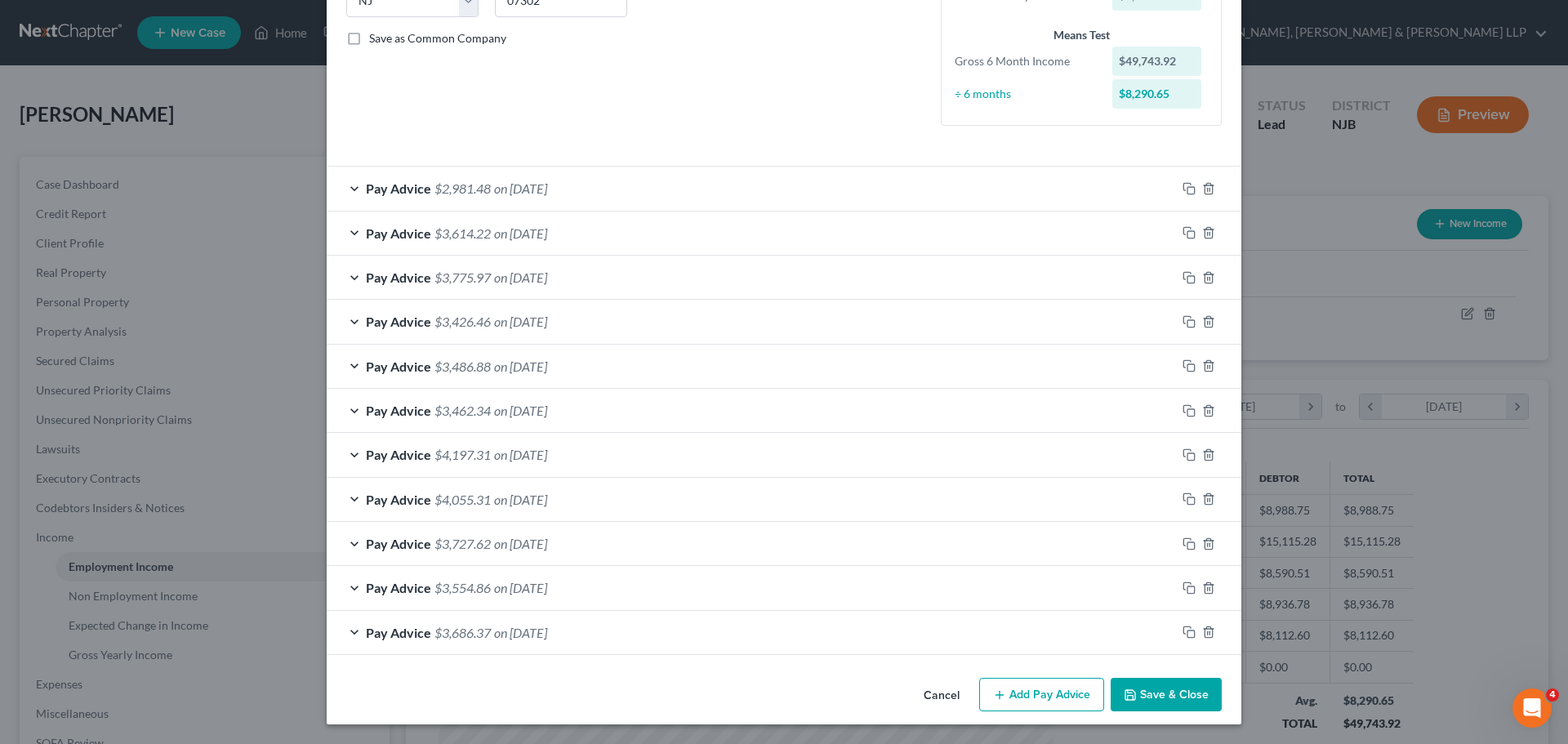
click at [535, 228] on span "on [DATE]" at bounding box center [521, 233] width 53 height 15
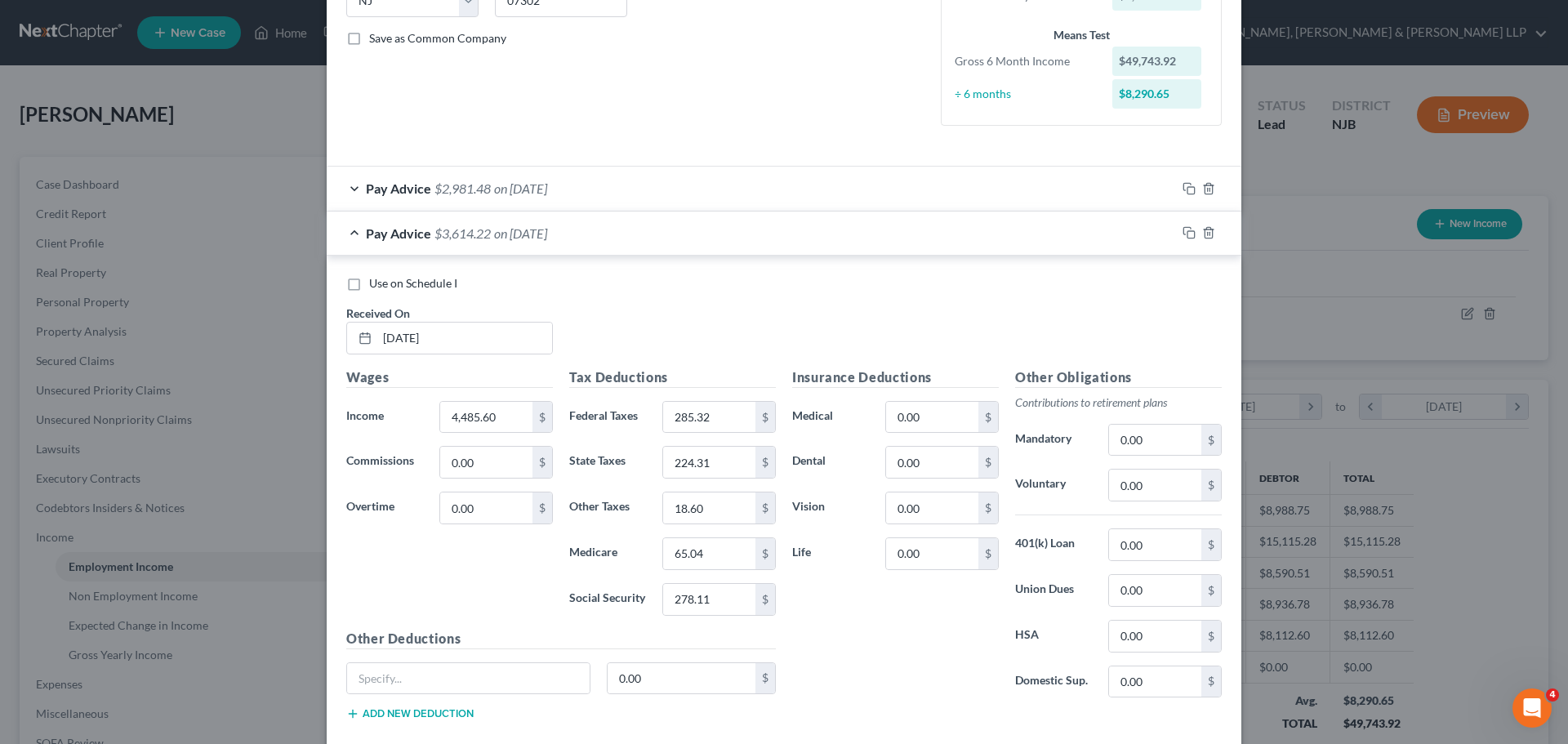
click at [413, 291] on label "Use on Schedule I" at bounding box center [412, 284] width 88 height 16
click at [386, 286] on input "Use on Schedule I" at bounding box center [381, 281] width 11 height 11
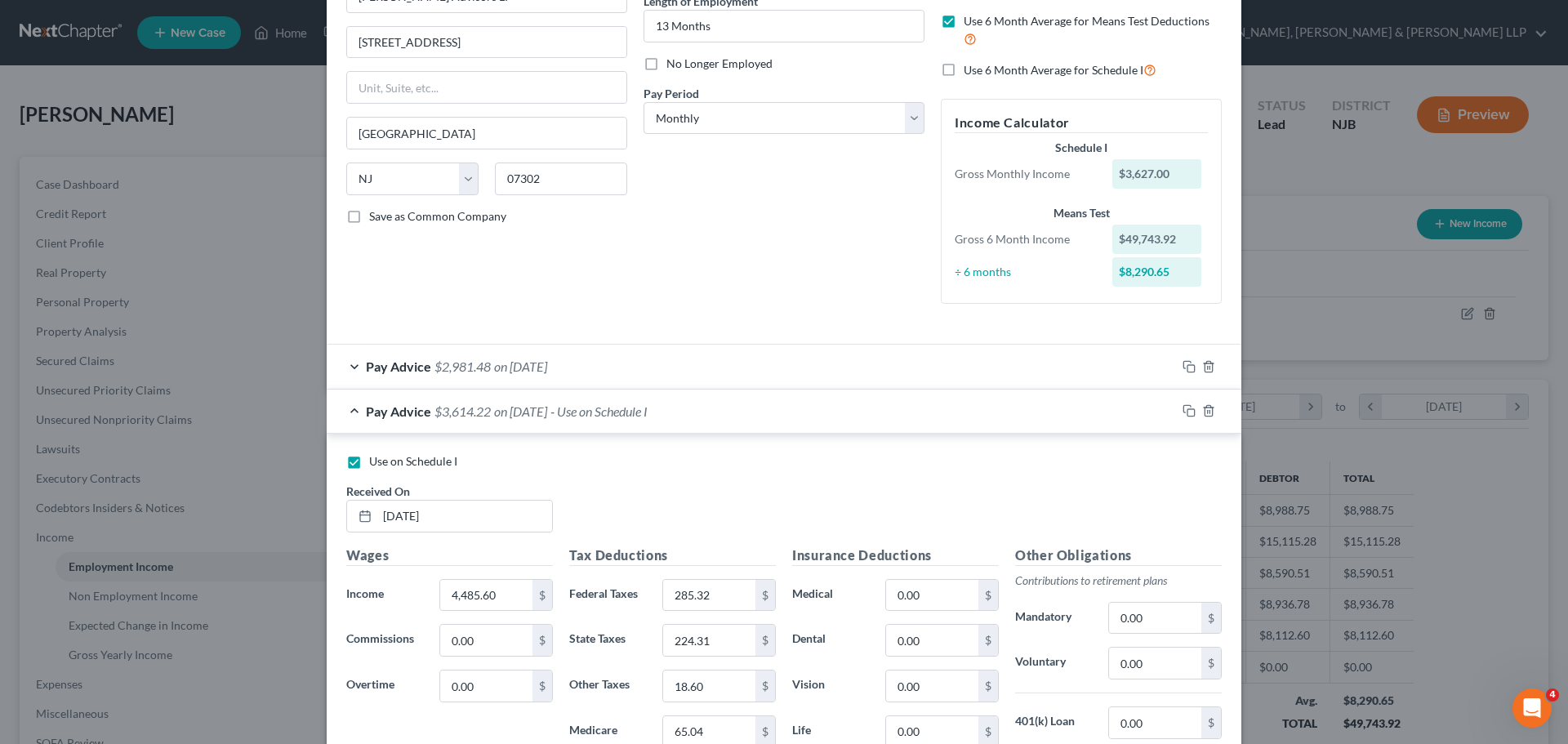
scroll to position [26, 0]
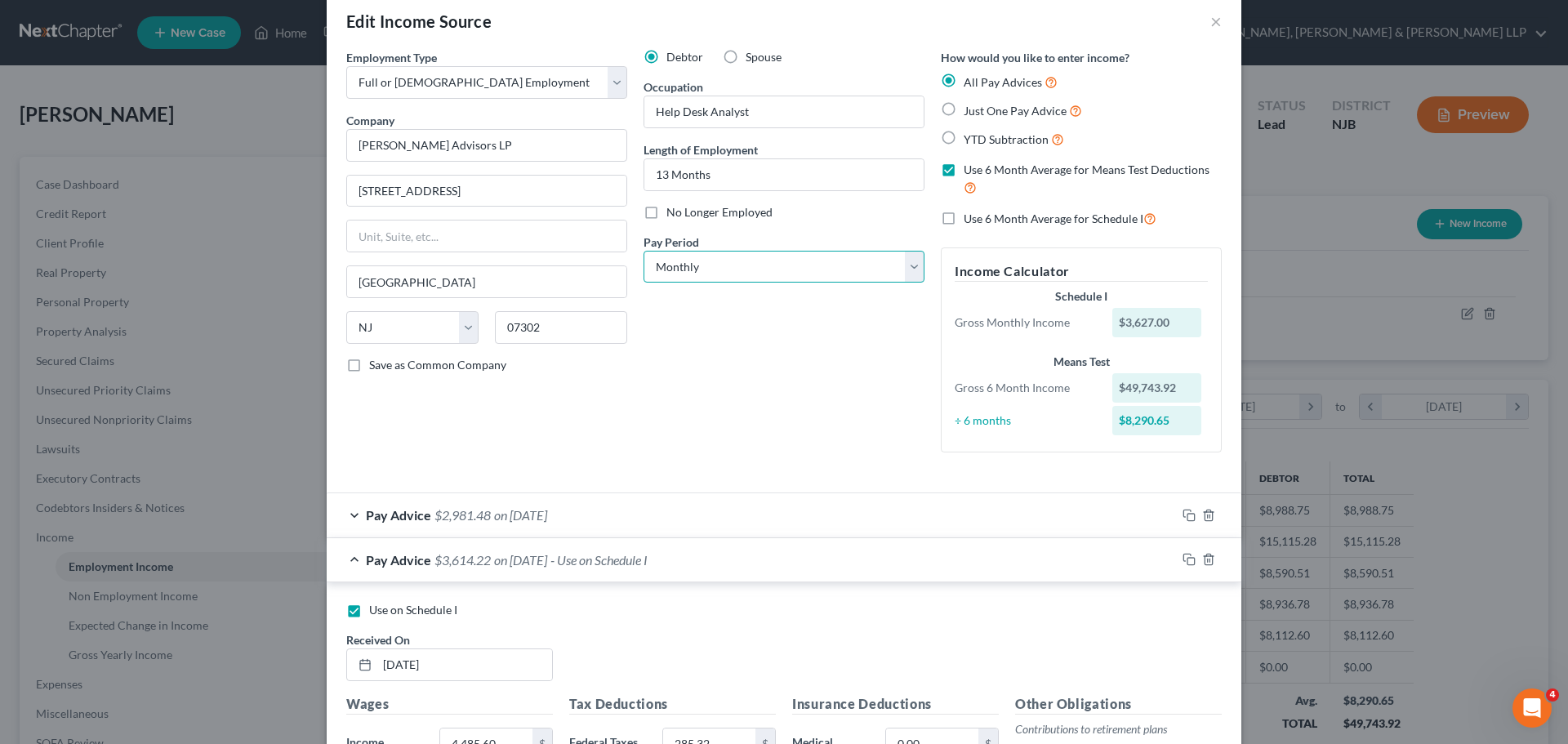
click at [699, 261] on select "Select Monthly Twice Monthly Every Other Week Weekly" at bounding box center [784, 267] width 281 height 33
click at [643, 251] on select "Select Monthly Twice Monthly Every Other Week Weekly" at bounding box center [784, 267] width 281 height 33
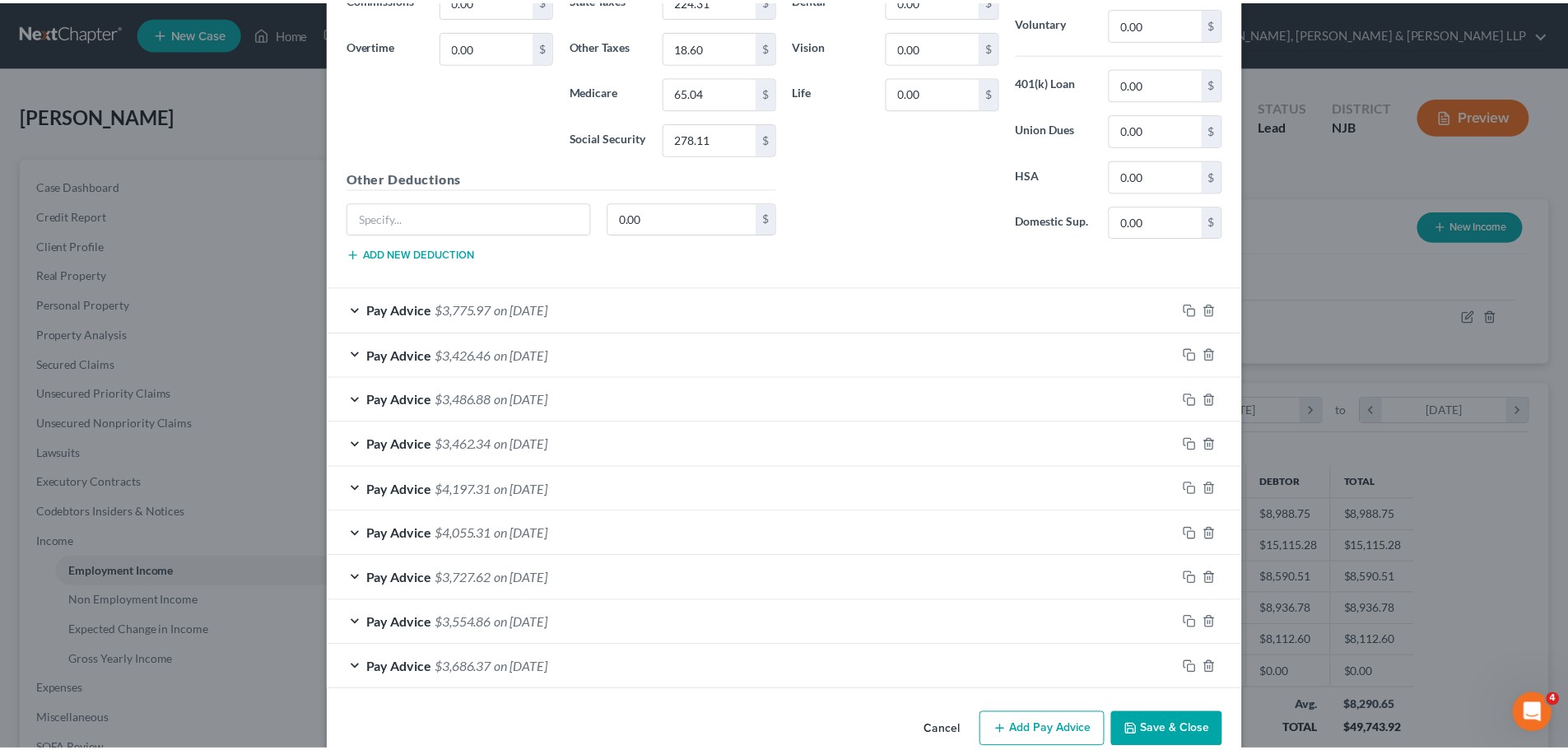
scroll to position [852, 0]
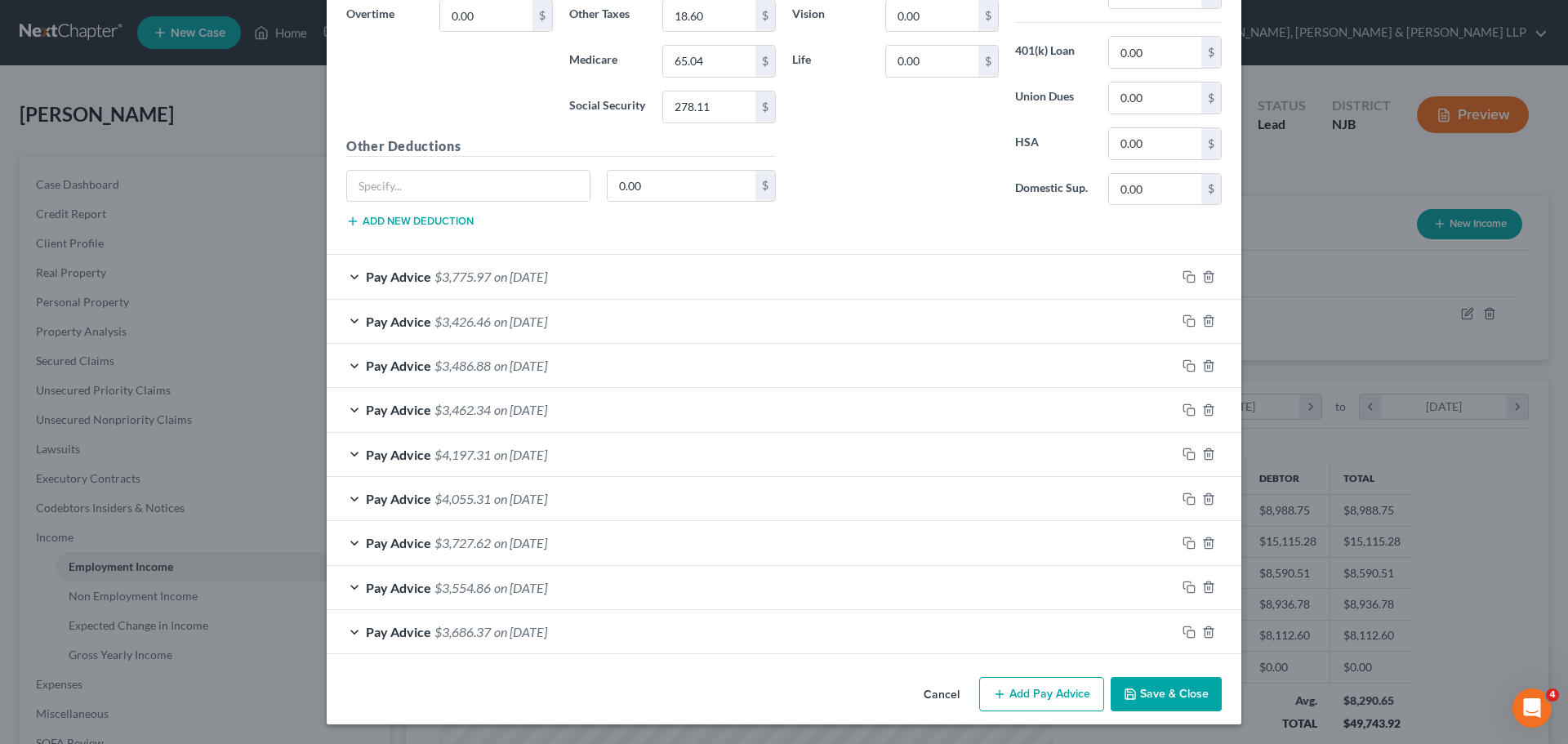
click at [1143, 704] on button "Save & Close" at bounding box center [1166, 694] width 111 height 35
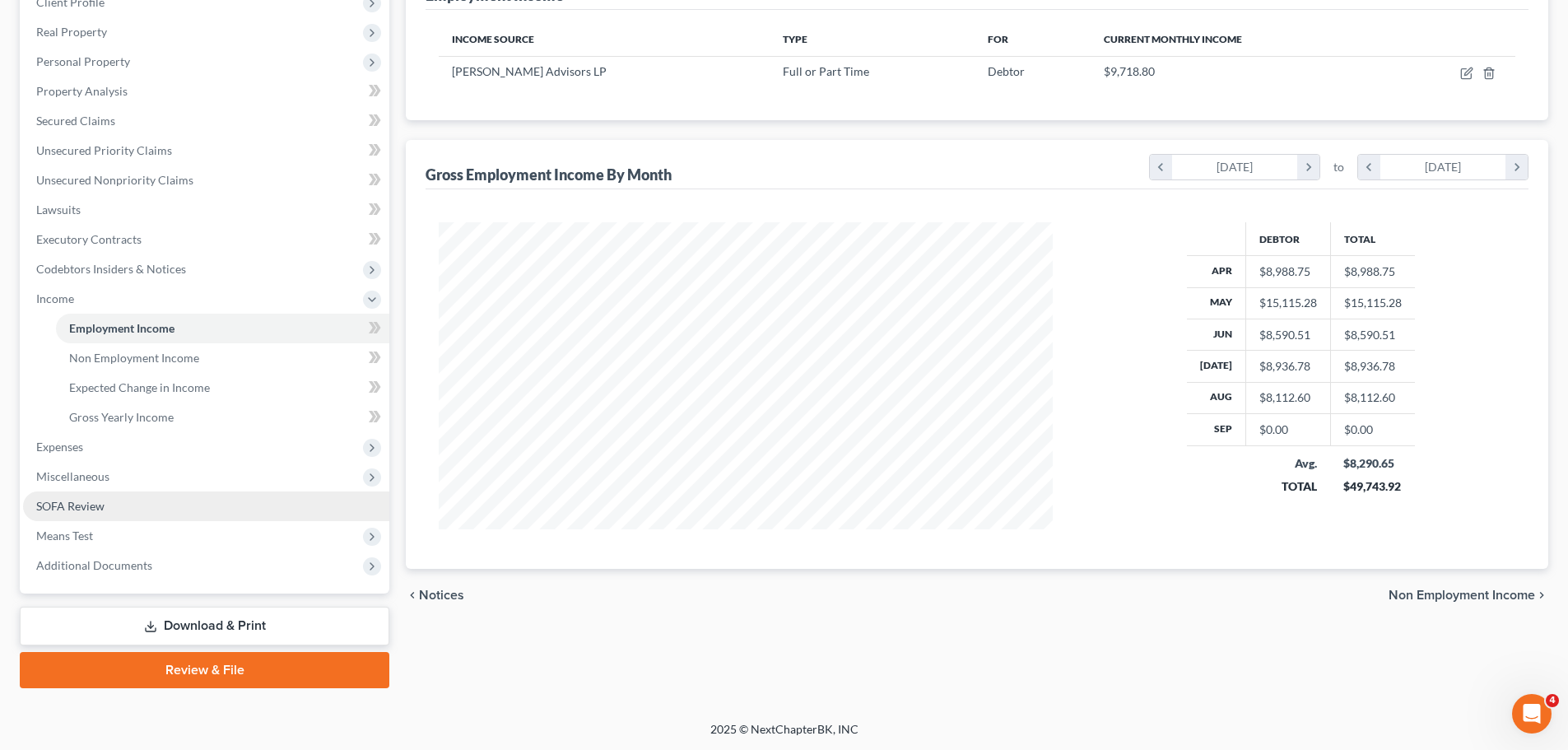
scroll to position [244, 0]
click at [1342, 616] on div "chevron_left Notices Non Employment Income chevron_right" at bounding box center [977, 594] width 1143 height 53
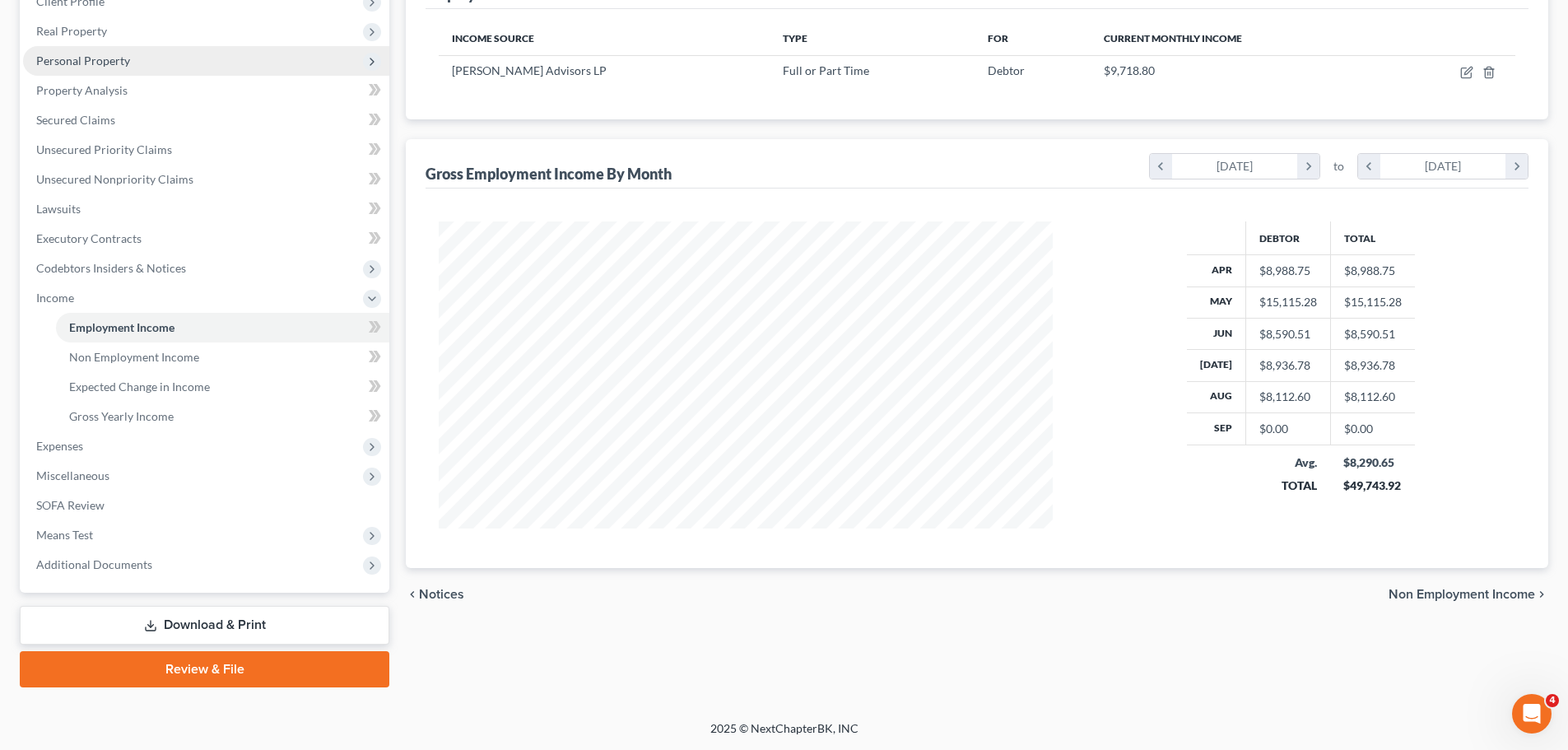
click at [177, 63] on span "Personal Property" at bounding box center [206, 60] width 366 height 30
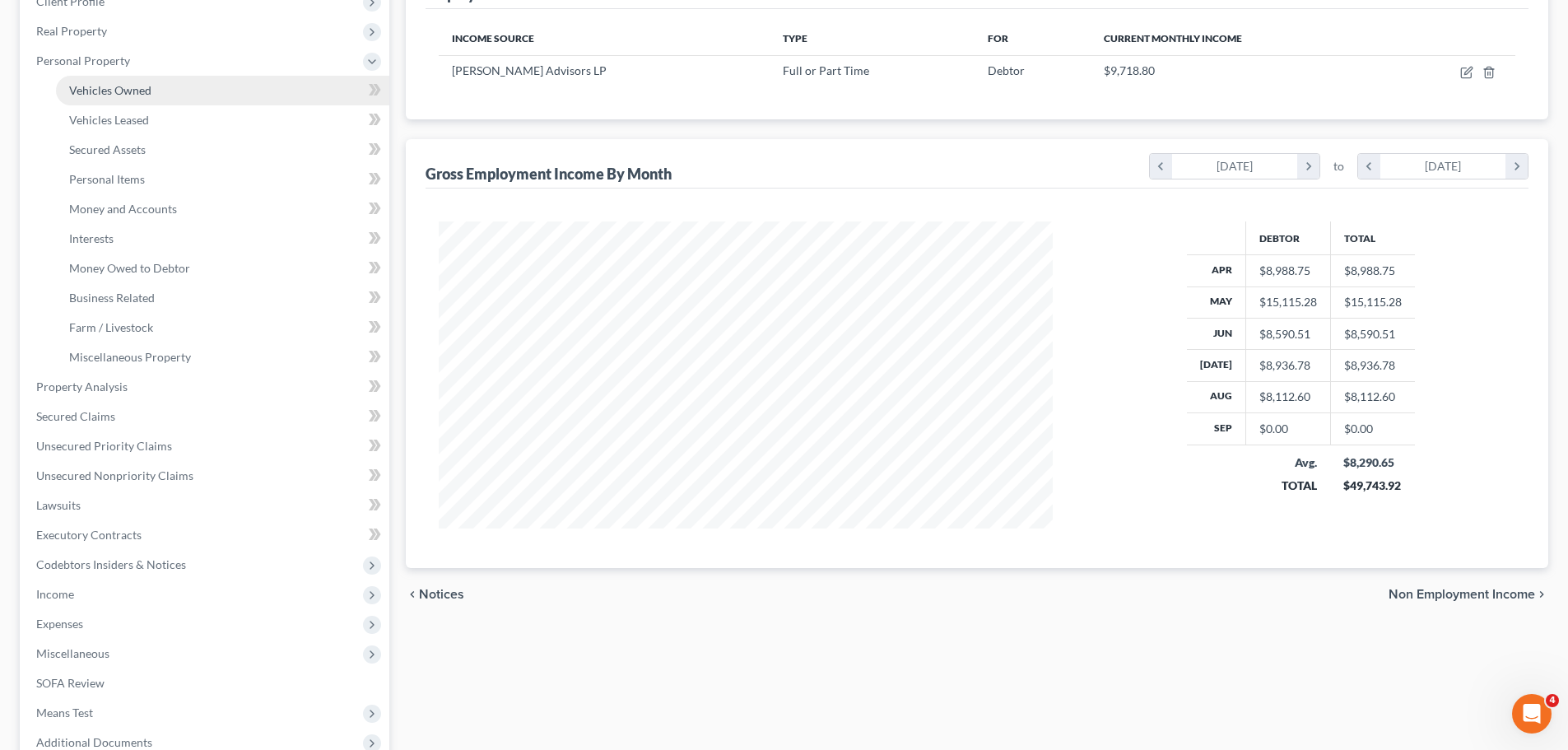
click at [167, 88] on link "Vehicles Owned" at bounding box center [222, 91] width 333 height 30
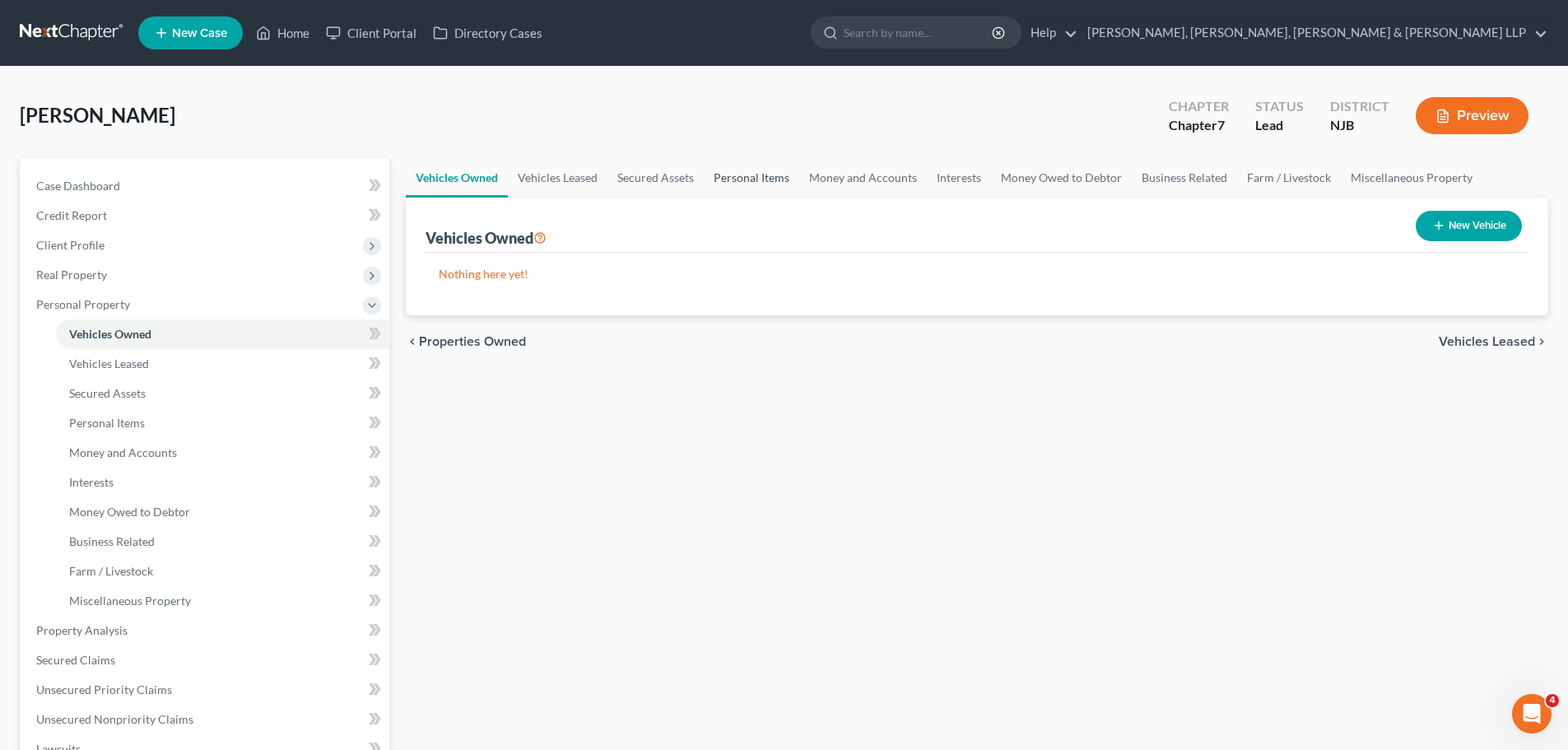
click at [777, 185] on link "Personal Items" at bounding box center [751, 177] width 96 height 39
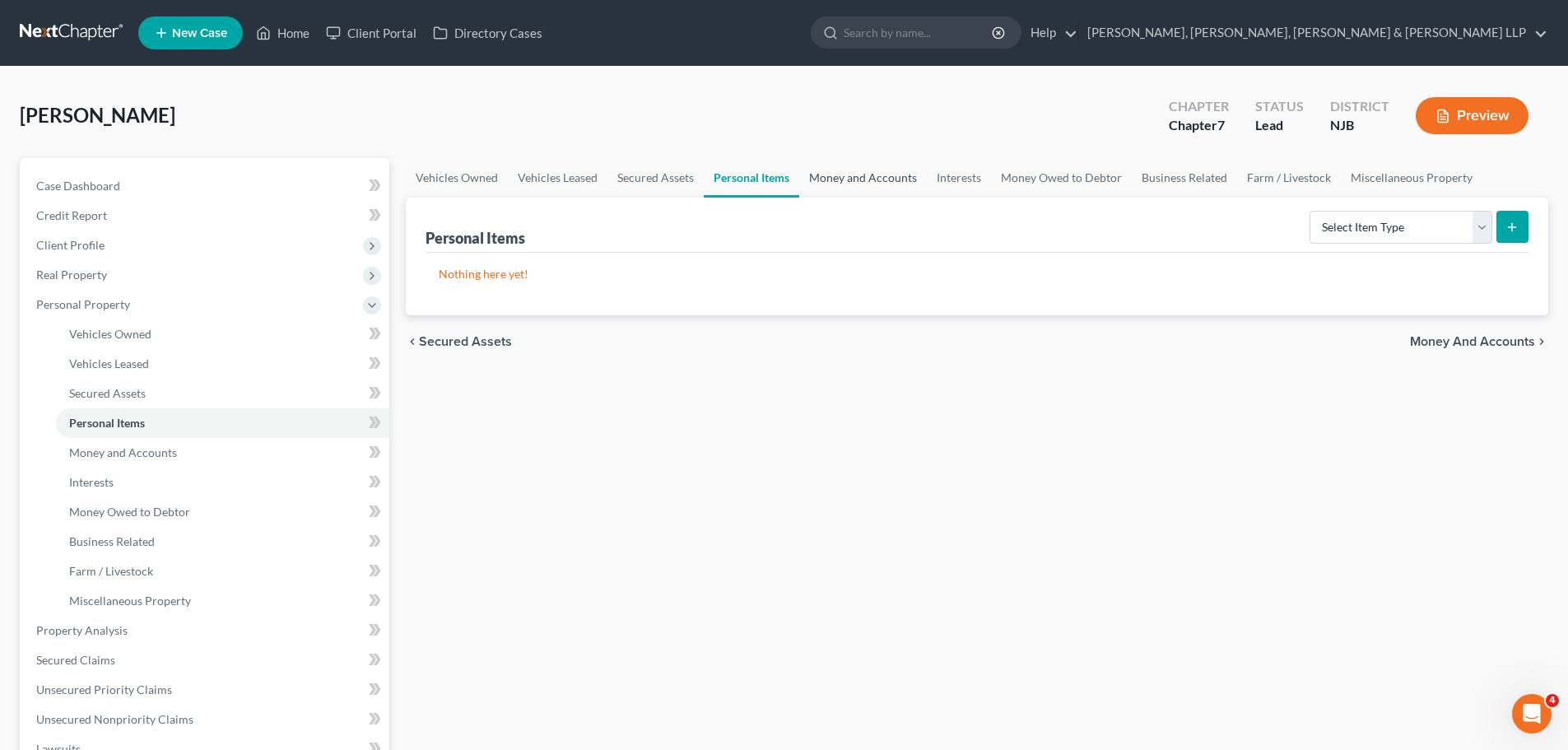
click at [883, 171] on link "Money and Accounts" at bounding box center [862, 177] width 127 height 39
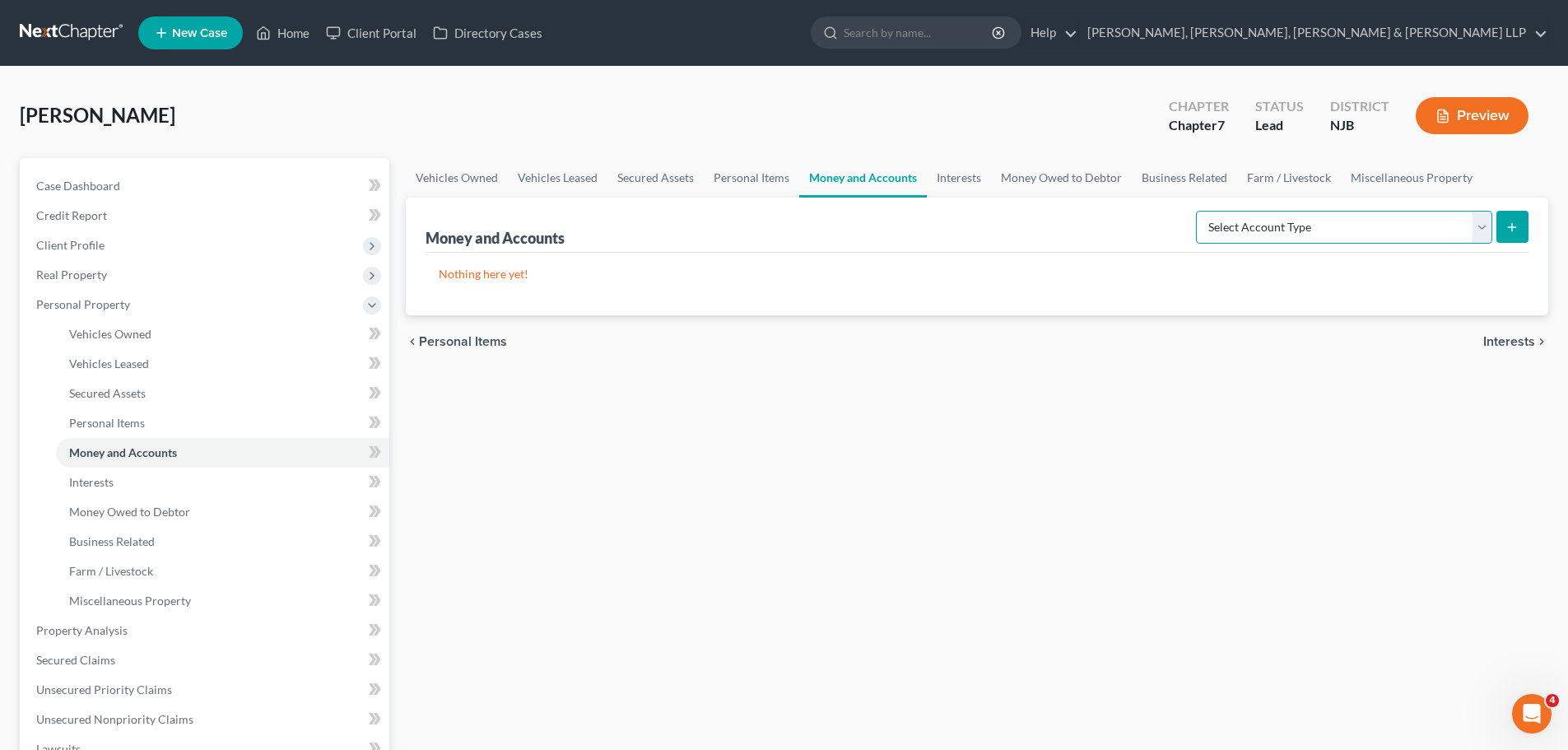
drag, startPoint x: 1296, startPoint y: 220, endPoint x: 1296, endPoint y: 242, distance: 22.0
click at [1296, 220] on select "Select Account Type Brokerage Cash on Hand Certificates of Deposit Checking Acc…" at bounding box center [1343, 227] width 296 height 33
click at [1199, 211] on select "Select Account Type Brokerage Cash on Hand Certificates of Deposit Checking Acc…" at bounding box center [1343, 227] width 296 height 33
click at [1511, 220] on icon "submit" at bounding box center [1512, 227] width 13 height 13
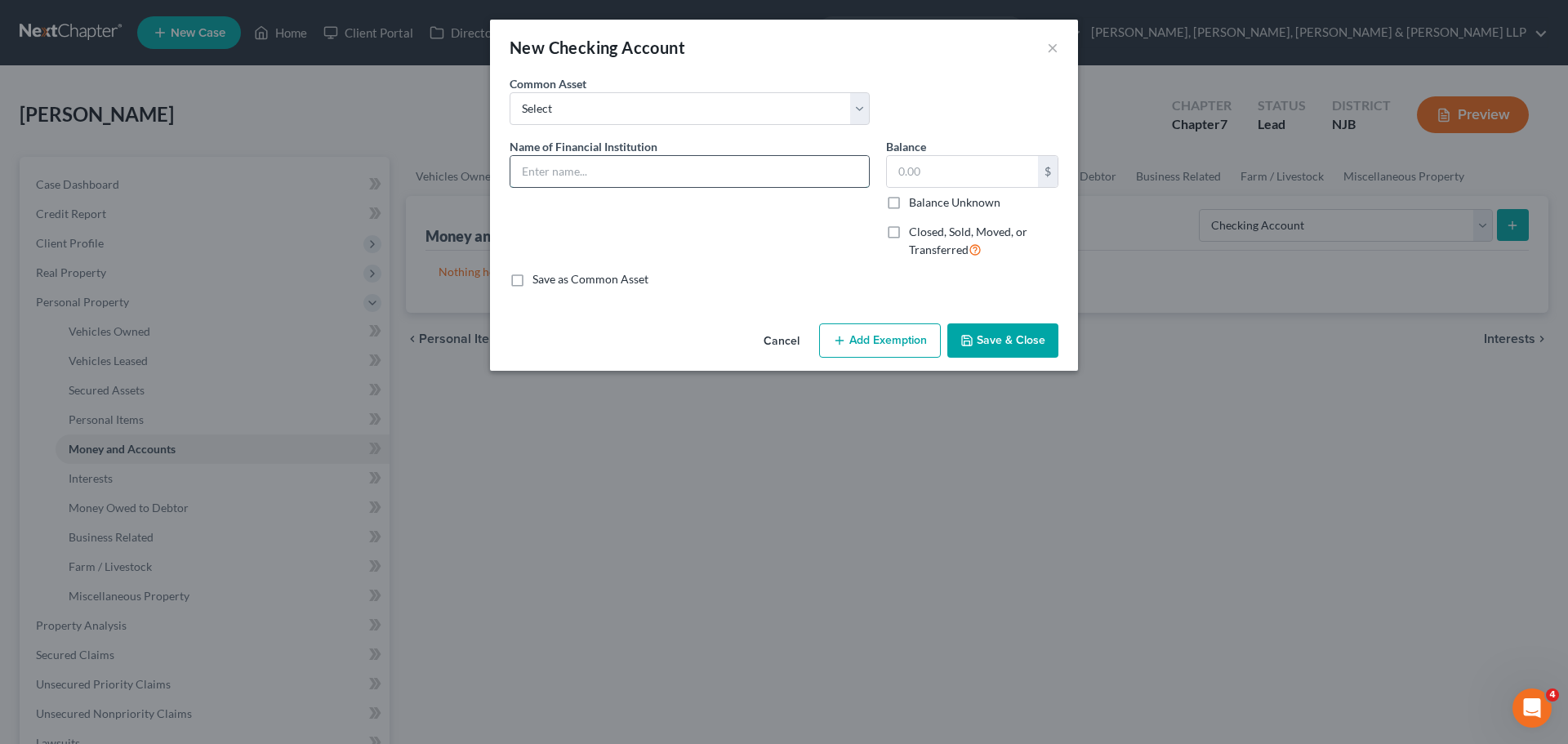
click at [745, 172] on input "text" at bounding box center [688, 172] width 358 height 31
click at [967, 160] on input "text" at bounding box center [962, 172] width 151 height 31
click at [877, 348] on button "Add Exemption" at bounding box center [880, 340] width 122 height 35
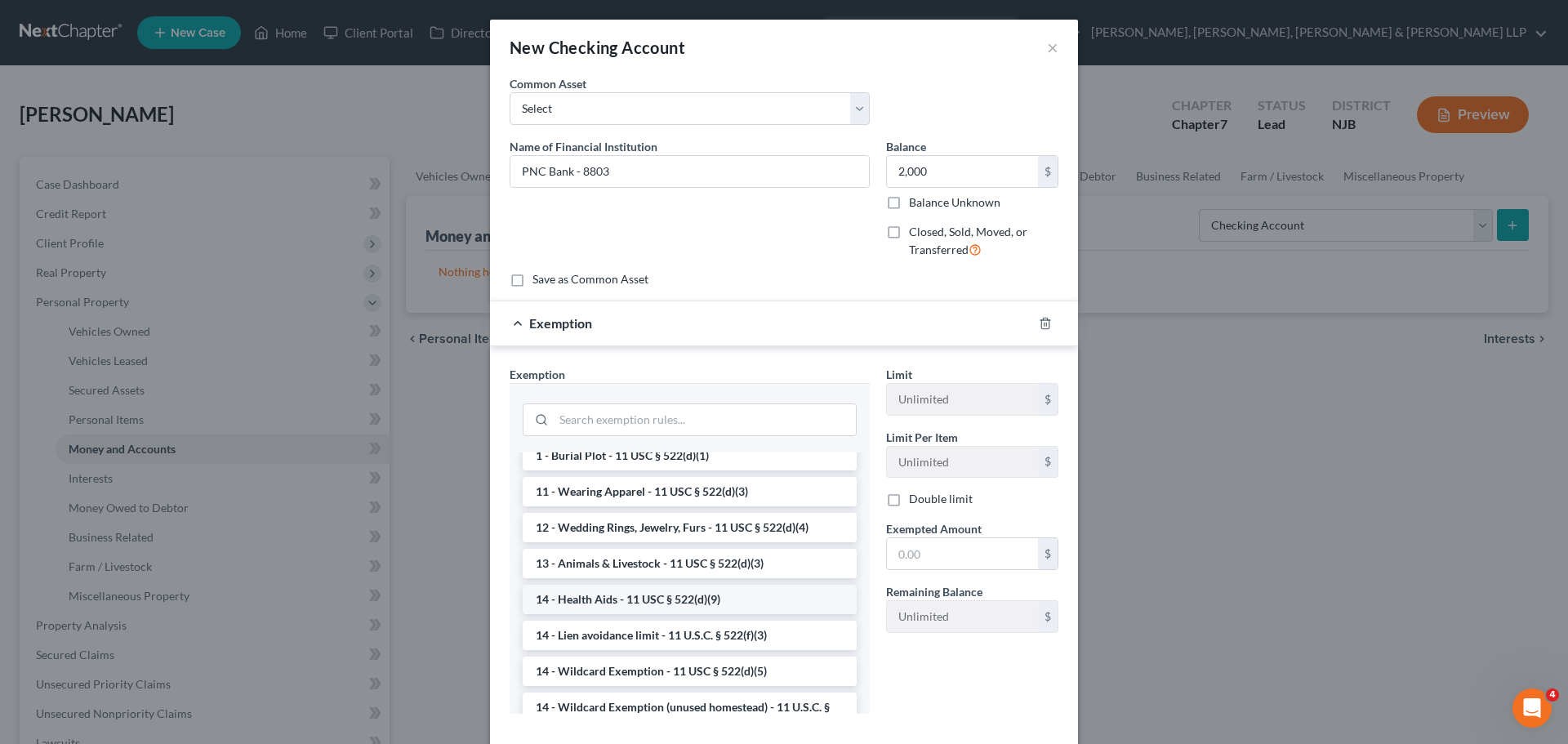
scroll to position [245, 0]
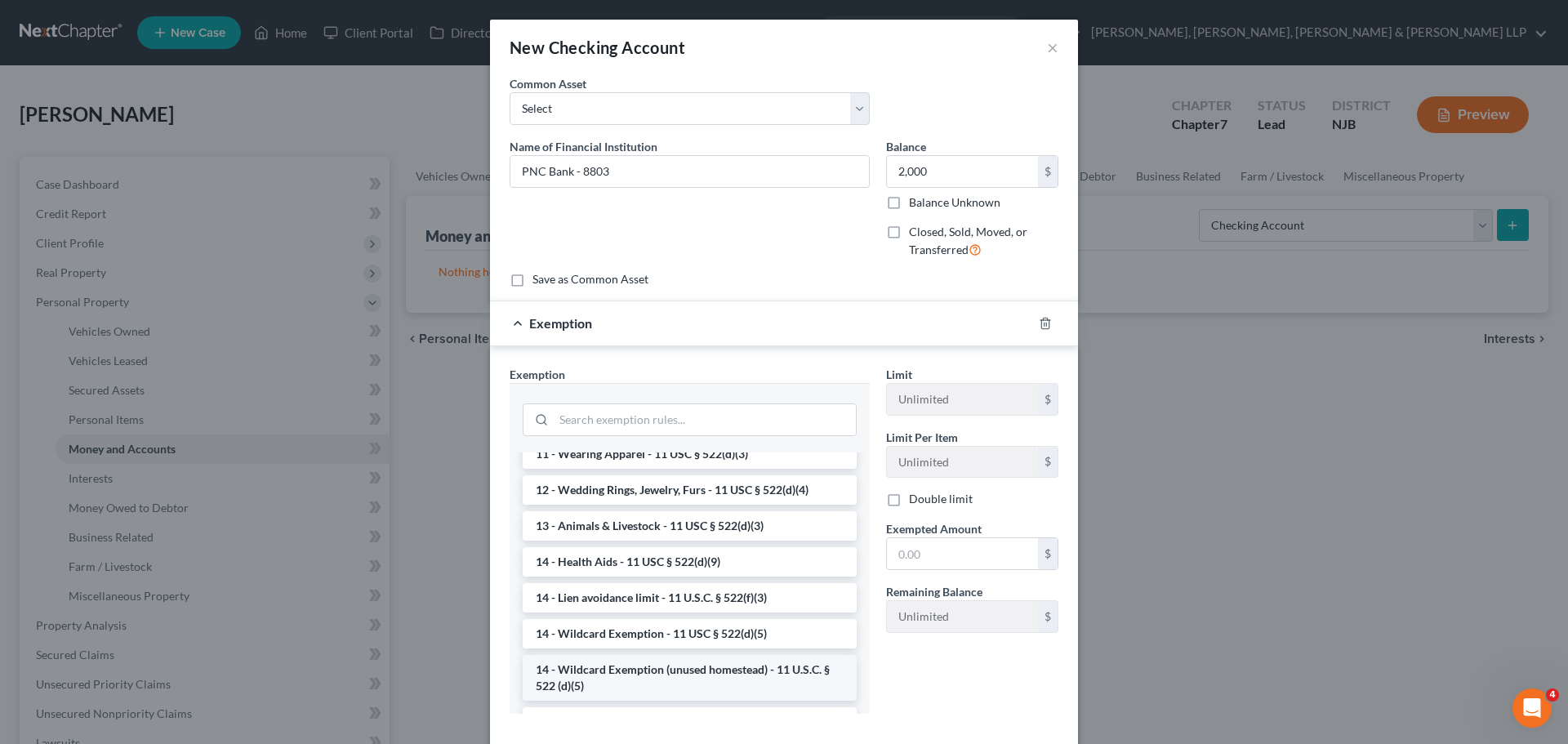
click at [641, 670] on li "14 - Wildcard Exemption (unused homestead) - 11 U.S.C. § 522 (d)(5)" at bounding box center [689, 677] width 334 height 45
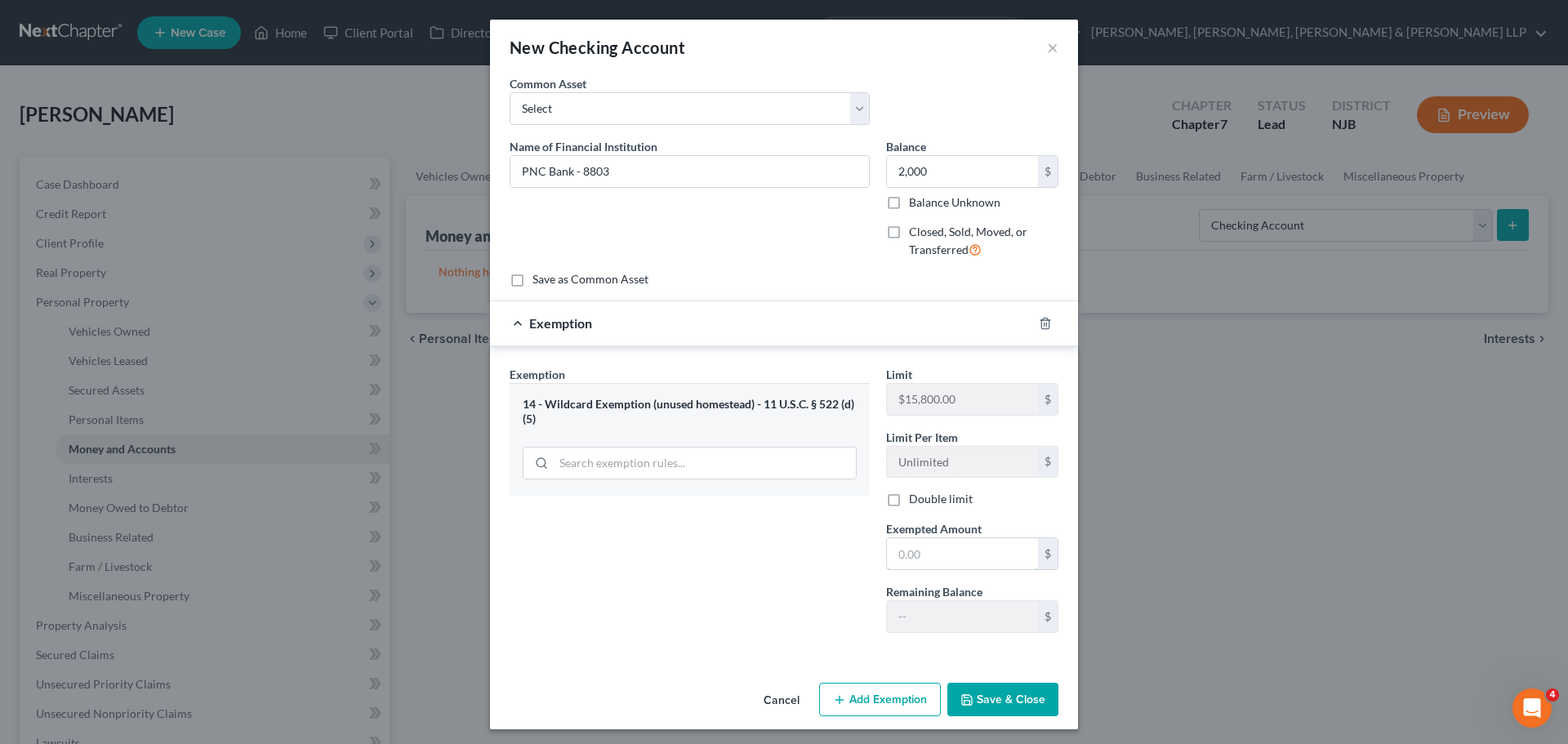
drag, startPoint x: 903, startPoint y: 560, endPoint x: 896, endPoint y: 530, distance: 30.8
click at [903, 560] on input "text" at bounding box center [962, 554] width 151 height 31
click at [972, 691] on button "Save & Close" at bounding box center [1002, 700] width 111 height 35
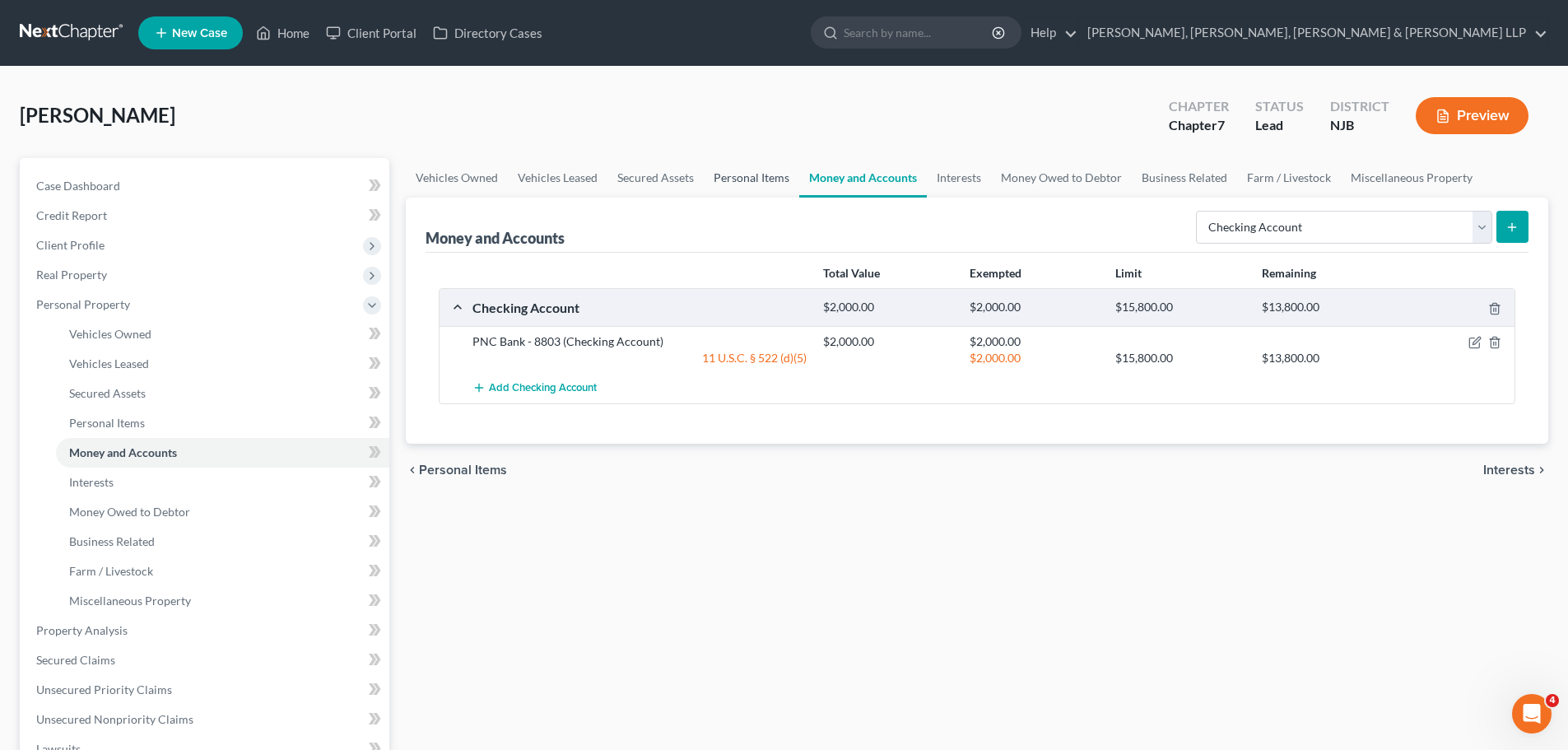
click at [731, 178] on link "Personal Items" at bounding box center [751, 177] width 96 height 39
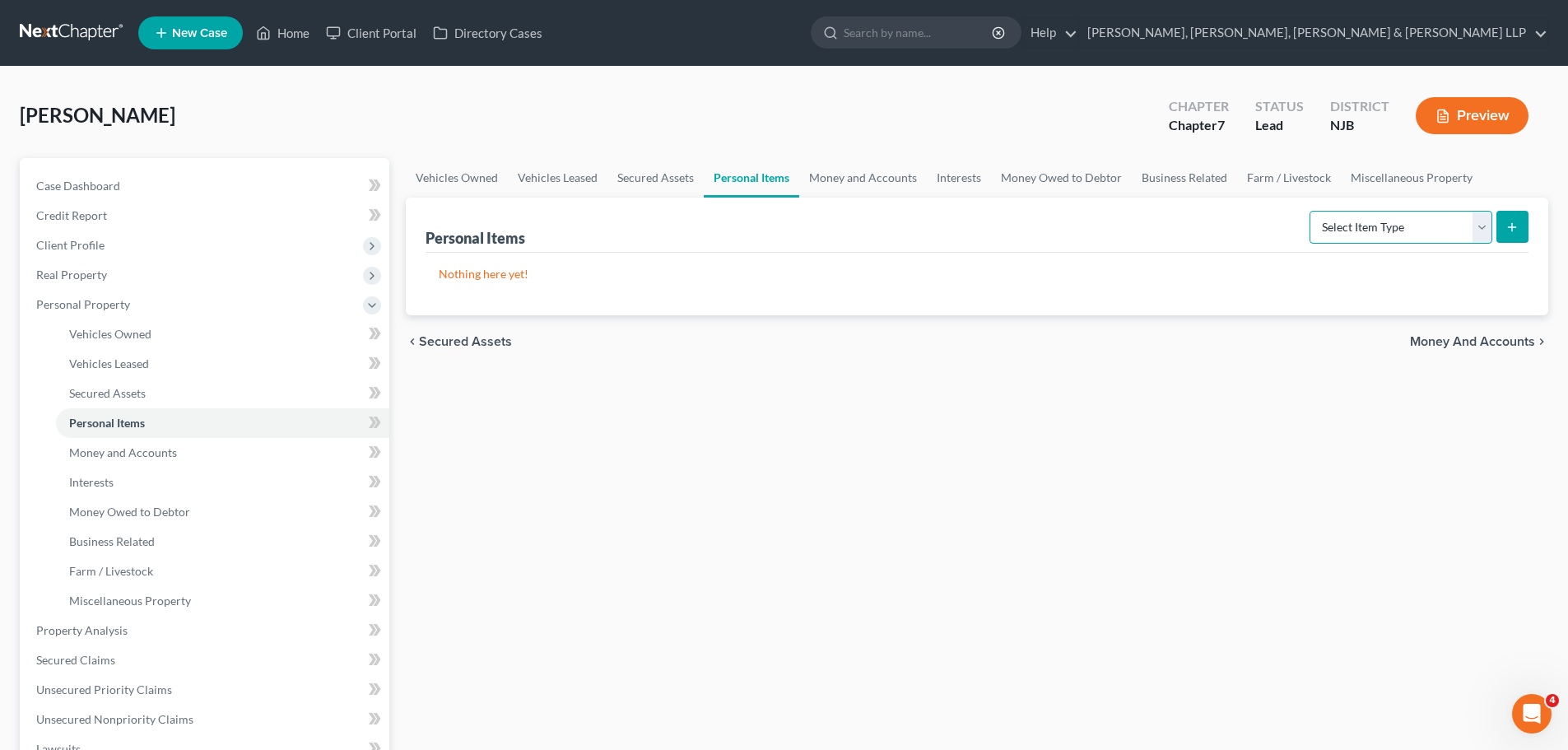
click at [1356, 240] on select "Select Item Type Clothing Collectibles Of Value Electronics Firearms Household …" at bounding box center [1401, 227] width 183 height 33
click at [1311, 211] on select "Select Item Type Clothing Collectibles Of Value Electronics Firearms Household …" at bounding box center [1401, 227] width 183 height 33
click at [1506, 234] on button "submit" at bounding box center [1512, 227] width 32 height 32
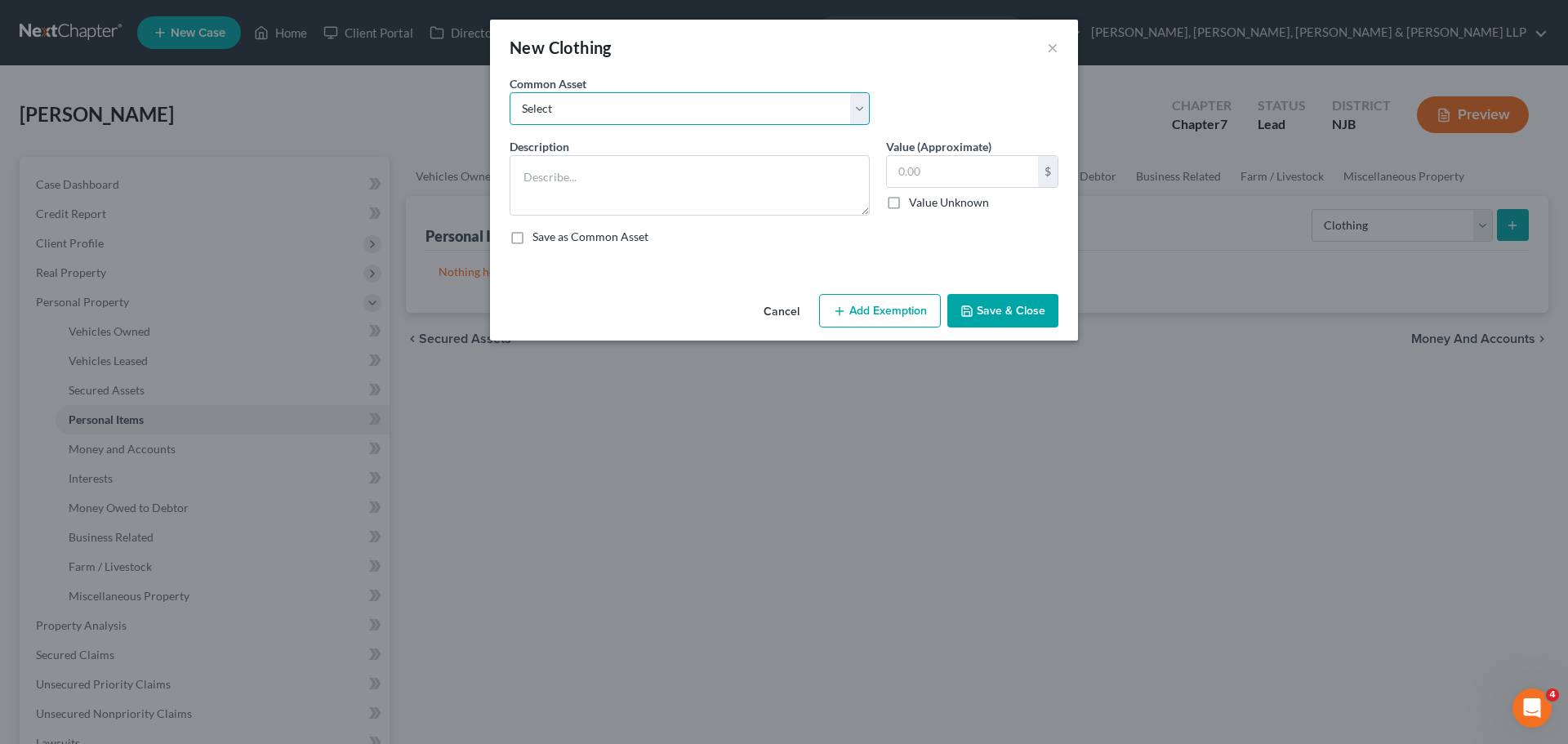
drag, startPoint x: 743, startPoint y: 116, endPoint x: 742, endPoint y: 124, distance: 8.1
click at [743, 116] on select "Select Clothes, Shoes & Accessories" at bounding box center [688, 108] width 360 height 33
click at [509, 92] on select "Select Clothes, Shoes & Accessories" at bounding box center [688, 108] width 360 height 33
click at [950, 169] on input "300.00" at bounding box center [962, 172] width 151 height 31
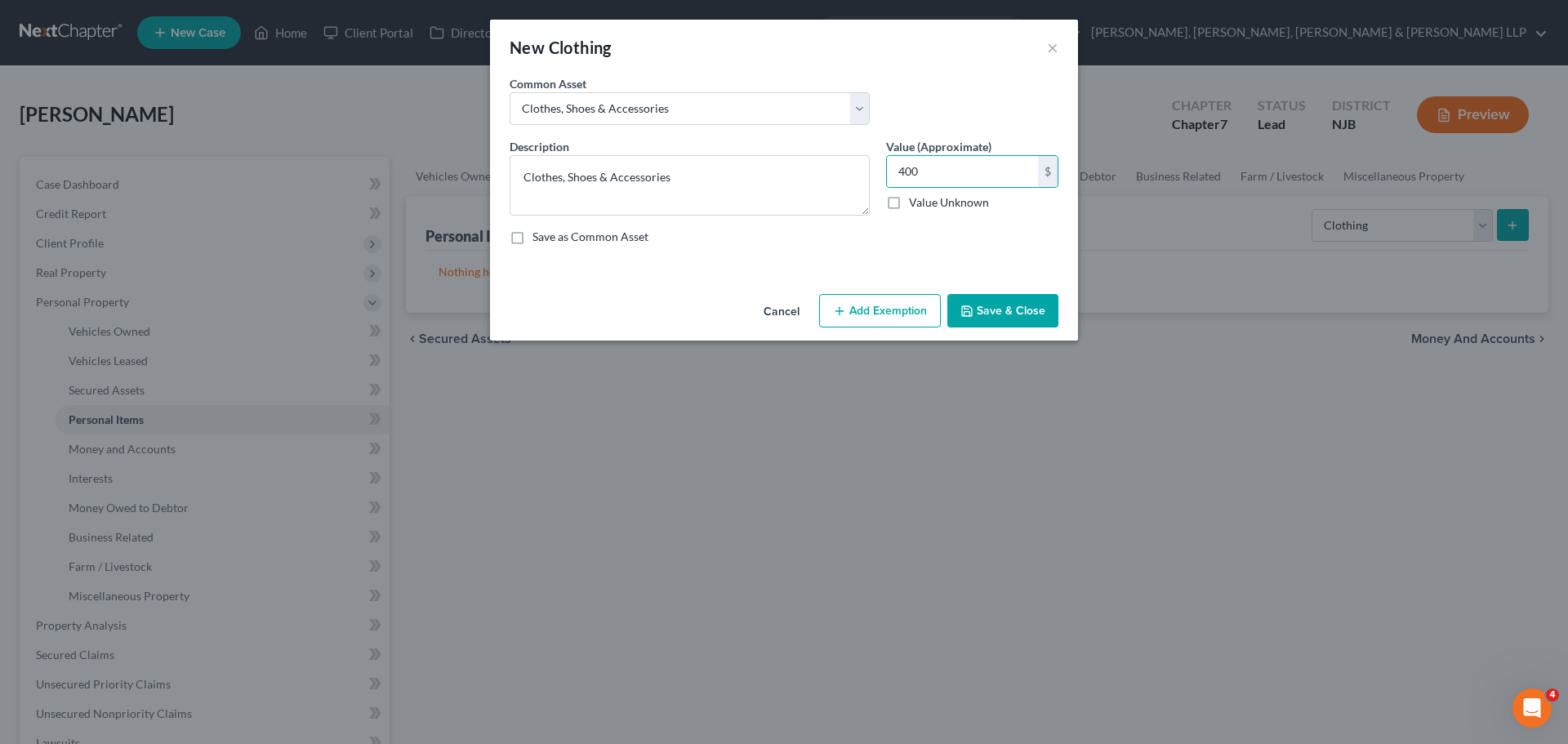
click at [889, 294] on button "Add Exemption" at bounding box center [880, 311] width 122 height 35
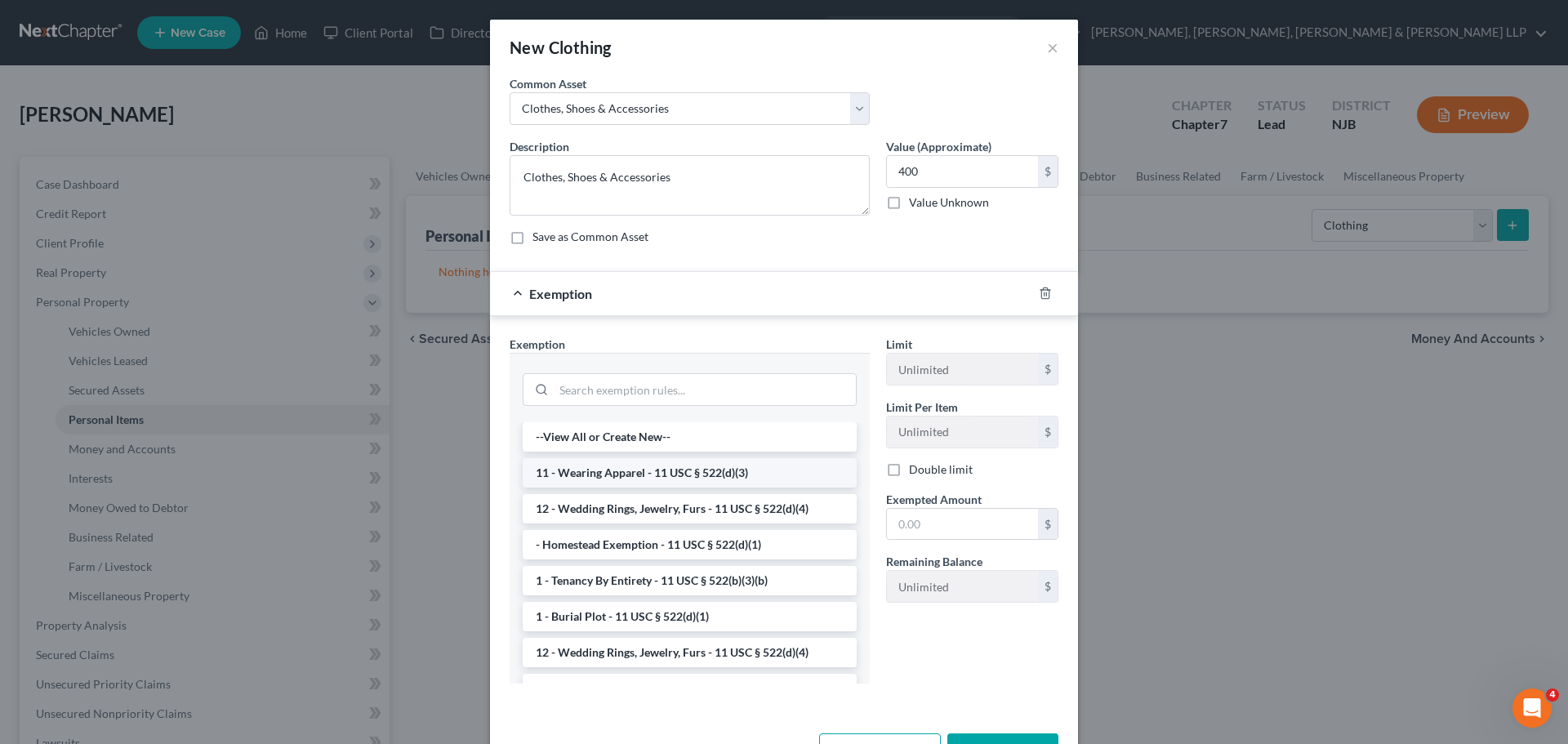
click at [632, 483] on li "11 - Wearing Apparel - 11 USC § 522(d)(3)" at bounding box center [689, 473] width 334 height 29
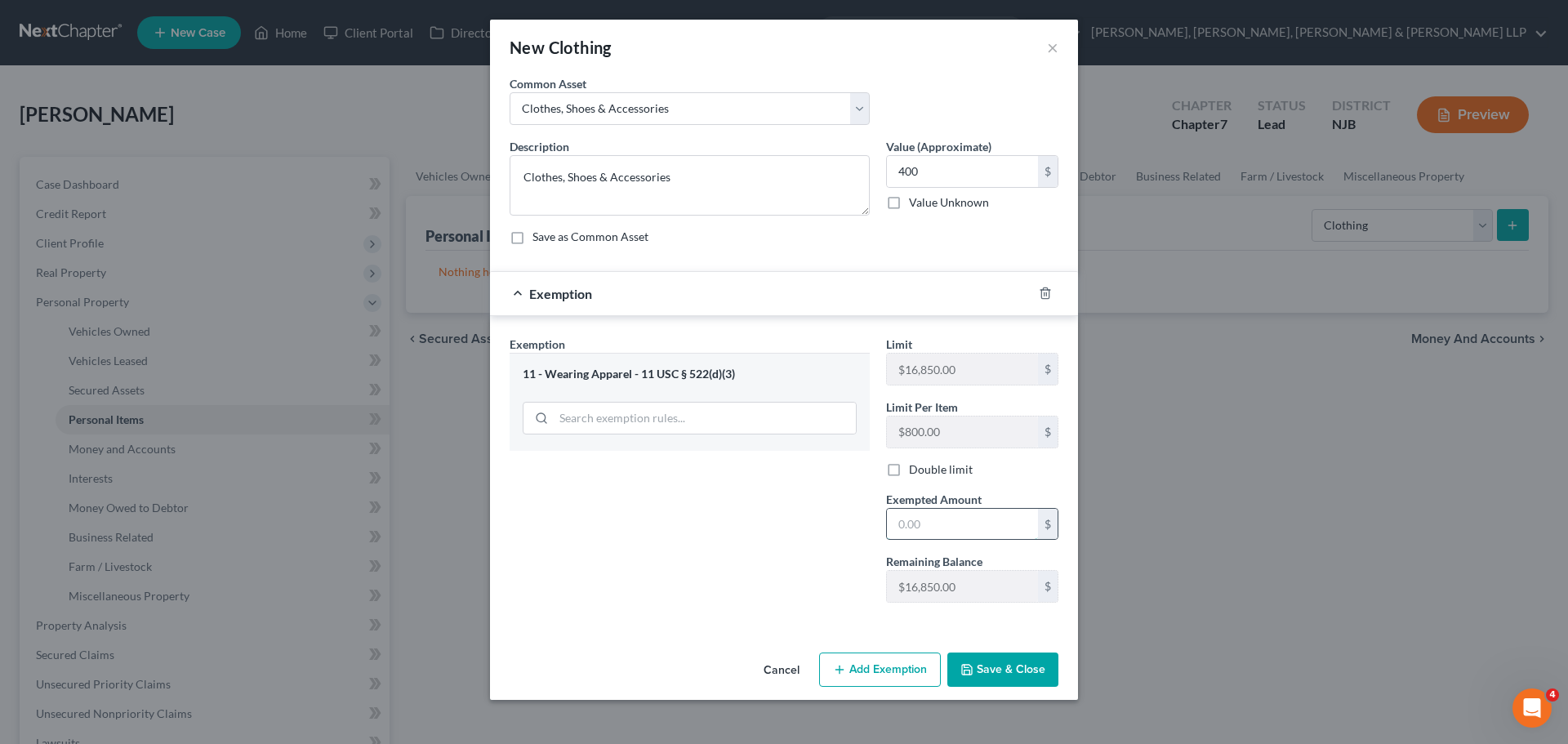
click at [919, 516] on input "text" at bounding box center [962, 524] width 151 height 31
click at [799, 529] on div "Exemption Set must be selected for CA. Exemption * 11 - Wearing Apparel - 11 US…" at bounding box center [689, 476] width 377 height 280
click at [983, 660] on button "Save & Close" at bounding box center [1002, 669] width 111 height 35
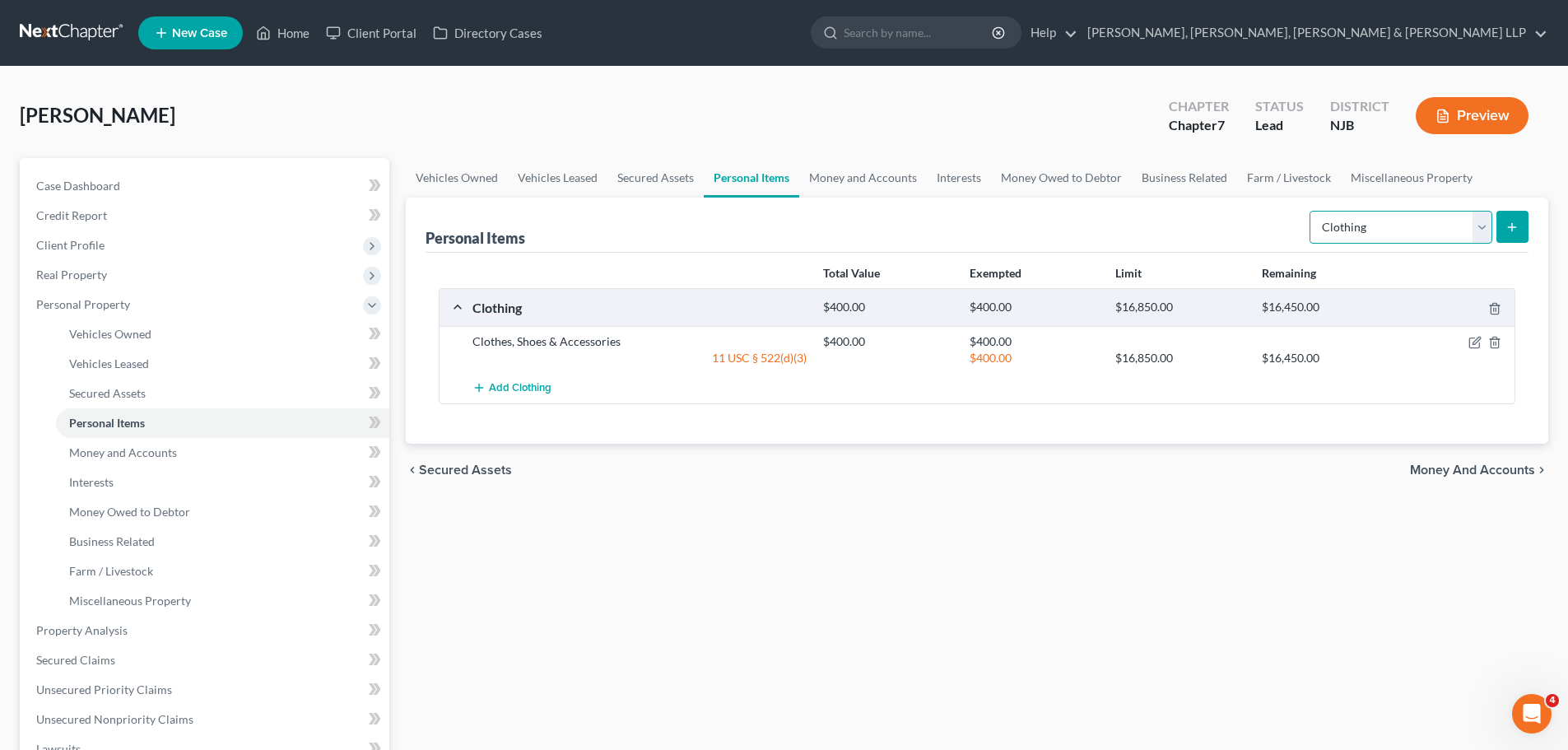
drag, startPoint x: 1343, startPoint y: 240, endPoint x: 1361, endPoint y: 240, distance: 18.0
click at [1343, 240] on select "Select Item Type Clothing Collectibles Of Value Electronics Firearms Household …" at bounding box center [1401, 227] width 183 height 33
click at [1311, 211] on select "Select Item Type Clothing Collectibles Of Value Electronics Firearms Household …" at bounding box center [1401, 227] width 183 height 33
click at [1503, 232] on button "submit" at bounding box center [1512, 227] width 32 height 32
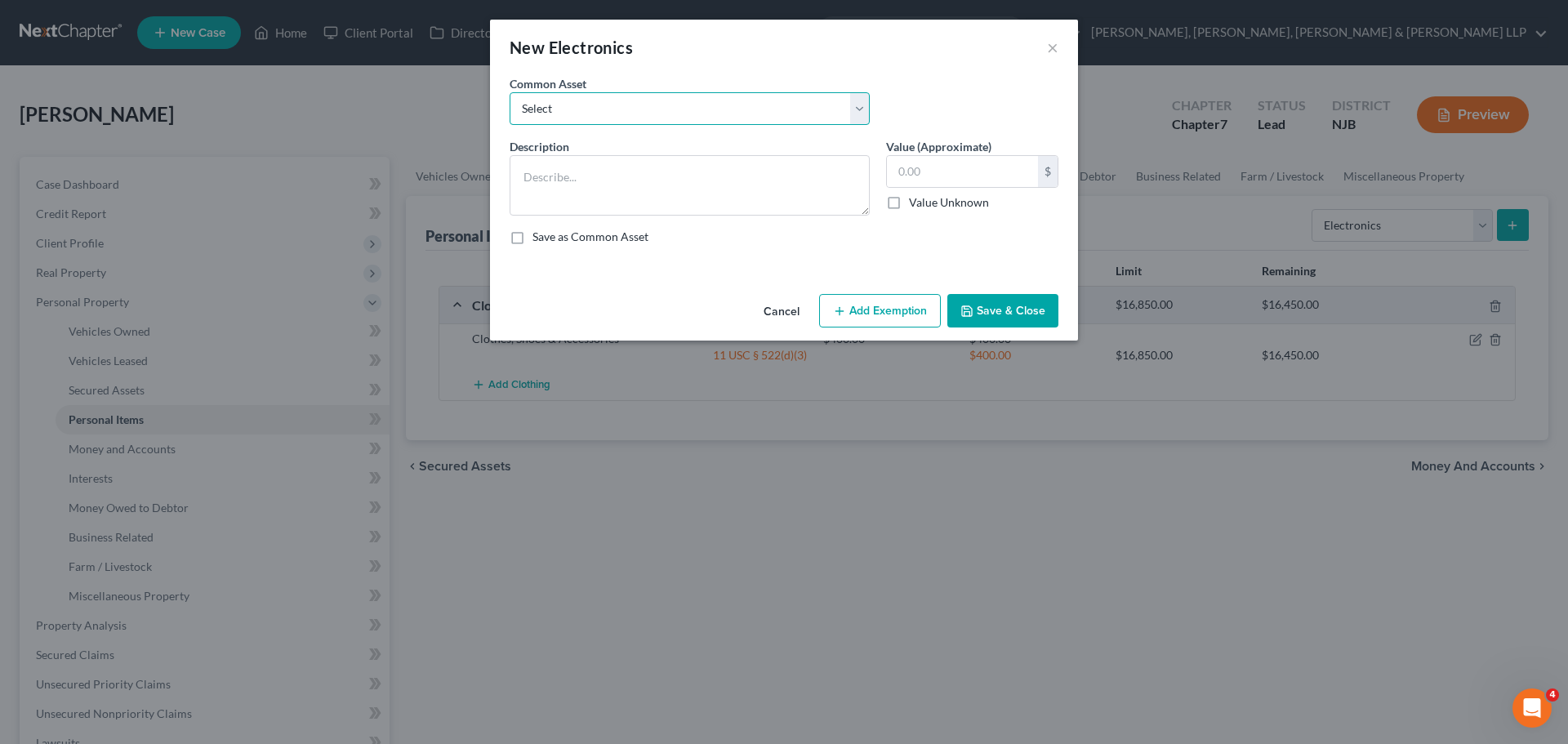
click at [786, 97] on select "Select Cellphone, TVs Electronic Appliances" at bounding box center [688, 108] width 360 height 33
click at [509, 92] on select "Select Cellphone, TVs Electronic Appliances" at bounding box center [688, 108] width 360 height 33
drag, startPoint x: 719, startPoint y: 110, endPoint x: 719, endPoint y: 123, distance: 13.0
click at [719, 110] on select "Select Cellphone, TVs Electronic Appliances" at bounding box center [688, 108] width 360 height 33
click at [509, 92] on select "Select Cellphone, TVs Electronic Appliances" at bounding box center [688, 108] width 360 height 33
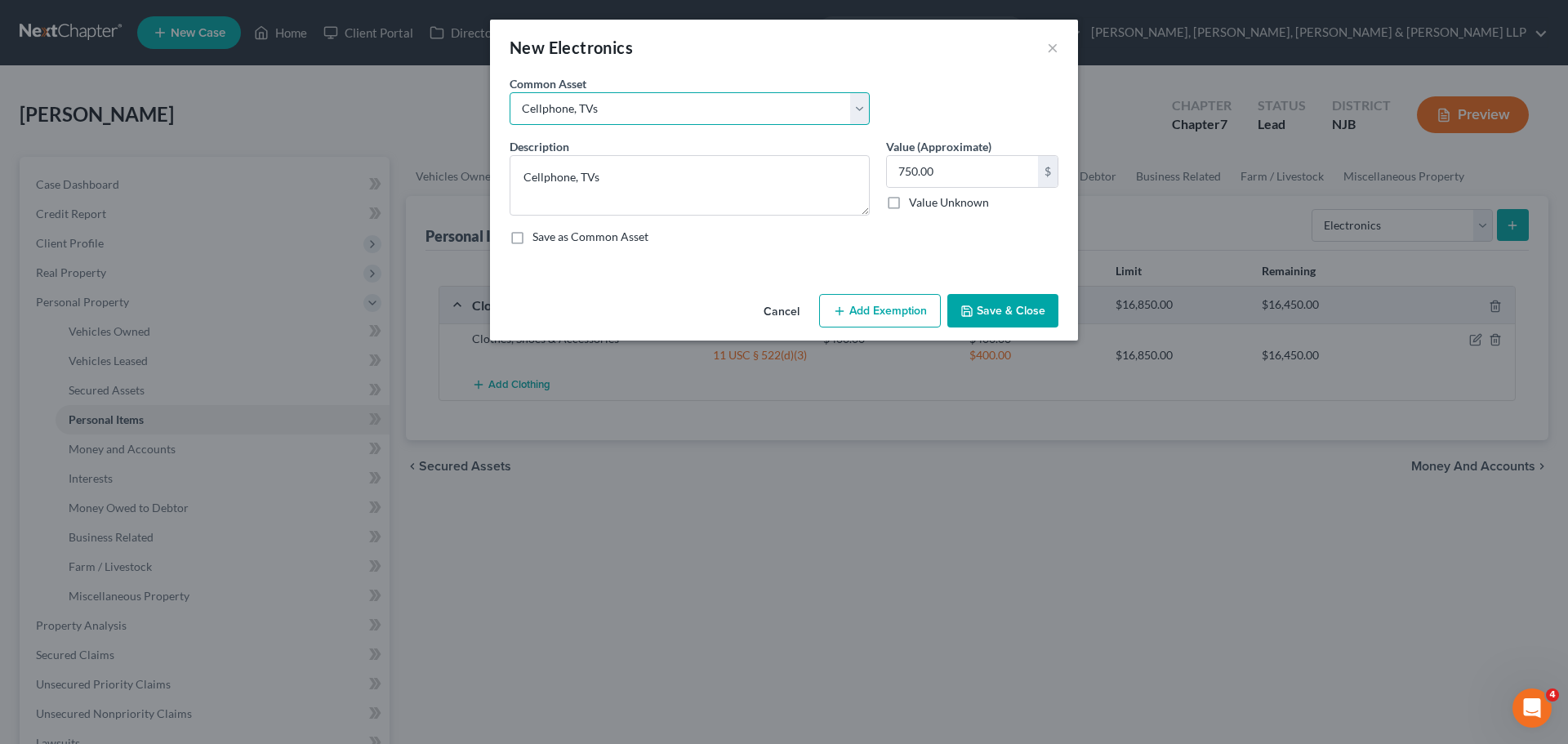
drag, startPoint x: 724, startPoint y: 104, endPoint x: 725, endPoint y: 124, distance: 20.0
click at [724, 104] on select "Select Cellphone, TVs Electronic Appliances" at bounding box center [688, 108] width 360 height 33
click at [509, 92] on select "Select Cellphone, TVs Electronic Appliances" at bounding box center [688, 108] width 360 height 33
click at [972, 182] on input "200.00" at bounding box center [962, 172] width 151 height 31
click at [890, 294] on button "Add Exemption" at bounding box center [880, 311] width 122 height 35
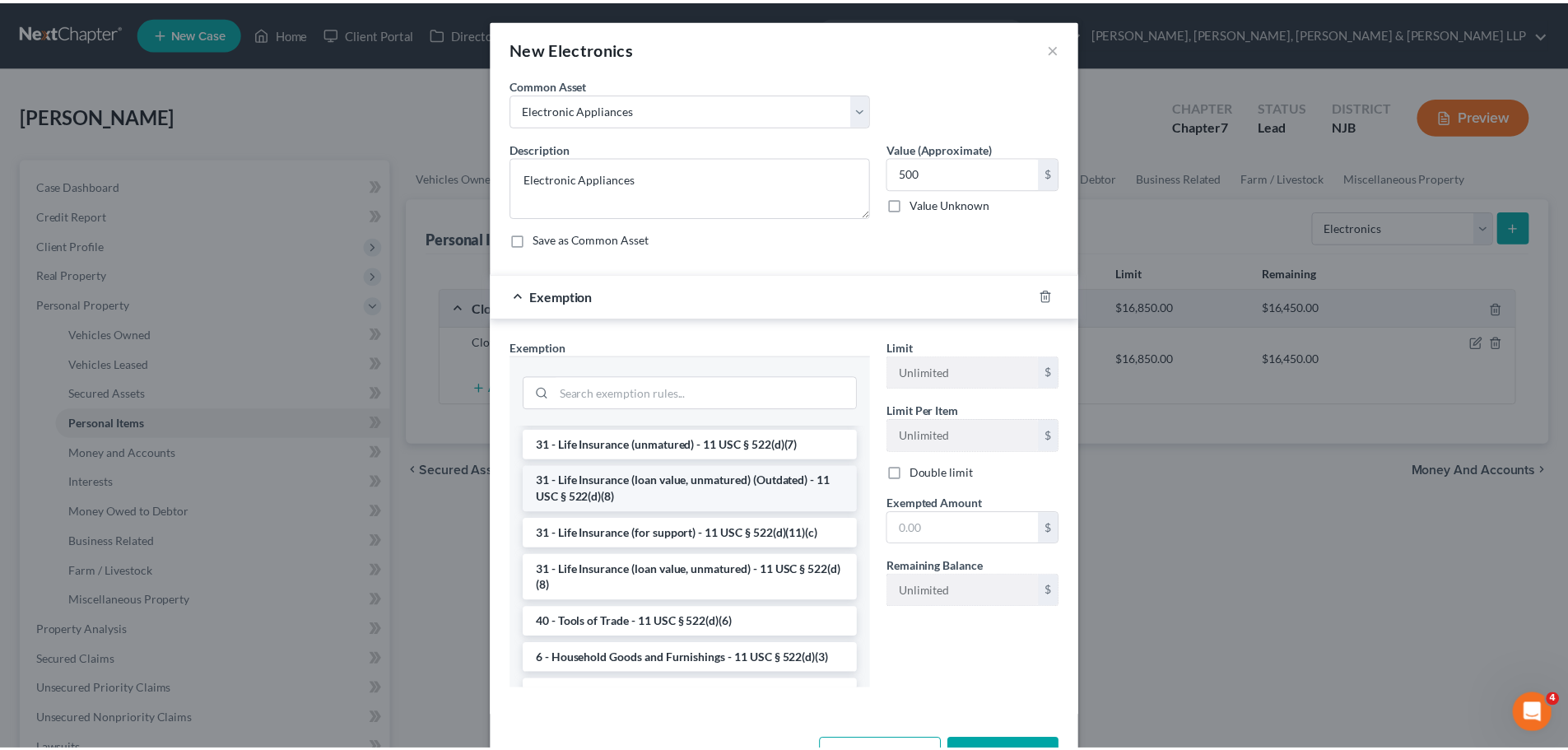
scroll to position [1317, 0]
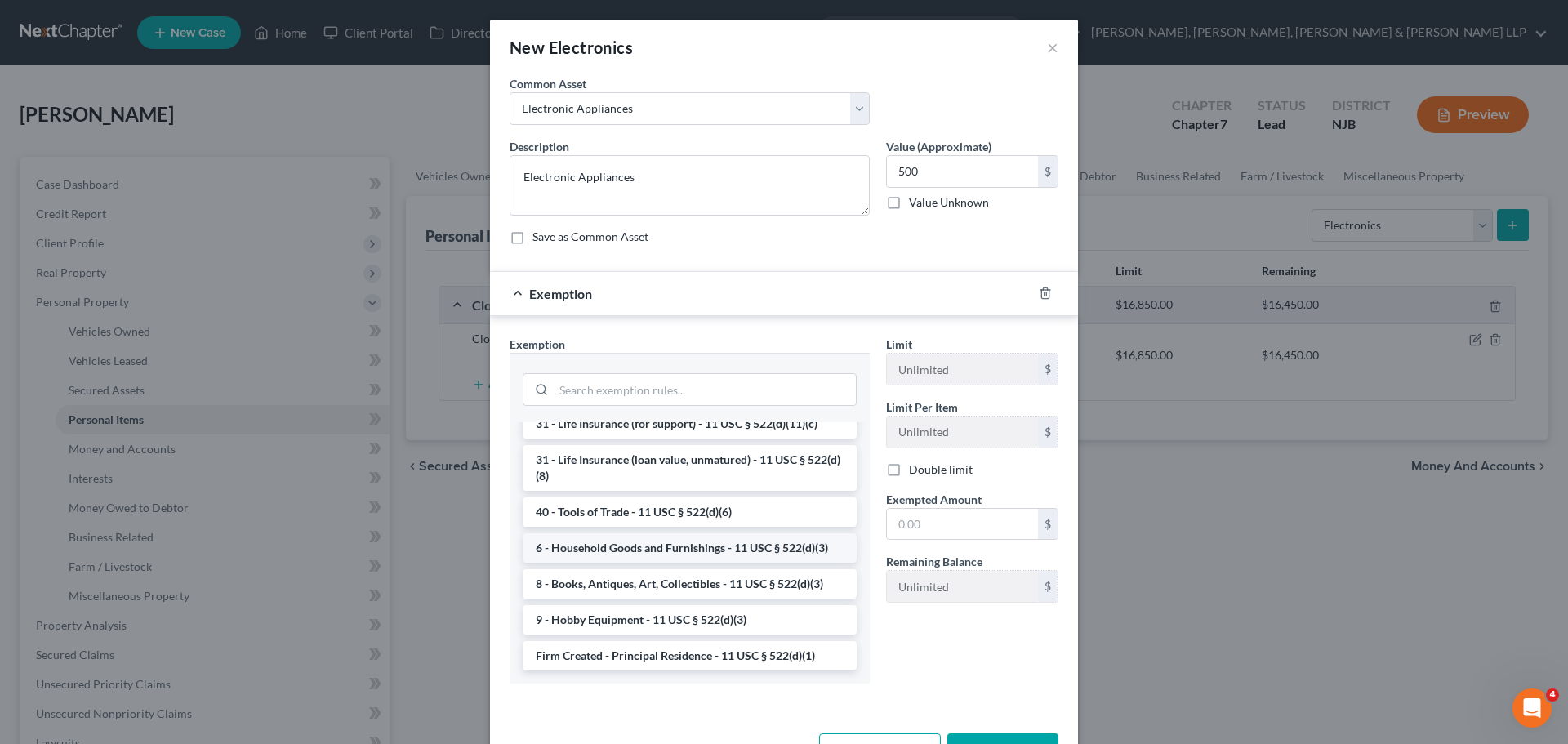
click at [684, 563] on li "6 - Household Goods and Furnishings - 11 USC § 522(d)(3)" at bounding box center [689, 548] width 334 height 29
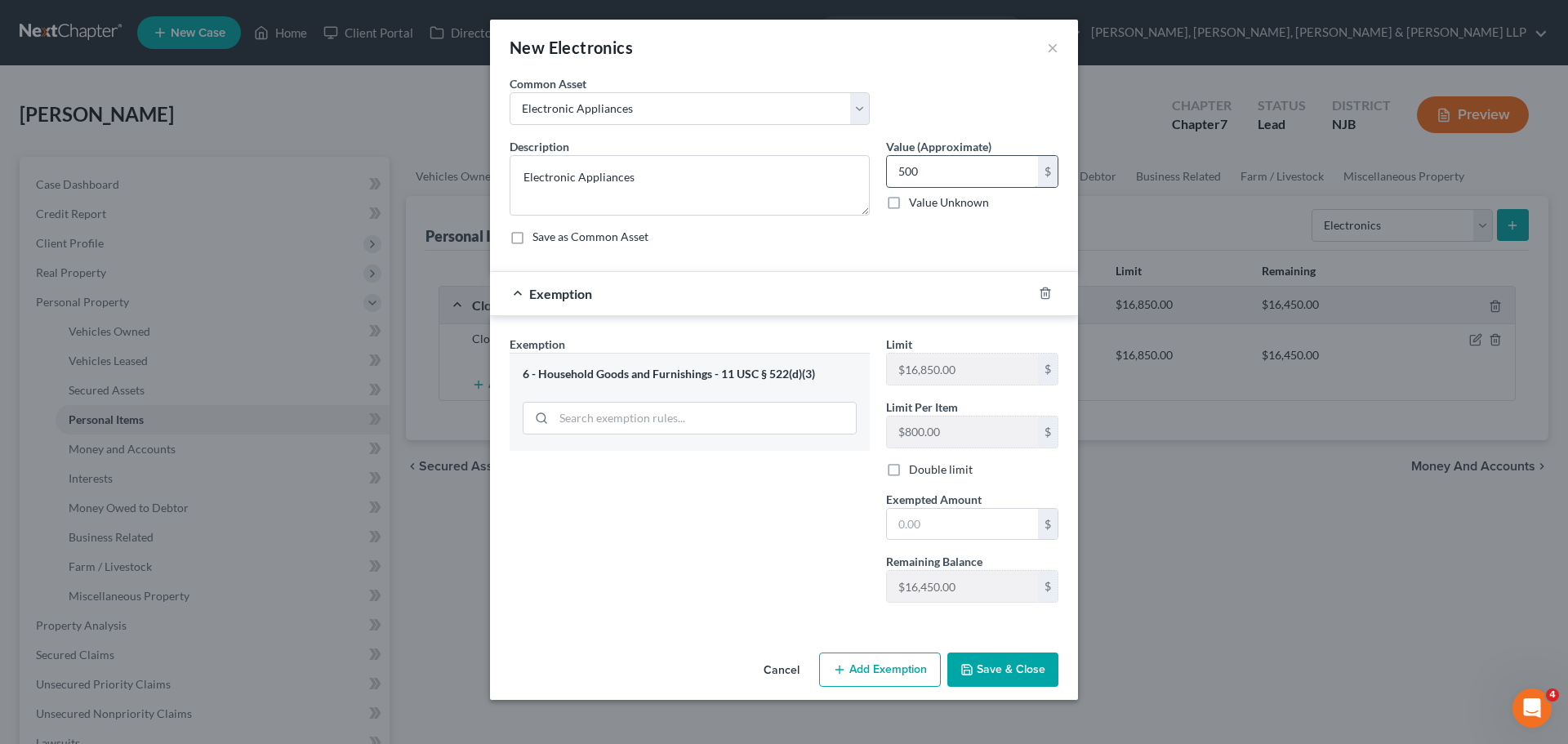
click at [959, 180] on input "500" at bounding box center [962, 172] width 151 height 31
click at [915, 521] on input "text" at bounding box center [962, 524] width 151 height 31
click at [832, 583] on div "Exemption Set must be selected for CA. Exemption * 6 - Household Goods and Furn…" at bounding box center [689, 476] width 377 height 280
click at [968, 666] on icon "button" at bounding box center [967, 669] width 13 height 13
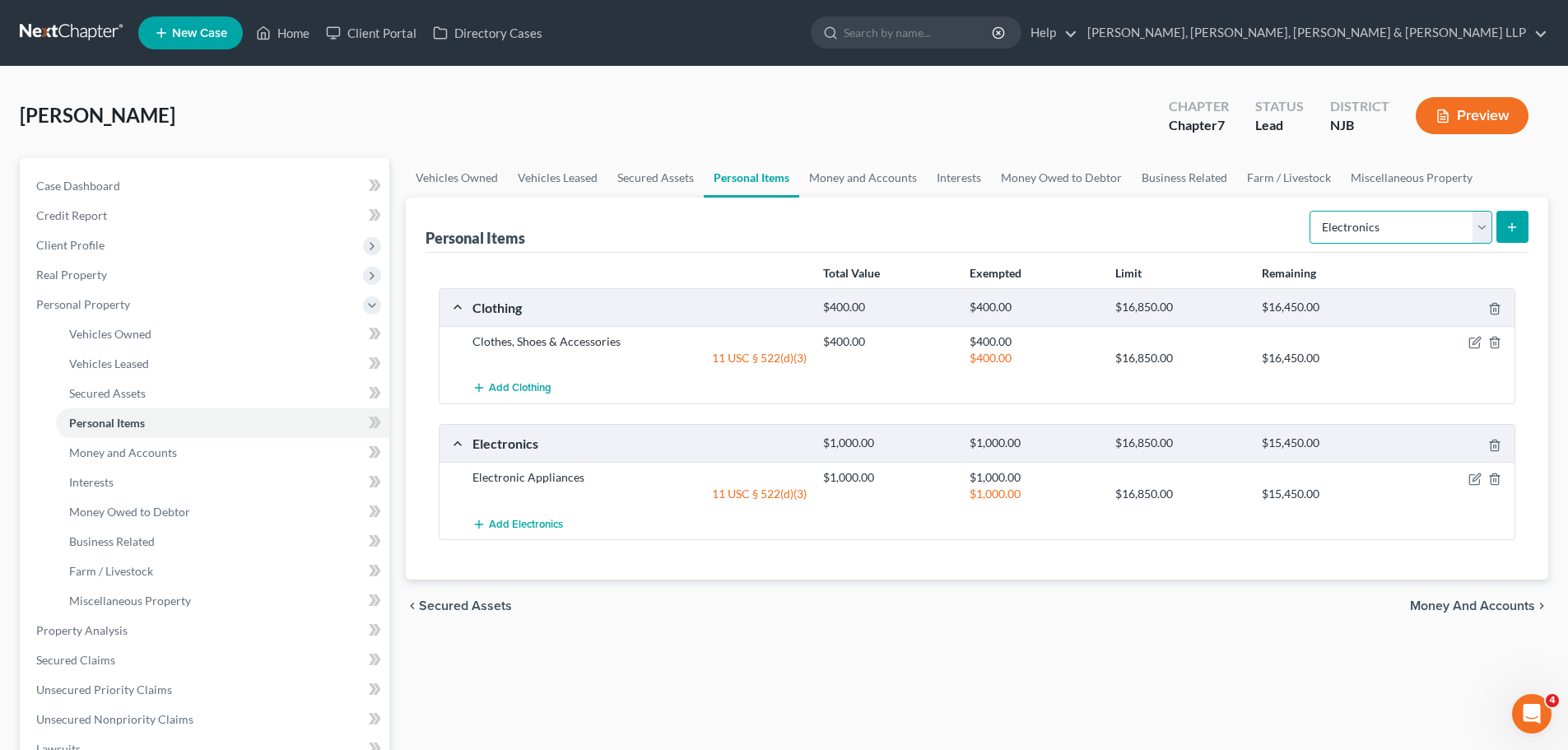
click at [1406, 227] on select "Select Item Type Clothing Collectibles Of Value Electronics Firearms Household …" at bounding box center [1401, 227] width 183 height 33
click at [1311, 211] on select "Select Item Type Clothing Collectibles Of Value Electronics Firearms Household …" at bounding box center [1401, 227] width 183 height 33
click at [1495, 236] on form "Select Item Type Clothing Collectibles Of Value Electronics Firearms Household …" at bounding box center [1418, 228] width 218 height 34
click at [1523, 207] on div "Select Item Type Clothing Collectibles Of Value Electronics Firearms Household …" at bounding box center [1416, 226] width 226 height 44
click at [1513, 238] on button "submit" at bounding box center [1512, 227] width 32 height 32
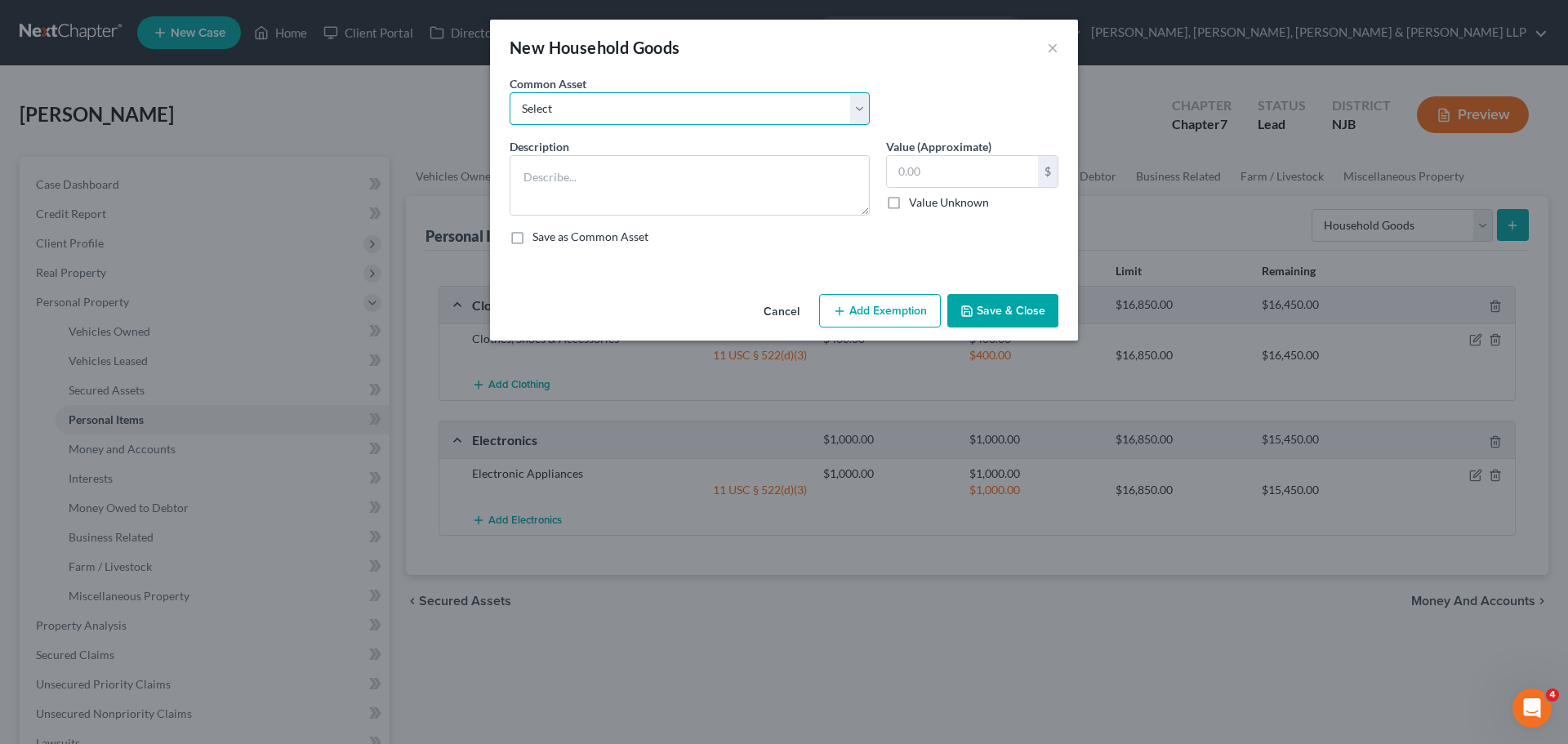
click at [747, 120] on select "Select Household items" at bounding box center [688, 108] width 360 height 33
click at [509, 92] on select "Select Household items" at bounding box center [688, 108] width 360 height 33
click at [956, 179] on input "2,000.00" at bounding box center [962, 172] width 151 height 31
click at [911, 308] on button "Add Exemption" at bounding box center [880, 311] width 122 height 35
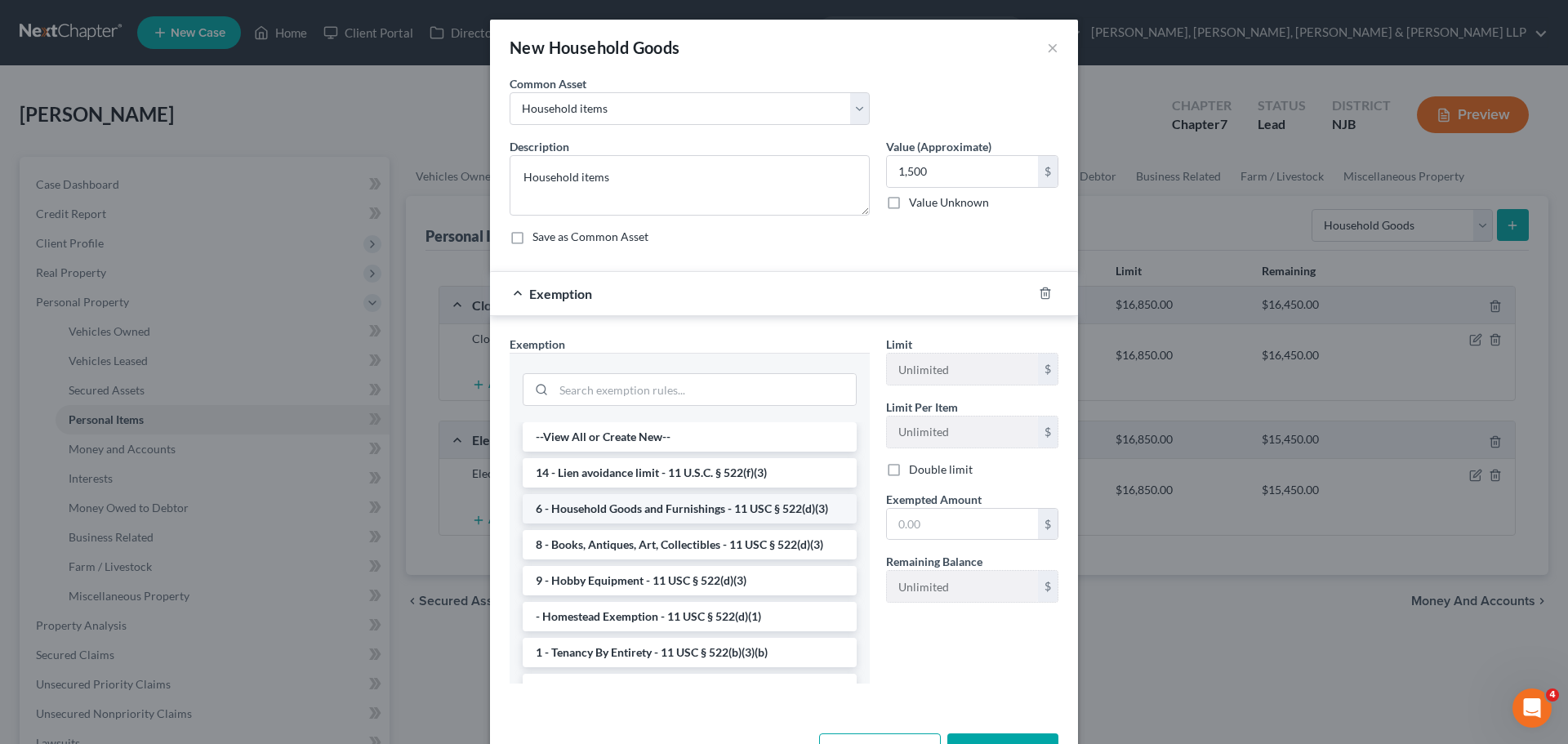
click at [637, 500] on li "6 - Household Goods and Furnishings - 11 USC § 522(d)(3)" at bounding box center [689, 508] width 334 height 29
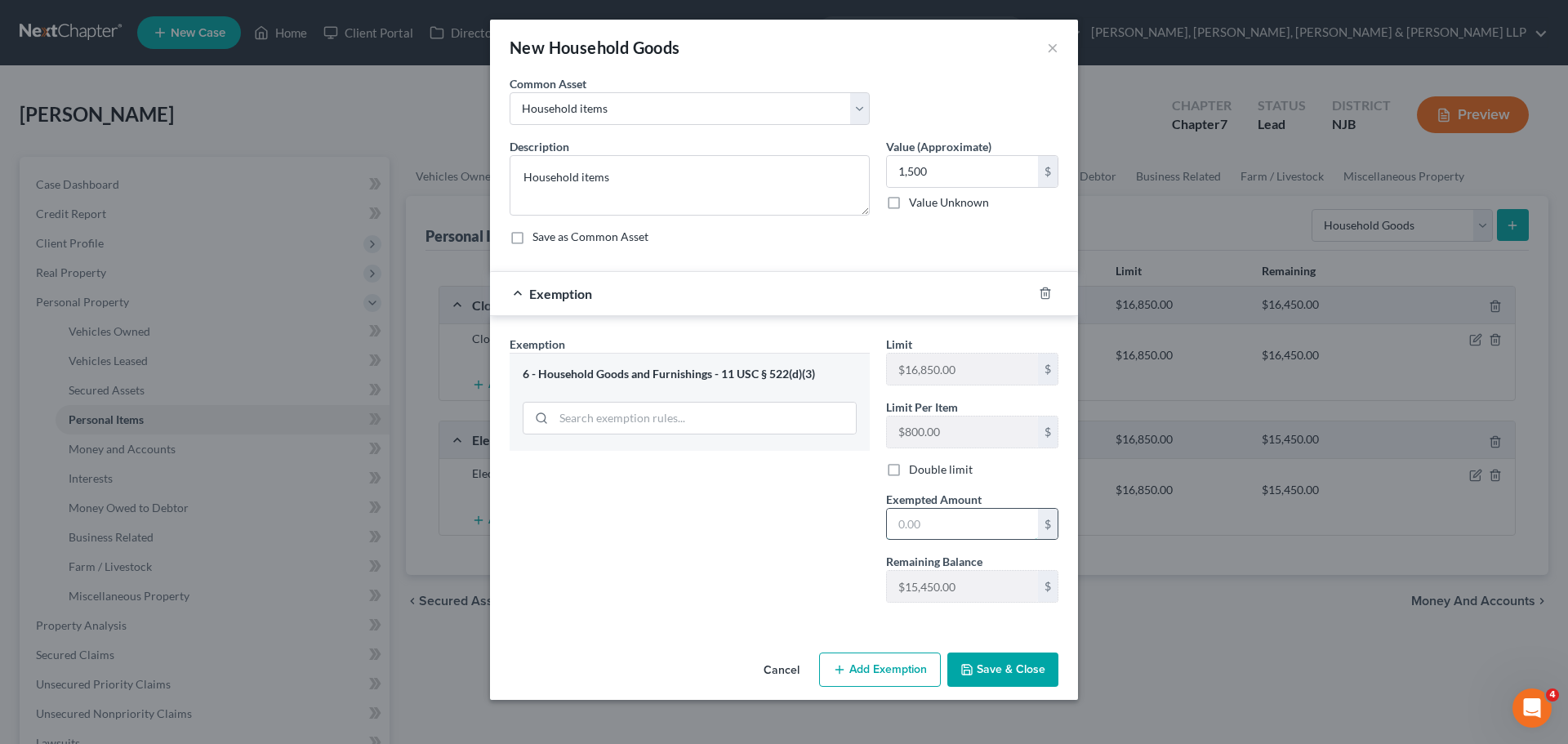
click at [948, 539] on input "text" at bounding box center [962, 524] width 151 height 31
click at [989, 660] on button "Save & Close" at bounding box center [1002, 669] width 111 height 35
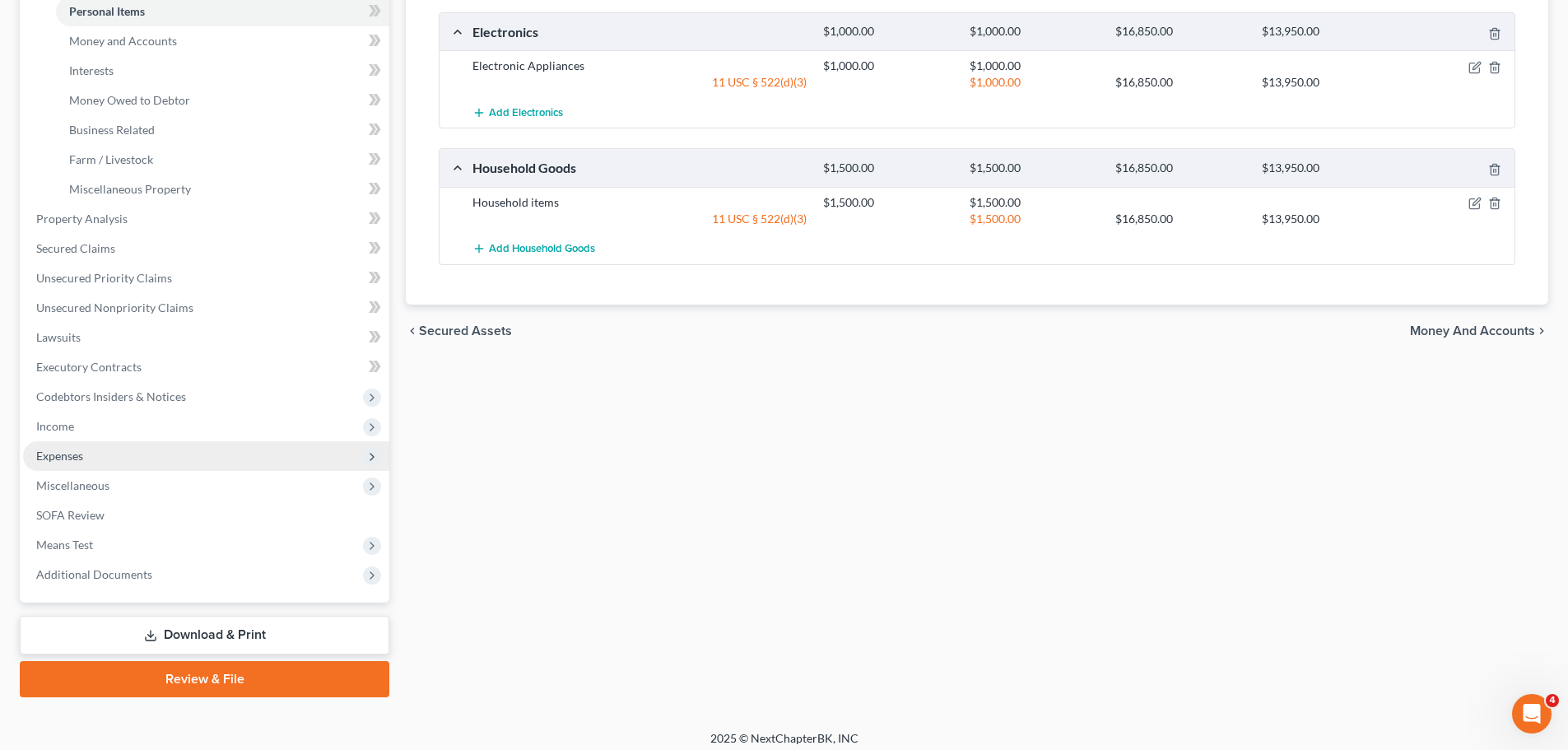
click at [81, 451] on span "Expenses" at bounding box center [59, 456] width 47 height 14
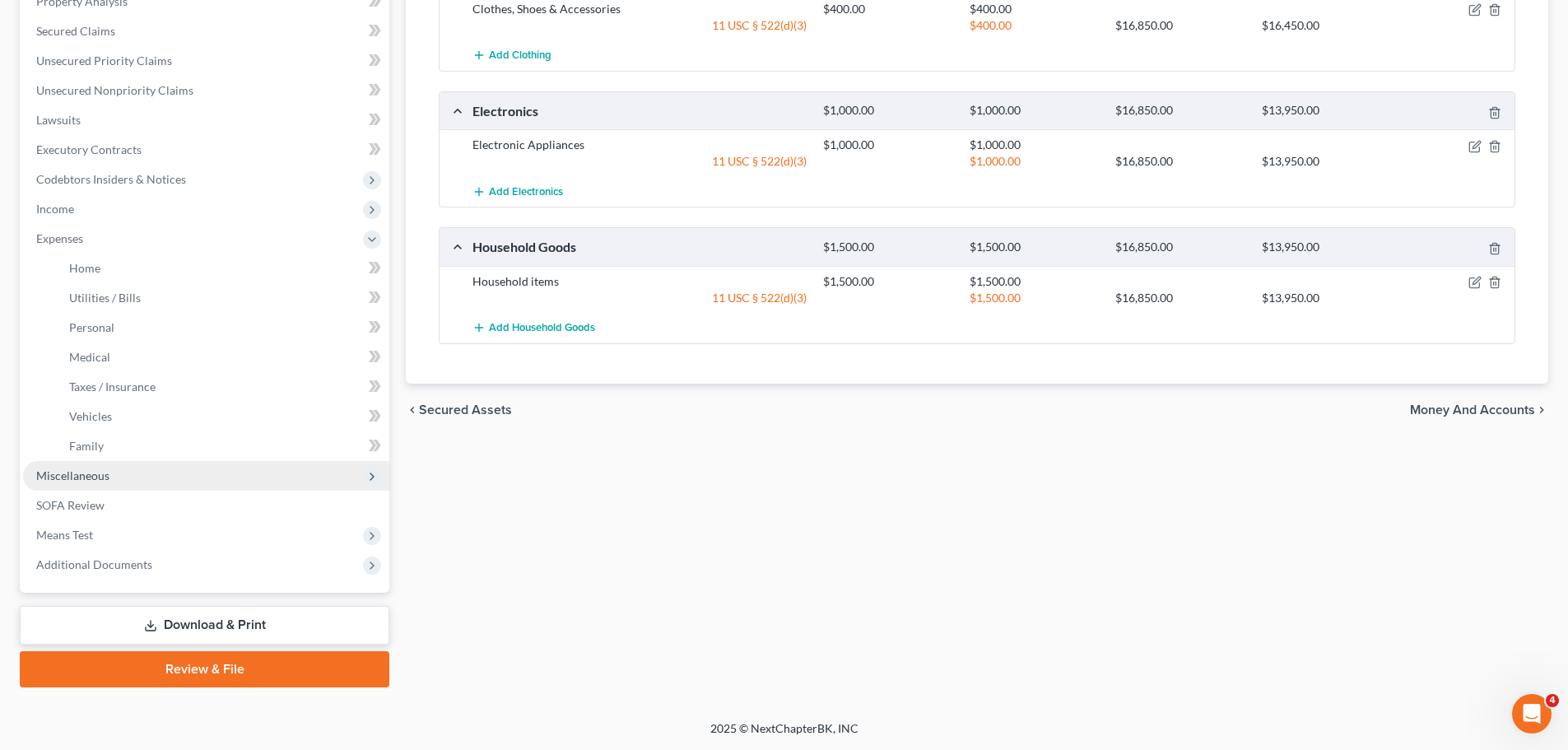
scroll to position [332, 0]
click at [177, 268] on link "Home" at bounding box center [222, 268] width 333 height 30
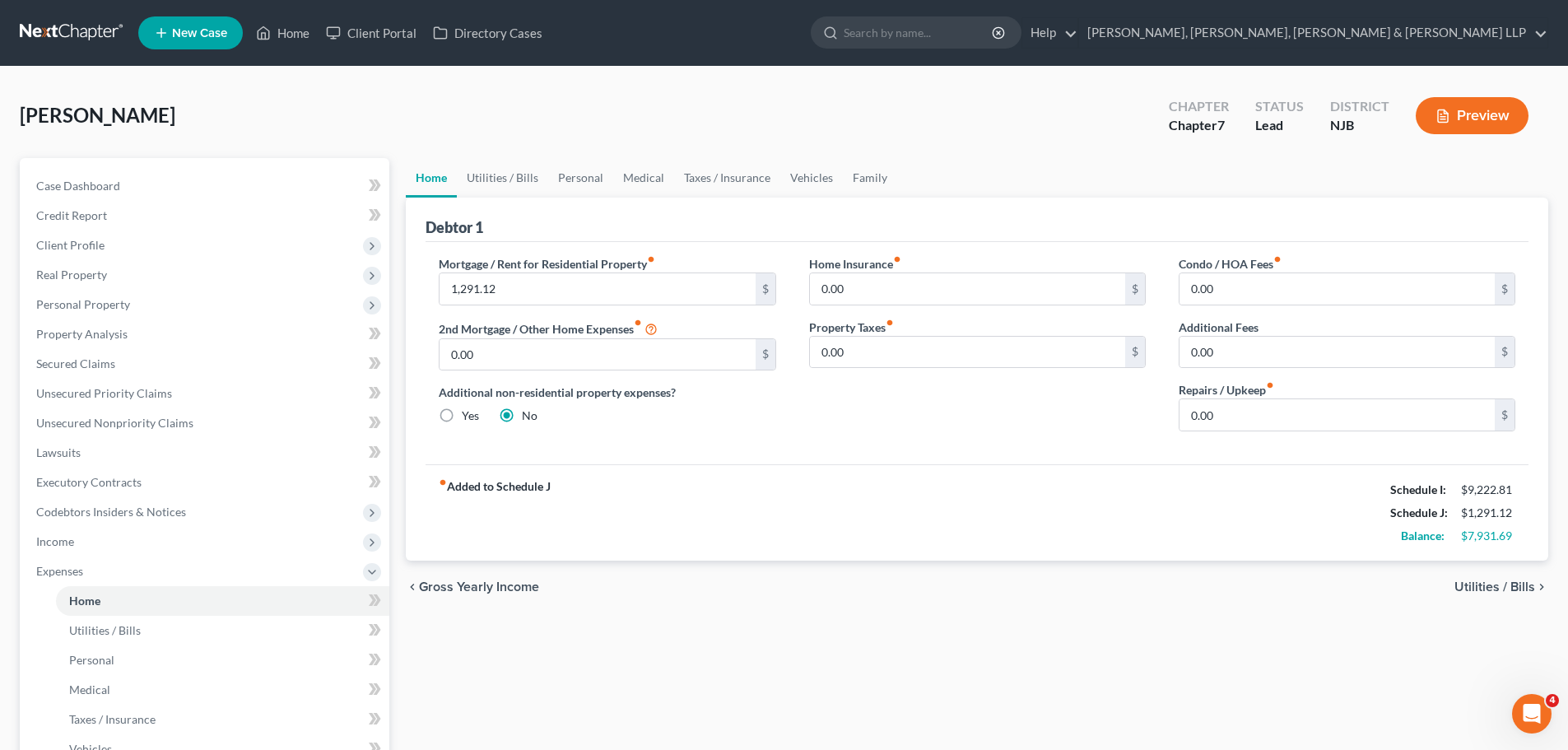
click at [1233, 384] on label "Repairs / Upkeep fiber_manual_record" at bounding box center [1226, 390] width 96 height 17
click at [1236, 406] on input "0.00" at bounding box center [1337, 415] width 315 height 31
click at [513, 184] on link "Utilities / Bills" at bounding box center [502, 177] width 91 height 39
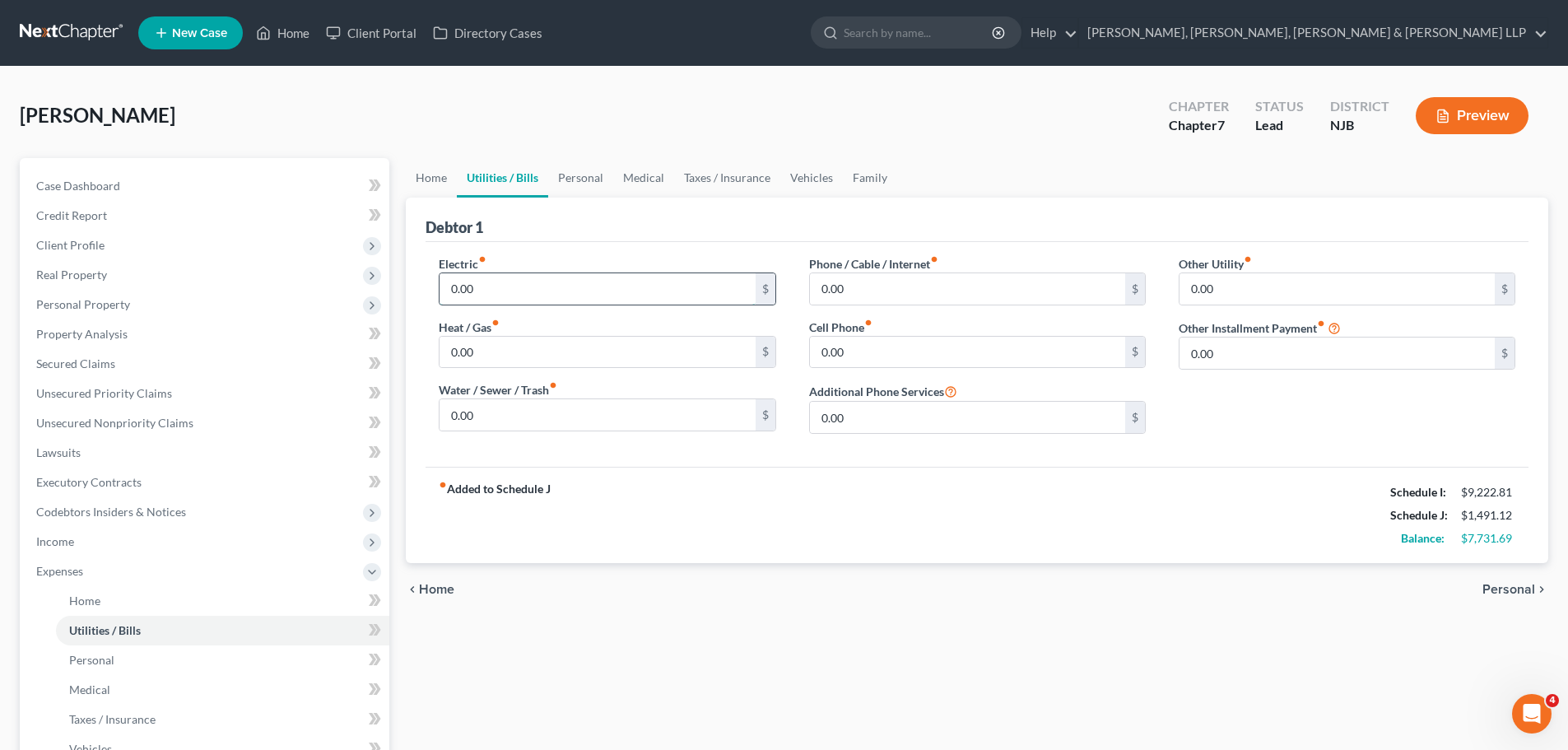
click at [536, 276] on input "0.00" at bounding box center [597, 289] width 315 height 31
click at [496, 420] on input "0.00" at bounding box center [597, 415] width 315 height 31
click at [588, 138] on div "[PERSON_NAME] Upgraded Chapter Chapter 7 Status Lead District [GEOGRAPHIC_DATA]…" at bounding box center [784, 122] width 1529 height 72
drag, startPoint x: 863, startPoint y: 289, endPoint x: 887, endPoint y: 236, distance: 58.2
click at [863, 287] on input "0.00" at bounding box center [967, 289] width 315 height 31
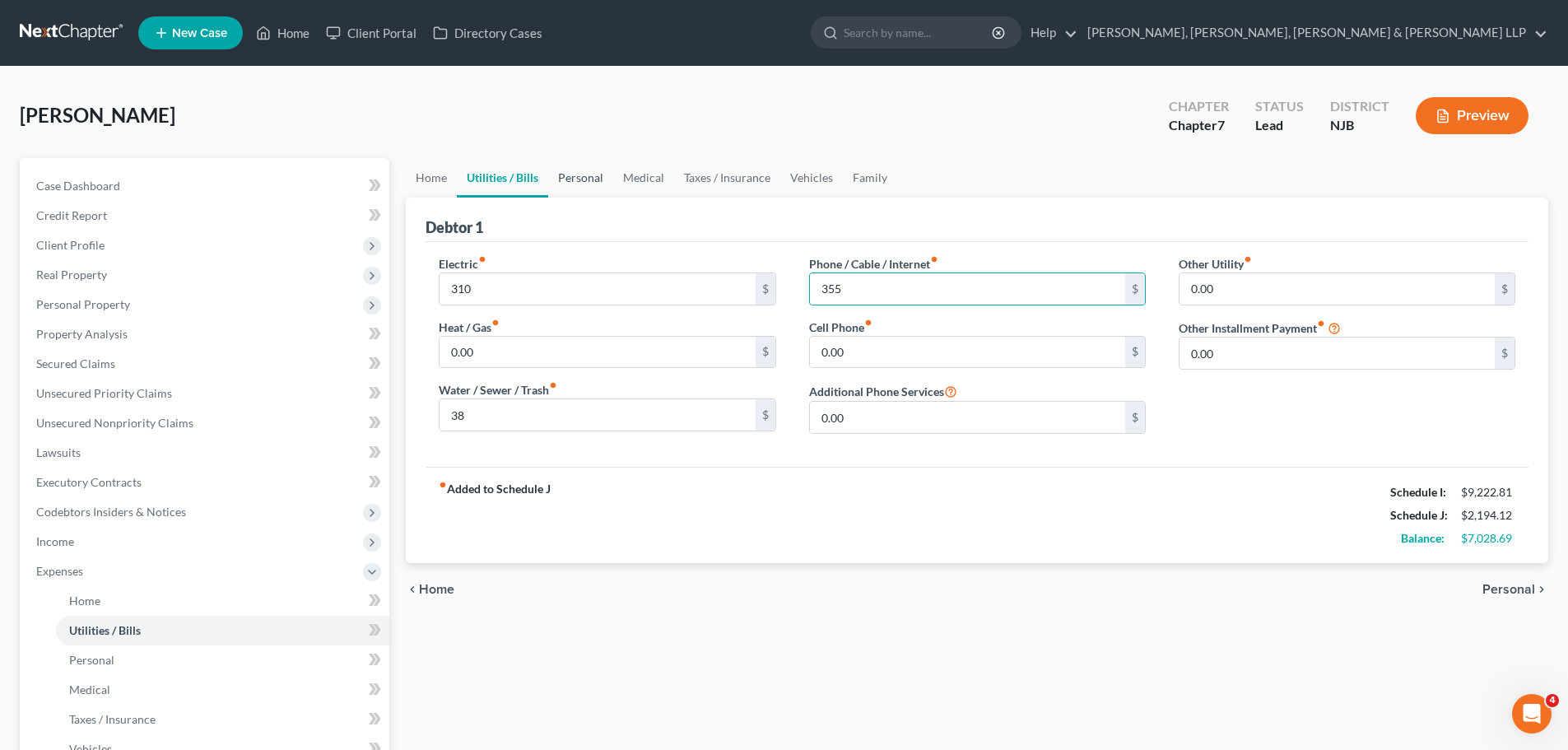
click at [590, 183] on link "Personal" at bounding box center [580, 177] width 65 height 39
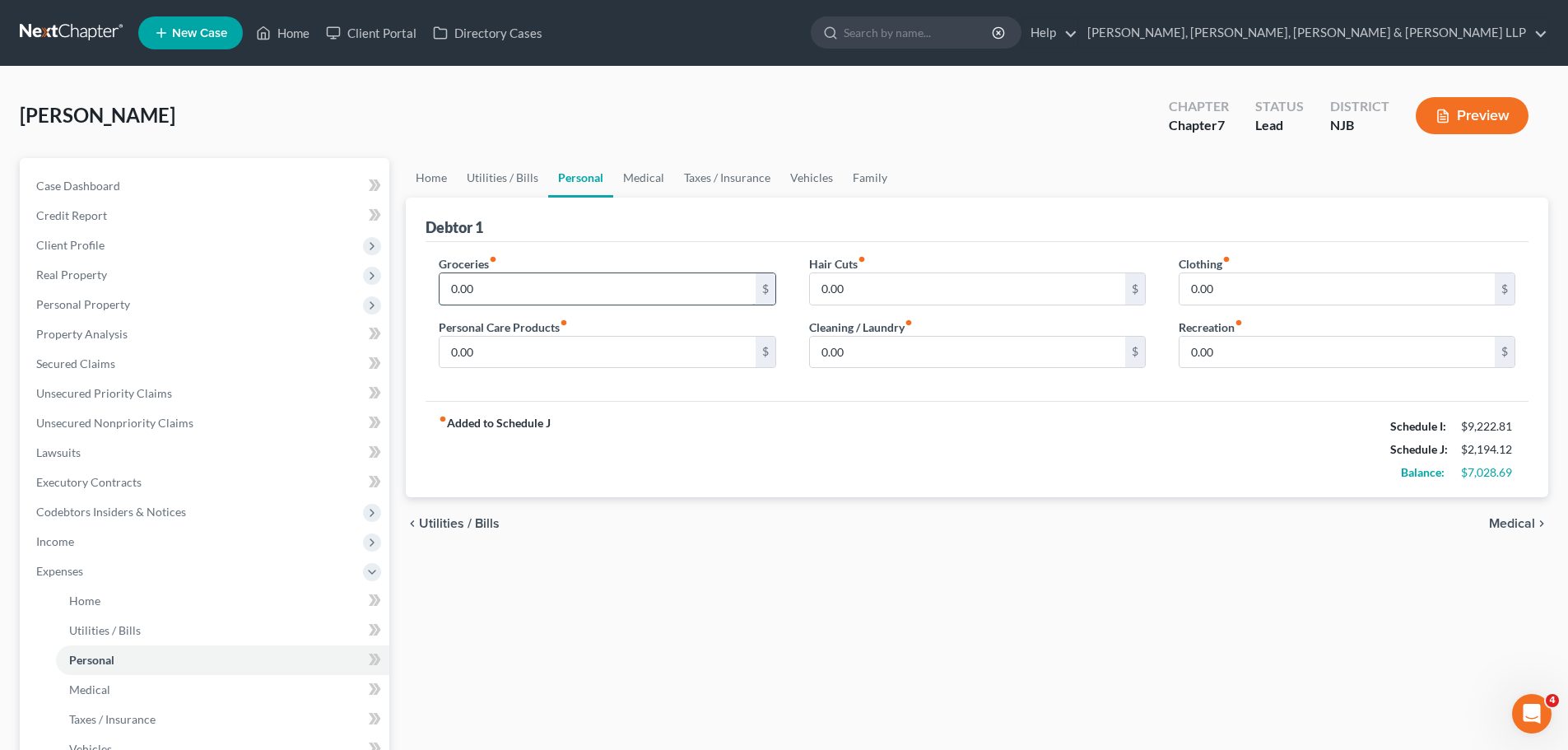
click at [606, 302] on input "0.00" at bounding box center [597, 289] width 315 height 31
click at [556, 358] on input "0.00" at bounding box center [597, 352] width 315 height 31
click at [880, 349] on input "0.00" at bounding box center [967, 352] width 315 height 31
click at [656, 186] on link "Medical" at bounding box center [644, 177] width 61 height 39
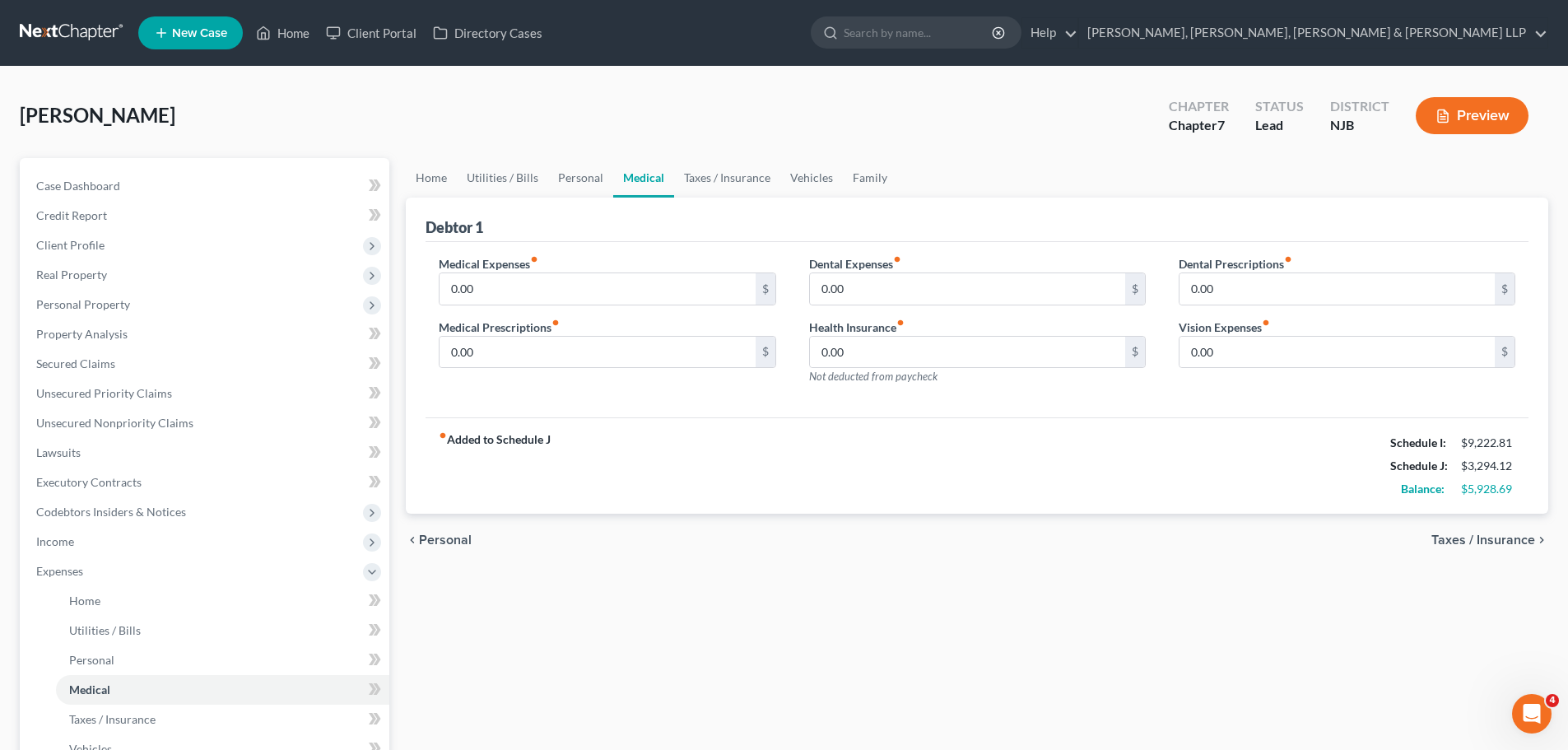
click at [569, 271] on div "Medical Expenses fiber_manual_record 0.00 $" at bounding box center [607, 280] width 337 height 50
click at [548, 284] on input "0.00" at bounding box center [597, 289] width 315 height 31
click at [529, 354] on input "0.00" at bounding box center [597, 352] width 315 height 31
click at [701, 178] on link "Taxes / Insurance" at bounding box center [727, 177] width 107 height 39
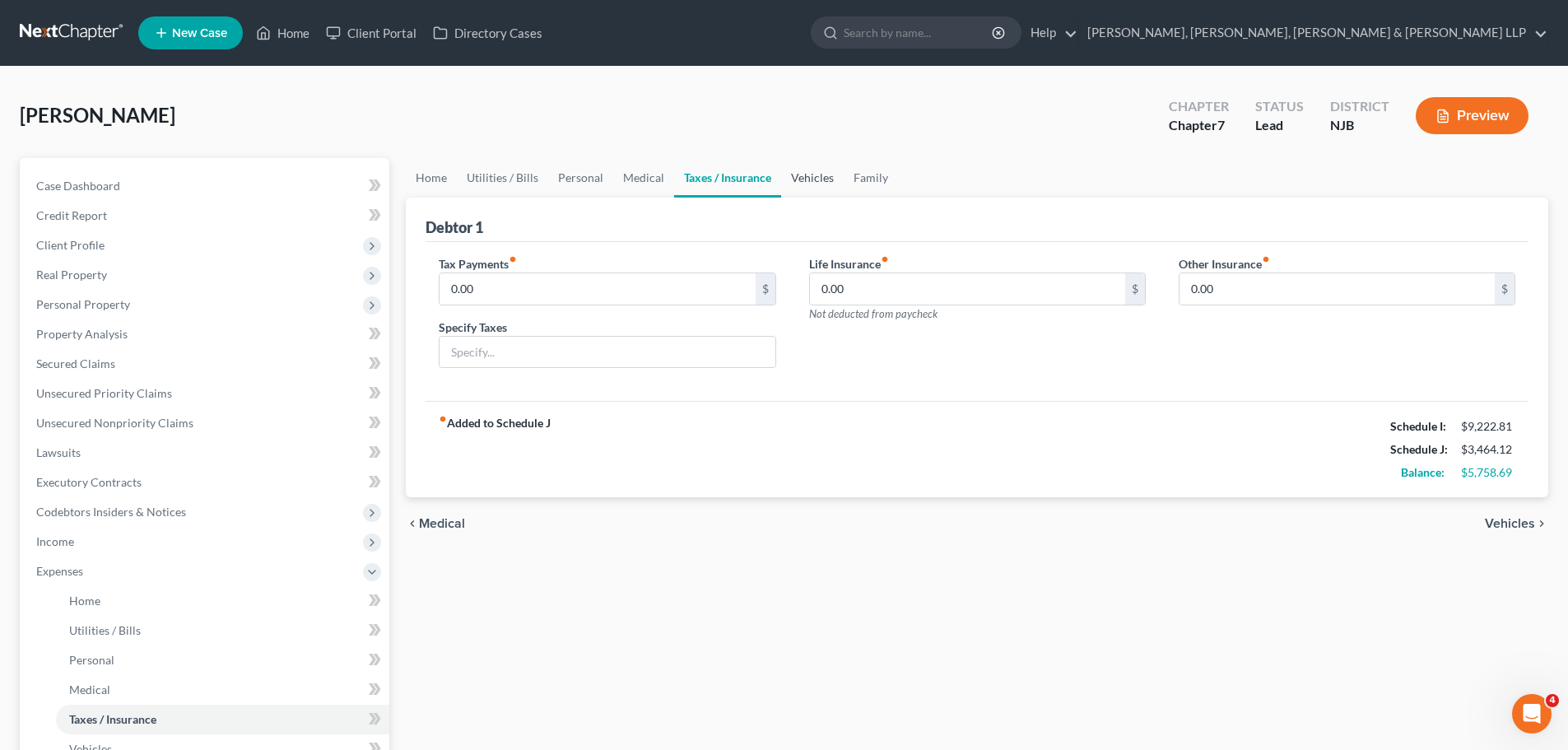
click at [825, 187] on link "Vehicles" at bounding box center [812, 177] width 63 height 39
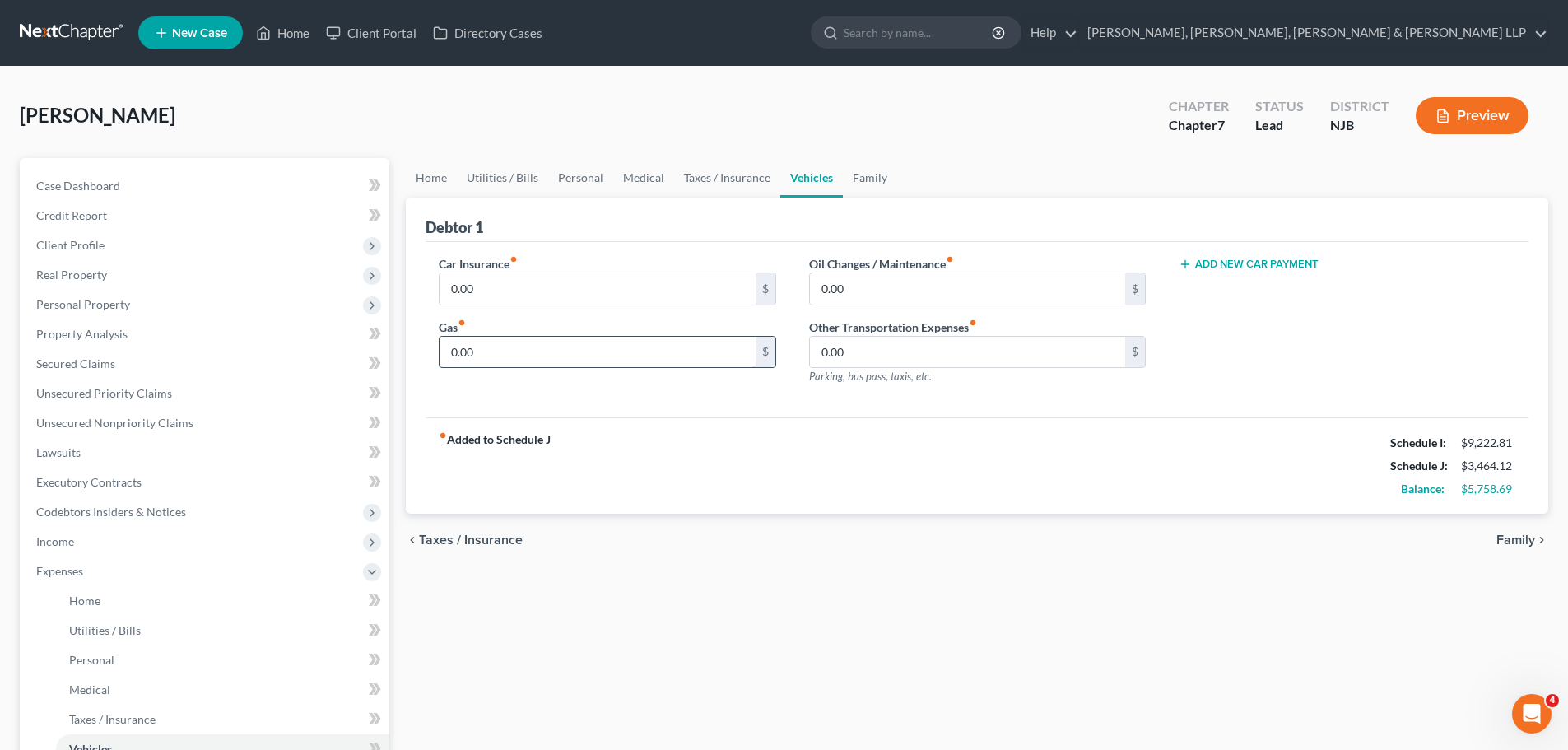
click at [595, 344] on input "0.00" at bounding box center [597, 352] width 315 height 31
click at [874, 174] on link "Family" at bounding box center [870, 177] width 55 height 39
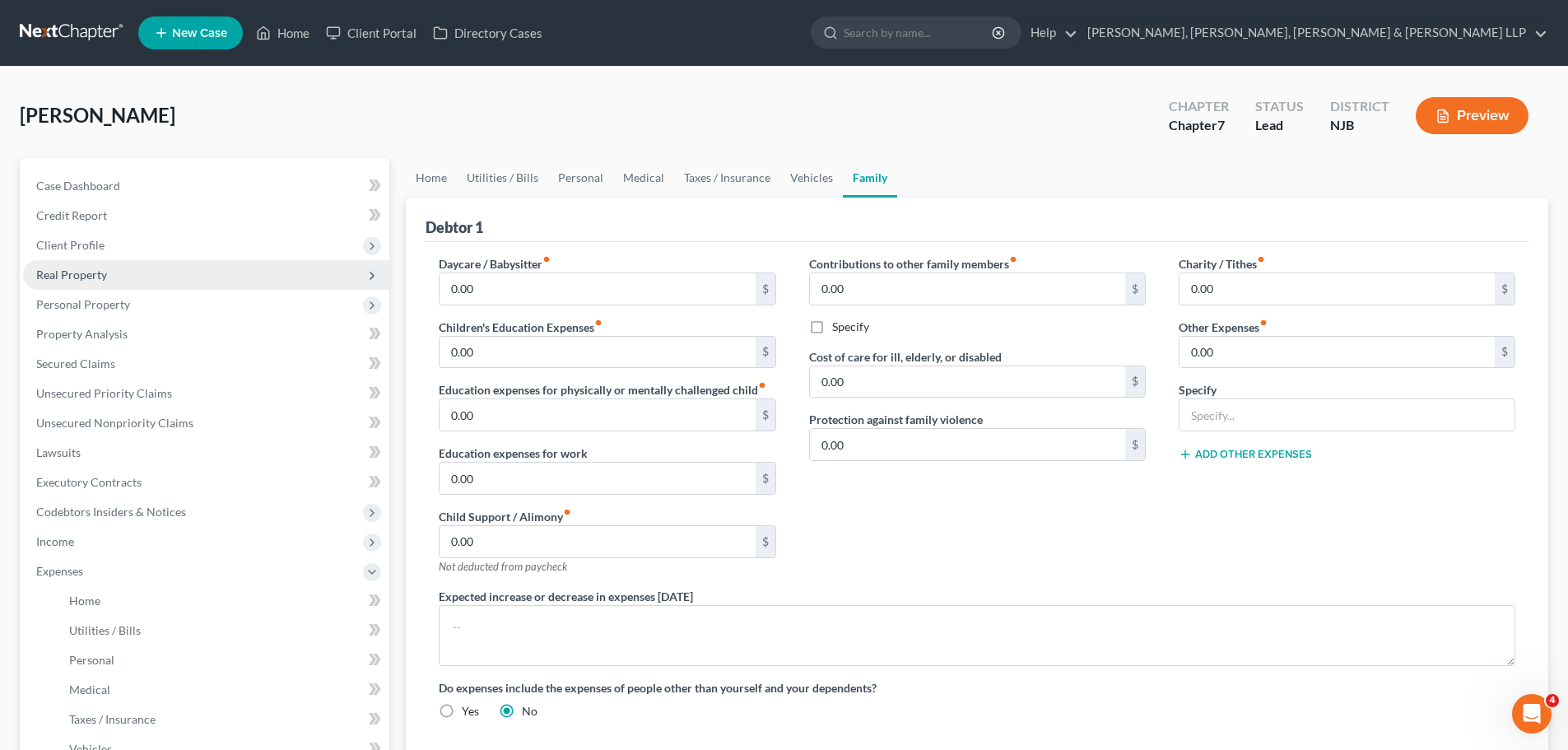
click at [109, 278] on span "Real Property" at bounding box center [206, 274] width 366 height 30
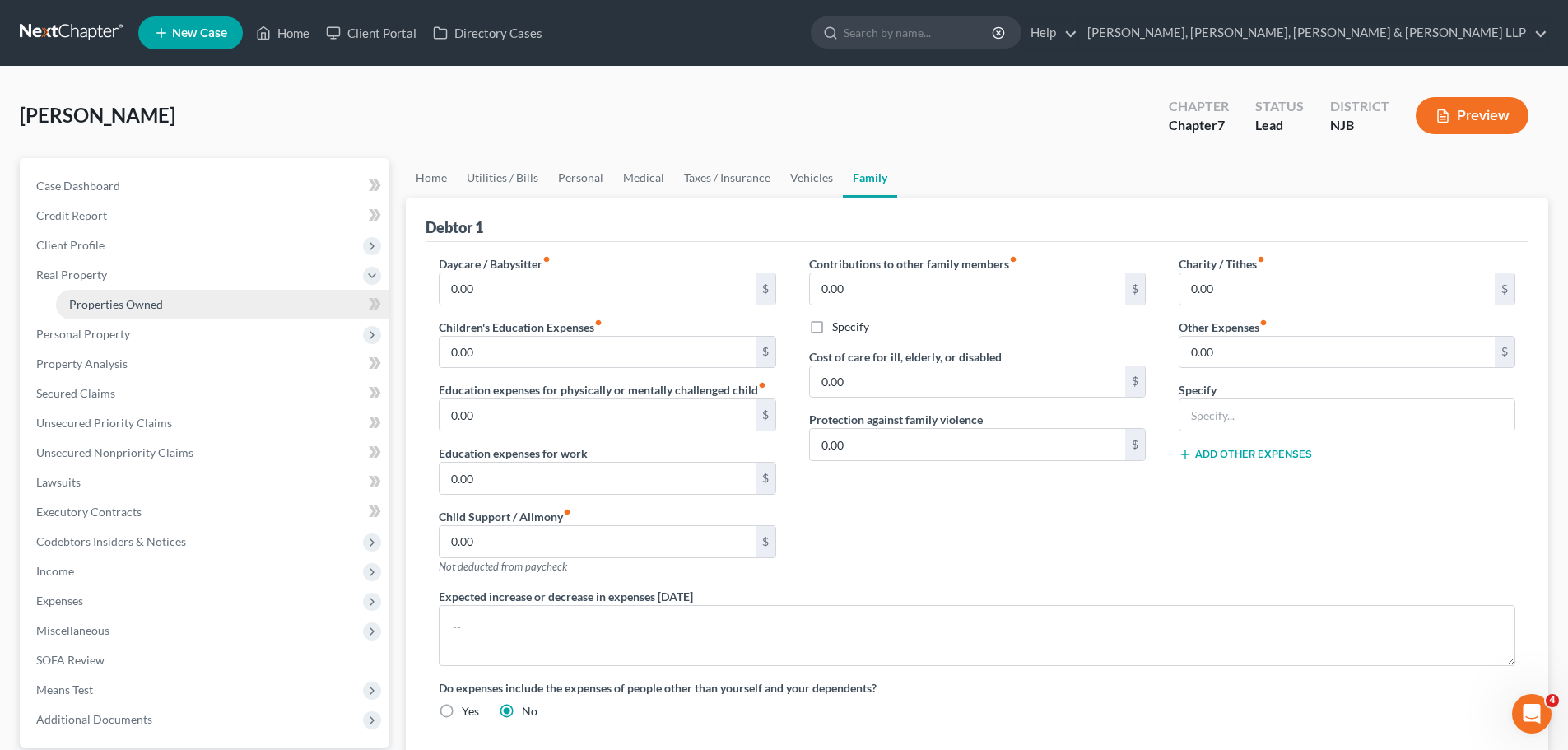
click at [244, 308] on link "Properties Owned" at bounding box center [222, 304] width 333 height 30
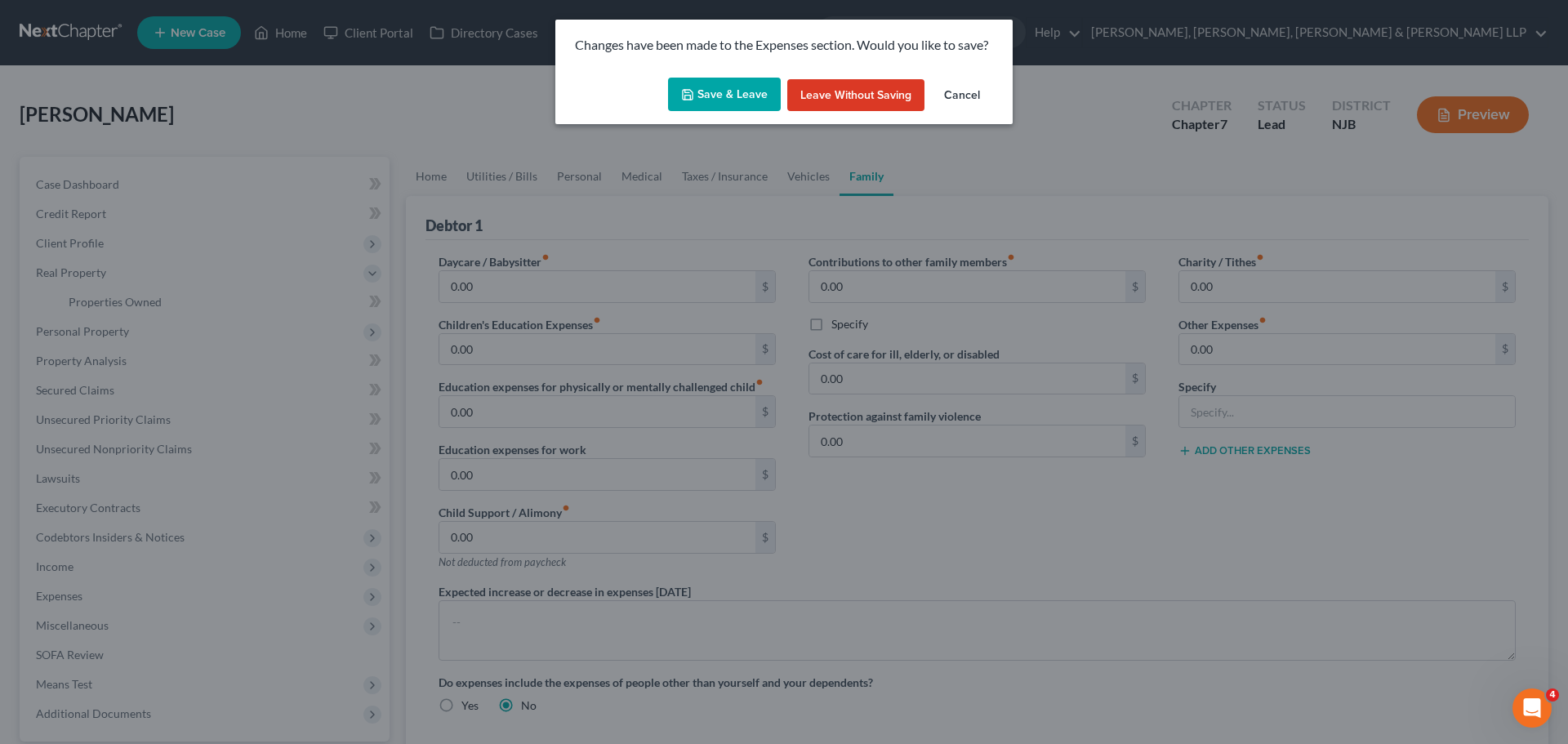
click at [752, 106] on button "Save & Leave" at bounding box center [724, 94] width 113 height 35
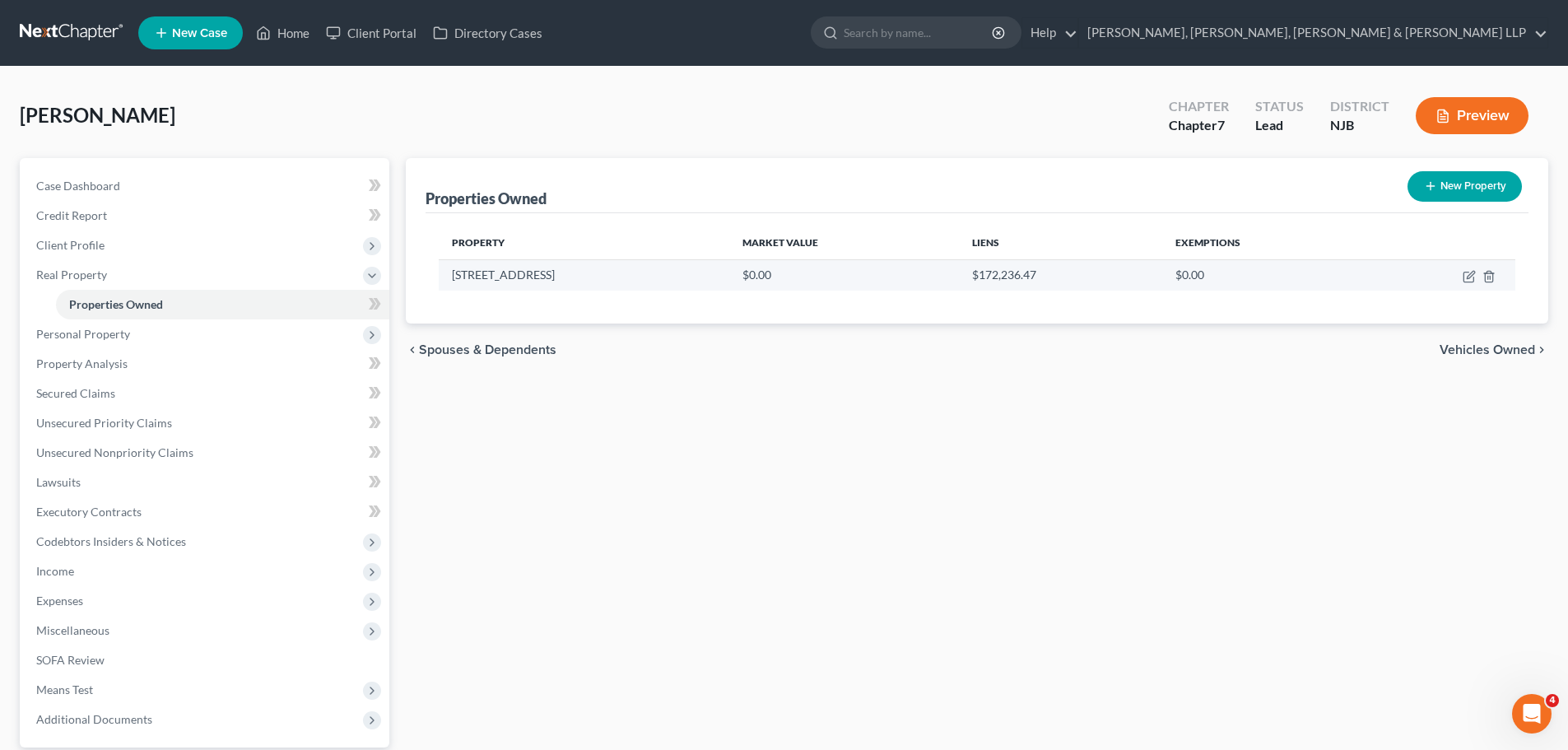
click at [1470, 283] on td at bounding box center [1440, 274] width 148 height 31
click at [1466, 272] on icon "button" at bounding box center [1468, 277] width 10 height 10
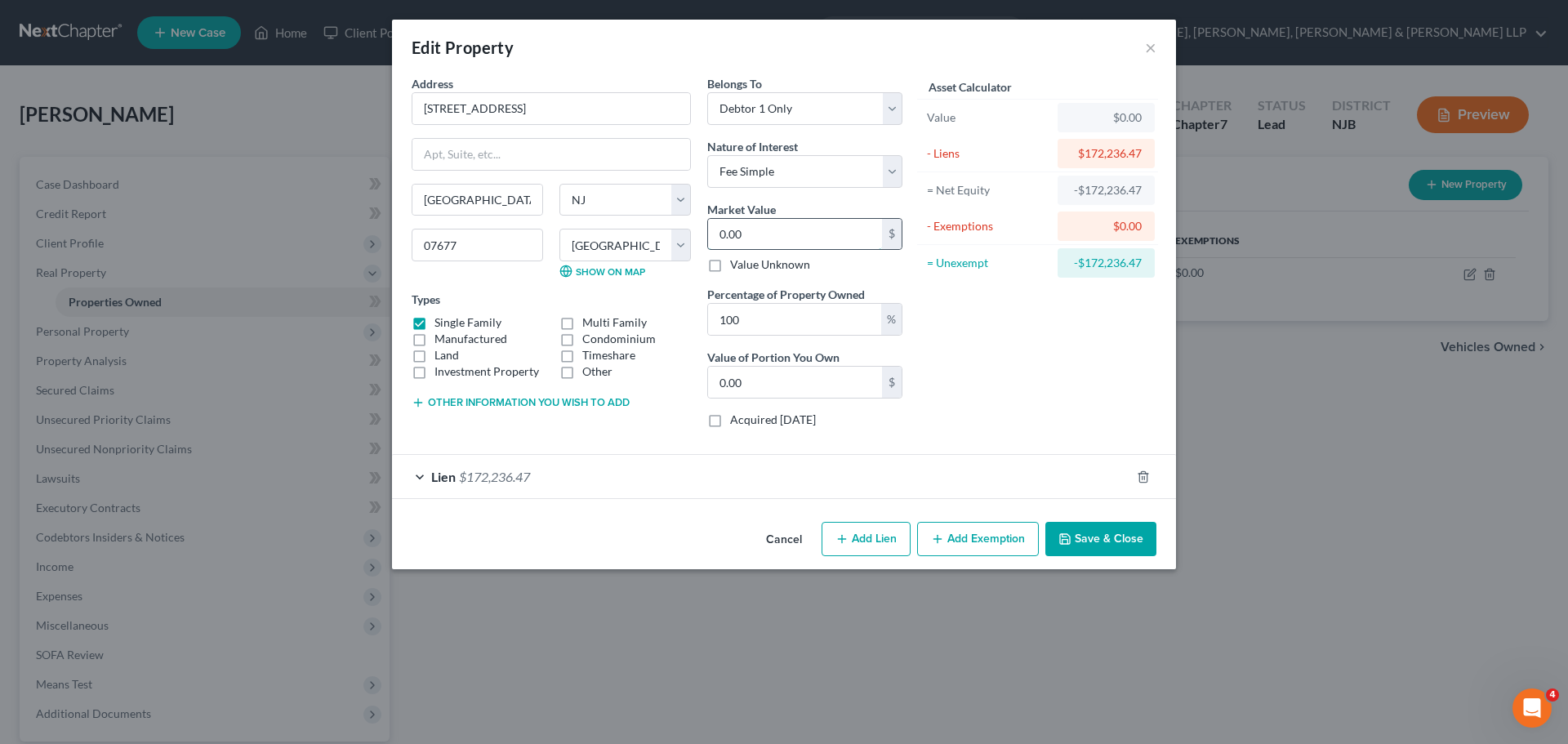
click at [771, 237] on input "0.00" at bounding box center [795, 234] width 174 height 31
click at [952, 531] on button "Add Exemption" at bounding box center [977, 539] width 122 height 35
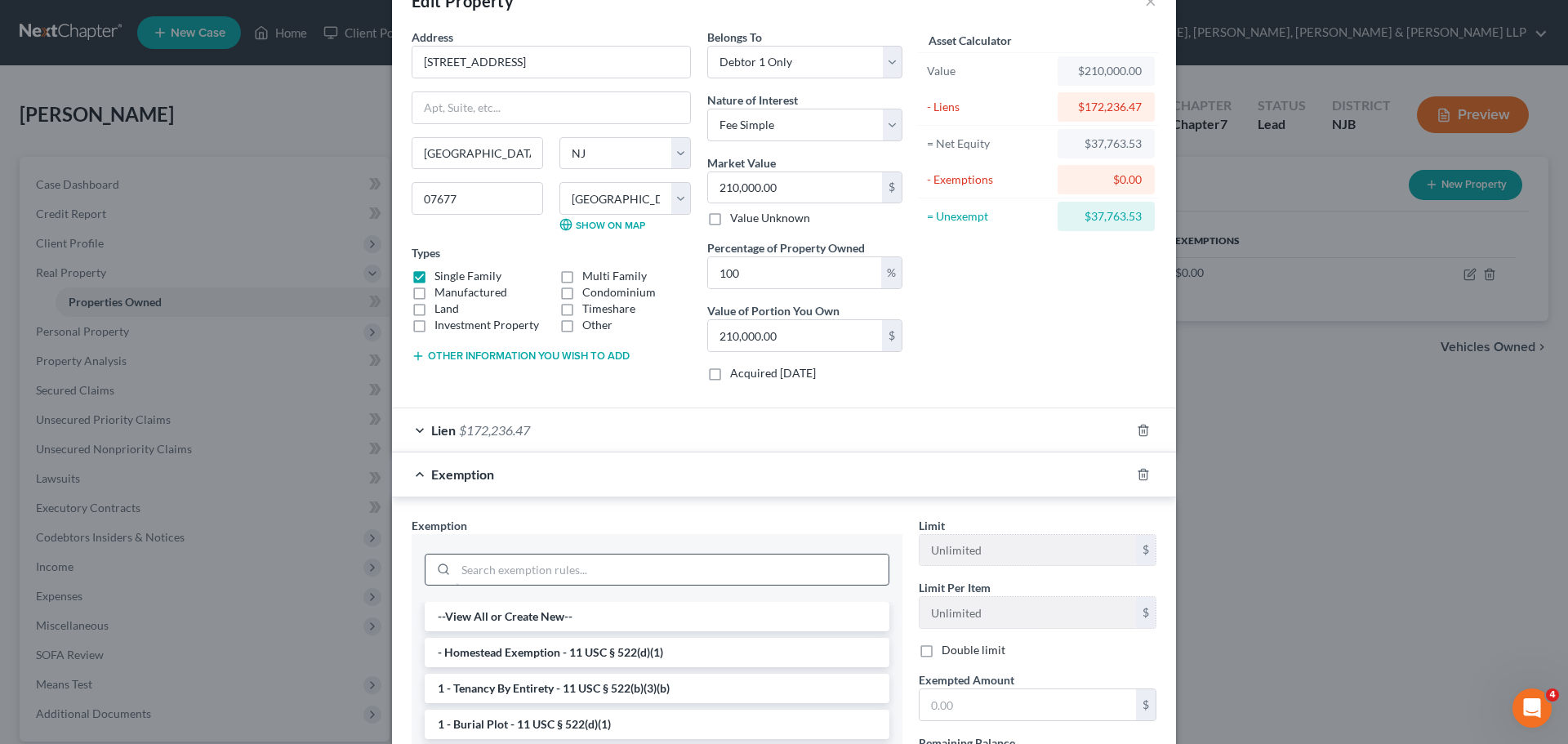
scroll to position [82, 0]
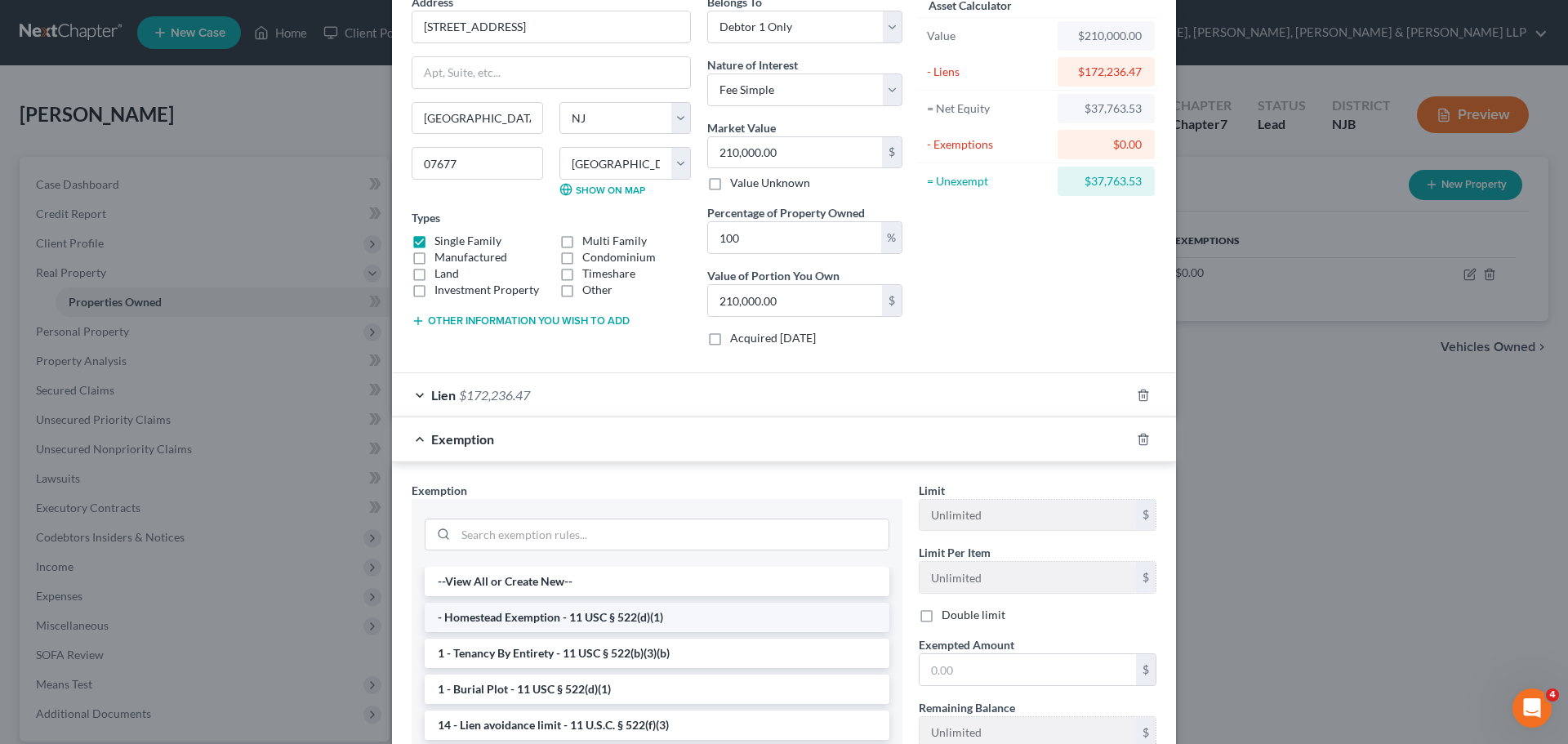
click at [538, 614] on li "- Homestead Exemption - 11 USC § 522(d)(1)" at bounding box center [657, 617] width 465 height 29
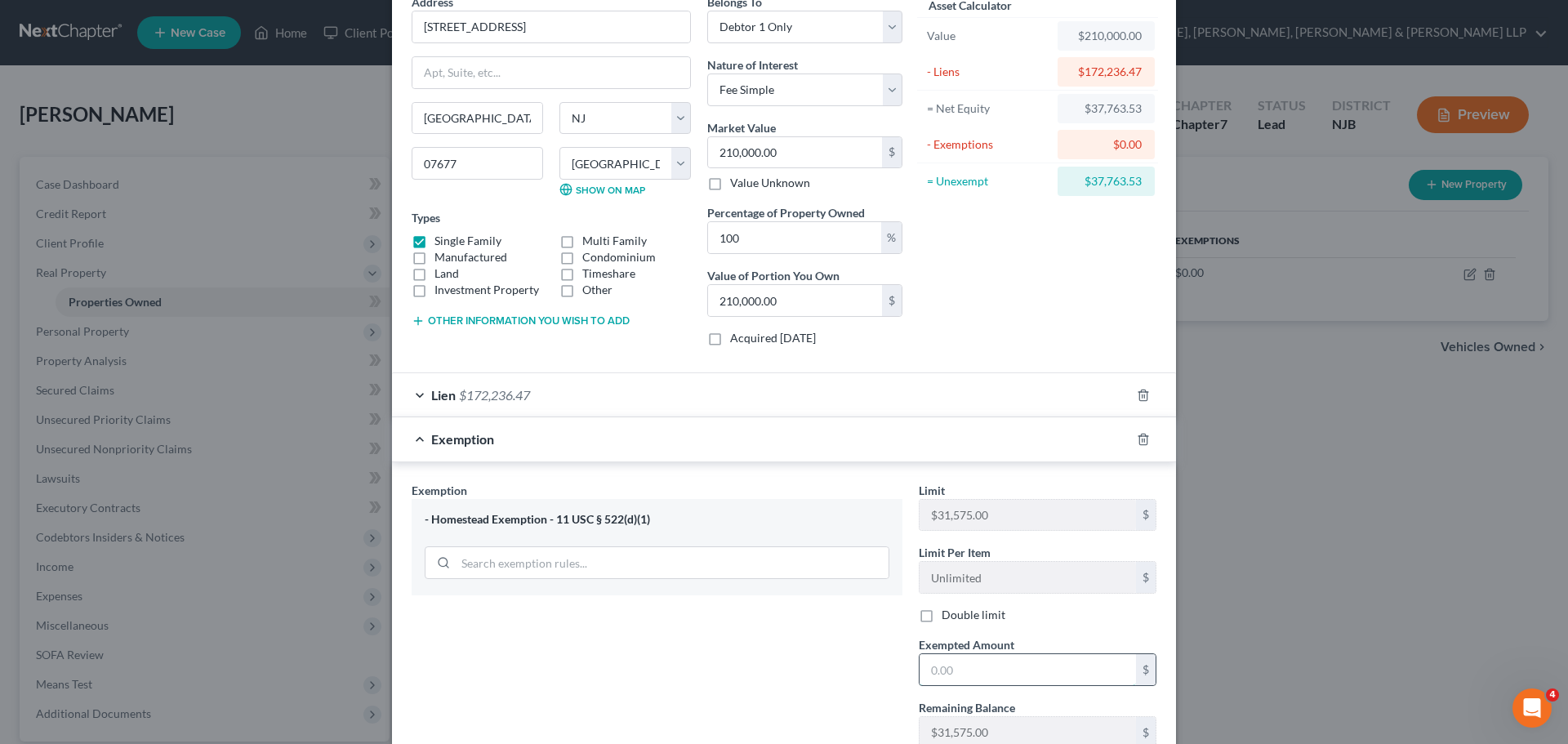
drag, startPoint x: 963, startPoint y: 675, endPoint x: 952, endPoint y: 666, distance: 14.2
click at [963, 675] on input "text" at bounding box center [1028, 669] width 217 height 31
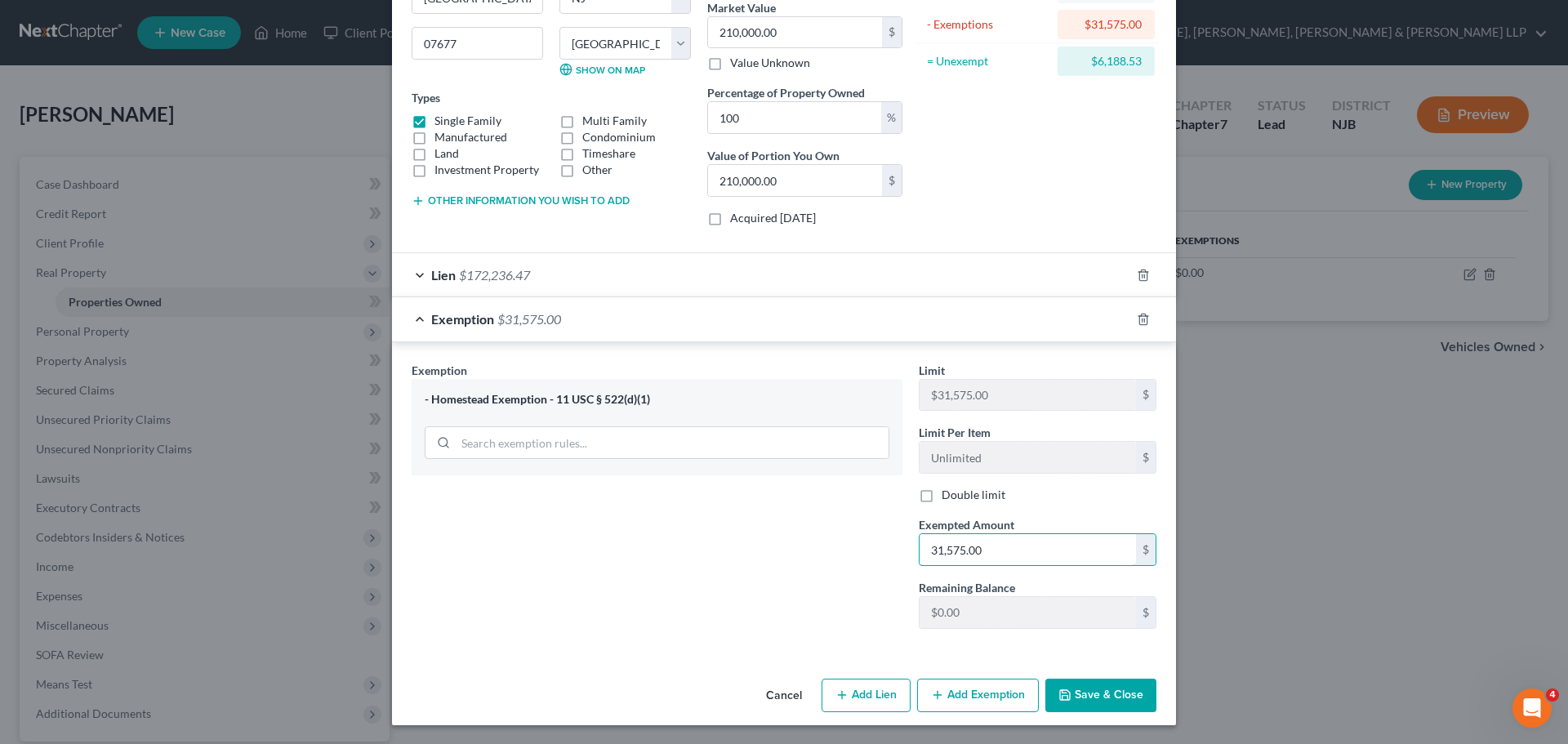
scroll to position [203, 0]
drag, startPoint x: 1093, startPoint y: 698, endPoint x: 776, endPoint y: 741, distance: 319.9
click at [1091, 697] on button "Save & Close" at bounding box center [1100, 695] width 111 height 35
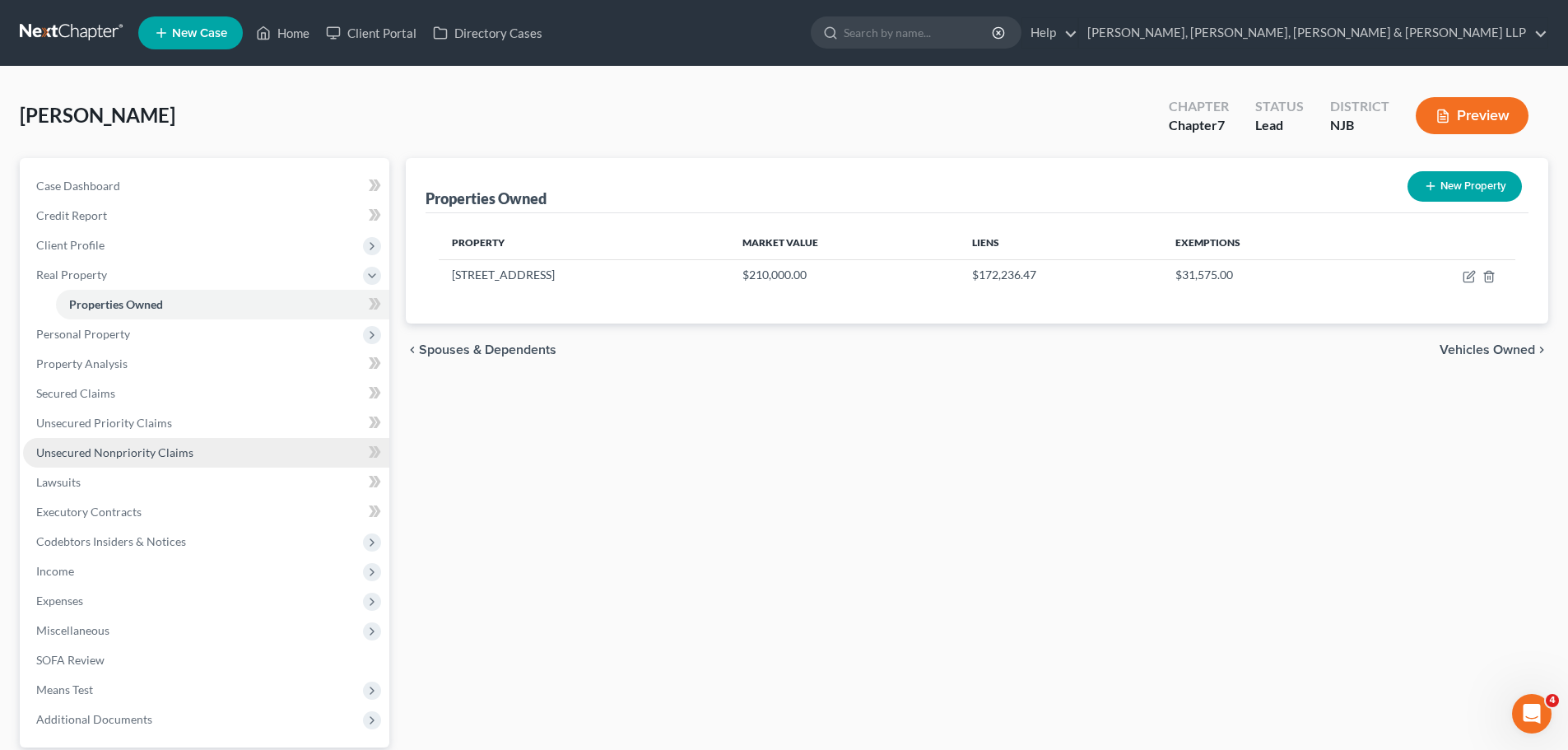
drag, startPoint x: 127, startPoint y: 453, endPoint x: 118, endPoint y: 450, distance: 9.5
click at [127, 453] on span "Unsecured Nonpriority Claims" at bounding box center [115, 453] width 158 height 14
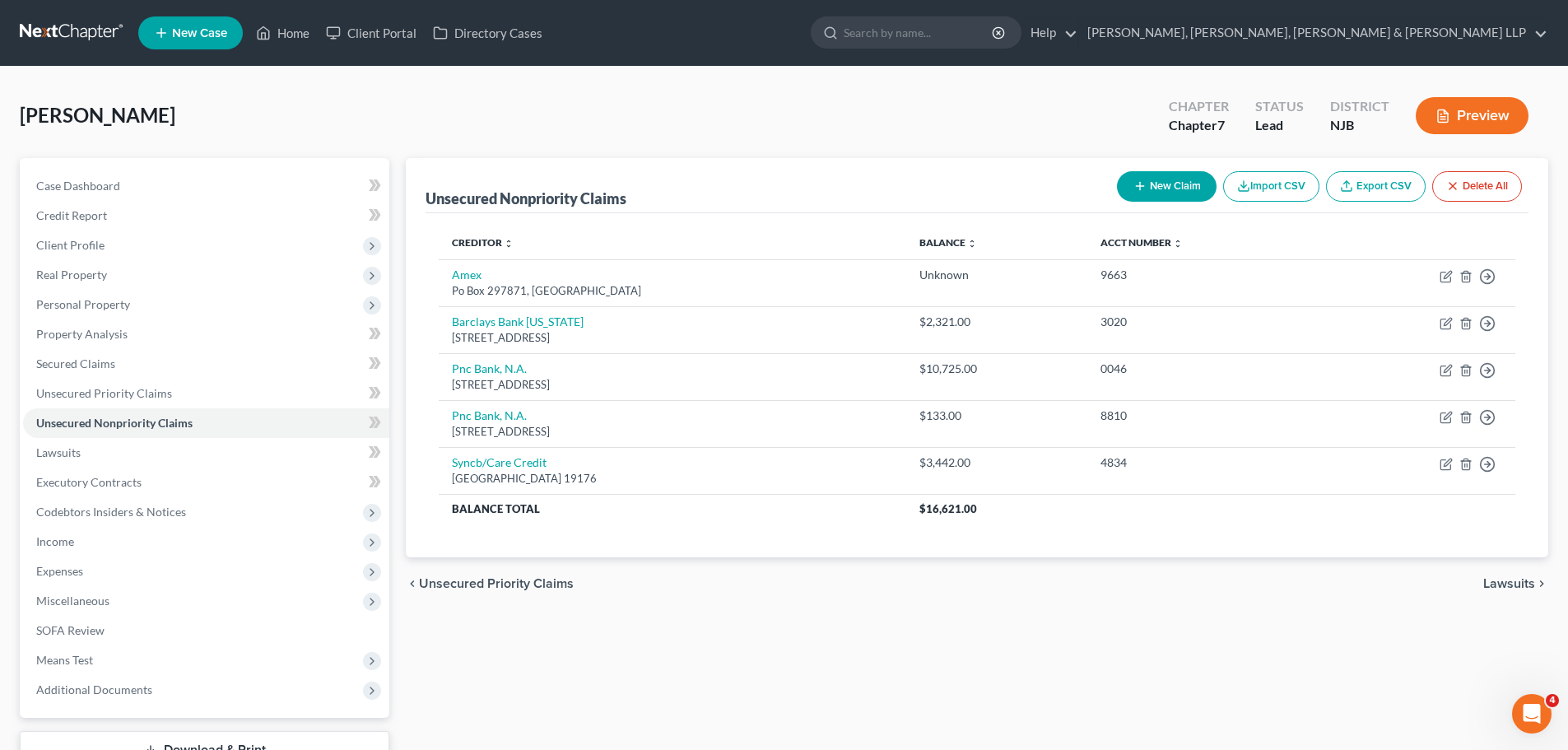
click at [1170, 187] on button "New Claim" at bounding box center [1166, 186] width 99 height 30
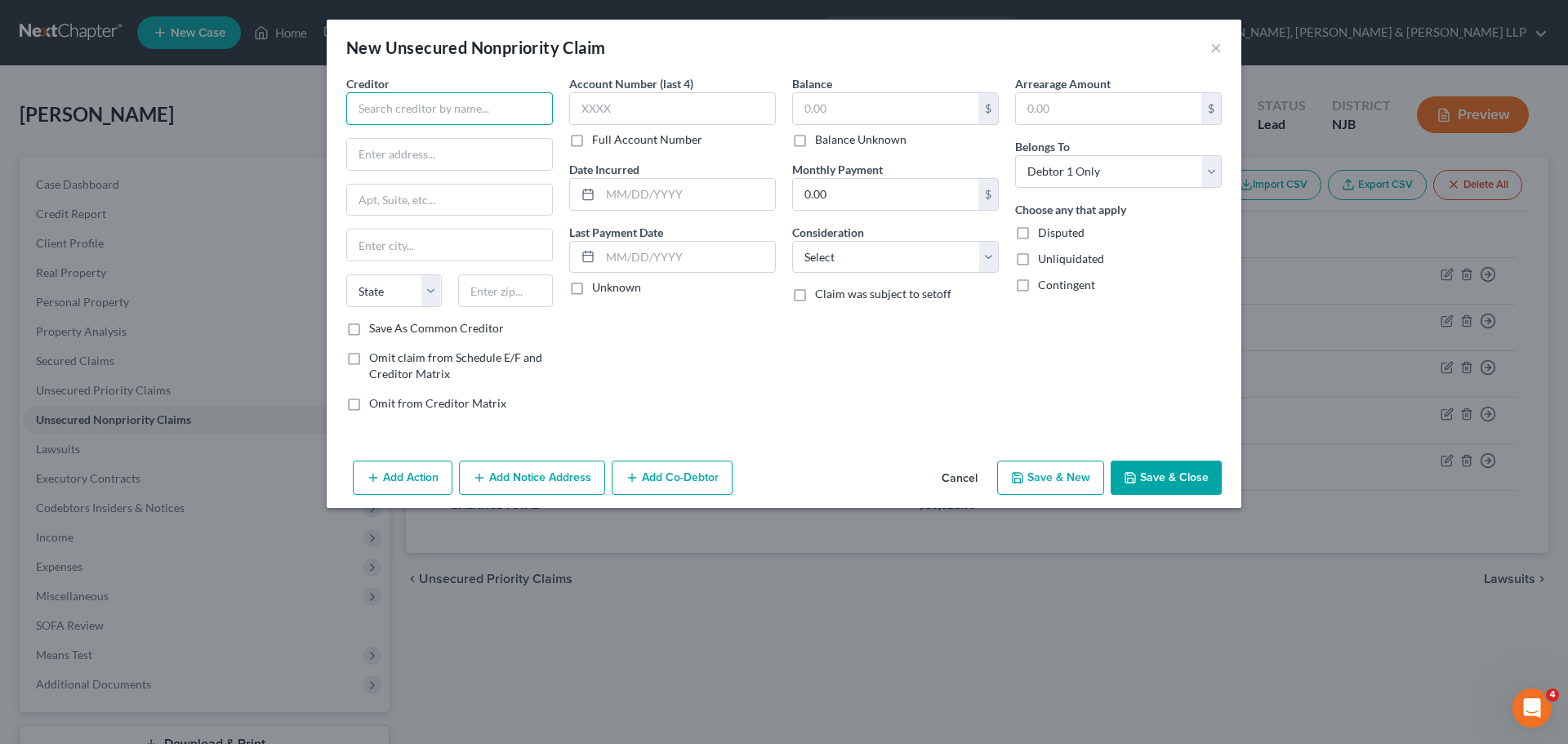
click at [467, 112] on input "text" at bounding box center [450, 108] width 207 height 33
drag, startPoint x: 474, startPoint y: 148, endPoint x: 421, endPoint y: 100, distance: 71.5
click at [474, 148] on input "text" at bounding box center [450, 154] width 205 height 31
click at [491, 288] on input "text" at bounding box center [506, 291] width 96 height 33
click at [474, 277] on input "84070" at bounding box center [506, 291] width 96 height 33
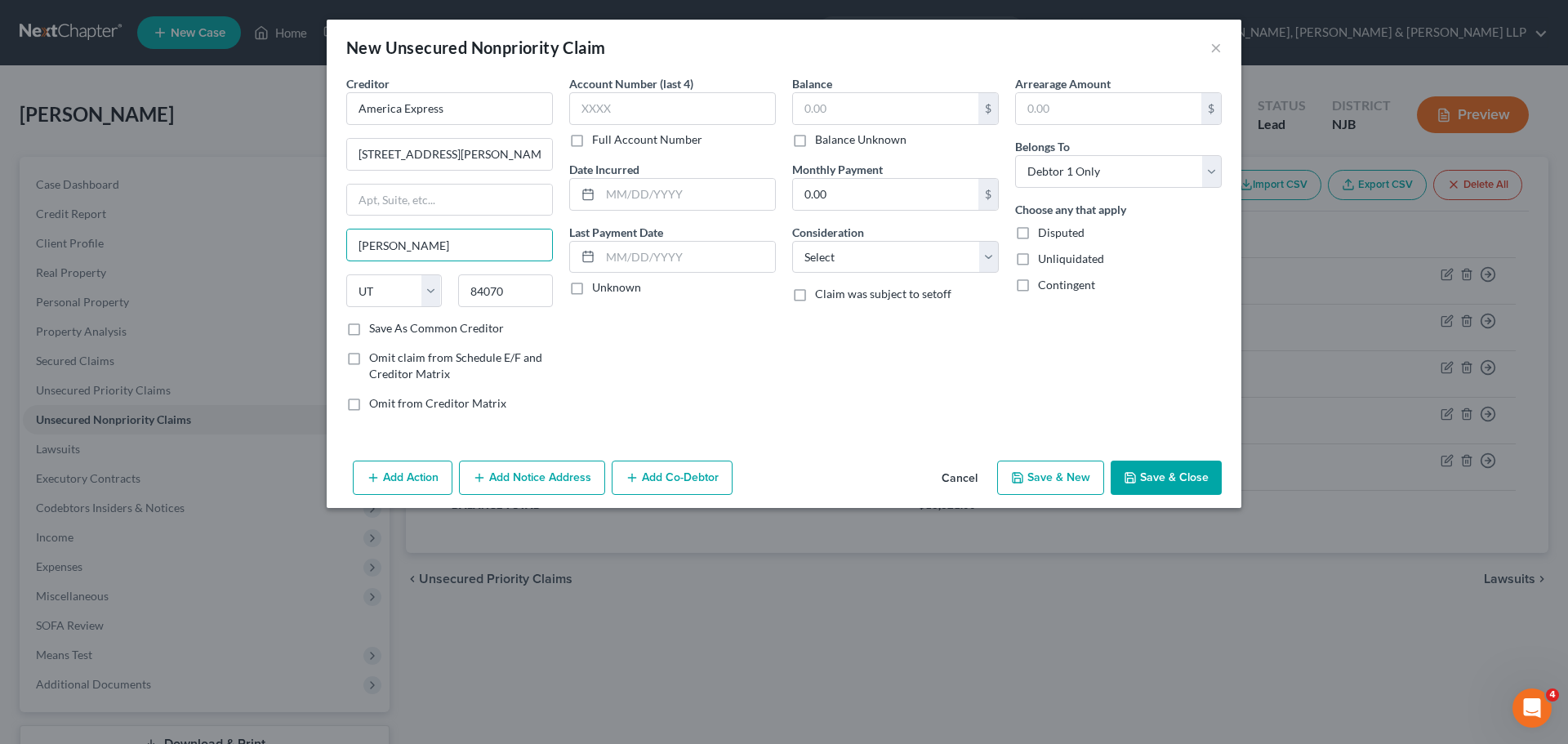
drag, startPoint x: 492, startPoint y: 231, endPoint x: 506, endPoint y: 227, distance: 14.6
click at [493, 231] on input "[PERSON_NAME]" at bounding box center [450, 244] width 205 height 31
click at [809, 105] on input "text" at bounding box center [885, 108] width 186 height 31
click at [816, 263] on select "Select Cable / Satellite Services Collection Agency Credit Card Debt Debt Couns…" at bounding box center [895, 257] width 207 height 33
click at [792, 241] on select "Select Cable / Satellite Services Collection Agency Credit Card Debt Debt Couns…" at bounding box center [895, 257] width 207 height 33
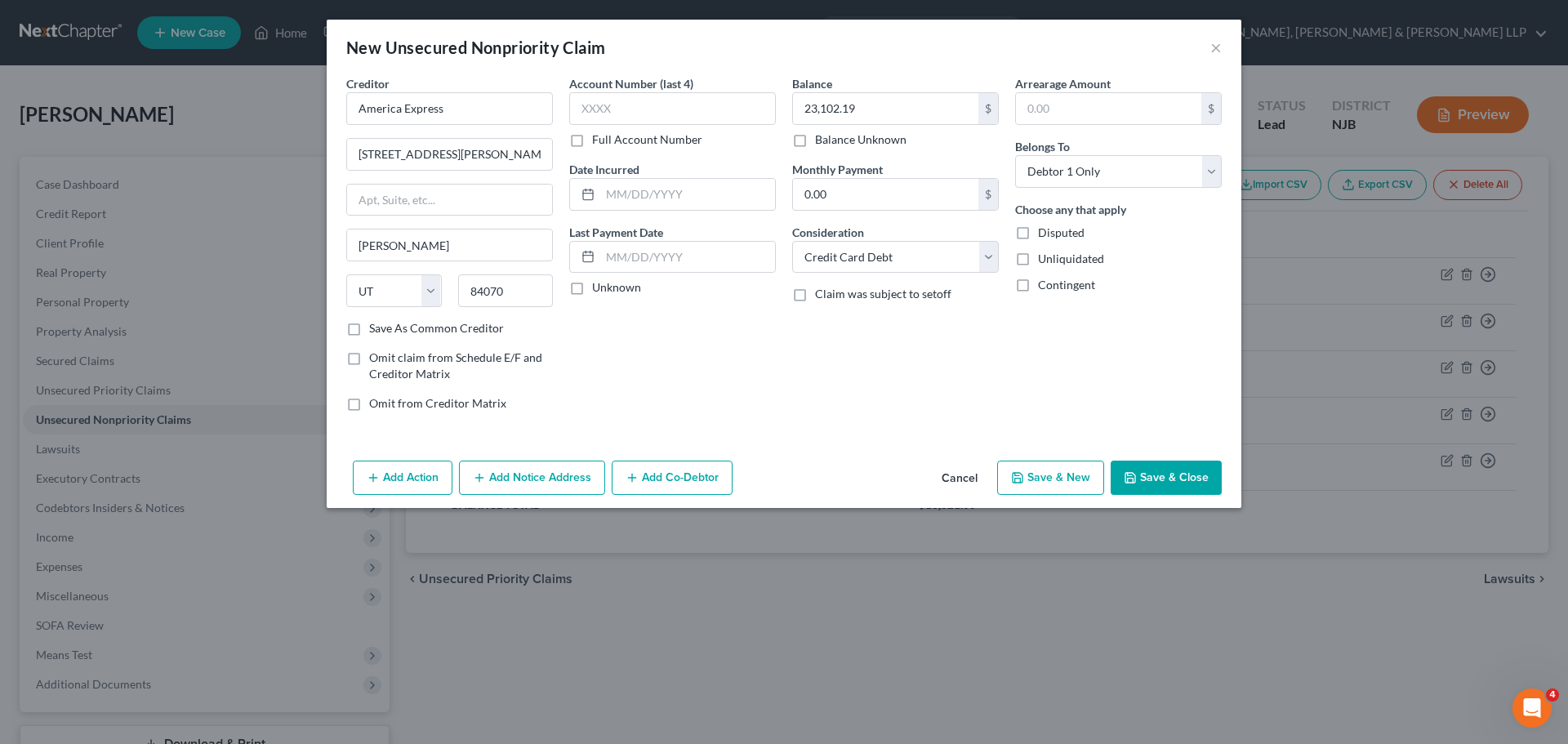
click at [569, 475] on button "Add Notice Address" at bounding box center [531, 477] width 147 height 35
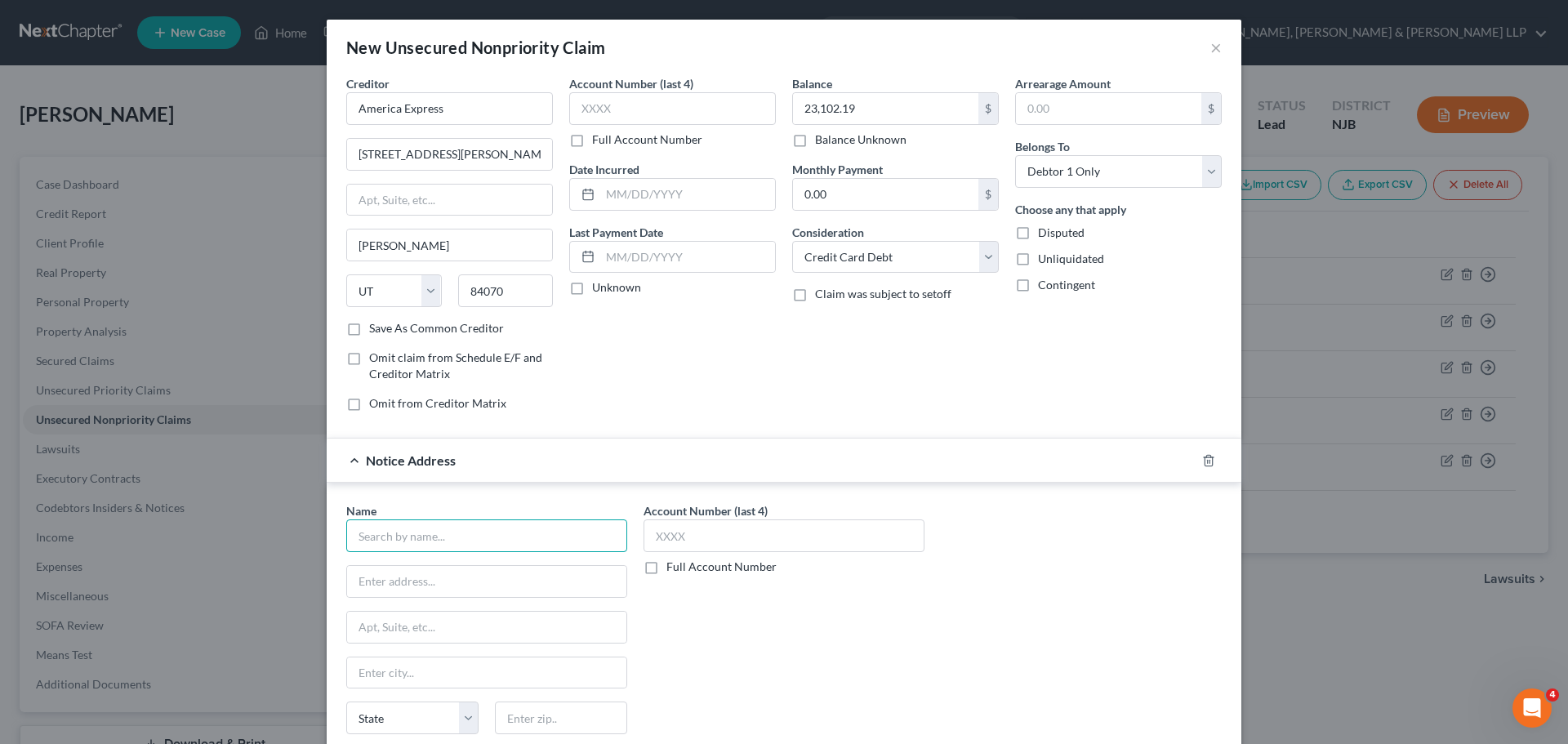
click at [398, 540] on input "text" at bounding box center [487, 535] width 281 height 33
drag, startPoint x: 801, startPoint y: 679, endPoint x: 641, endPoint y: 640, distance: 164.7
click at [801, 678] on div "Account Number (last 4) Full Account Number" at bounding box center [784, 639] width 298 height 275
click at [513, 574] on input "text" at bounding box center [487, 581] width 279 height 31
click at [361, 630] on input "text" at bounding box center [487, 627] width 279 height 31
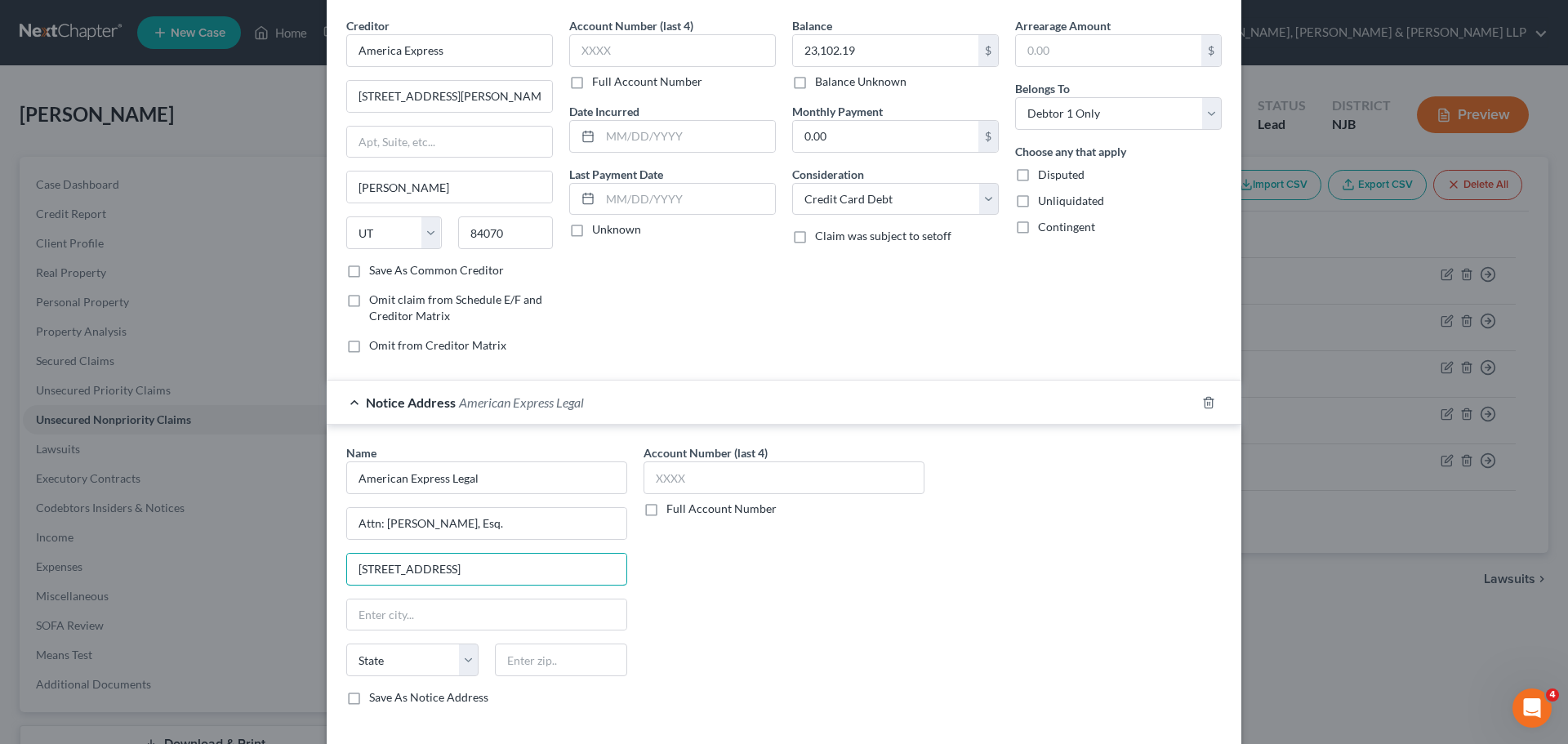
scroll to position [136, 0]
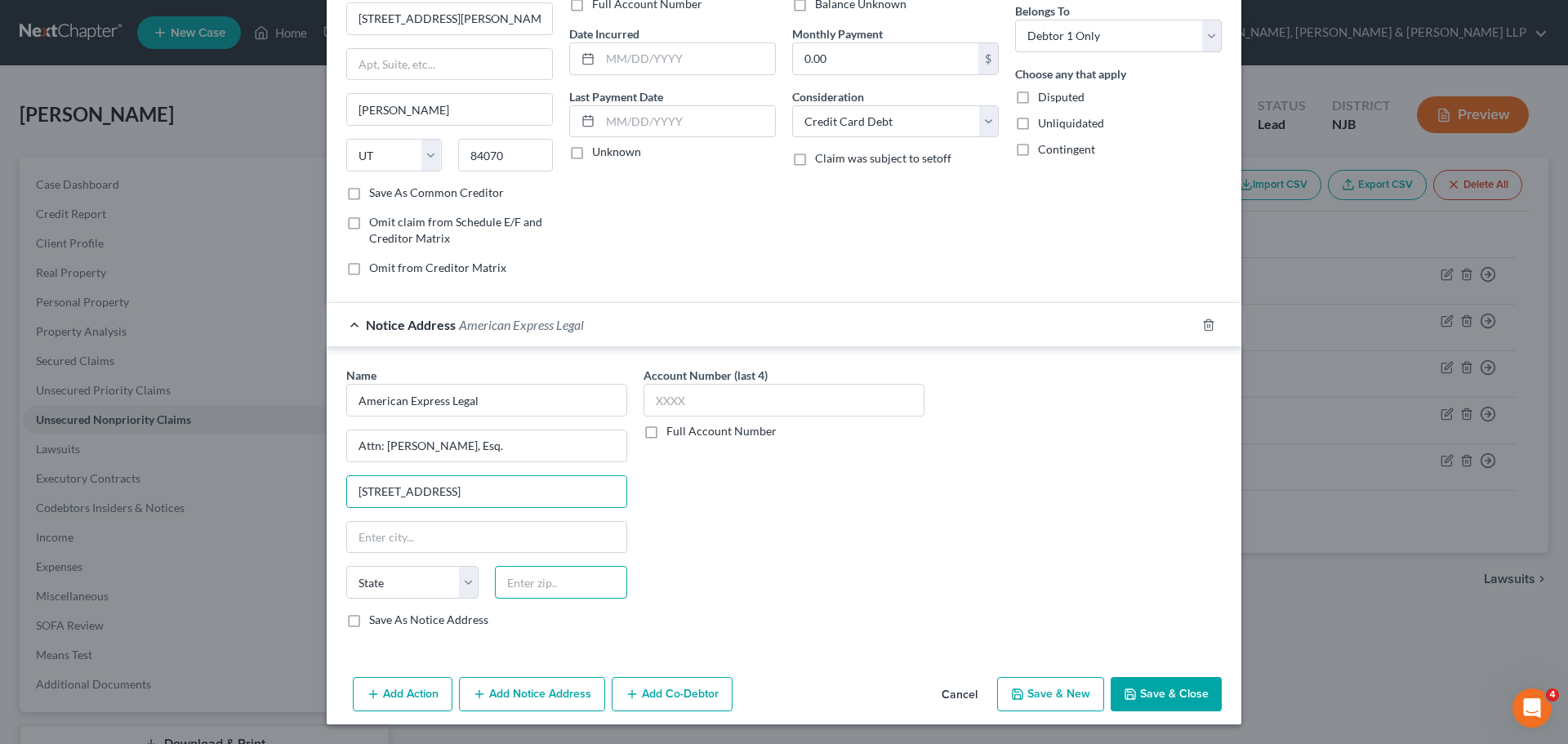
click at [516, 587] on input "text" at bounding box center [561, 582] width 132 height 33
click at [538, 540] on input "[PERSON_NAME]" at bounding box center [487, 537] width 279 height 31
click at [1198, 688] on button "Save & Close" at bounding box center [1166, 694] width 111 height 35
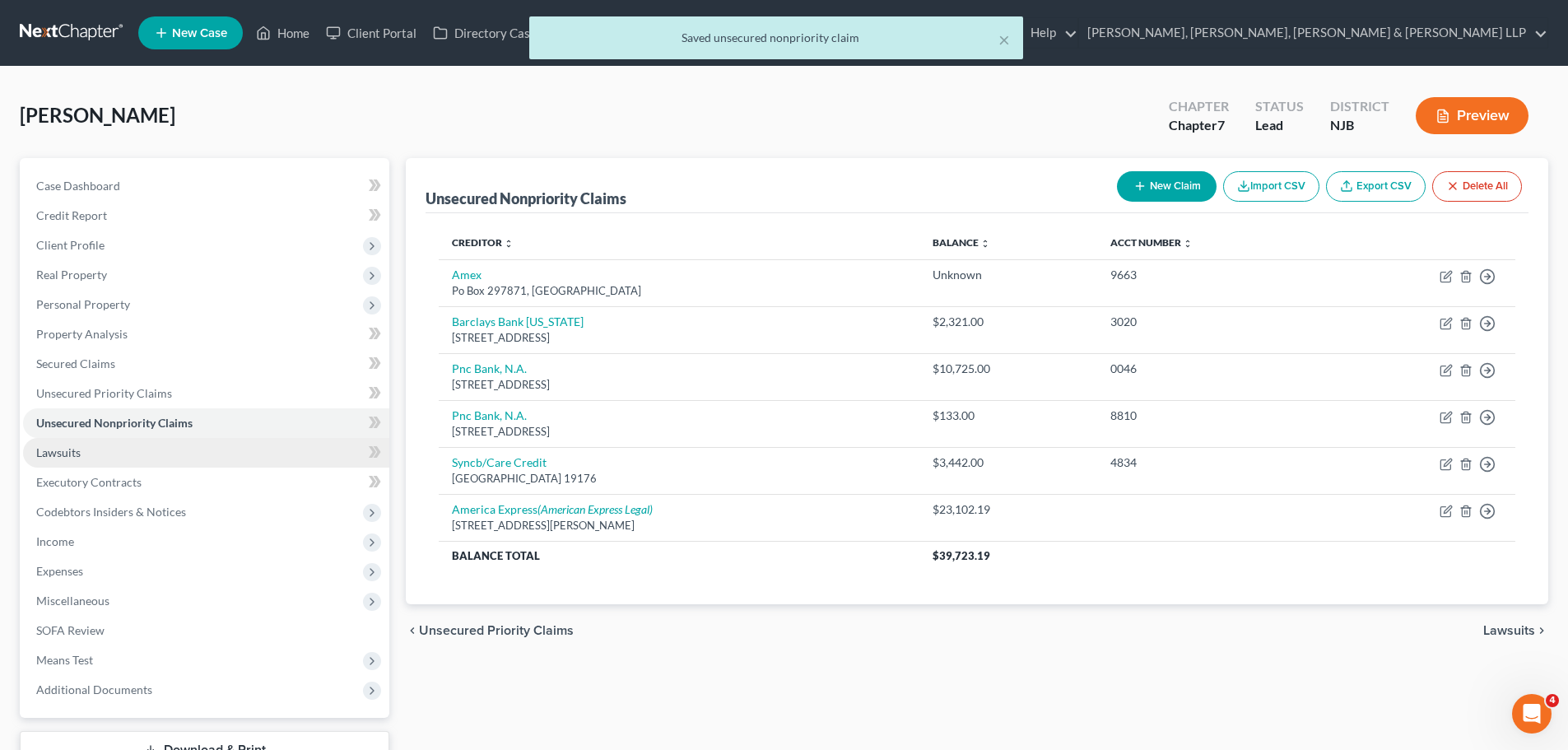
click at [120, 456] on link "Lawsuits" at bounding box center [206, 453] width 366 height 30
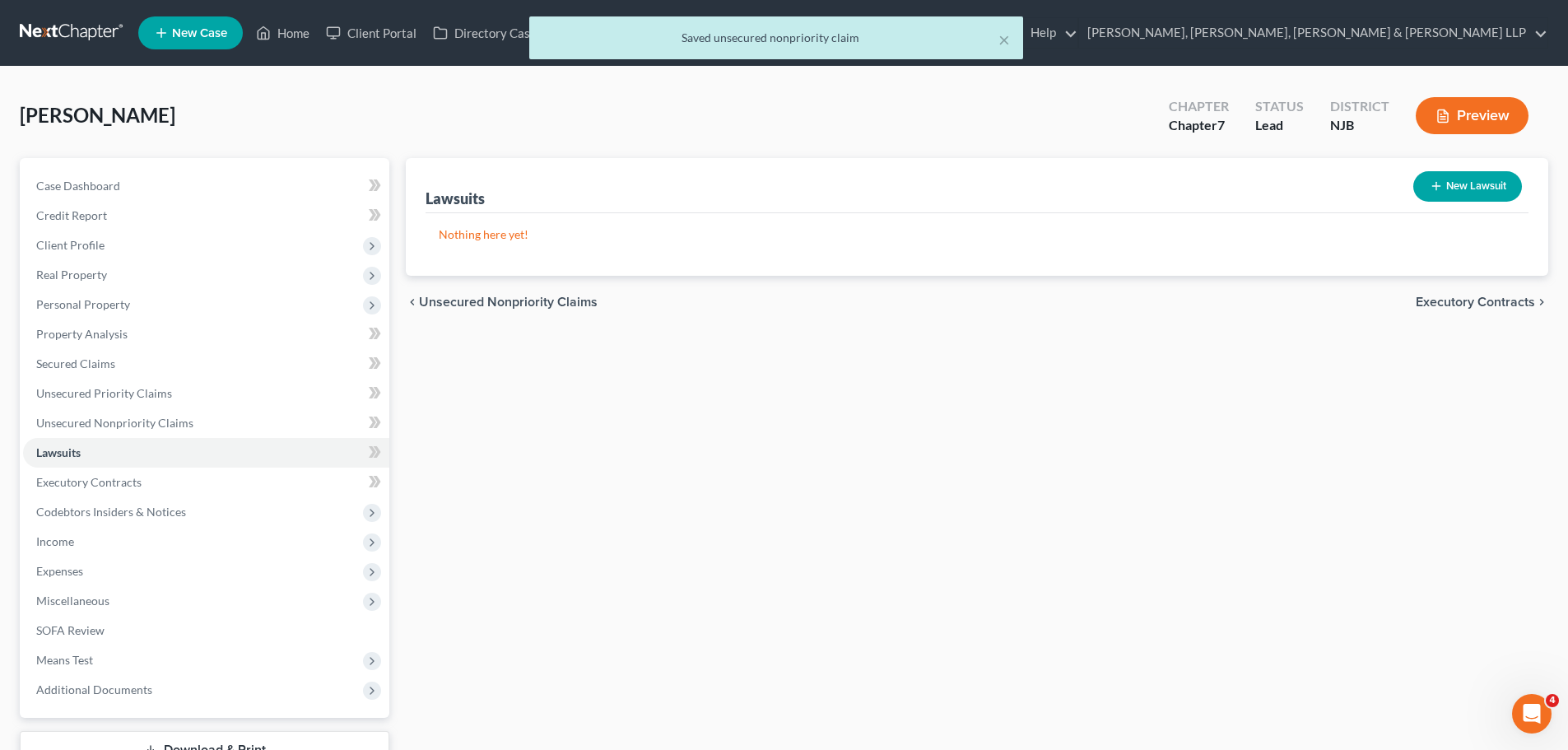
click at [1429, 191] on icon "button" at bounding box center [1435, 185] width 13 height 13
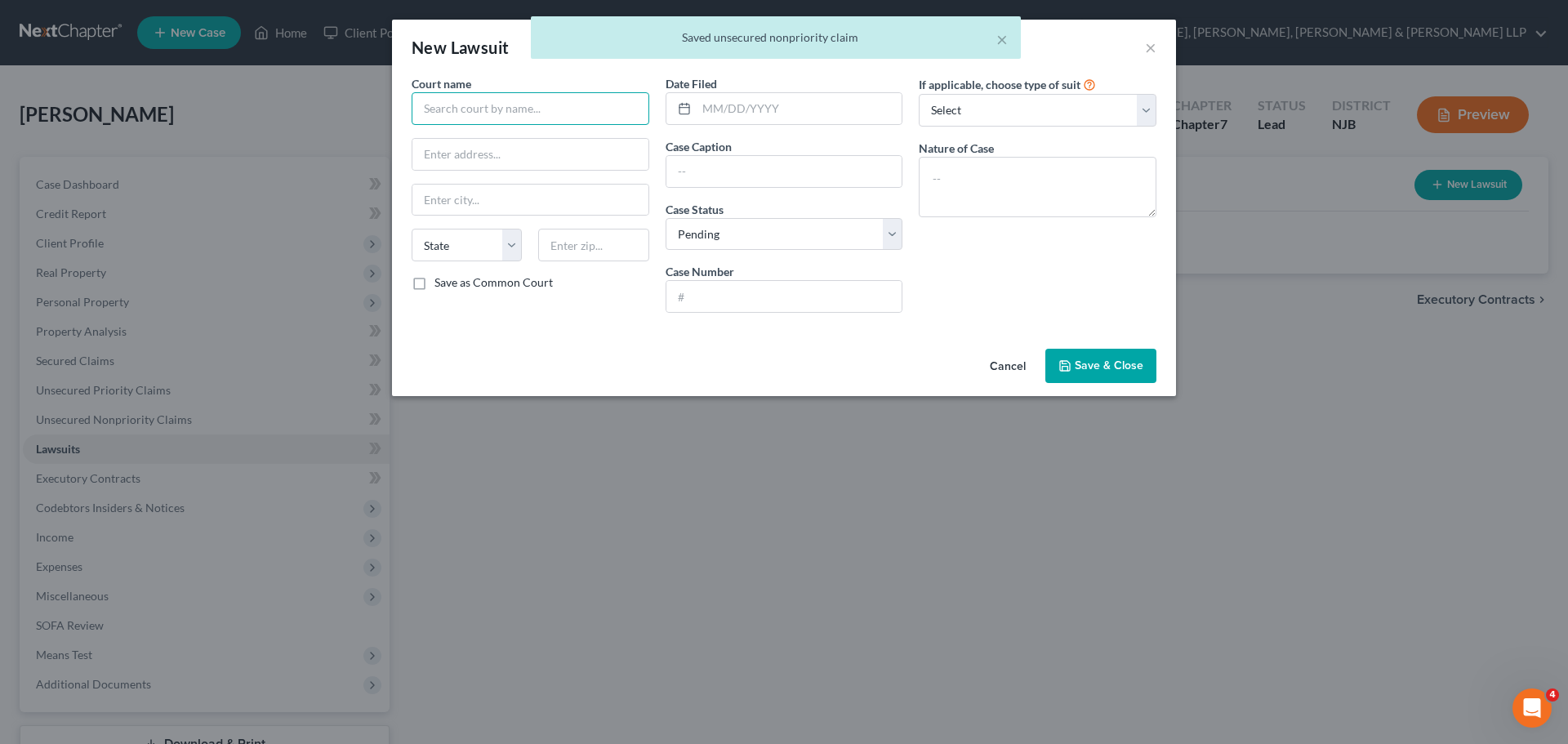
click at [554, 103] on input "text" at bounding box center [529, 108] width 237 height 33
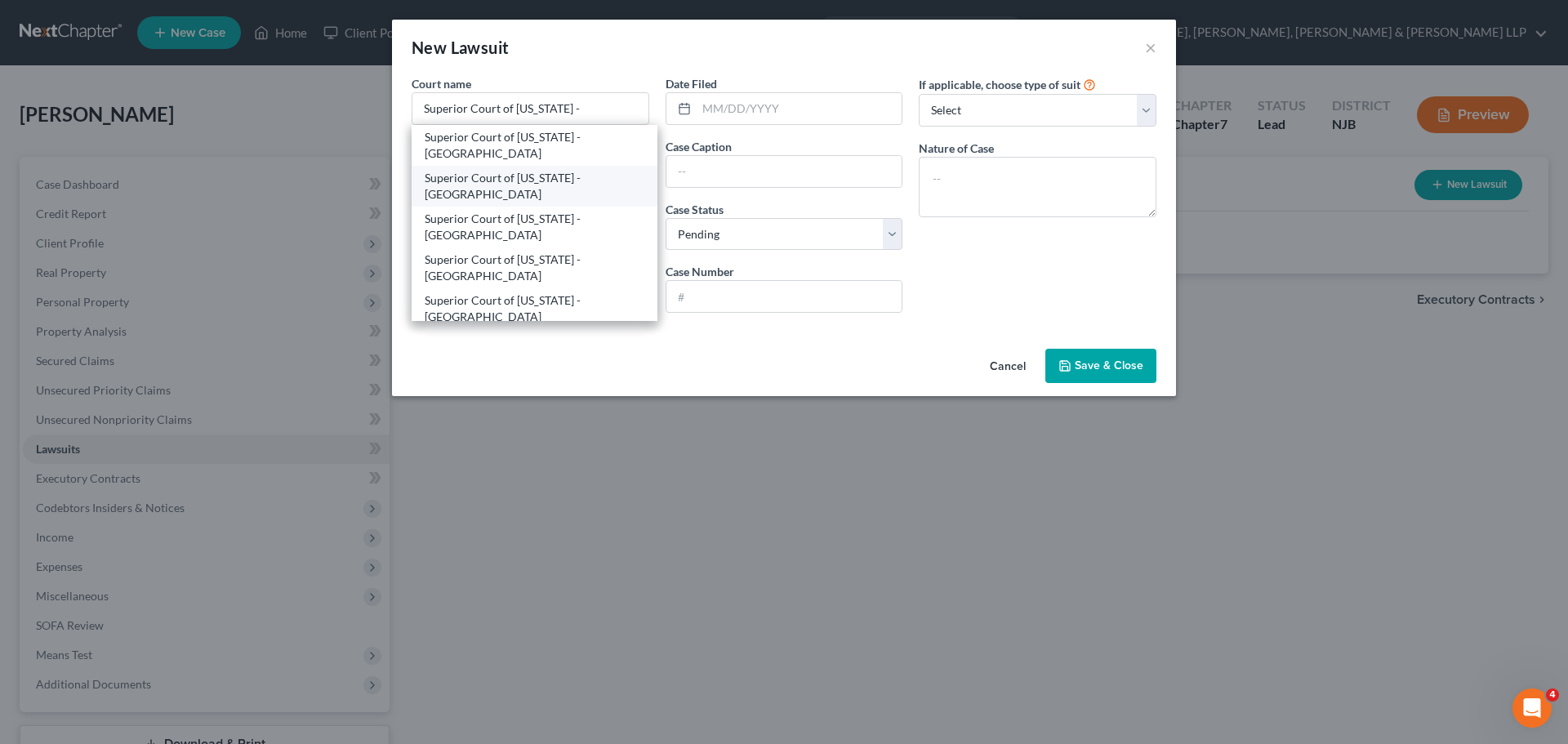
click at [555, 172] on div "Superior Court of [US_STATE] - [GEOGRAPHIC_DATA]" at bounding box center [534, 186] width 219 height 33
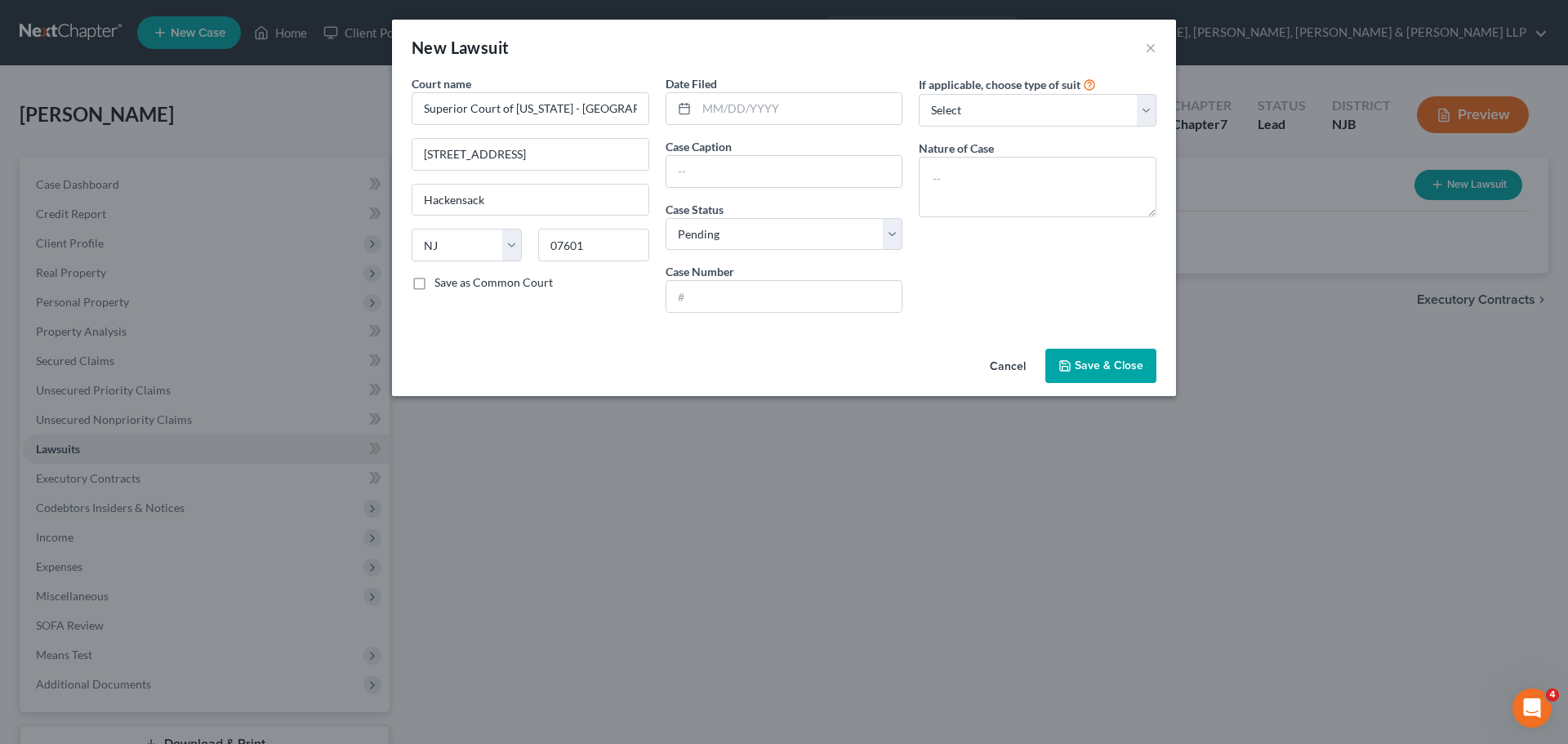
click at [741, 92] on div "Date Filed" at bounding box center [784, 100] width 237 height 50
click at [742, 97] on input "text" at bounding box center [800, 108] width 206 height 31
click at [713, 241] on select "Select Pending On Appeal Concluded" at bounding box center [784, 234] width 237 height 33
click at [665, 218] on select "Select Pending On Appeal Concluded" at bounding box center [784, 234] width 237 height 33
click at [735, 289] on input "text" at bounding box center [784, 296] width 236 height 31
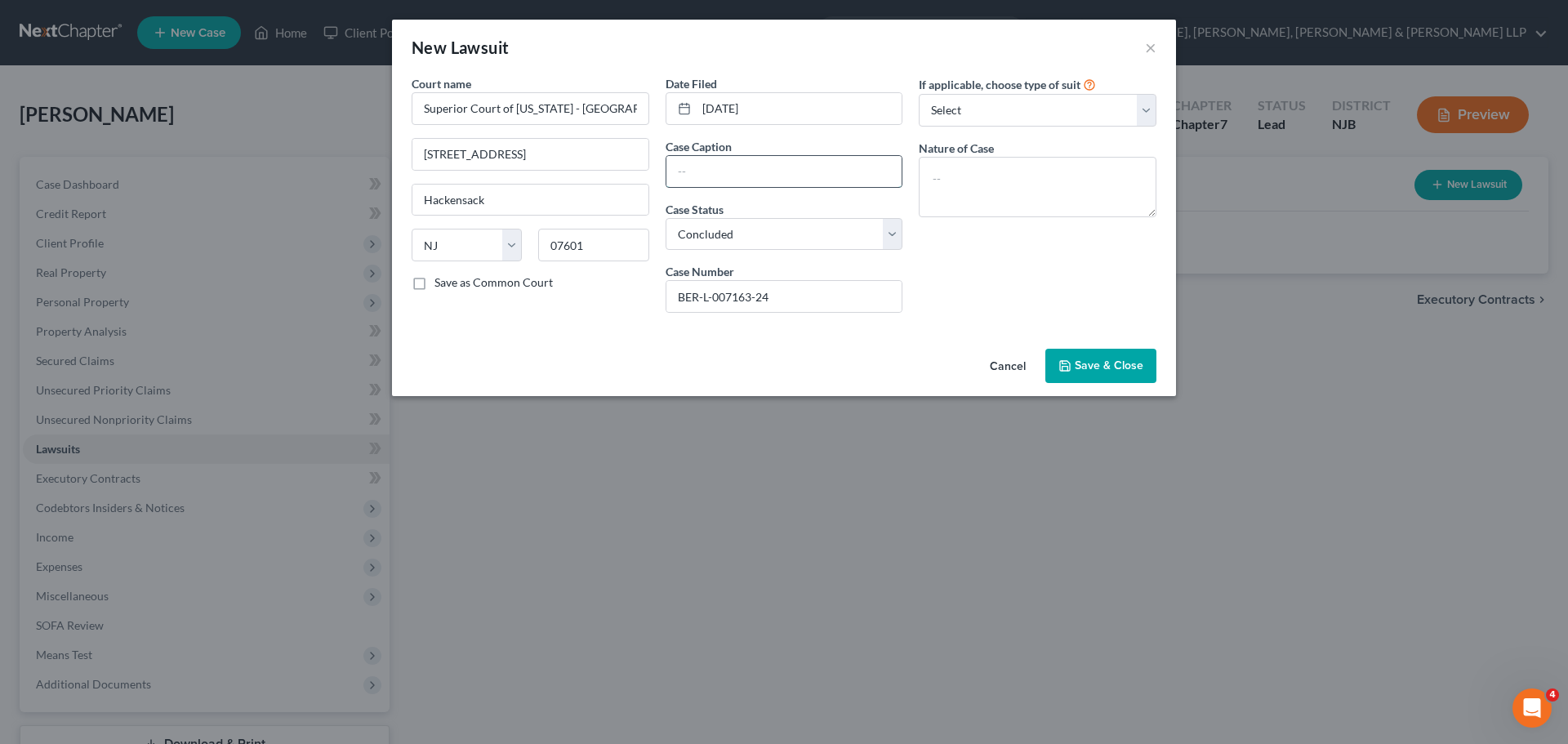
click at [732, 168] on input "text" at bounding box center [784, 172] width 236 height 31
click at [940, 180] on textarea at bounding box center [1037, 187] width 237 height 60
click at [1137, 377] on button "Save & Close" at bounding box center [1100, 365] width 111 height 35
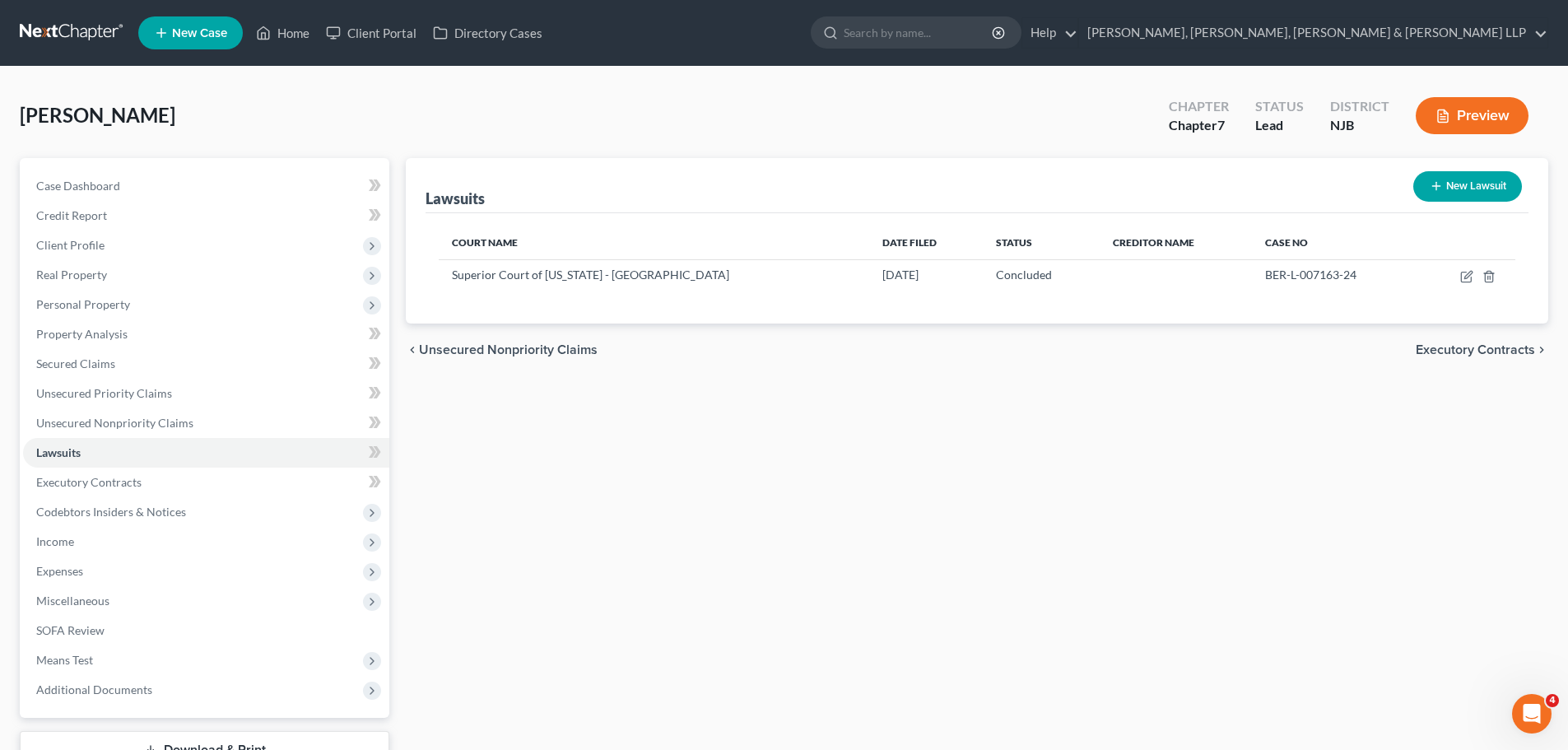
click at [1485, 175] on button "New Lawsuit" at bounding box center [1467, 186] width 108 height 30
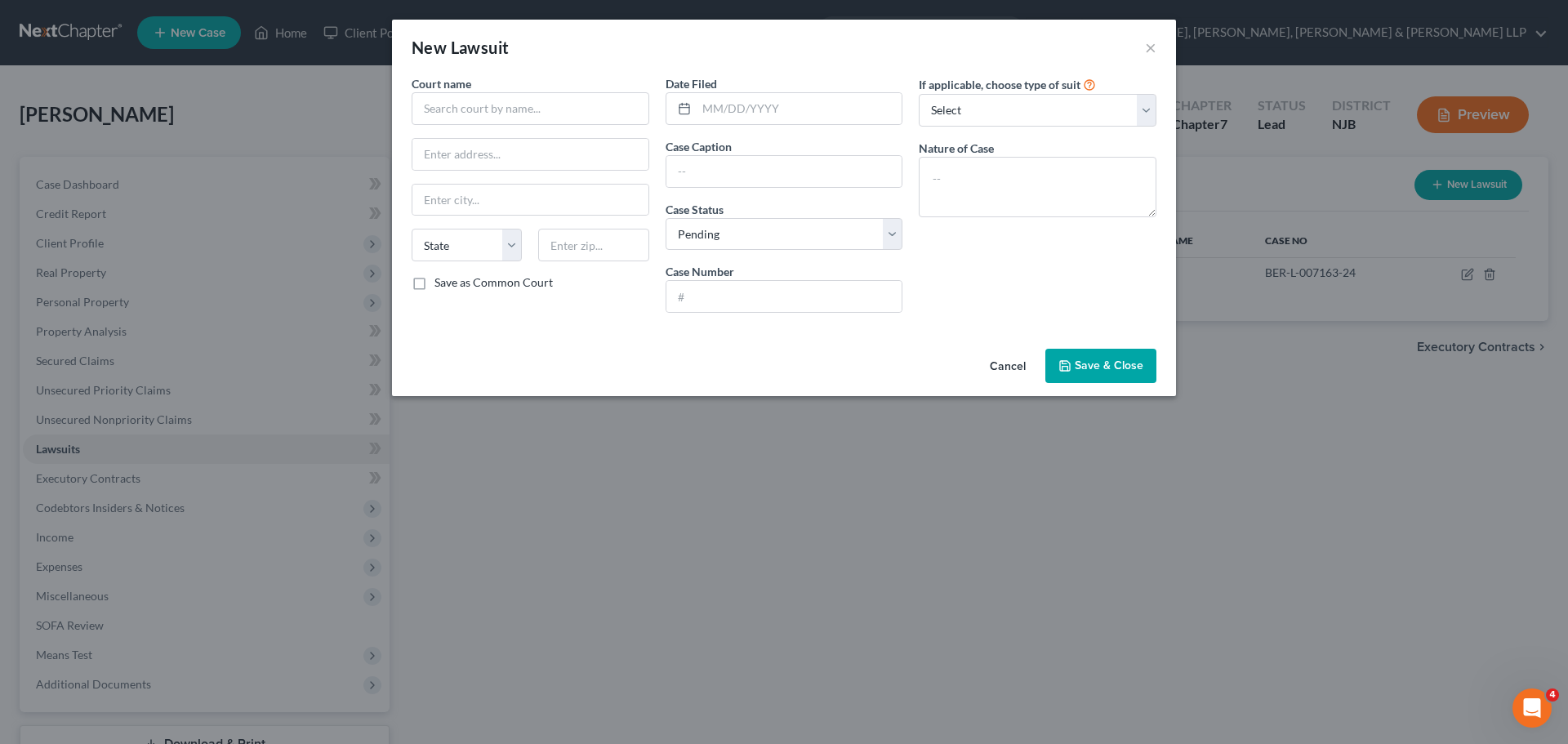
click at [490, 90] on div "Court name *" at bounding box center [529, 100] width 237 height 50
click at [504, 105] on input "text" at bounding box center [529, 108] width 237 height 33
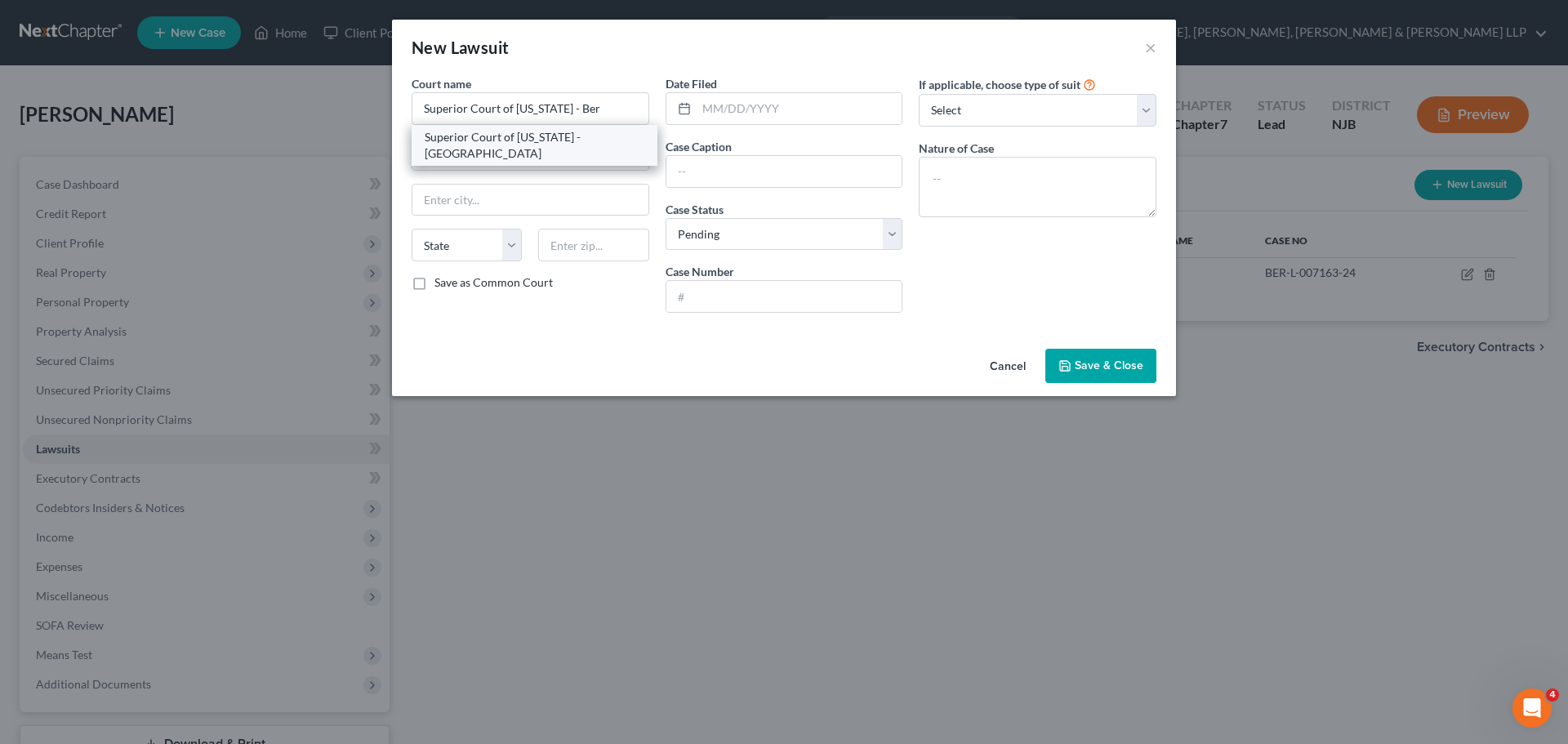
click at [561, 147] on div "Superior Court of [US_STATE] - [GEOGRAPHIC_DATA]" at bounding box center [534, 145] width 219 height 33
click at [747, 92] on div at bounding box center [784, 108] width 237 height 33
click at [770, 104] on input "text" at bounding box center [800, 108] width 206 height 31
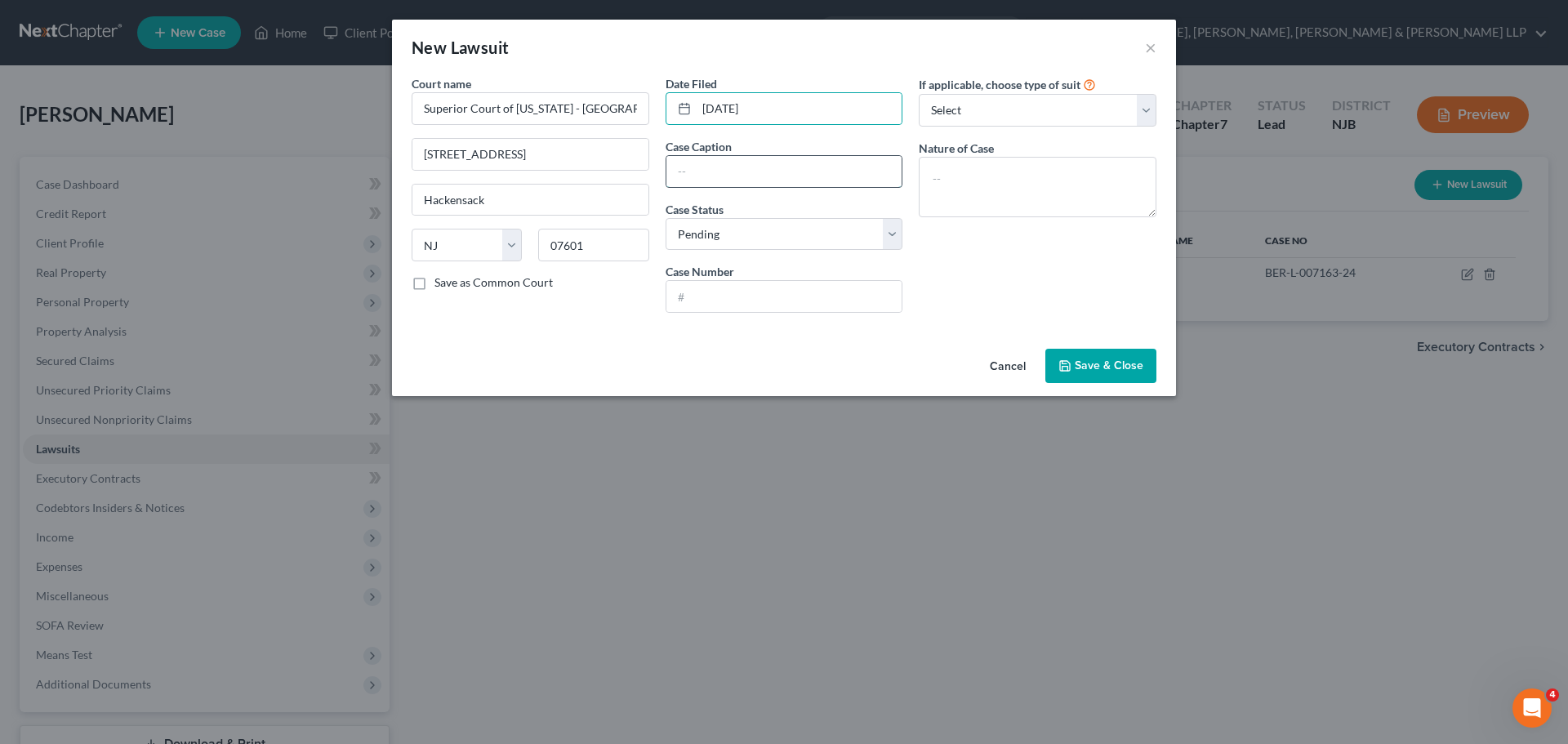
click at [743, 166] on input "text" at bounding box center [784, 172] width 236 height 31
click at [720, 289] on input "text" at bounding box center [784, 296] width 236 height 31
click at [751, 247] on select "Select Pending On Appeal Concluded" at bounding box center [784, 234] width 237 height 33
click at [665, 218] on select "Select Pending On Appeal Concluded" at bounding box center [784, 234] width 237 height 33
click at [712, 300] on input "text" at bounding box center [784, 296] width 236 height 31
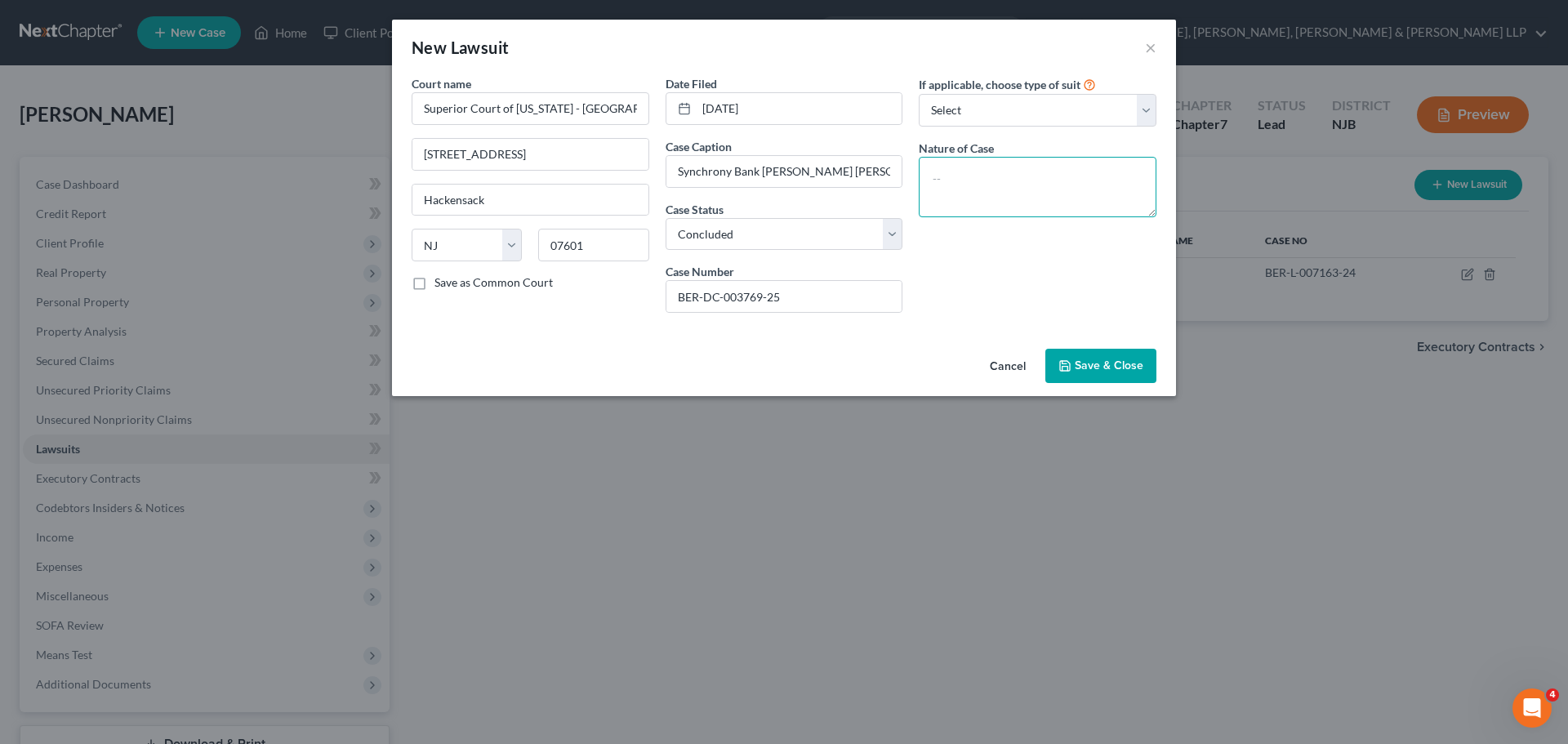
click at [1096, 216] on textarea at bounding box center [1037, 187] width 237 height 60
click at [1097, 373] on button "Save & Close" at bounding box center [1100, 365] width 111 height 35
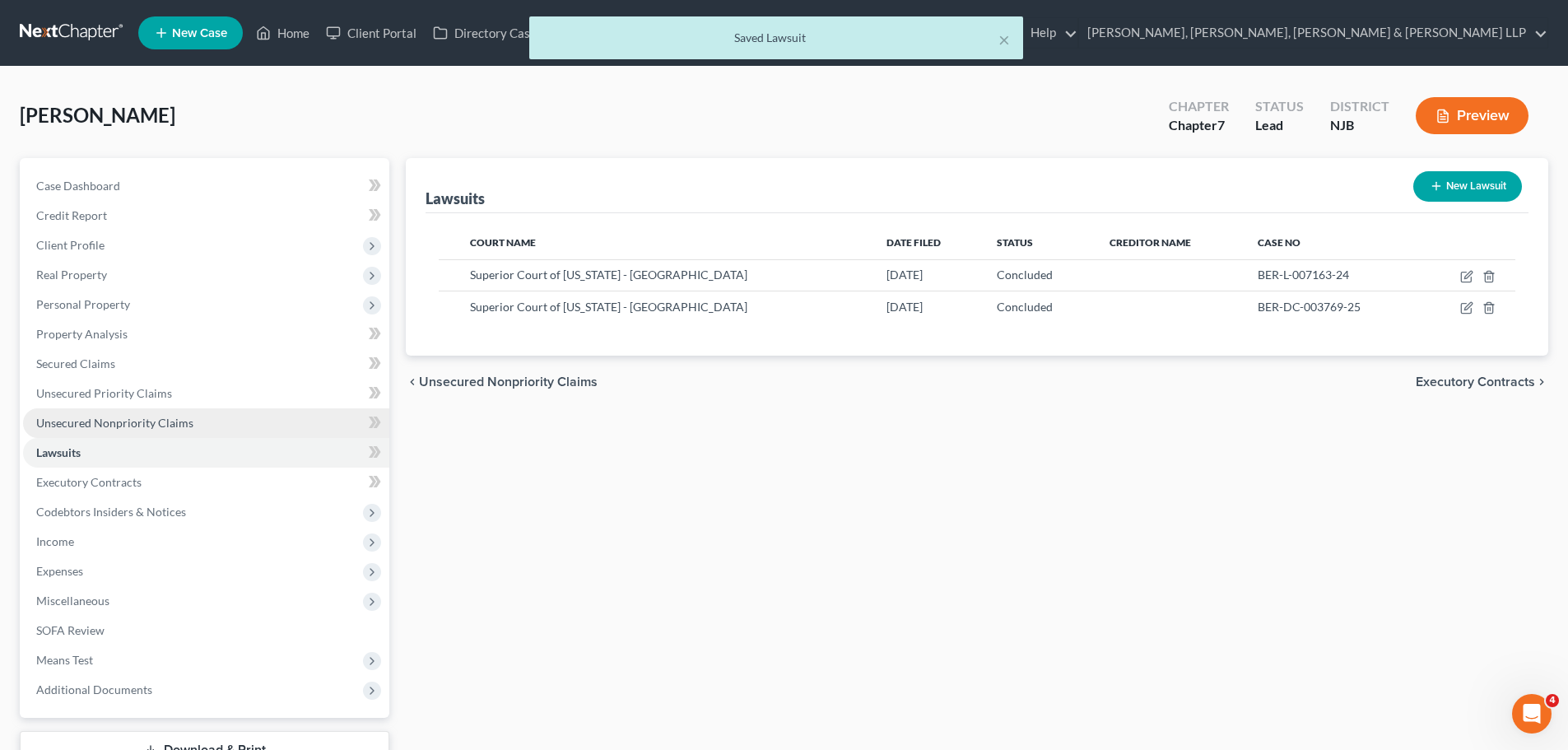
click at [247, 427] on link "Unsecured Nonpriority Claims" at bounding box center [206, 423] width 366 height 30
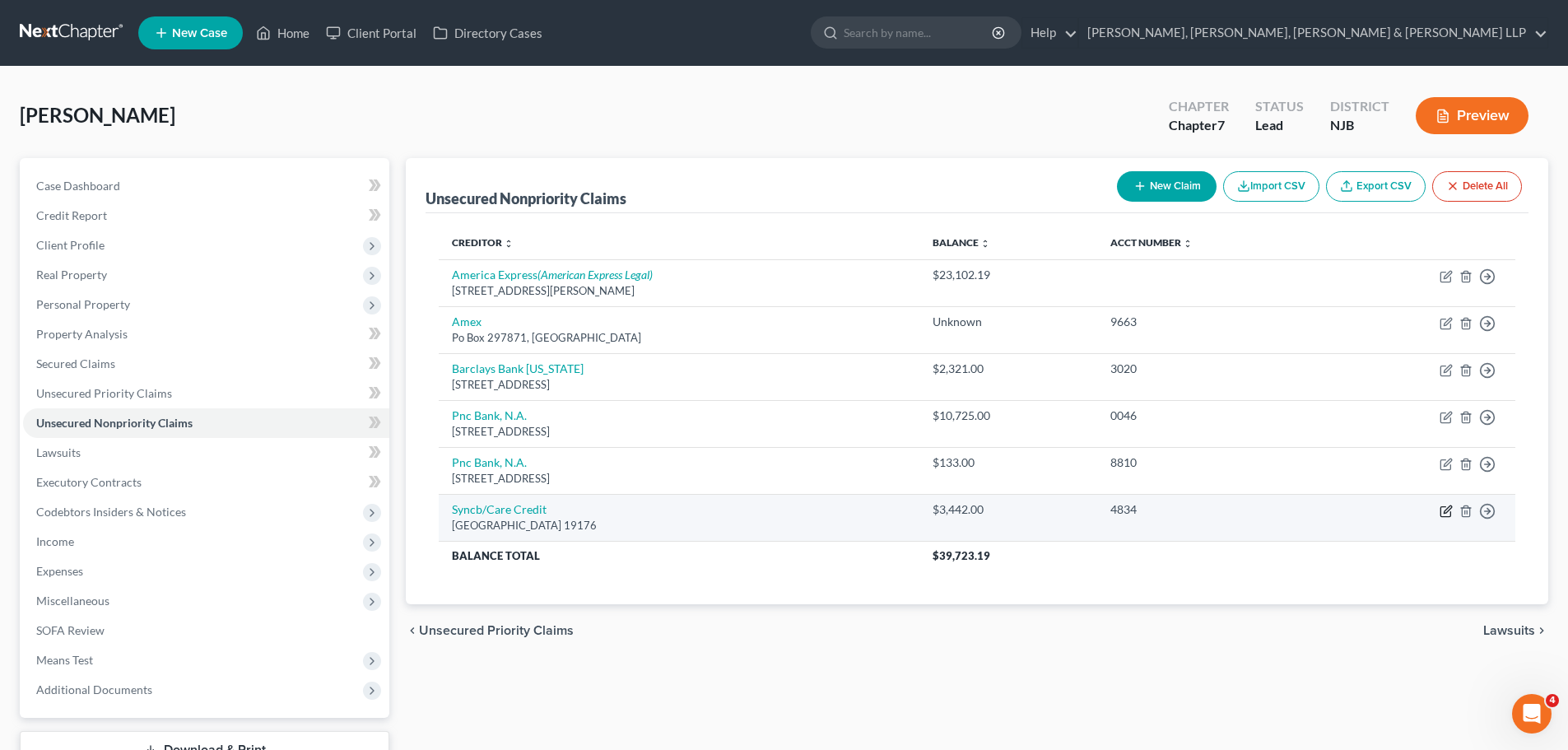
click at [1448, 513] on icon "button" at bounding box center [1445, 511] width 13 height 13
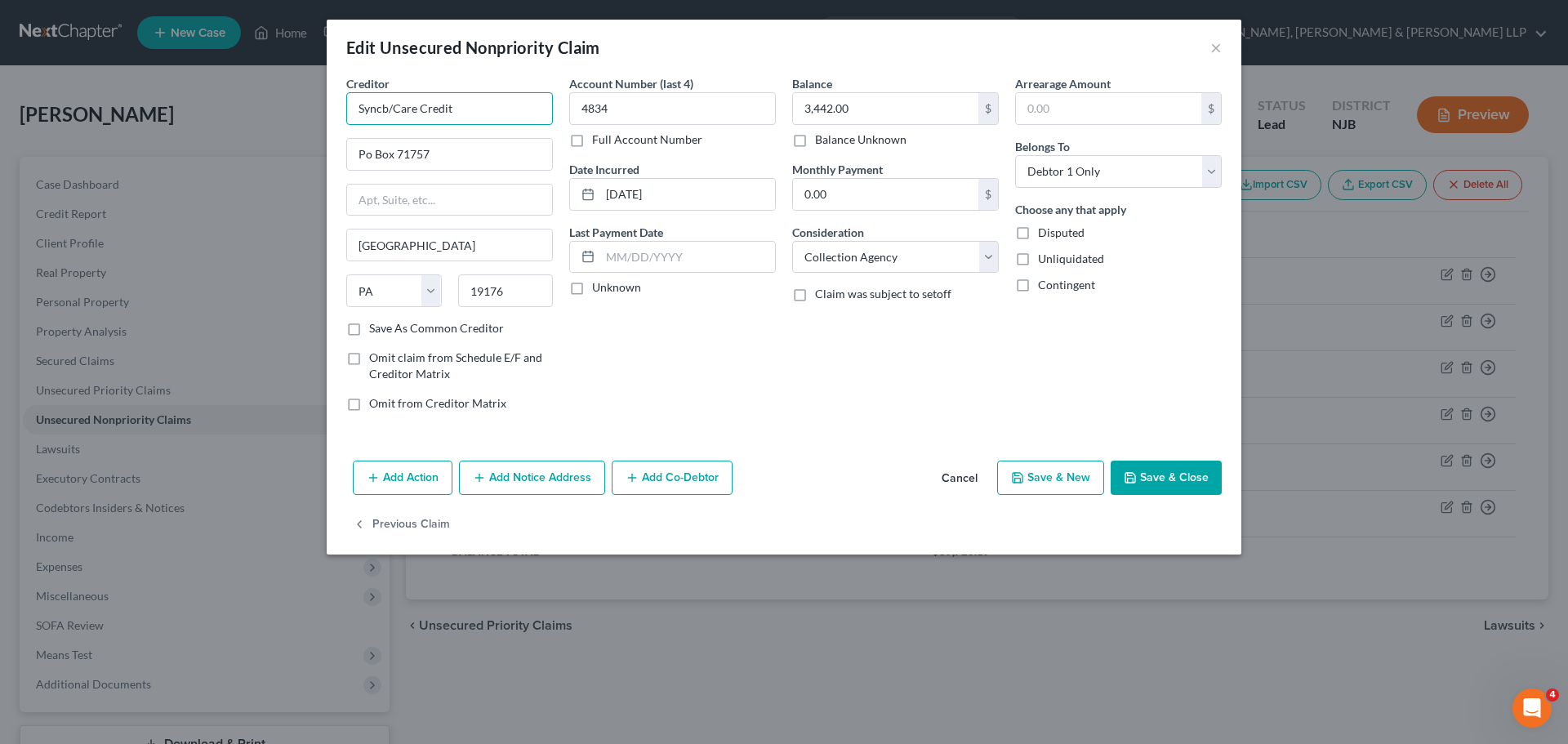
click at [386, 104] on input "Syncb/Care Credit" at bounding box center [450, 108] width 207 height 33
drag, startPoint x: 847, startPoint y: 260, endPoint x: 847, endPoint y: 269, distance: 9.0
click at [847, 260] on select "Select Cable / Satellite Services Collection Agency Credit Card Debt Debt Couns…" at bounding box center [895, 257] width 207 height 33
click at [792, 241] on select "Select Cable / Satellite Services Collection Agency Credit Card Debt Debt Couns…" at bounding box center [895, 257] width 207 height 33
click at [869, 121] on input "3,442.00" at bounding box center [885, 108] width 186 height 31
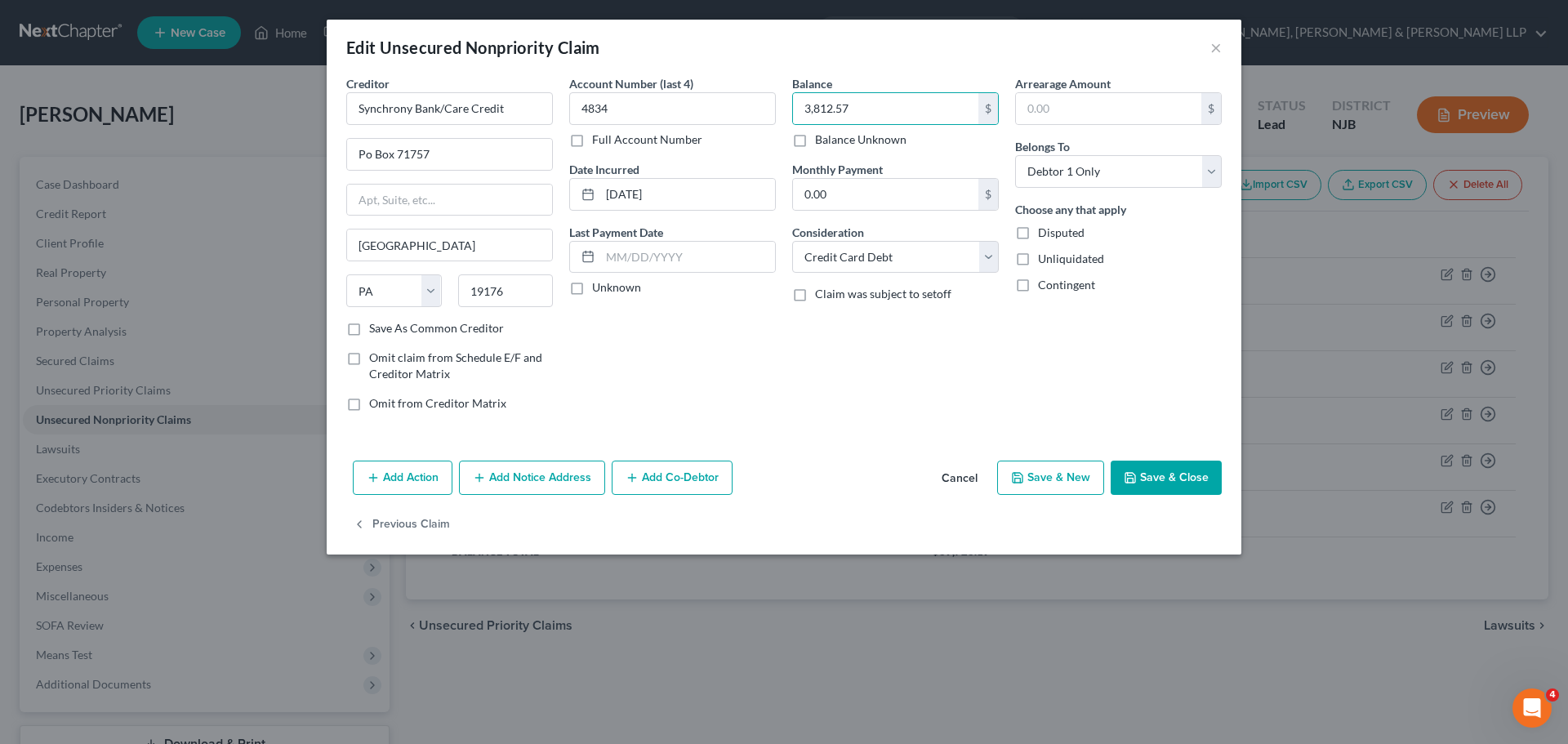
click at [550, 471] on button "Add Notice Address" at bounding box center [531, 477] width 147 height 35
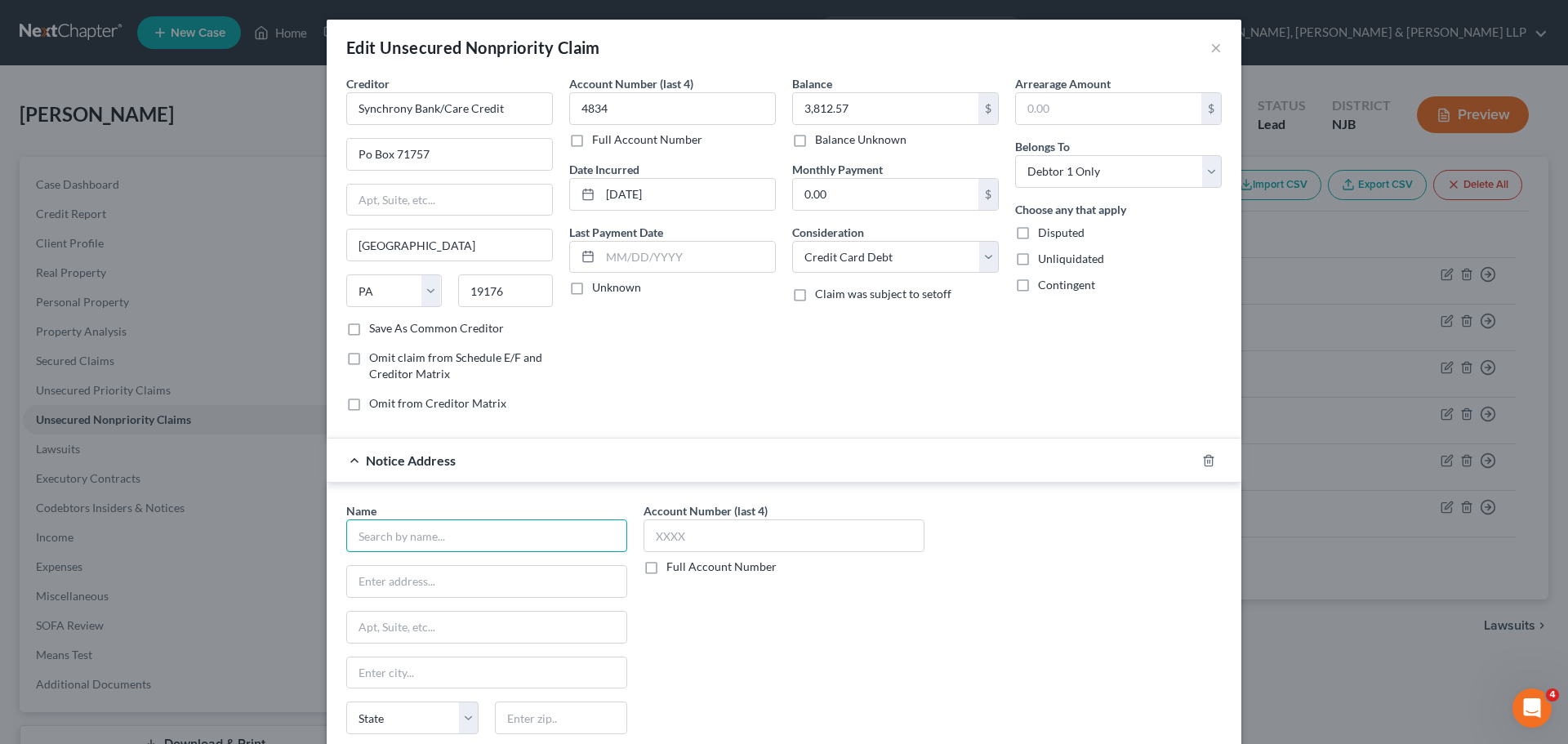
click at [393, 541] on input "text" at bounding box center [487, 535] width 281 height 33
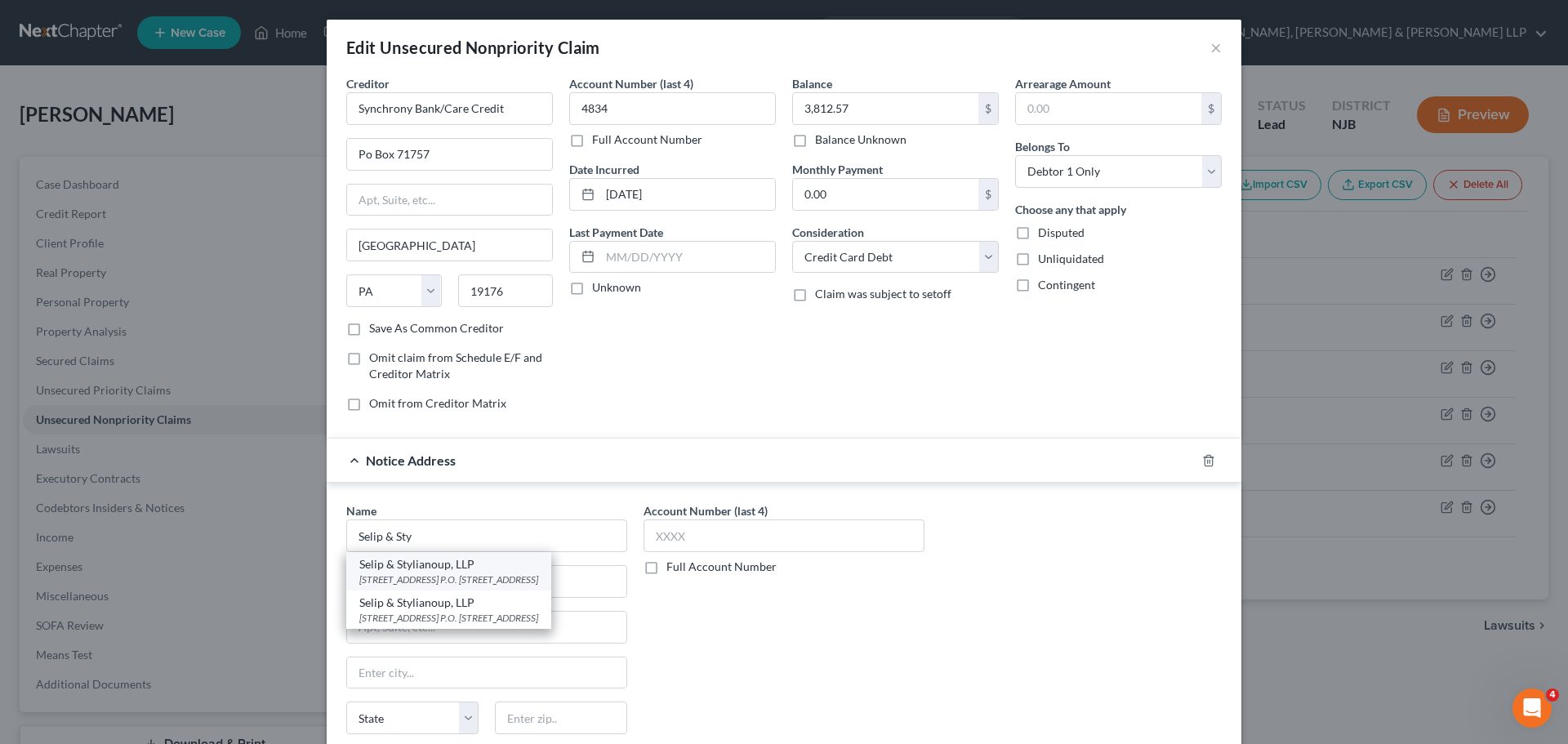
click at [424, 564] on div "Selip & Stylianoup, LLP" at bounding box center [448, 564] width 179 height 16
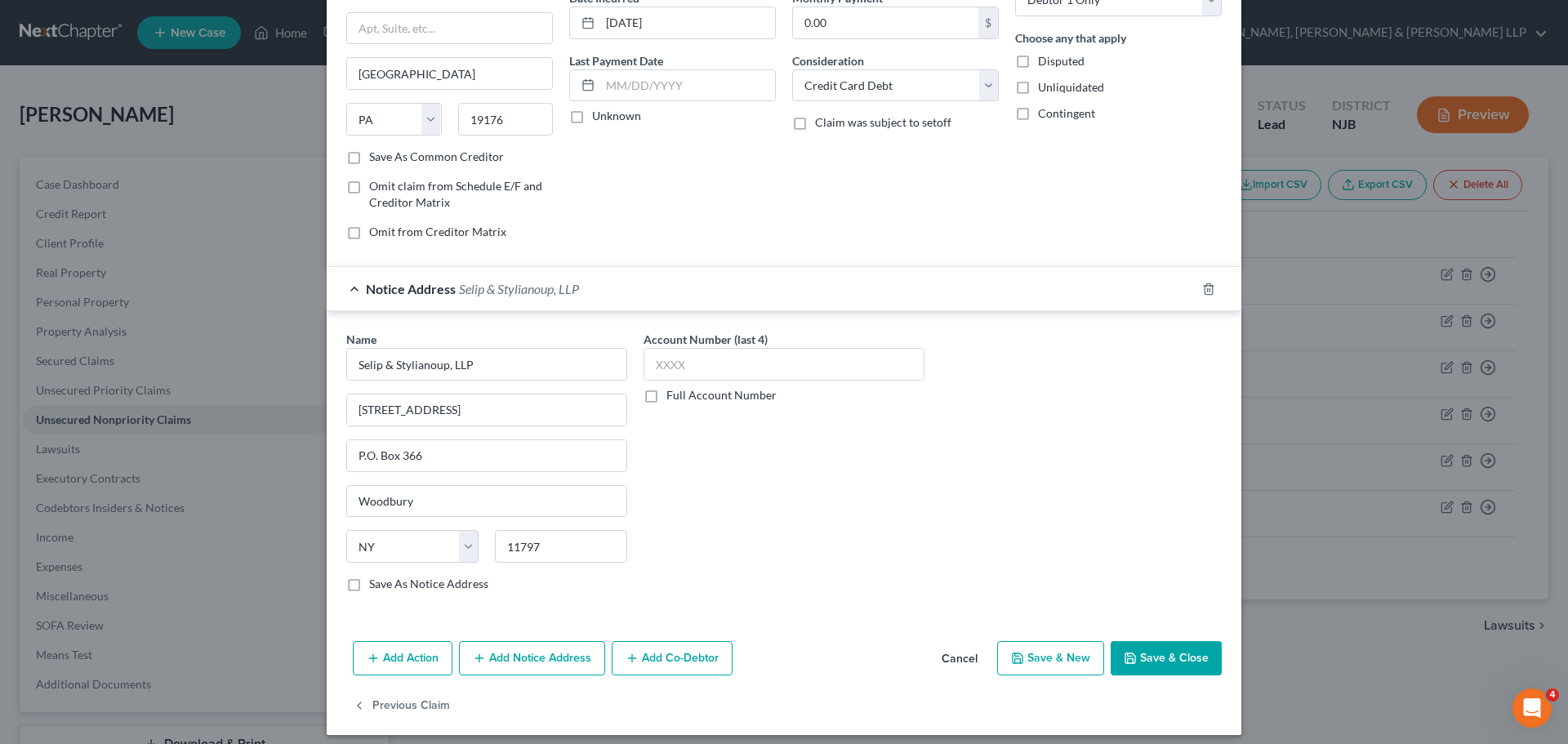
scroll to position [182, 0]
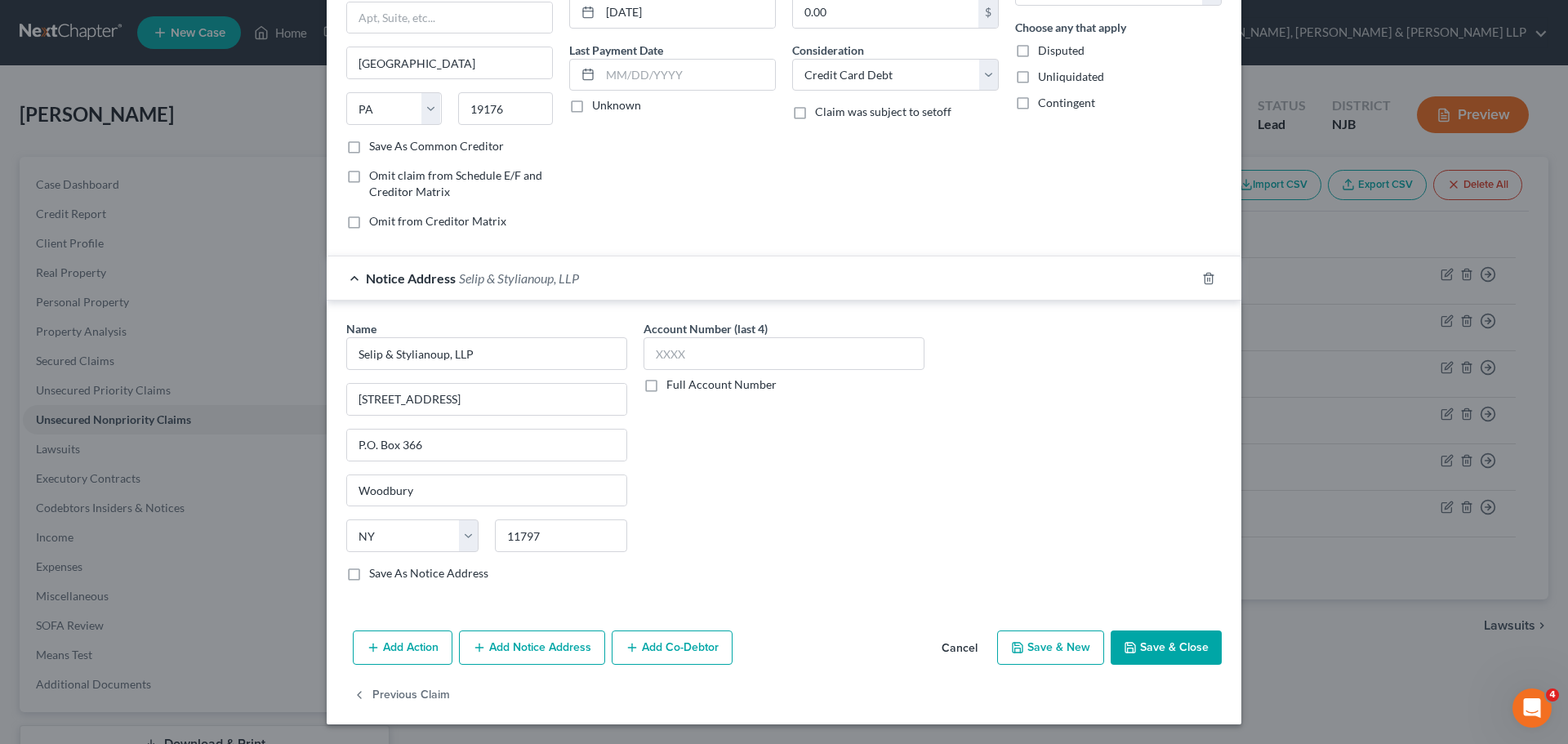
click at [1140, 641] on button "Save & Close" at bounding box center [1166, 647] width 111 height 35
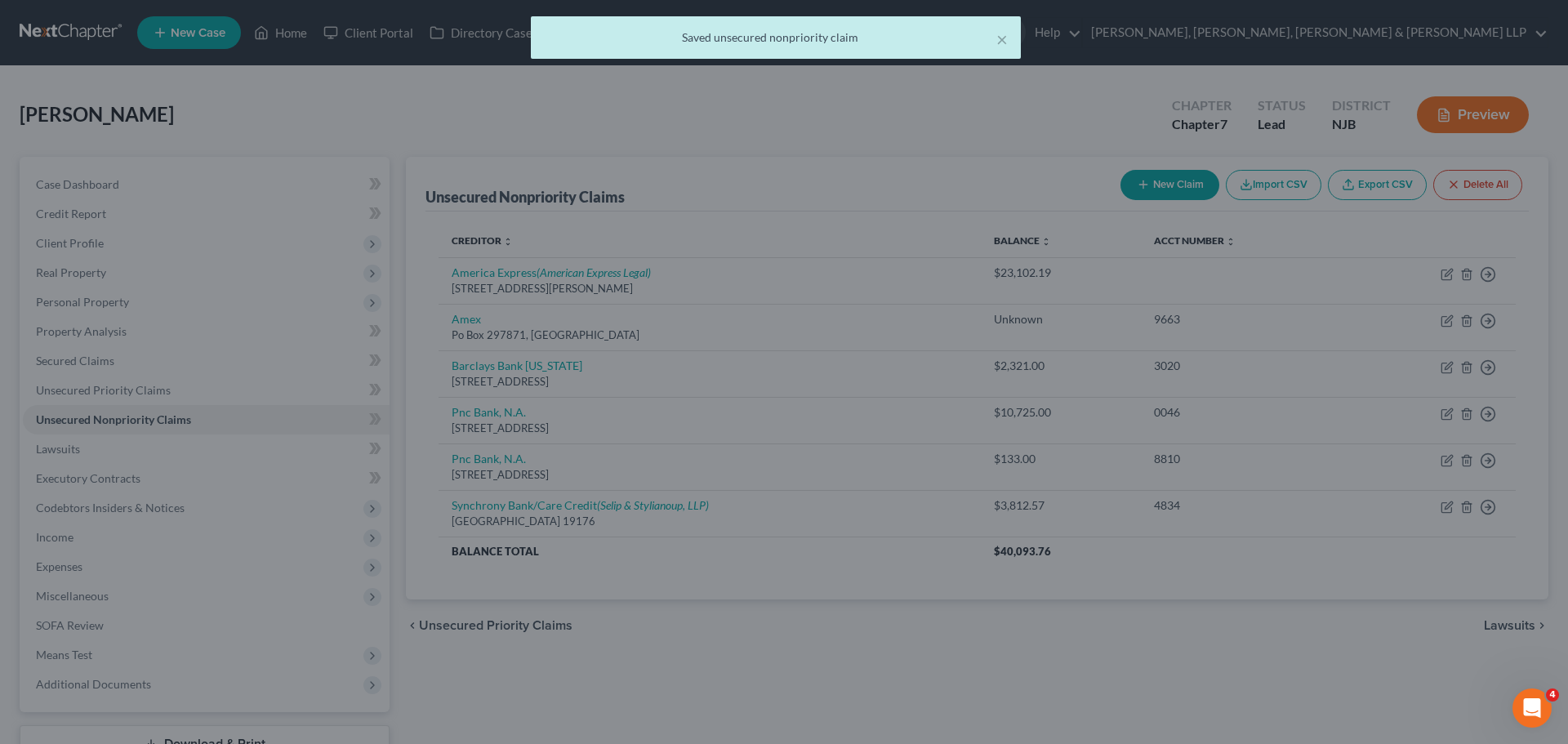
scroll to position [0, 0]
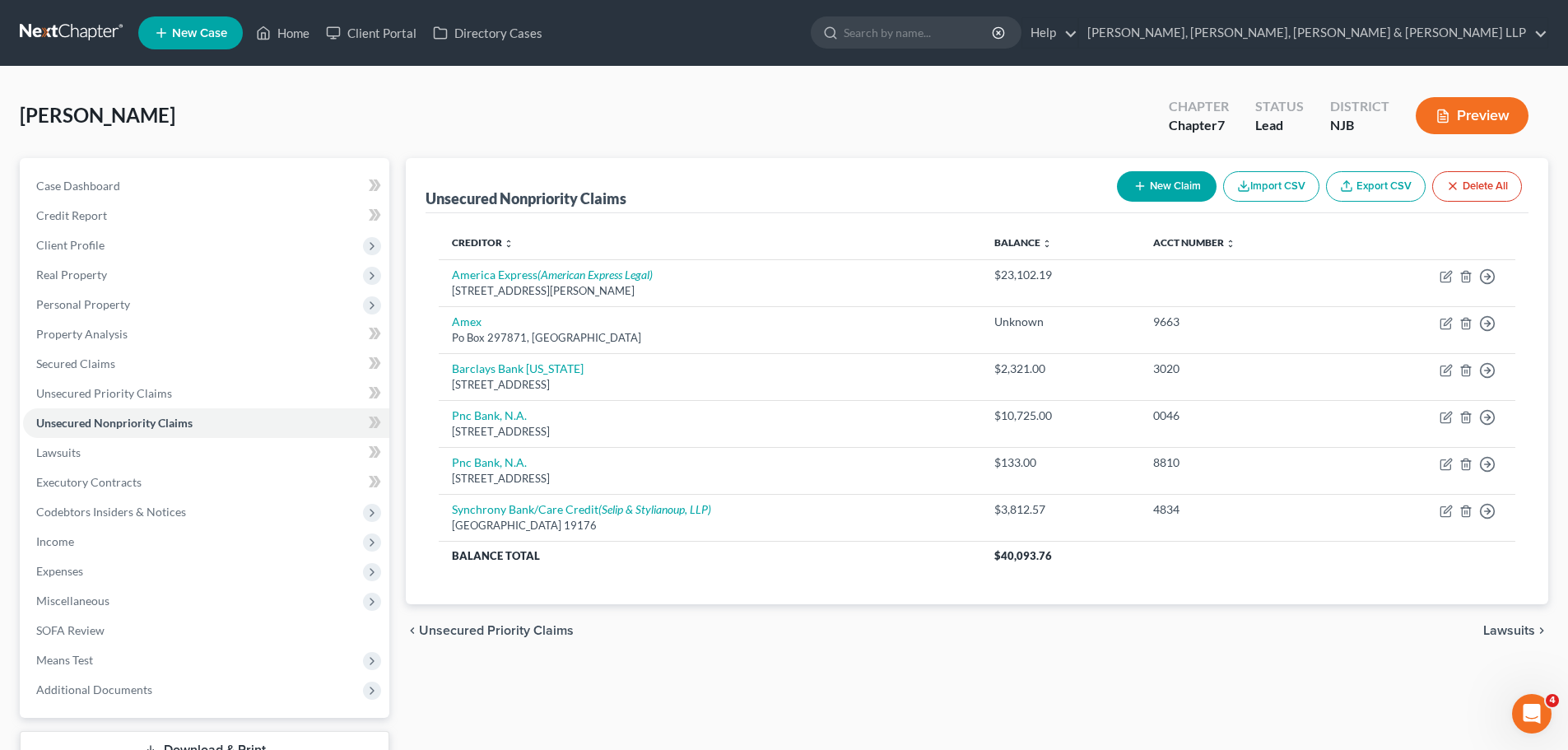
click at [1166, 176] on button "New Claim" at bounding box center [1166, 186] width 99 height 30
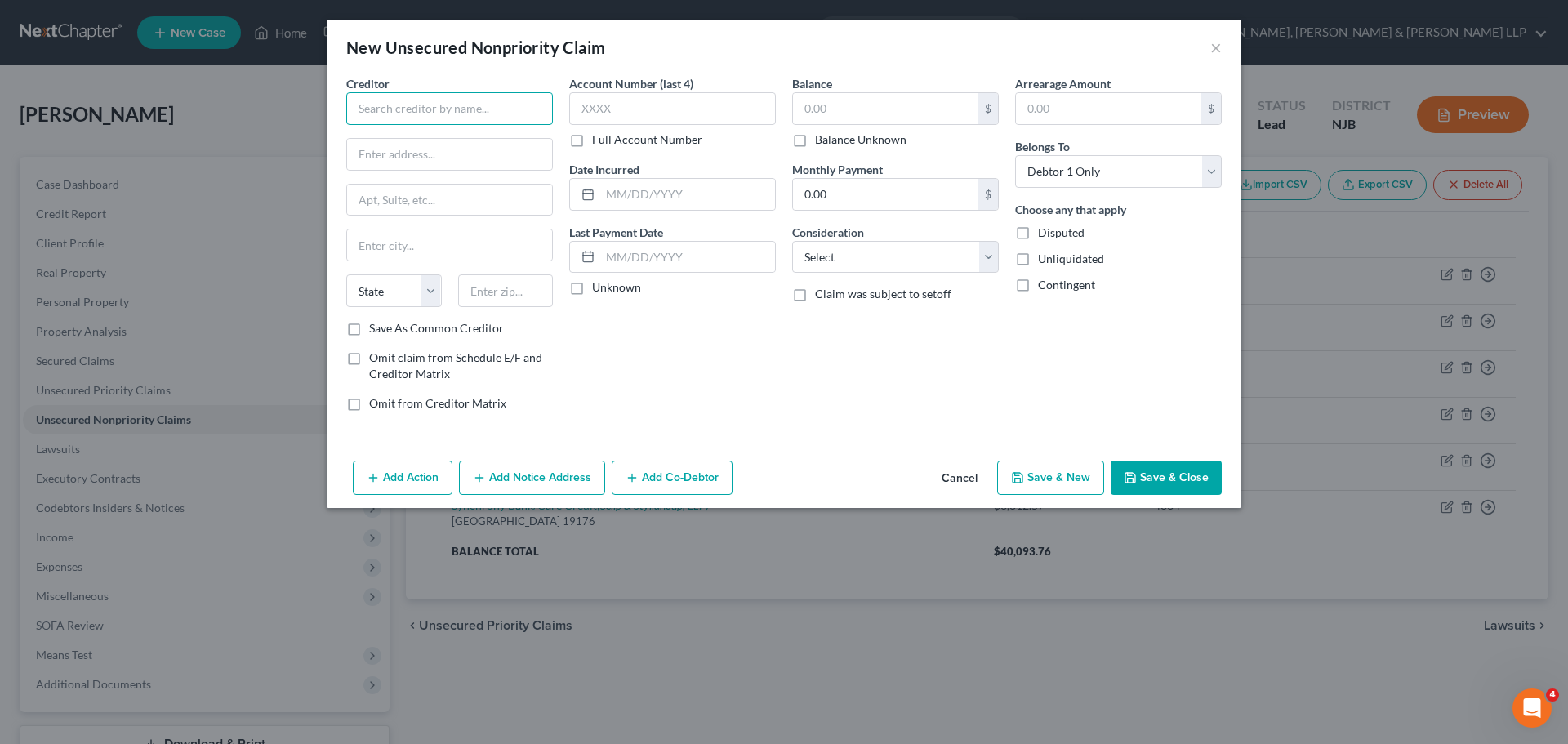
click at [461, 106] on input "text" at bounding box center [450, 108] width 207 height 33
click at [569, 489] on button "Add Notice Address" at bounding box center [531, 477] width 147 height 35
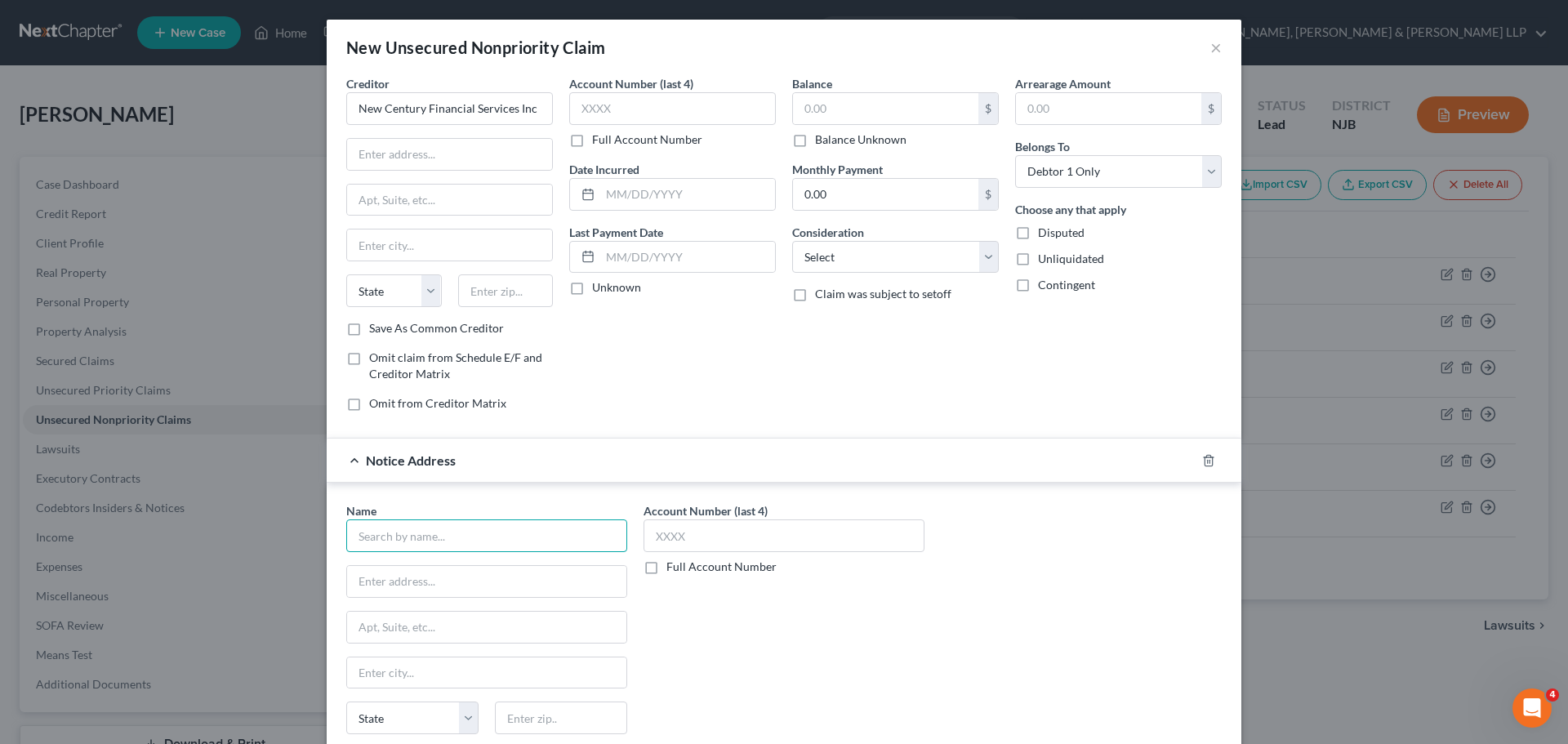
click at [438, 548] on input "text" at bounding box center [487, 535] width 281 height 33
click at [457, 592] on input "text" at bounding box center [487, 581] width 279 height 31
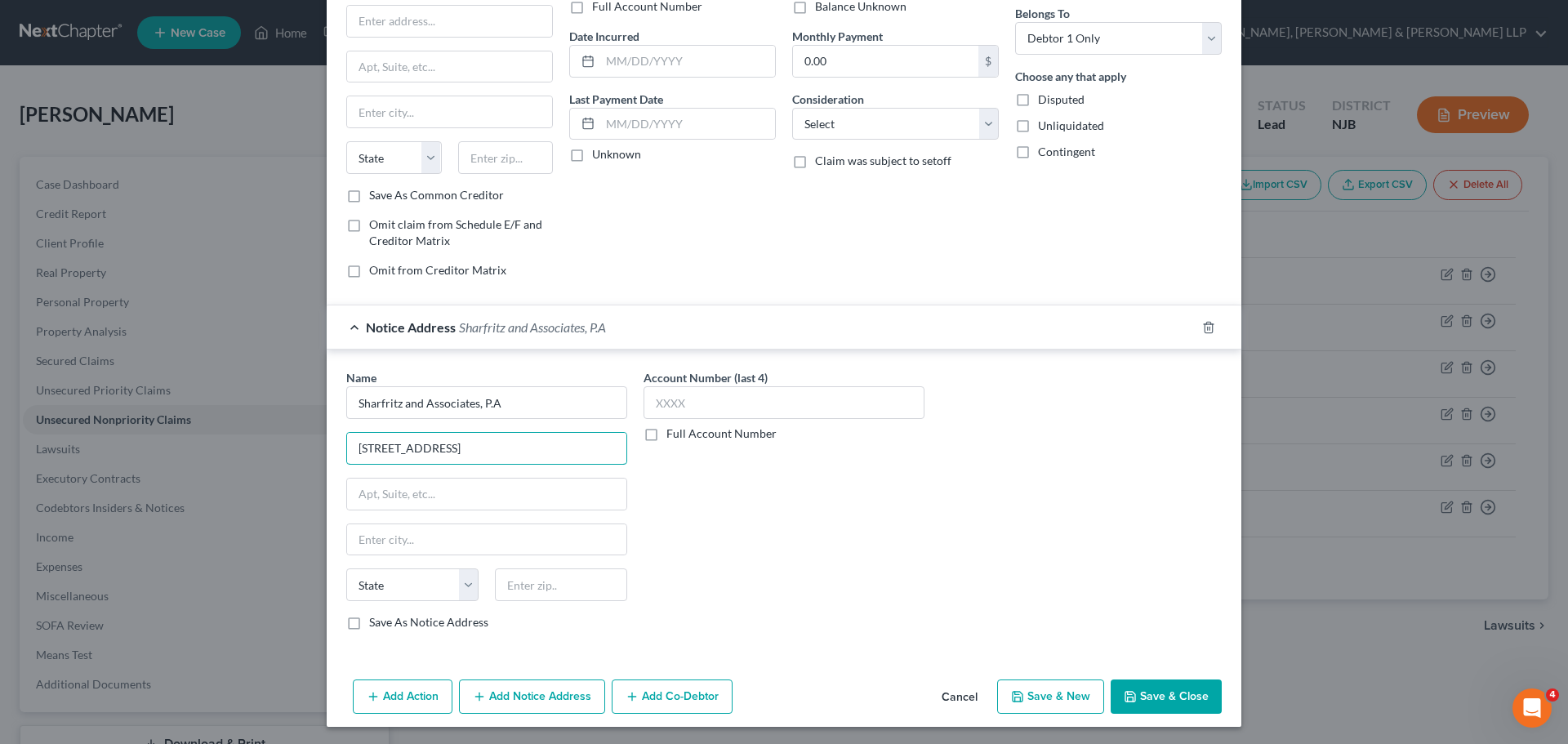
scroll to position [136, 0]
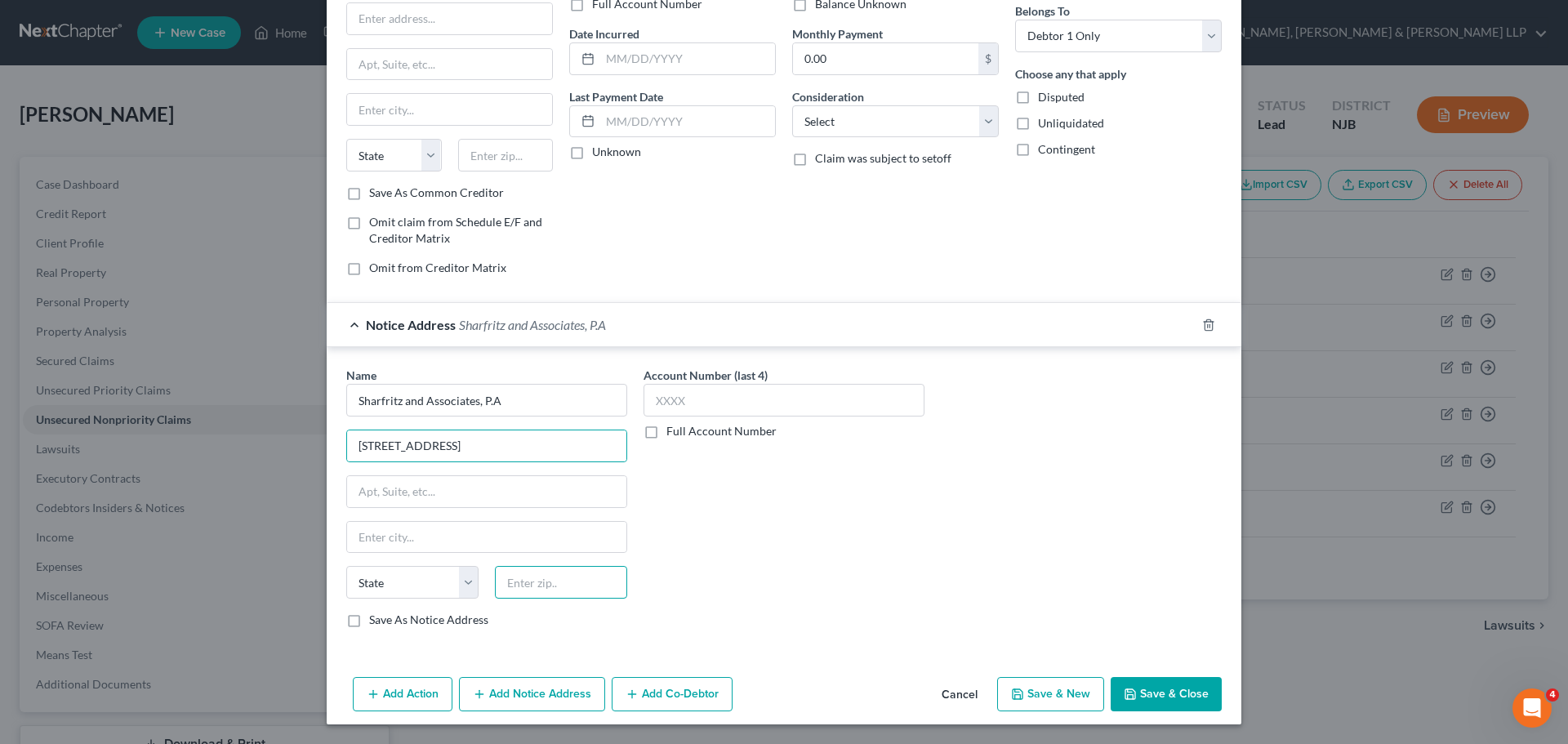
click at [522, 587] on input "text" at bounding box center [561, 582] width 132 height 33
click at [516, 592] on input "334445" at bounding box center [561, 582] width 132 height 33
click at [513, 472] on div "Name * Sharfritz and Associates, P.A [STREET_ADDRESS][GEOGRAPHIC_DATA] [US_STAT…" at bounding box center [487, 498] width 281 height 261
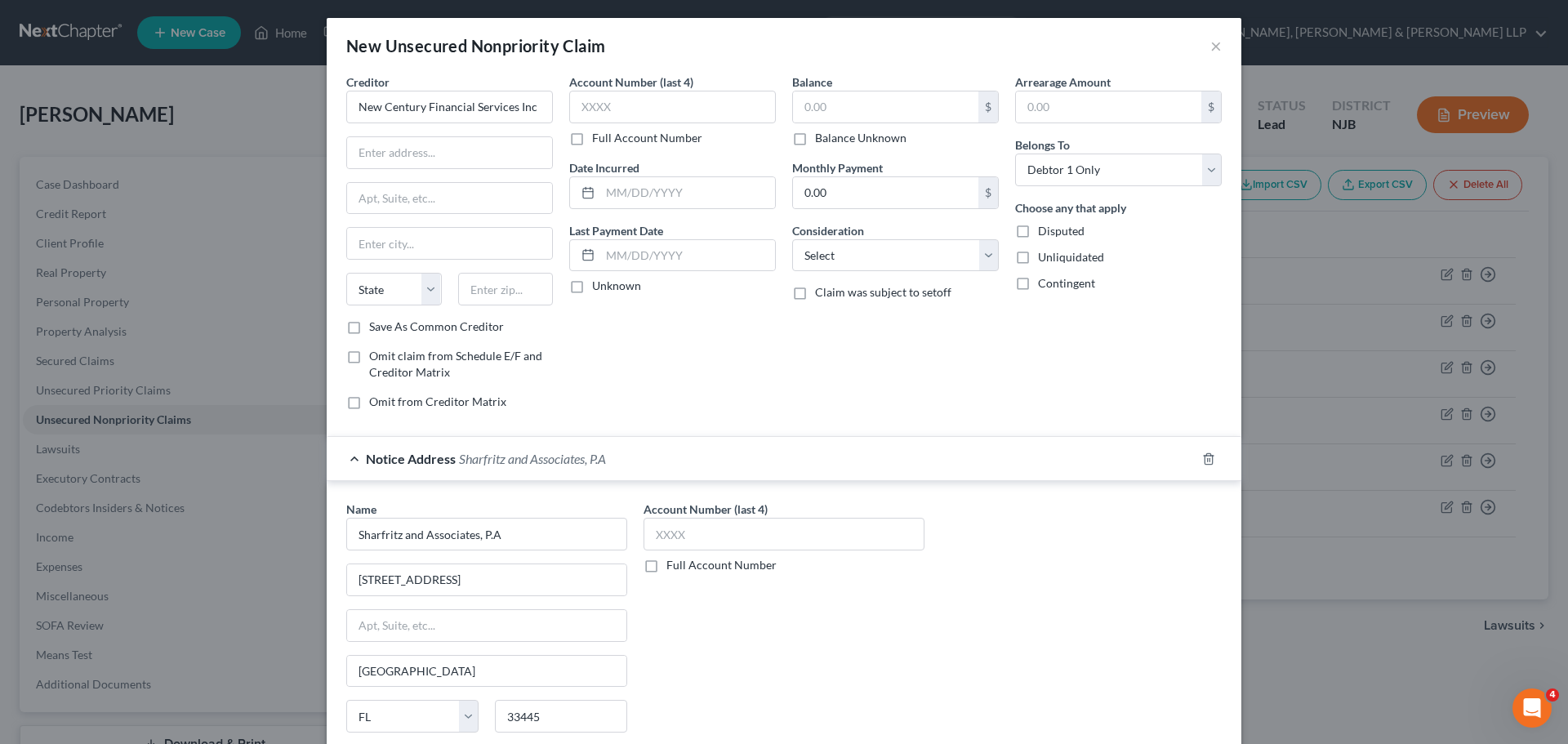
scroll to position [0, 0]
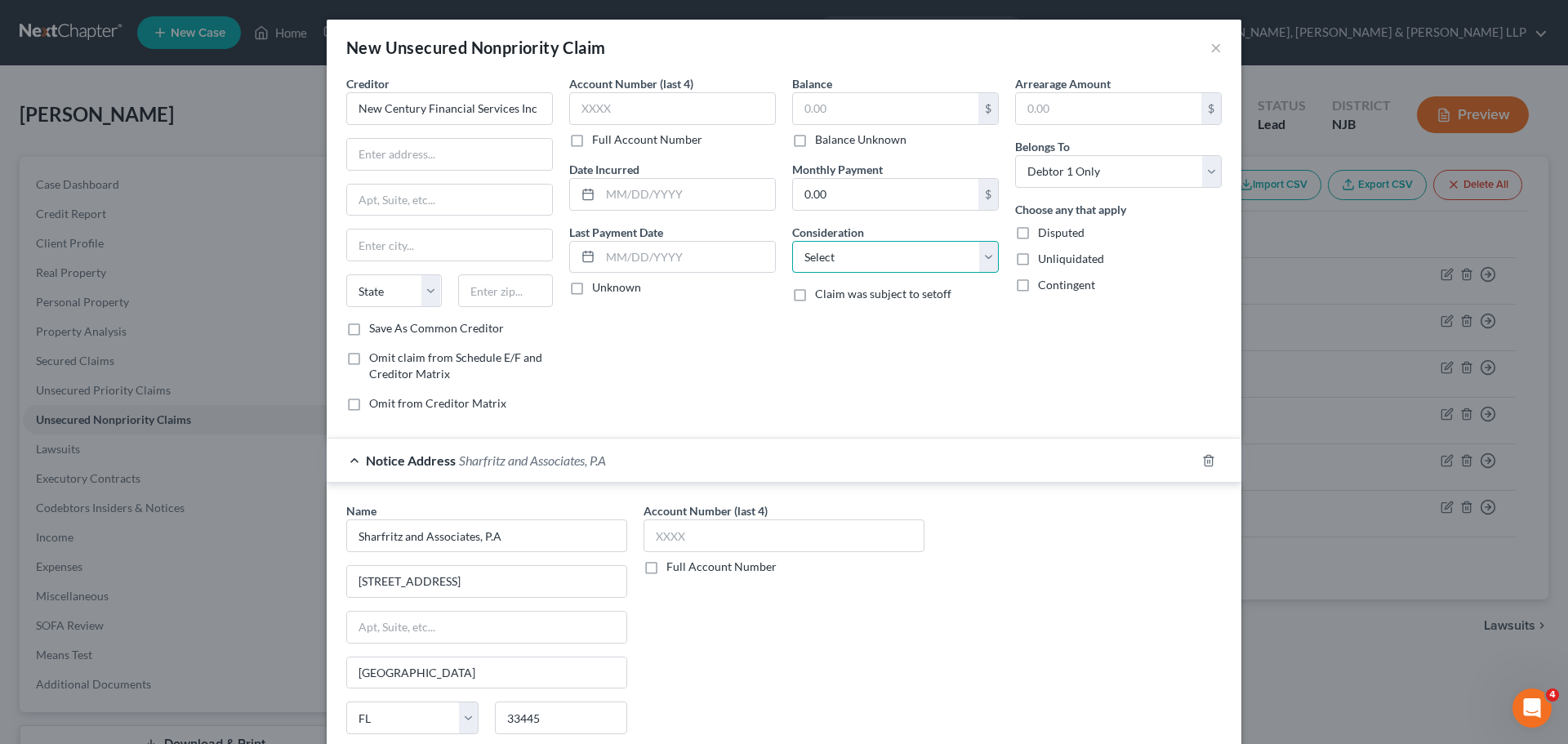
click at [862, 265] on select "Select Cable / Satellite Services Collection Agency Credit Card Debt Debt Couns…" at bounding box center [895, 257] width 207 height 33
click at [792, 241] on select "Select Cable / Satellite Services Collection Agency Credit Card Debt Debt Couns…" at bounding box center [895, 257] width 207 height 33
click at [547, 116] on div "Creditor * New Century Financial Services Inc State [US_STATE] AK AR AZ CA CO […" at bounding box center [449, 250] width 223 height 349
drag, startPoint x: 232, startPoint y: 113, endPoint x: 113, endPoint y: 116, distance: 119.0
click at [113, 113] on div "New Unsecured Nonpriority Claim × Creditor * New Century Financial Services Inc…" at bounding box center [784, 372] width 1568 height 744
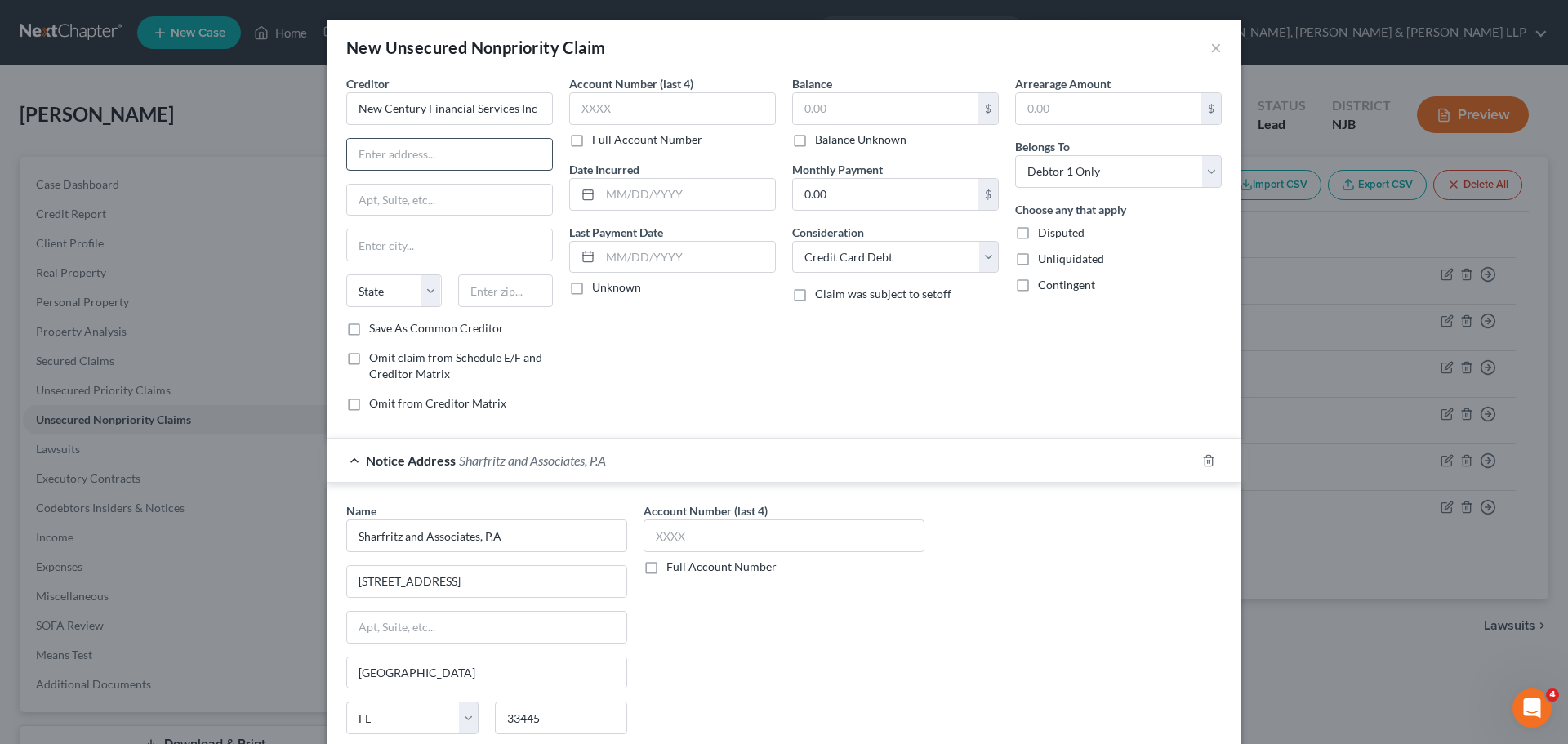
drag, startPoint x: 483, startPoint y: 177, endPoint x: 477, endPoint y: 167, distance: 11.7
click at [482, 175] on div "Creditor * New Century Financial Services Inc State [US_STATE] AK AR [GEOGRAPHI…" at bounding box center [450, 198] width 207 height 245
click at [475, 166] on input "text" at bounding box center [450, 154] width 205 height 31
paste input "[STREET_ADDRESS][PERSON_NAME]"
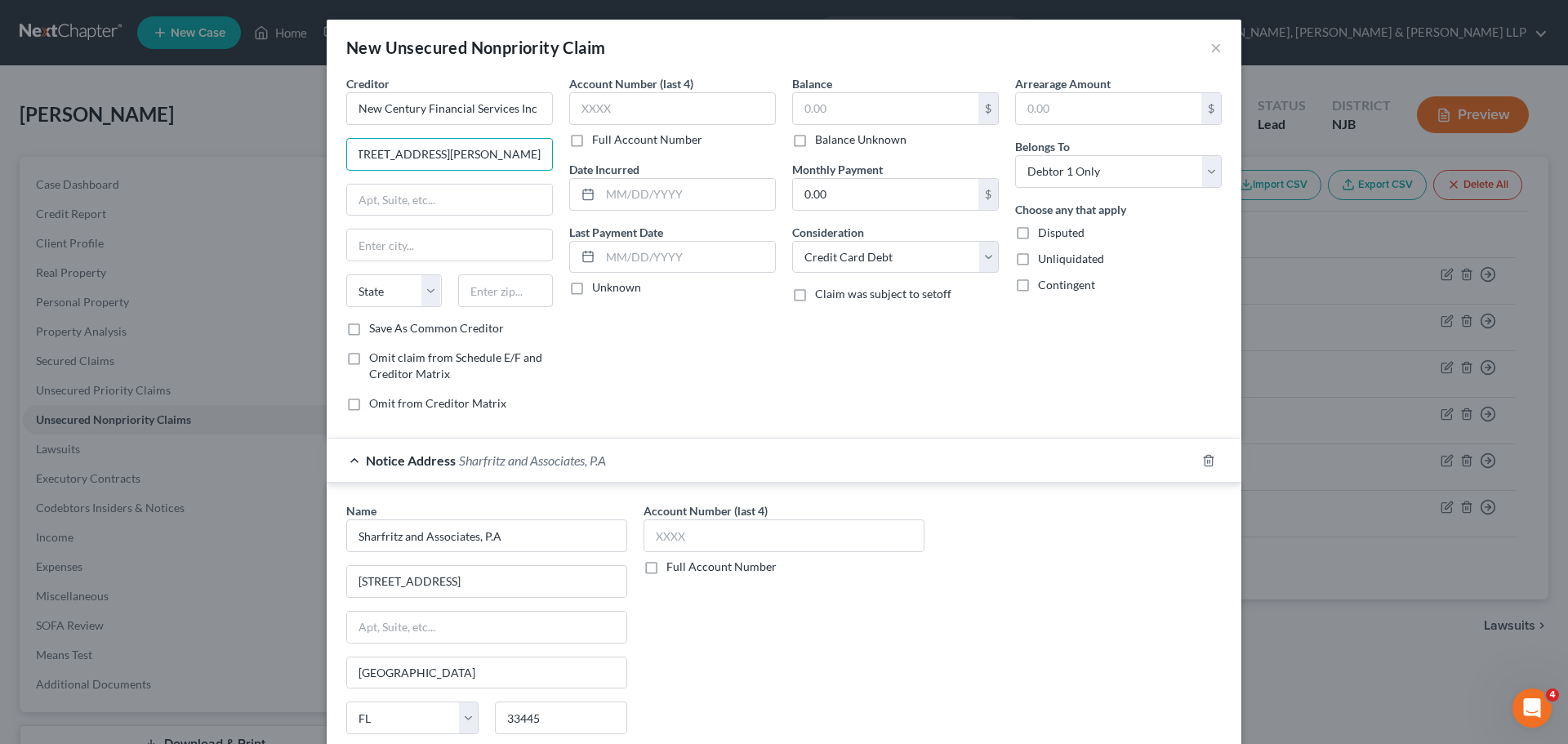
drag, startPoint x: 504, startPoint y: 154, endPoint x: 544, endPoint y: 177, distance: 46.1
click at [550, 156] on div "Creditor * New Century Financial Services Inc [STREET_ADDRESS][PERSON_NAME] Sta…" at bounding box center [449, 250] width 223 height 349
drag, startPoint x: 529, startPoint y: 297, endPoint x: 519, endPoint y: 278, distance: 21.5
click at [529, 297] on input "text" at bounding box center [506, 291] width 96 height 33
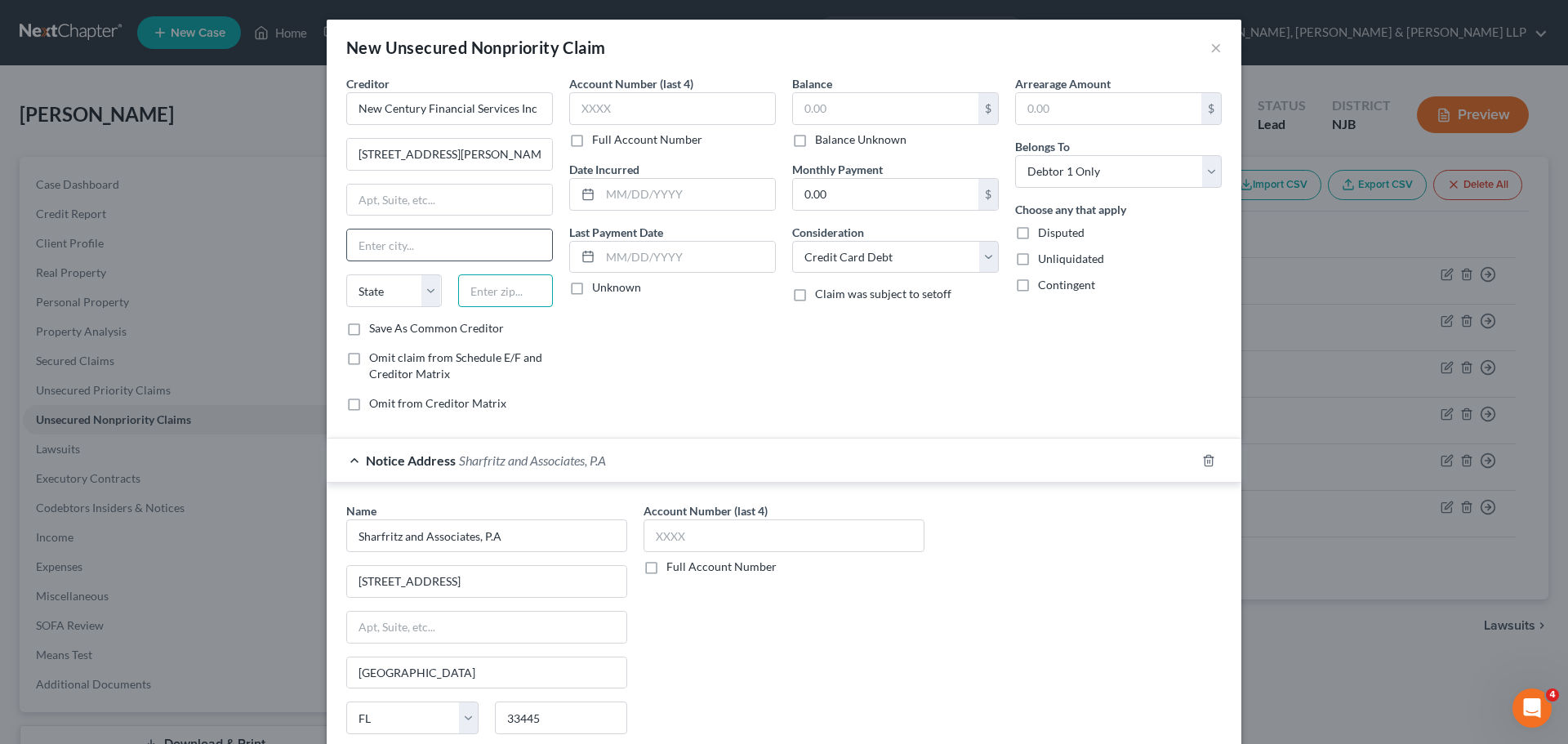
paste input "07981"
click at [505, 255] on input "text" at bounding box center [450, 244] width 205 height 31
drag, startPoint x: 485, startPoint y: 156, endPoint x: 668, endPoint y: 145, distance: 183.3
click at [668, 145] on div "Creditor * New Century Financial Services Inc [STREET_ADDRESS][PERSON_NAME] [GE…" at bounding box center [784, 250] width 892 height 349
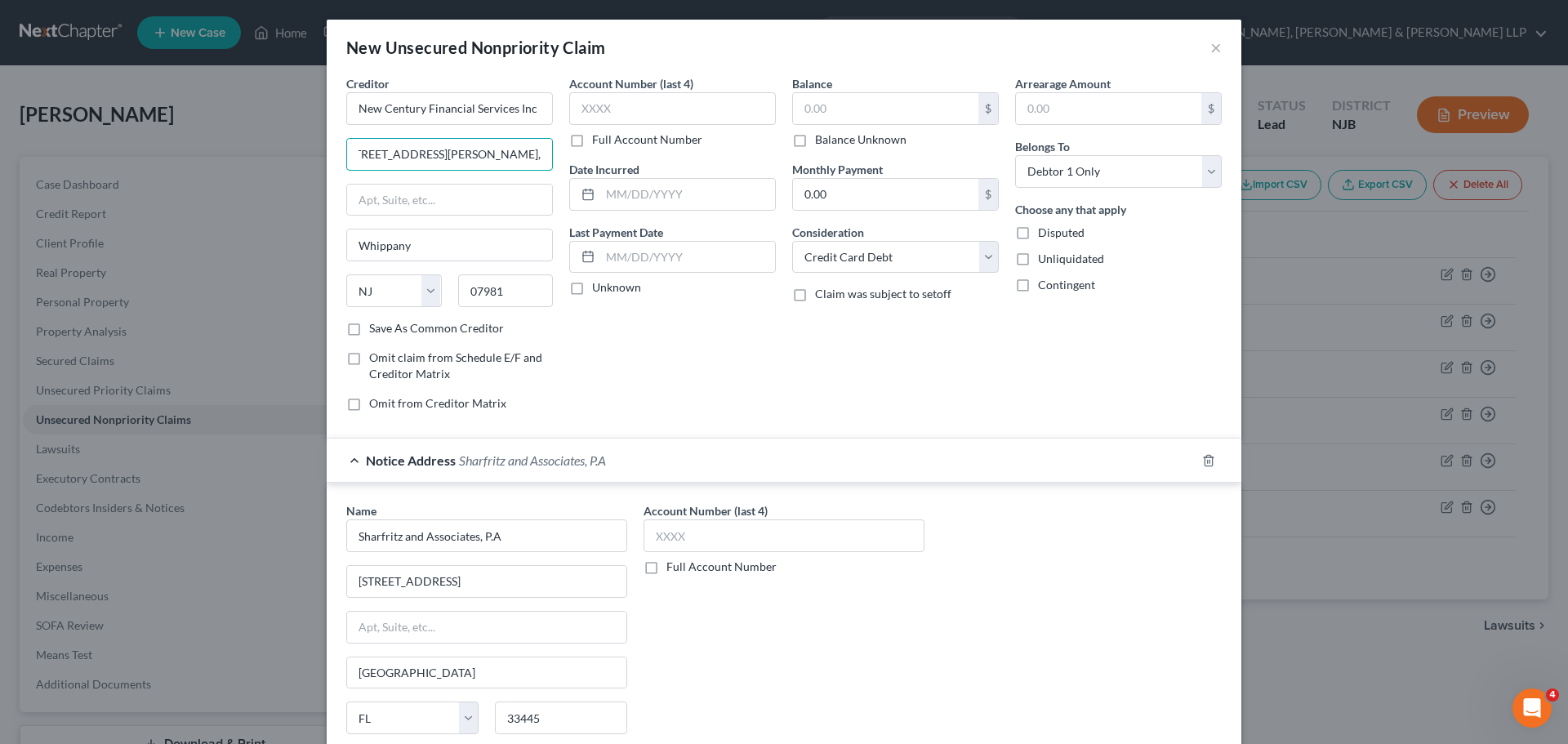
scroll to position [0, 0]
click at [832, 119] on input "text" at bounding box center [885, 108] width 186 height 31
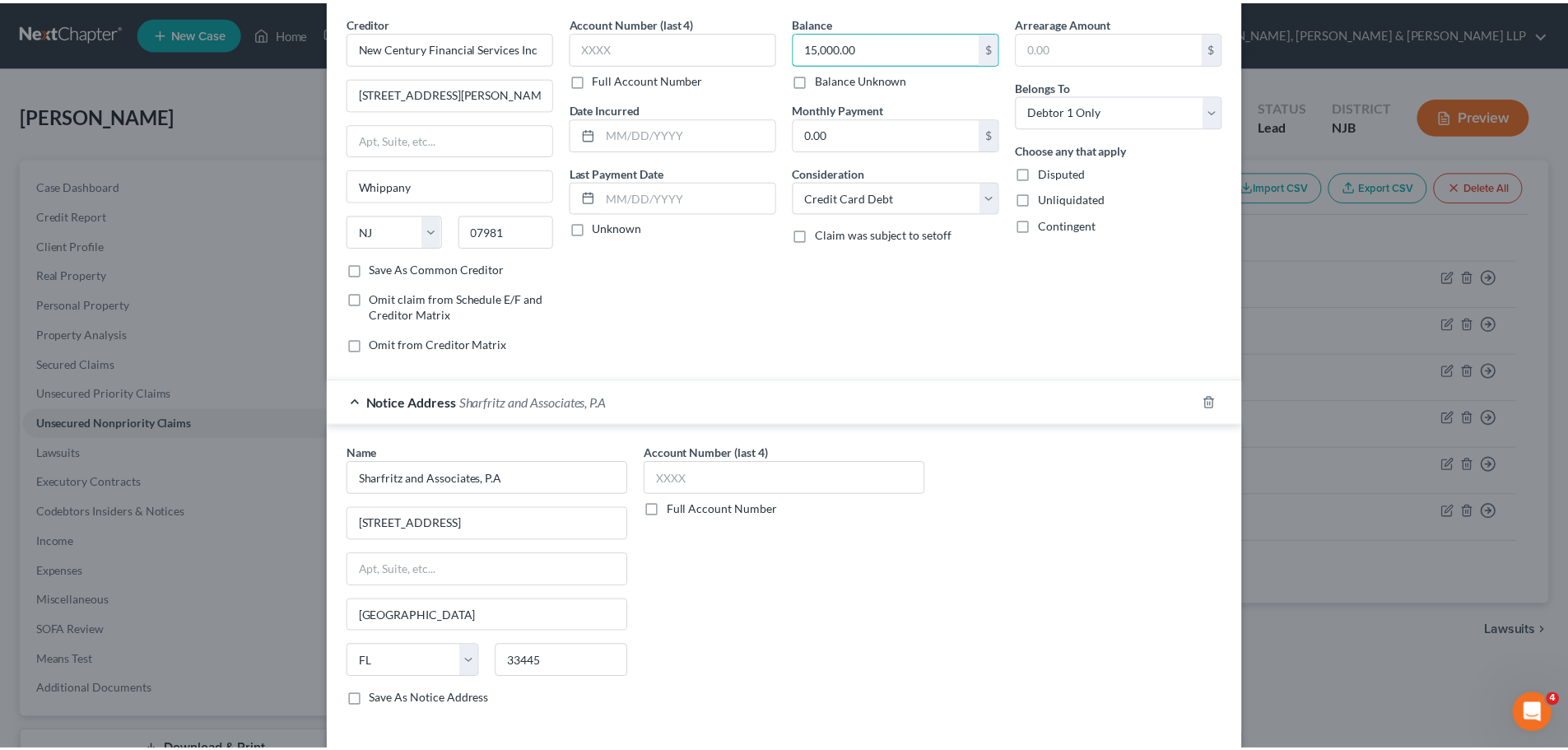
scroll to position [137, 0]
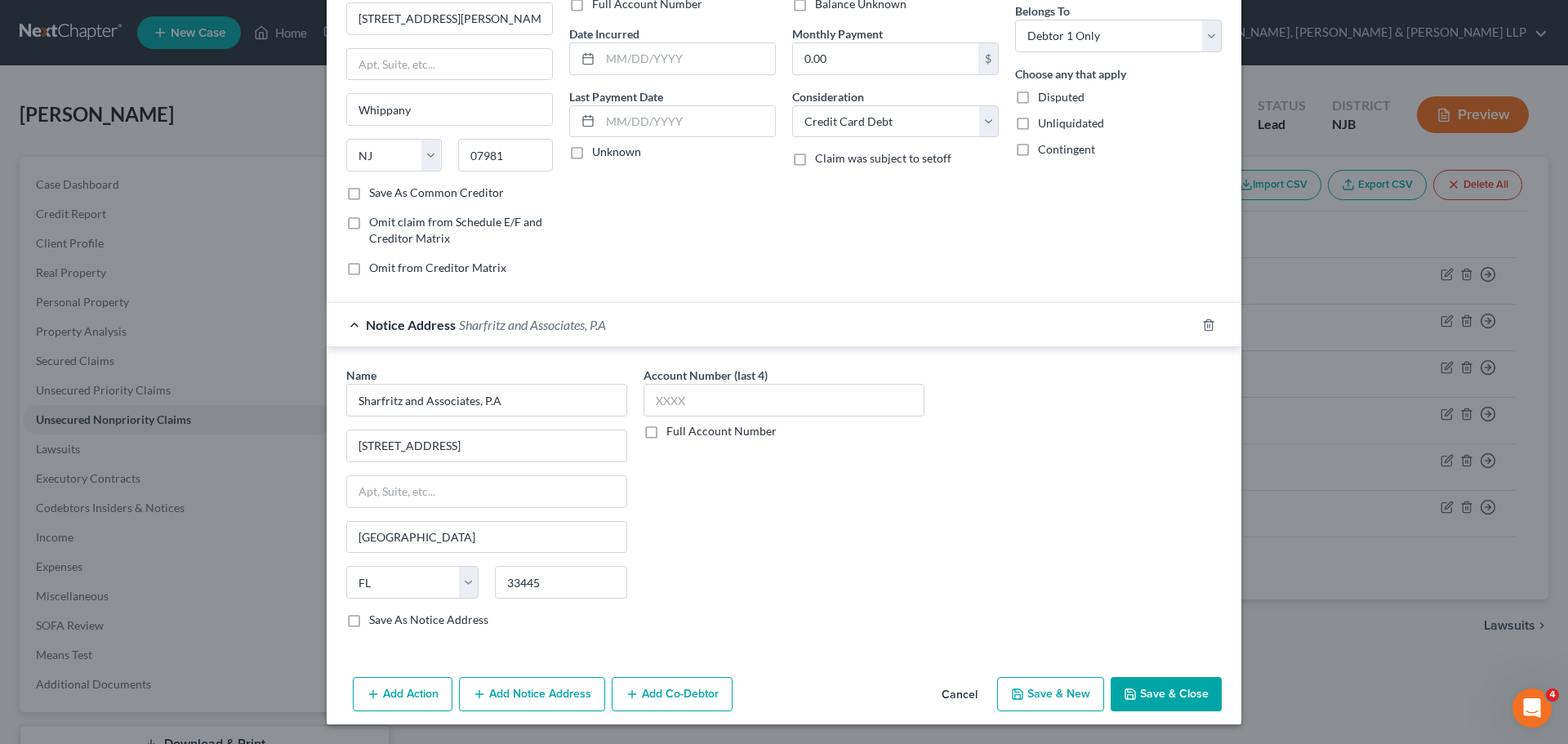
click at [1174, 683] on button "Save & Close" at bounding box center [1166, 694] width 111 height 35
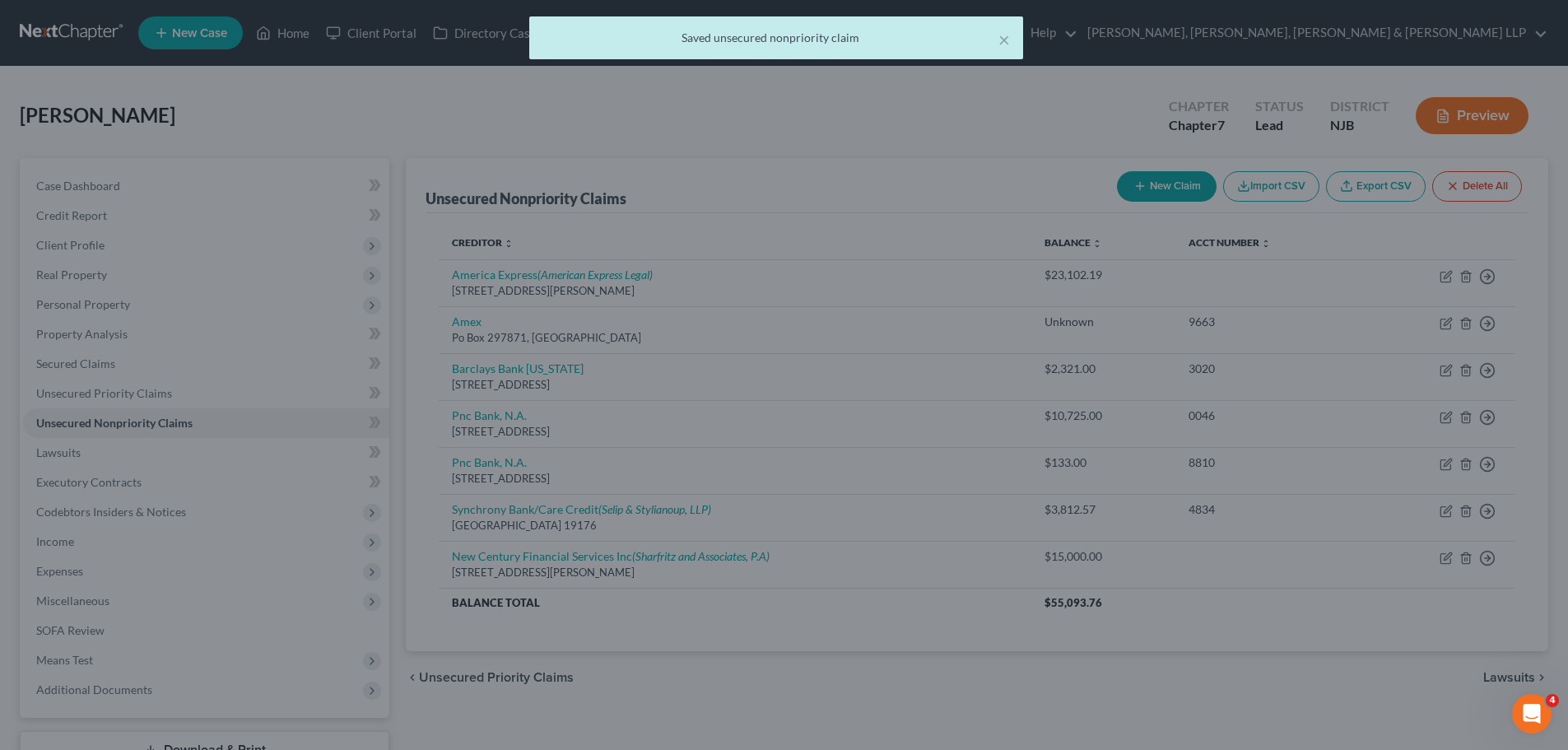
scroll to position [0, 0]
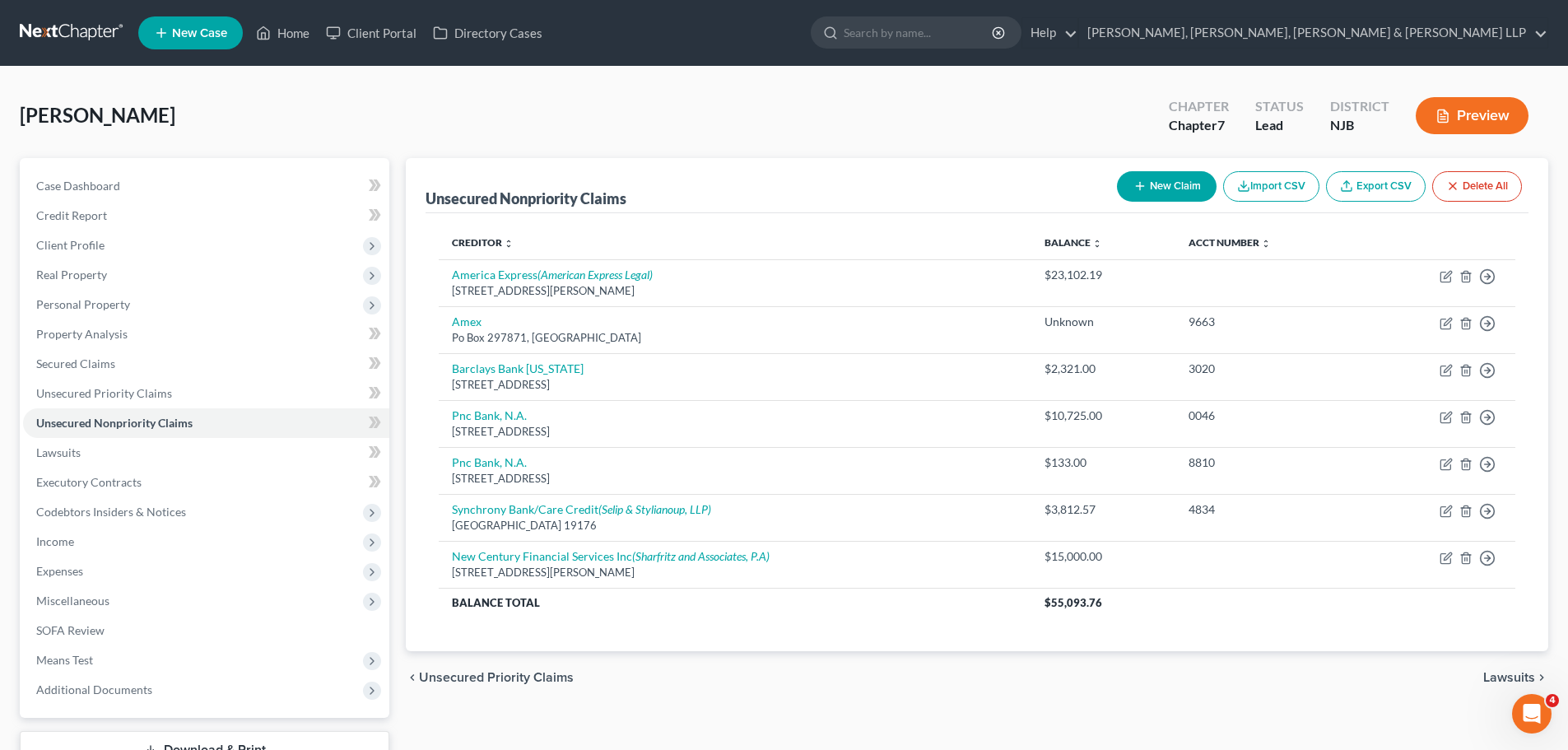
click at [834, 717] on div "Unsecured Nonpriority Claims New Claim Import CSV Export CSV Delete All Credito…" at bounding box center [977, 485] width 1159 height 655
click at [89, 270] on span "Real Property" at bounding box center [71, 275] width 71 height 14
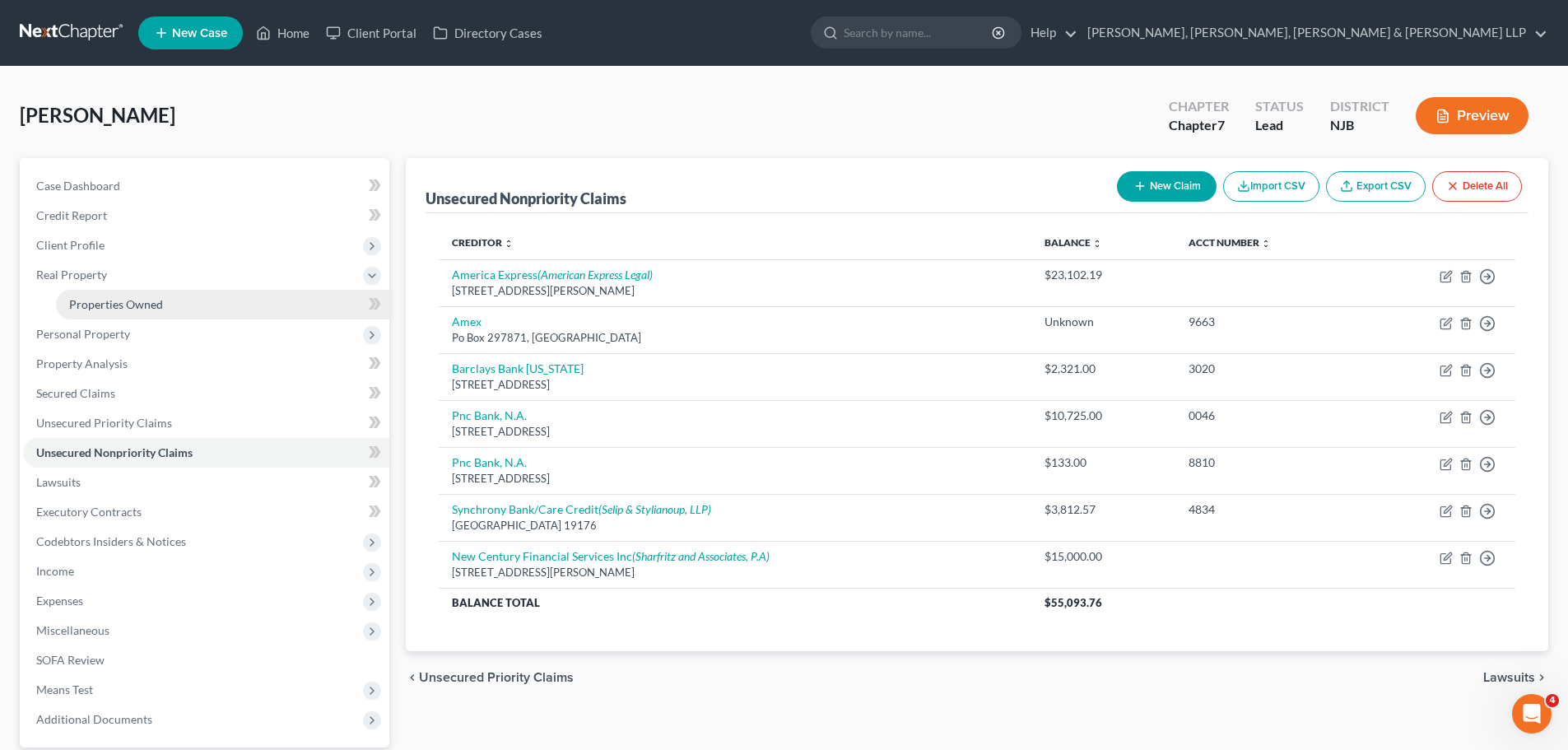
click at [107, 292] on link "Properties Owned" at bounding box center [222, 304] width 333 height 30
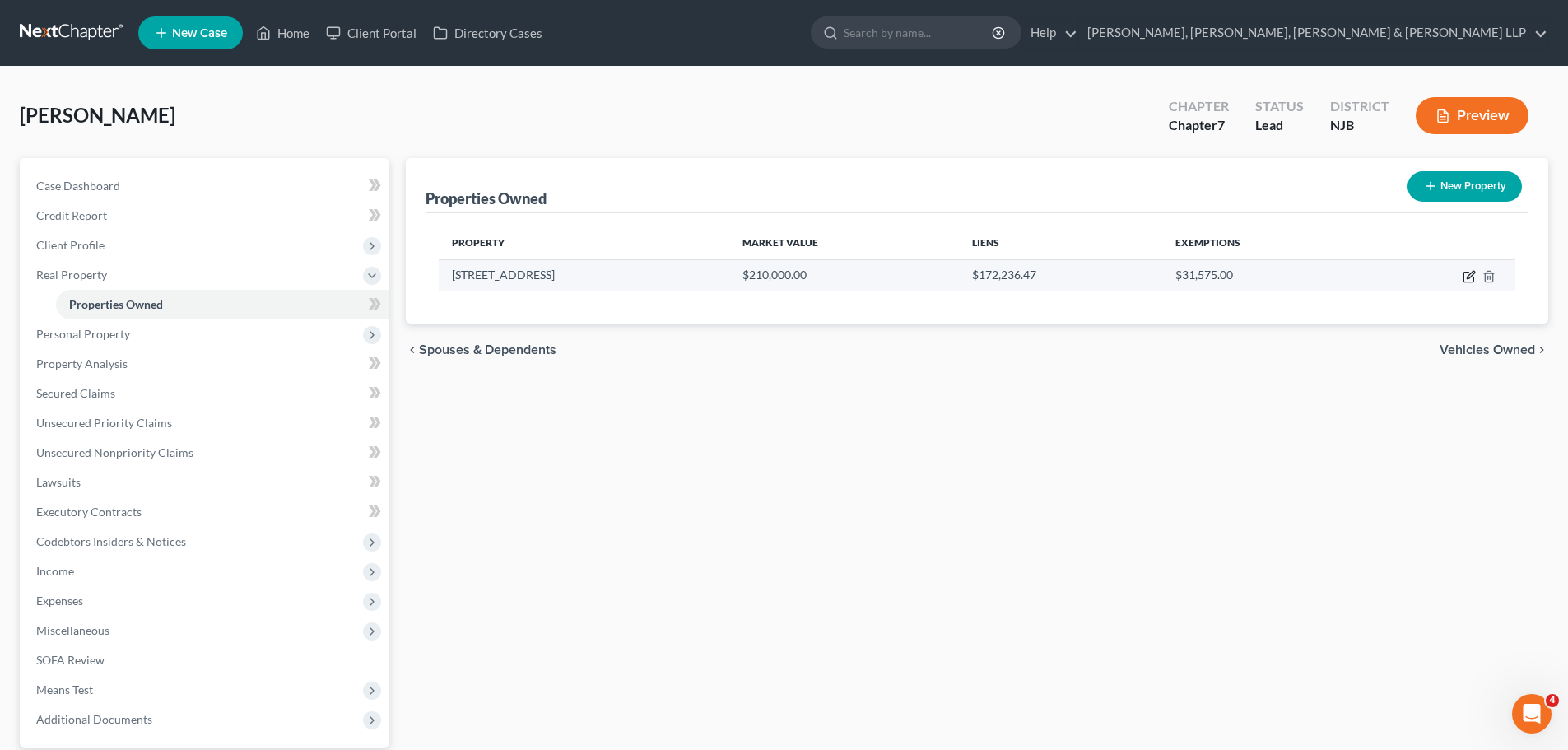
click at [1469, 277] on icon "button" at bounding box center [1469, 276] width 13 height 13
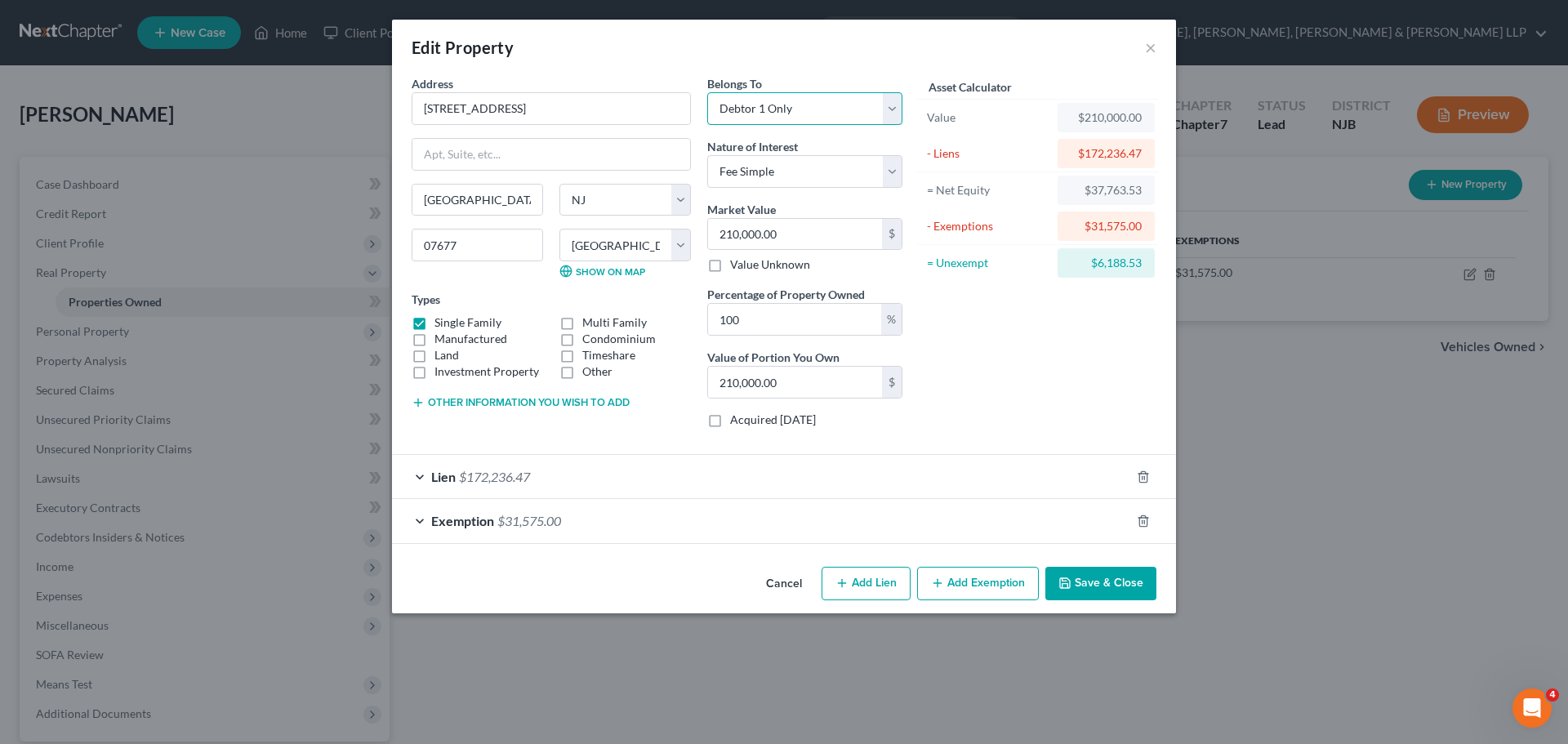
click at [825, 104] on select "Select Debtor 1 Only Debtor 2 Only Debtor 1 And Debtor 2 Only At Least One Of T…" at bounding box center [805, 108] width 195 height 33
click at [707, 92] on select "Select Debtor 1 Only Debtor 2 Only Debtor 1 And Debtor 2 Only At Least One Of T…" at bounding box center [805, 108] width 195 height 33
click at [1125, 577] on button "Save & Close" at bounding box center [1100, 584] width 111 height 35
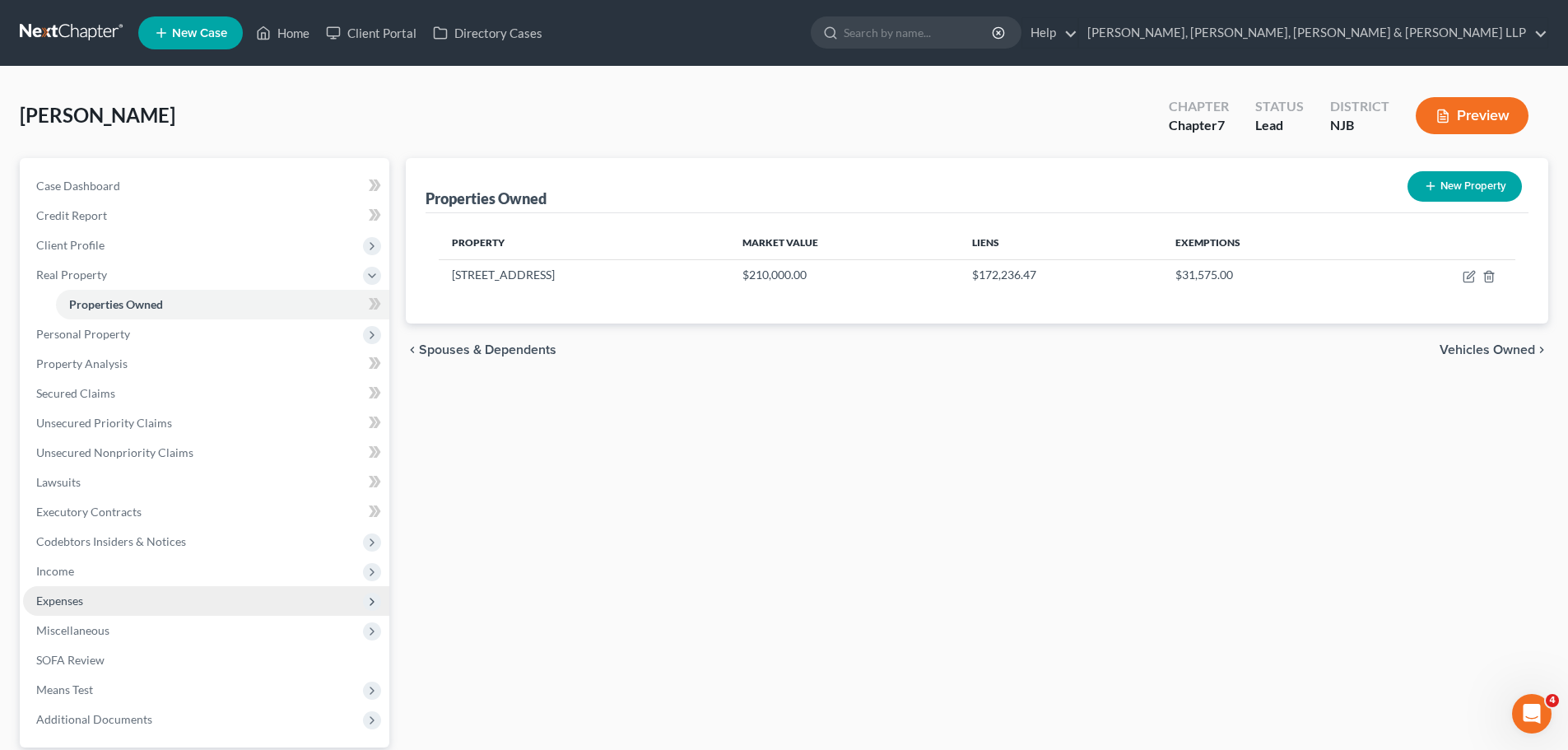
click at [133, 593] on span "Expenses" at bounding box center [206, 600] width 366 height 30
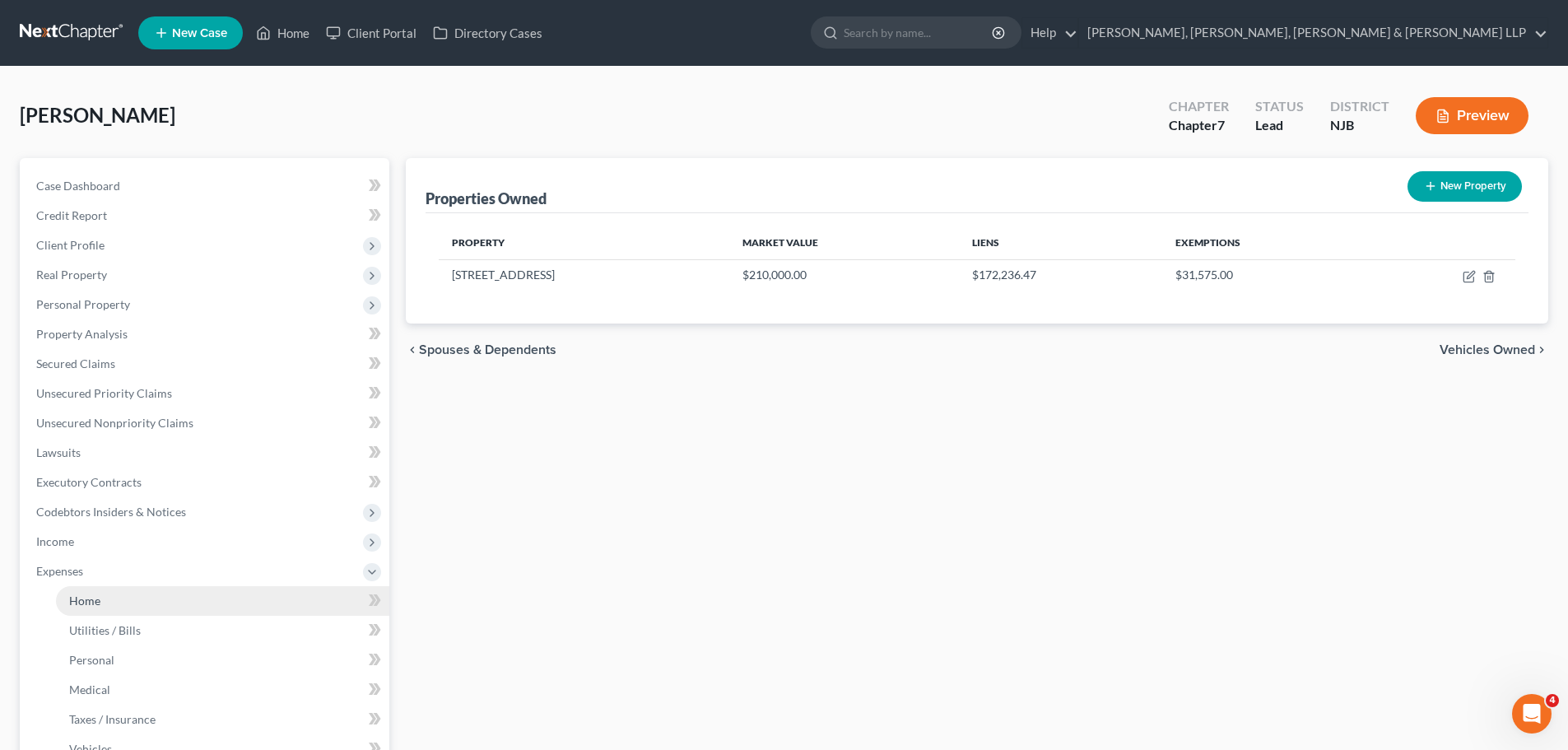
click at [89, 603] on span "Home" at bounding box center [84, 601] width 31 height 14
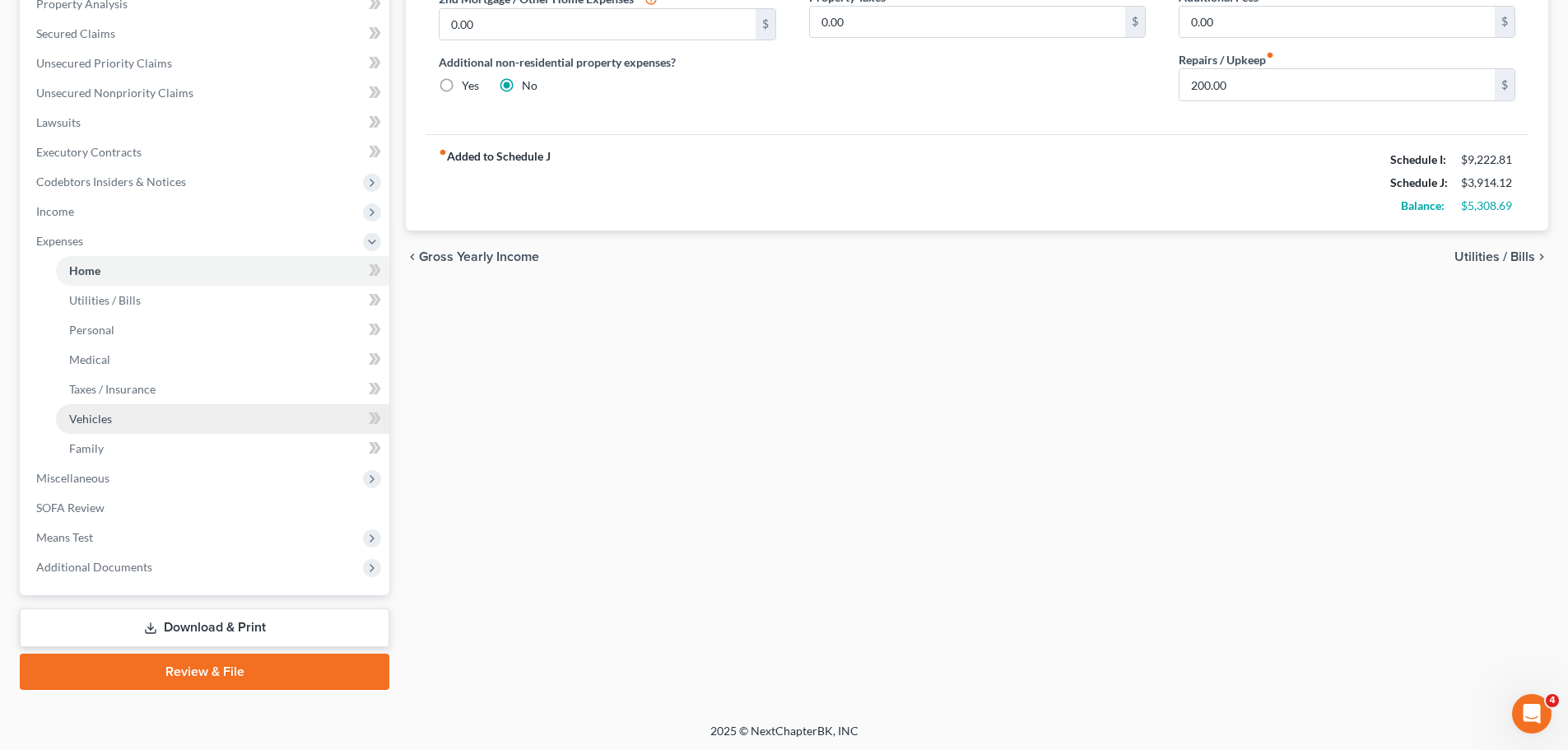
scroll to position [332, 0]
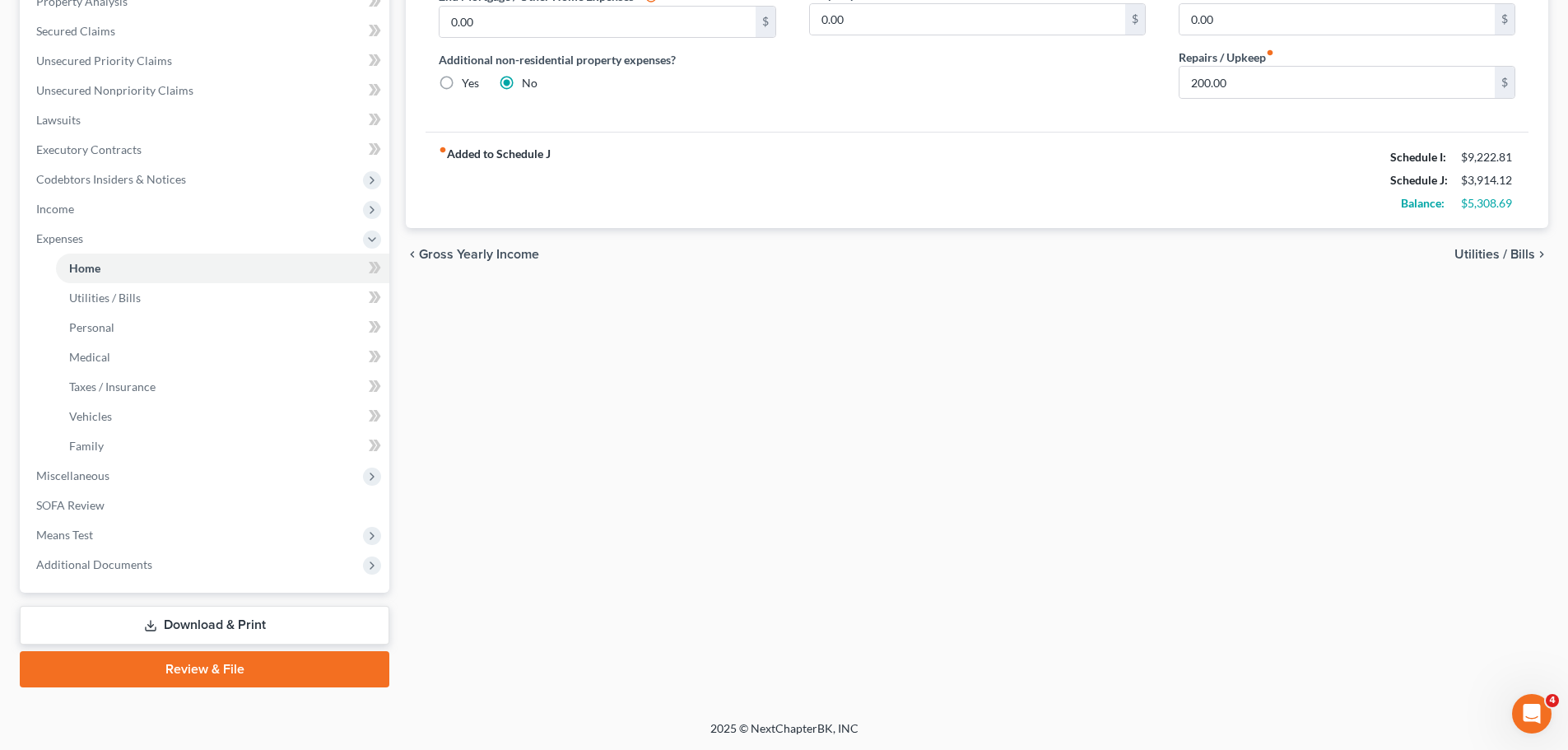
drag, startPoint x: 179, startPoint y: 625, endPoint x: 236, endPoint y: 591, distance: 66.4
click at [179, 625] on link "Download & Print" at bounding box center [204, 625] width 370 height 39
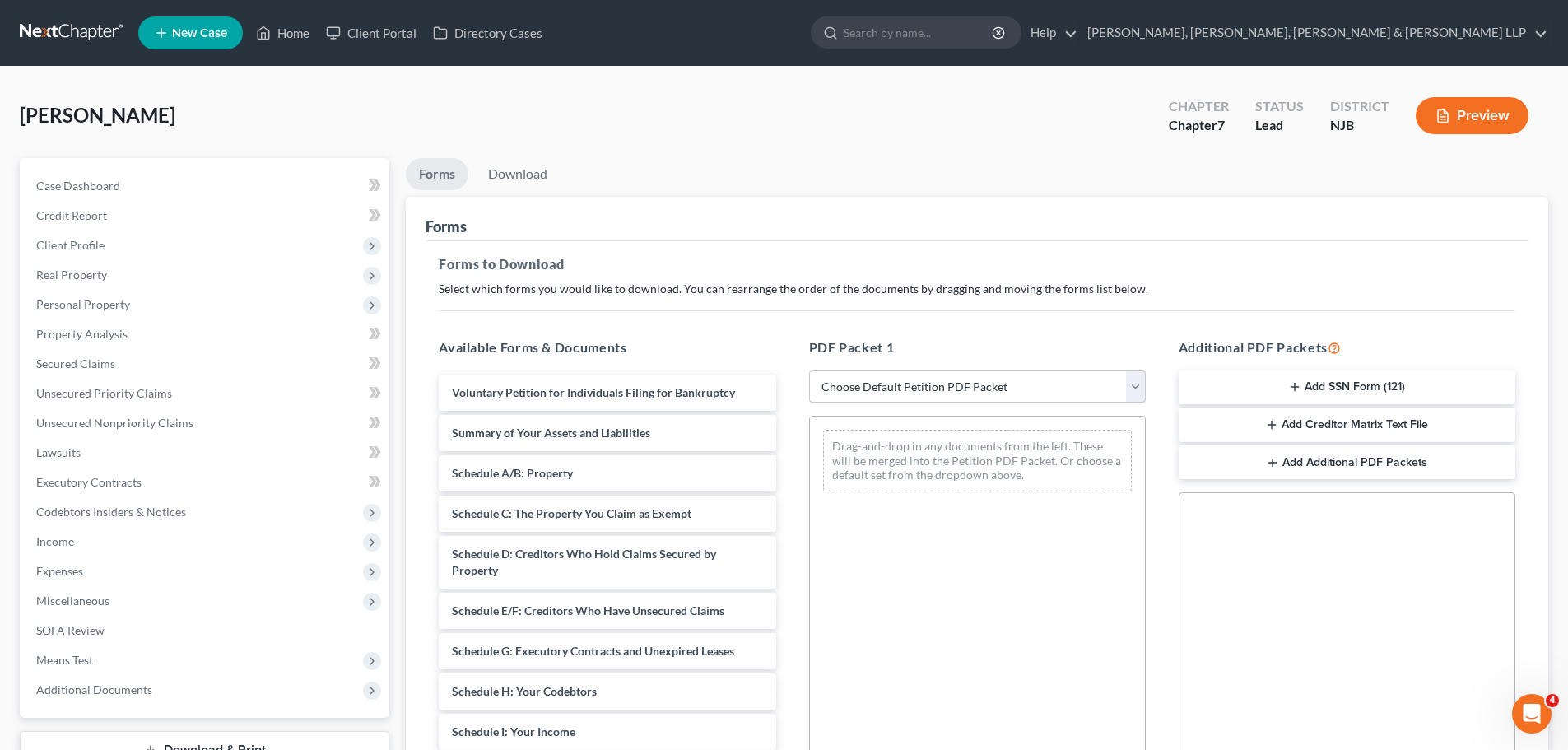
click at [926, 385] on select "Choose Default Petition PDF Packet Complete Bankruptcy Petition (all forms and …" at bounding box center [977, 387] width 337 height 33
click at [743, 257] on h5 "Forms to Download" at bounding box center [977, 264] width 1076 height 20
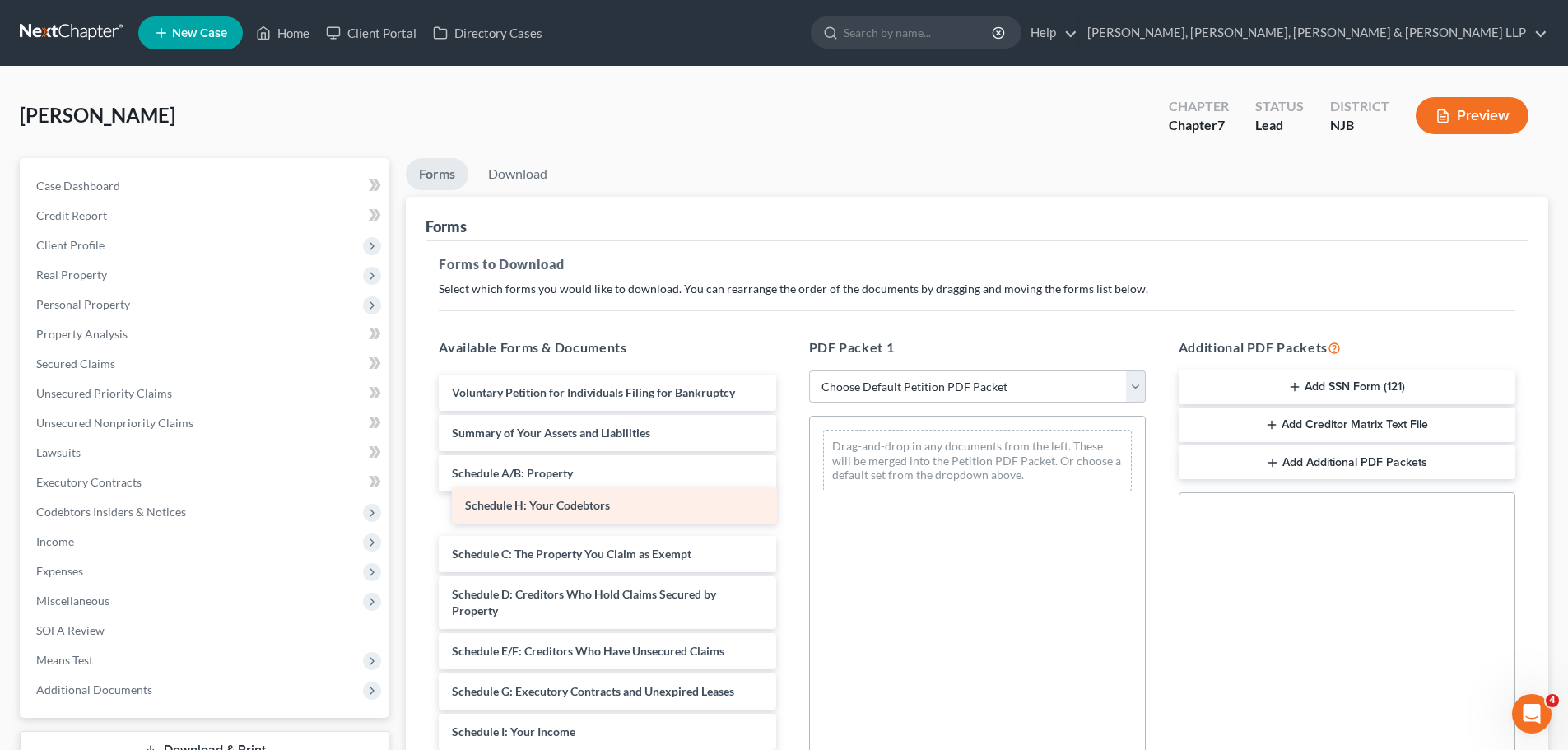
drag, startPoint x: 761, startPoint y: 641, endPoint x: 589, endPoint y: 512, distance: 215.0
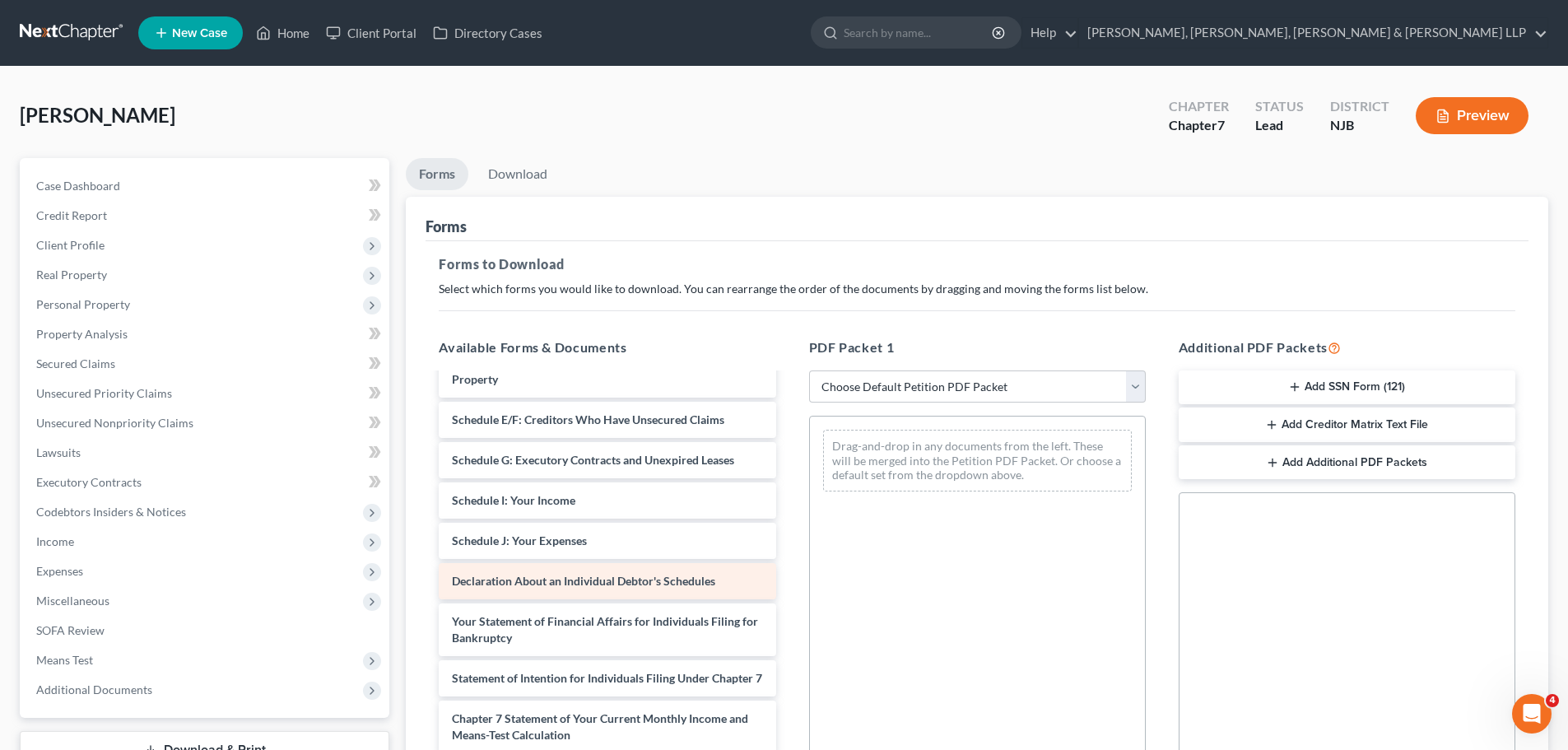
scroll to position [247, 0]
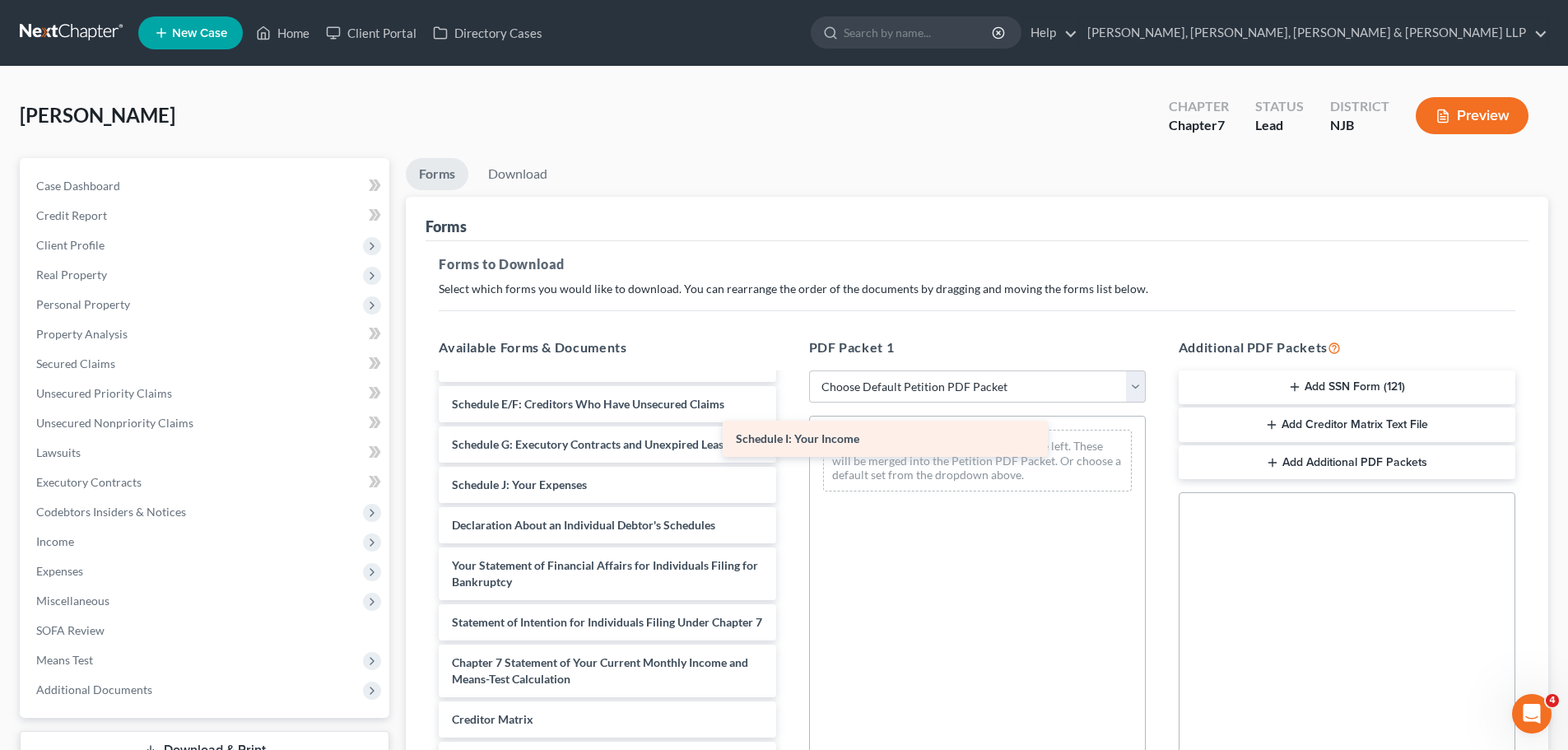
drag, startPoint x: 574, startPoint y: 487, endPoint x: 913, endPoint y: 429, distance: 343.9
click at [788, 429] on div "Schedule I: Your Income Voluntary Petition for Individuals Filing for Bankruptc…" at bounding box center [606, 501] width 363 height 747
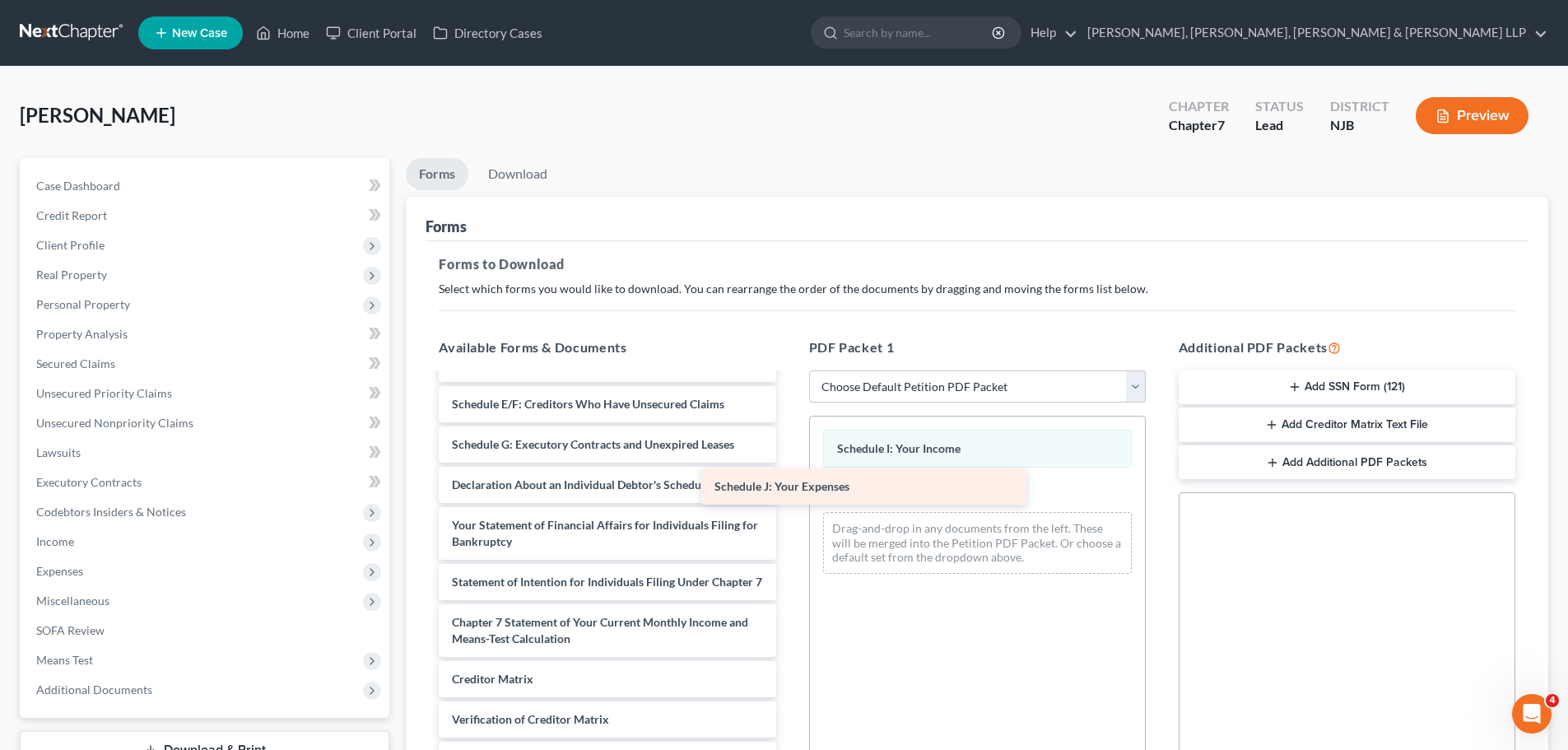
drag, startPoint x: 632, startPoint y: 484, endPoint x: 895, endPoint y: 487, distance: 263.0
click at [788, 487] on div "Schedule J: Your Expenses Voluntary Petition for Individuals Filing for Bankrup…" at bounding box center [606, 480] width 363 height 707
click at [487, 166] on link "Download" at bounding box center [518, 174] width 86 height 32
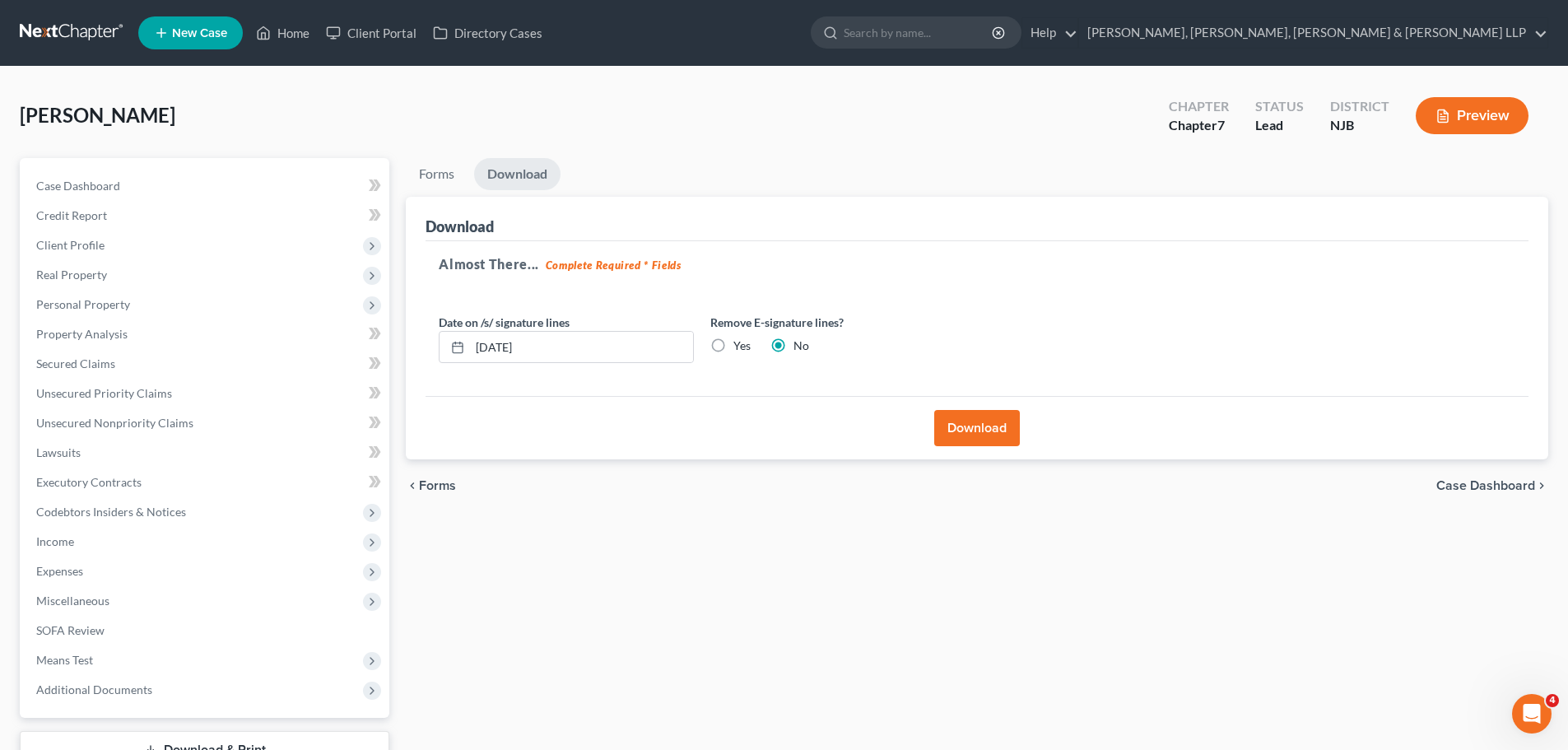
click at [970, 424] on button "Download" at bounding box center [977, 428] width 86 height 36
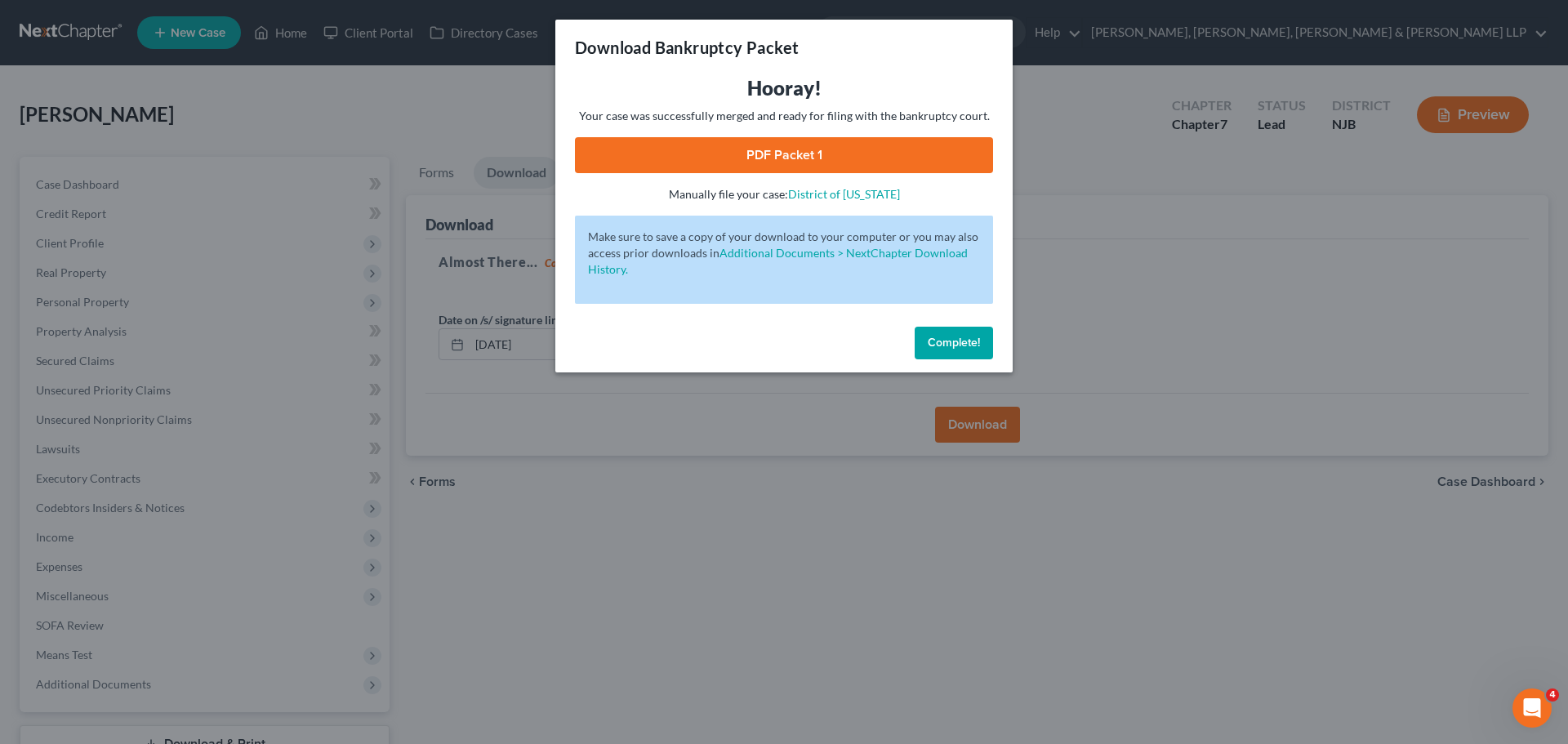
click at [789, 171] on link "PDF Packet 1" at bounding box center [784, 155] width 418 height 36
click at [210, 141] on div "Download Bankruptcy Packet Hooray! Your case was successfully merged and ready …" at bounding box center [784, 372] width 1568 height 744
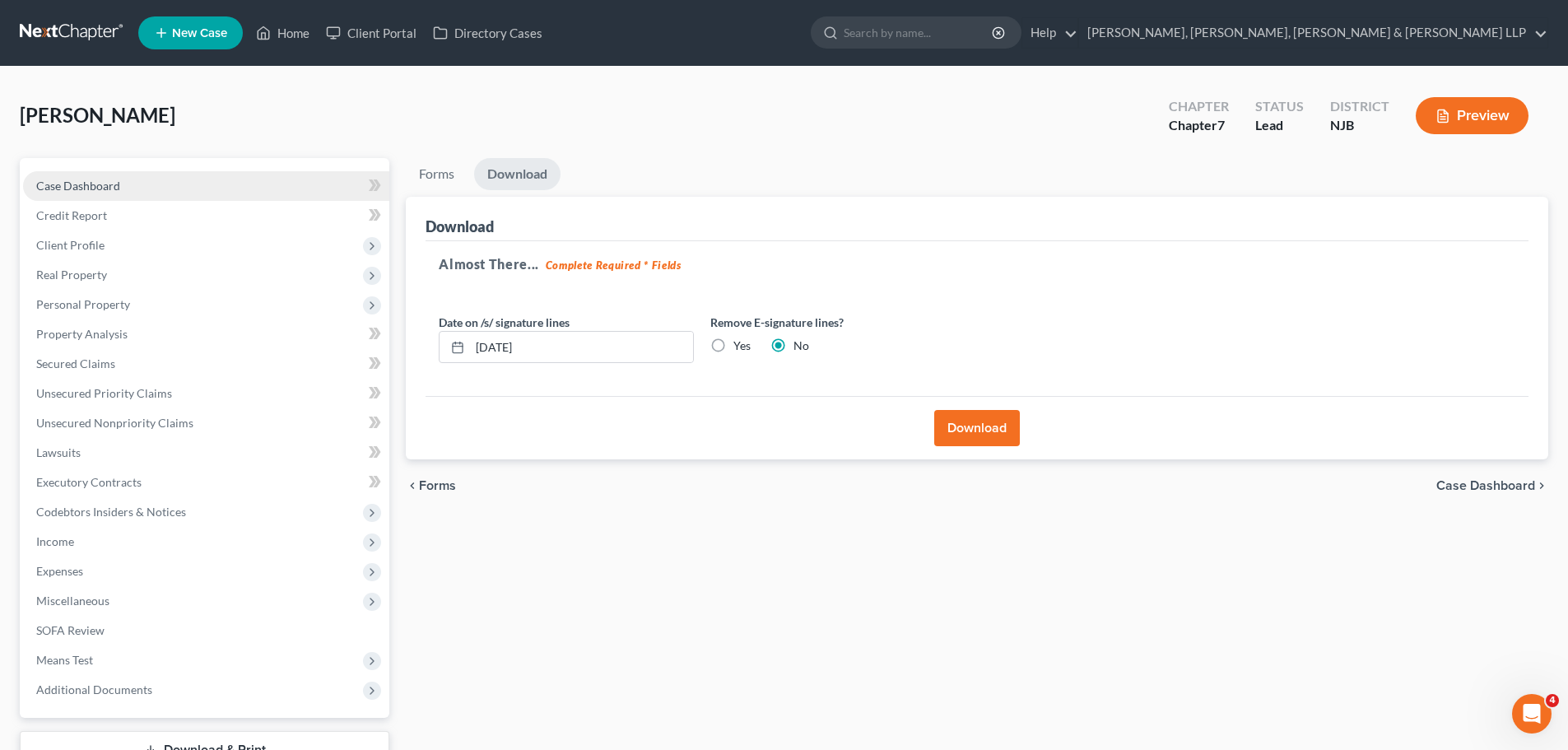
click at [131, 198] on link "Case Dashboard" at bounding box center [206, 185] width 366 height 30
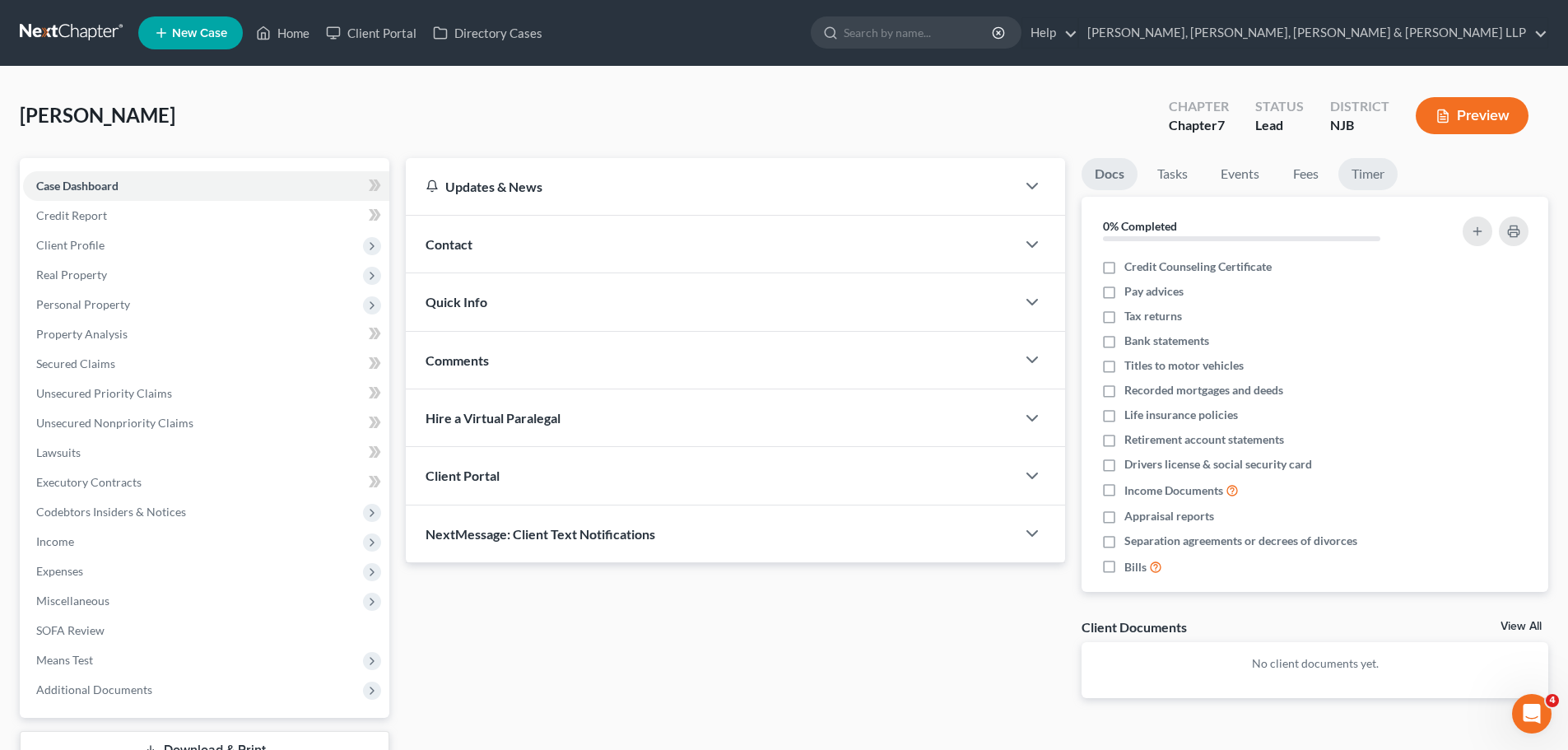
click at [1374, 184] on link "Timer" at bounding box center [1367, 174] width 59 height 32
